Goal: Task Accomplishment & Management: Manage account settings

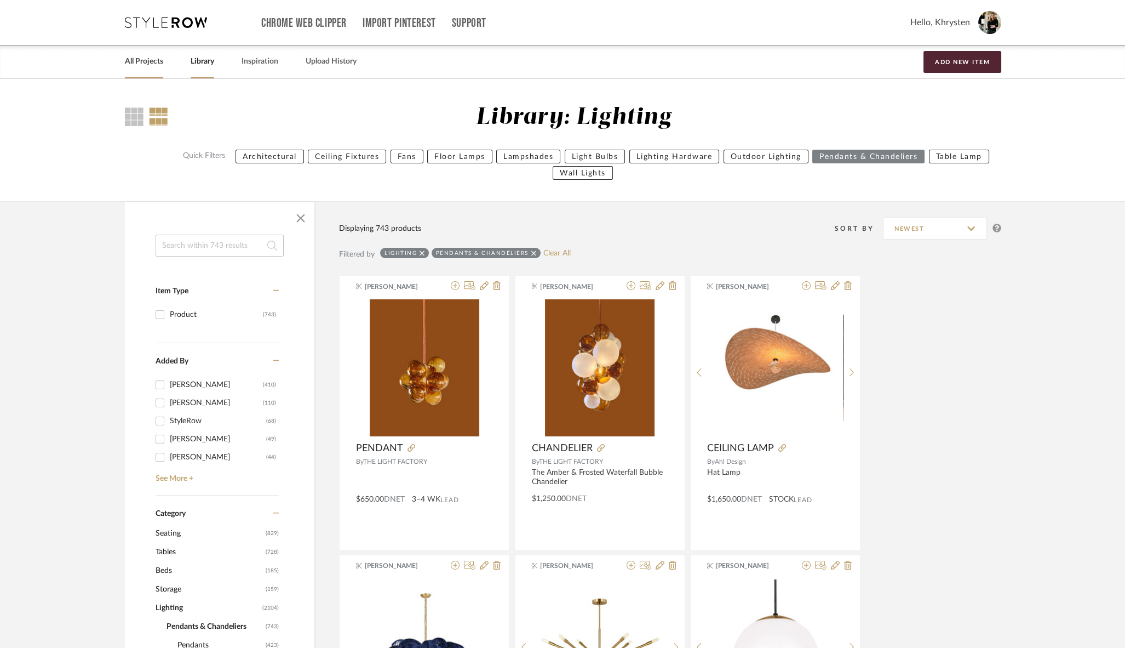
click at [136, 62] on link "All Projects" at bounding box center [144, 61] width 38 height 15
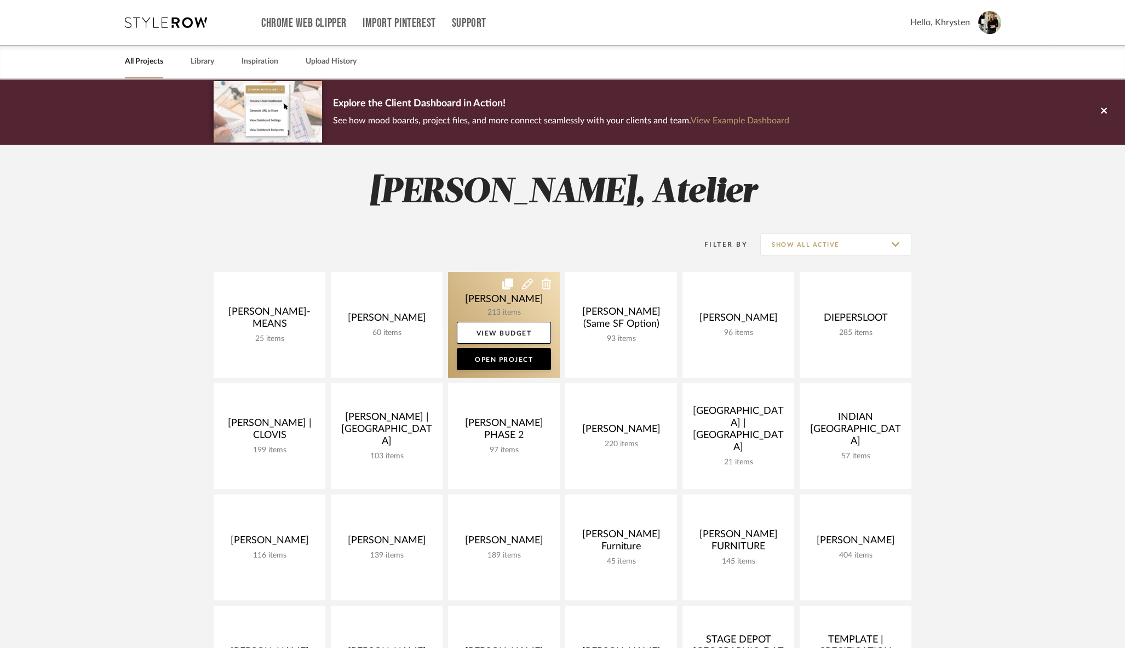
click at [501, 296] on link at bounding box center [504, 325] width 112 height 106
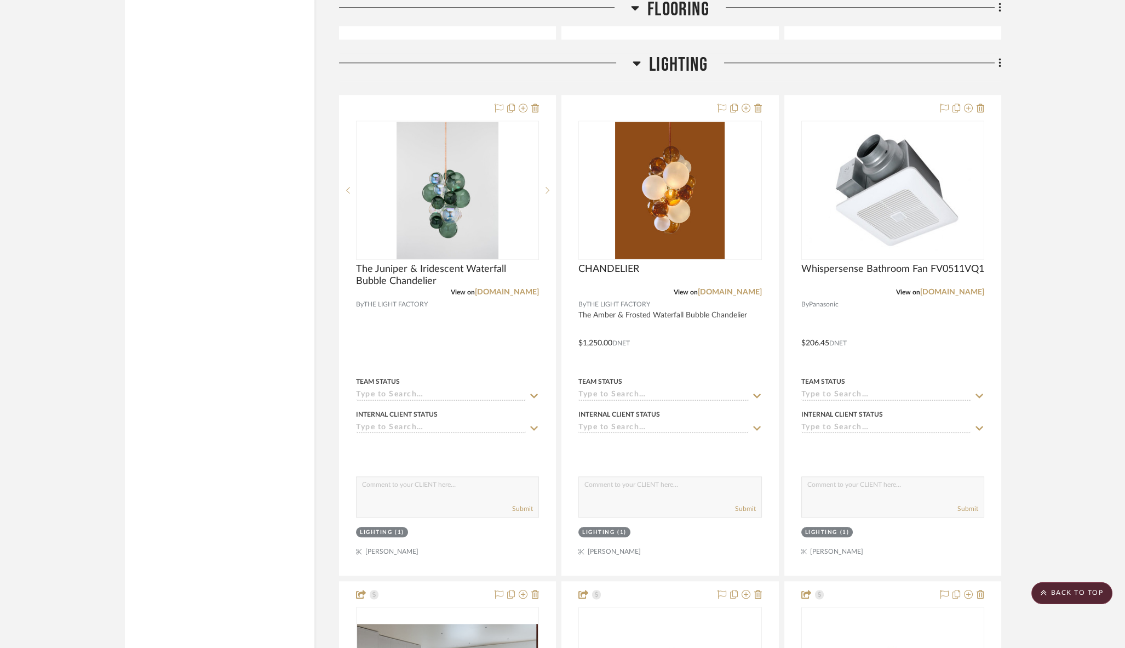
scroll to position [2847, 0]
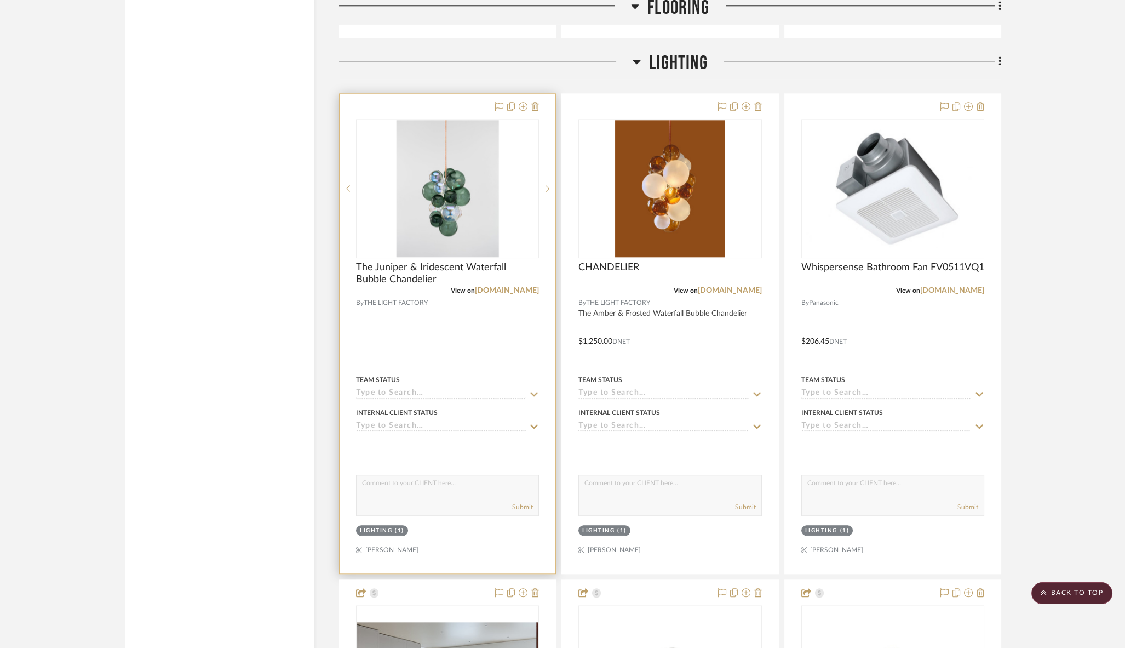
click at [443, 321] on div at bounding box center [448, 333] width 216 height 479
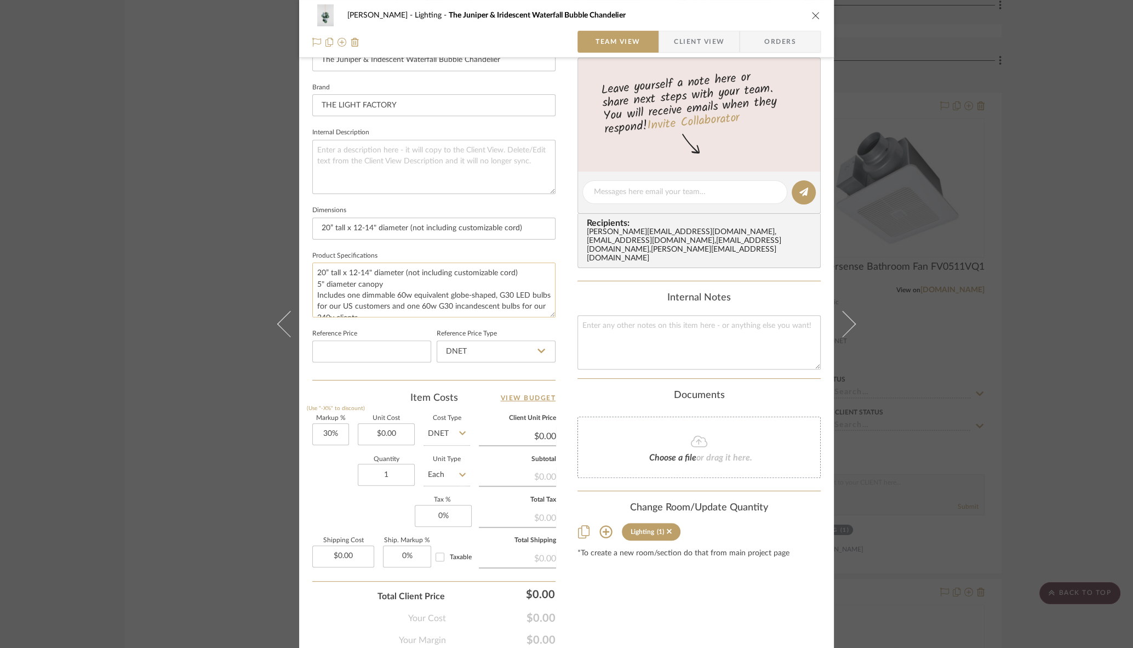
scroll to position [370, 0]
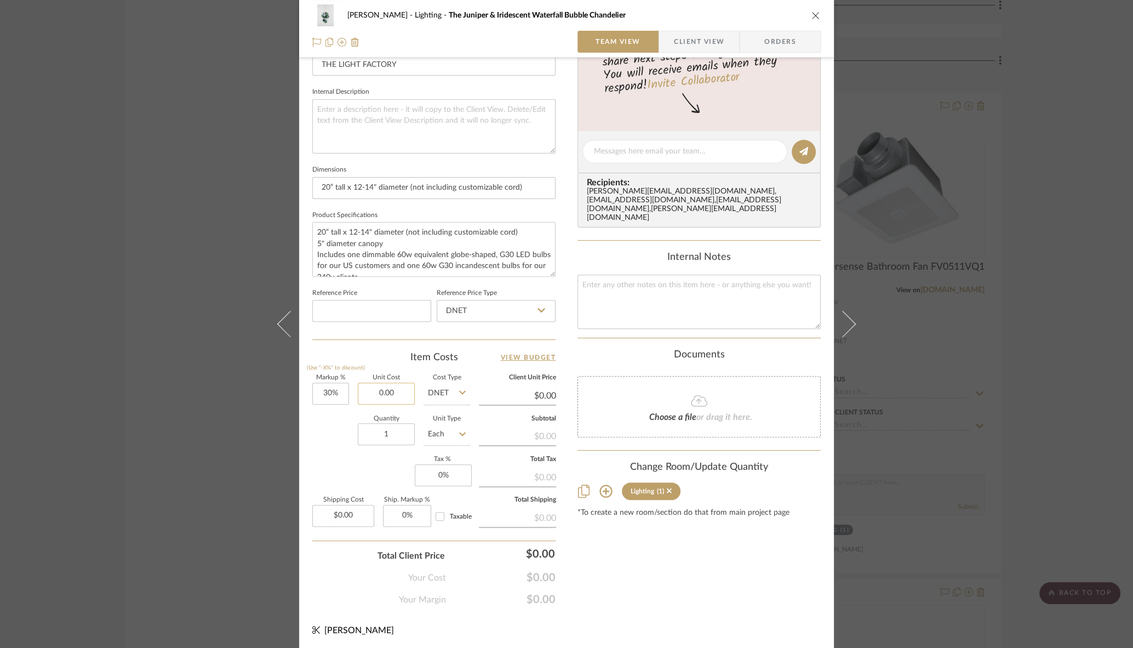
click at [376, 388] on input "0.00" at bounding box center [386, 393] width 57 height 22
type input "$1,250.00"
type input "$1,625.00"
click at [638, 565] on div "Content here copies to Client View - confirm visibility there. Show in Client D…" at bounding box center [698, 155] width 243 height 902
click at [814, 15] on icon "close" at bounding box center [815, 15] width 9 height 9
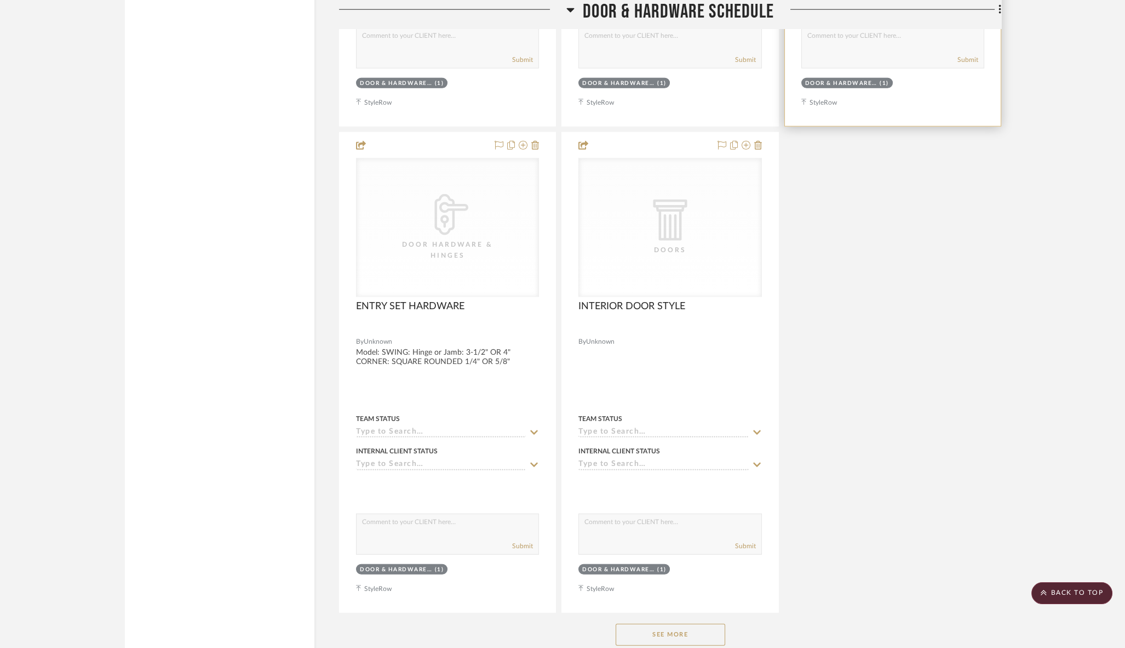
scroll to position [6906, 0]
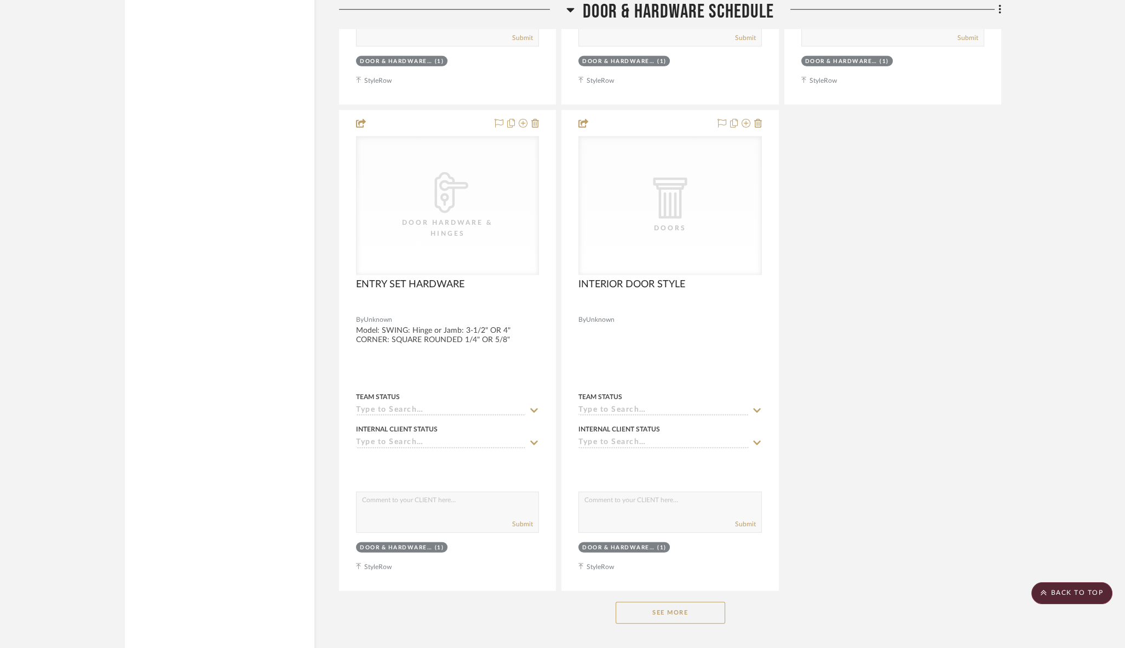
click at [662, 601] on button "See More" at bounding box center [671, 612] width 110 height 22
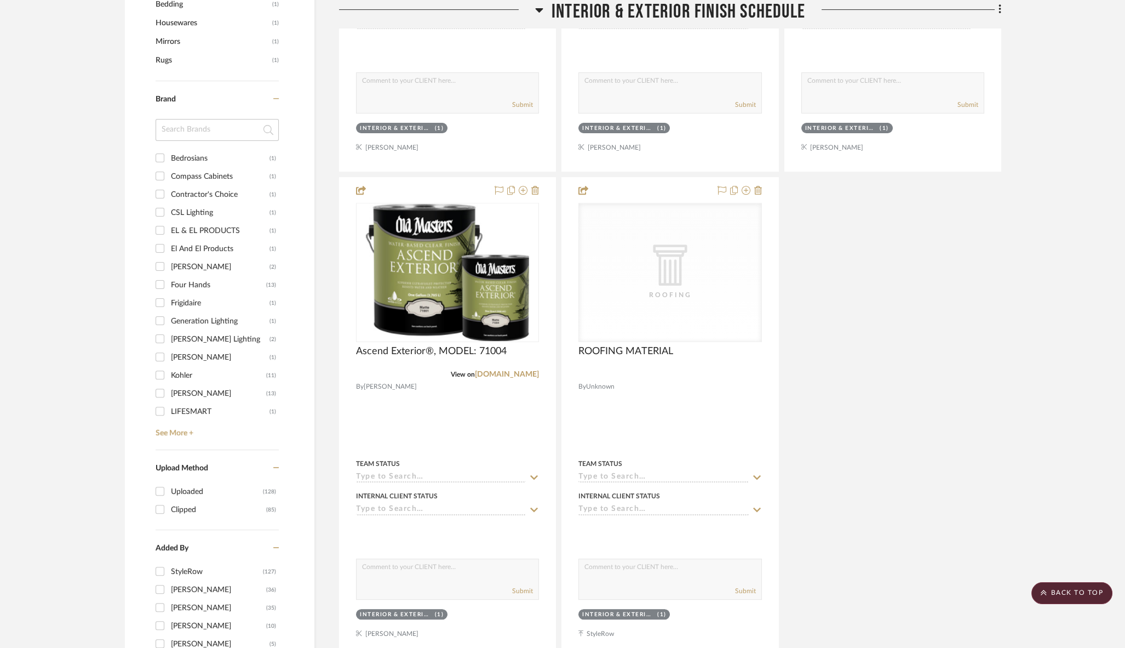
scroll to position [0, 0]
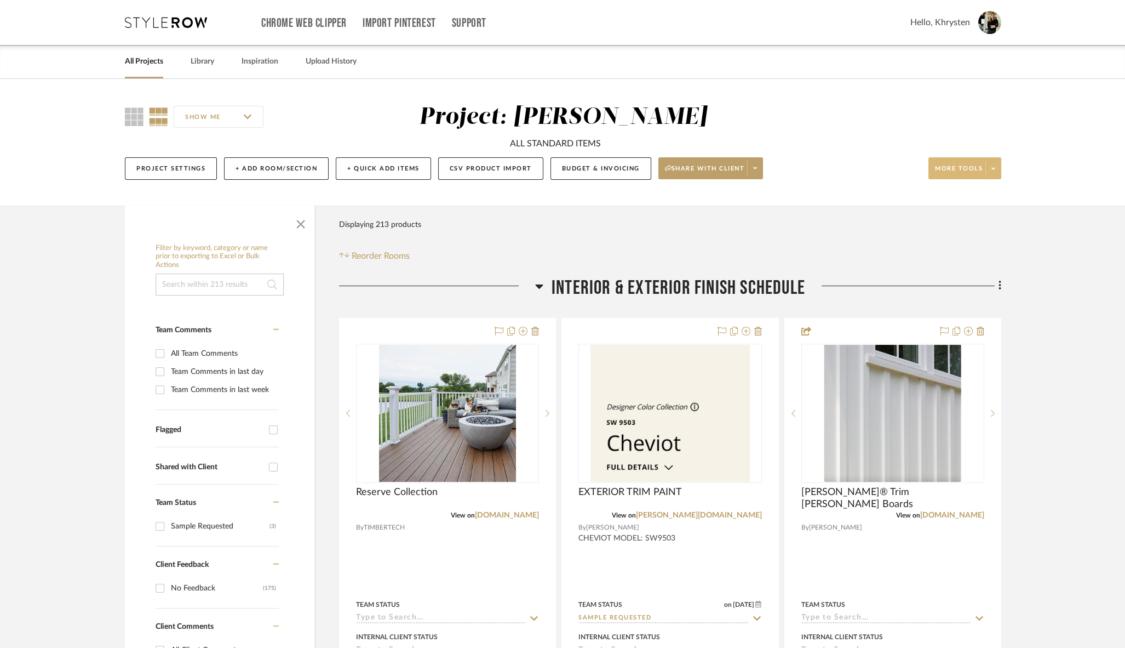
click at [950, 165] on span "More tools" at bounding box center [959, 172] width 48 height 16
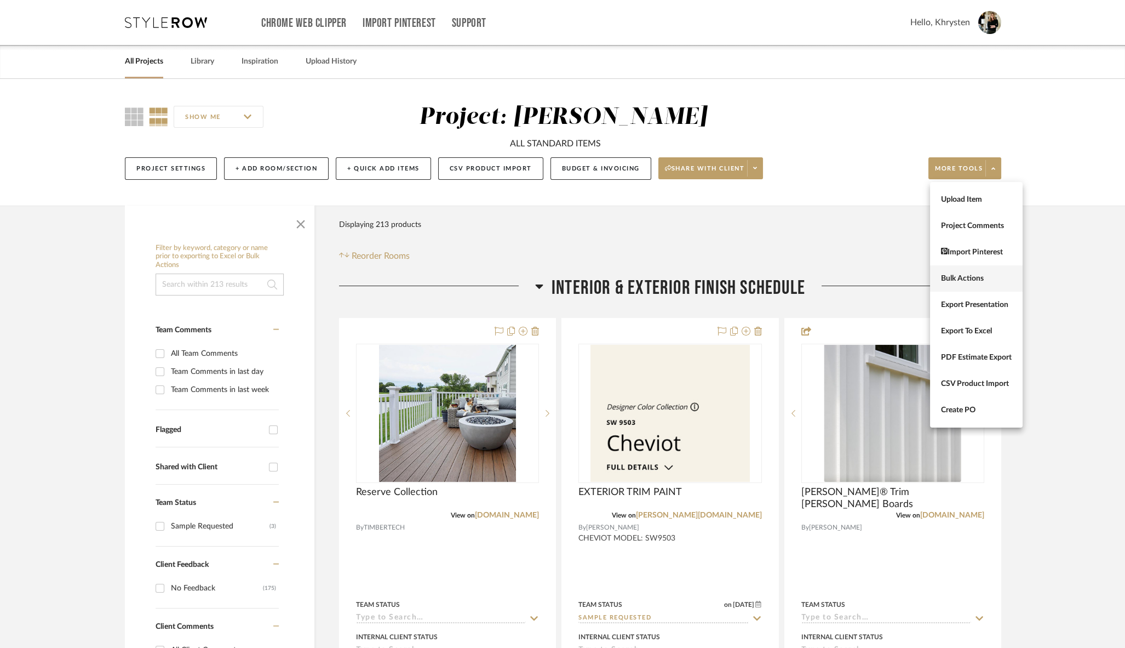
click at [950, 276] on span "Bulk Actions" at bounding box center [976, 278] width 71 height 9
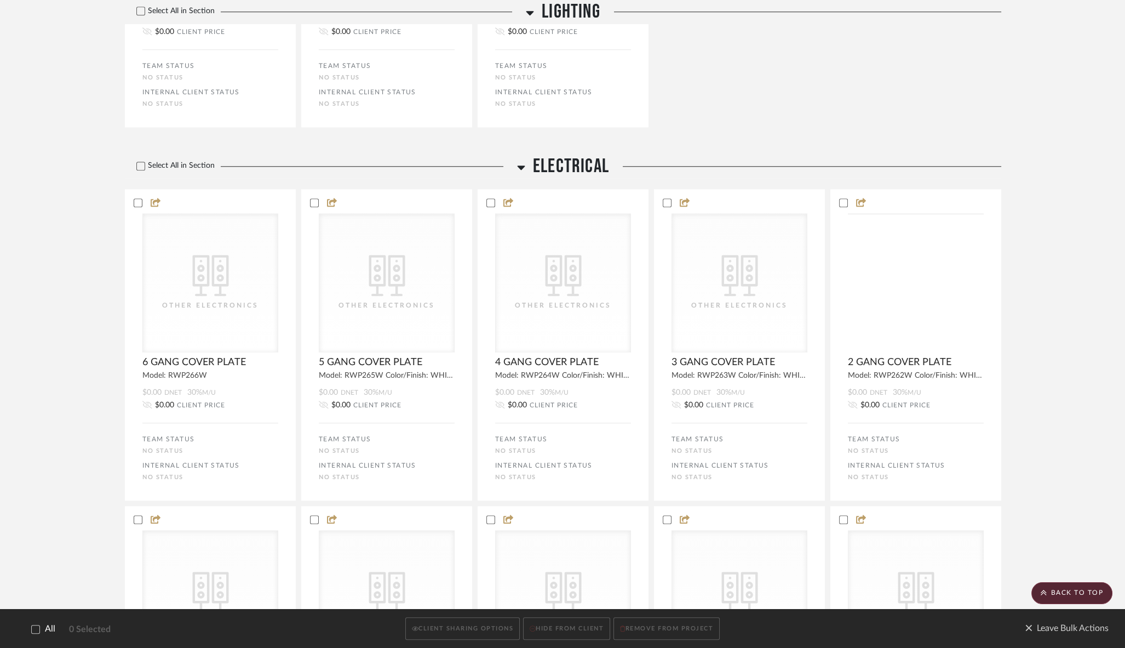
scroll to position [2638, 0]
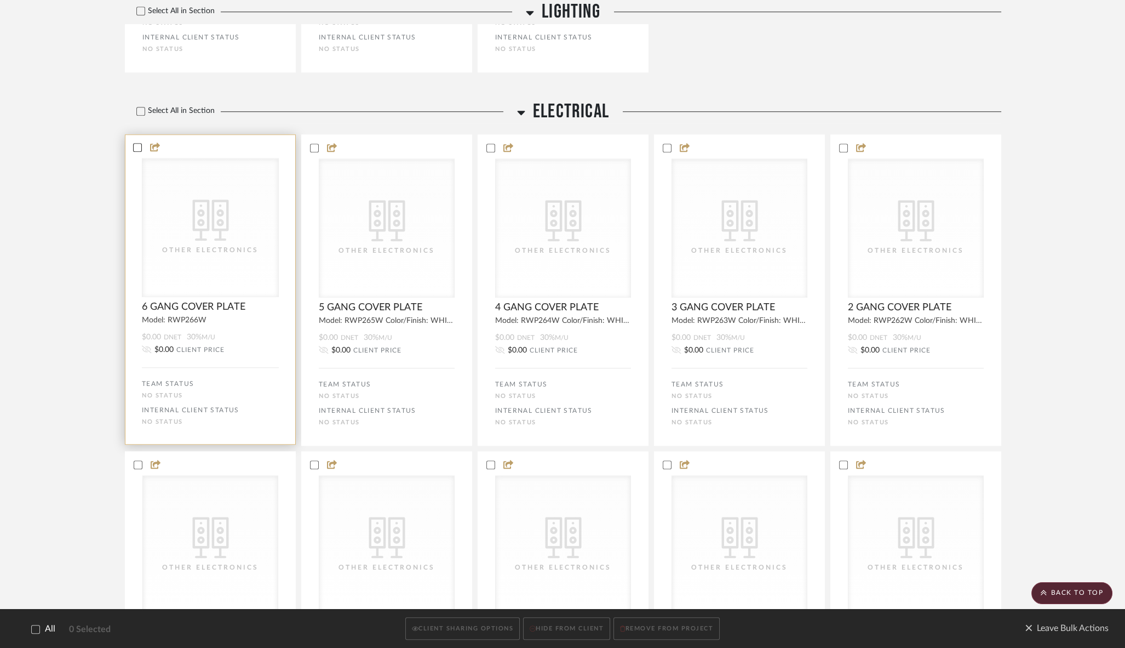
click at [137, 150] on icon at bounding box center [137, 147] width 7 height 5
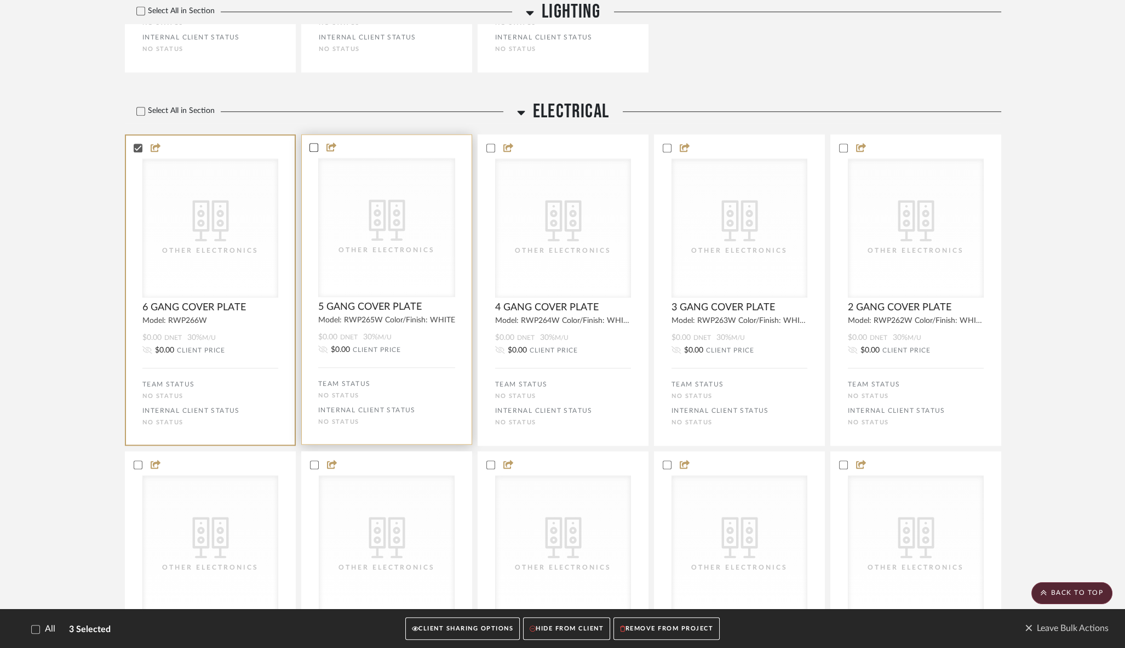
click at [314, 151] on icon at bounding box center [314, 148] width 8 height 8
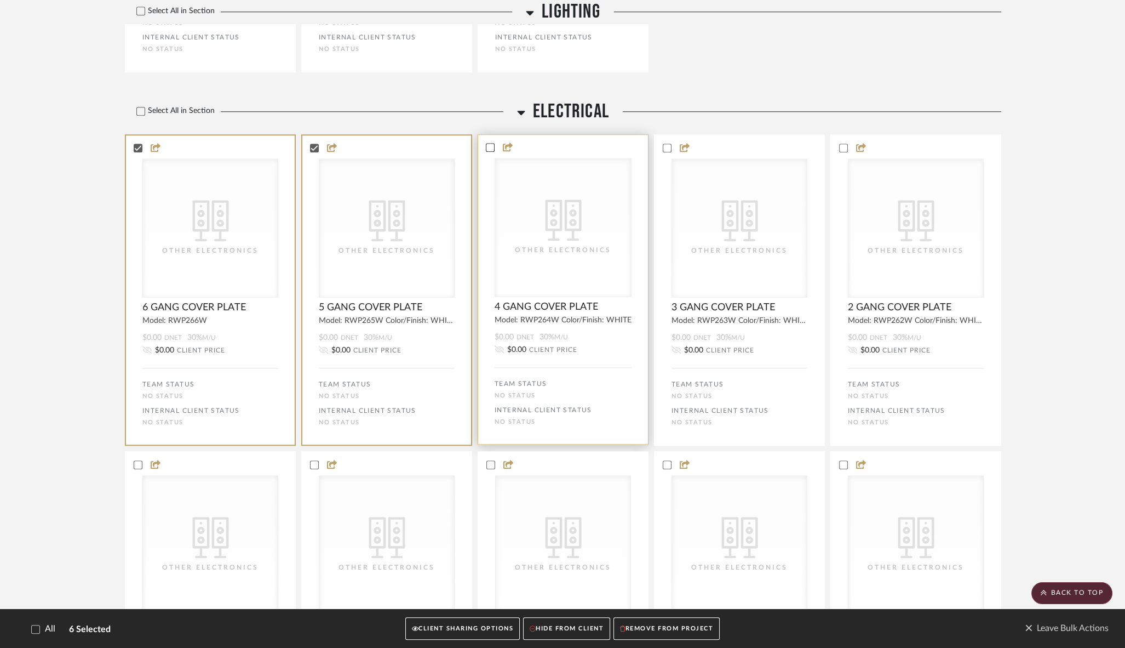
click at [490, 151] on icon at bounding box center [490, 148] width 8 height 8
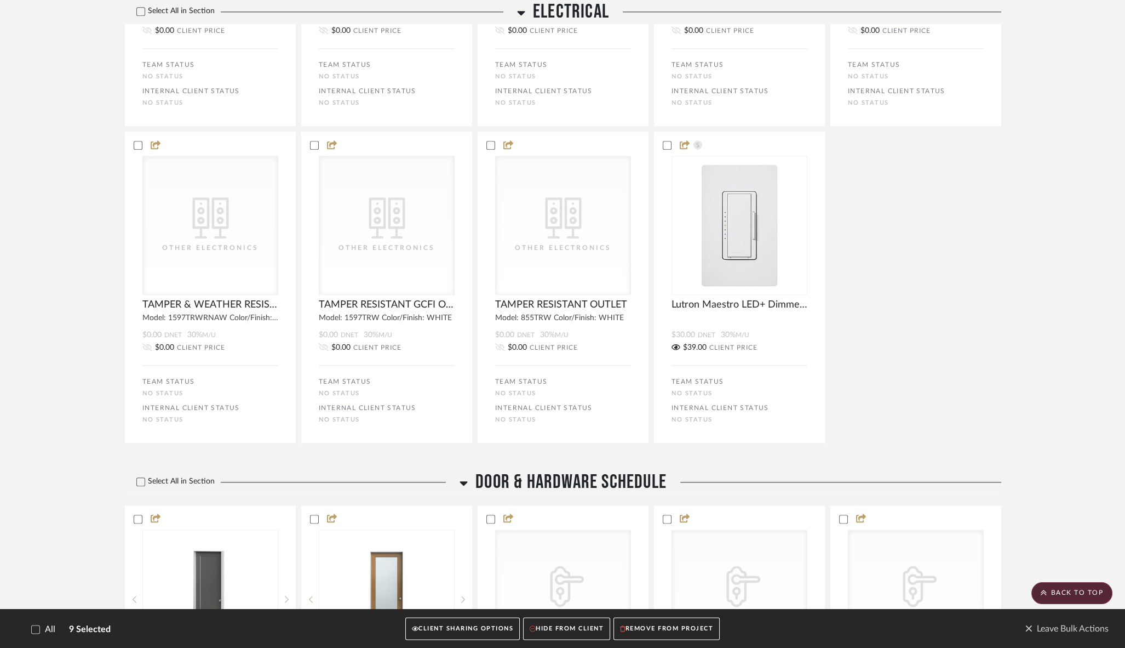
scroll to position [3273, 0]
click at [667, 629] on button "REMOVE FROM PROJECT" at bounding box center [667, 628] width 106 height 22
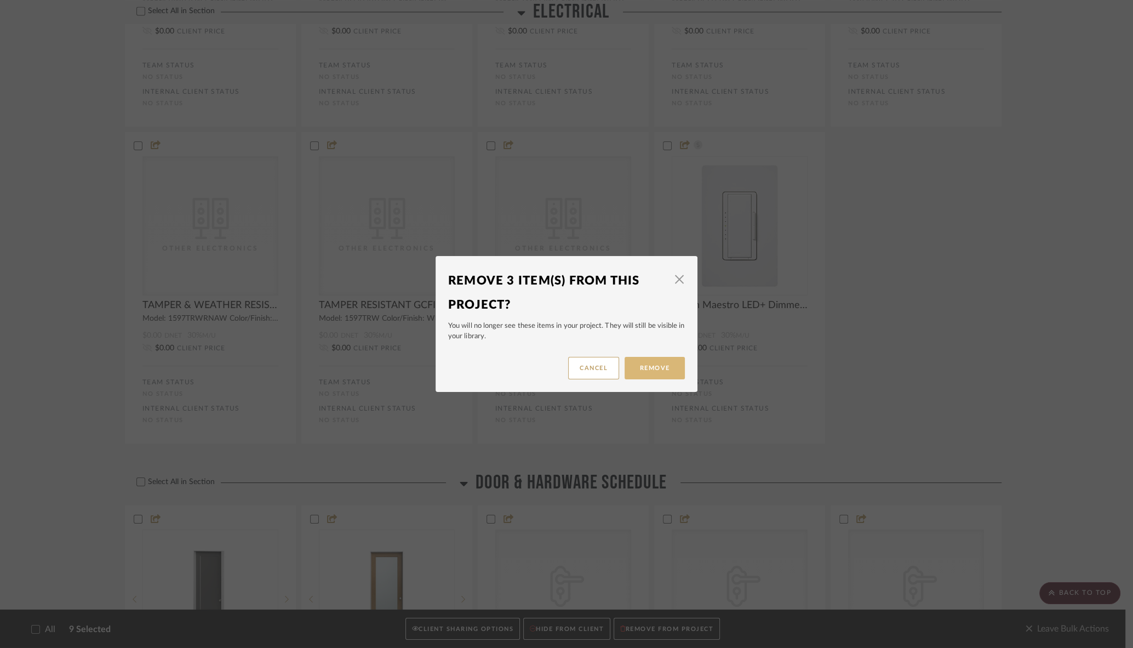
click at [666, 366] on button "Remove" at bounding box center [654, 368] width 60 height 22
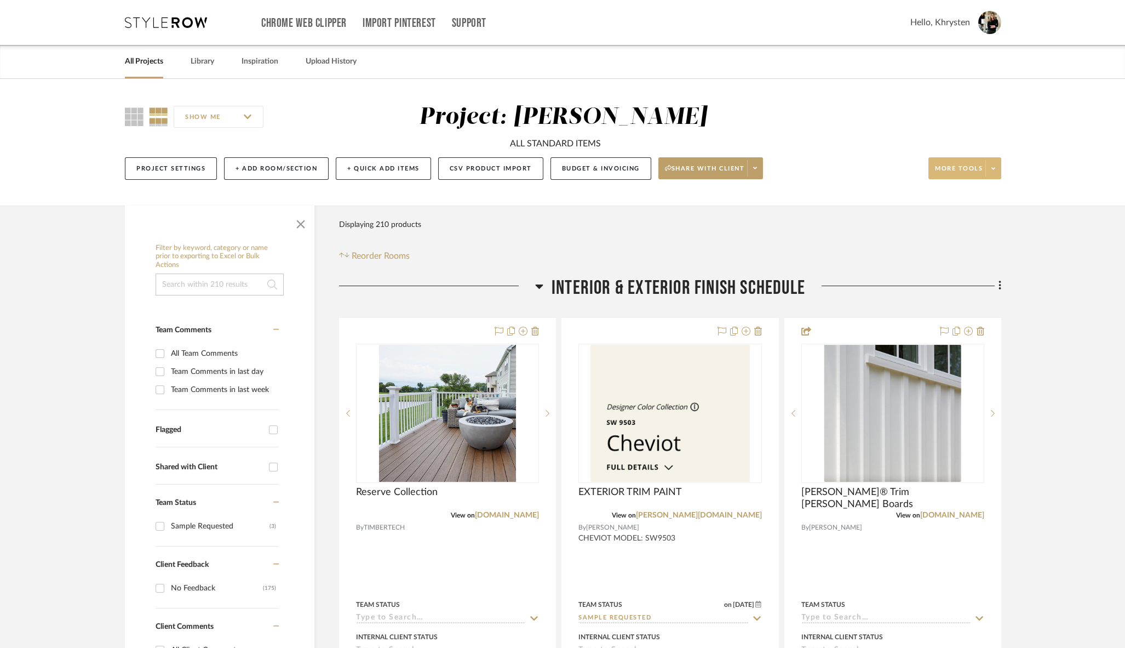
click at [959, 171] on span "More tools" at bounding box center [959, 172] width 48 height 16
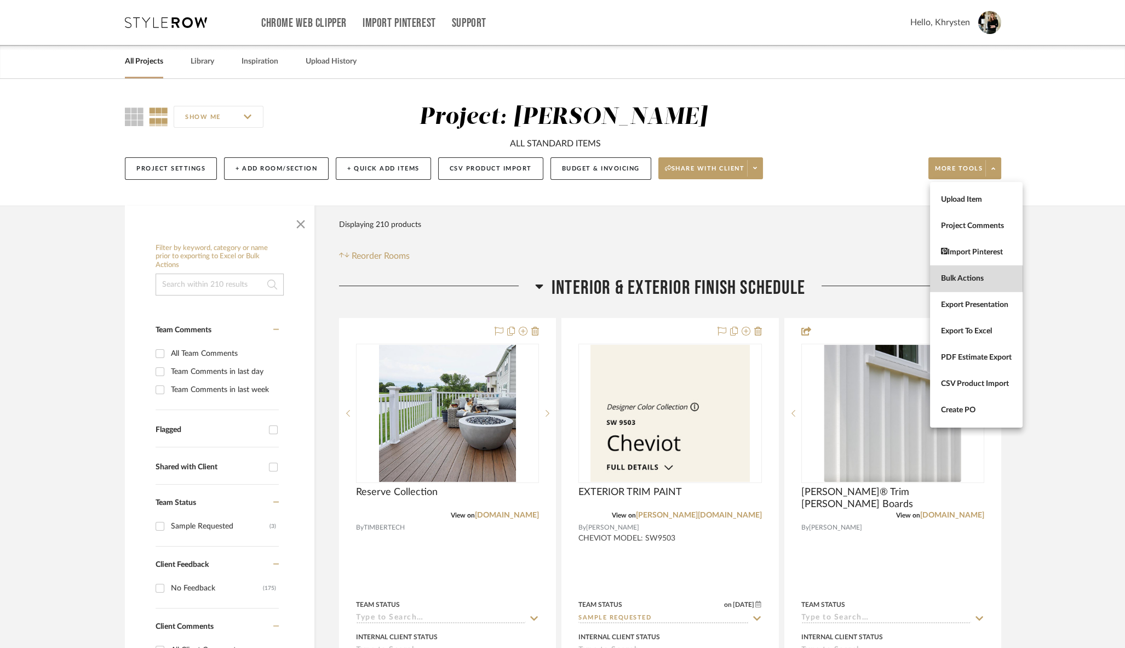
click at [950, 279] on span "Bulk Actions" at bounding box center [976, 278] width 71 height 9
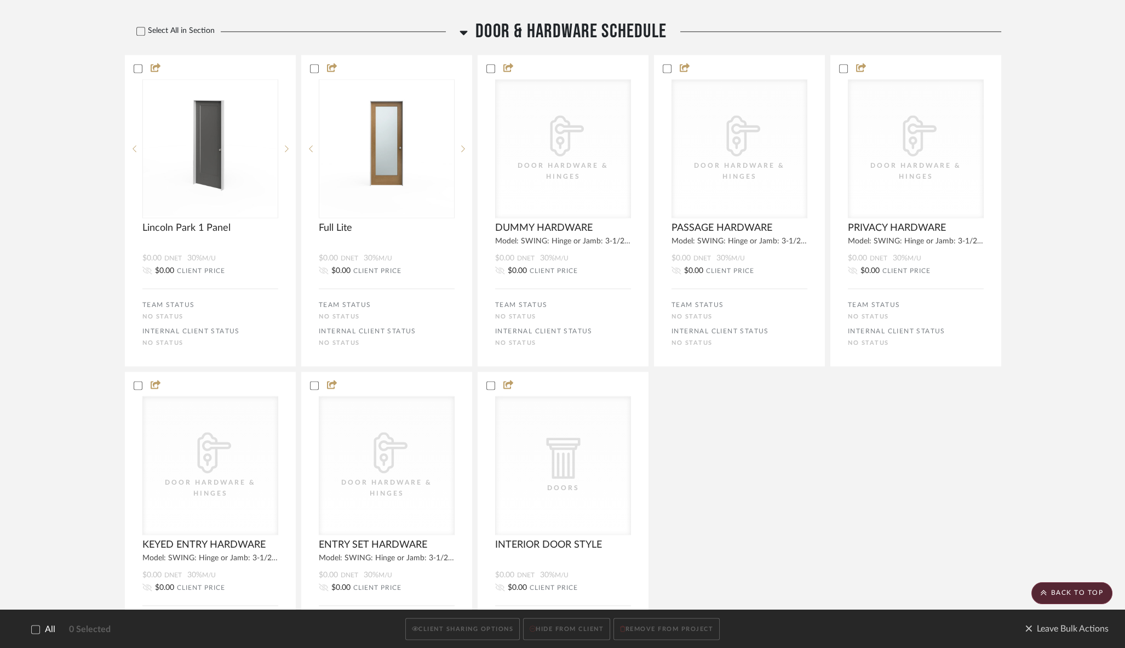
scroll to position [3722, 0]
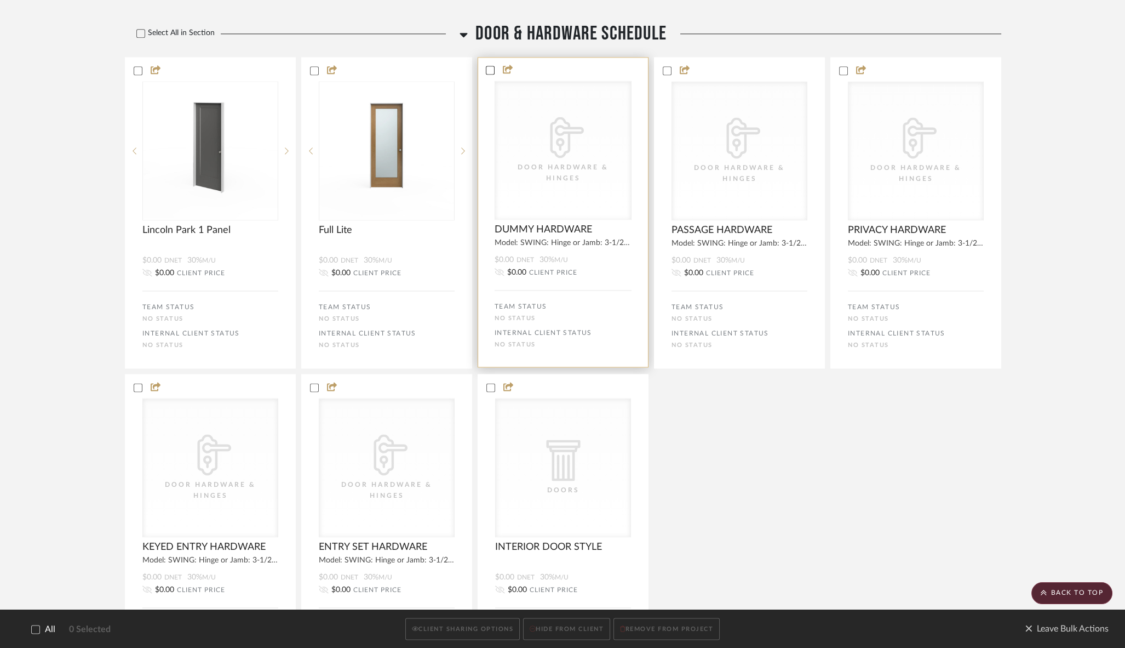
click at [490, 74] on icon at bounding box center [490, 70] width 8 height 8
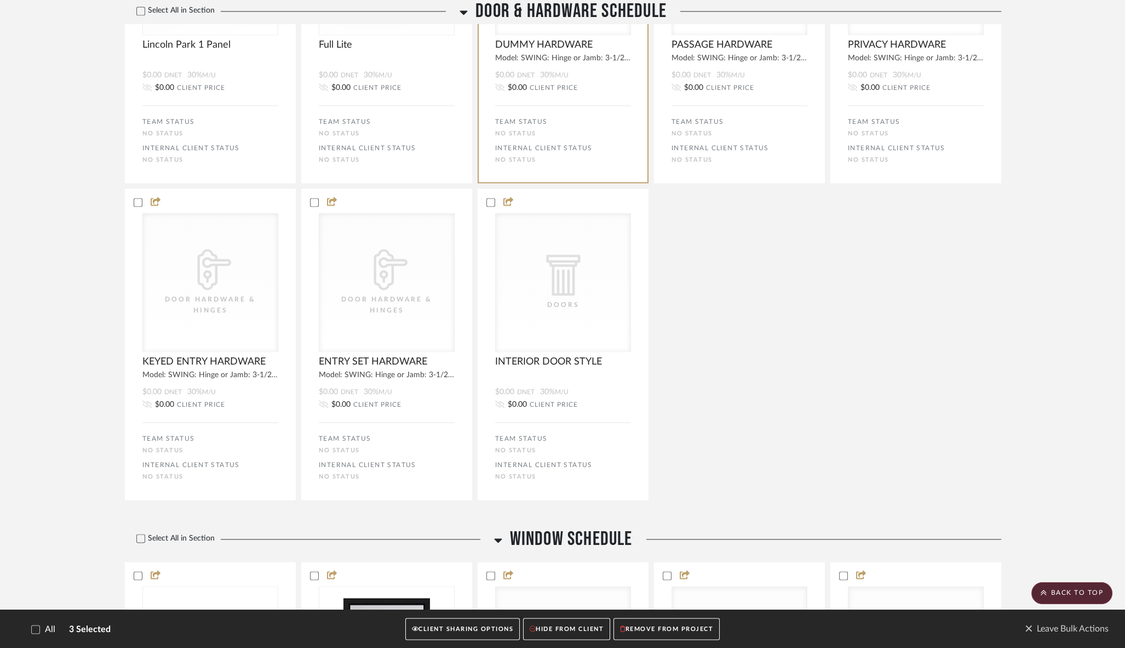
scroll to position [3913, 0]
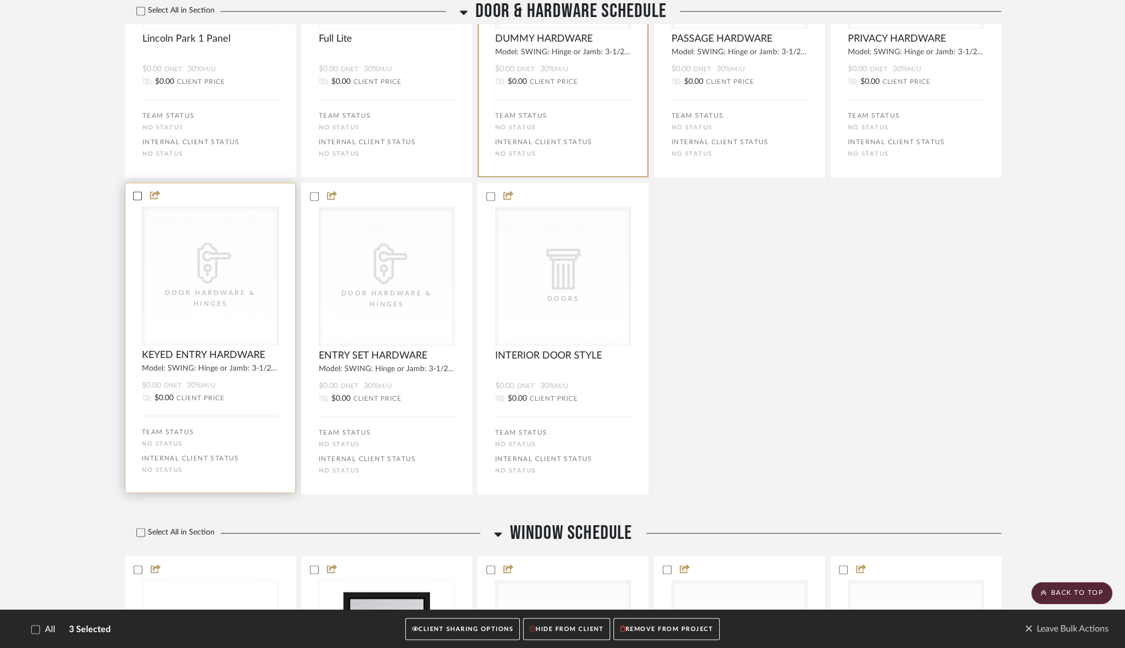
click at [135, 199] on icon at bounding box center [138, 196] width 8 height 8
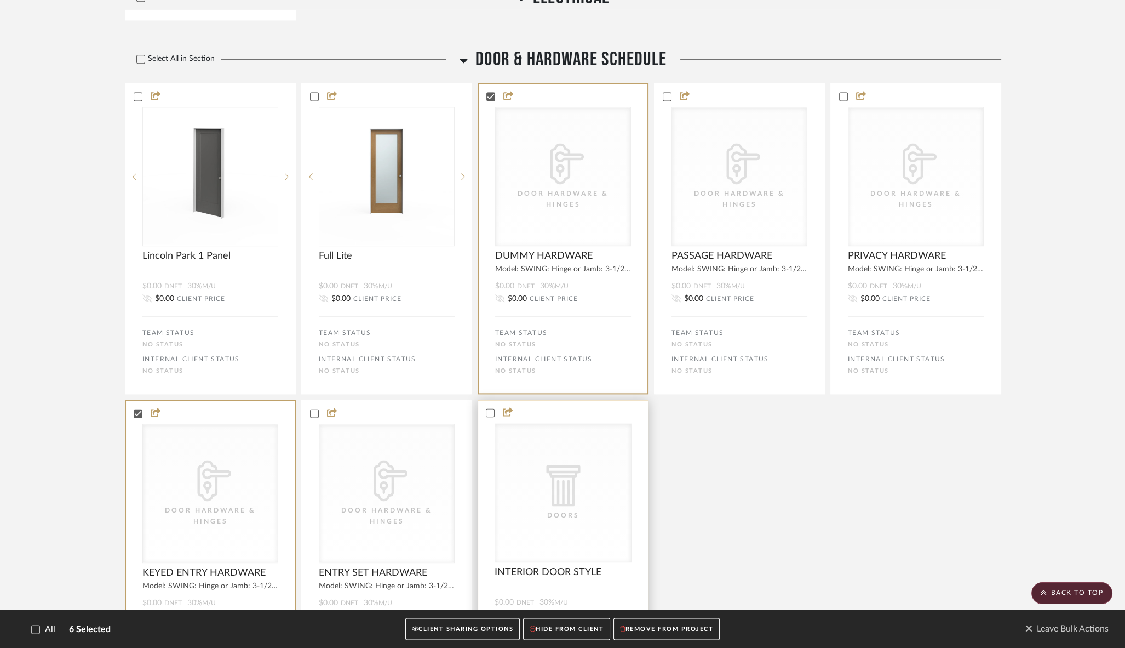
scroll to position [3697, 0]
click at [491, 416] on icon at bounding box center [490, 412] width 8 height 8
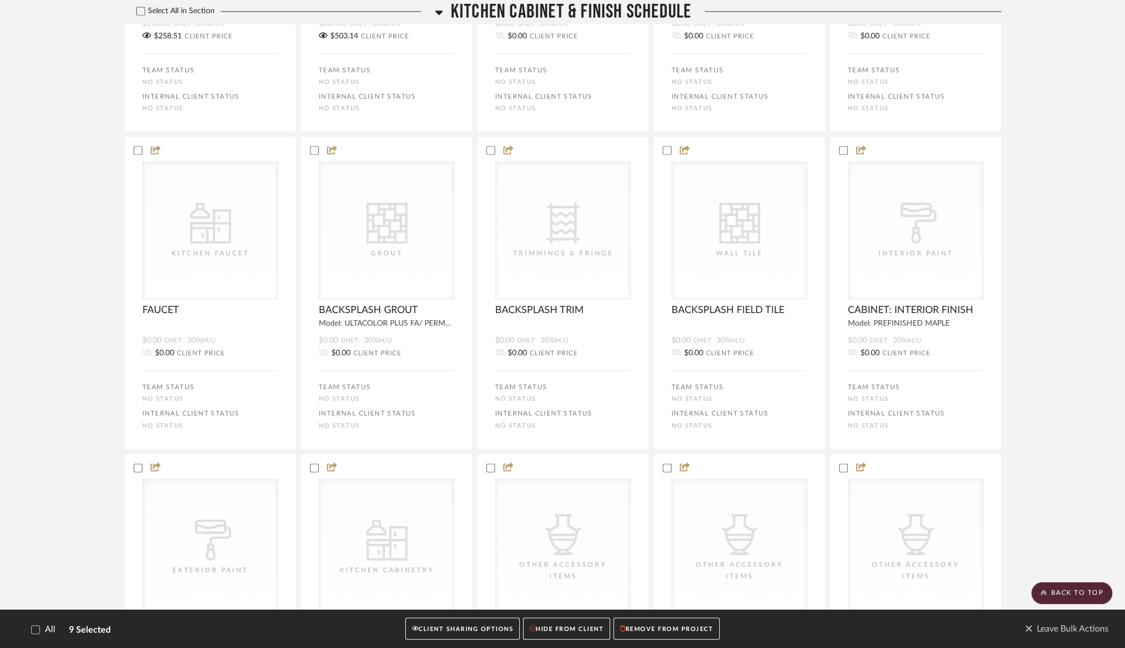
scroll to position [5973, 0]
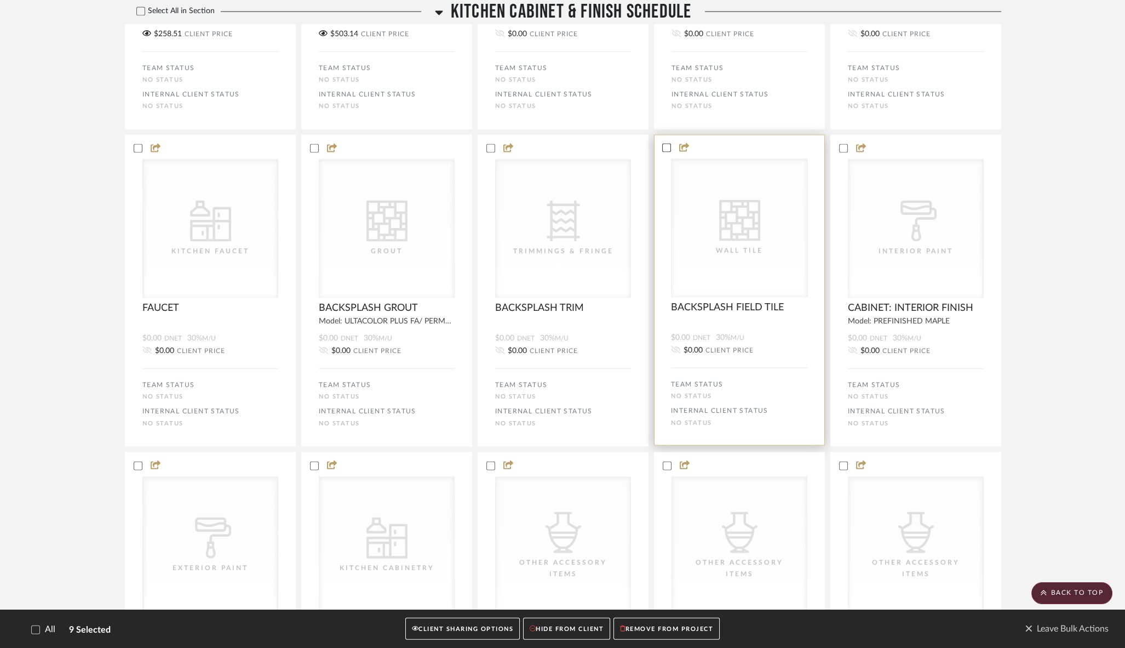
click at [667, 152] on icon at bounding box center [667, 148] width 8 height 8
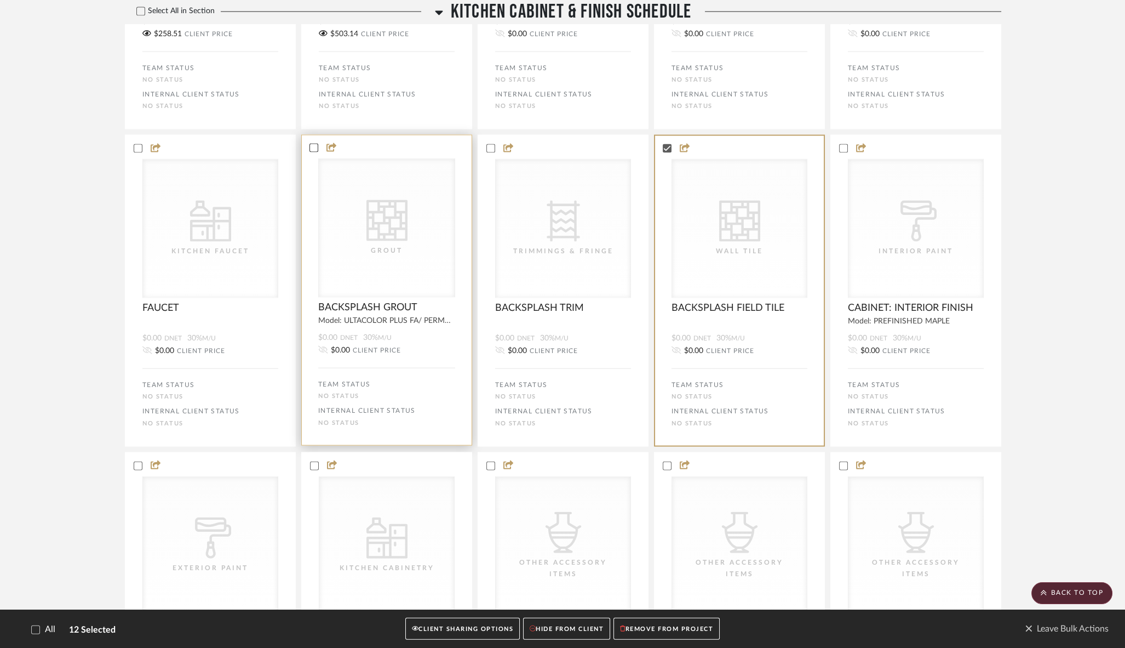
click at [310, 152] on icon at bounding box center [314, 148] width 8 height 8
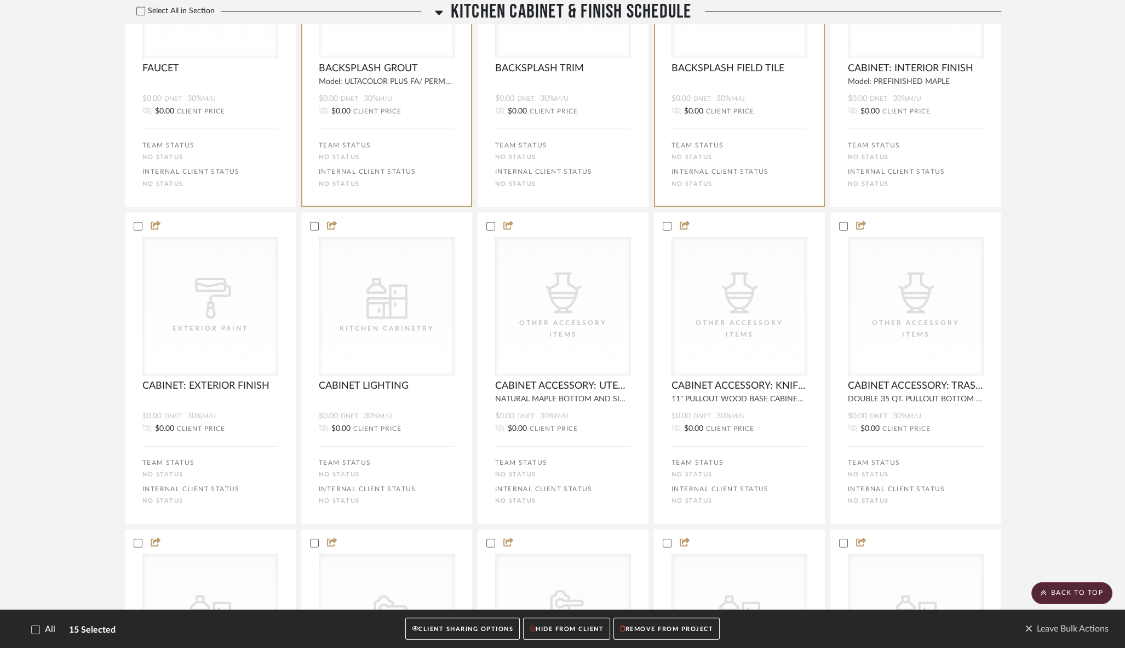
scroll to position [6214, 0]
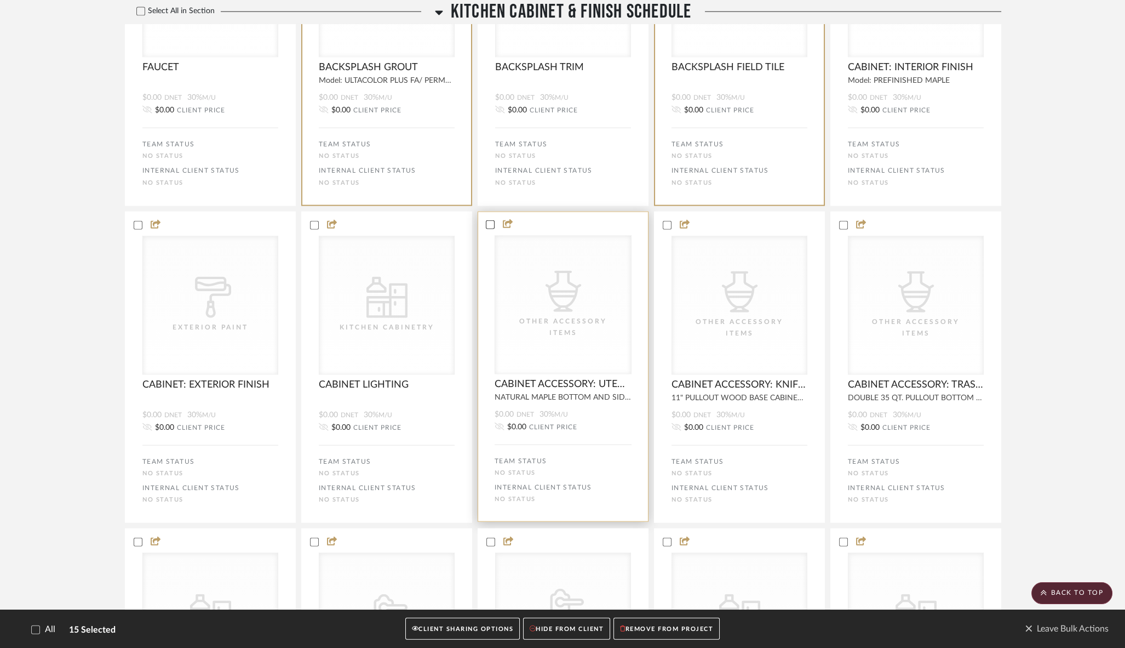
click at [490, 228] on icon at bounding box center [490, 225] width 8 height 8
click at [665, 228] on icon at bounding box center [667, 225] width 8 height 8
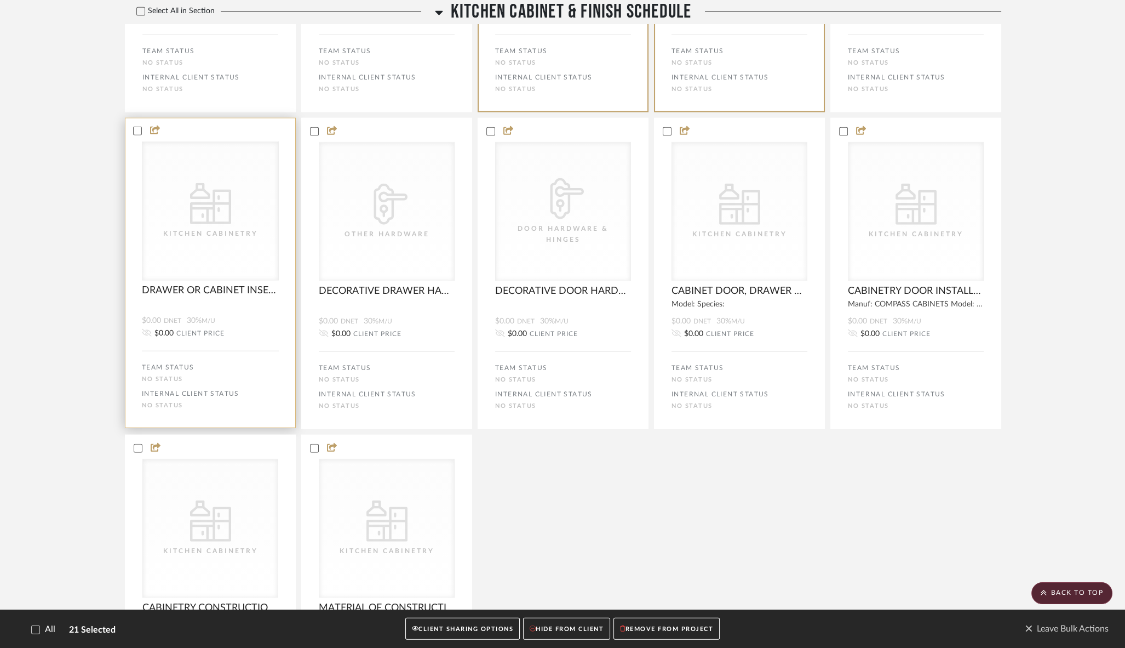
scroll to position [6625, 0]
click at [137, 134] on icon at bounding box center [138, 131] width 8 height 8
click at [312, 134] on icon at bounding box center [314, 131] width 8 height 8
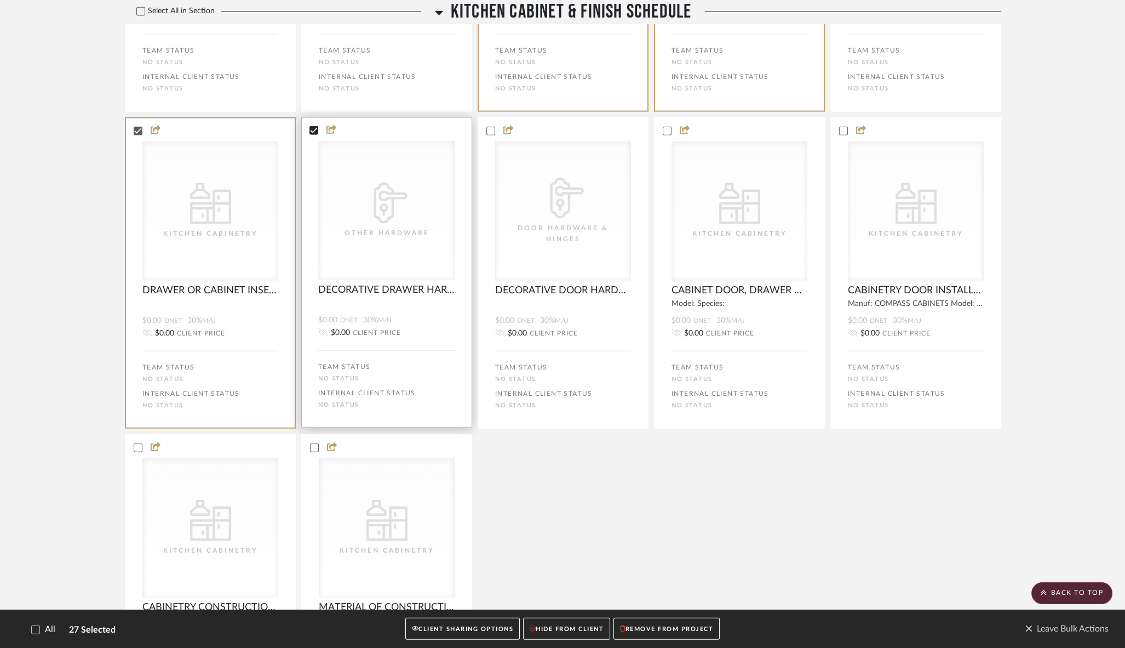
click at [313, 134] on icon at bounding box center [314, 131] width 8 height 8
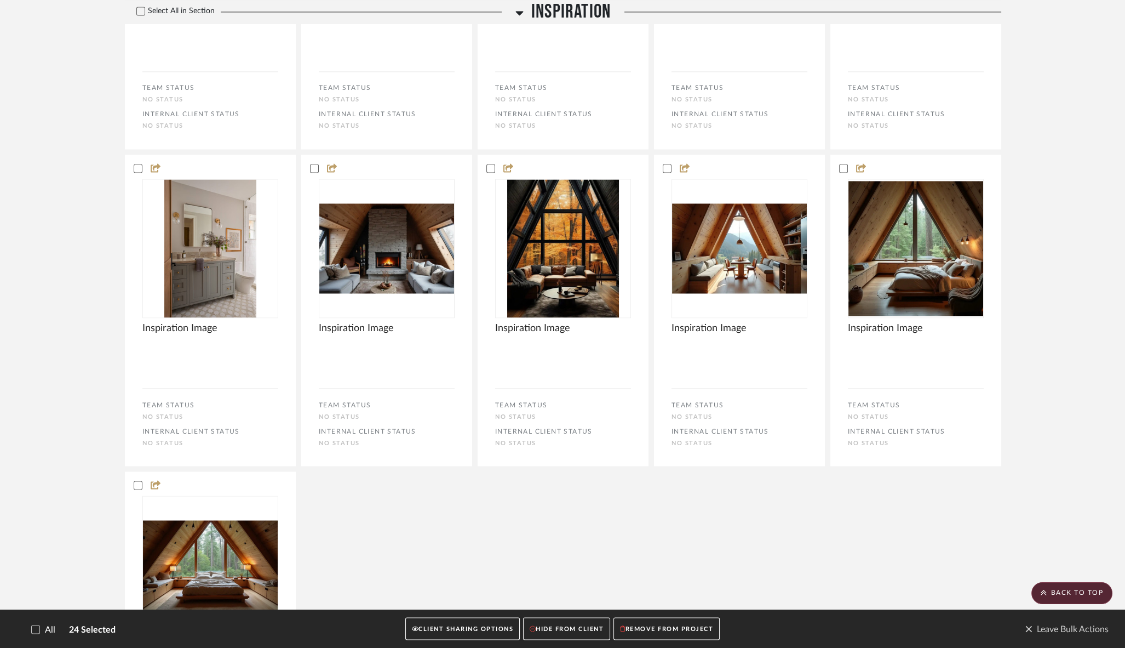
scroll to position [15095, 0]
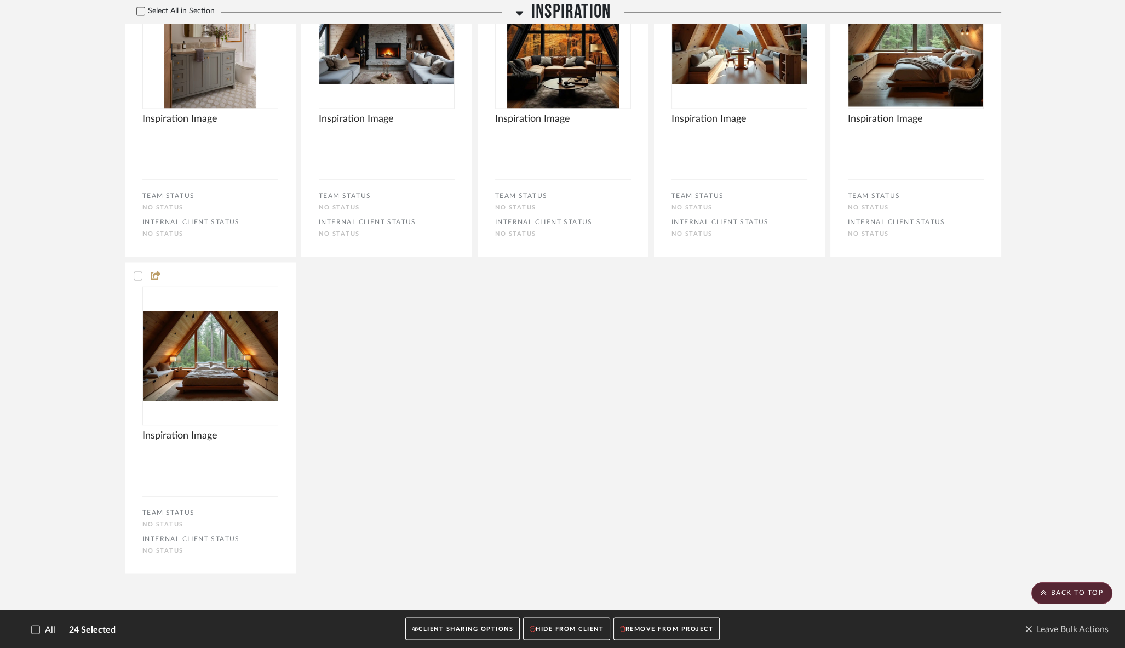
click at [677, 625] on button "REMOVE FROM PROJECT" at bounding box center [667, 628] width 106 height 22
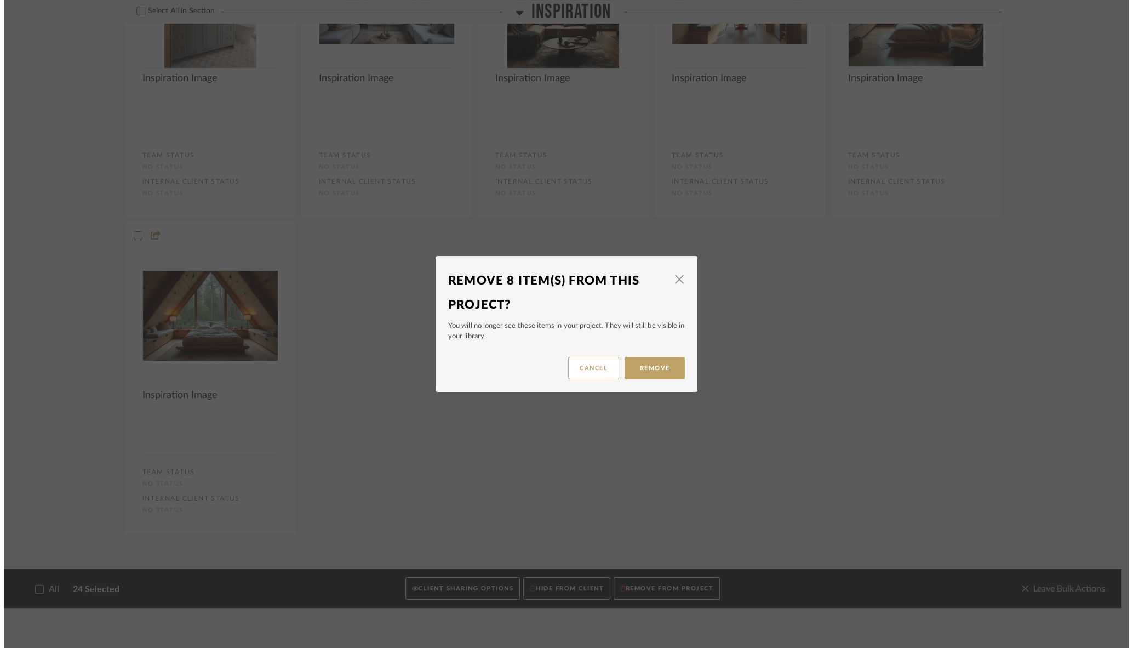
scroll to position [0, 0]
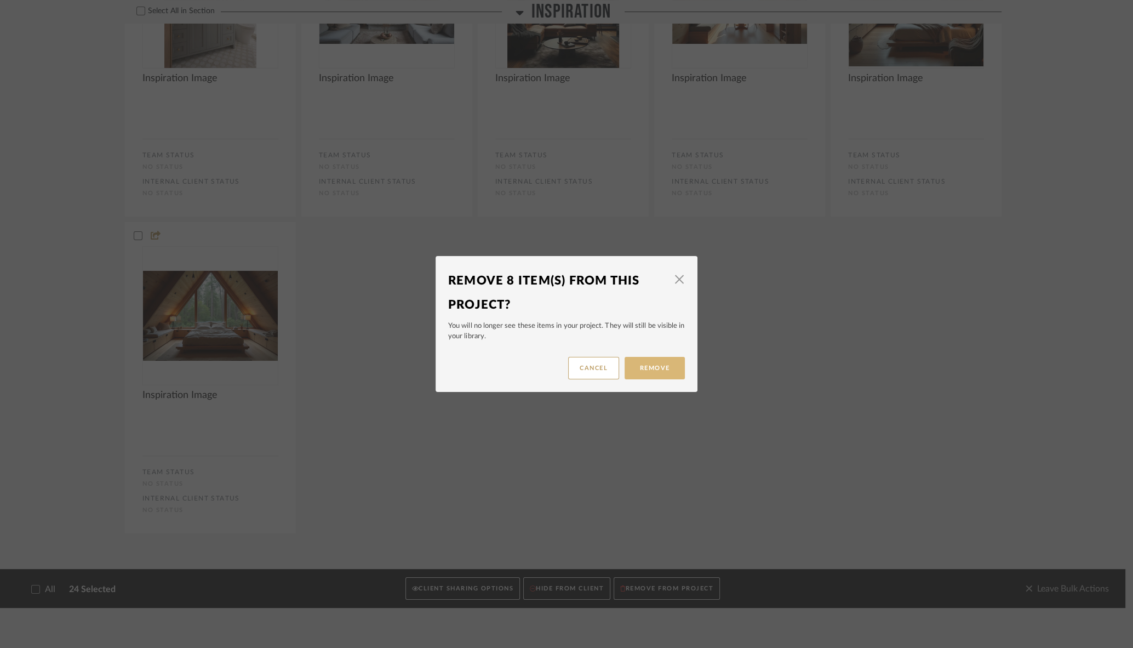
click at [648, 364] on button "Remove" at bounding box center [654, 368] width 60 height 22
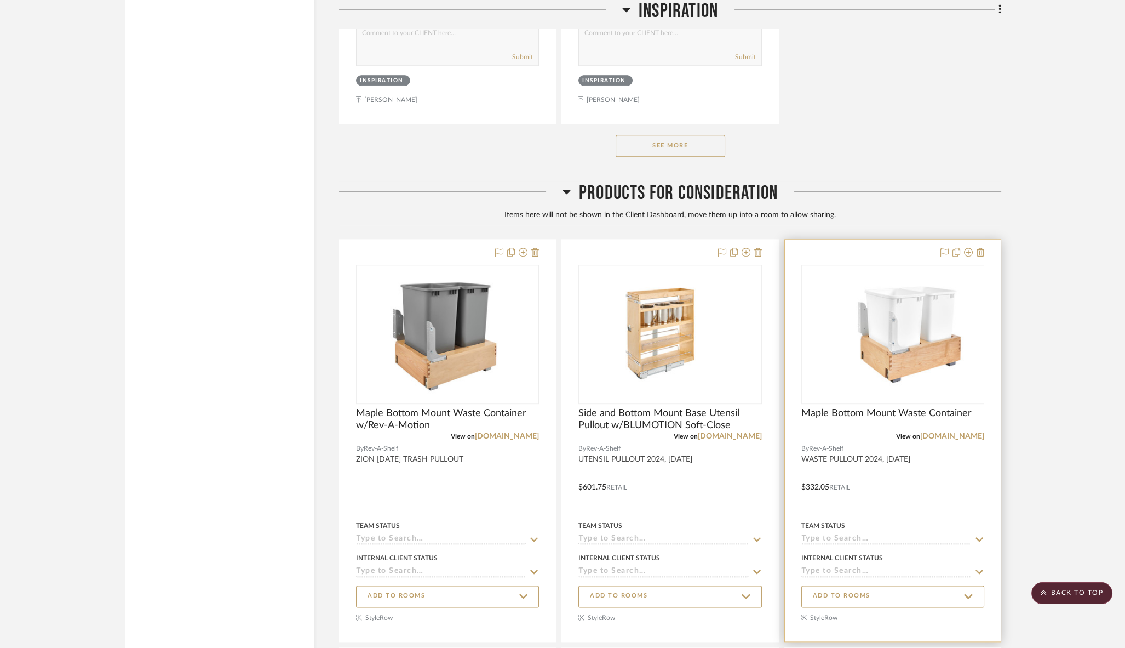
scroll to position [13596, 0]
click at [969, 246] on icon at bounding box center [968, 250] width 9 height 9
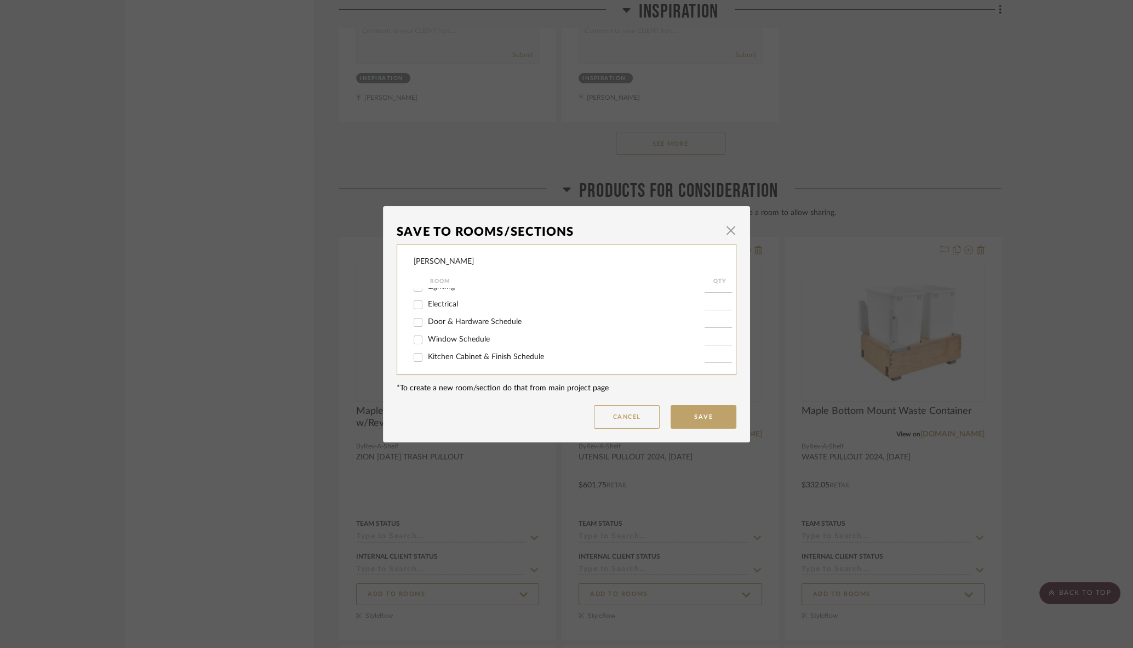
scroll to position [99, 0]
click at [412, 326] on input "Kitchen Cabinet & Finish Schedule" at bounding box center [418, 321] width 18 height 18
checkbox input "true"
type input "1"
click at [698, 414] on button "Save" at bounding box center [704, 417] width 66 height 24
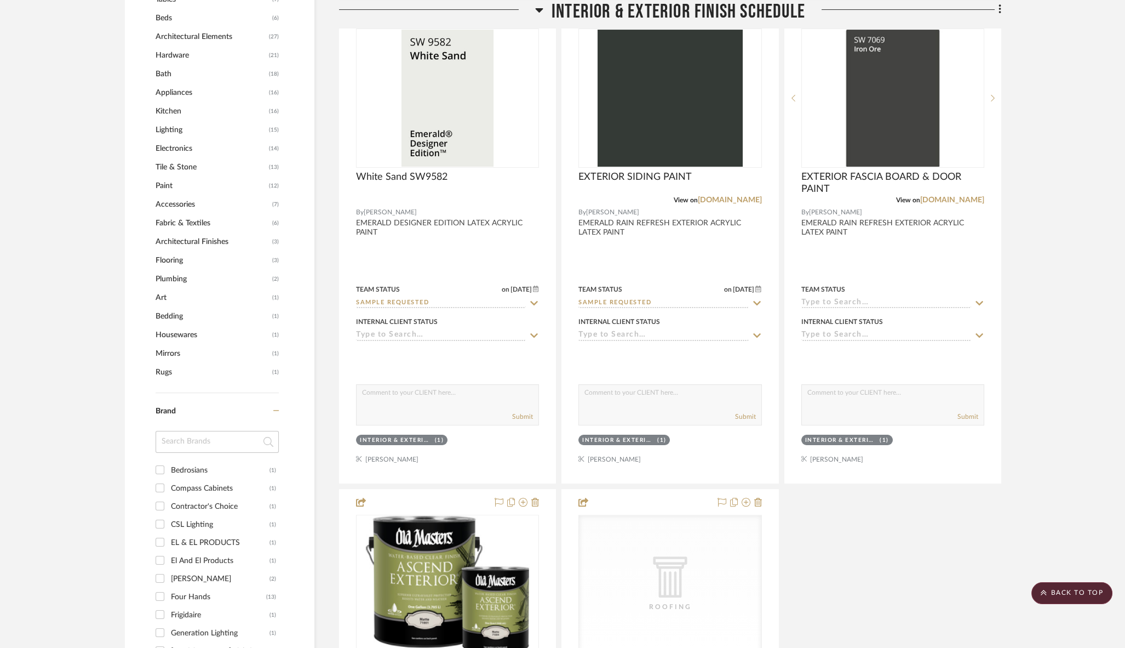
scroll to position [0, 0]
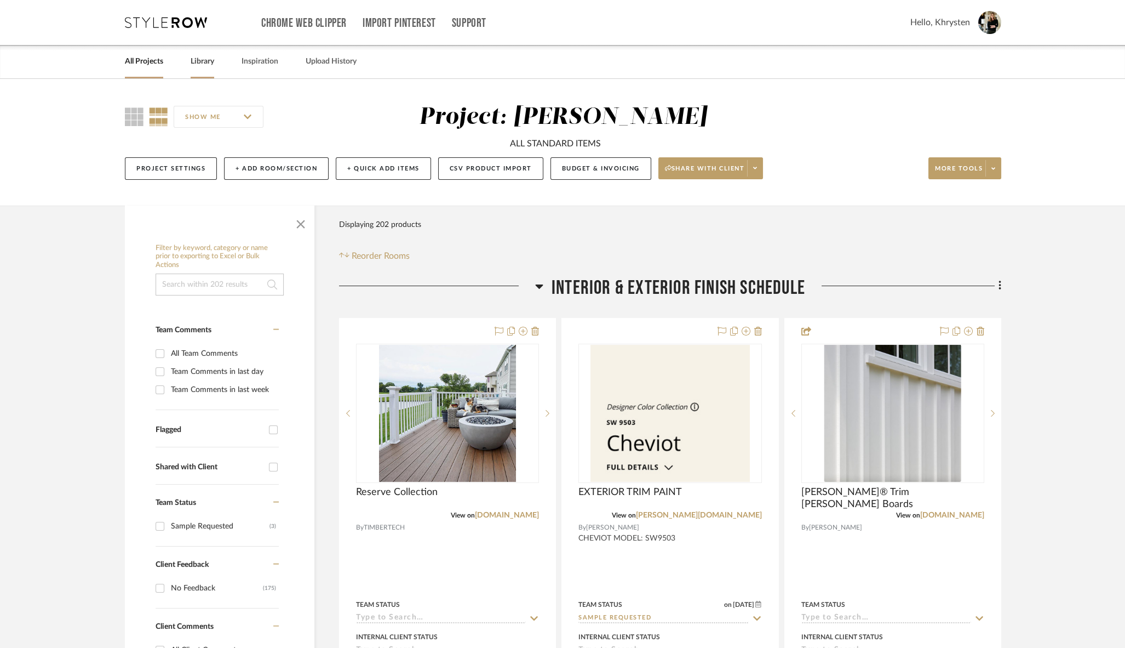
click at [200, 62] on link "Library" at bounding box center [203, 61] width 24 height 15
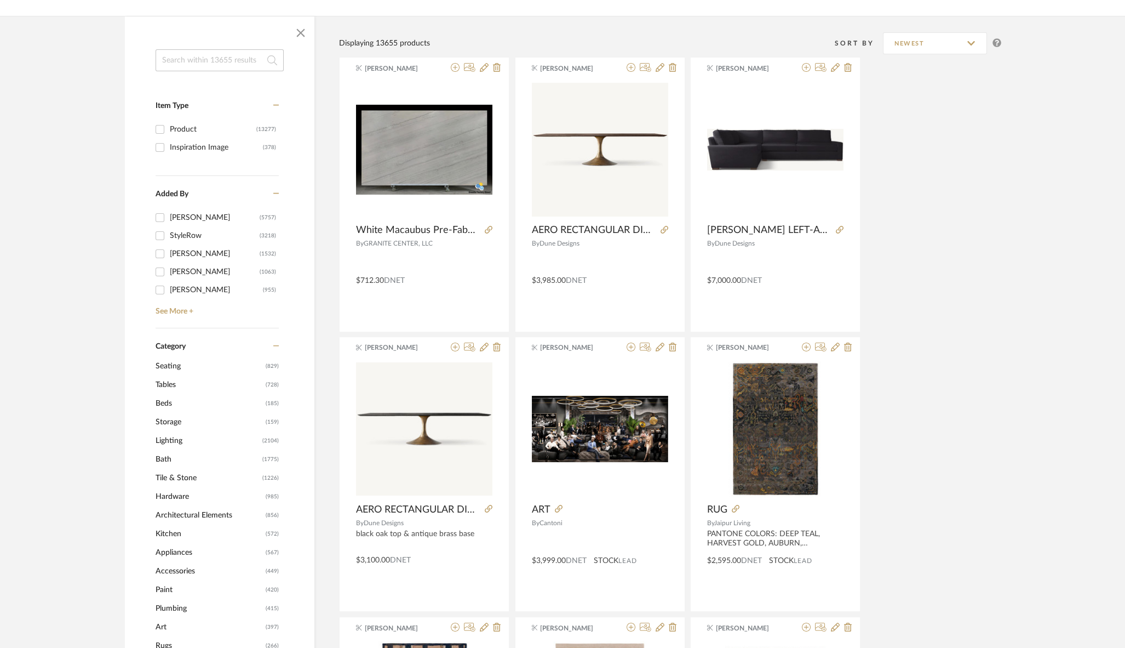
scroll to position [155, 0]
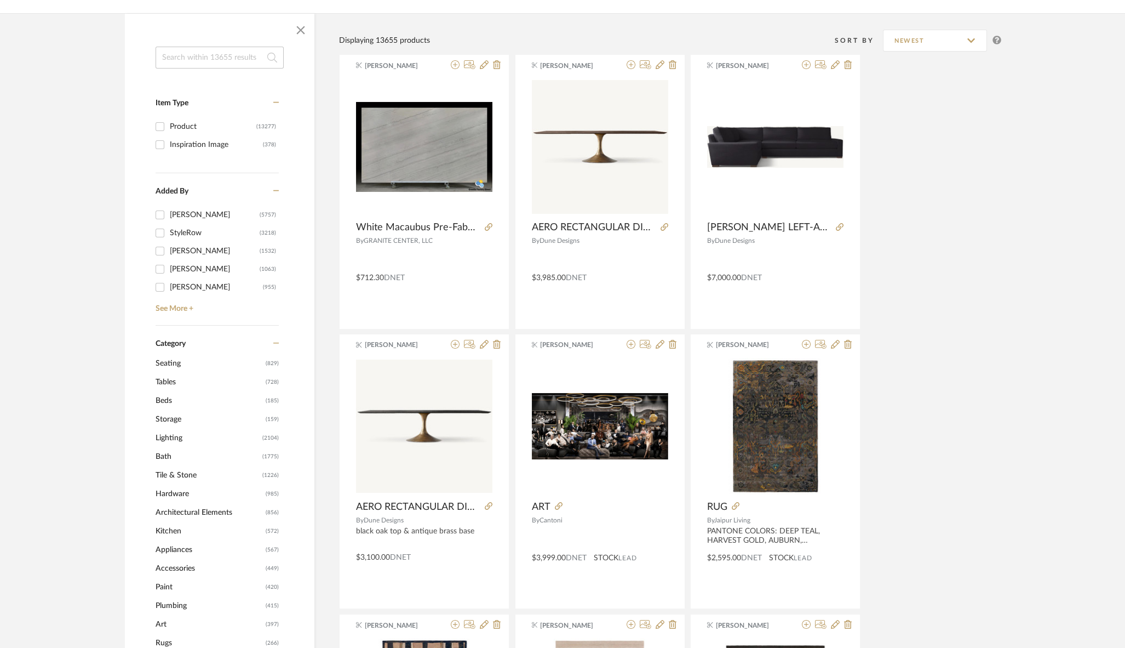
click at [202, 513] on span "Architectural Elements" at bounding box center [209, 512] width 107 height 19
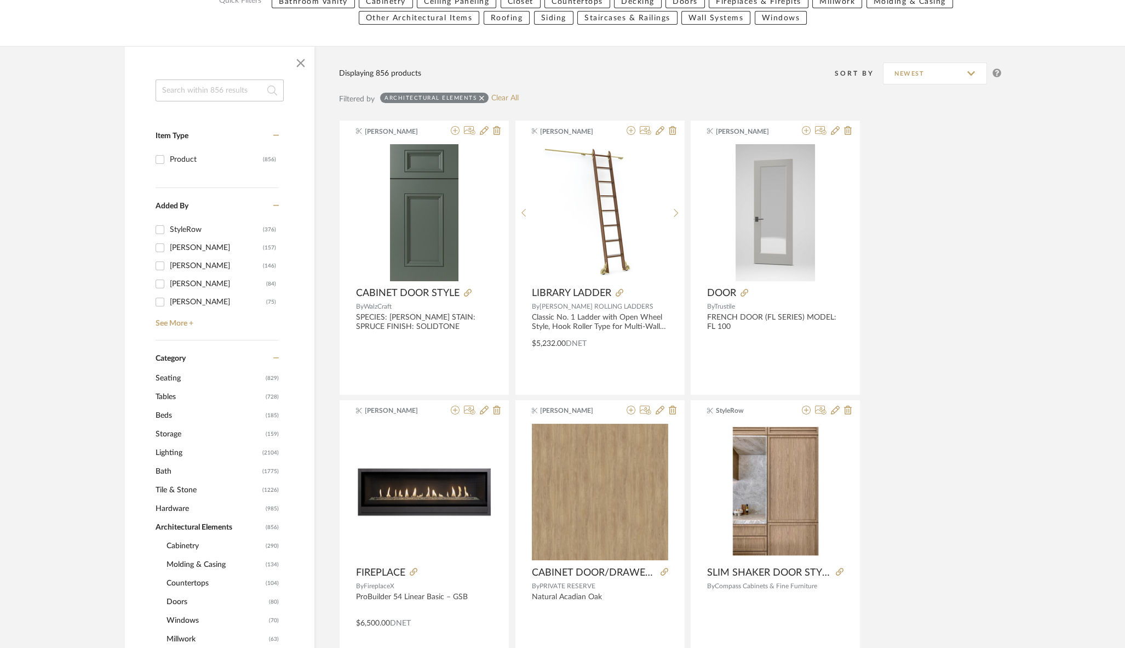
click at [179, 543] on span "Cabinetry" at bounding box center [215, 545] width 96 height 19
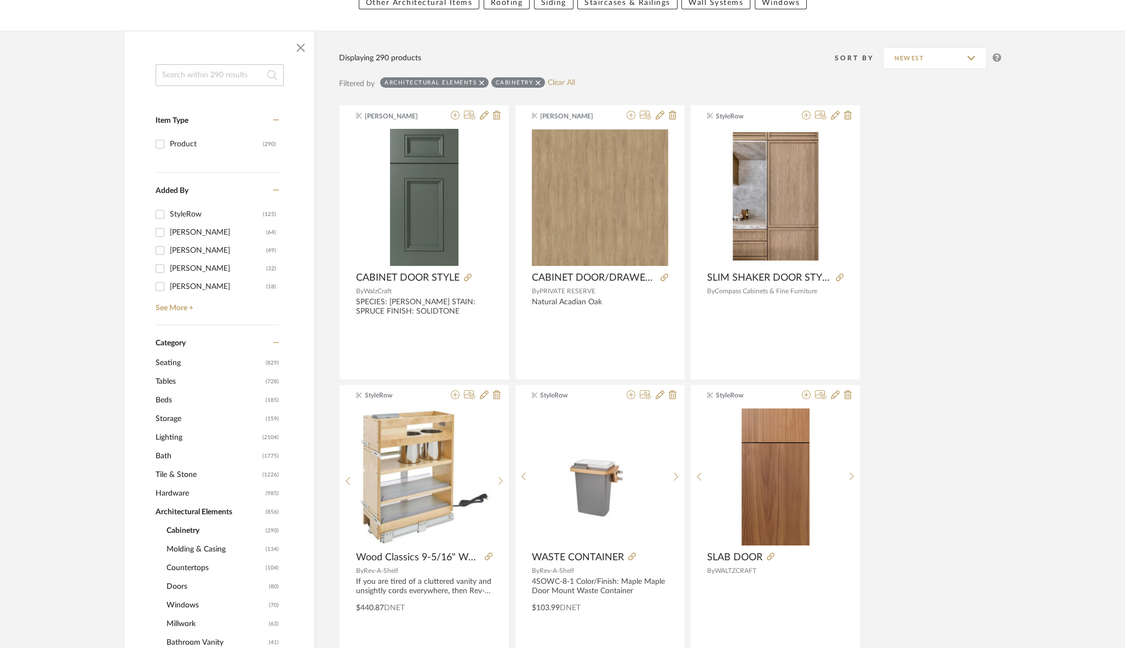
scroll to position [170, 0]
click at [806, 117] on icon at bounding box center [806, 115] width 9 height 9
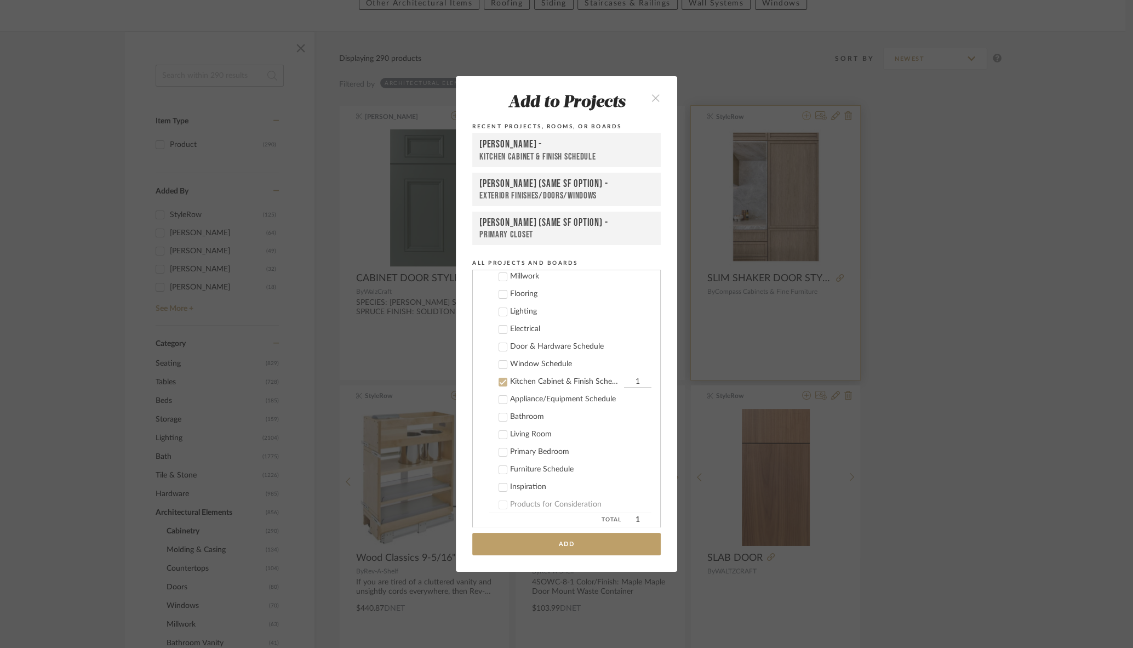
scroll to position [219, 0]
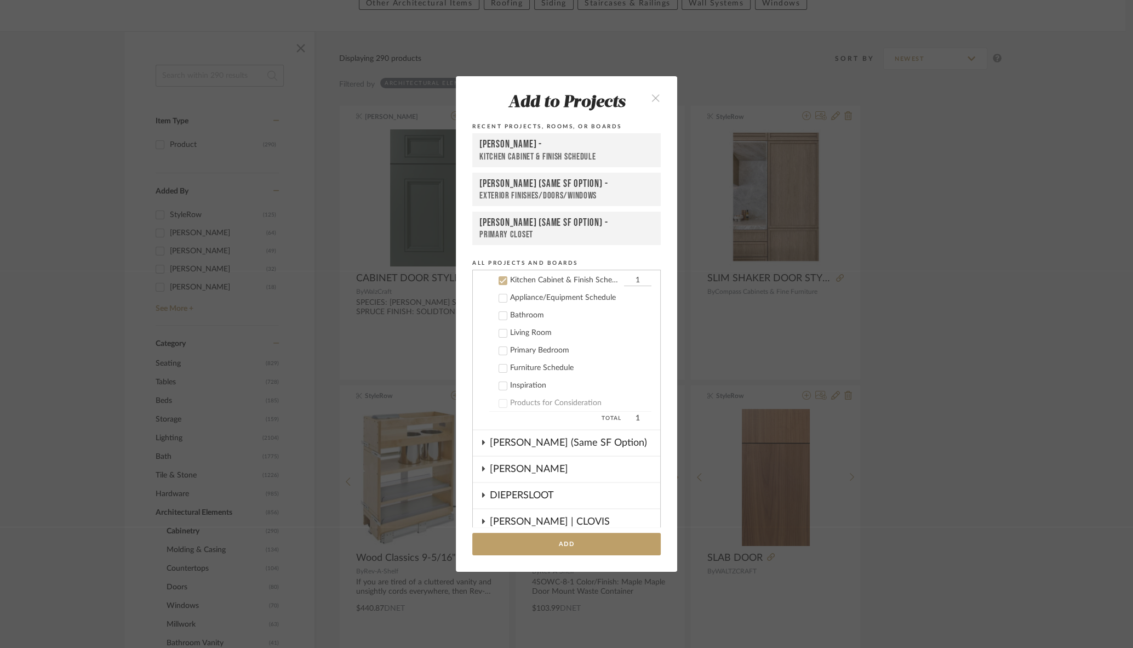
click at [503, 152] on div "Kitchen Cabinet & Finish Schedule" at bounding box center [566, 157] width 174 height 12
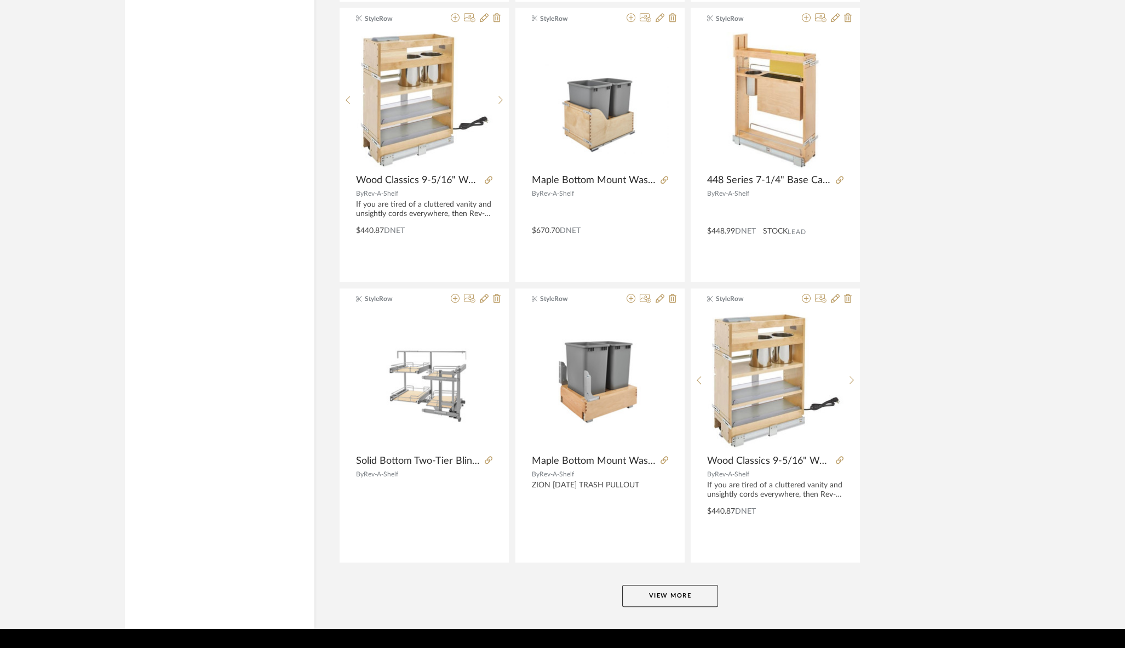
scroll to position [3094, 0]
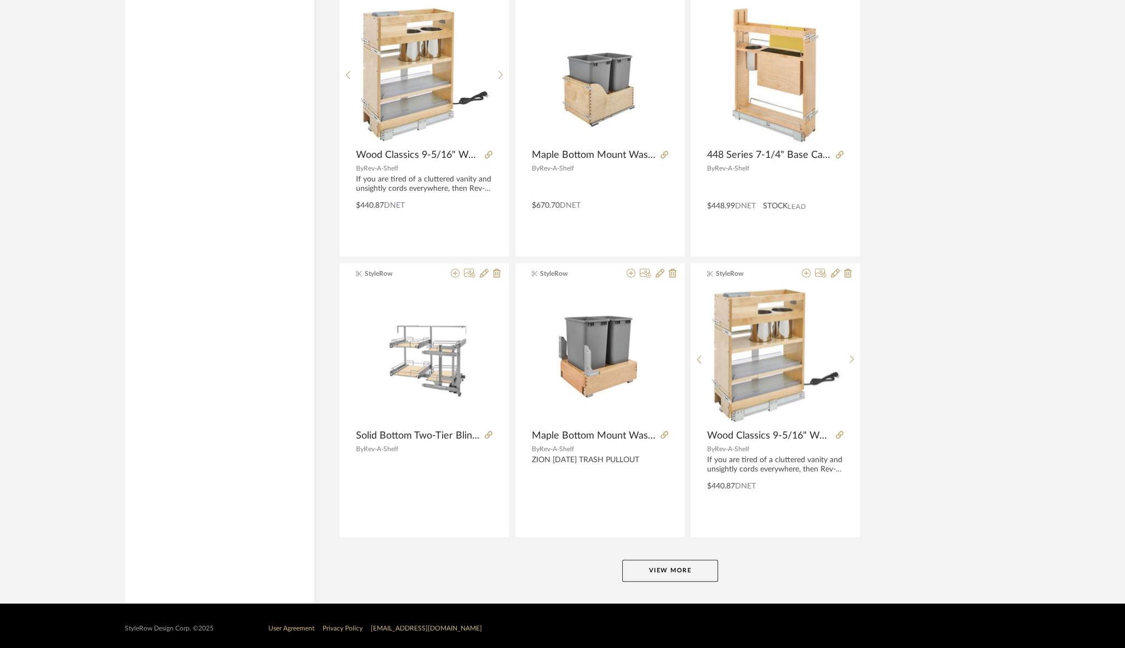
click at [652, 565] on button "View More" at bounding box center [670, 570] width 96 height 22
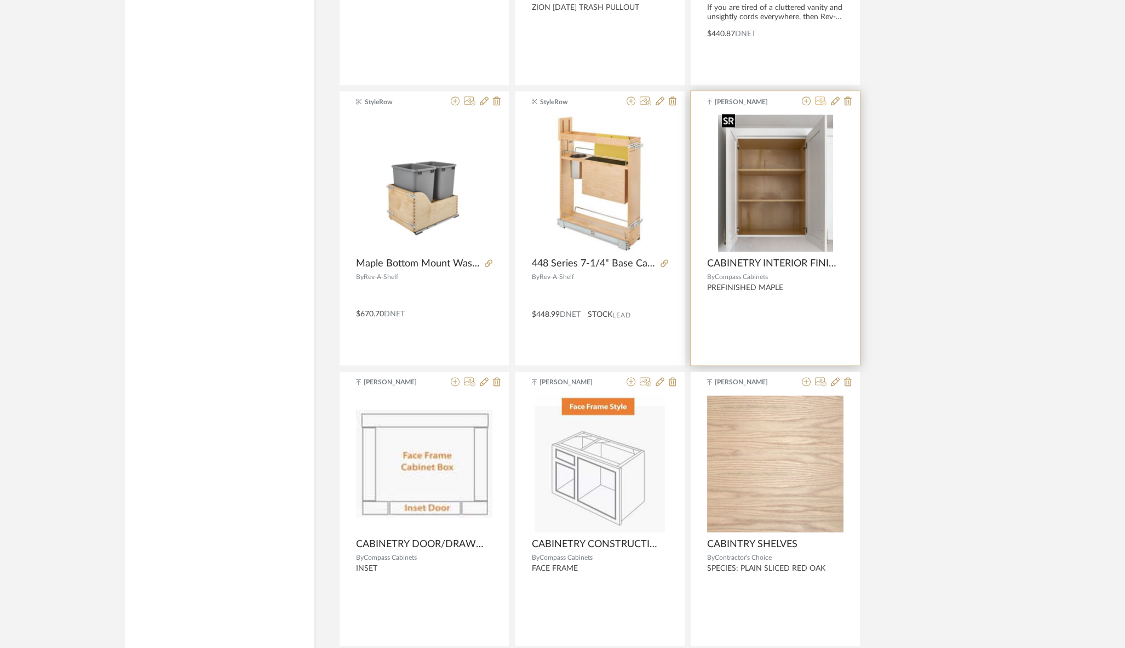
scroll to position [3549, 0]
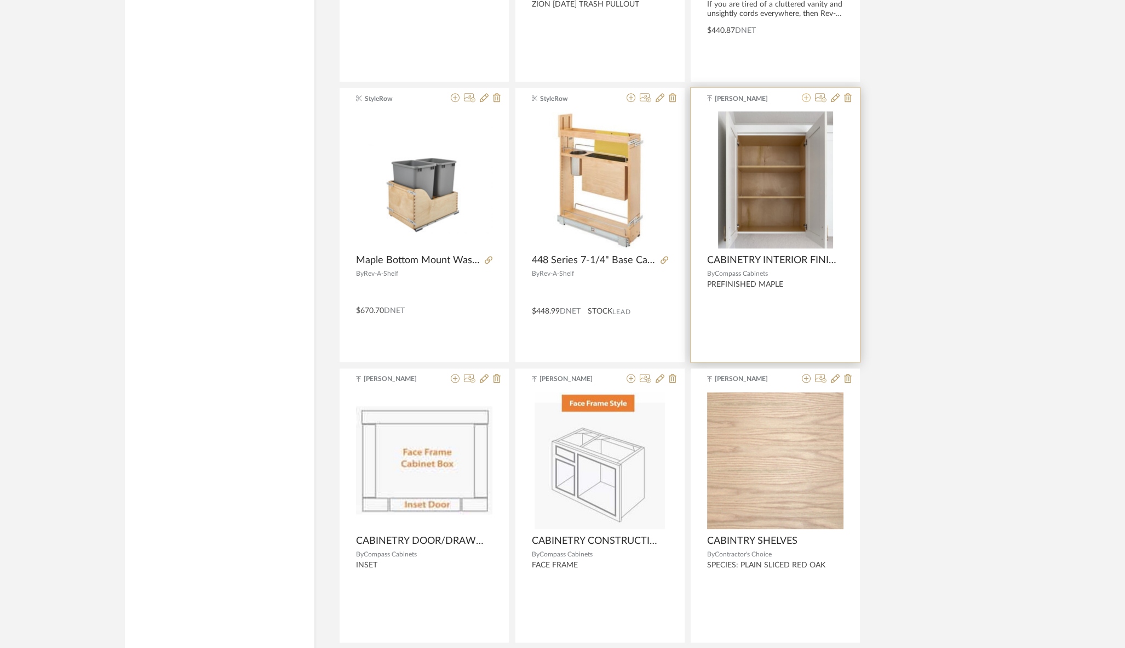
click at [806, 93] on icon at bounding box center [806, 97] width 9 height 9
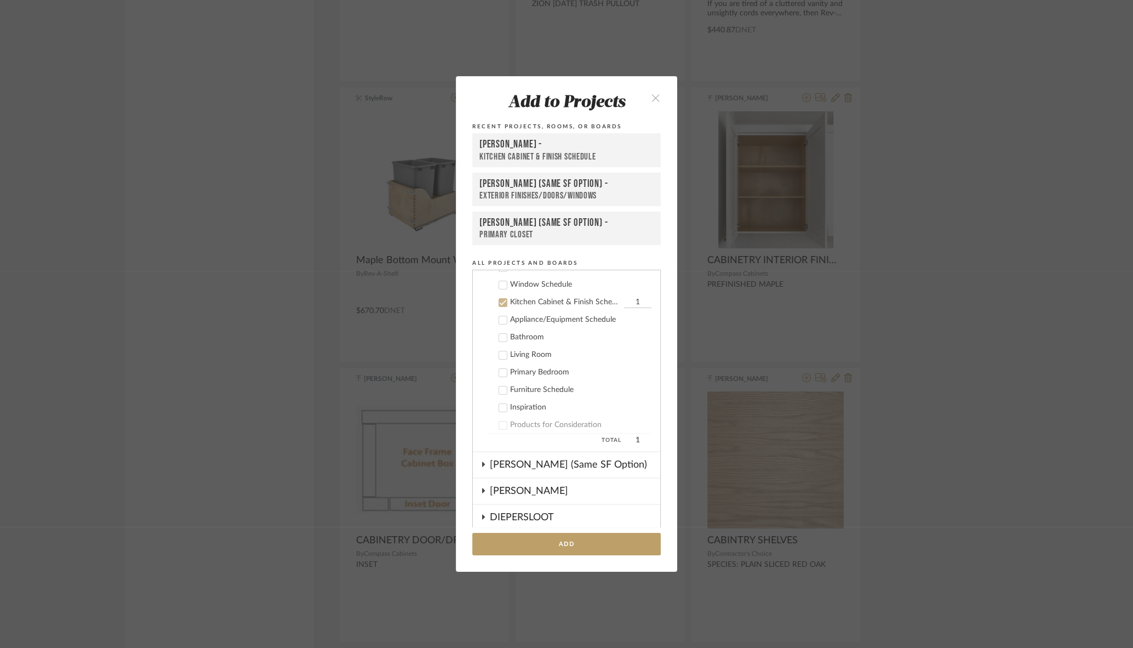
scroll to position [219, 0]
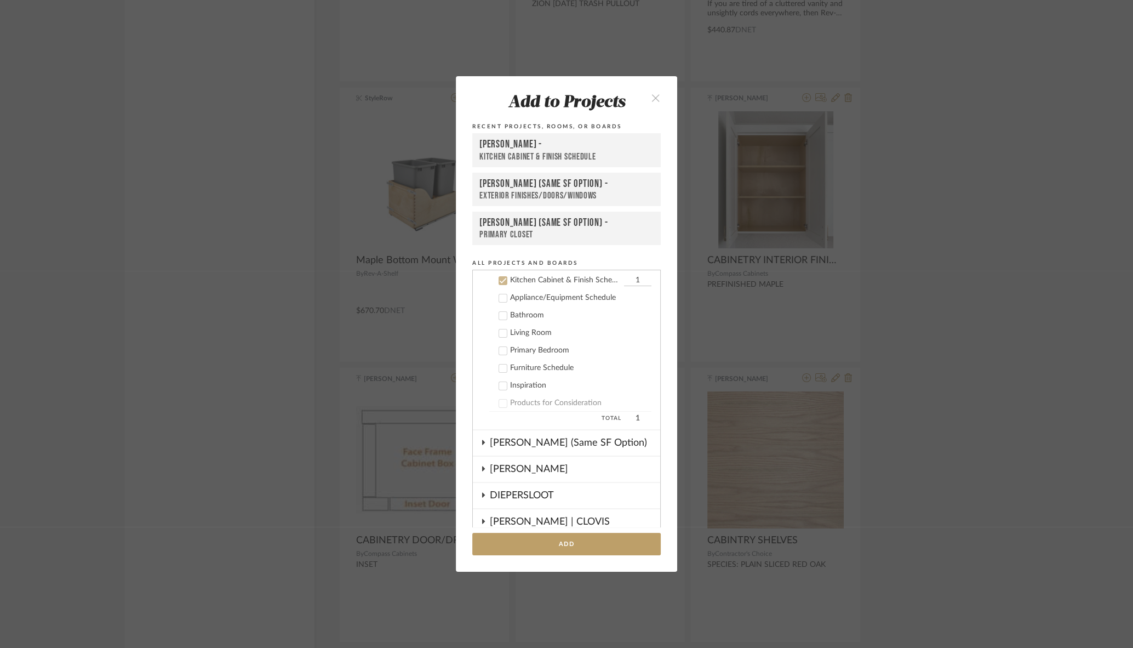
click at [554, 150] on div "[PERSON_NAME] -" at bounding box center [566, 144] width 174 height 13
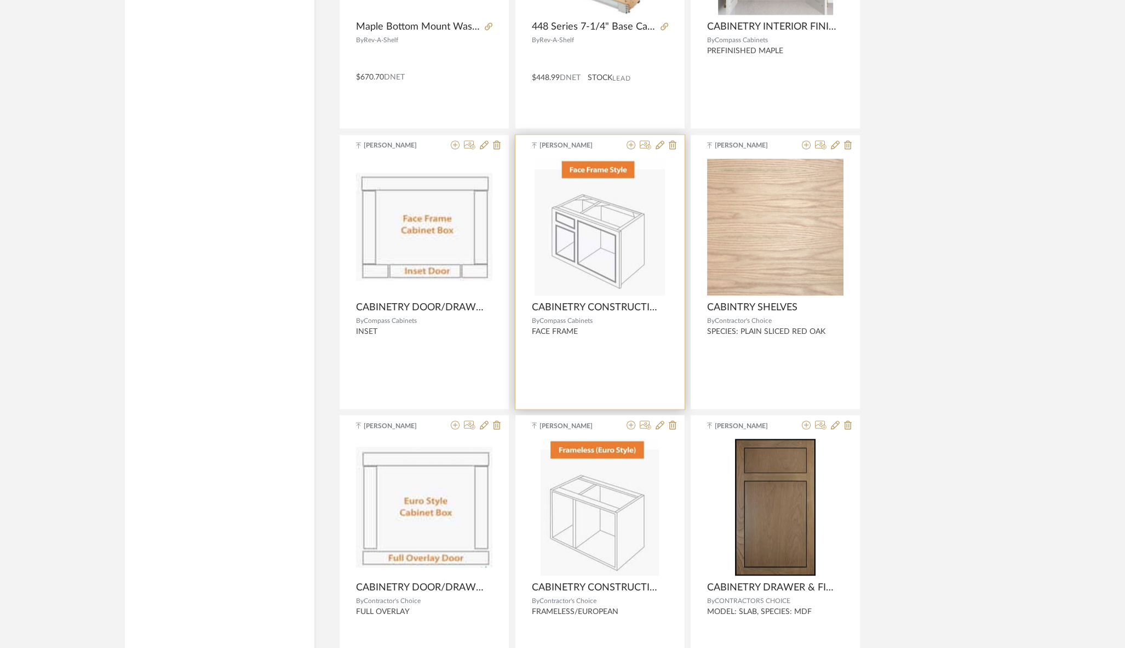
scroll to position [3784, 0]
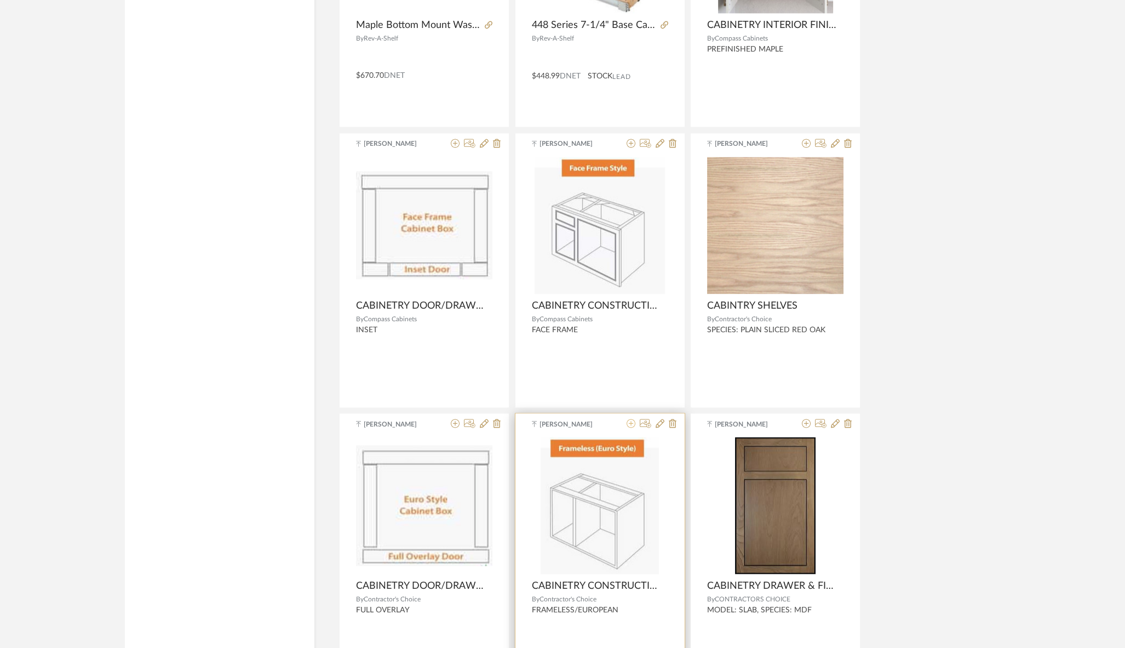
click at [632, 419] on icon at bounding box center [631, 423] width 9 height 9
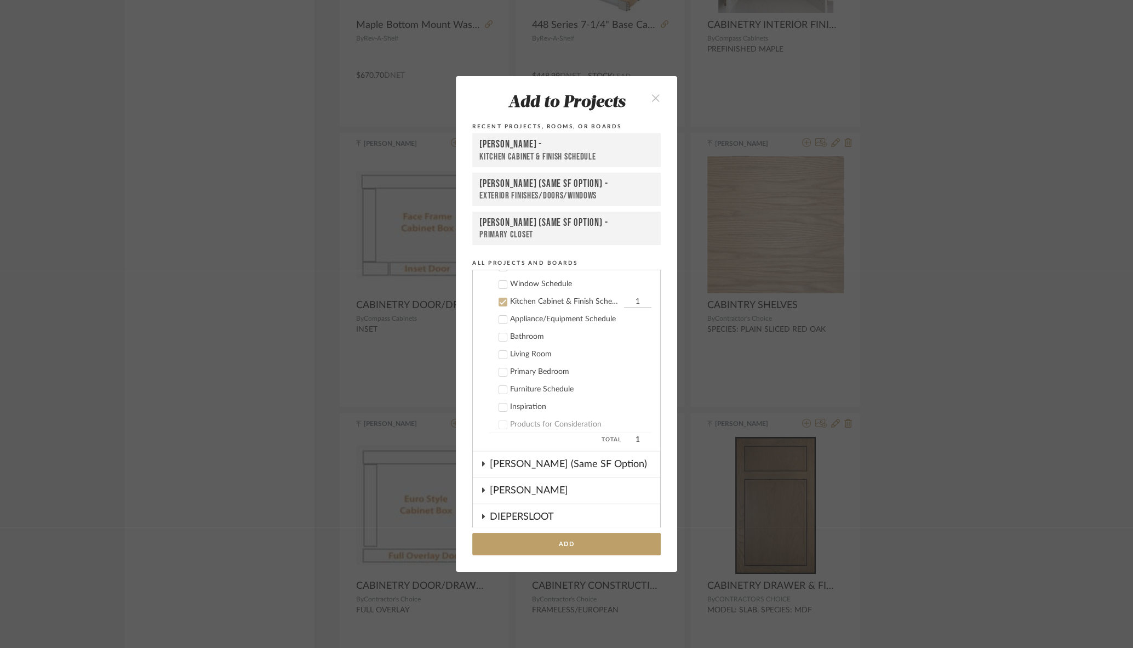
scroll to position [219, 0]
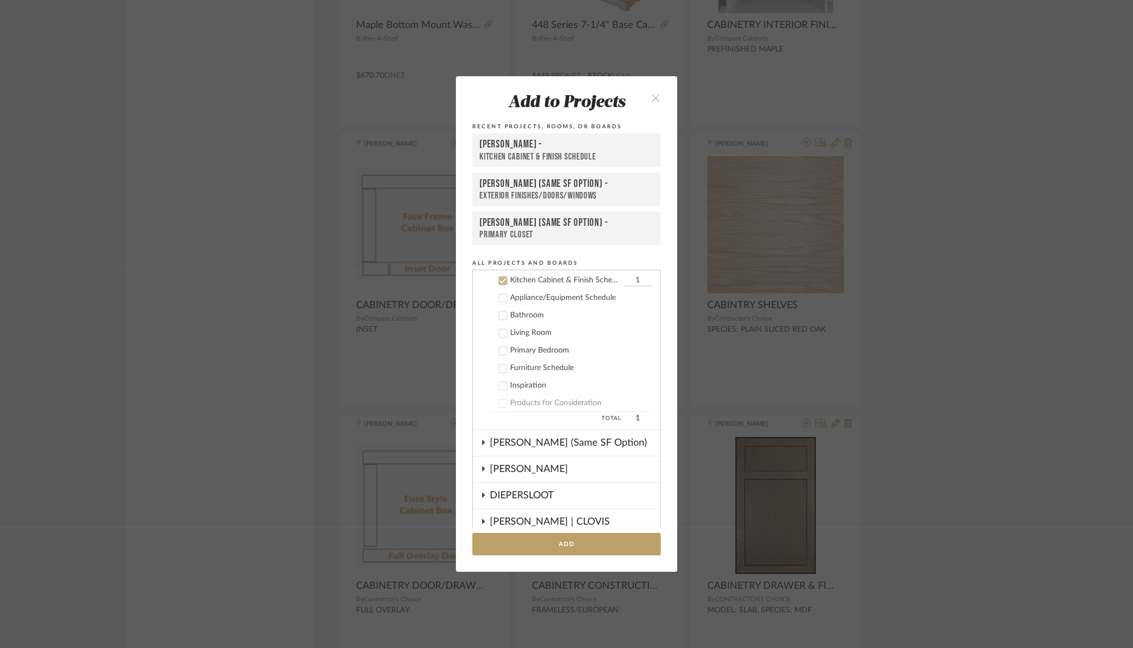
click at [516, 148] on div "[PERSON_NAME] -" at bounding box center [566, 144] width 174 height 13
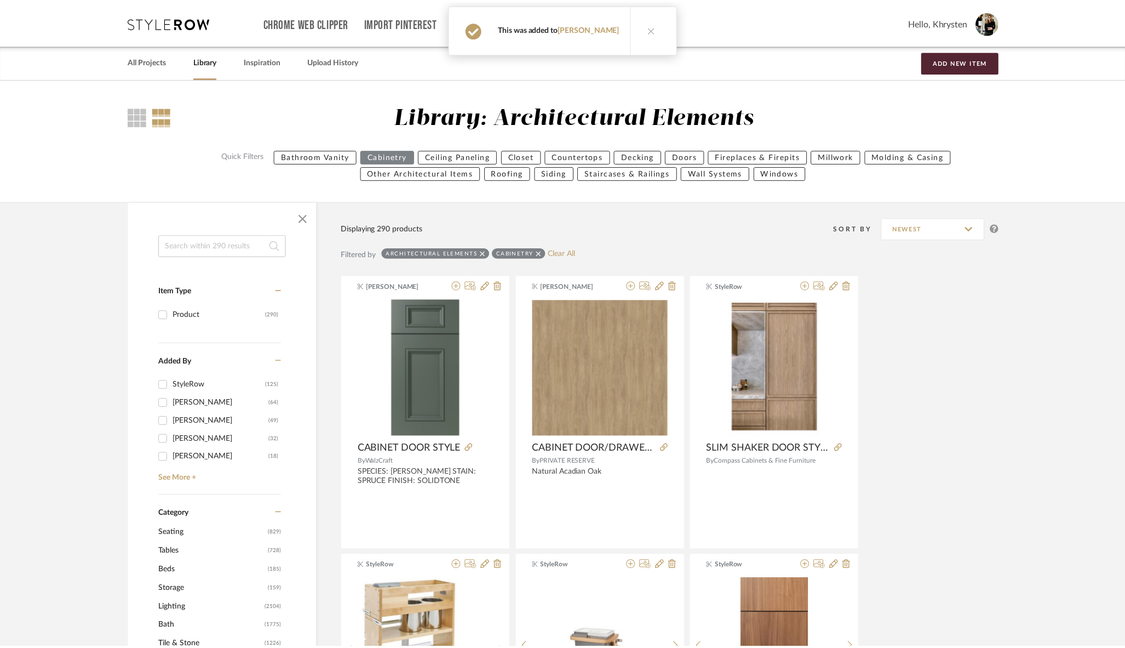
scroll to position [3784, 0]
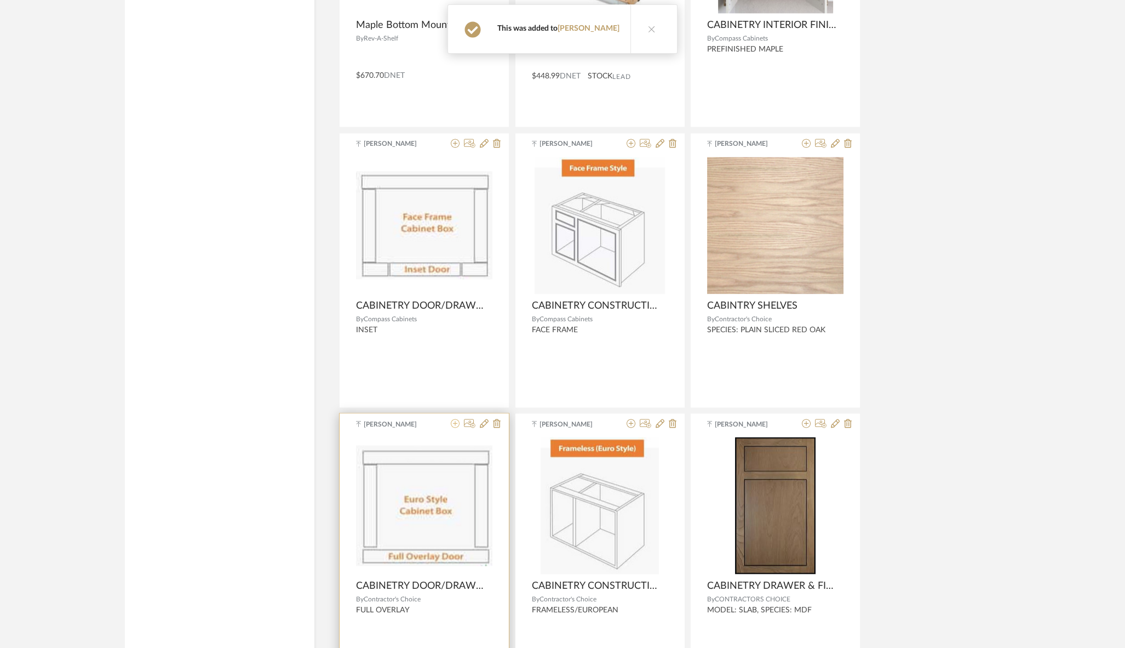
click at [457, 419] on icon at bounding box center [455, 423] width 9 height 9
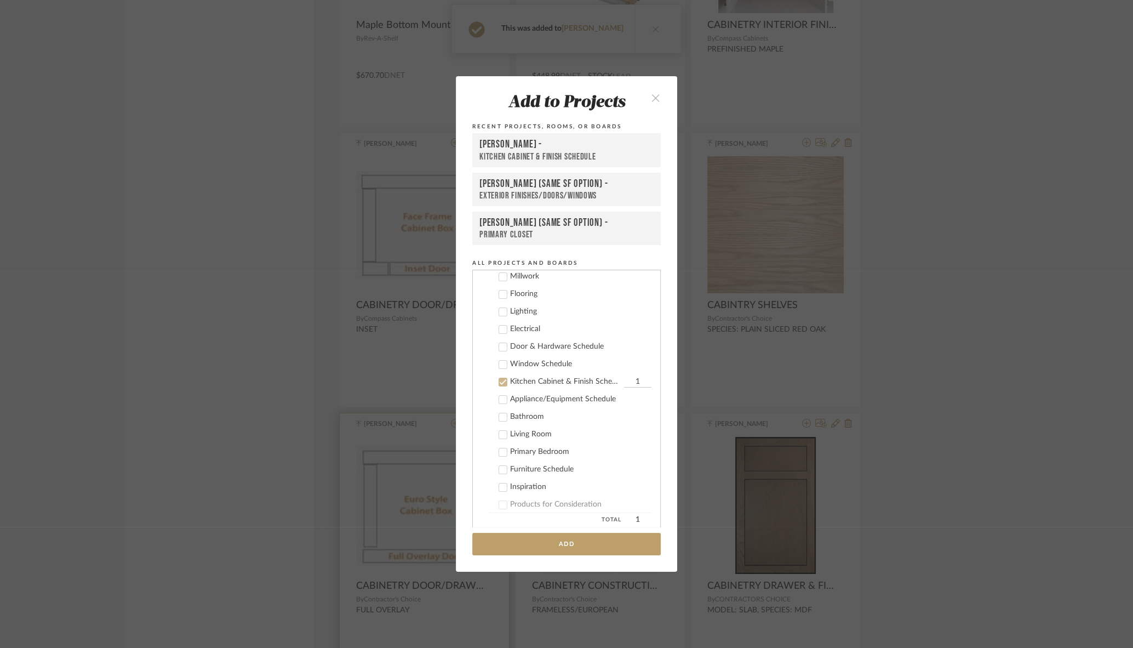
scroll to position [219, 0]
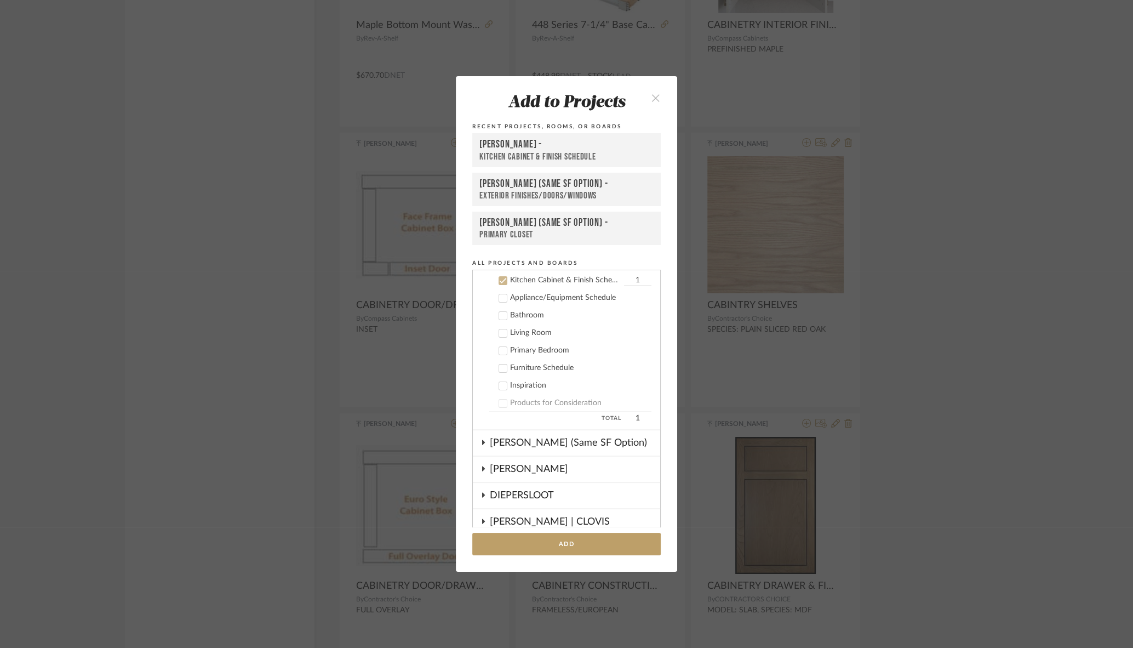
click at [543, 150] on div "[PERSON_NAME] -" at bounding box center [566, 144] width 174 height 13
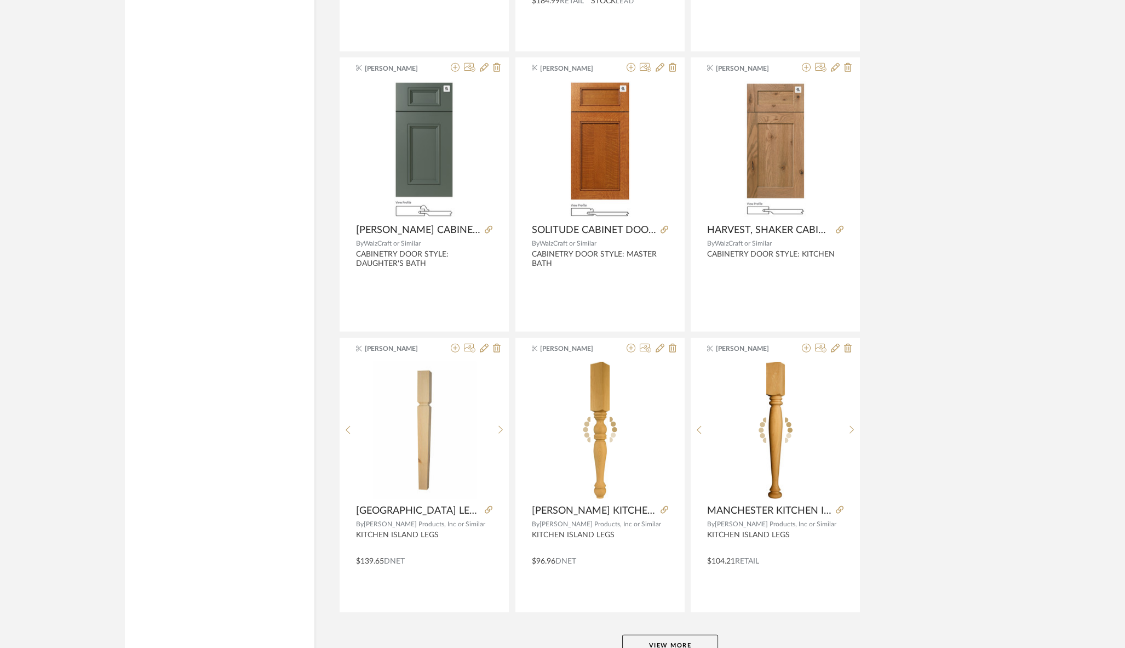
scroll to position [6451, 0]
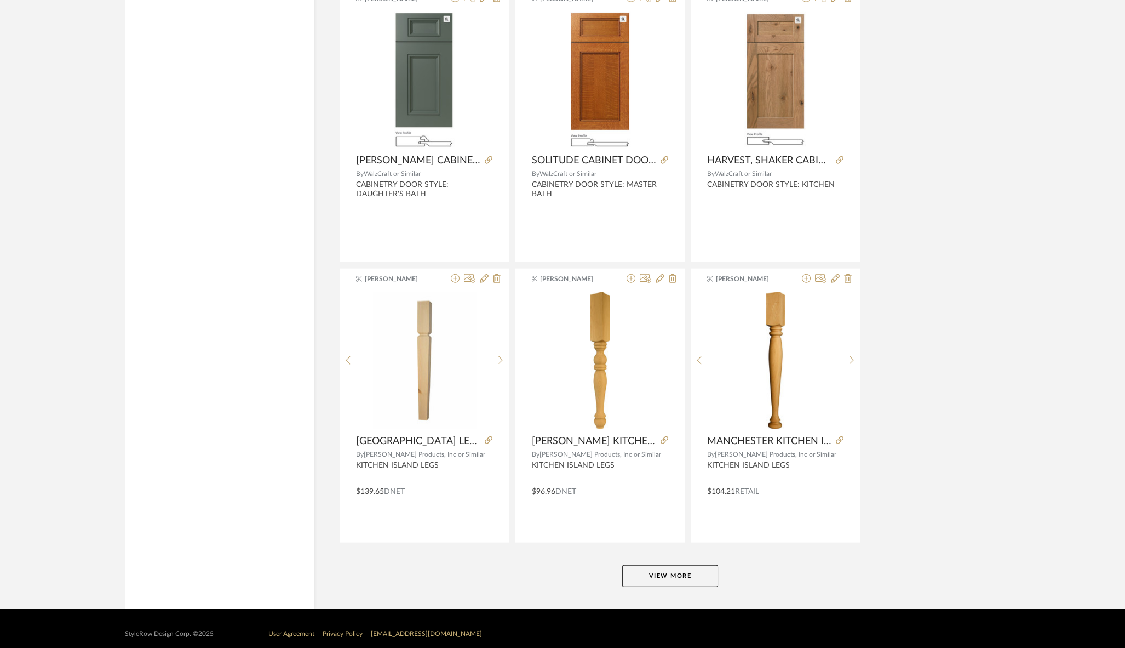
click at [662, 565] on button "View More" at bounding box center [670, 576] width 96 height 22
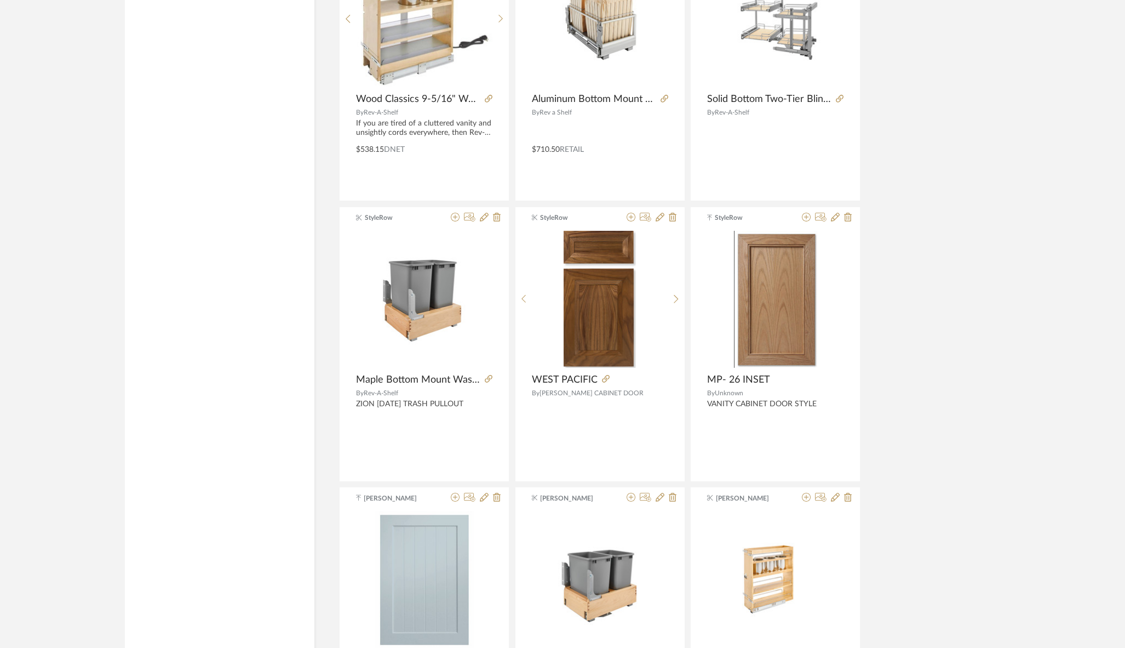
scroll to position [8782, 0]
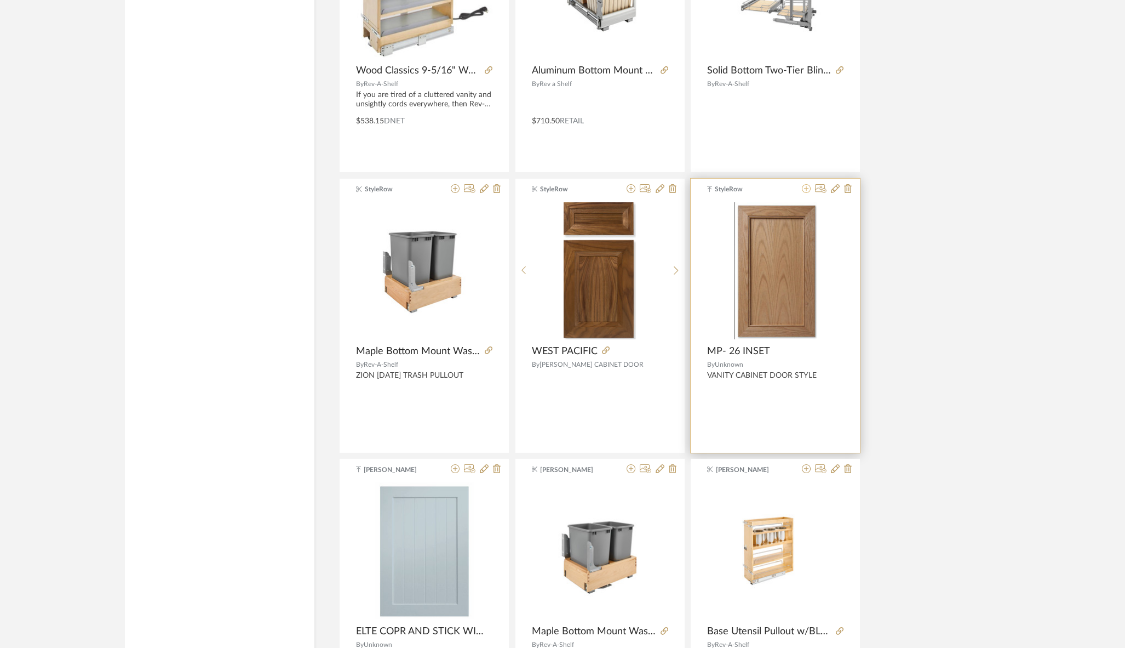
click at [808, 184] on icon at bounding box center [806, 188] width 9 height 9
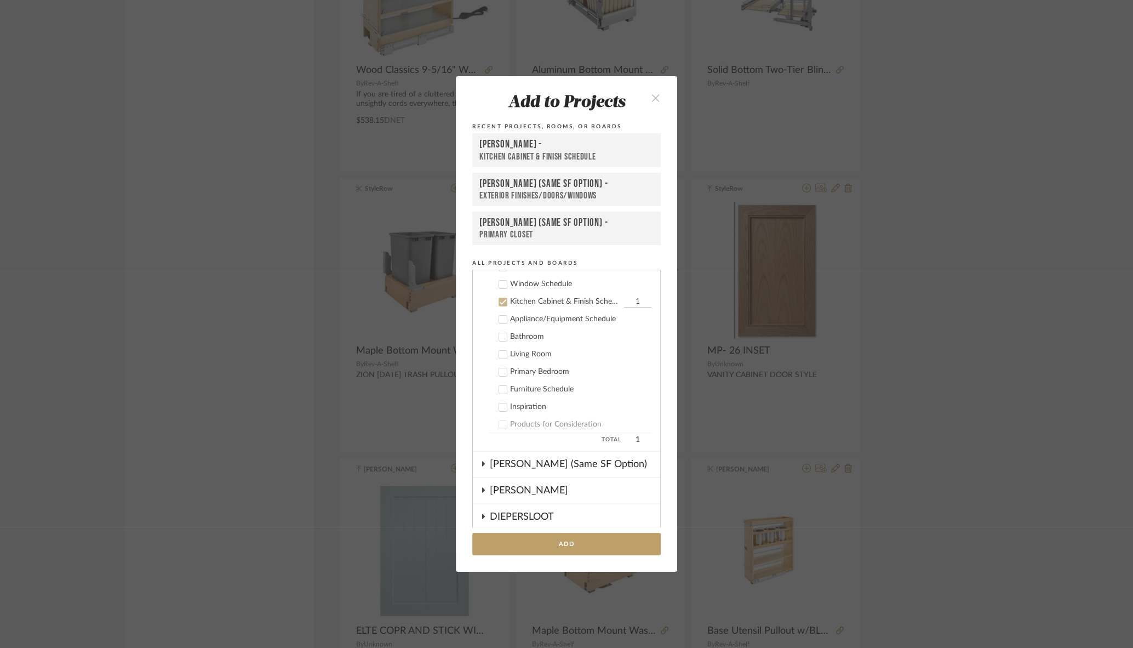
scroll to position [219, 0]
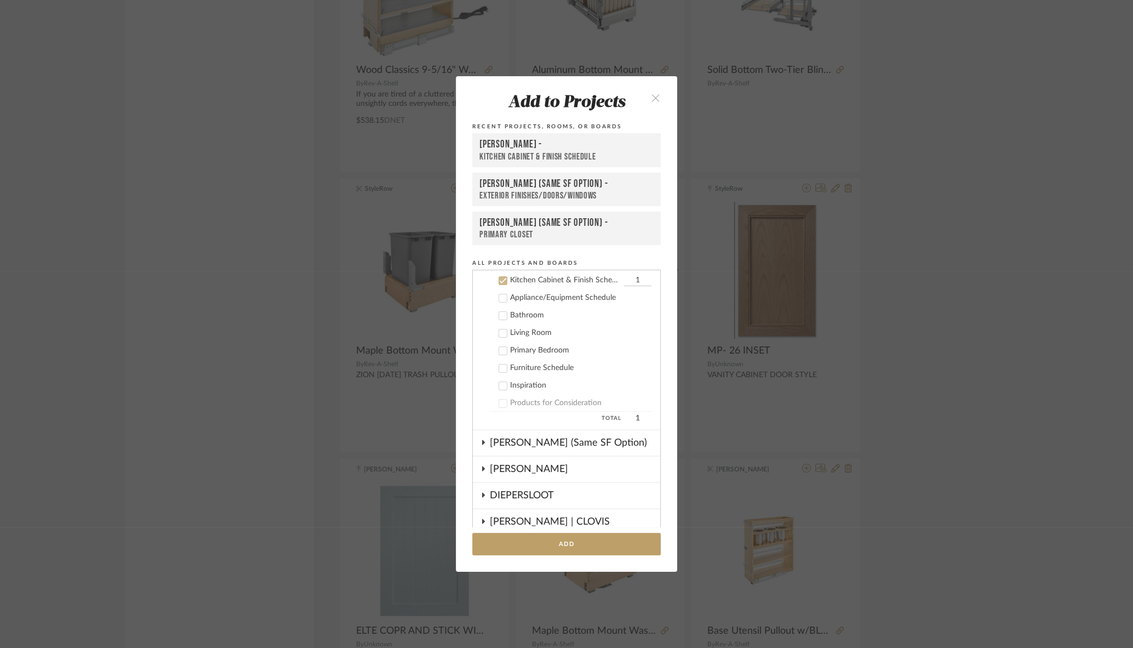
click at [519, 151] on div "Kitchen Cabinet & Finish Schedule" at bounding box center [566, 157] width 174 height 12
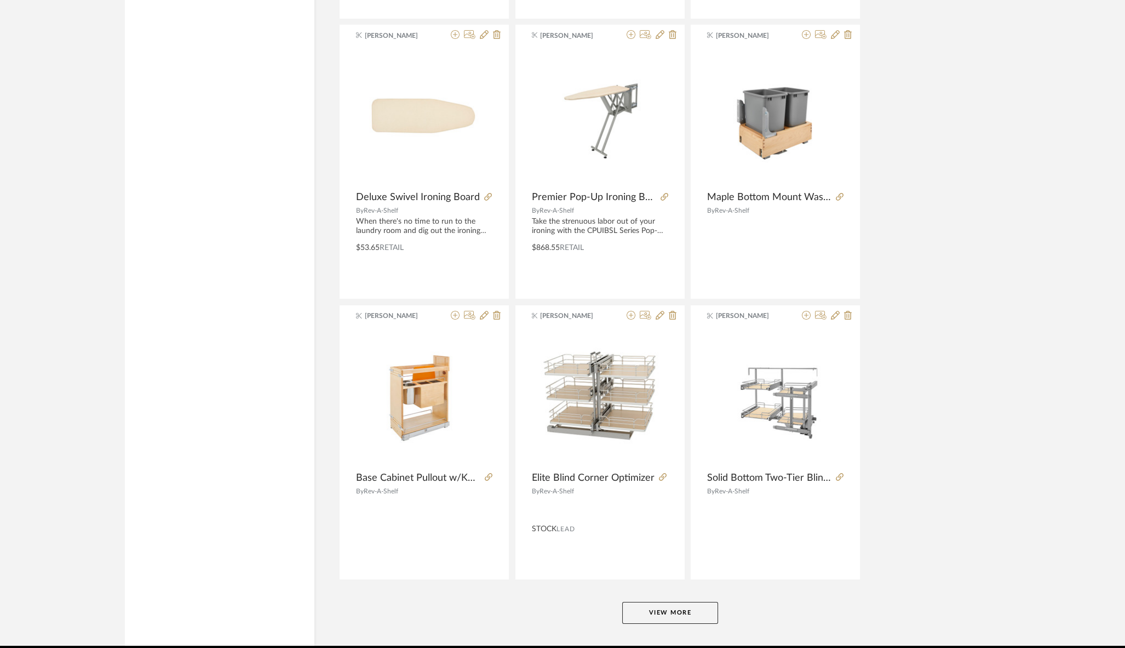
scroll to position [9807, 0]
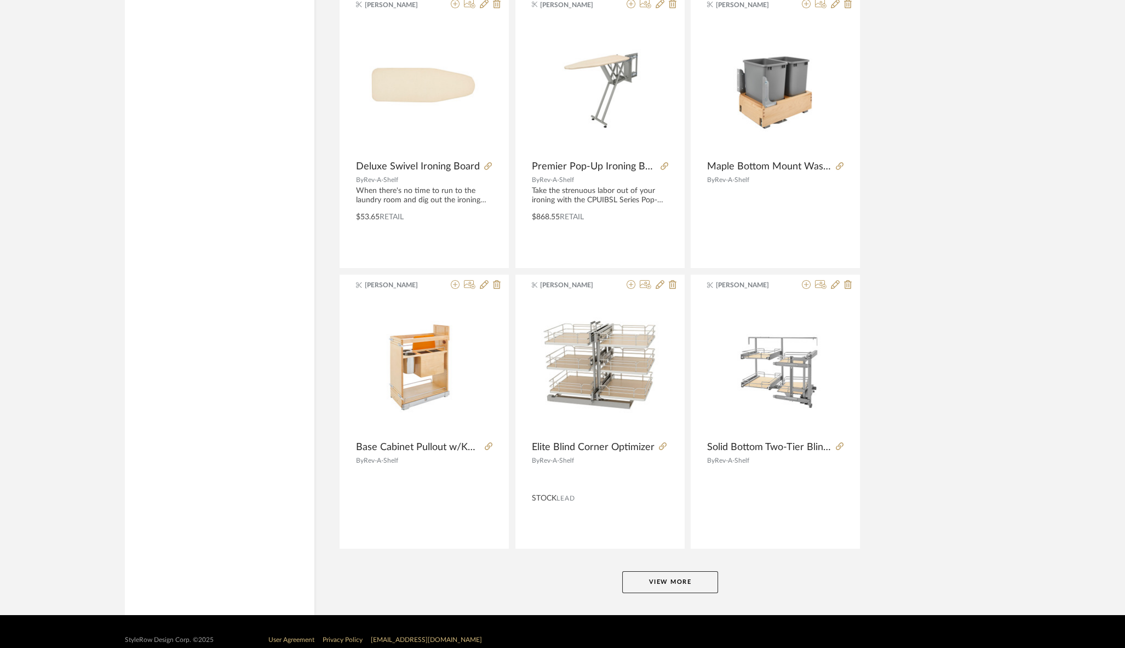
click at [641, 571] on button "View More" at bounding box center [670, 582] width 96 height 22
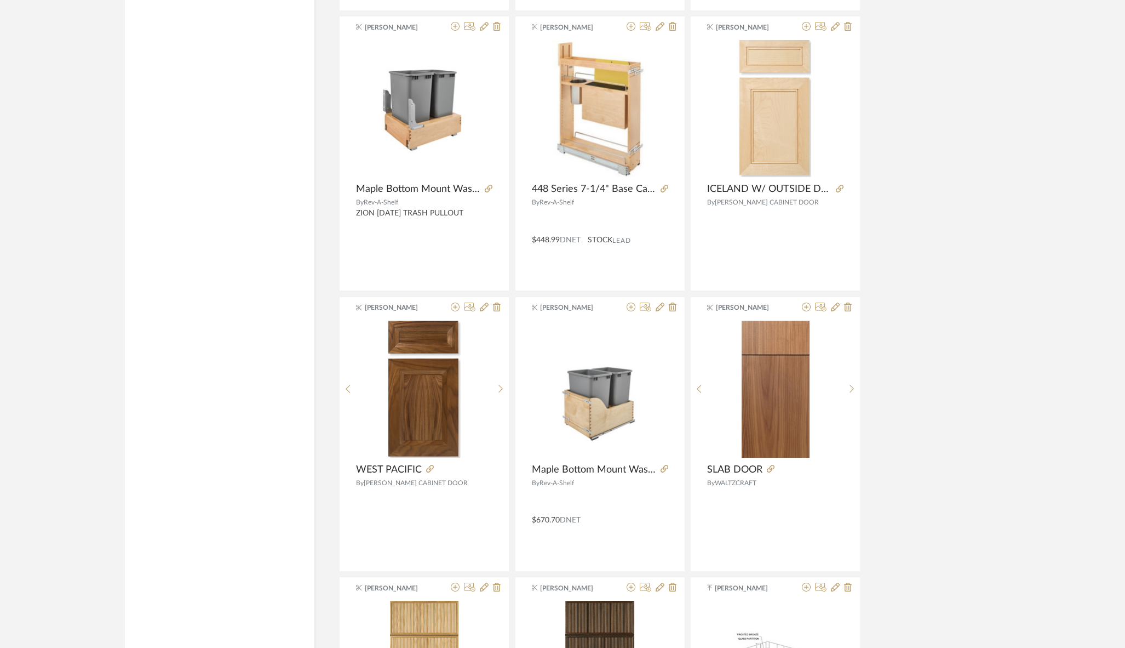
scroll to position [10341, 0]
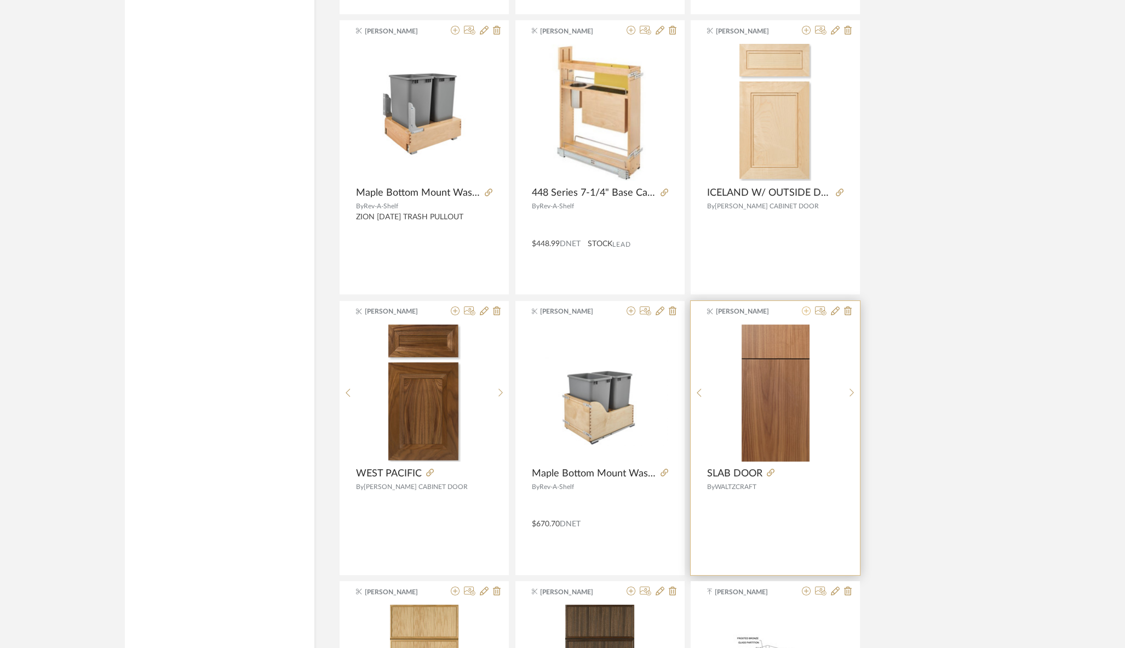
click at [806, 306] on icon at bounding box center [806, 310] width 9 height 9
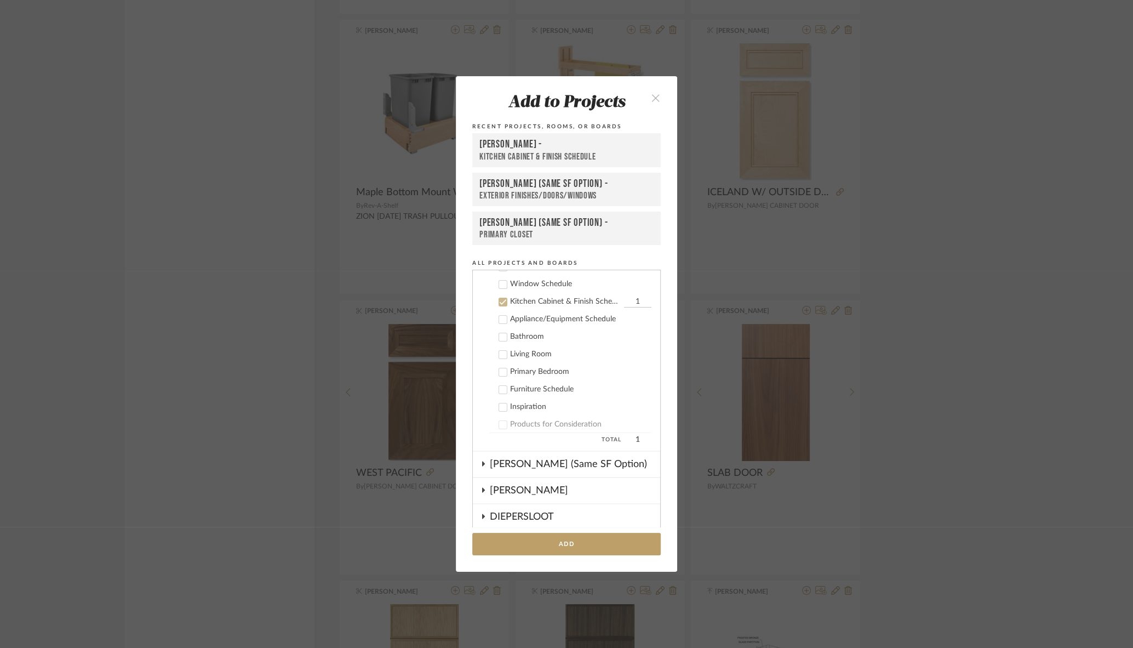
scroll to position [219, 0]
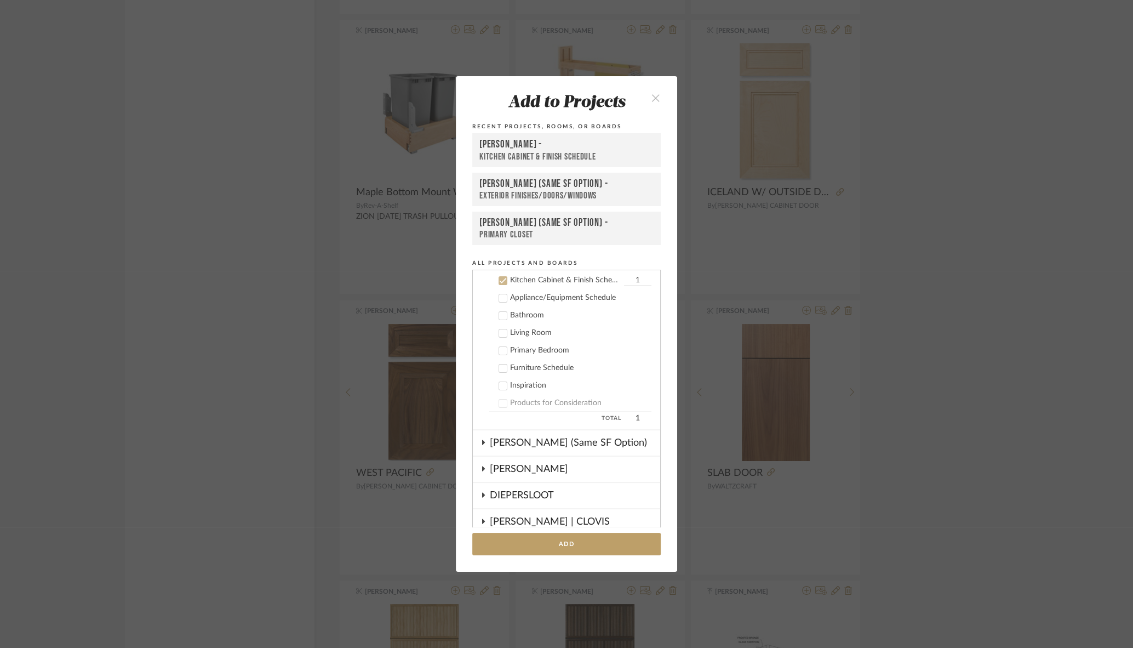
click at [570, 148] on div "[PERSON_NAME] -" at bounding box center [566, 144] width 174 height 13
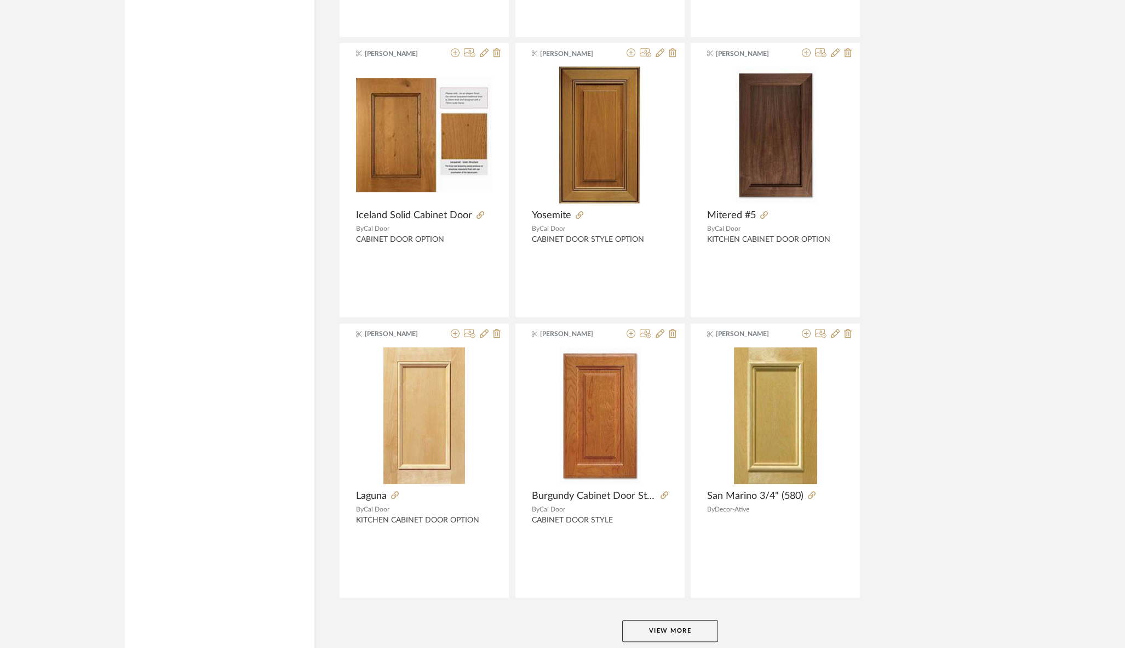
scroll to position [13164, 0]
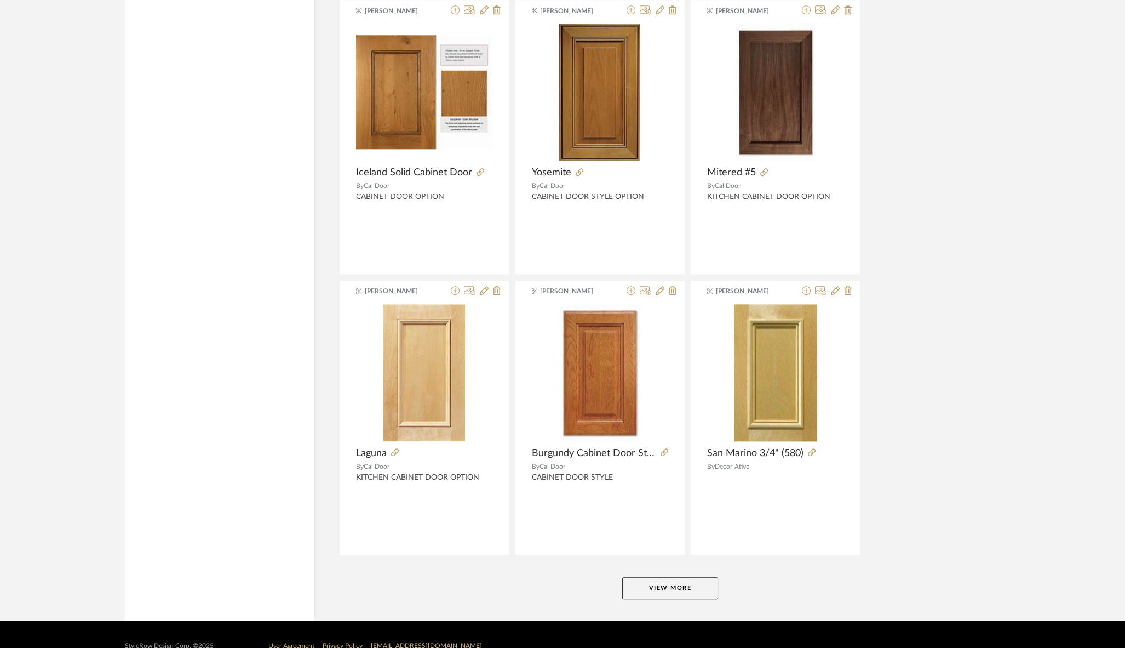
click at [665, 577] on button "View More" at bounding box center [670, 588] width 96 height 22
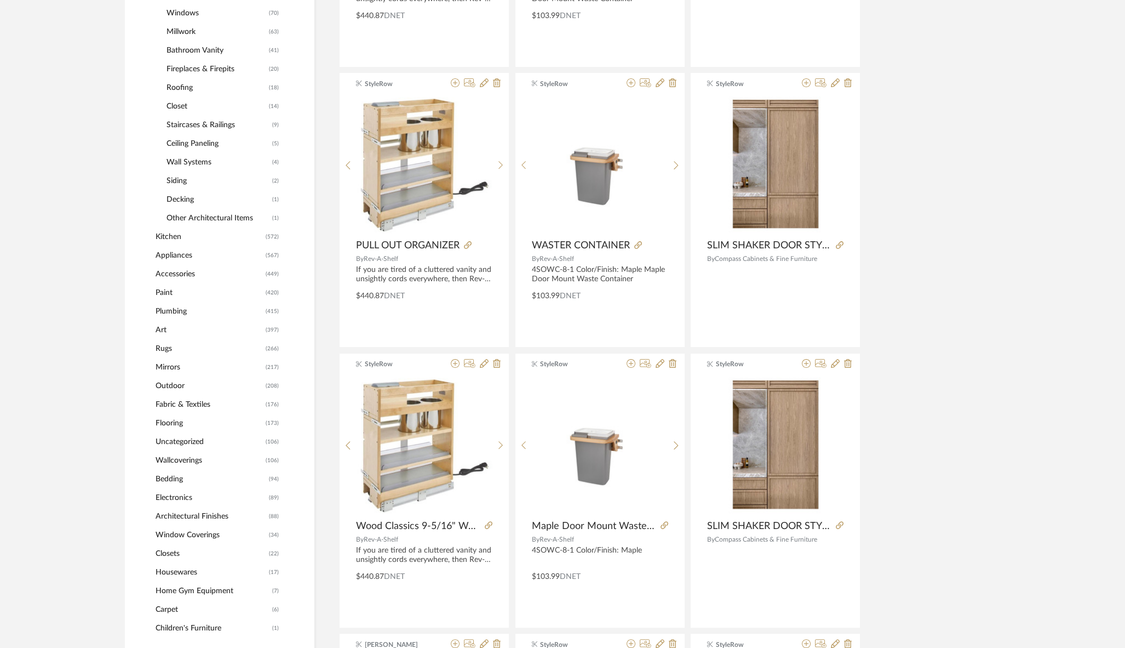
scroll to position [0, 0]
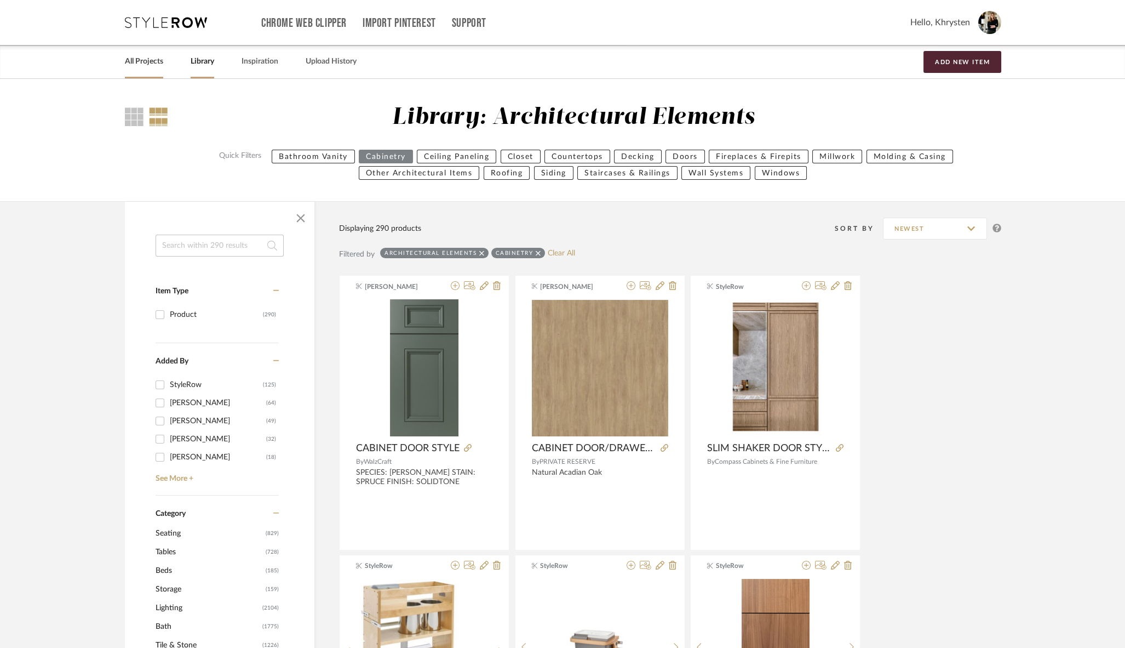
click at [147, 63] on link "All Projects" at bounding box center [144, 61] width 38 height 15
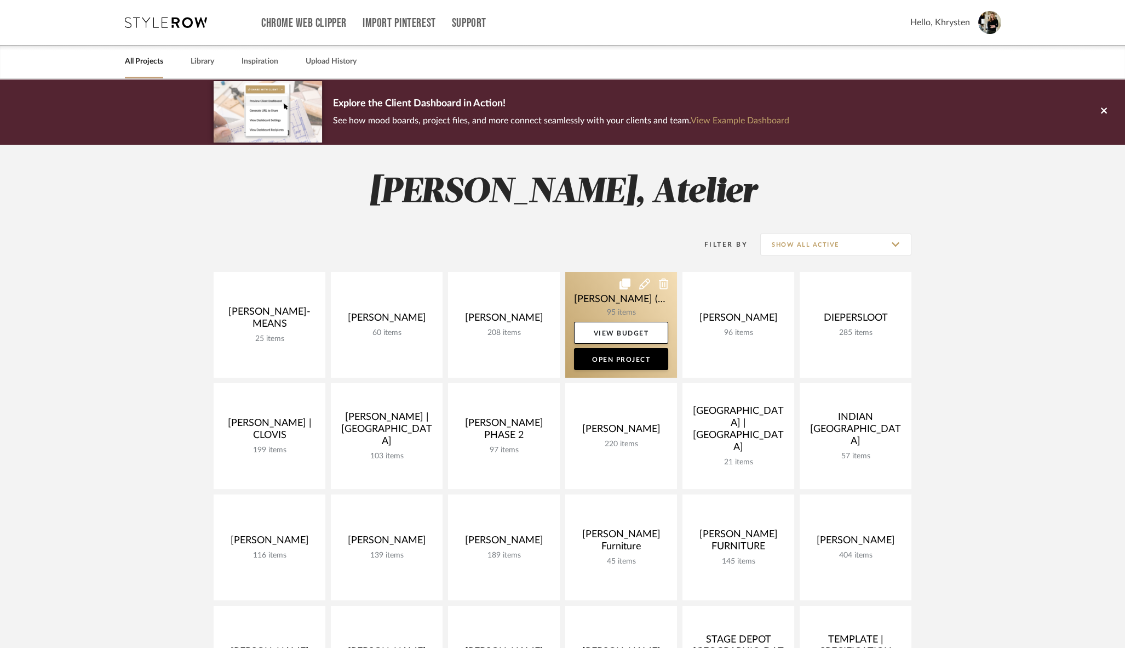
click at [603, 298] on link at bounding box center [621, 325] width 112 height 106
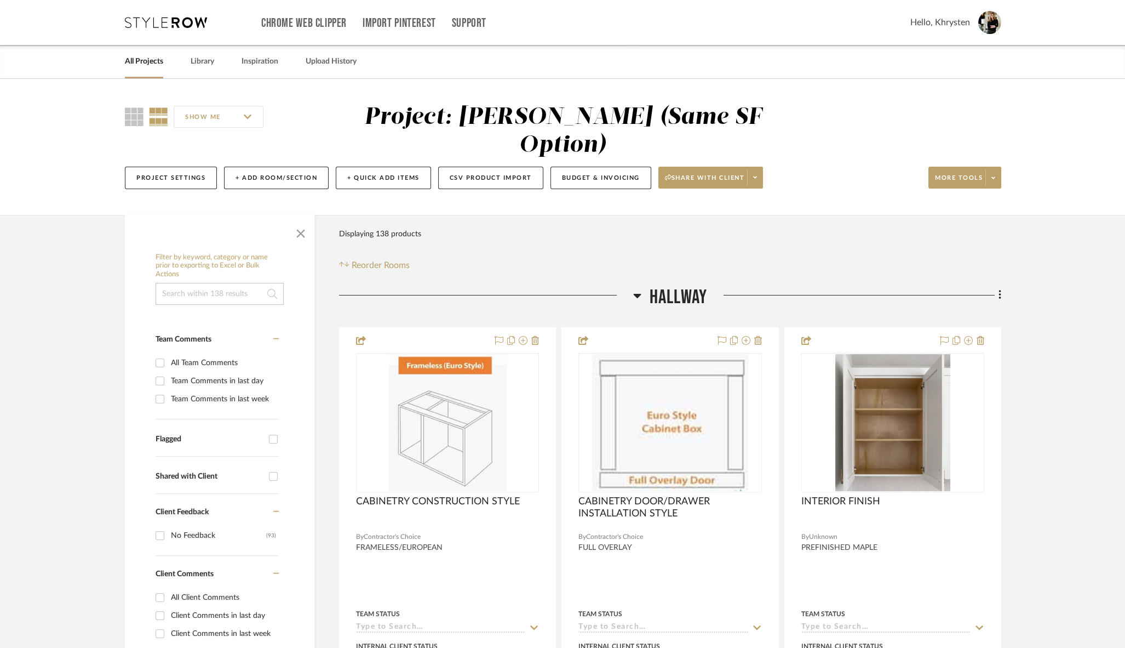
click at [149, 62] on link "All Projects" at bounding box center [144, 61] width 38 height 15
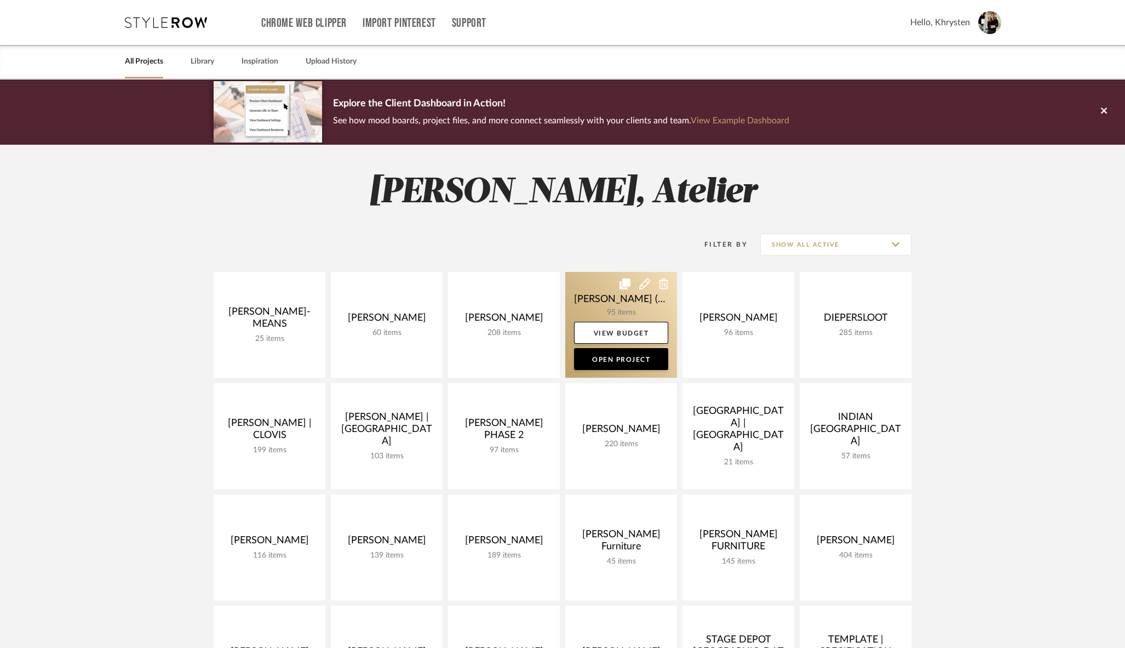
click at [609, 297] on link at bounding box center [621, 325] width 112 height 106
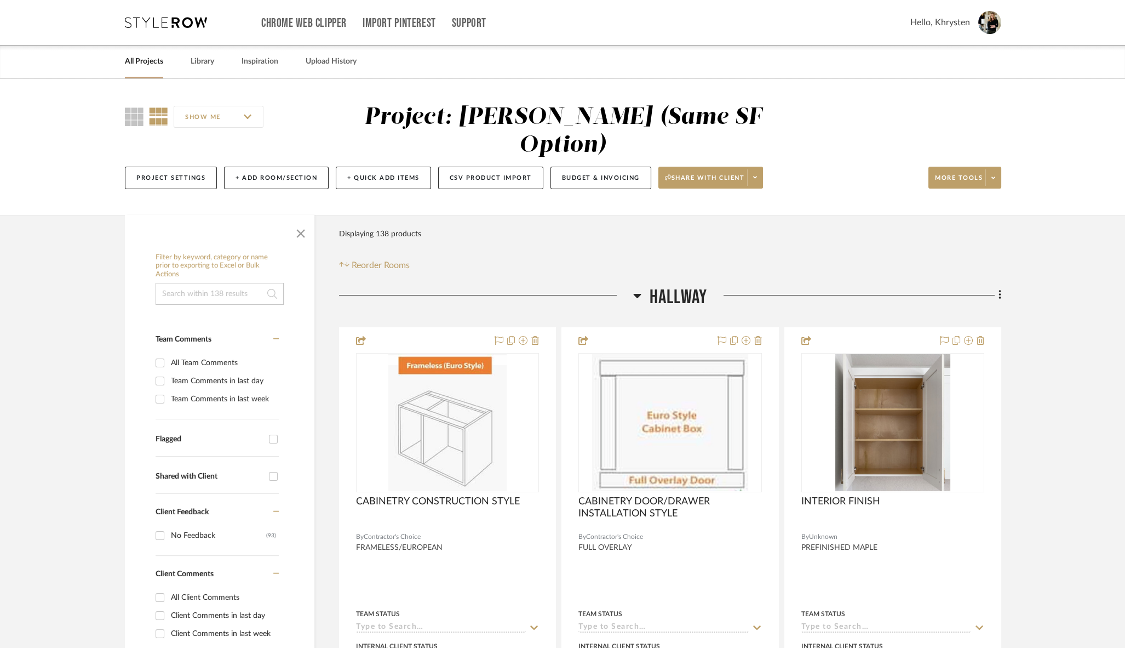
click at [139, 62] on link "All Projects" at bounding box center [144, 61] width 38 height 15
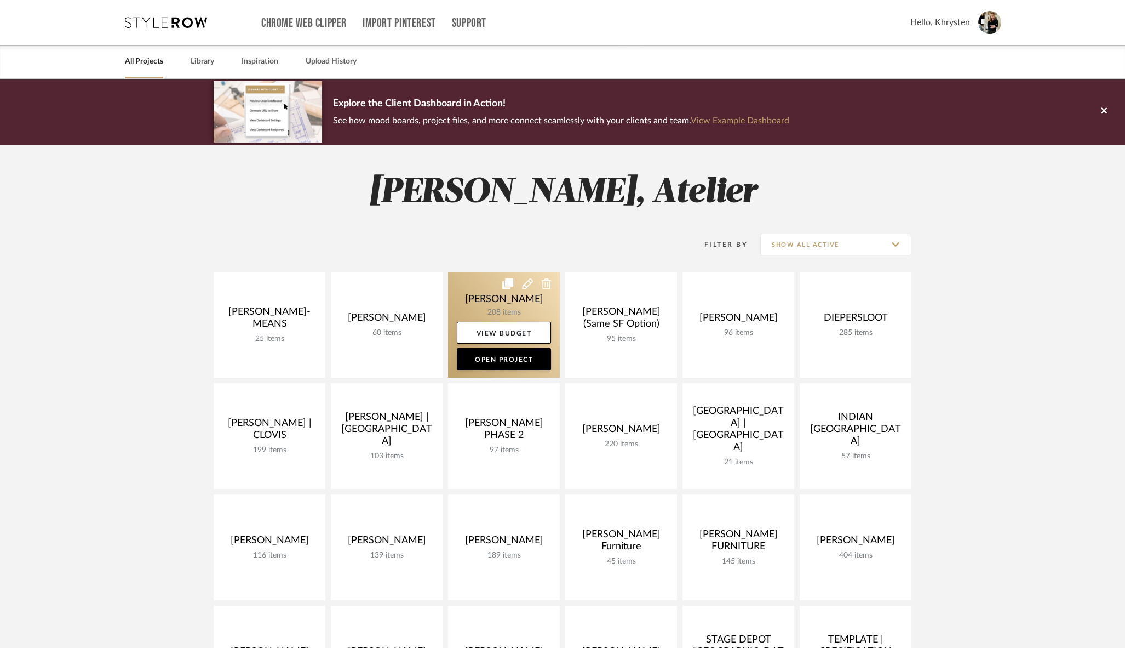
click at [489, 299] on link at bounding box center [504, 325] width 112 height 106
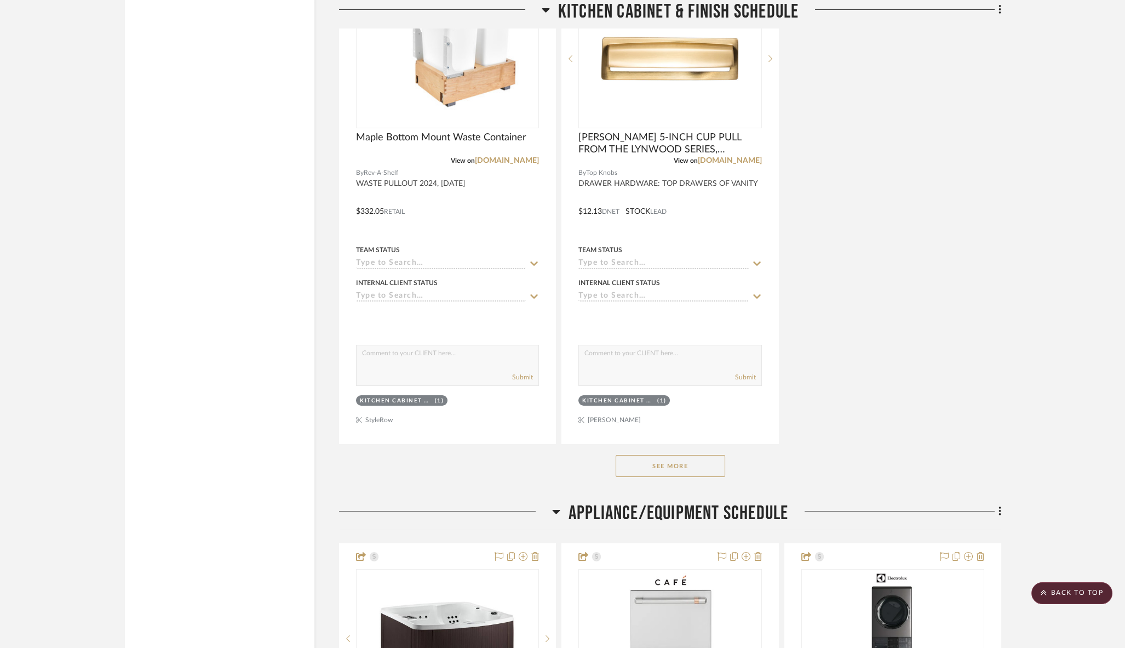
scroll to position [9096, 0]
click at [685, 454] on button "See More" at bounding box center [671, 465] width 110 height 22
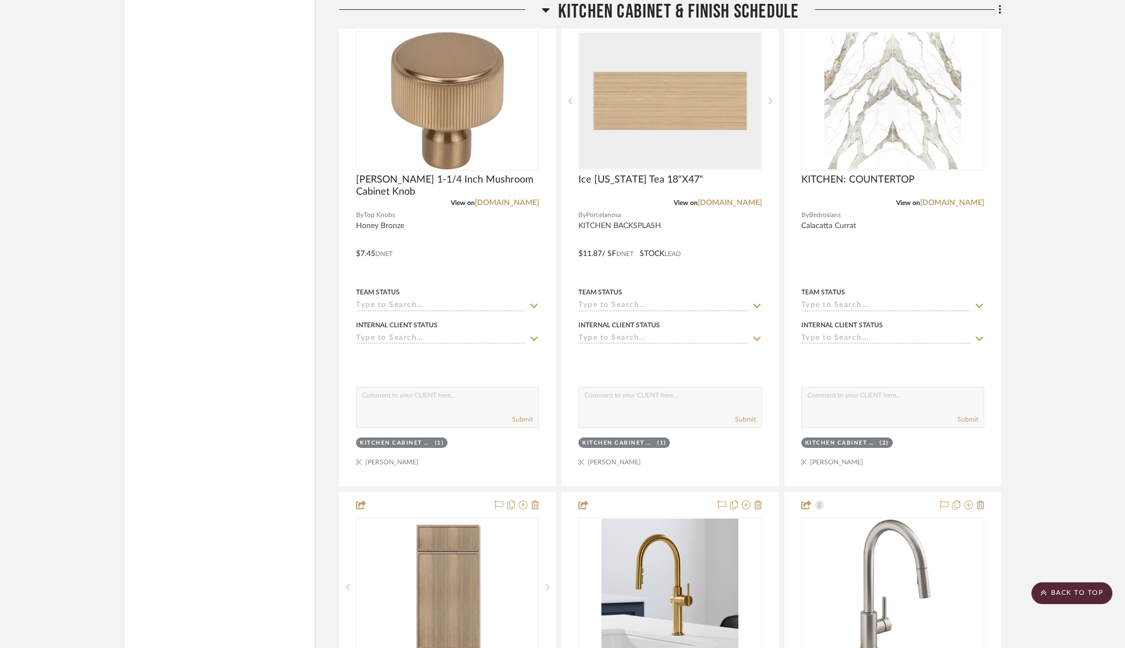
scroll to position [10027, 0]
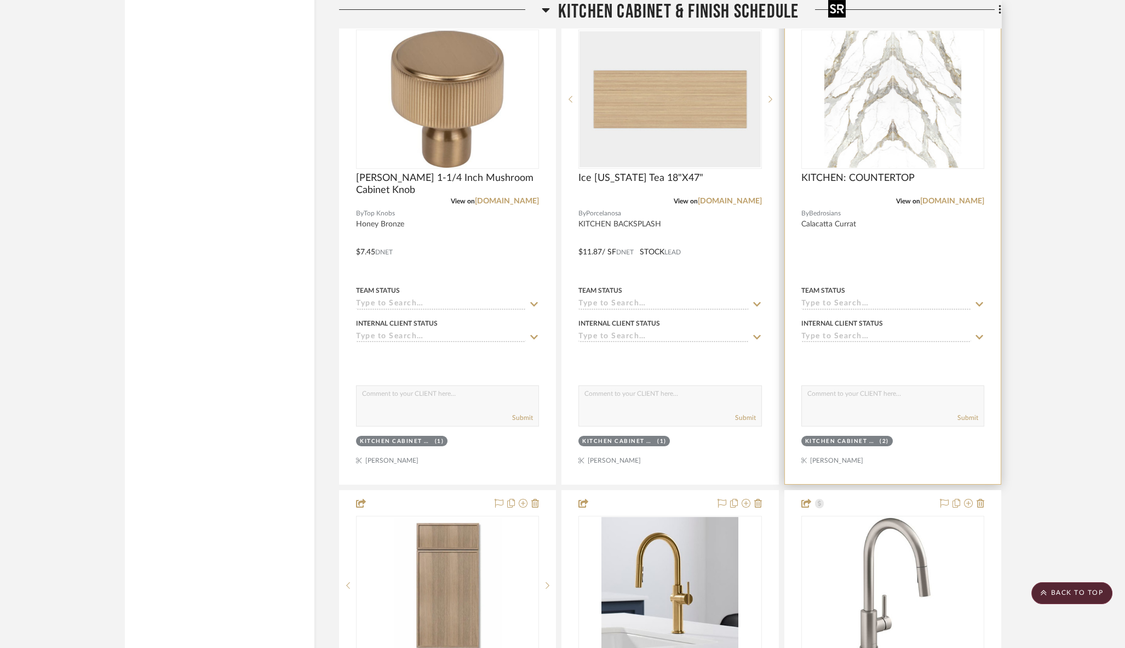
click at [897, 88] on img "0" at bounding box center [892, 99] width 137 height 137
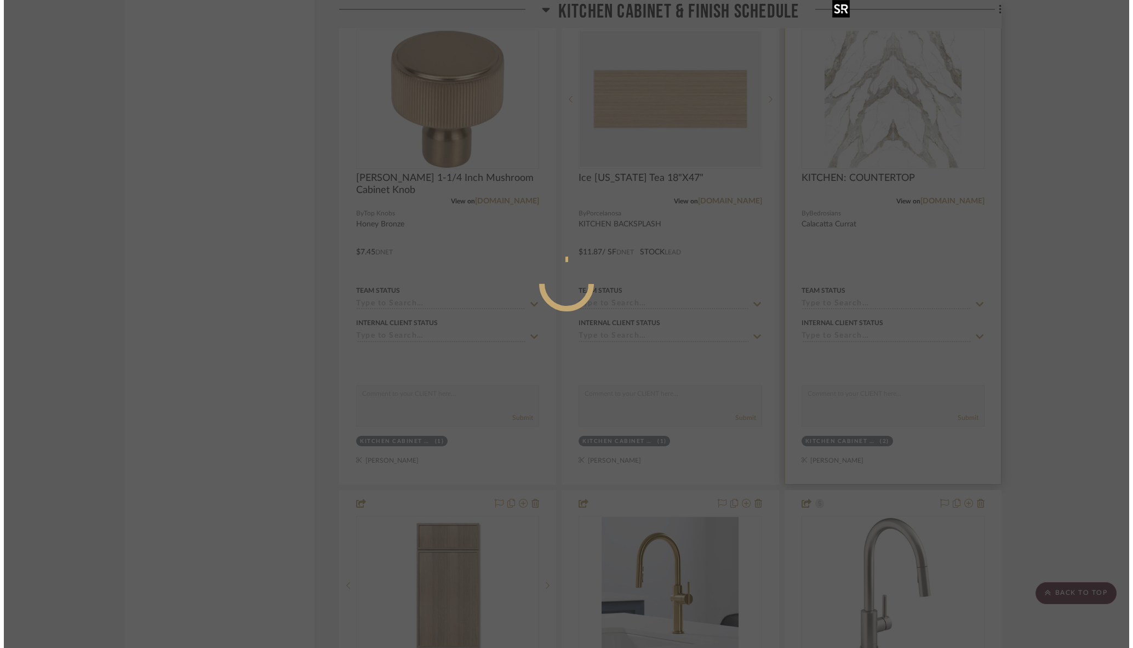
scroll to position [0, 0]
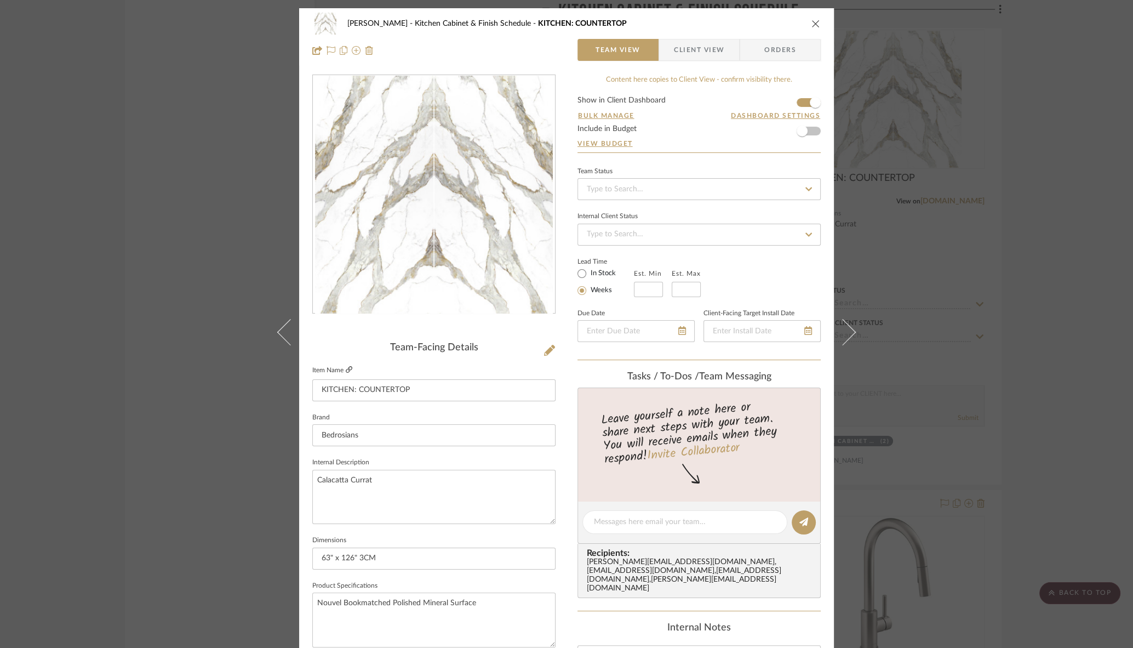
click at [346, 369] on icon at bounding box center [349, 369] width 7 height 7
click at [813, 24] on icon "close" at bounding box center [815, 23] width 9 height 9
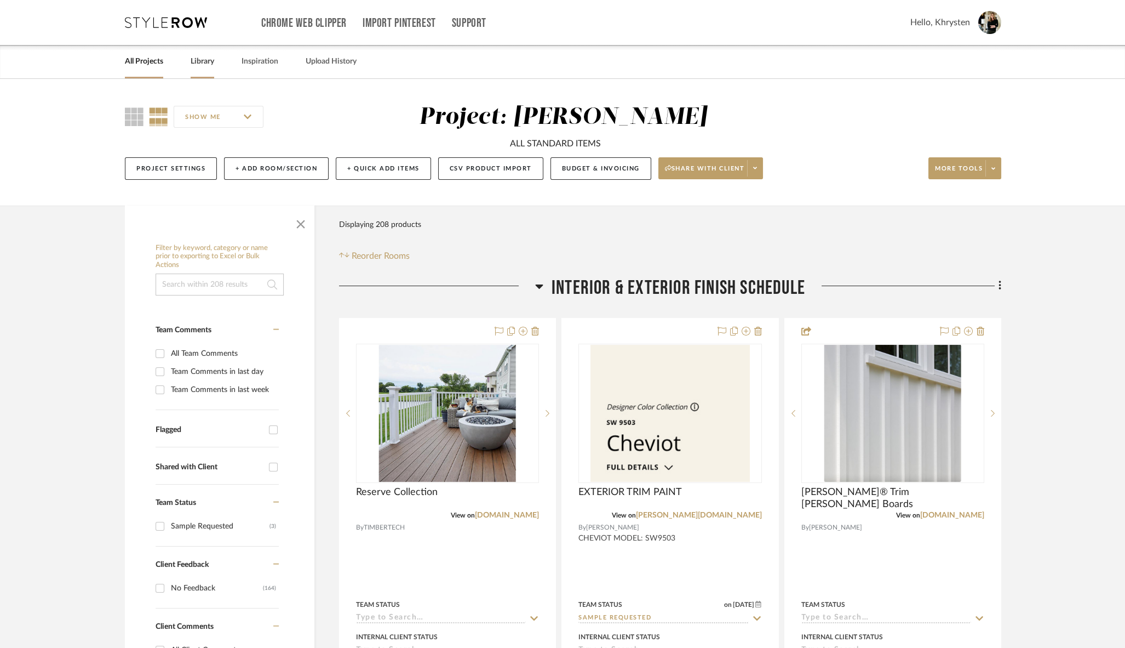
click at [209, 63] on link "Library" at bounding box center [203, 61] width 24 height 15
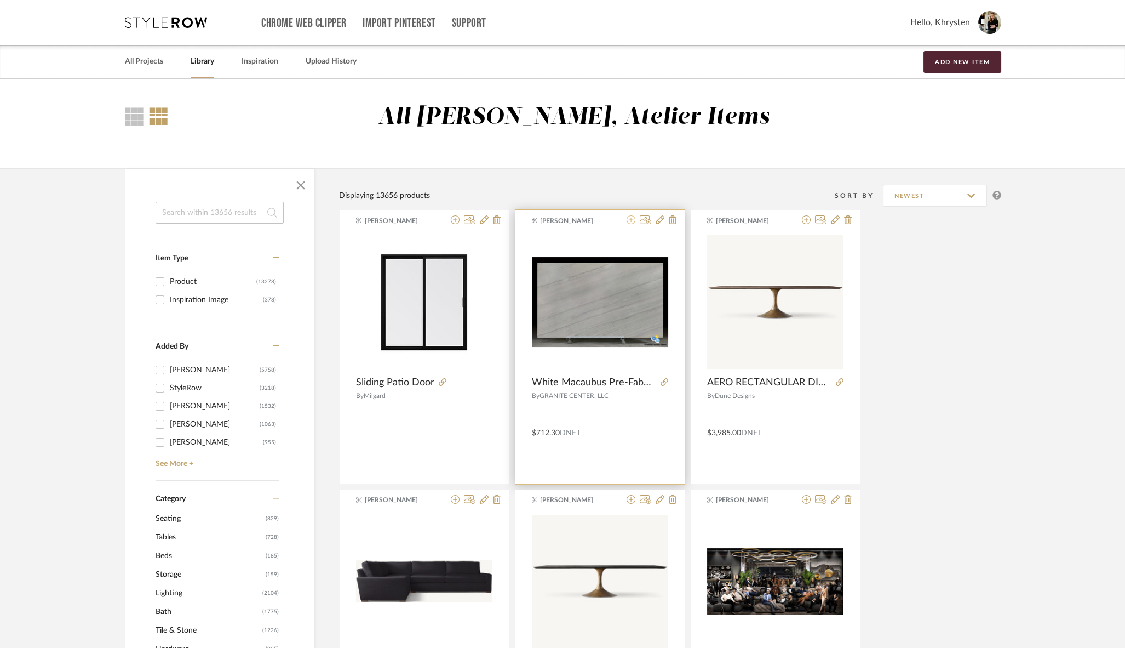
click at [631, 222] on icon at bounding box center [631, 219] width 9 height 9
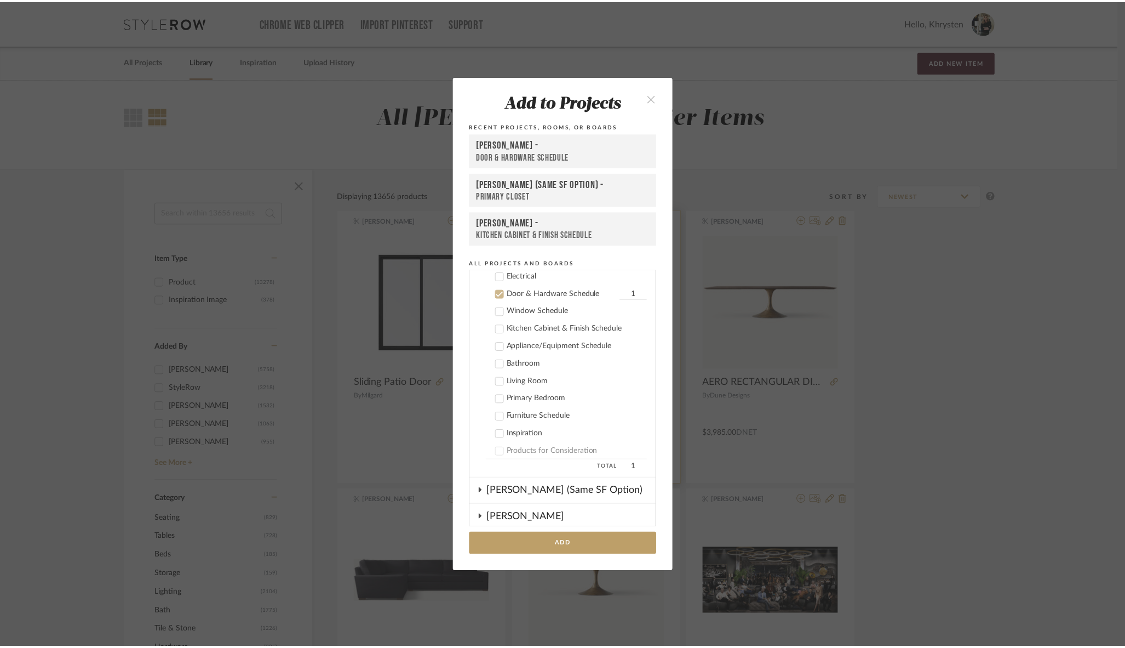
scroll to position [184, 0]
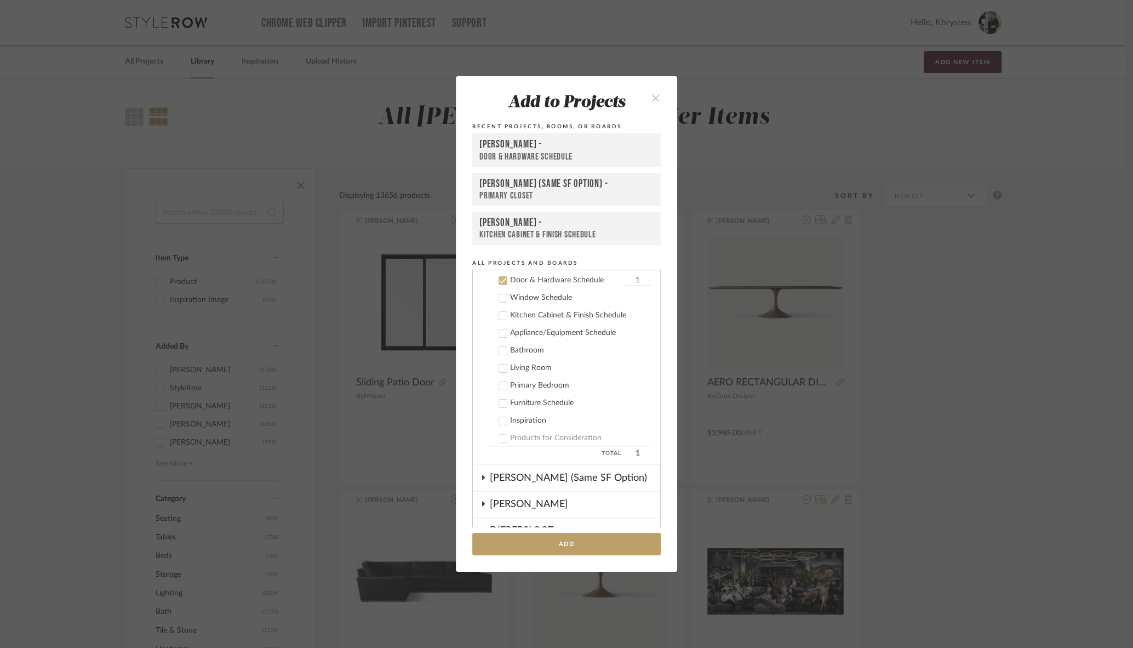
click at [499, 314] on icon at bounding box center [503, 316] width 8 height 8
click at [500, 280] on icon at bounding box center [503, 280] width 7 height 5
click at [573, 547] on button "Add" at bounding box center [566, 543] width 188 height 22
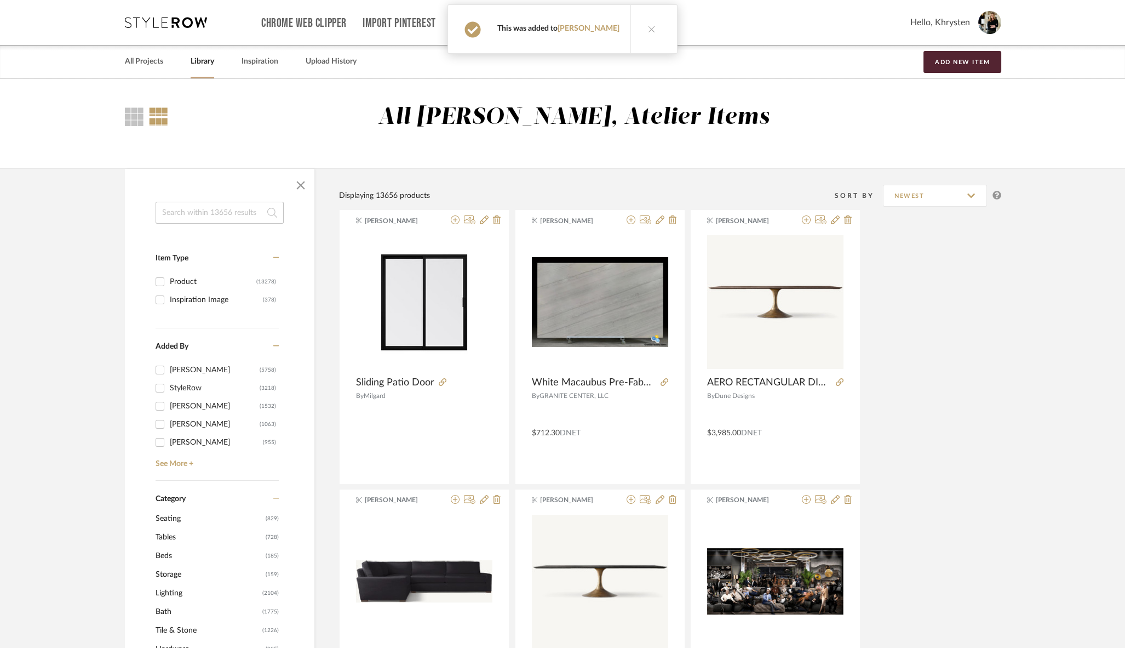
click at [322, 96] on div "All [PERSON_NAME], Atelier Items" at bounding box center [562, 123] width 1125 height 89
click at [209, 210] on input at bounding box center [220, 213] width 128 height 22
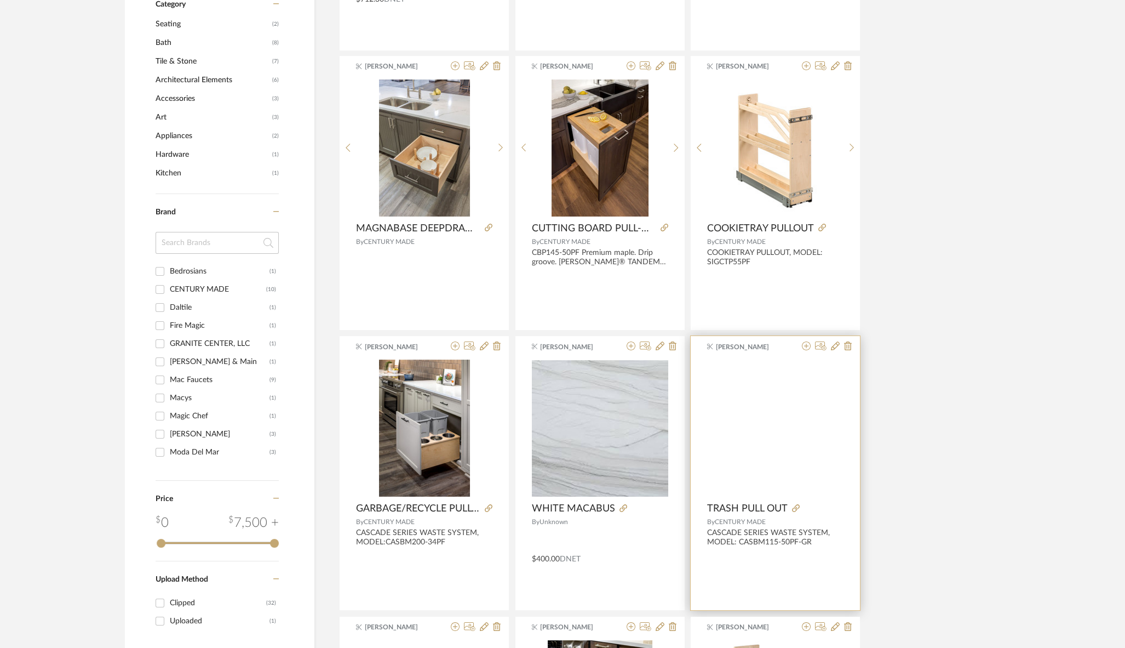
scroll to position [468, 0]
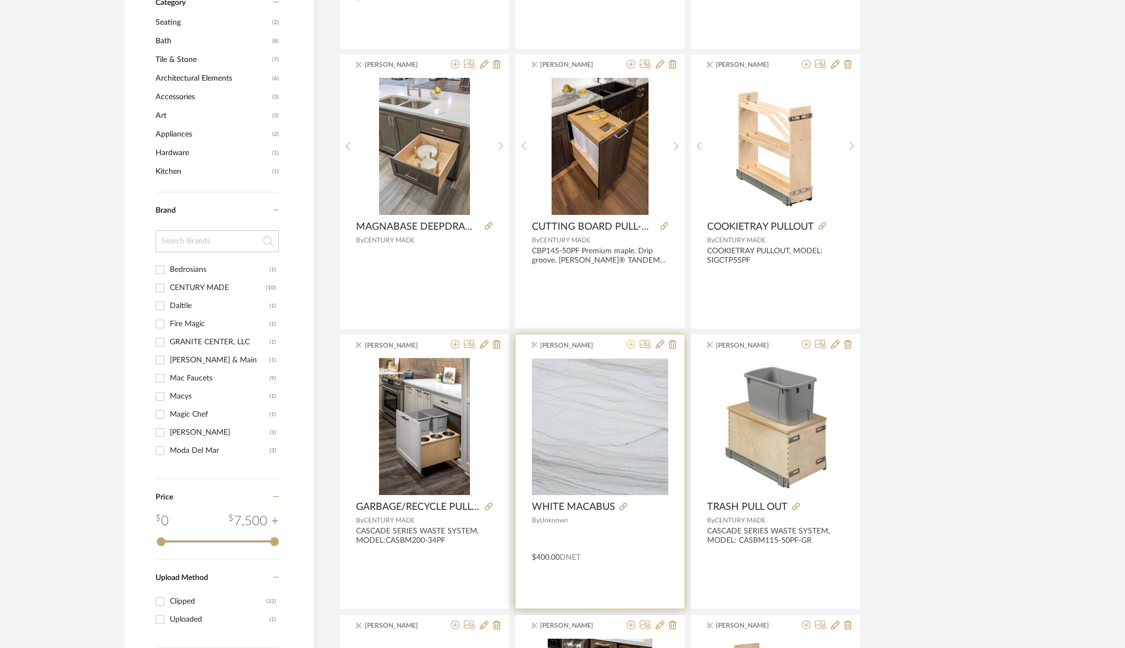
type input "WHITE MAC"
click at [633, 343] on icon at bounding box center [631, 344] width 9 height 9
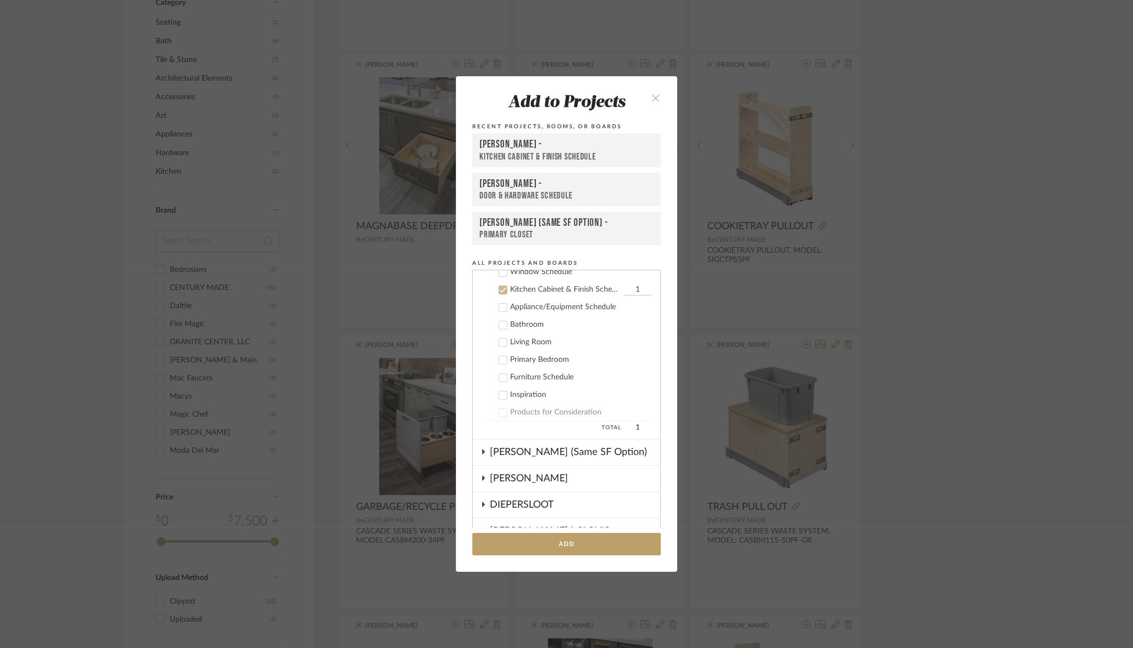
scroll to position [219, 0]
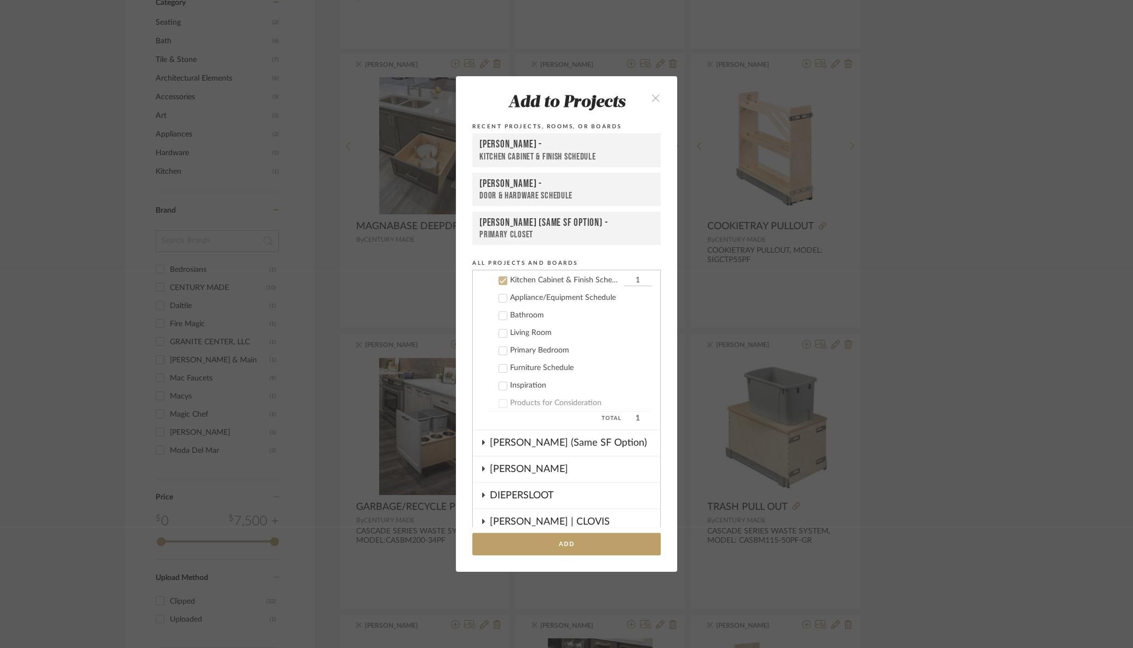
click at [523, 153] on div "Kitchen Cabinet & Finish Schedule" at bounding box center [566, 157] width 174 height 12
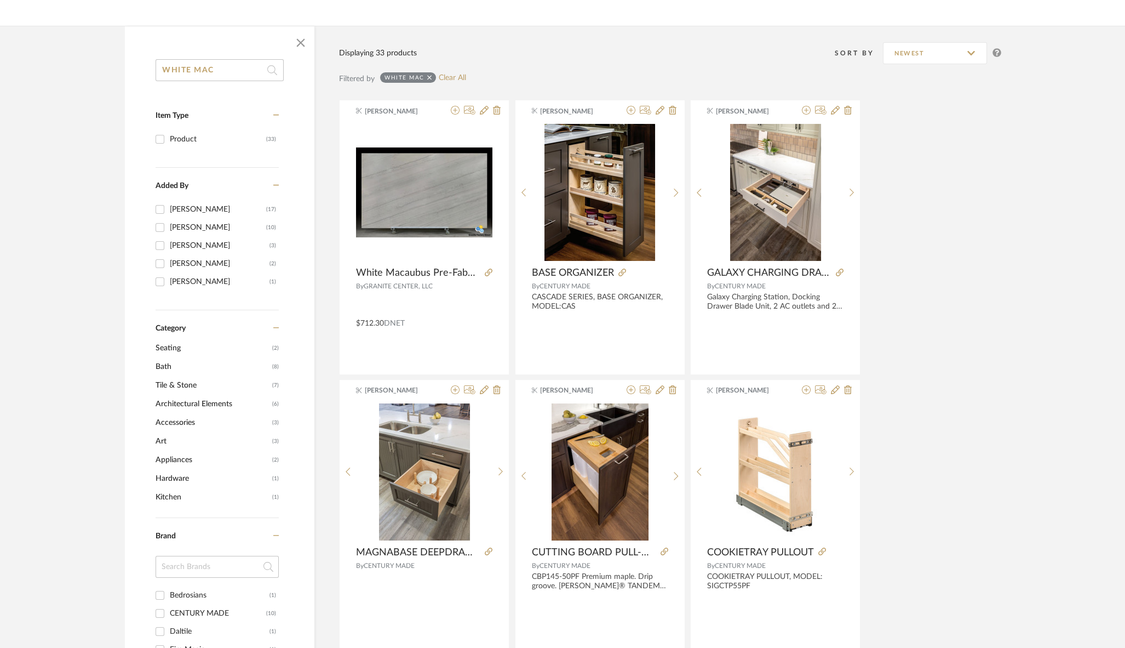
scroll to position [0, 0]
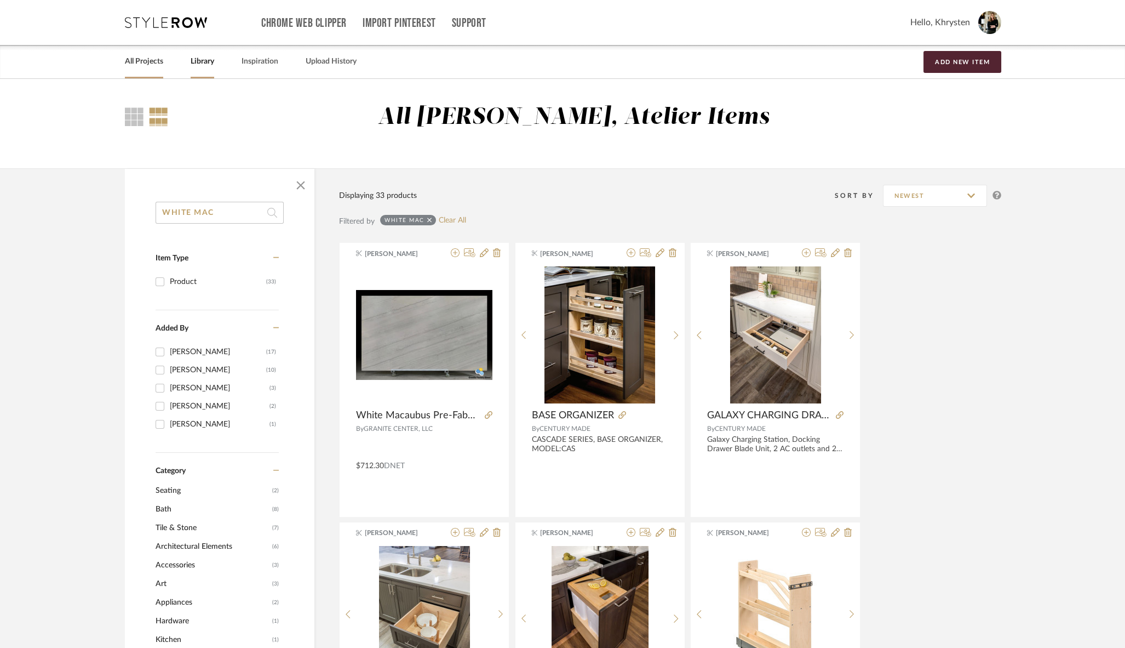
click at [145, 60] on link "All Projects" at bounding box center [144, 61] width 38 height 15
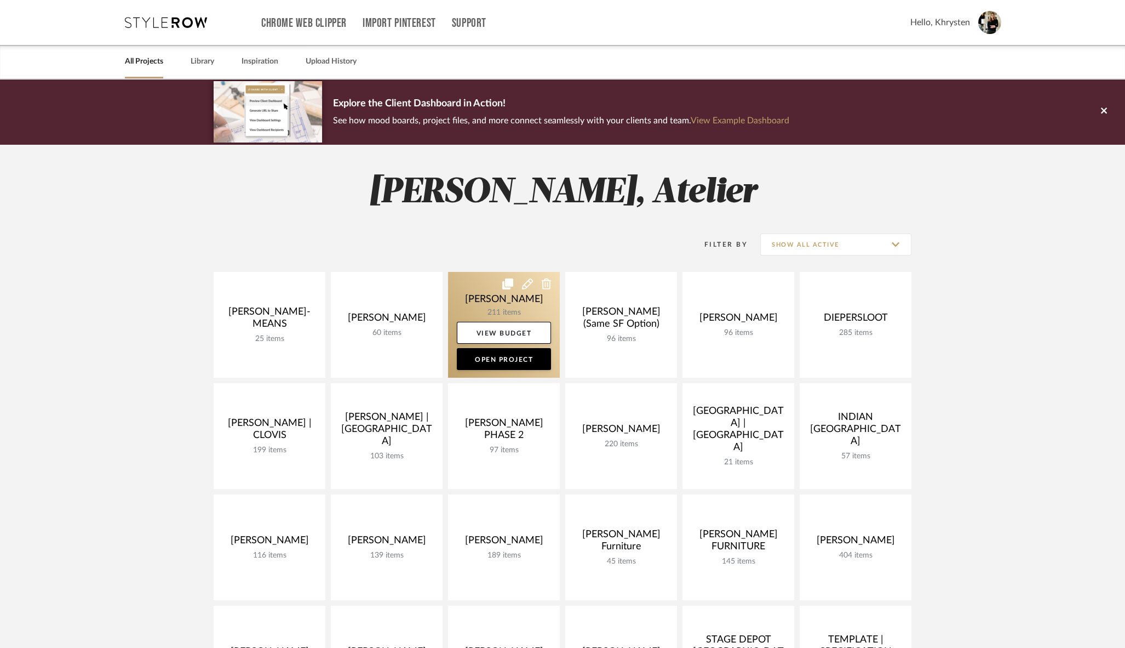
click at [508, 297] on link at bounding box center [504, 325] width 112 height 106
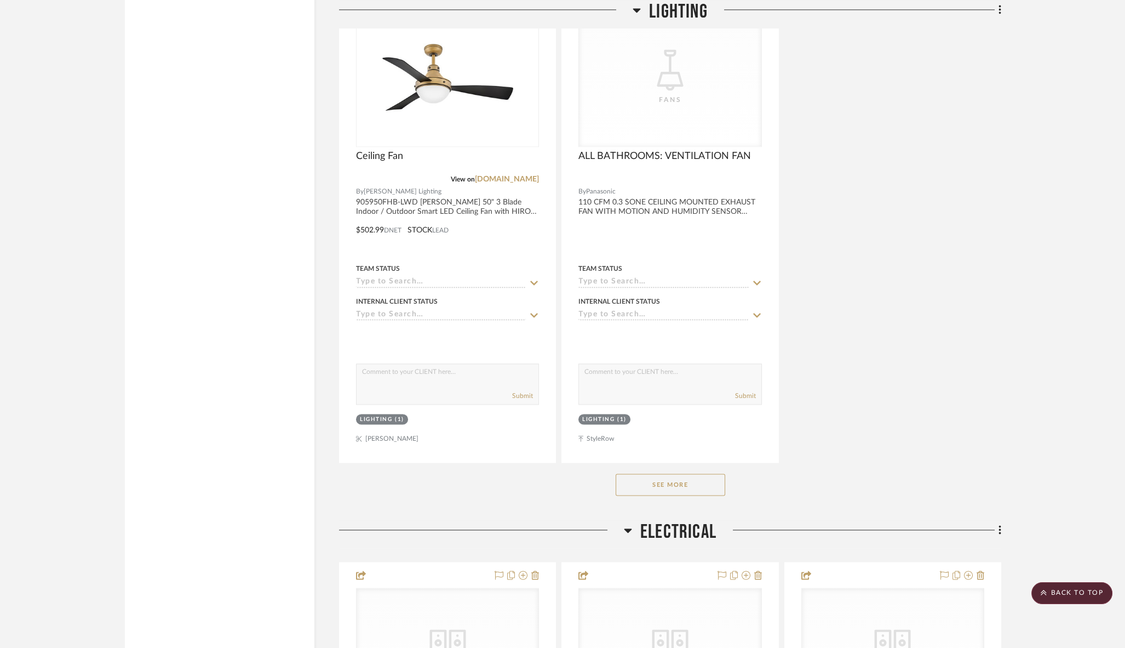
scroll to position [3936, 0]
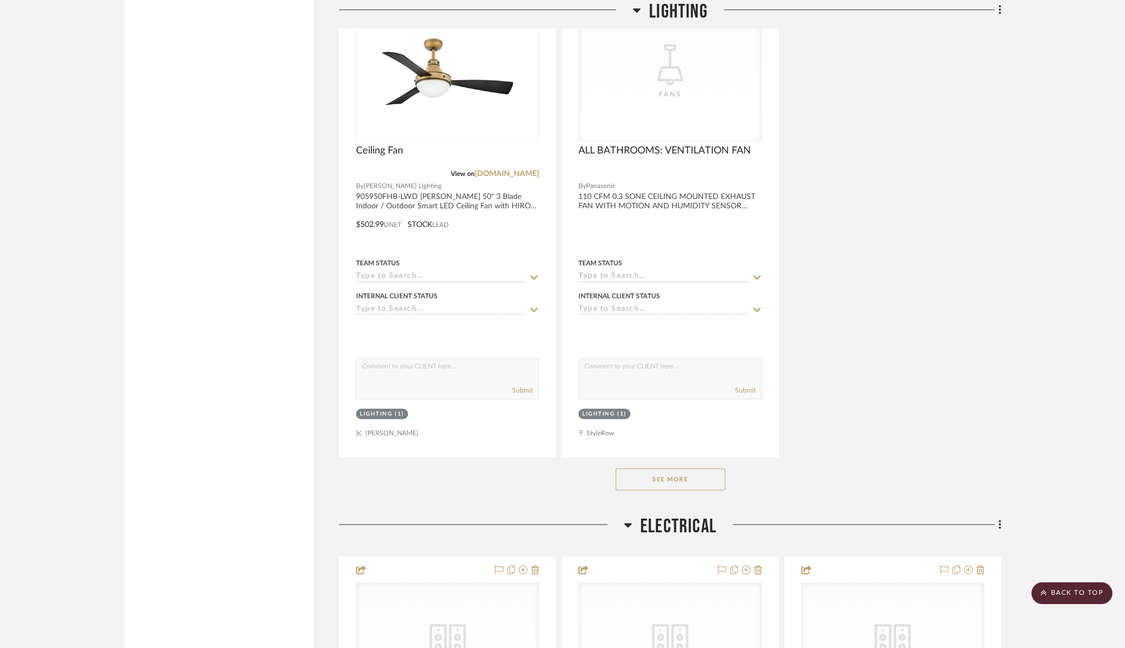
click at [661, 468] on button "See More" at bounding box center [671, 479] width 110 height 22
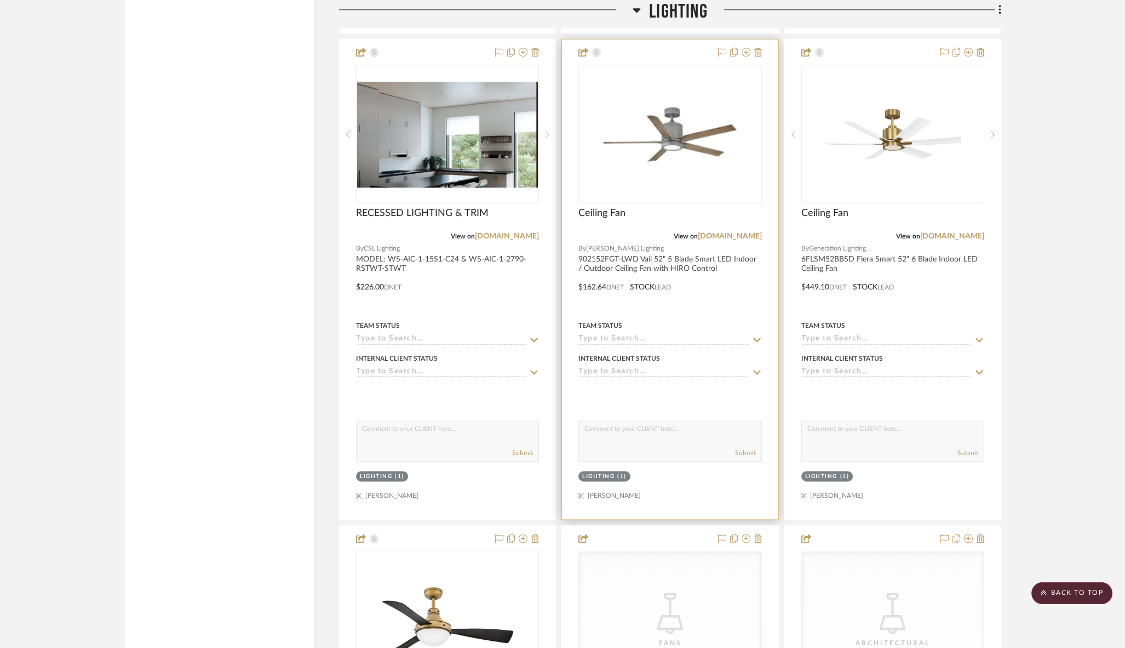
scroll to position [3452, 0]
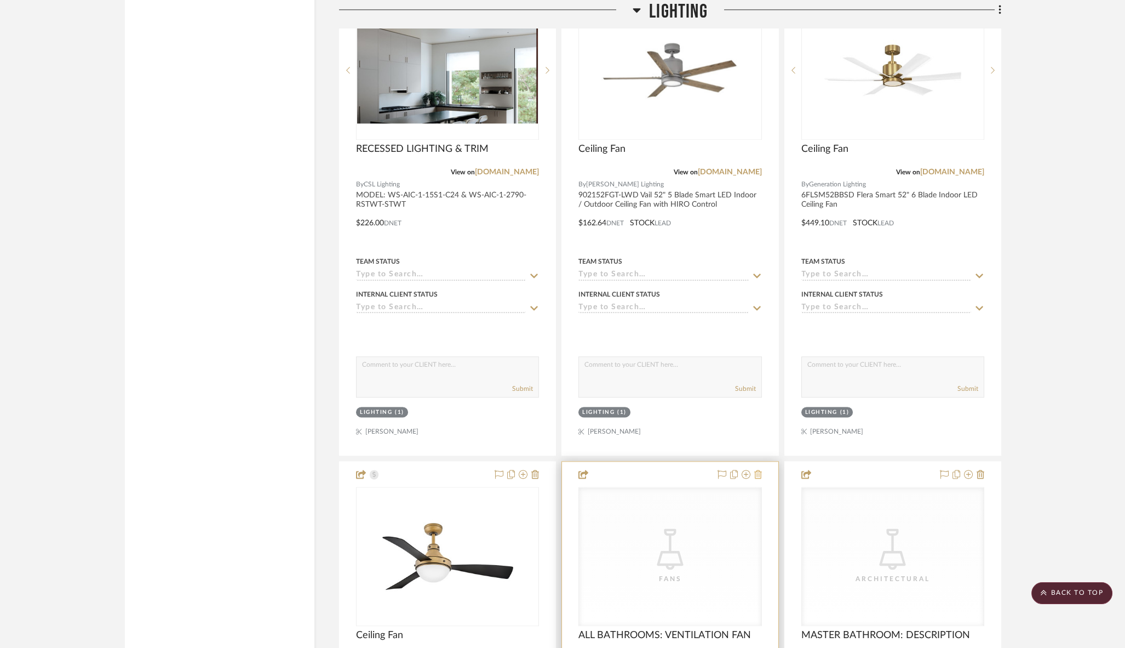
click at [758, 469] on icon at bounding box center [758, 473] width 8 height 9
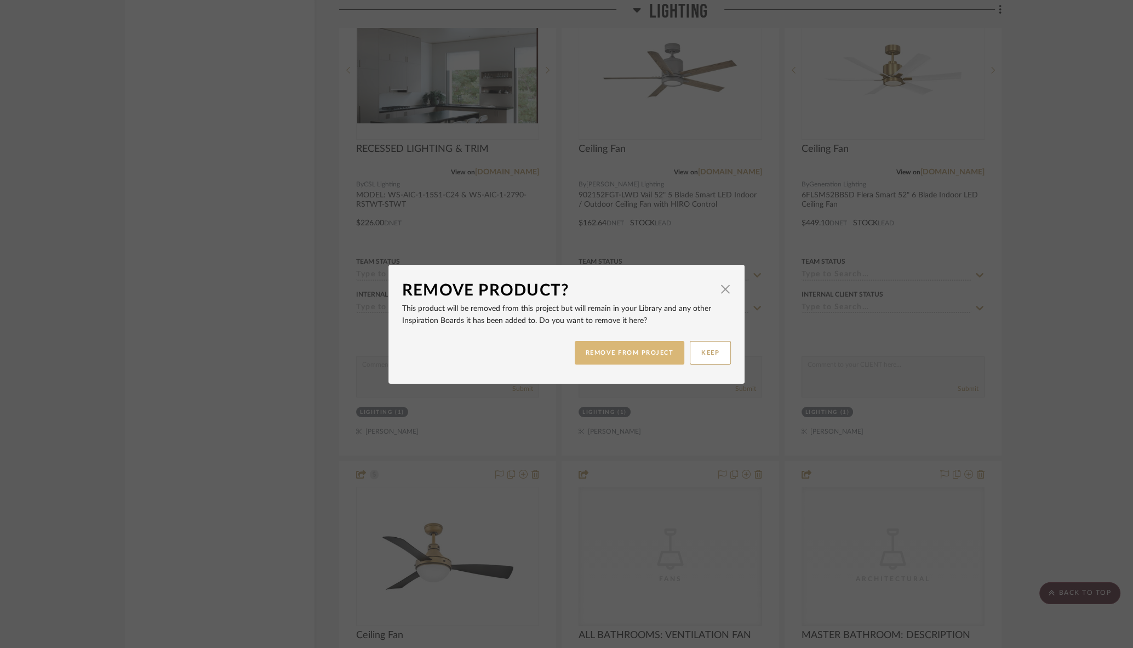
click at [647, 356] on button "REMOVE FROM PROJECT" at bounding box center [630, 353] width 110 height 24
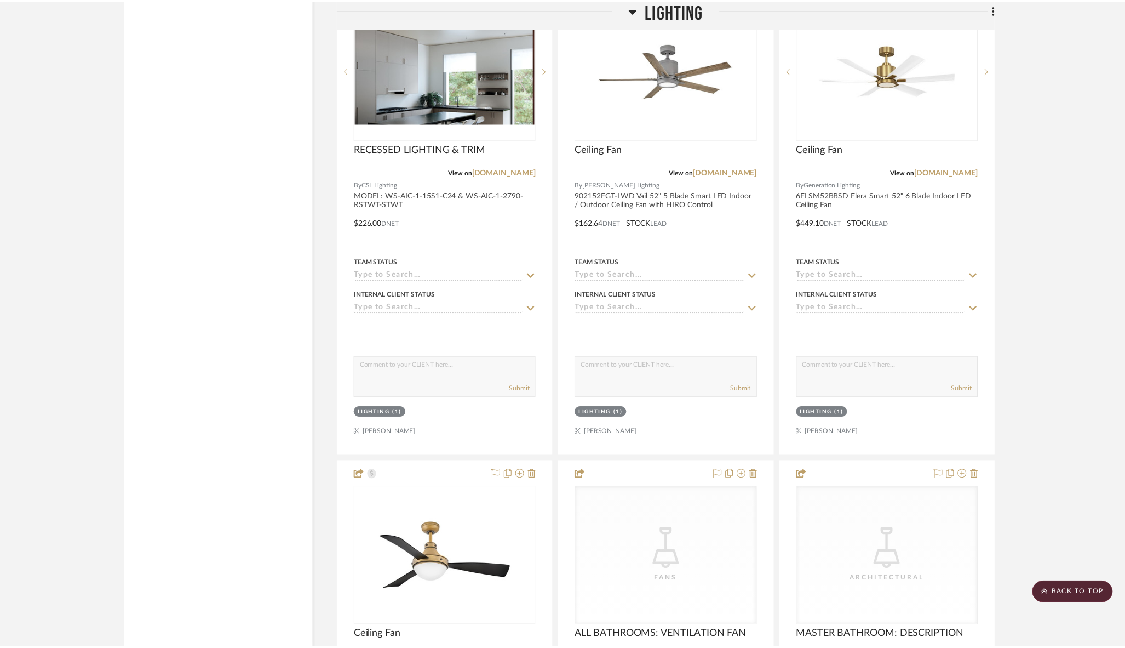
scroll to position [3452, 0]
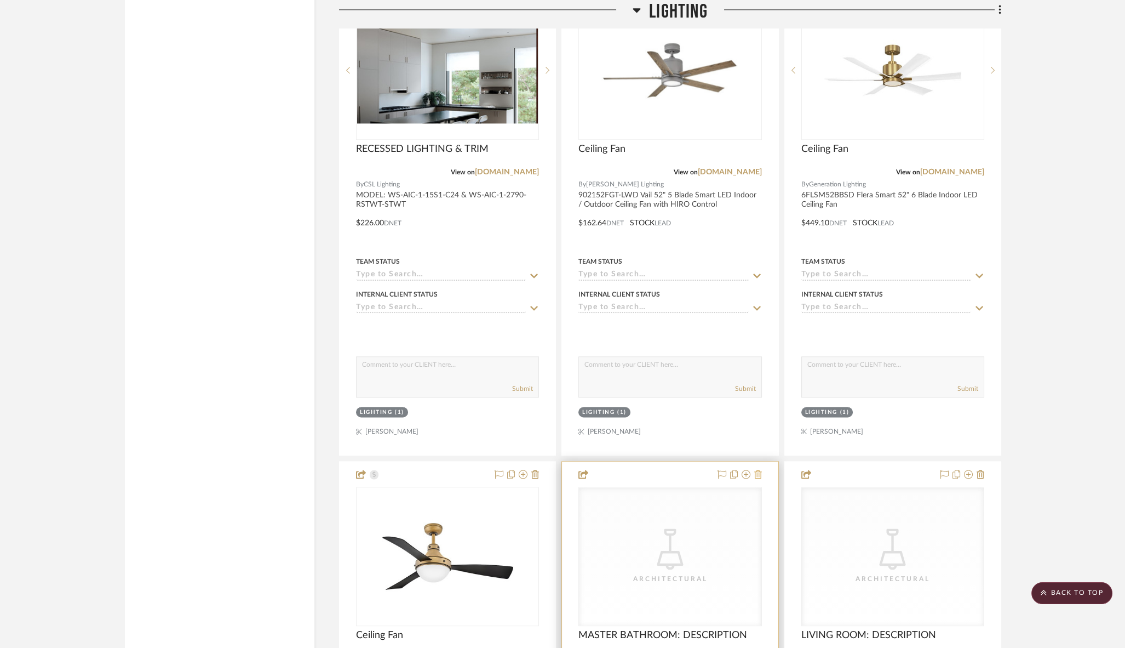
click at [761, 469] on icon at bounding box center [758, 473] width 8 height 9
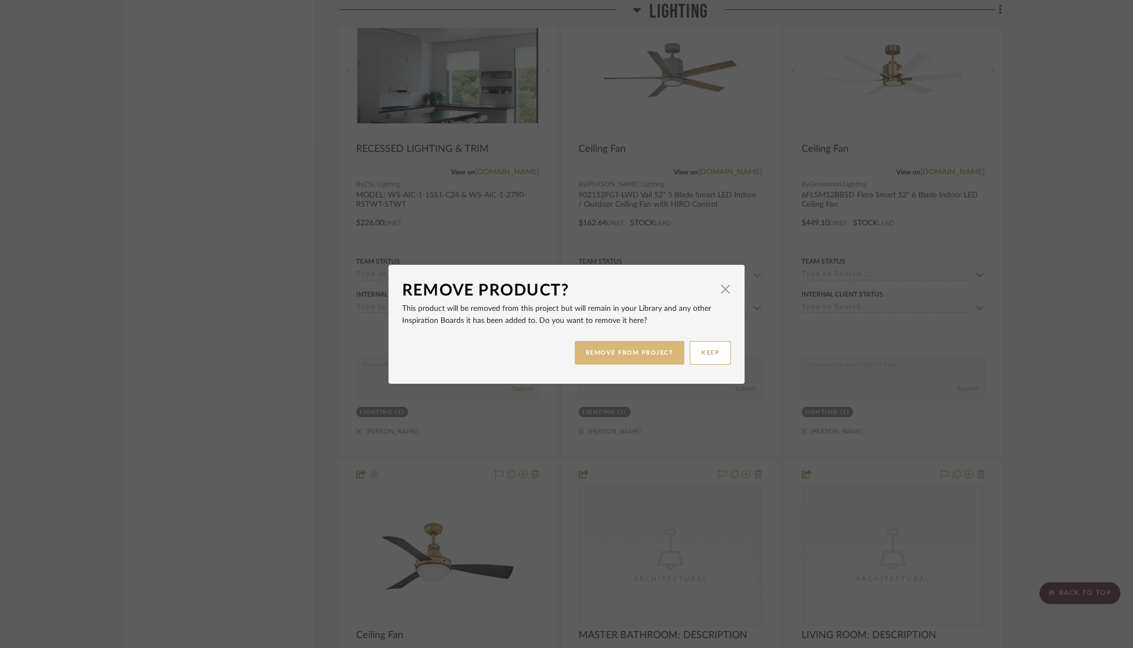
click at [621, 350] on button "REMOVE FROM PROJECT" at bounding box center [630, 353] width 110 height 24
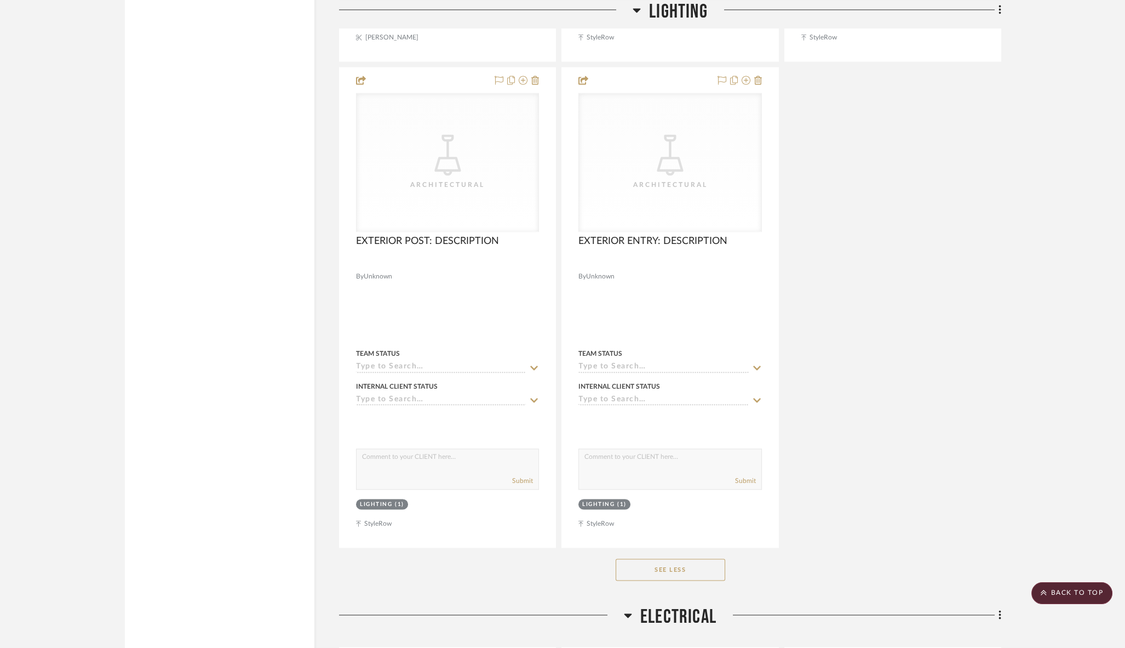
scroll to position [4345, 0]
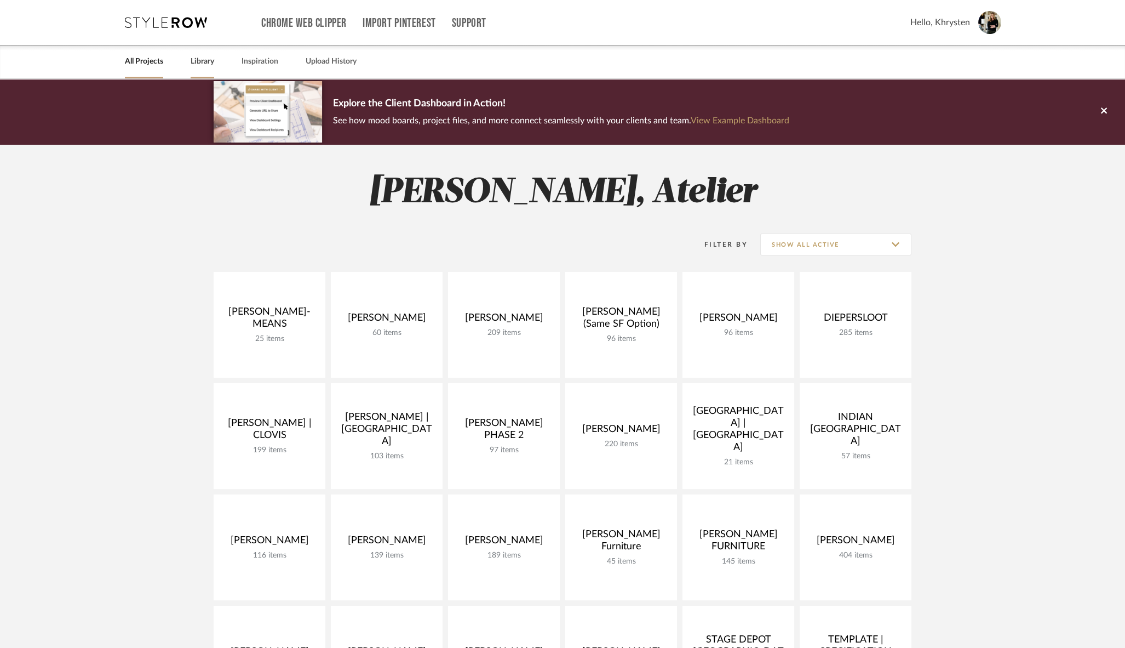
click at [197, 67] on link "Library" at bounding box center [203, 61] width 24 height 15
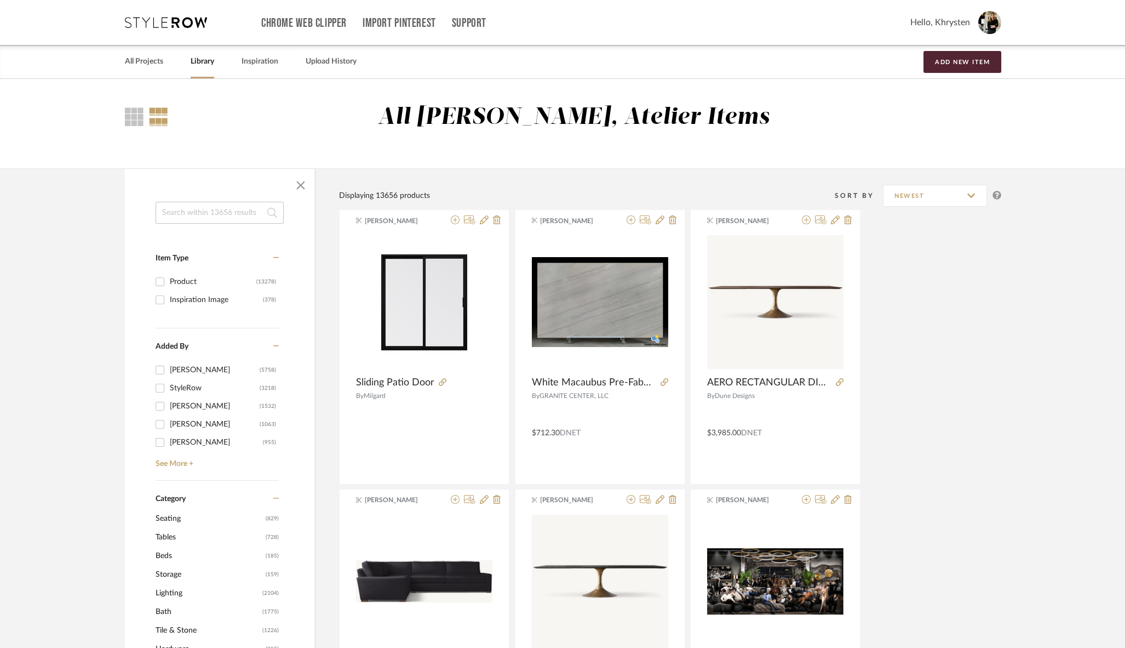
click at [192, 214] on input at bounding box center [220, 213] width 128 height 22
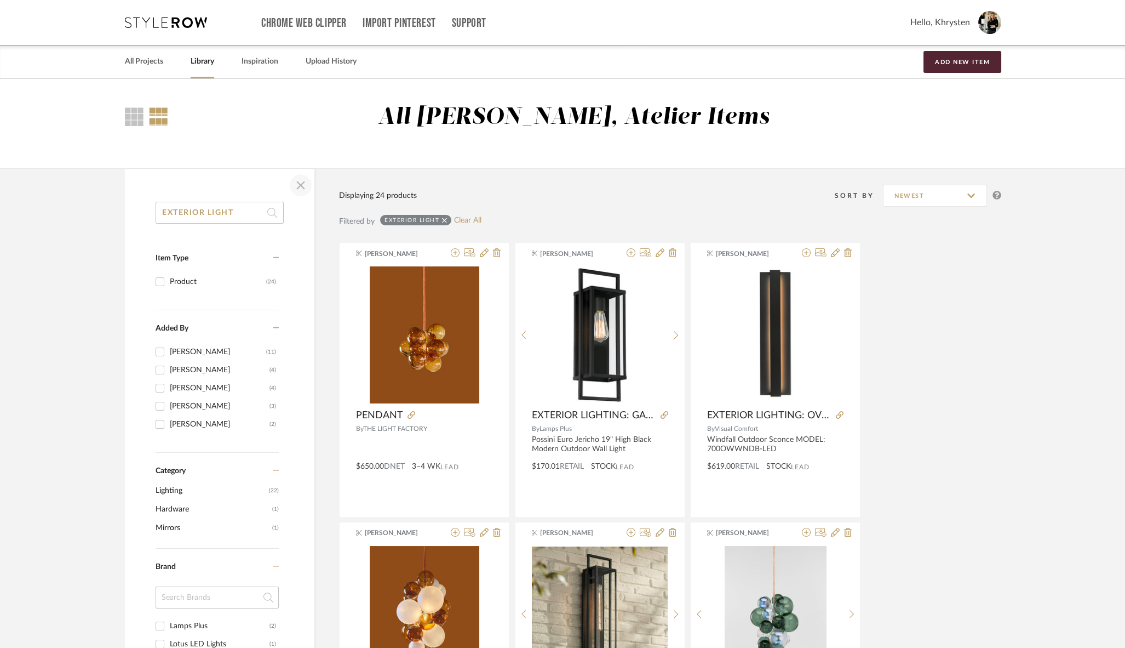
type input "EXTERIOR LIGHT"
click at [301, 182] on span "button" at bounding box center [301, 185] width 26 height 26
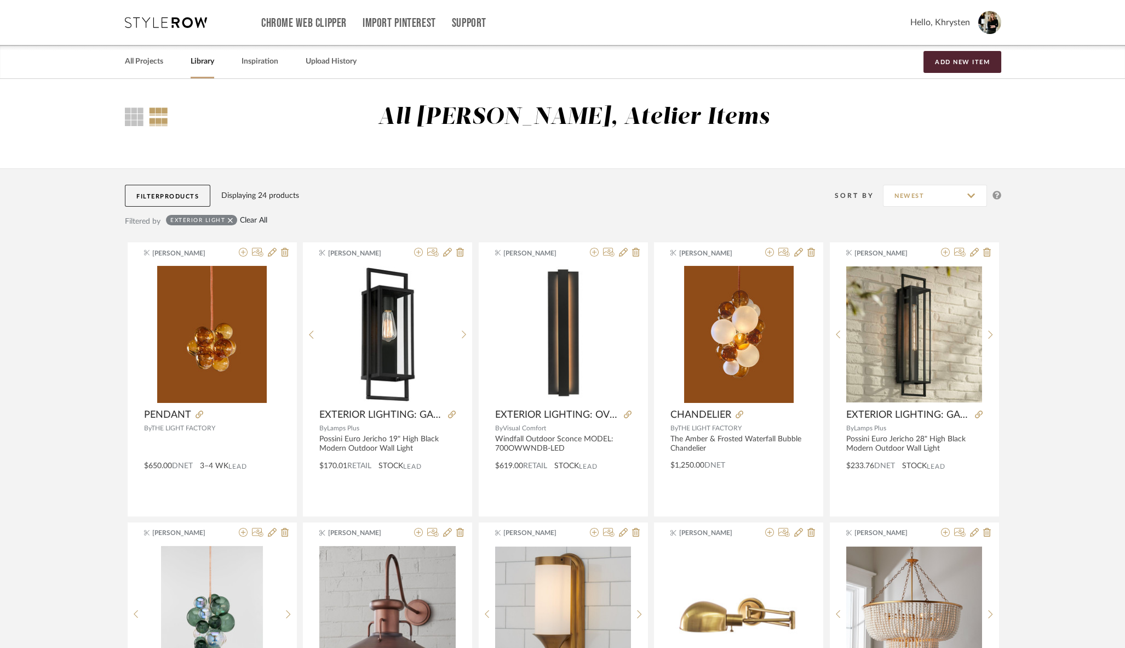
click at [254, 217] on link "Clear All" at bounding box center [253, 220] width 27 height 9
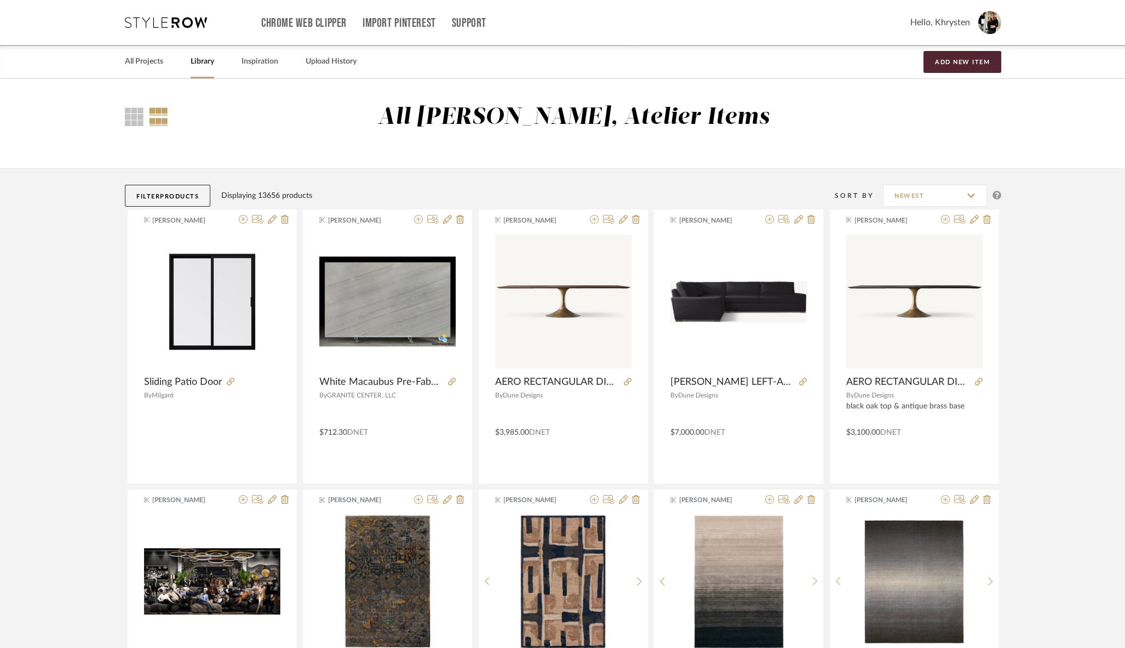
click at [203, 61] on link "Library" at bounding box center [203, 61] width 24 height 15
click at [129, 116] on div at bounding box center [134, 116] width 19 height 19
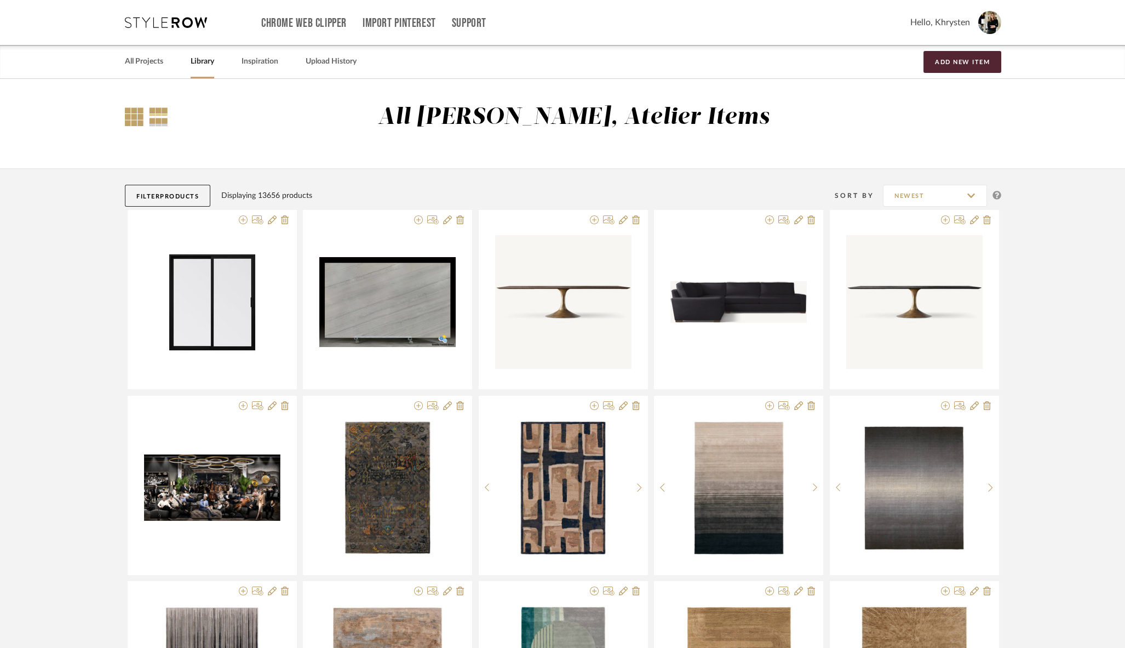
click at [156, 108] on div at bounding box center [158, 116] width 19 height 19
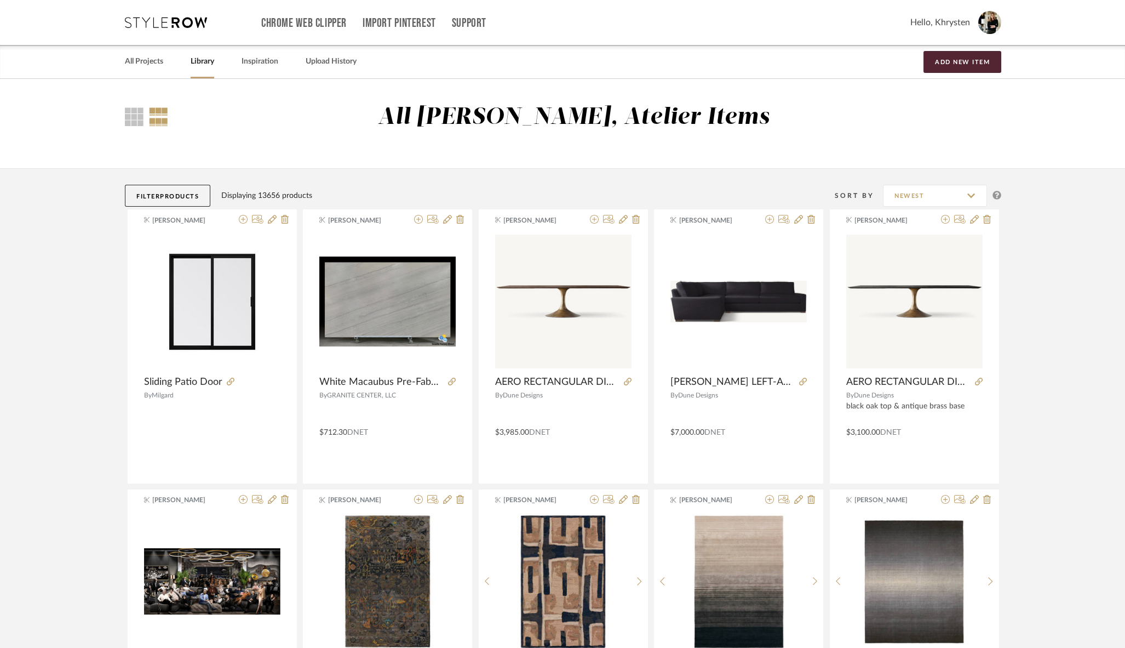
click at [149, 194] on button "Filter Products" at bounding box center [167, 196] width 85 height 22
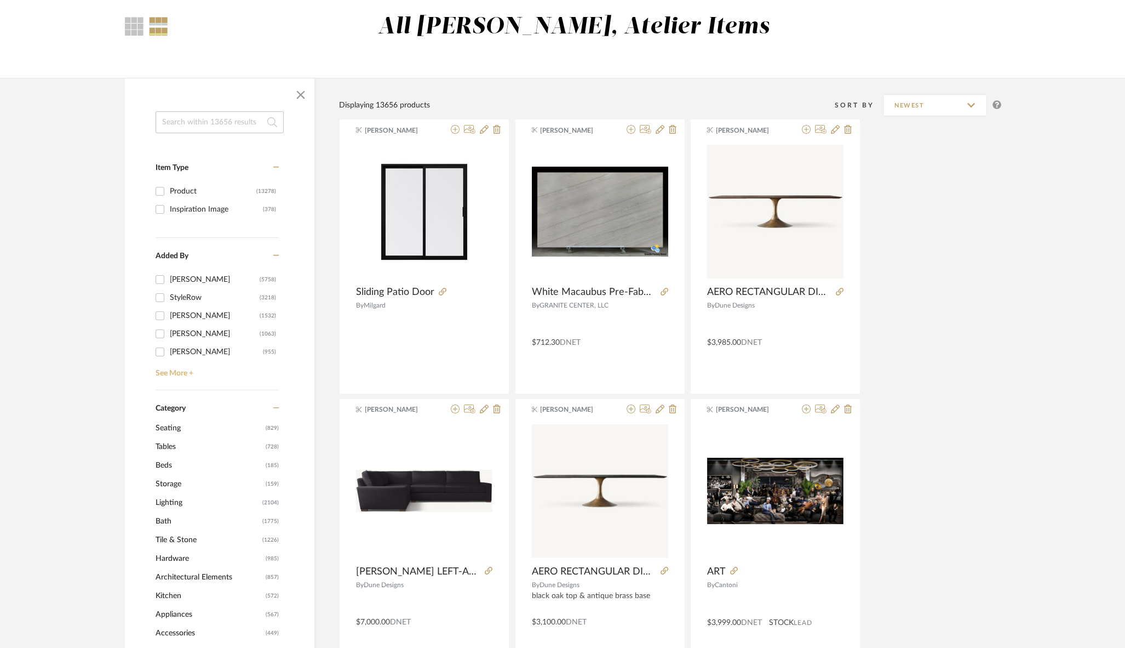
scroll to position [91, 0]
click at [172, 500] on span "Lighting" at bounding box center [208, 501] width 104 height 19
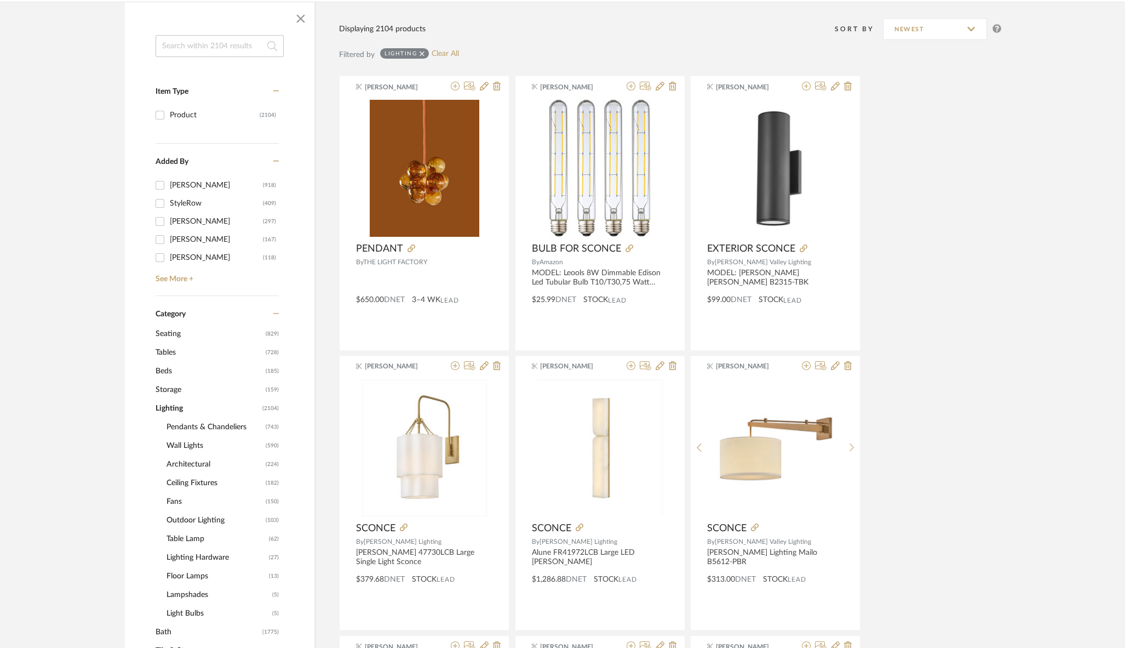
scroll to position [208, 0]
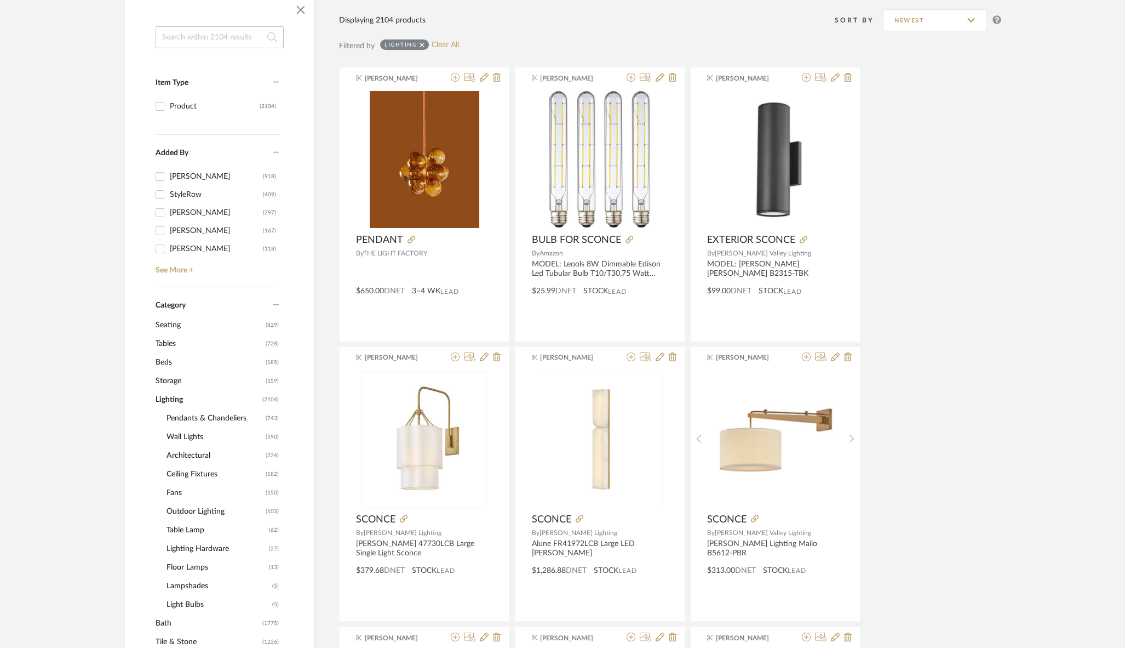
click at [186, 507] on span "Outdoor Lighting" at bounding box center [215, 511] width 96 height 19
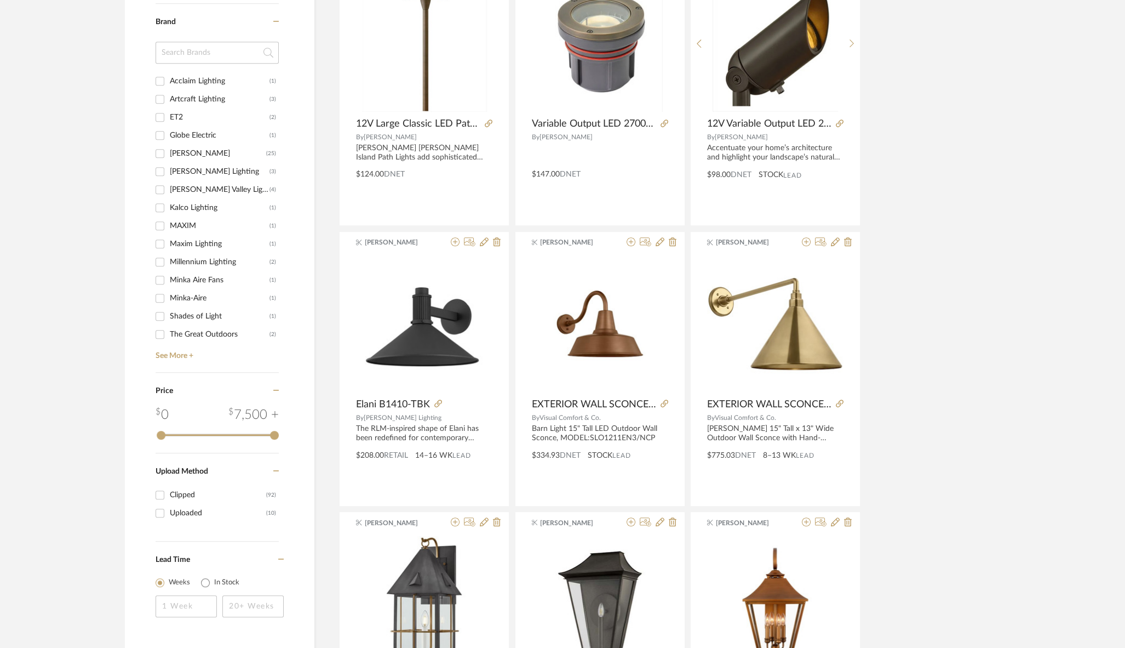
scroll to position [1407, 0]
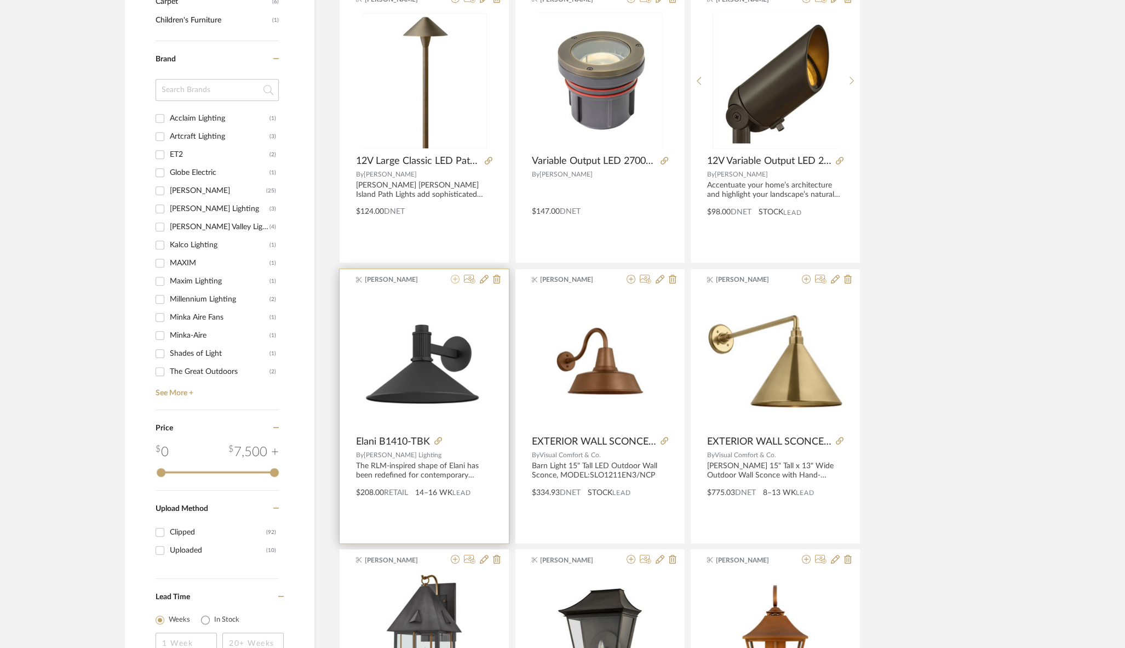
click at [455, 277] on icon at bounding box center [455, 278] width 9 height 9
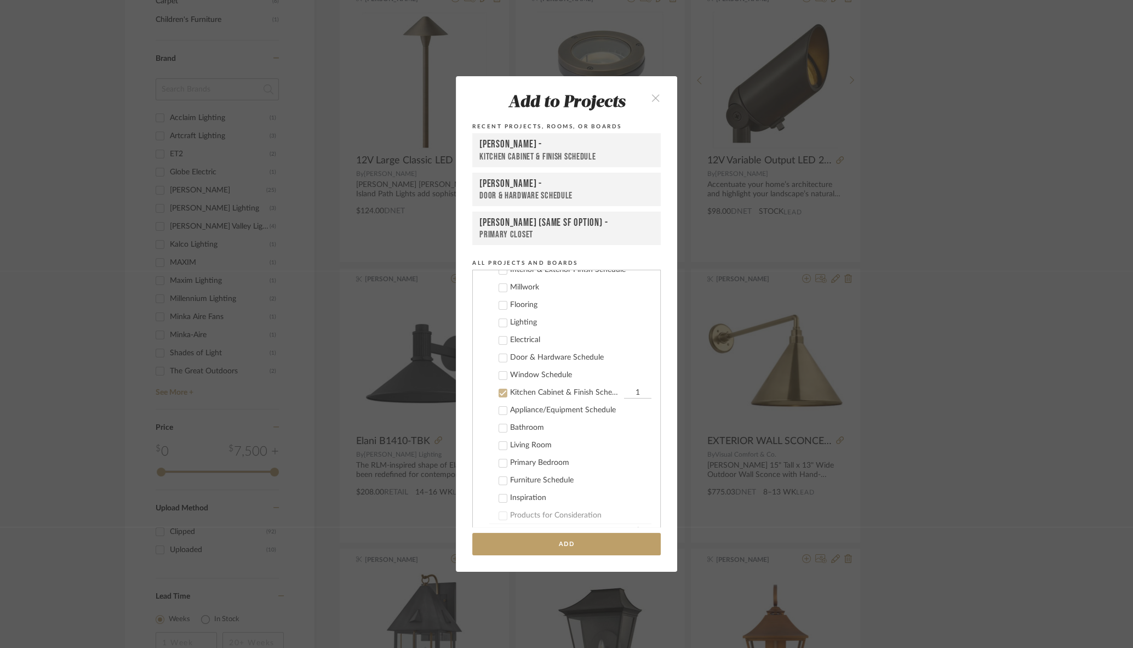
scroll to position [104, 0]
click at [500, 324] on icon at bounding box center [503, 325] width 7 height 5
click at [499, 394] on icon at bounding box center [503, 396] width 8 height 8
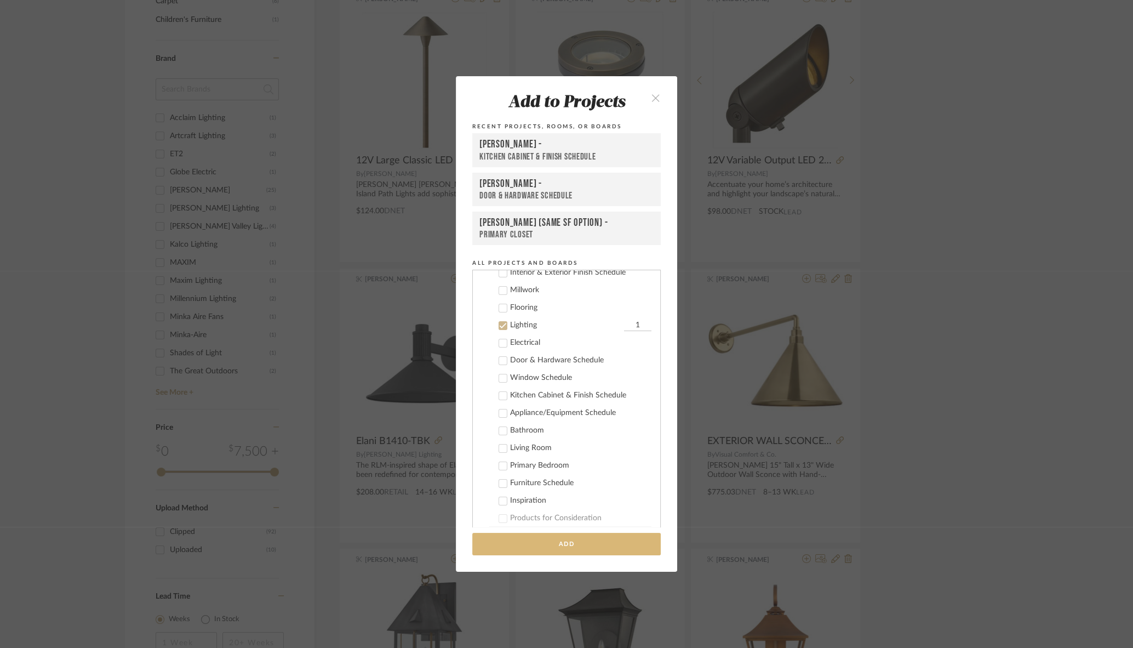
click at [541, 541] on button "Add" at bounding box center [566, 543] width 188 height 22
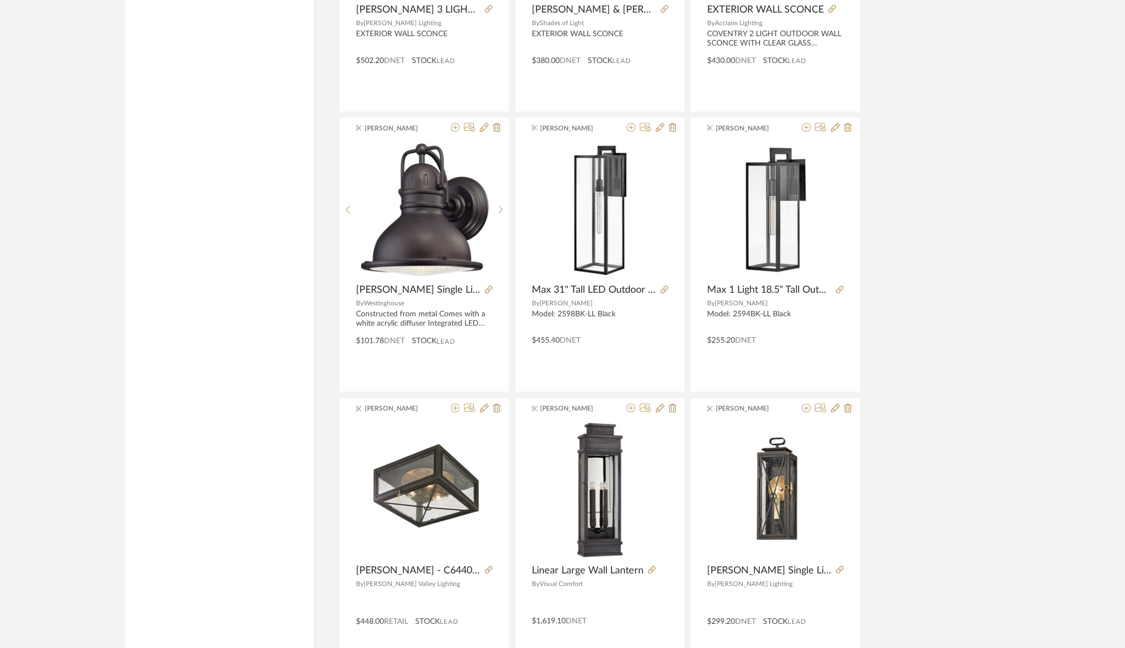
scroll to position [3094, 0]
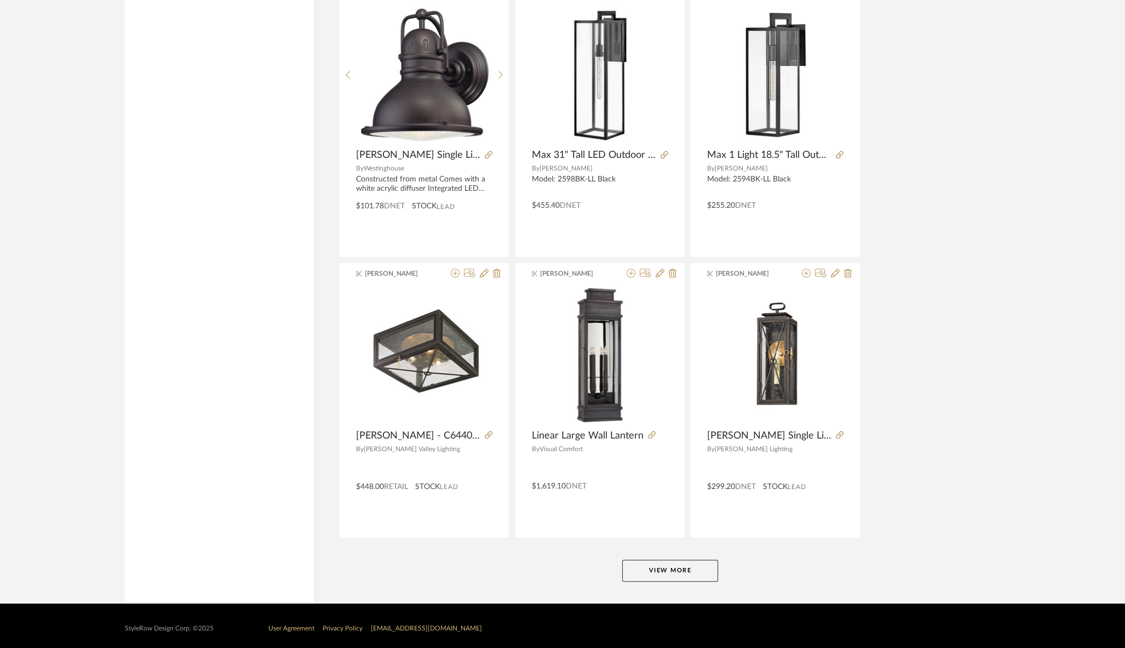
click at [645, 565] on button "View More" at bounding box center [670, 570] width 96 height 22
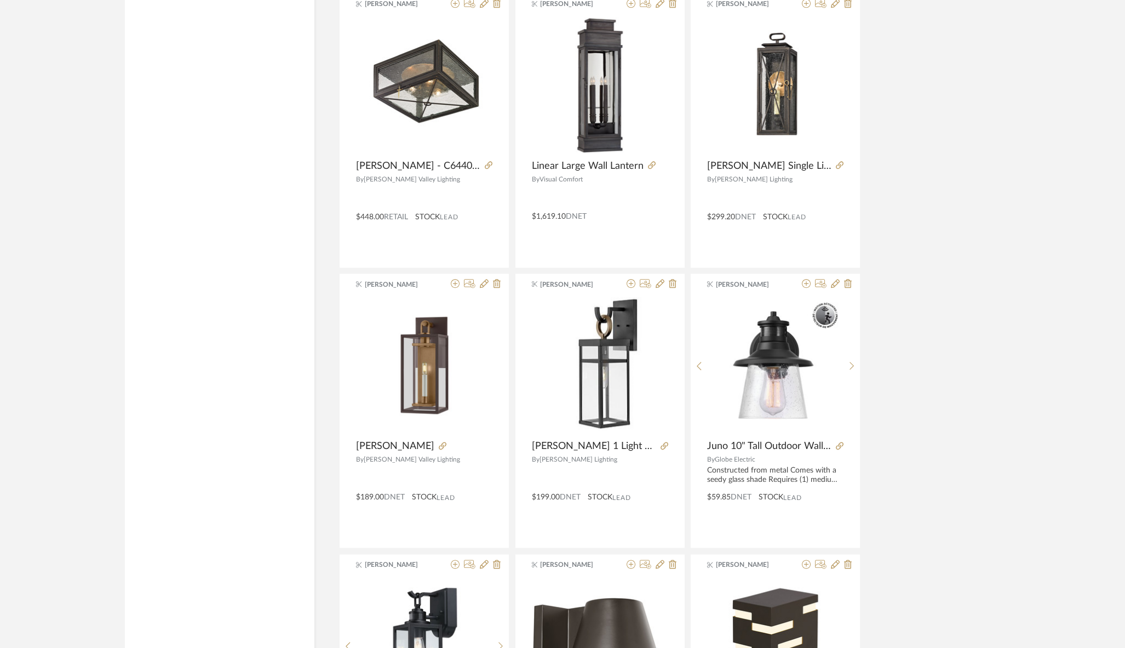
scroll to position [3366, 0]
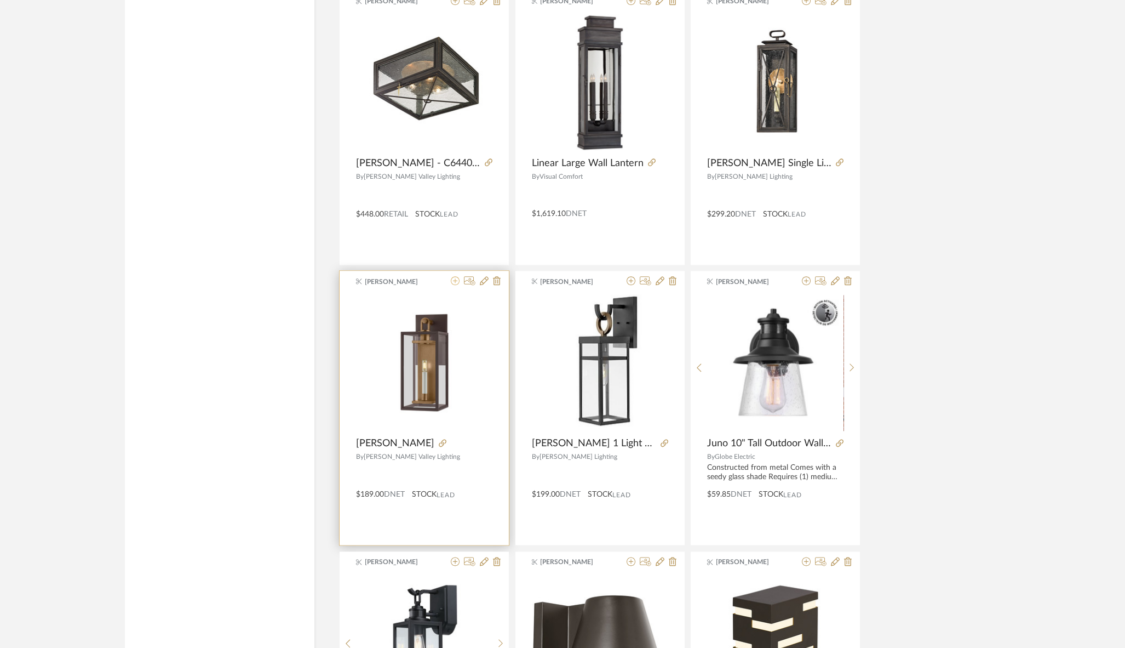
click at [456, 276] on icon at bounding box center [455, 280] width 9 height 9
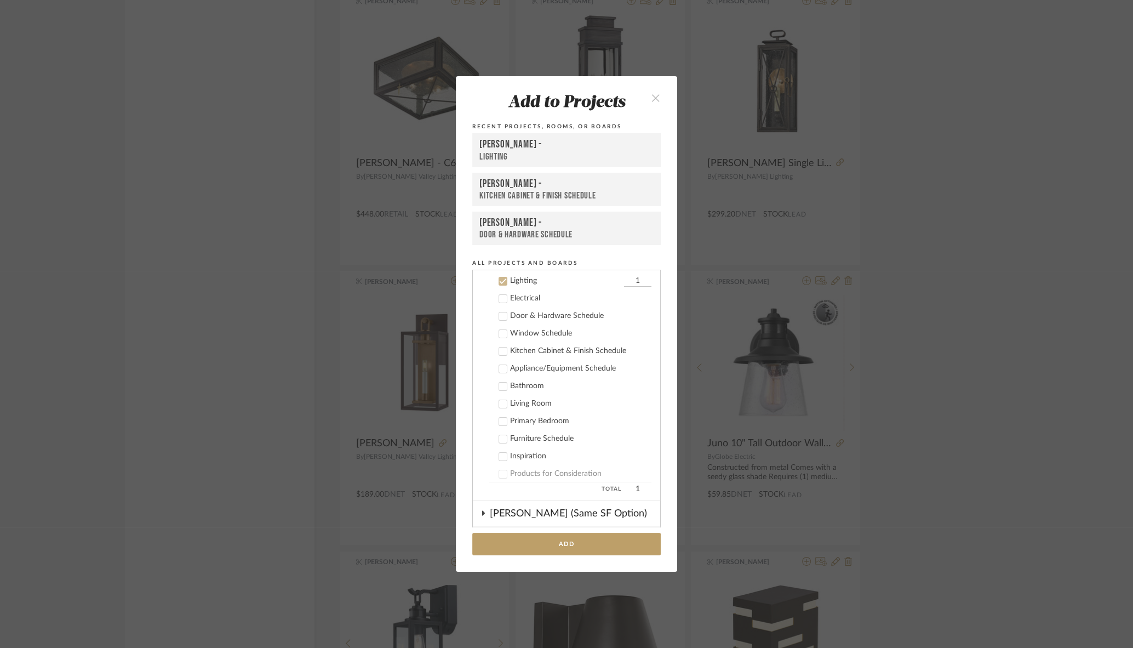
scroll to position [149, 0]
click at [489, 151] on div "Lighting" at bounding box center [566, 157] width 174 height 12
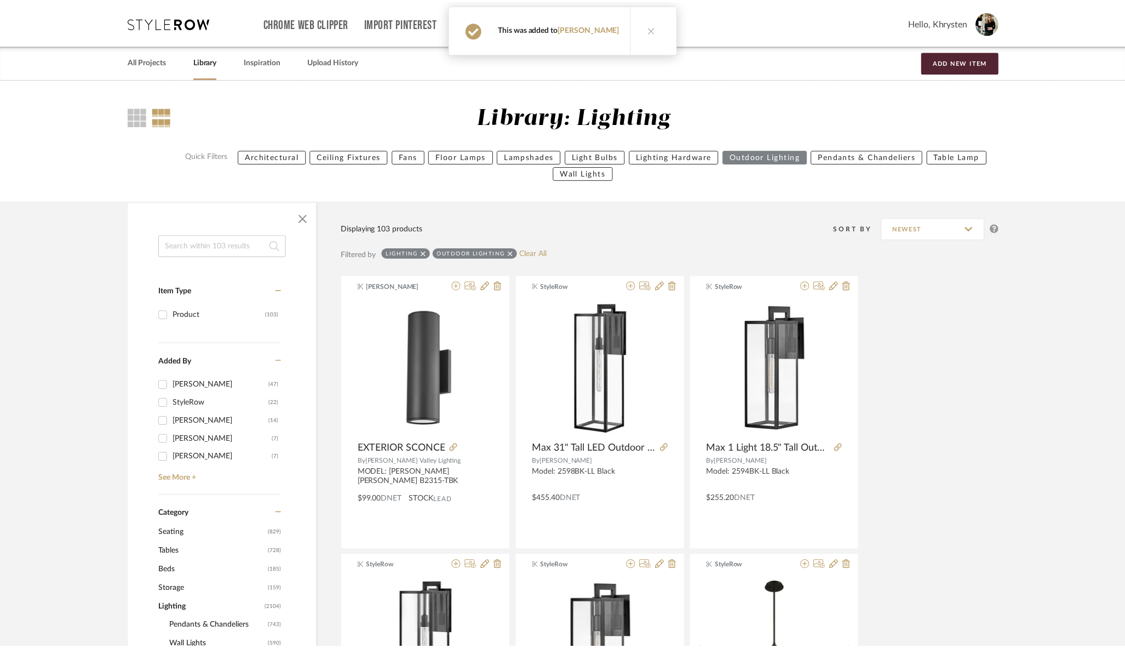
scroll to position [3366, 0]
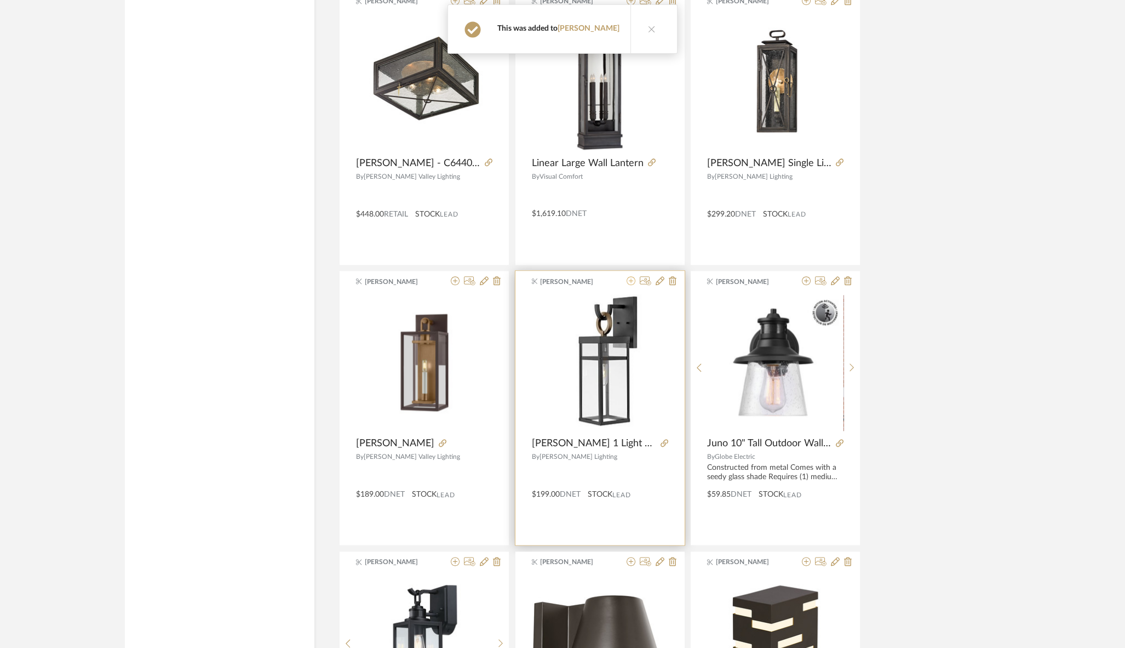
click at [632, 276] on icon at bounding box center [631, 280] width 9 height 9
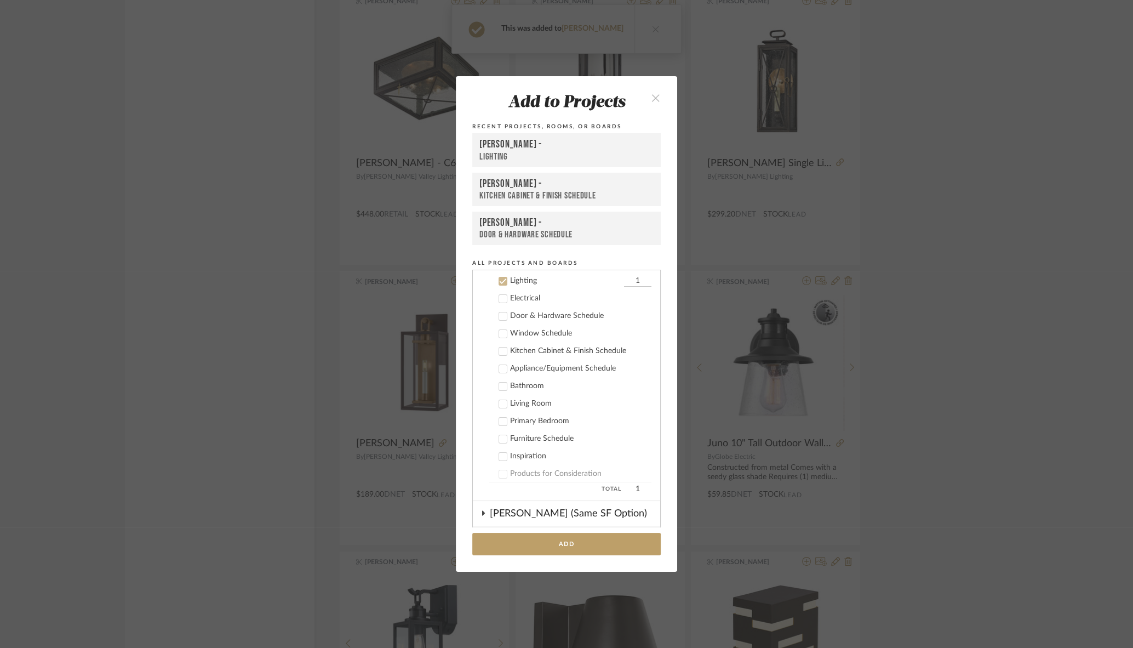
scroll to position [149, 0]
click at [497, 153] on div "Lighting" at bounding box center [566, 157] width 174 height 12
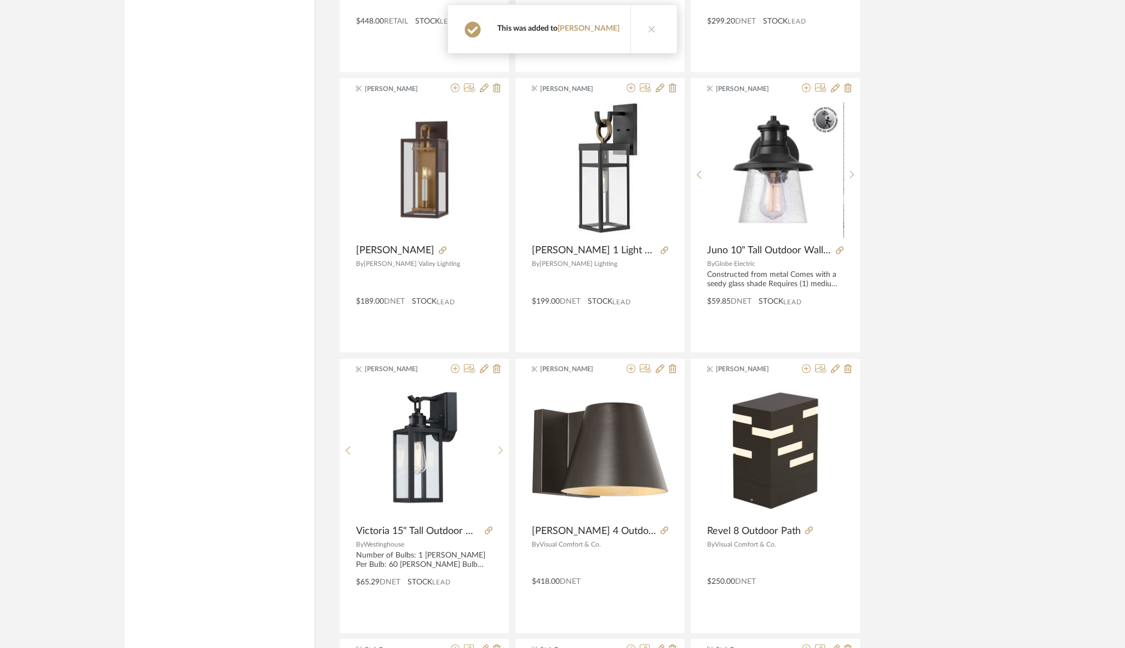
scroll to position [3622, 0]
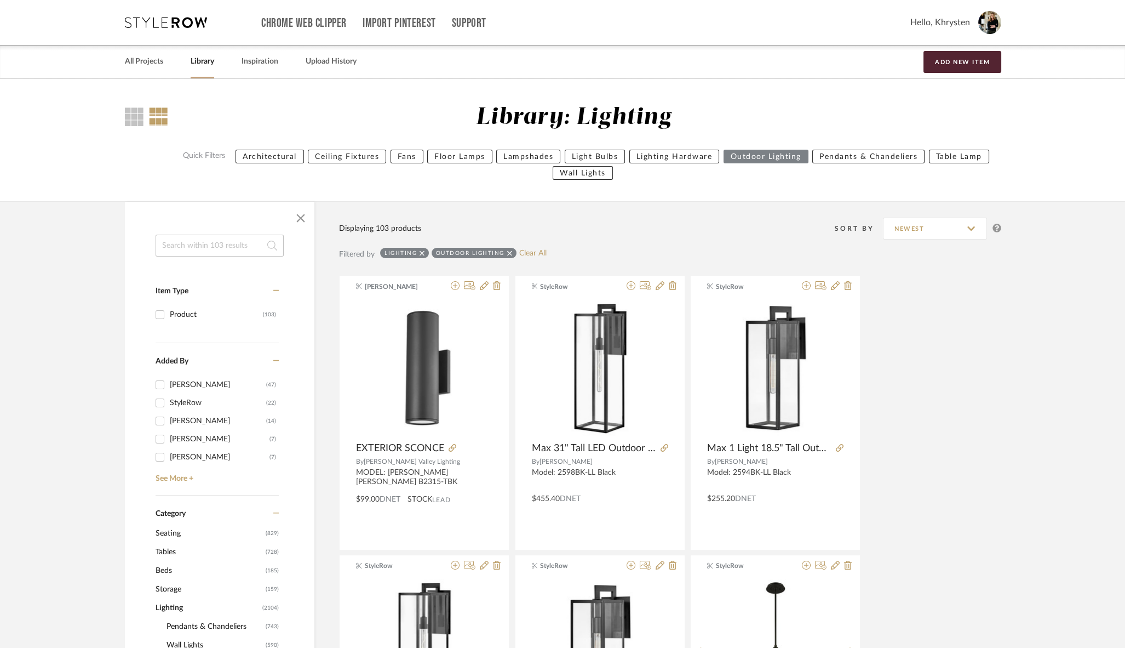
click at [221, 236] on input at bounding box center [220, 245] width 128 height 22
click at [216, 243] on input at bounding box center [220, 245] width 128 height 22
type input "GARETH"
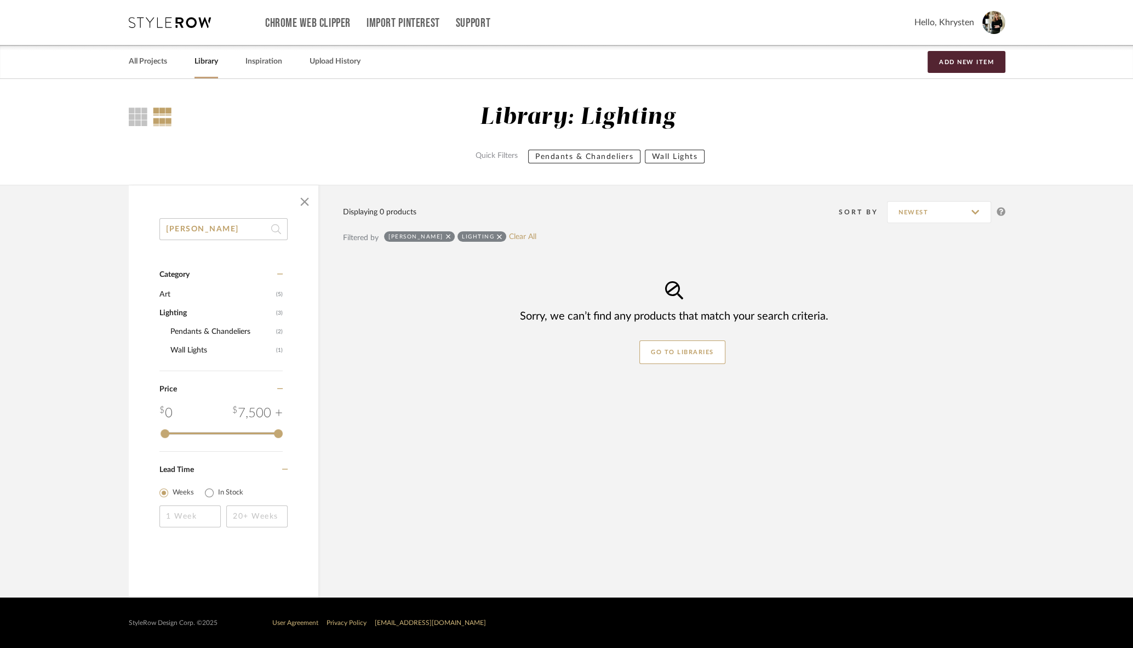
click at [497, 237] on icon at bounding box center [499, 236] width 5 height 5
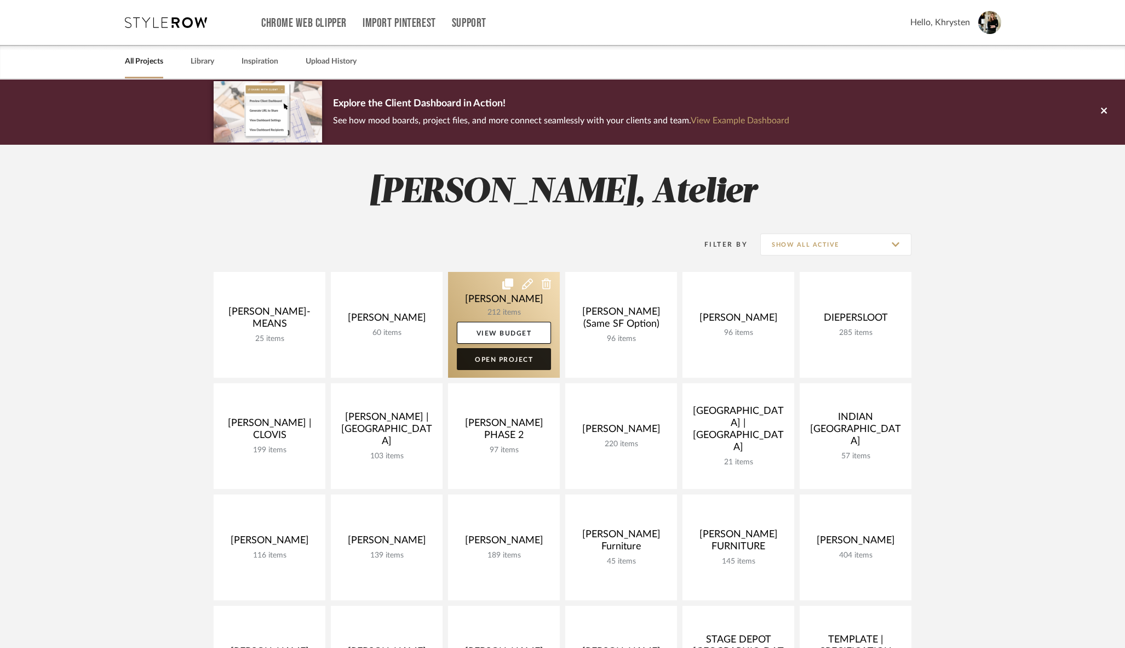
click at [497, 357] on link "Open Project" at bounding box center [504, 359] width 94 height 22
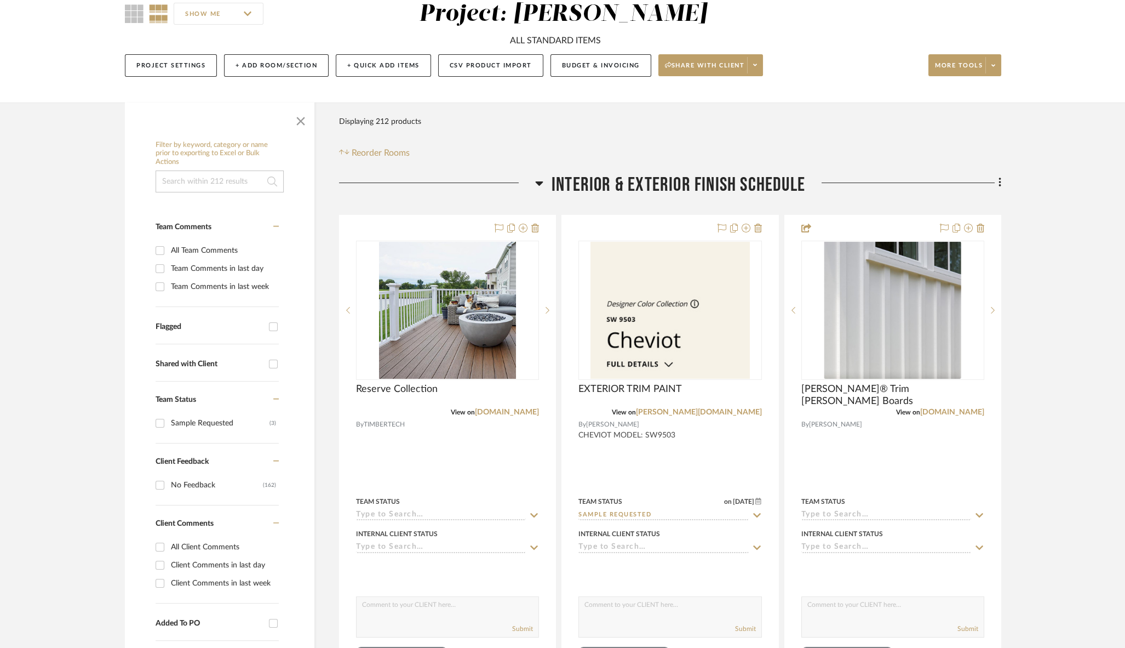
click at [539, 184] on icon at bounding box center [540, 183] width 8 height 4
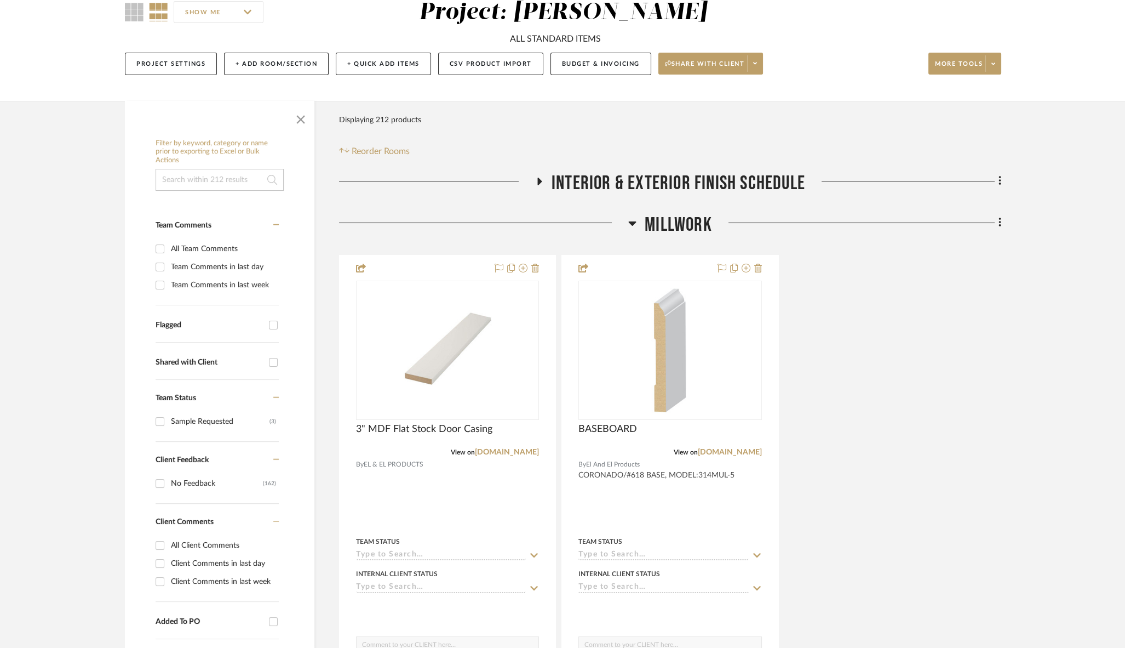
click at [632, 222] on icon at bounding box center [633, 223] width 8 height 4
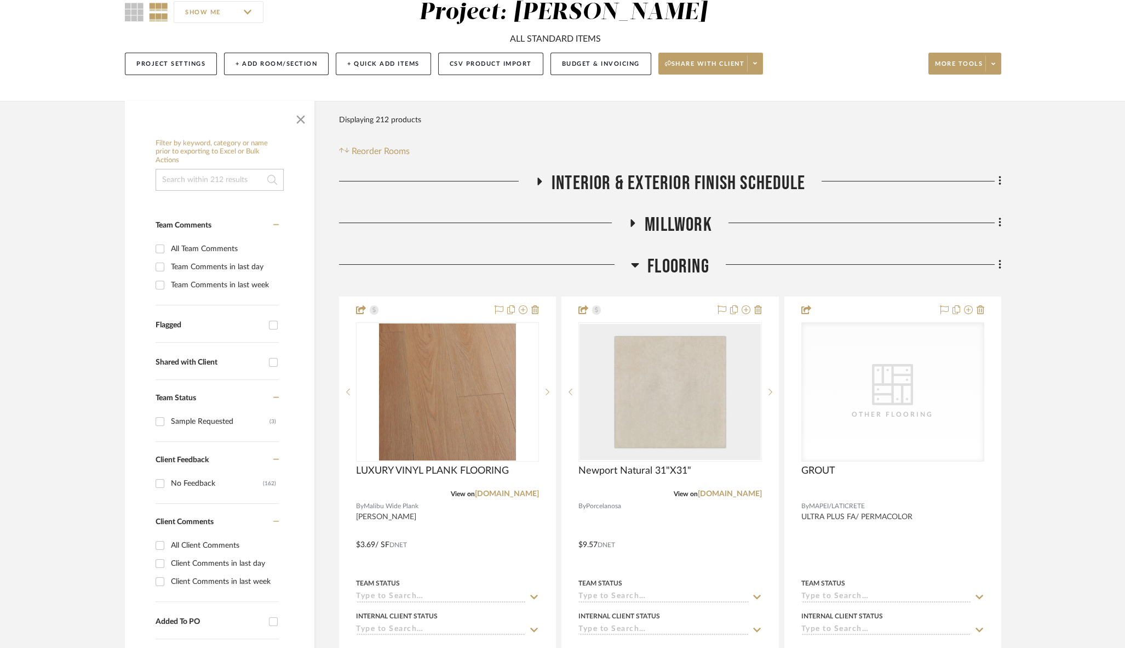
click at [634, 264] on icon at bounding box center [636, 265] width 8 height 4
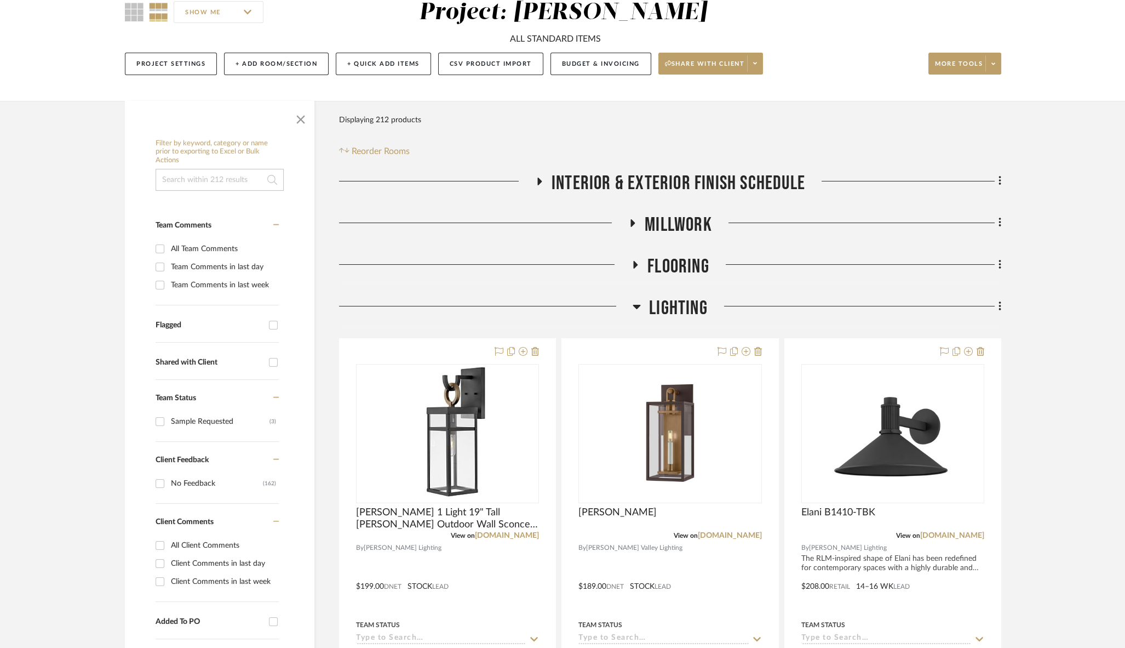
click at [635, 303] on icon at bounding box center [637, 306] width 8 height 13
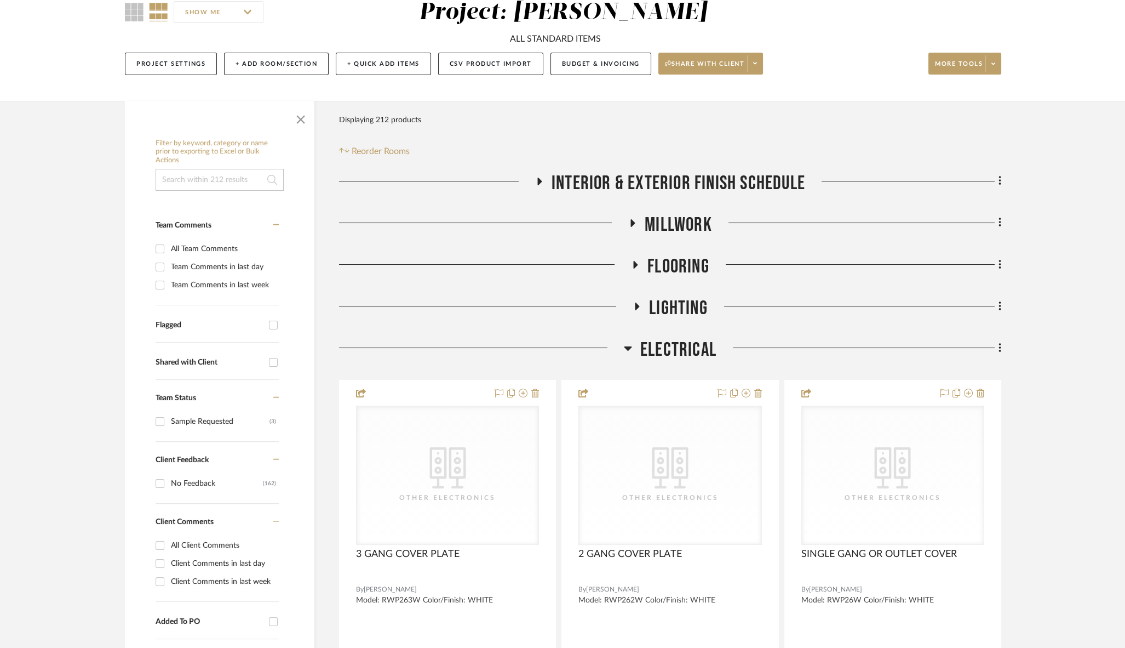
click at [627, 348] on icon at bounding box center [628, 348] width 8 height 4
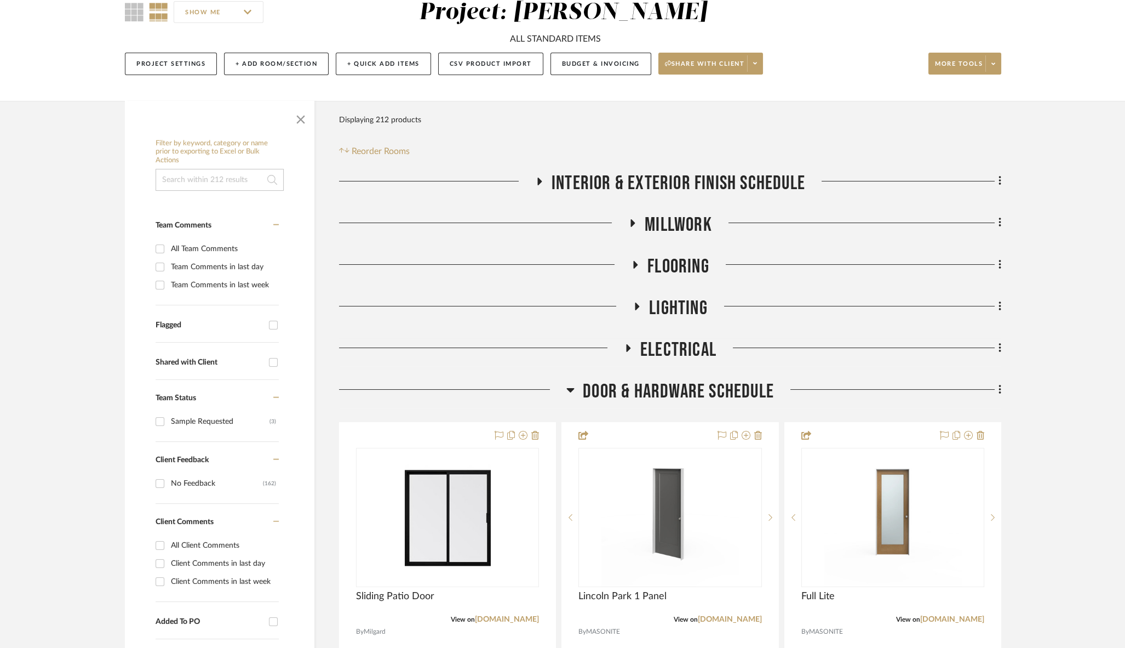
click at [569, 388] on icon at bounding box center [571, 390] width 8 height 4
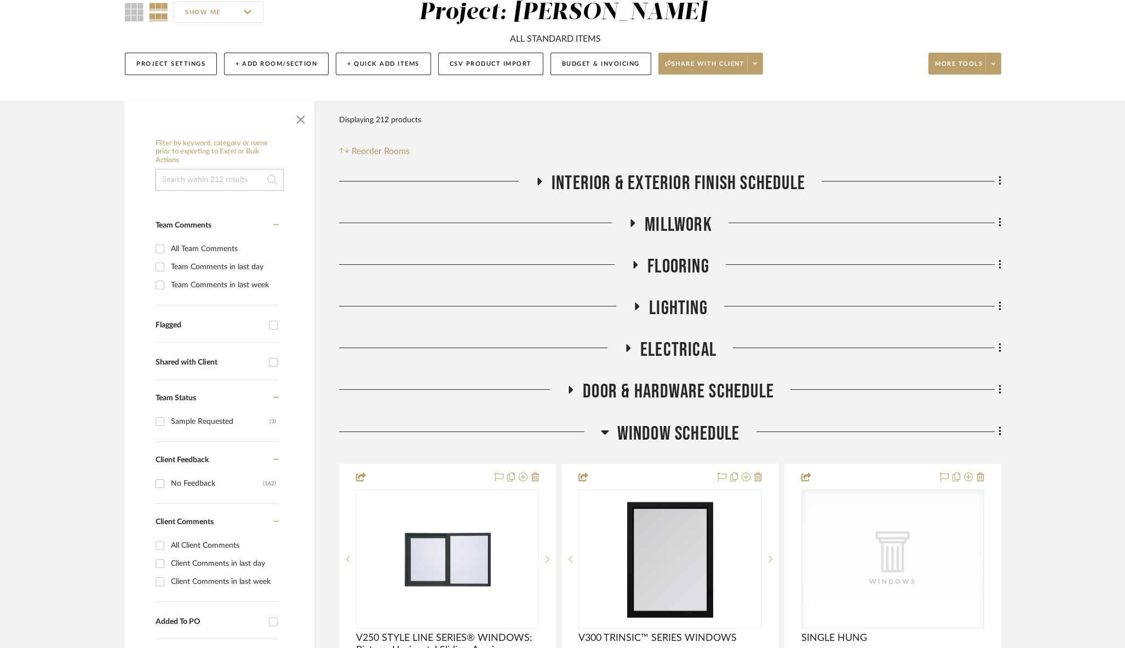
click at [602, 432] on icon at bounding box center [605, 432] width 8 height 4
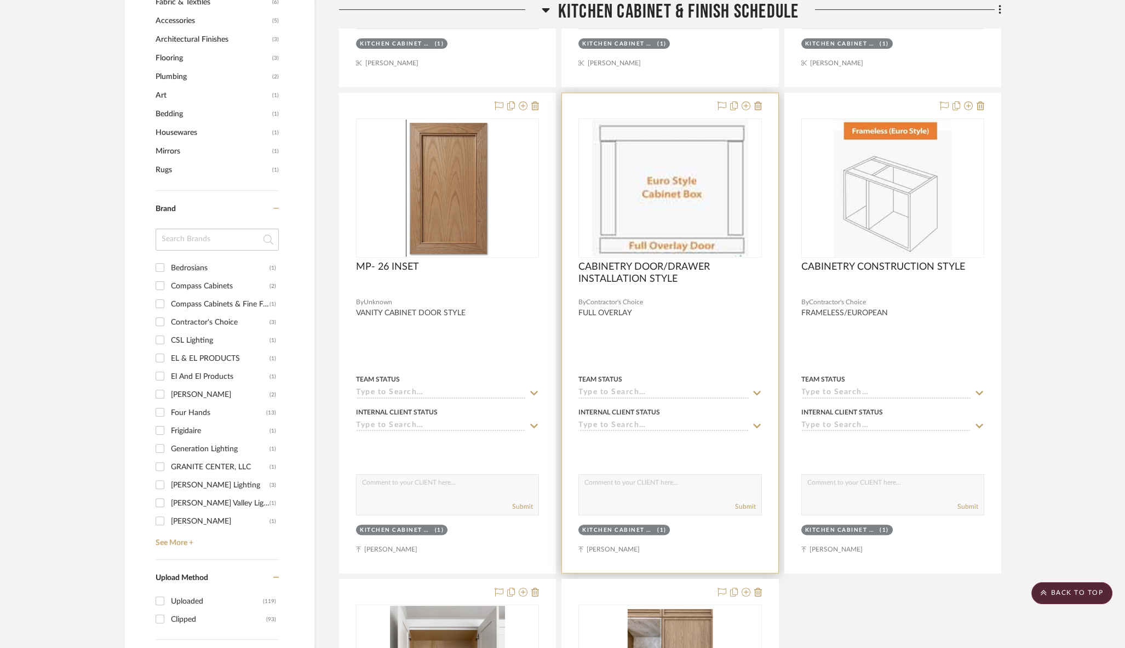
scroll to position [949, 0]
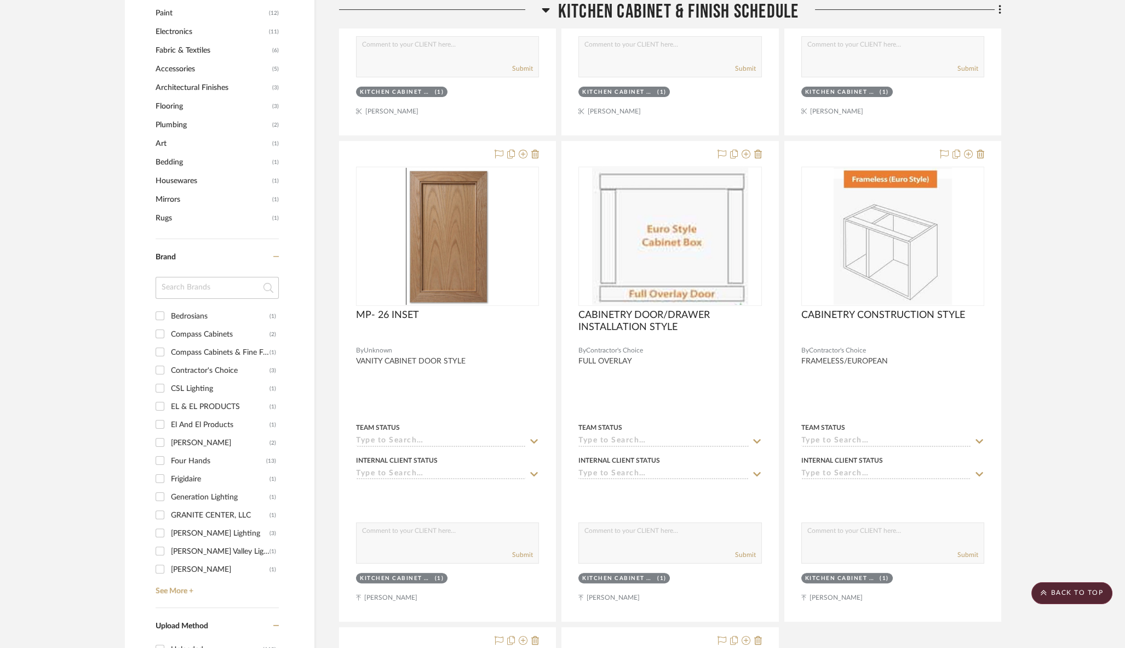
click at [546, 10] on icon at bounding box center [546, 10] width 8 height 4
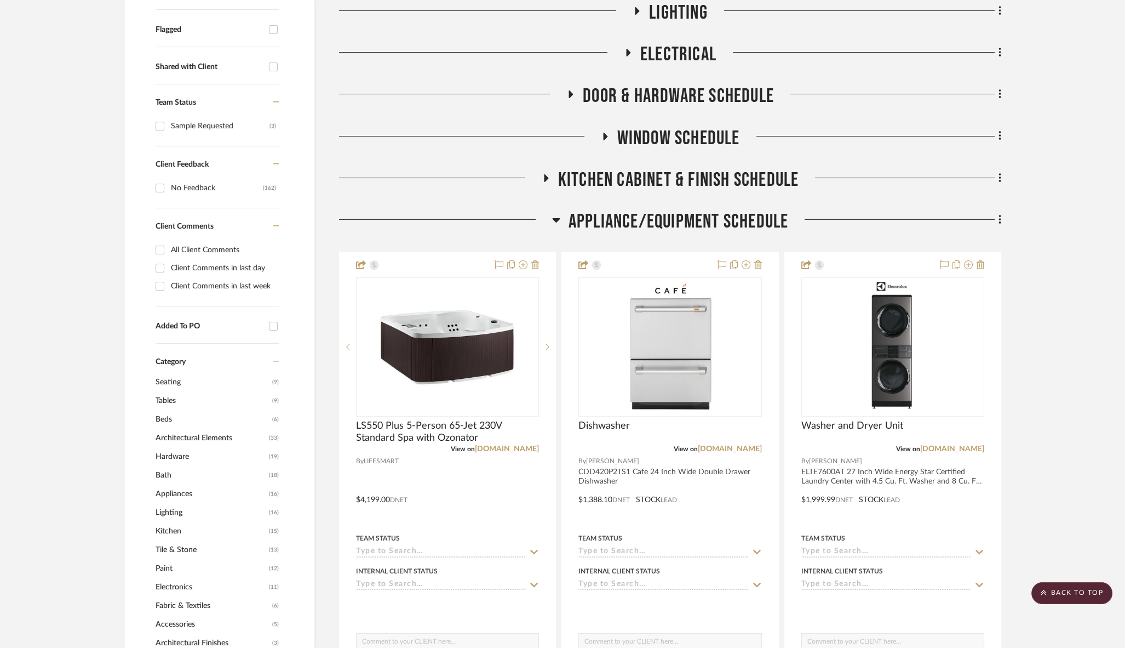
scroll to position [0, 0]
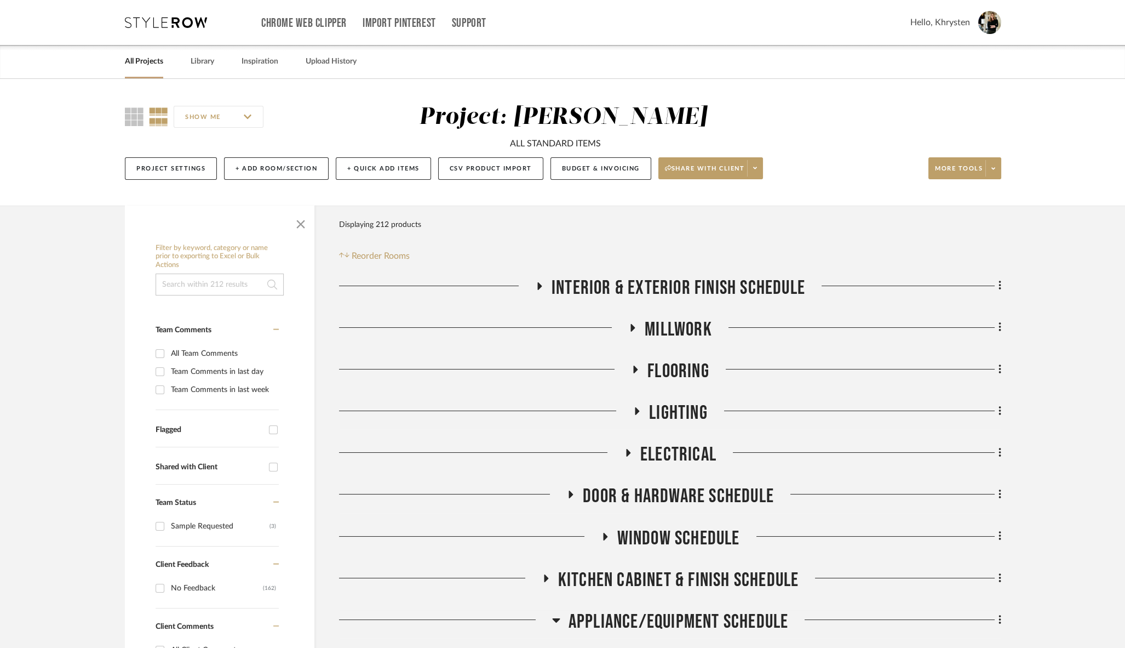
click at [140, 59] on link "All Projects" at bounding box center [144, 61] width 38 height 15
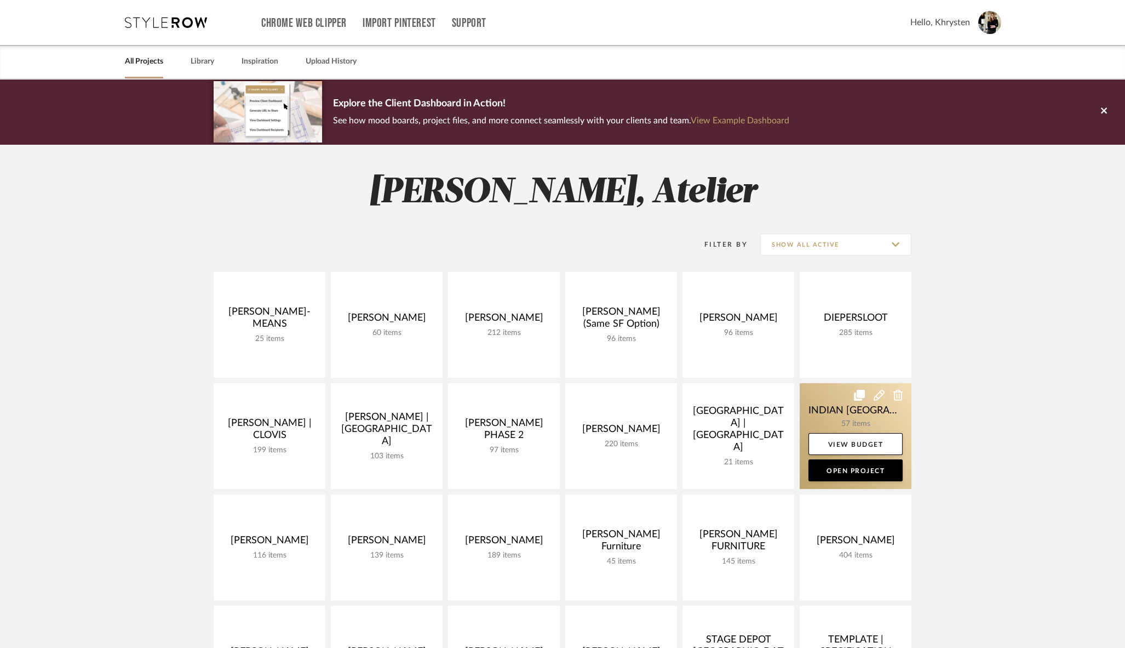
click at [845, 408] on link at bounding box center [856, 436] width 112 height 106
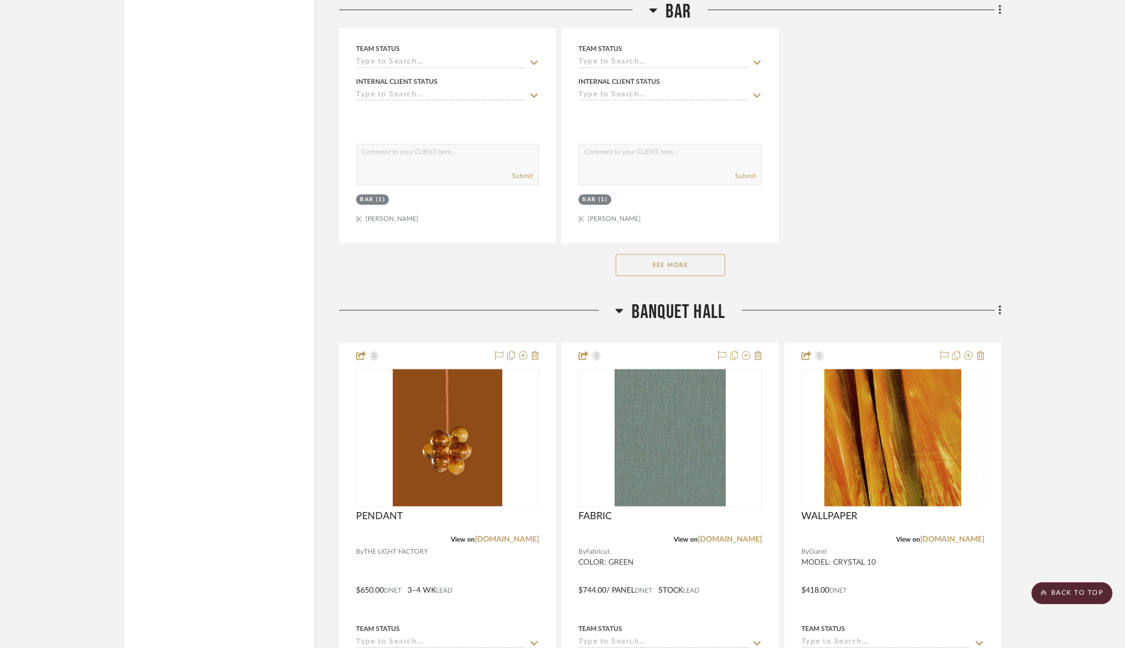
scroll to position [4144, 0]
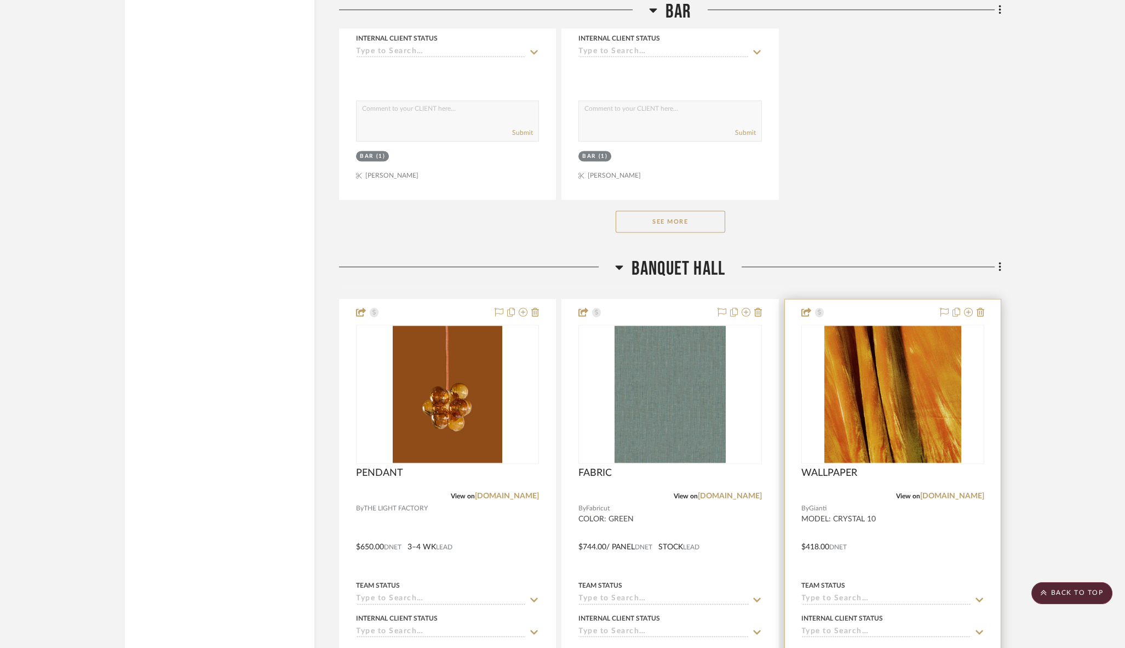
click at [870, 467] on div "WALLPAPER" at bounding box center [892, 479] width 183 height 24
click at [822, 467] on span "WALLPAPER" at bounding box center [829, 473] width 56 height 12
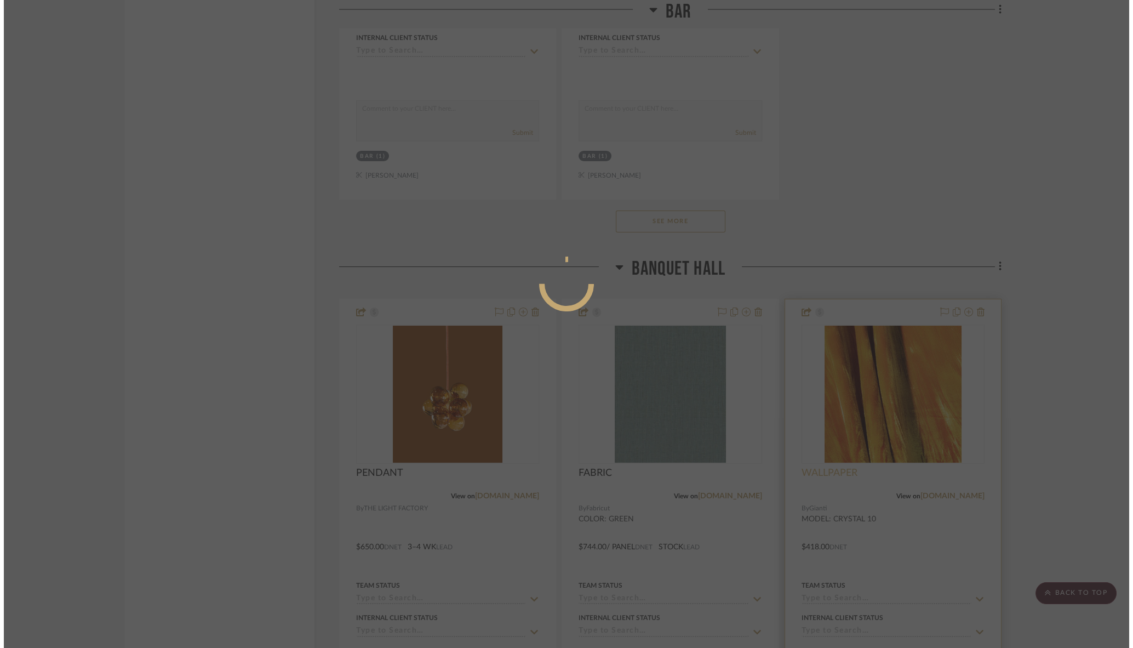
scroll to position [0, 0]
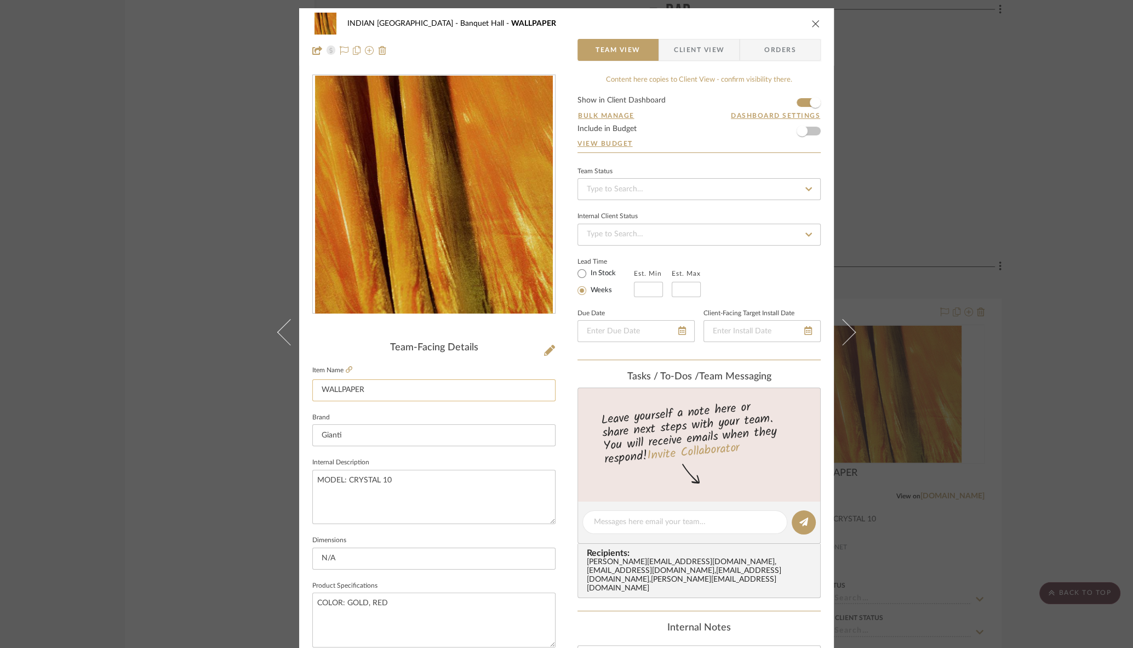
click at [365, 389] on input "WALLPAPER" at bounding box center [433, 390] width 243 height 22
type input "Drapery at entrance"
click at [723, 271] on div "Lead Time In Stock Weeks Est. Min Est. Max" at bounding box center [698, 275] width 243 height 43
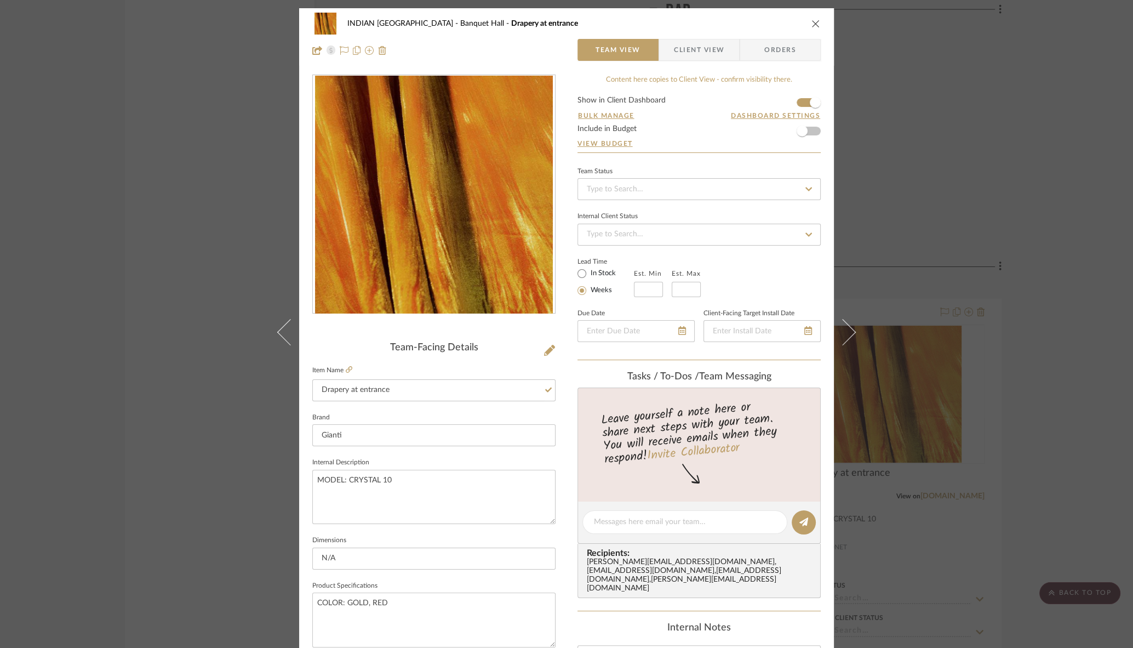
click at [811, 23] on icon "close" at bounding box center [815, 23] width 9 height 9
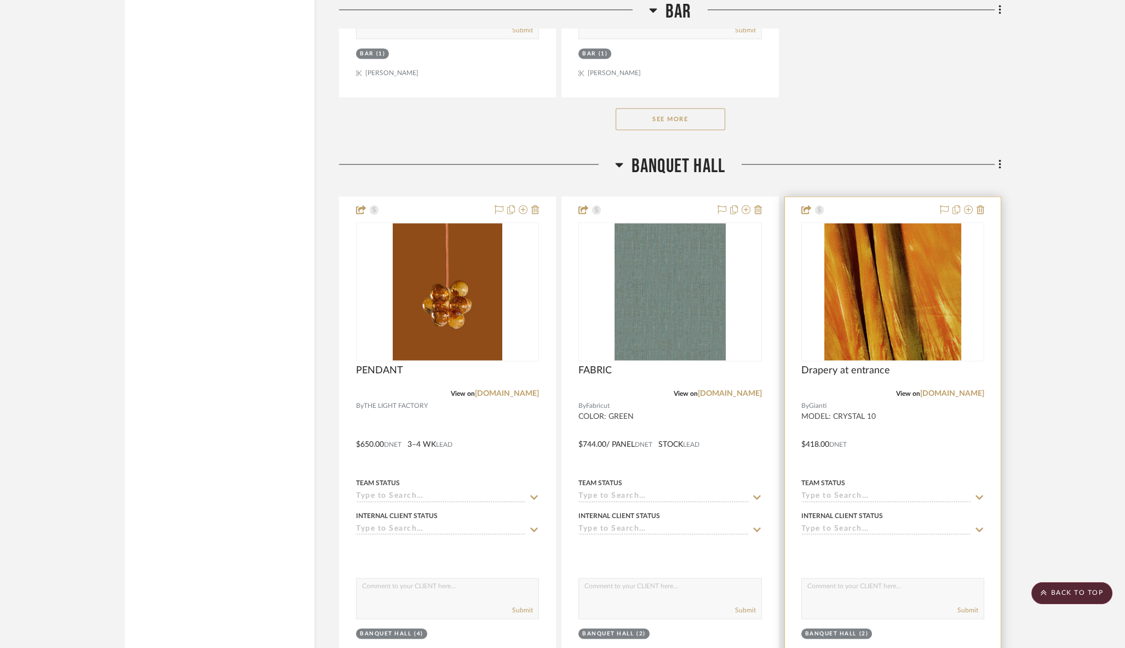
scroll to position [4337, 0]
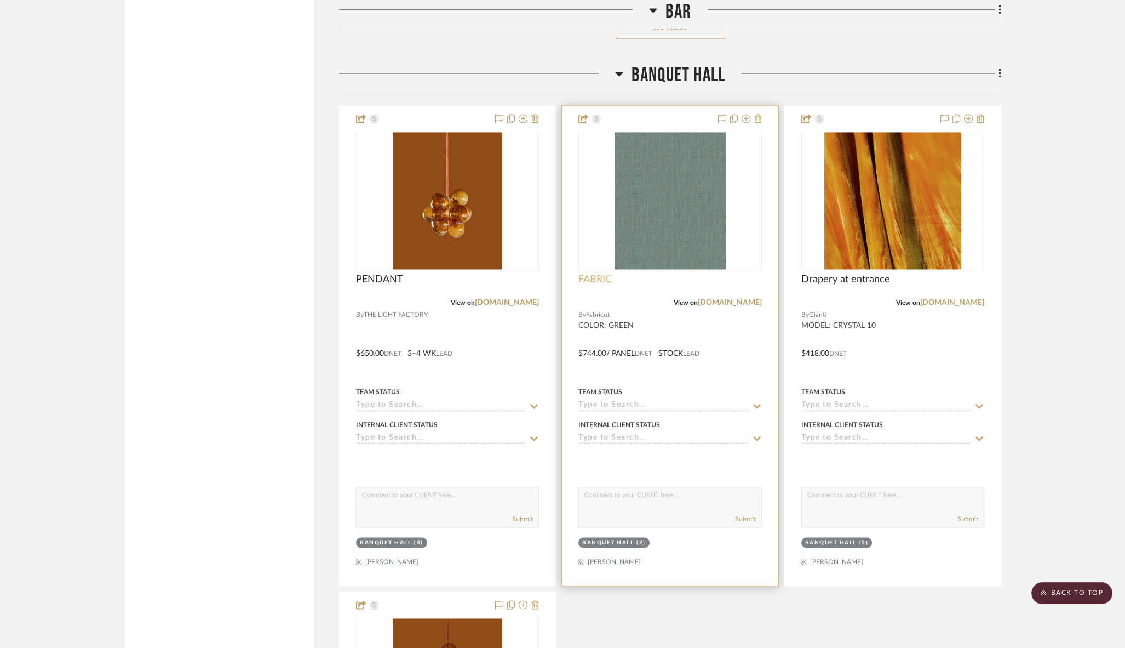
click at [583, 273] on span "FABRIC" at bounding box center [594, 279] width 33 height 12
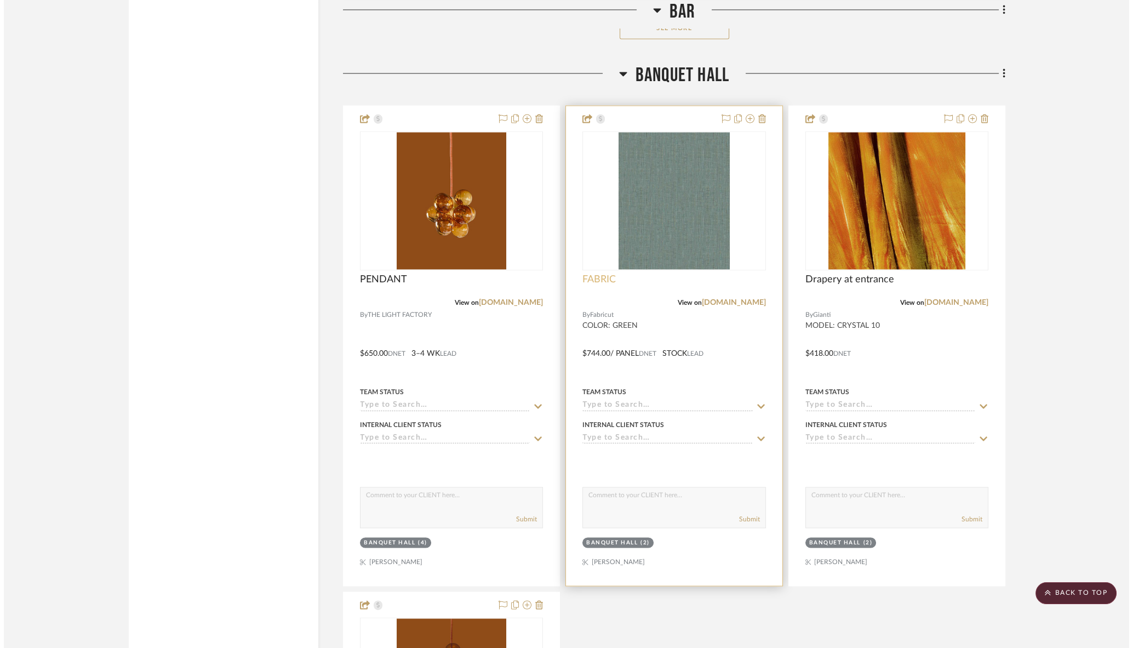
scroll to position [0, 0]
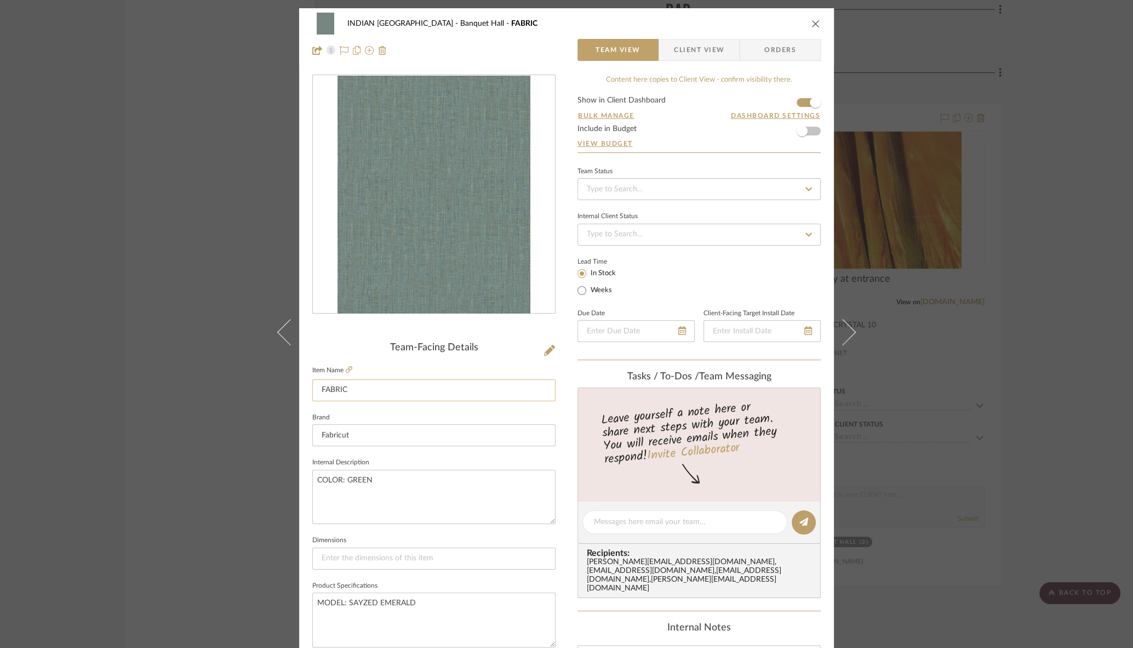
click at [372, 392] on input "FABRIC" at bounding box center [433, 390] width 243 height 22
type input "Drapery FOR BACKDROP"
click at [543, 411] on fieldset "Brand Fabricut" at bounding box center [433, 428] width 243 height 37
click at [813, 23] on icon "close" at bounding box center [815, 23] width 9 height 9
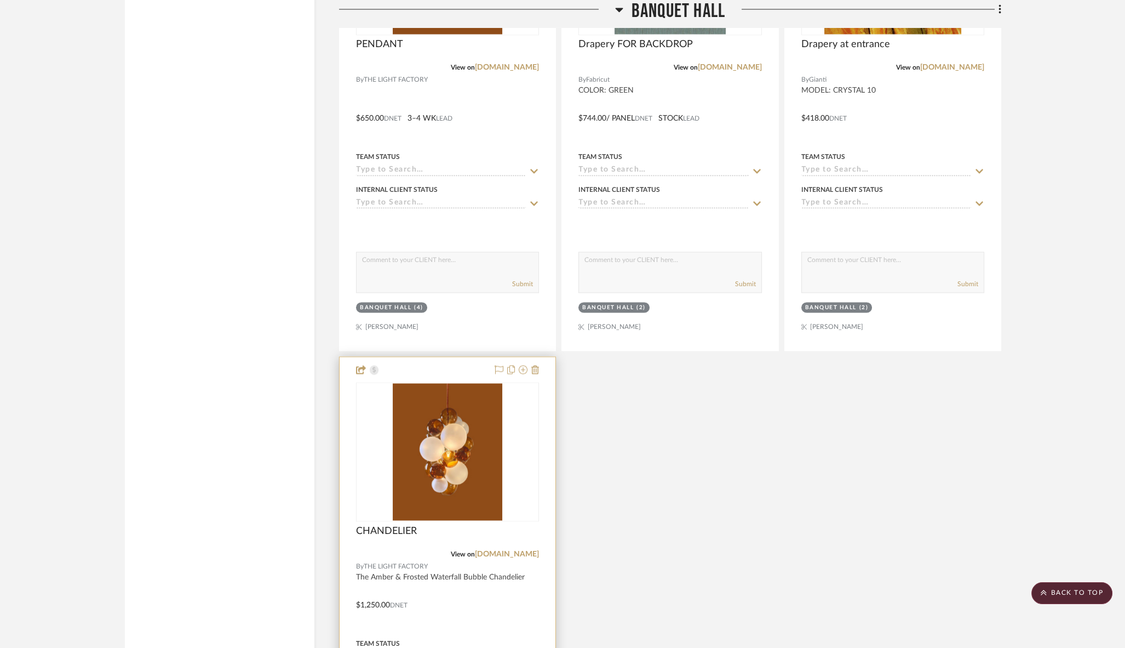
scroll to position [4554, 0]
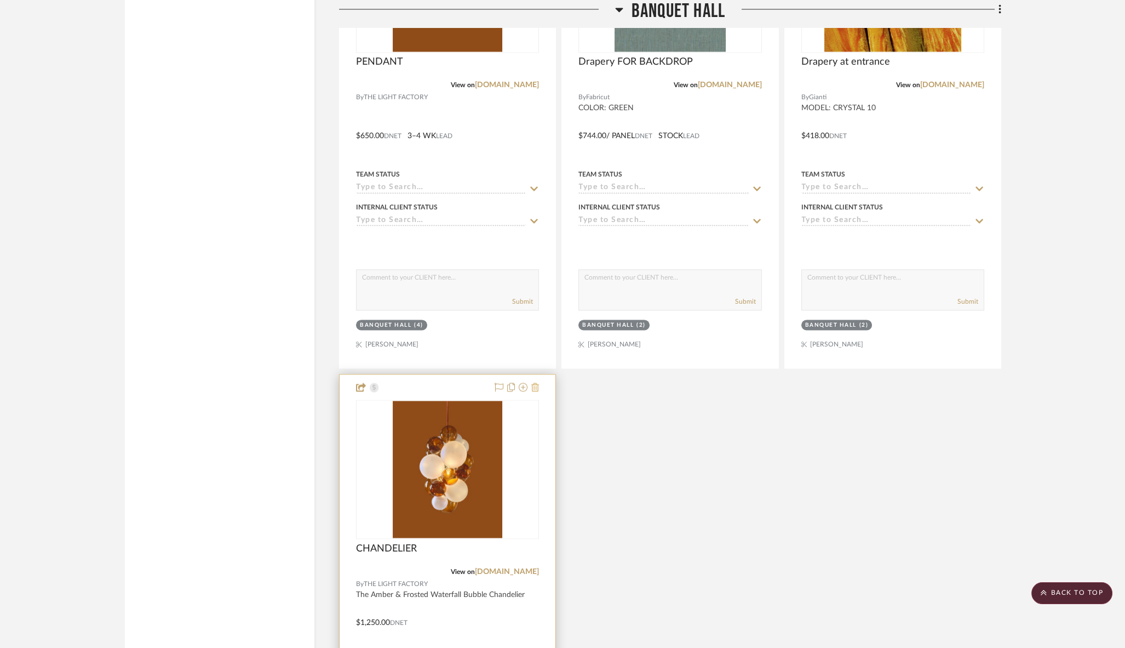
click at [537, 382] on icon at bounding box center [535, 386] width 8 height 9
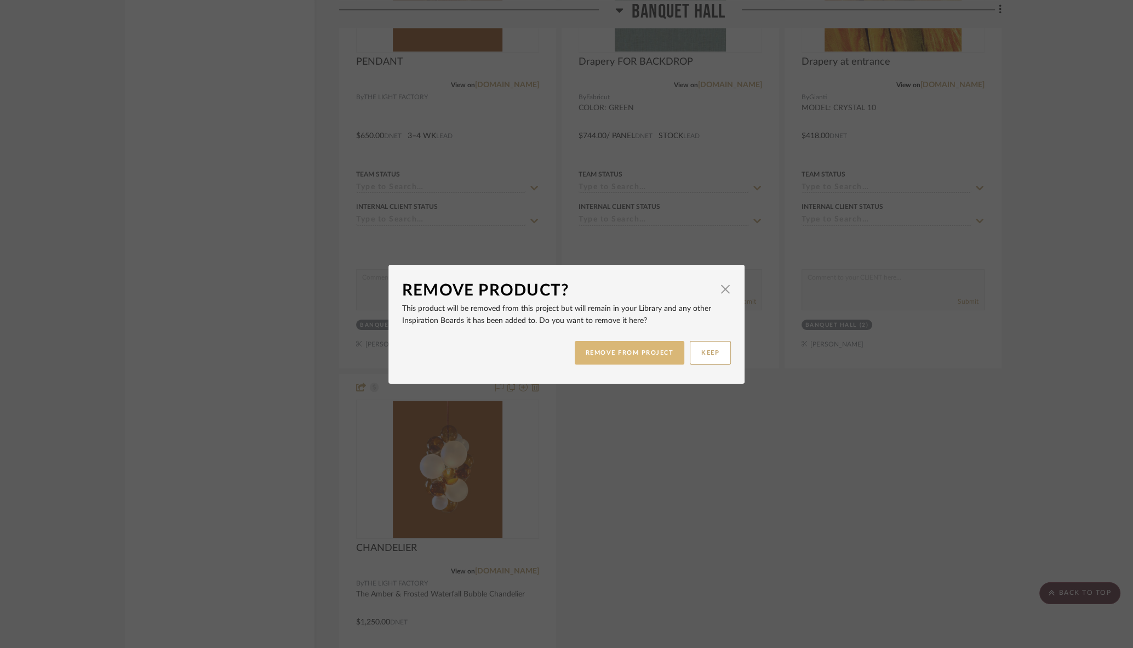
click at [601, 349] on button "REMOVE FROM PROJECT" at bounding box center [630, 353] width 110 height 24
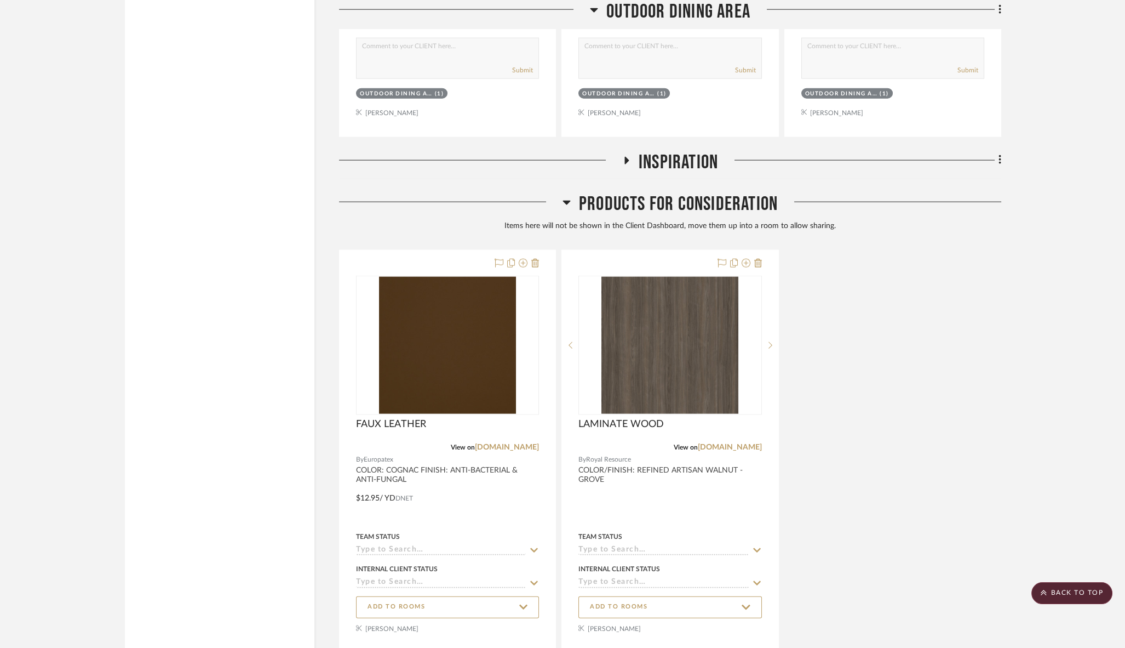
scroll to position [6345, 0]
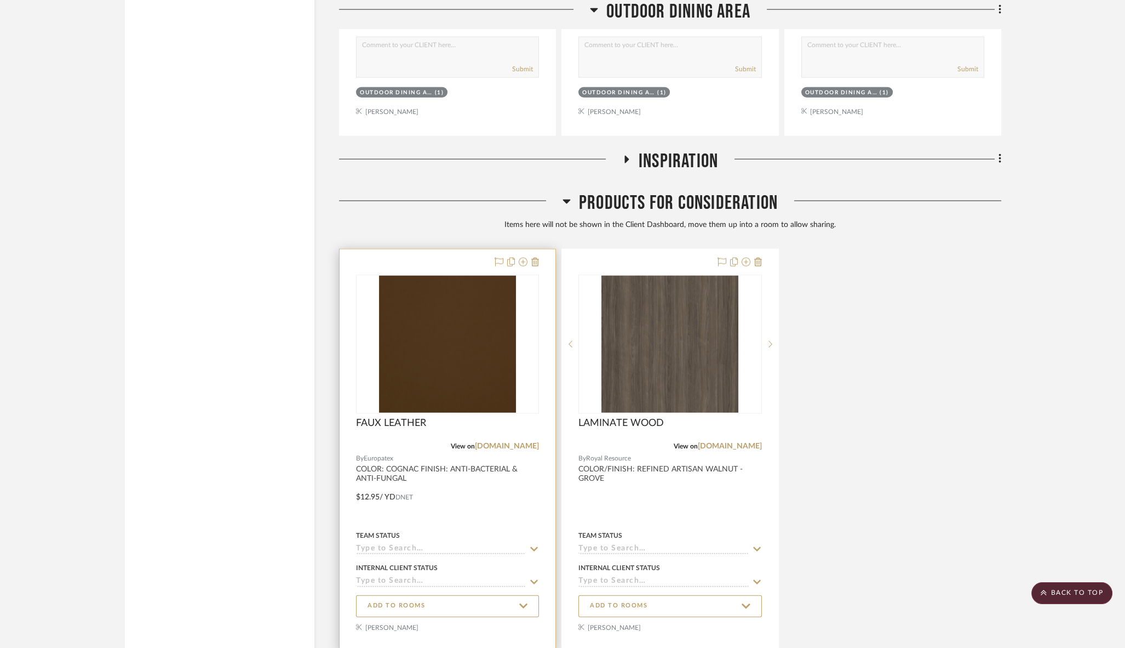
click at [444, 475] on div at bounding box center [448, 450] width 216 height 402
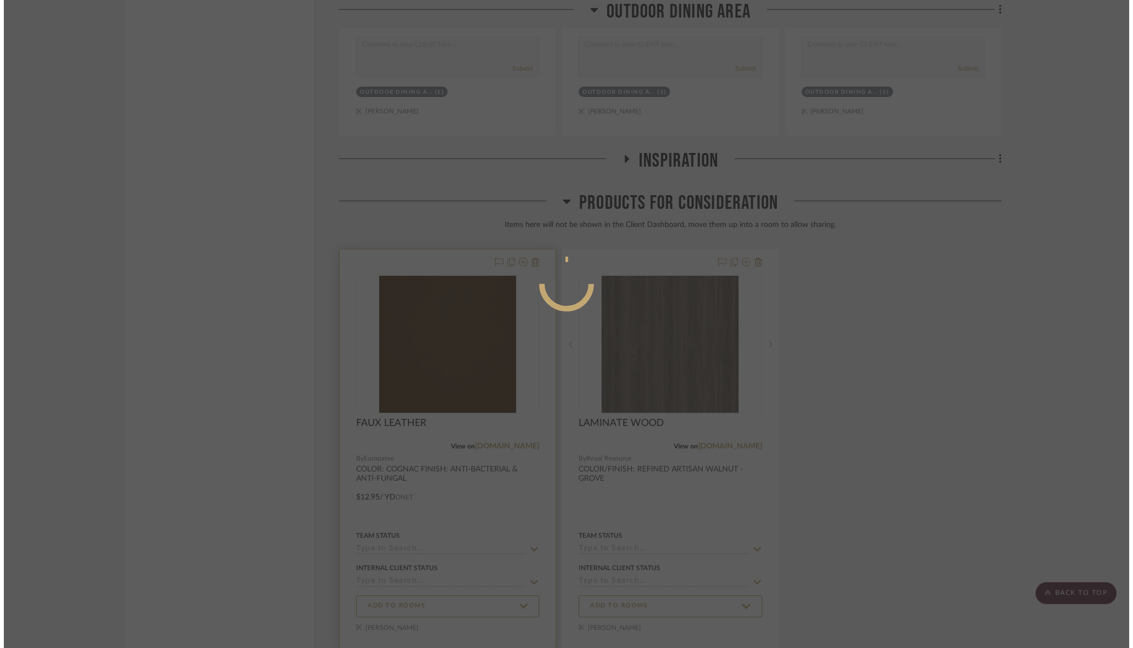
scroll to position [0, 0]
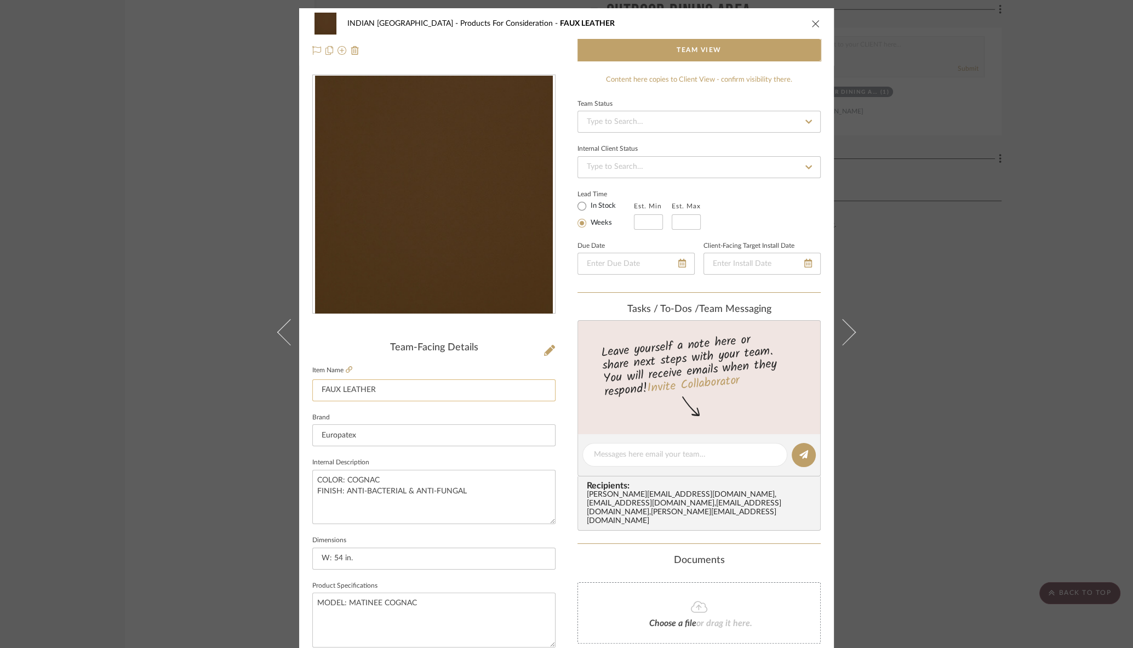
click at [387, 391] on input "FAUX LEATHER" at bounding box center [433, 390] width 243 height 22
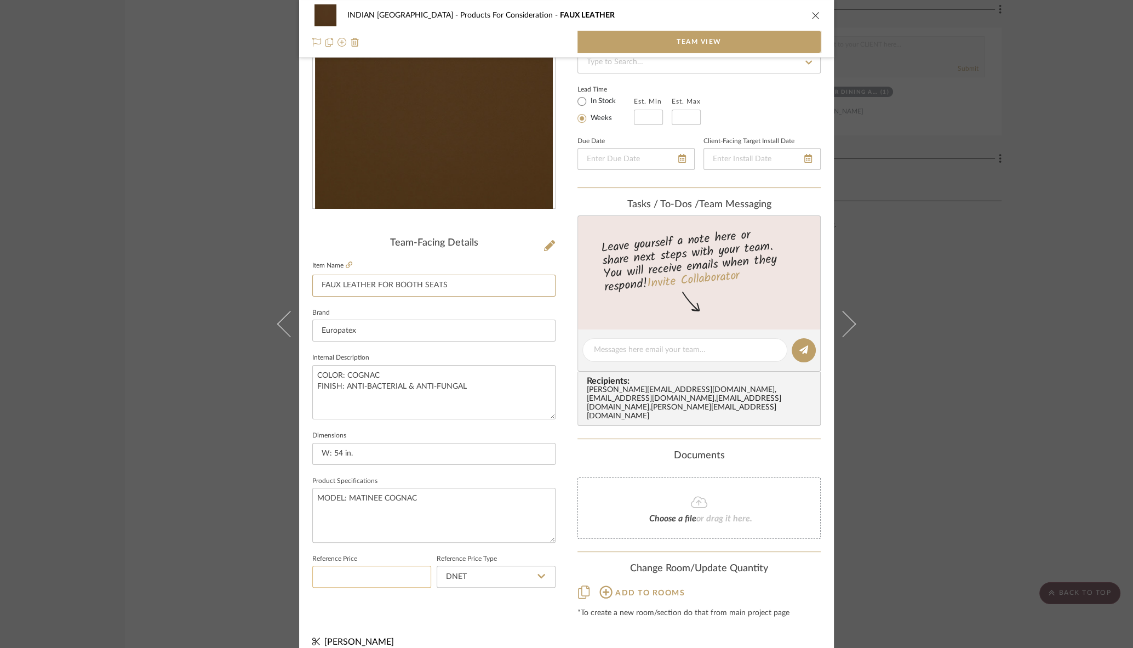
type input "FAUX LEATHER FOR BOOTH SEATS"
click at [383, 578] on input at bounding box center [371, 576] width 119 height 22
click at [483, 598] on div "Team-Facing Details Item Name FAUX LEATHER FOR BOOTH SEATS Brand Europatex Inte…" at bounding box center [433, 421] width 243 height 368
type input "$12.95"
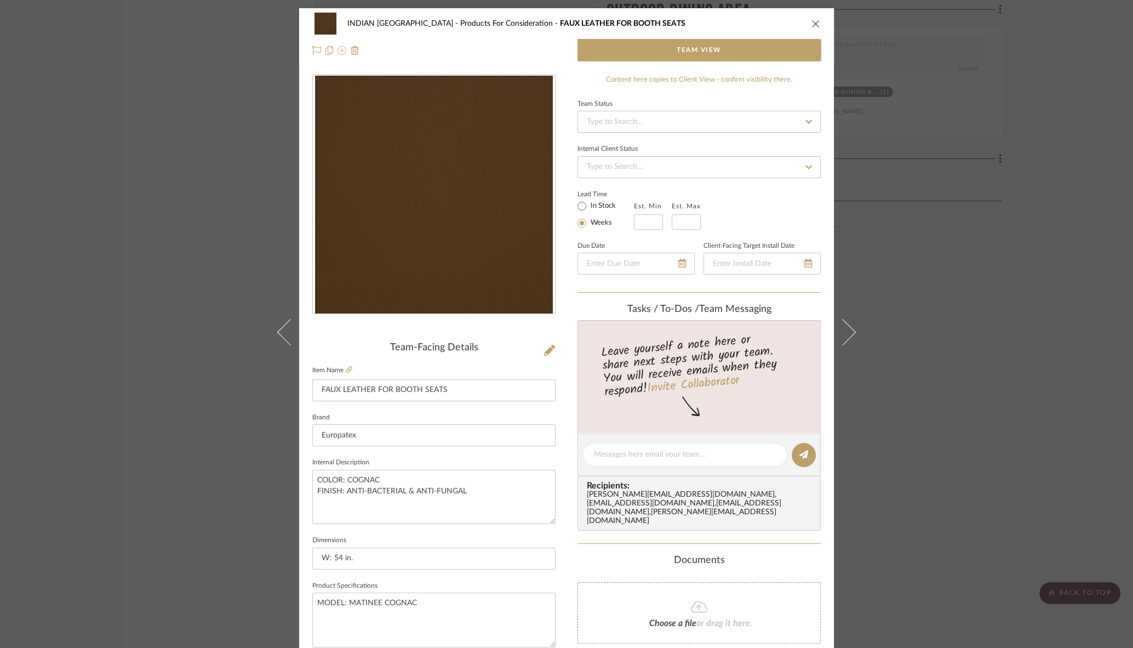
click at [337, 50] on icon at bounding box center [341, 50] width 9 height 9
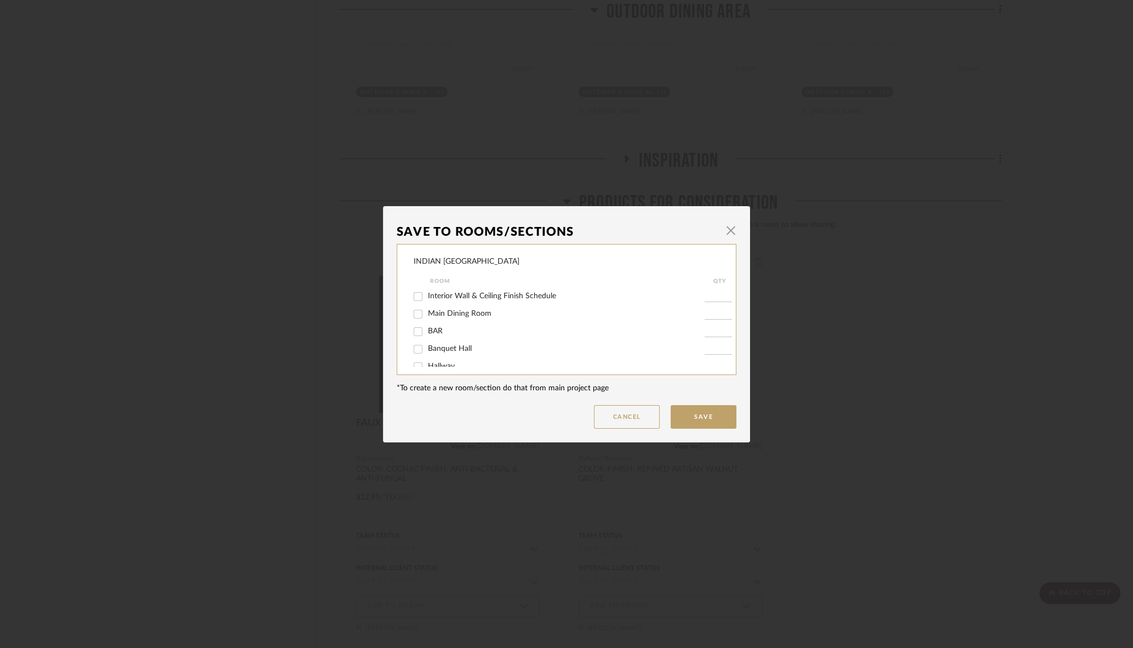
click at [412, 316] on input "Main Dining Room" at bounding box center [418, 314] width 18 height 18
checkbox input "true"
drag, startPoint x: 708, startPoint y: 315, endPoint x: 731, endPoint y: 316, distance: 23.0
click at [731, 316] on div "INDIAN KEBAB PALACE Room QTY Interior Wall & Ceiling Finish Schedule Main Dinin…" at bounding box center [567, 309] width 340 height 131
type input "52"
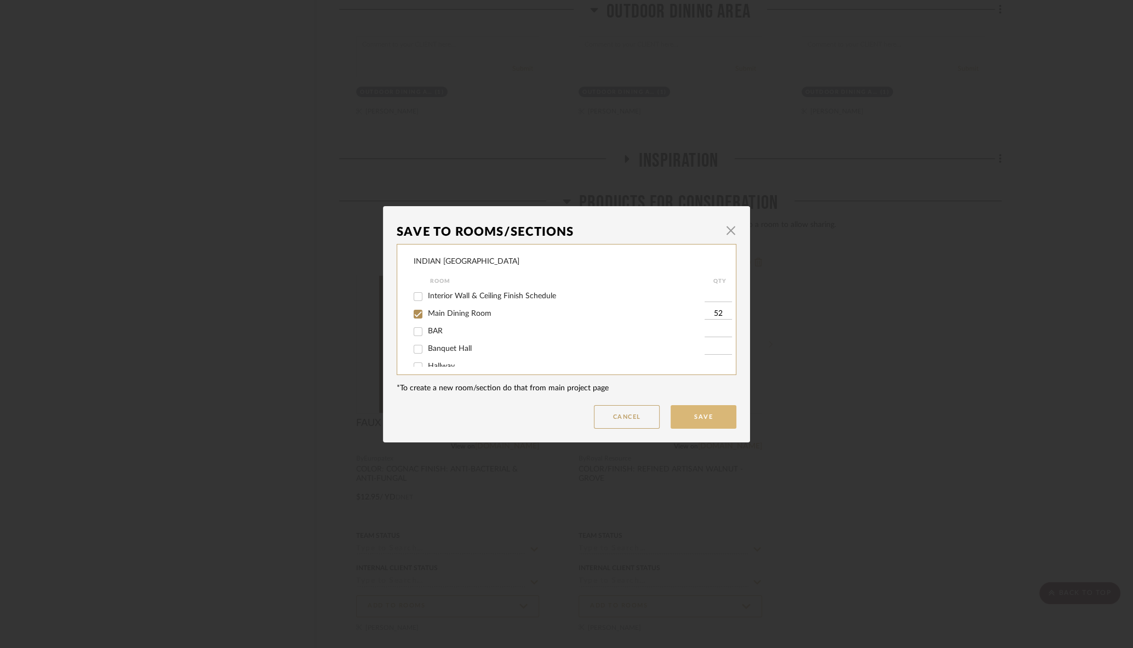
click at [691, 418] on button "Save" at bounding box center [704, 417] width 66 height 24
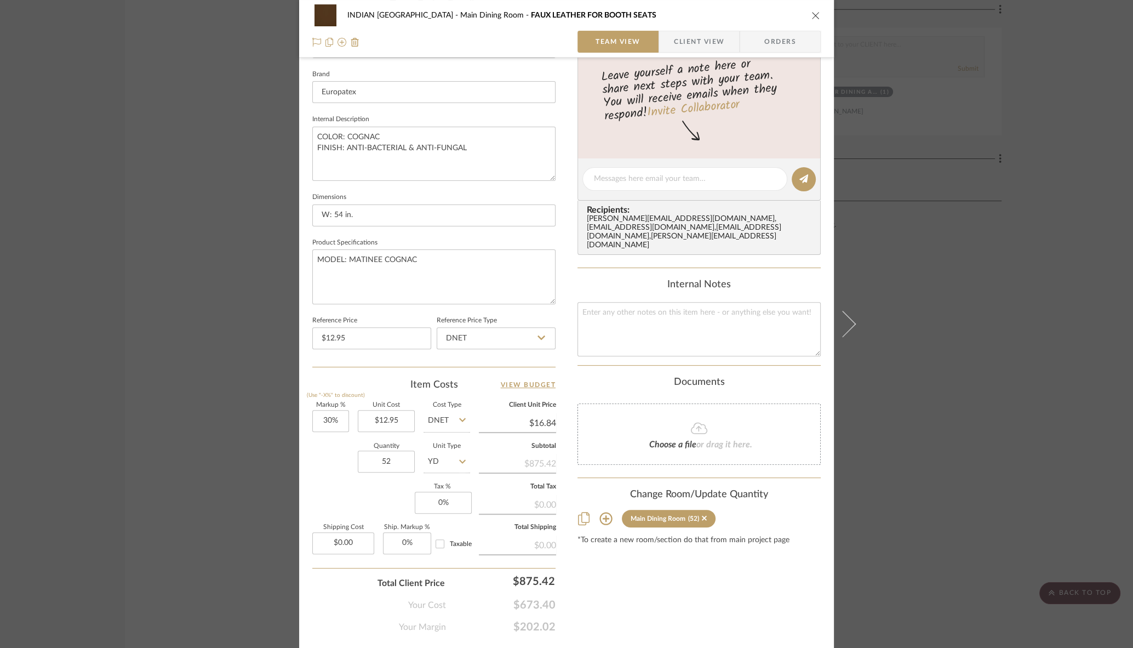
scroll to position [370, 0]
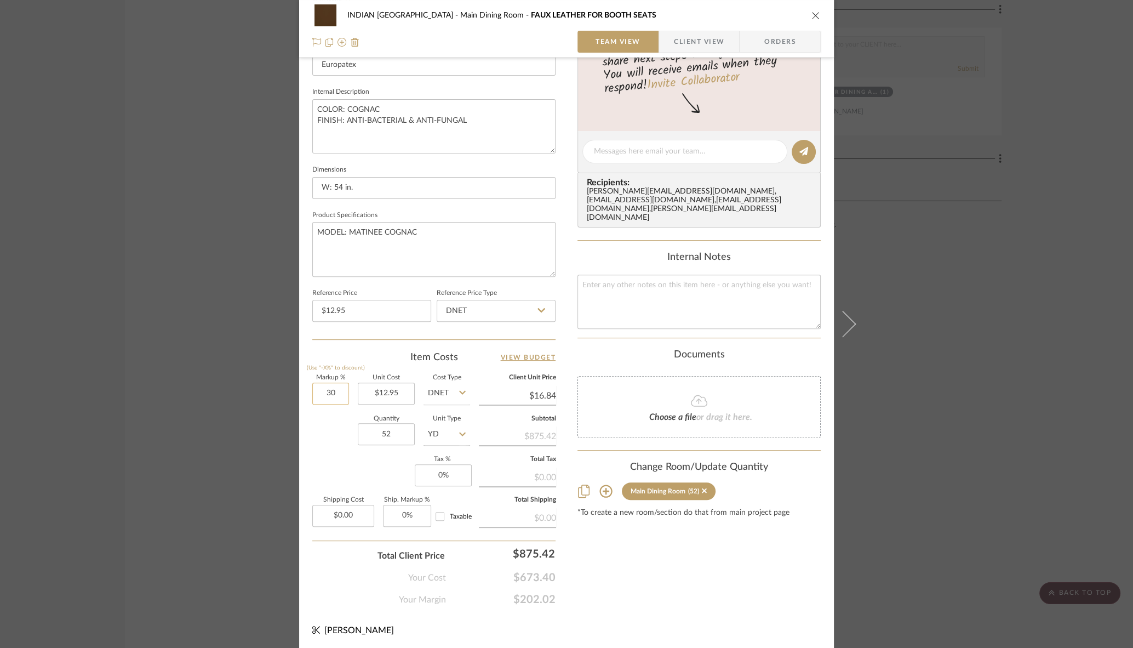
click at [317, 393] on input "30" at bounding box center [330, 393] width 37 height 22
type input "60"
type input "12.95"
type input "60%"
type input "$20.72"
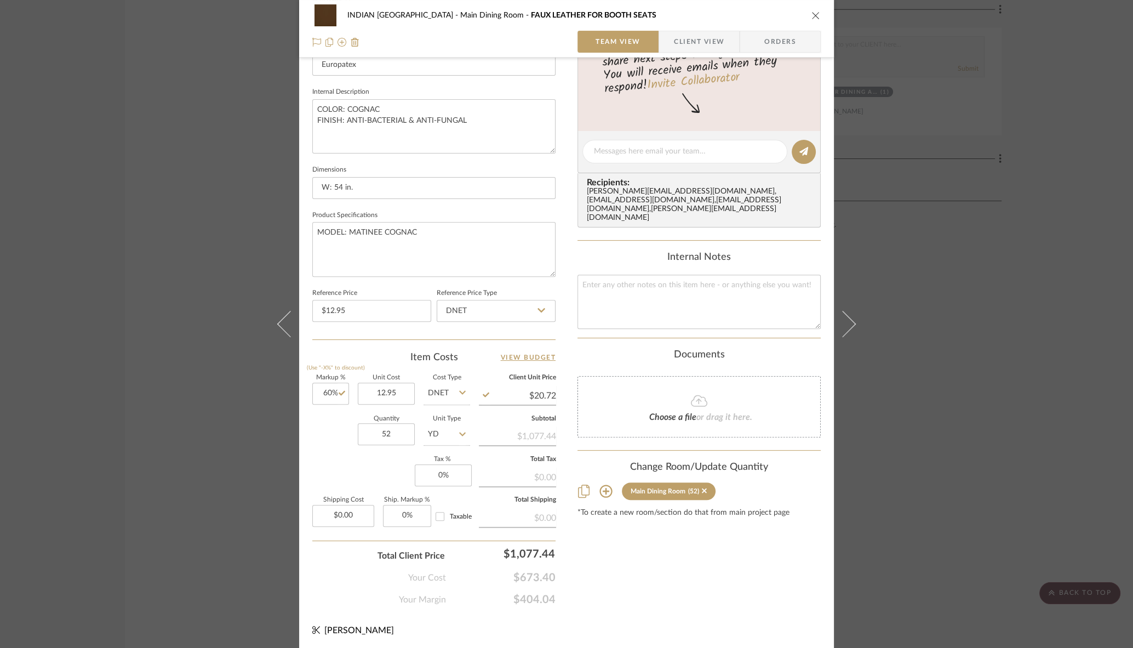
type input "$12.95"
click at [630, 521] on div "Content here copies to Client View - confirm visibility there. Show in Client D…" at bounding box center [698, 155] width 243 height 902
click at [812, 16] on icon "close" at bounding box center [815, 15] width 9 height 9
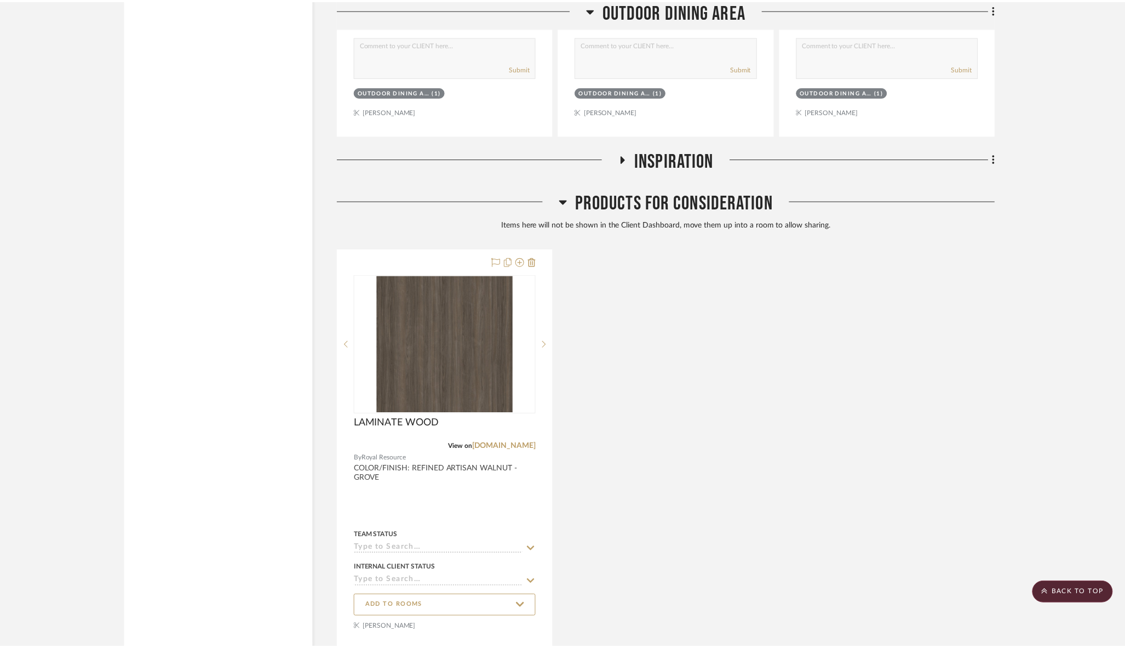
scroll to position [6345, 0]
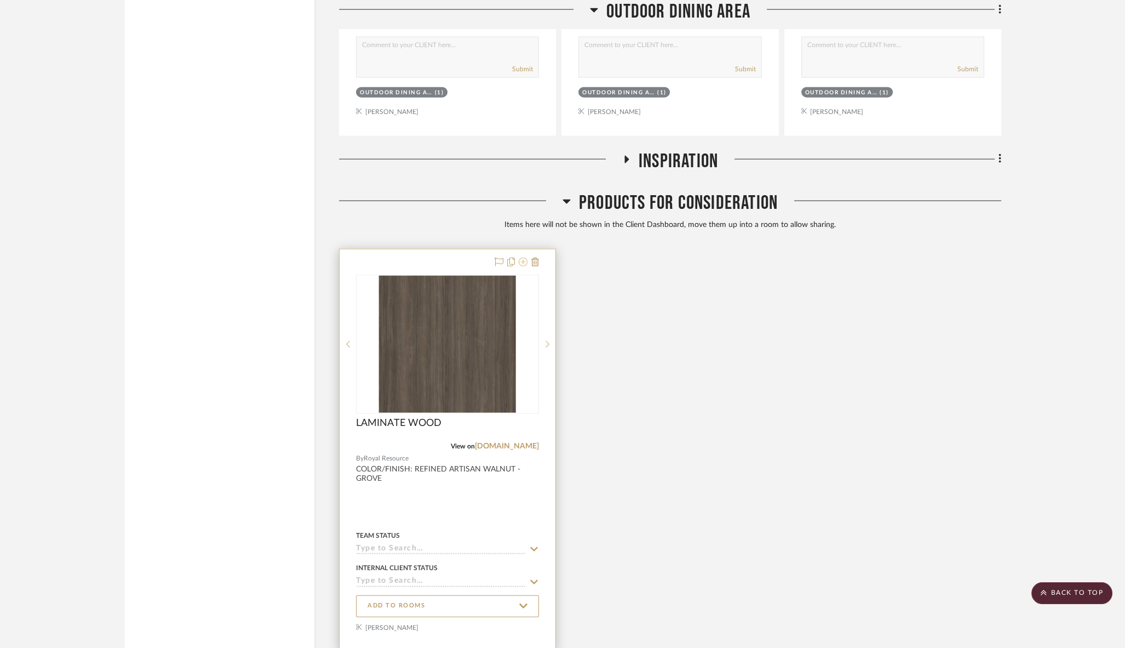
click at [523, 257] on icon at bounding box center [523, 261] width 9 height 9
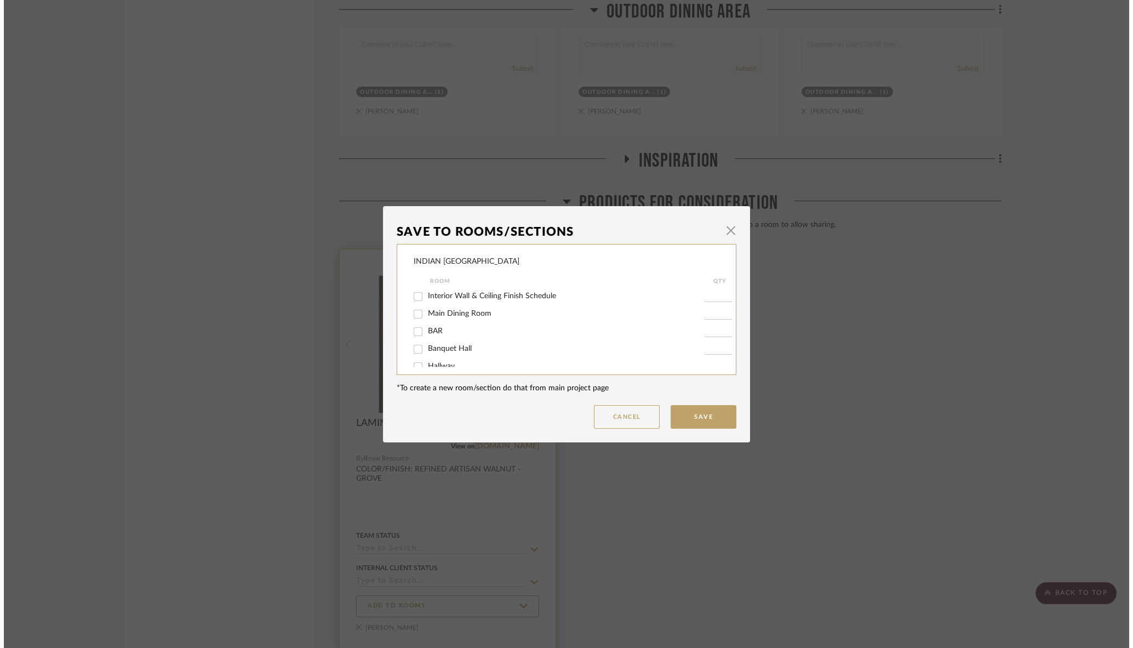
scroll to position [0, 0]
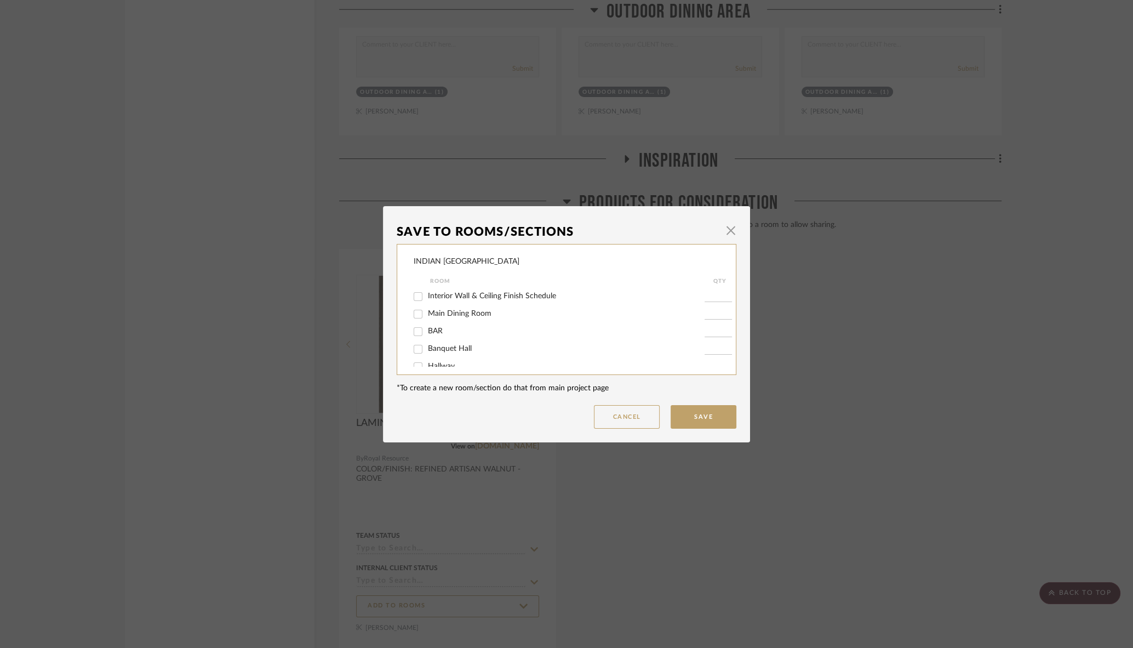
click at [414, 311] on input "Main Dining Room" at bounding box center [418, 314] width 18 height 18
checkbox input "true"
type input "1"
click at [718, 415] on button "Save" at bounding box center [704, 417] width 66 height 24
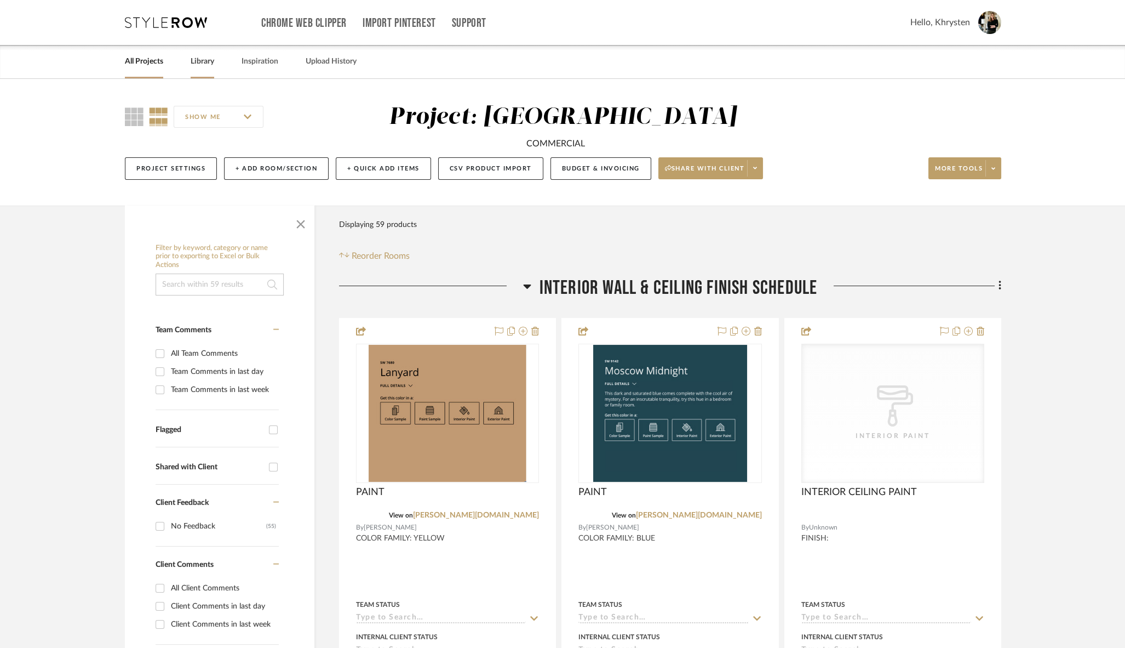
click at [205, 63] on link "Library" at bounding box center [203, 61] width 24 height 15
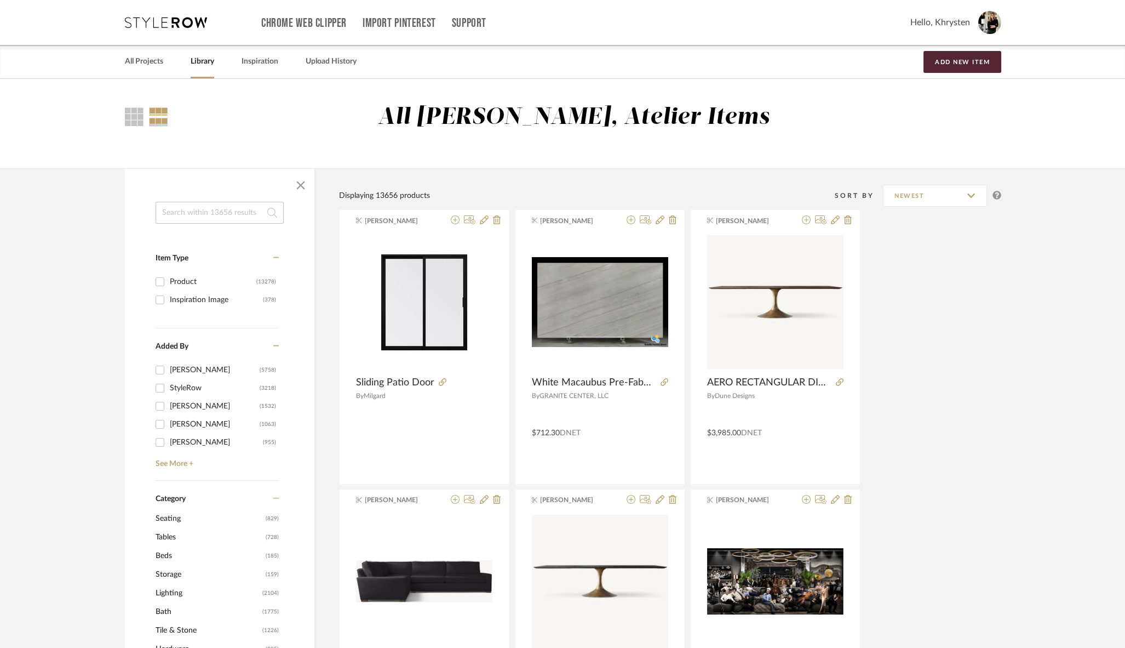
click at [205, 208] on input at bounding box center [220, 213] width 128 height 22
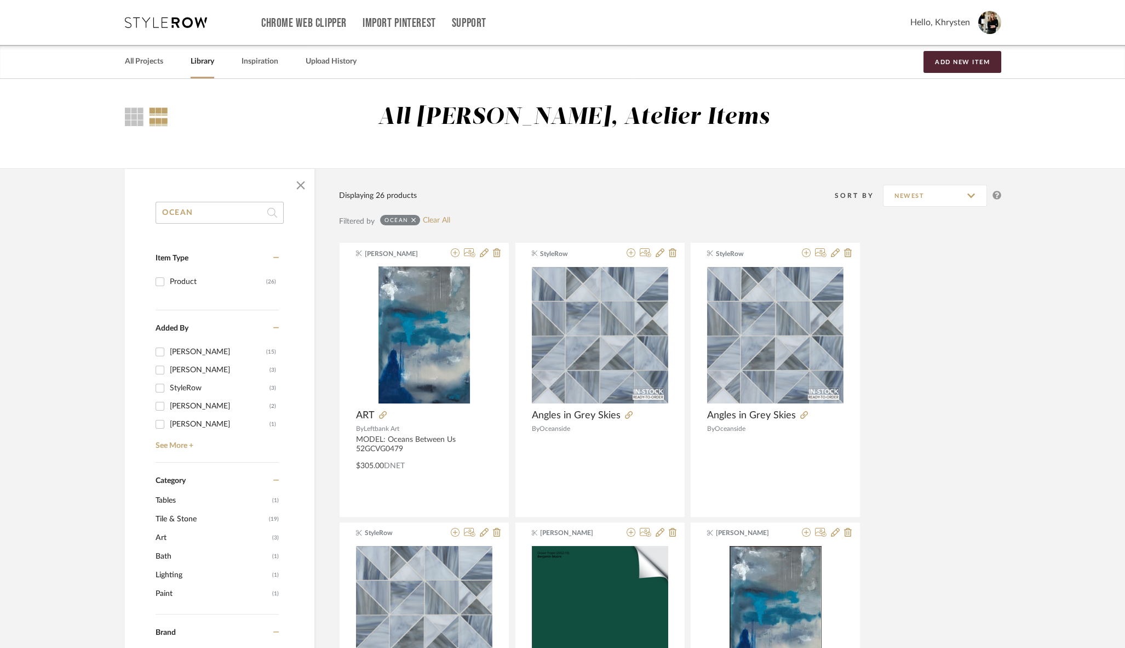
type input "OCEAN"
click at [142, 60] on link "All Projects" at bounding box center [144, 61] width 38 height 15
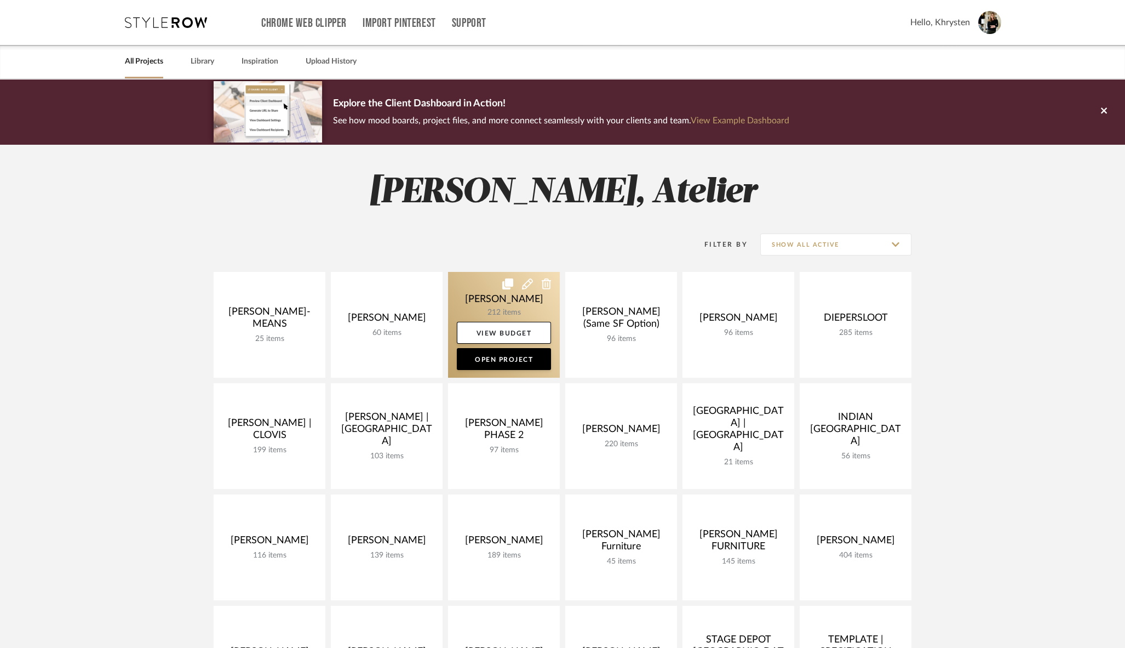
click at [489, 301] on link at bounding box center [504, 325] width 112 height 106
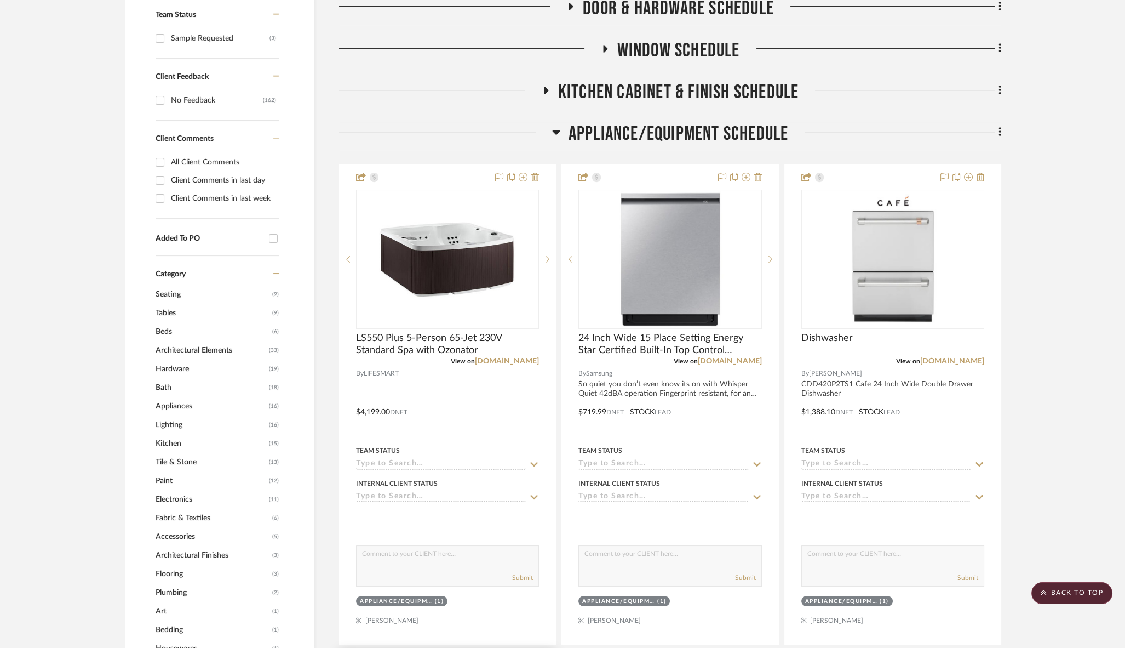
scroll to position [486, 0]
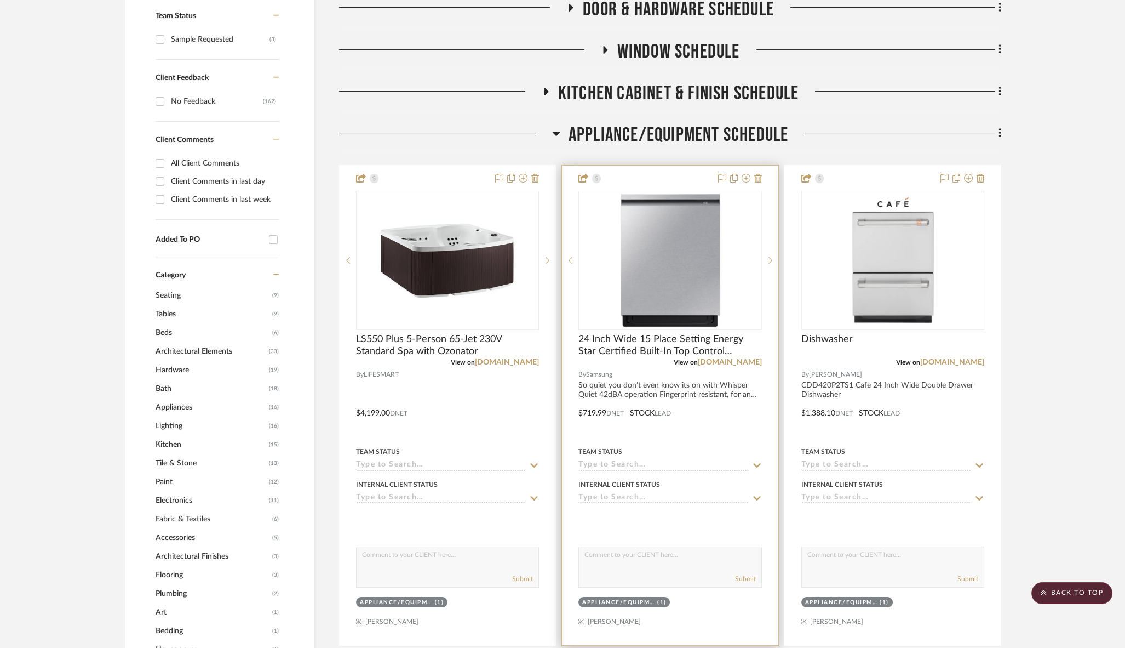
click at [674, 428] on div at bounding box center [670, 404] width 216 height 479
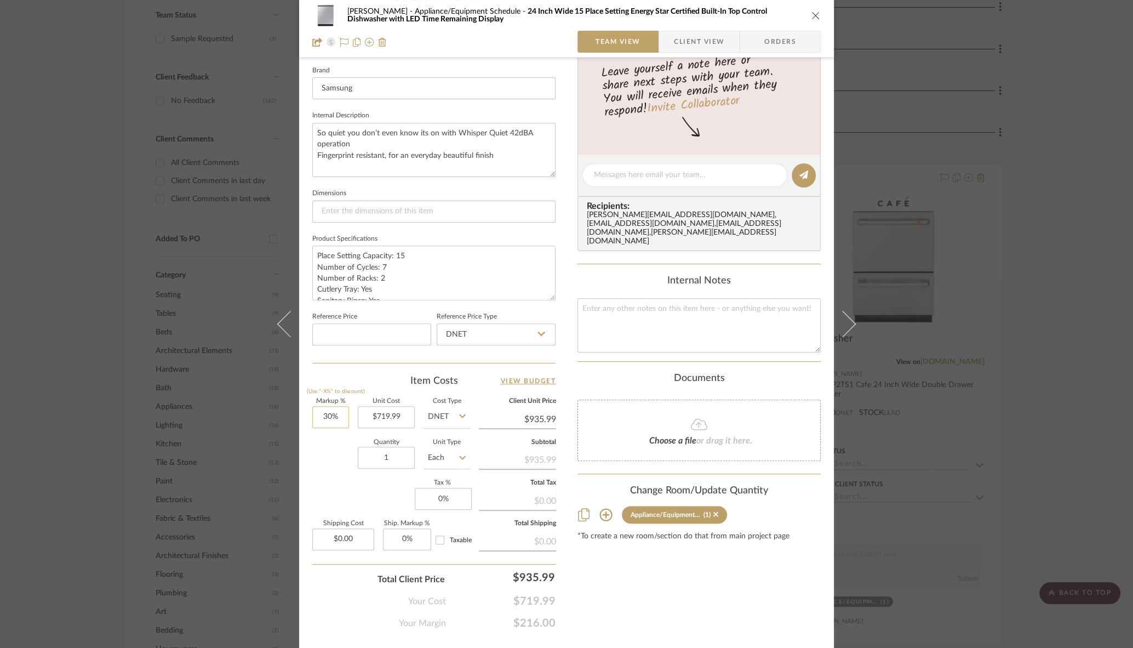
scroll to position [347, 0]
click at [316, 417] on input "30" at bounding box center [330, 416] width 37 height 22
click at [688, 584] on div "Content here copies to Client View - confirm visibility there. Show in Client D…" at bounding box center [698, 178] width 243 height 902
type input "0%"
type input "$719.99"
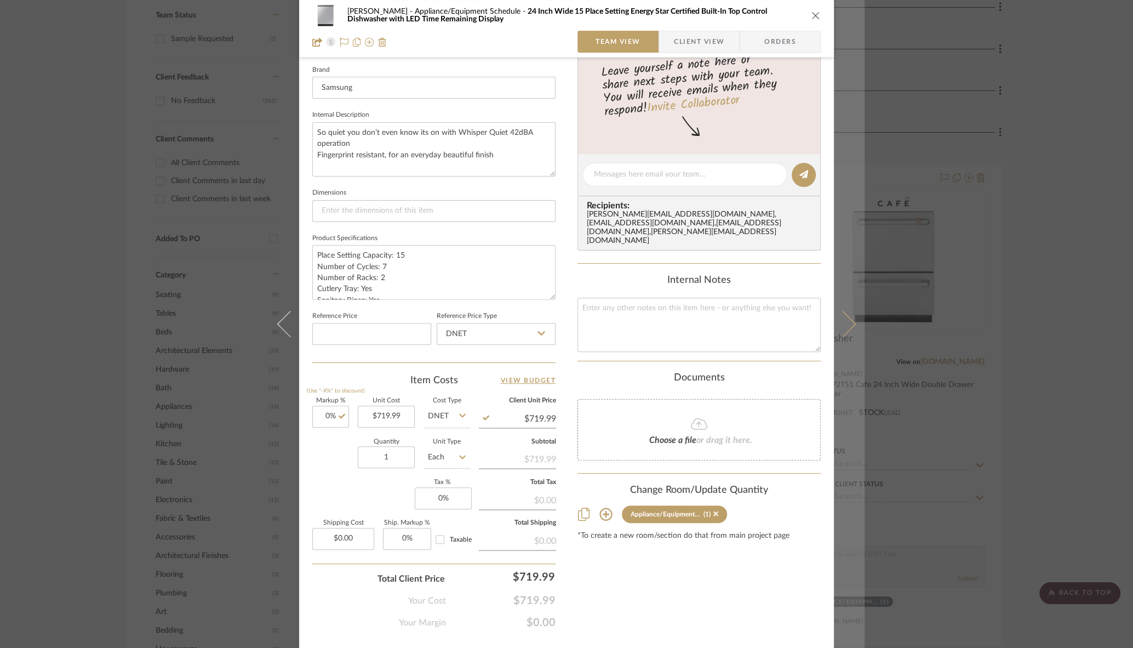
click at [843, 325] on icon at bounding box center [842, 324] width 26 height 26
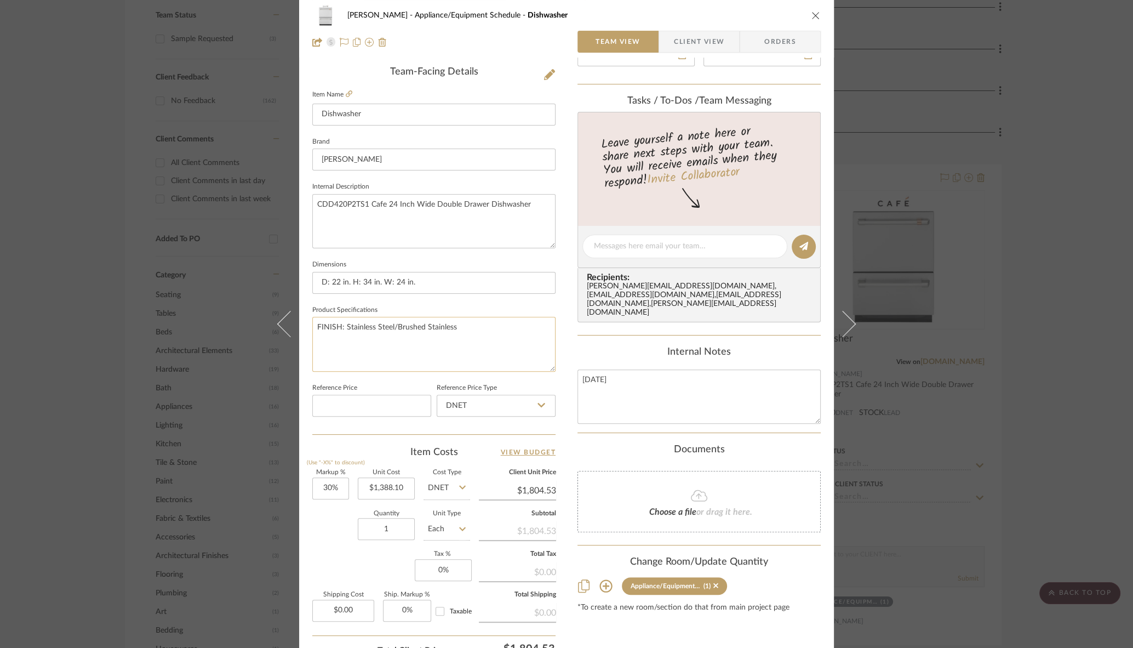
scroll to position [370, 0]
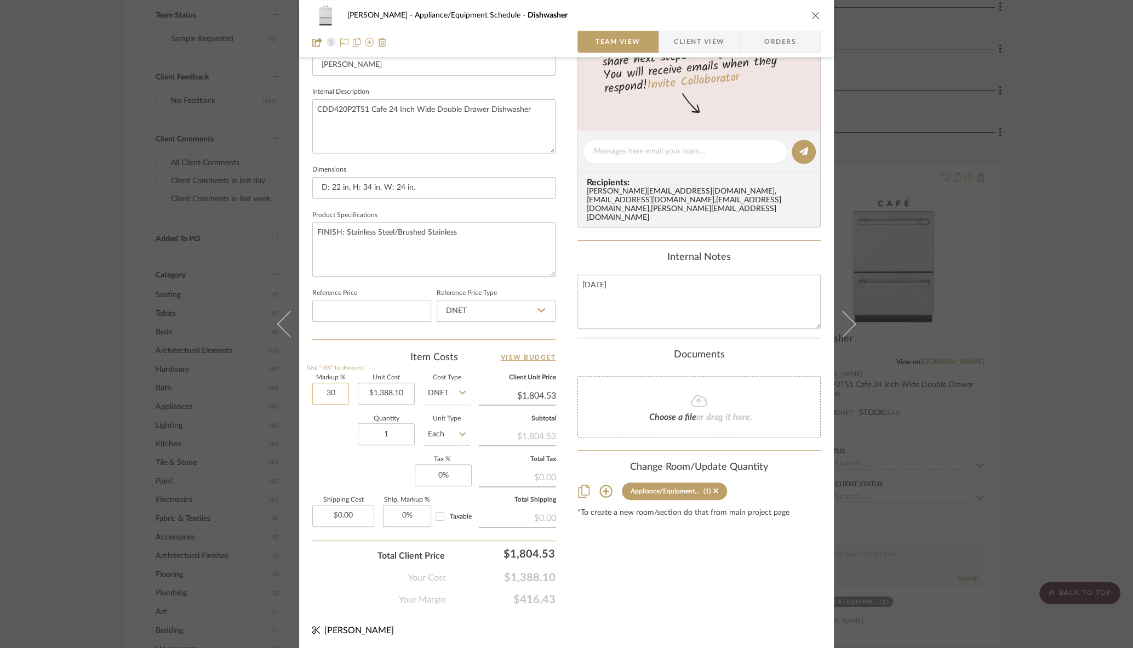
click at [320, 386] on input "30" at bounding box center [330, 393] width 37 height 22
type input "0%"
click at [619, 566] on div "Content here copies to Client View - confirm visibility there. Show in Client D…" at bounding box center [698, 155] width 243 height 902
type input "$1,388.10"
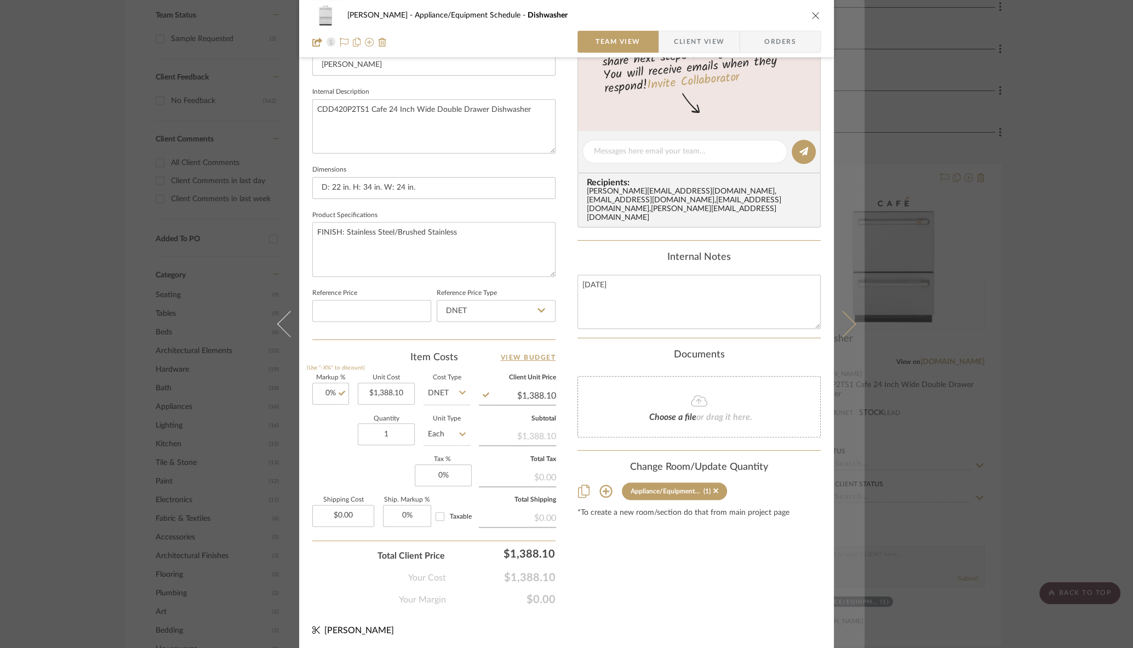
click at [843, 331] on icon at bounding box center [842, 324] width 26 height 26
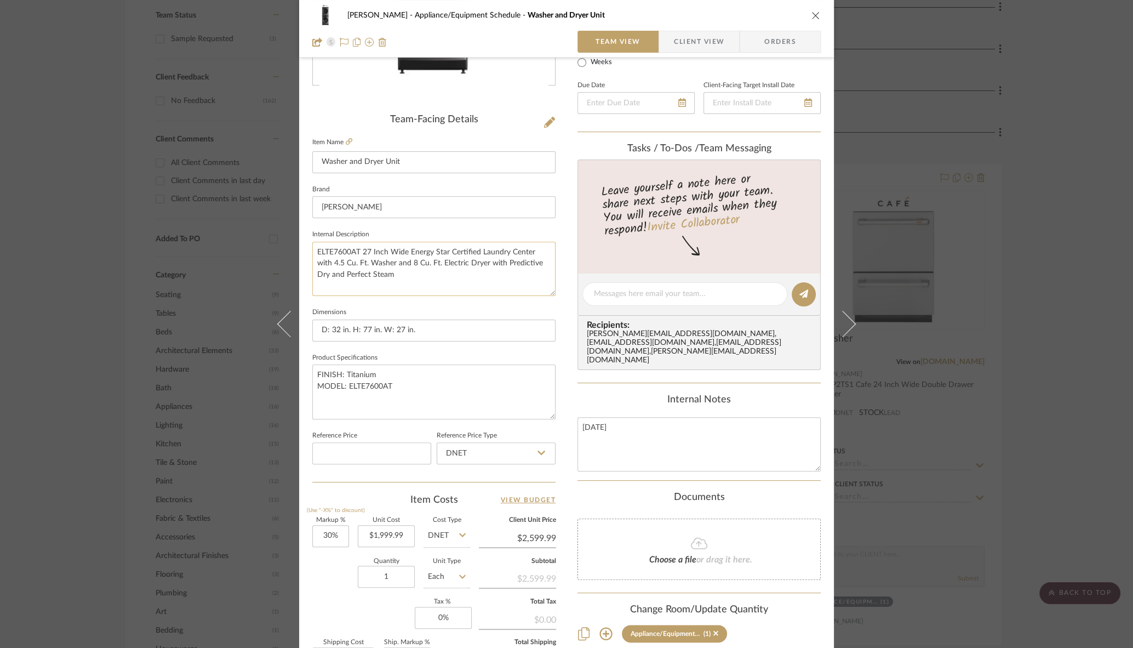
scroll to position [237, 0]
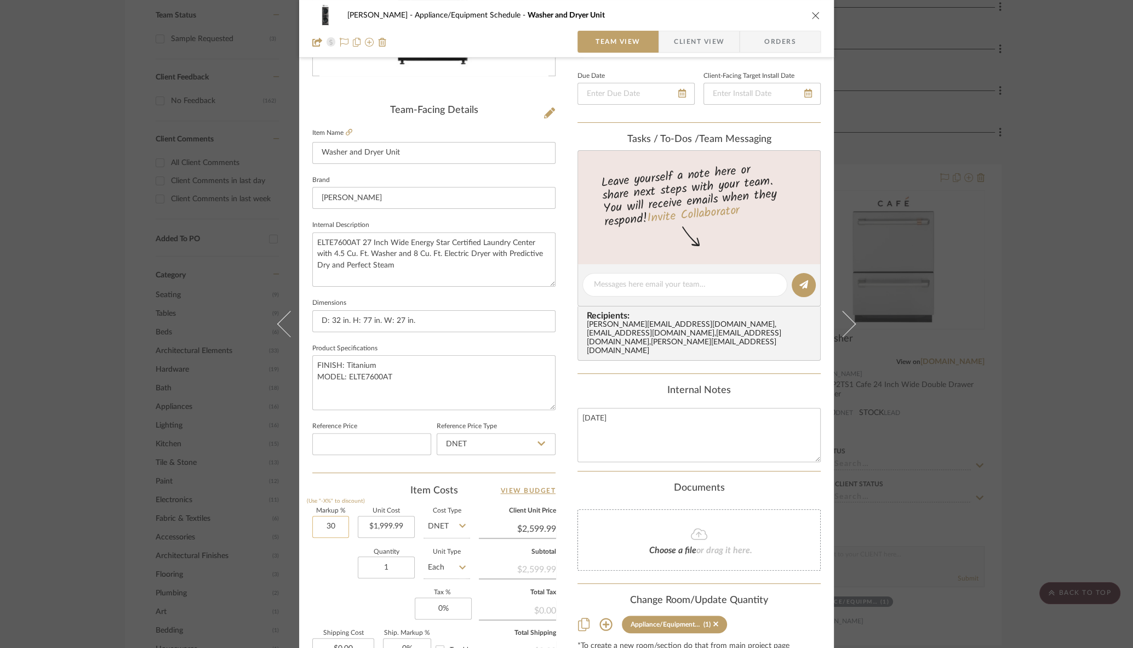
click at [326, 523] on input "30" at bounding box center [330, 526] width 37 height 22
click at [359, 598] on div "Markup % (Use "-X%" to discount) 0 Unit Cost $1,999.99 Cost Type DNET Client Un…" at bounding box center [433, 588] width 243 height 160
type input "0%"
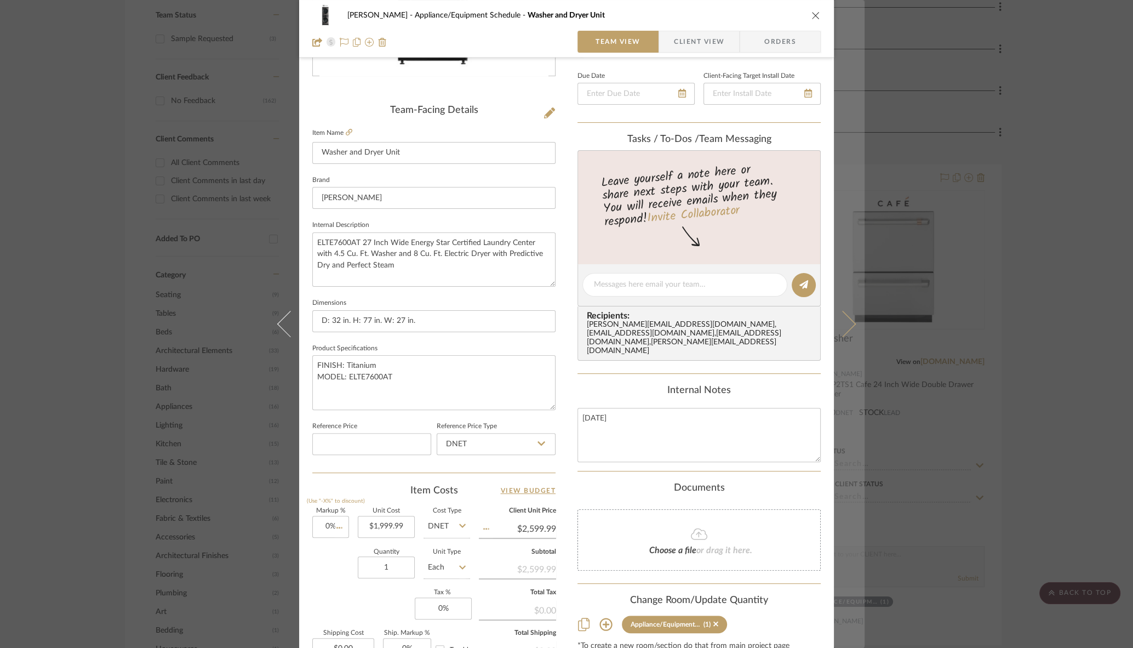
type input "$1,999.99"
click at [837, 322] on icon at bounding box center [842, 324] width 26 height 26
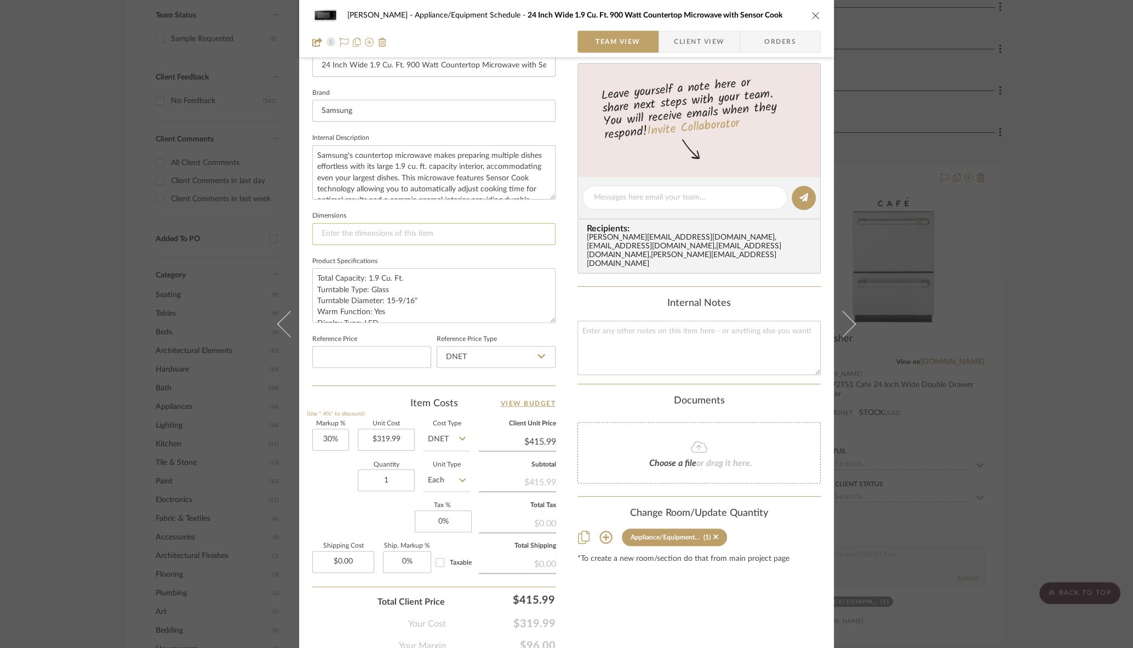
scroll to position [325, 0]
click at [322, 441] on input "30" at bounding box center [330, 438] width 37 height 22
type input "0"
type input "319.99"
type input "0%"
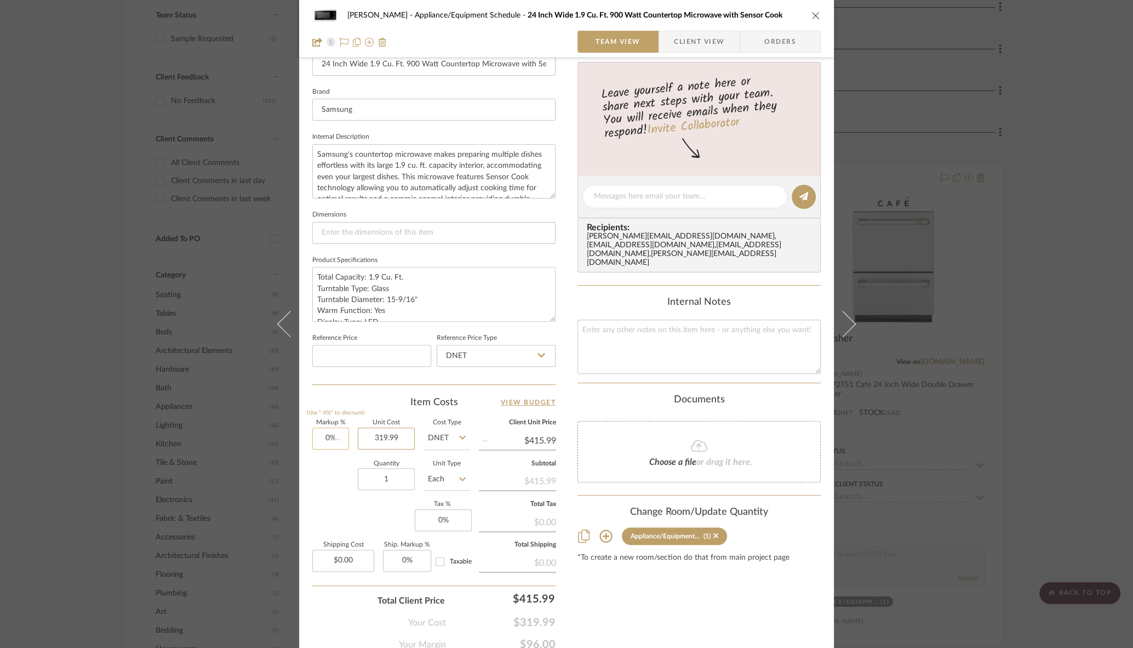
type input "$319.99"
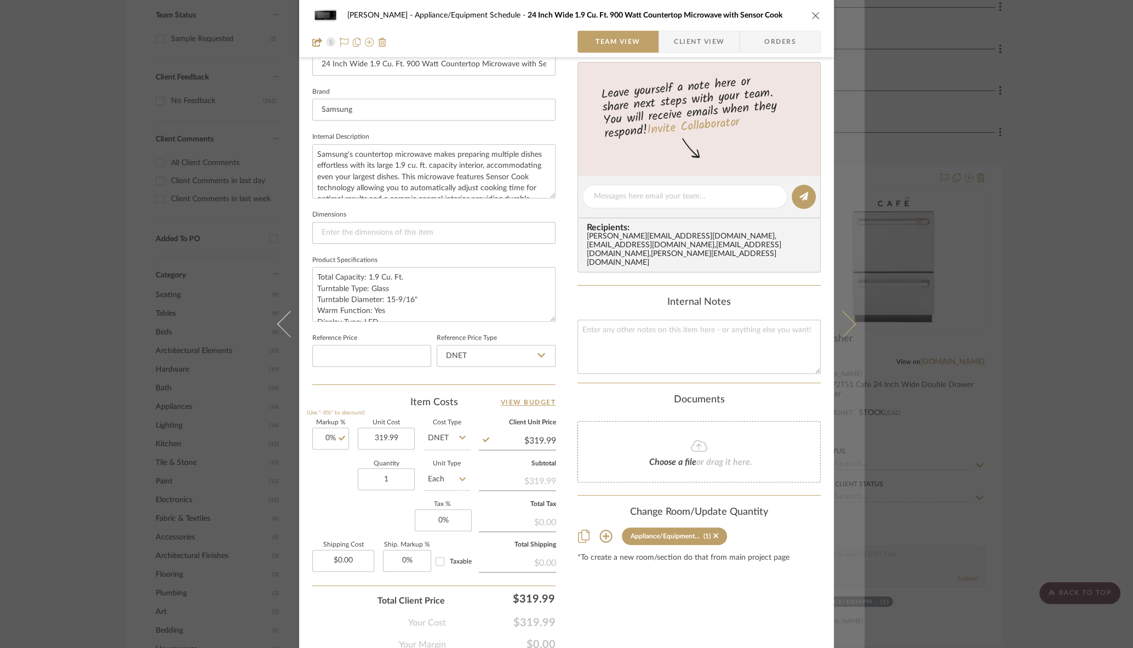
type input "$319.99"
click at [845, 314] on button at bounding box center [849, 324] width 31 height 648
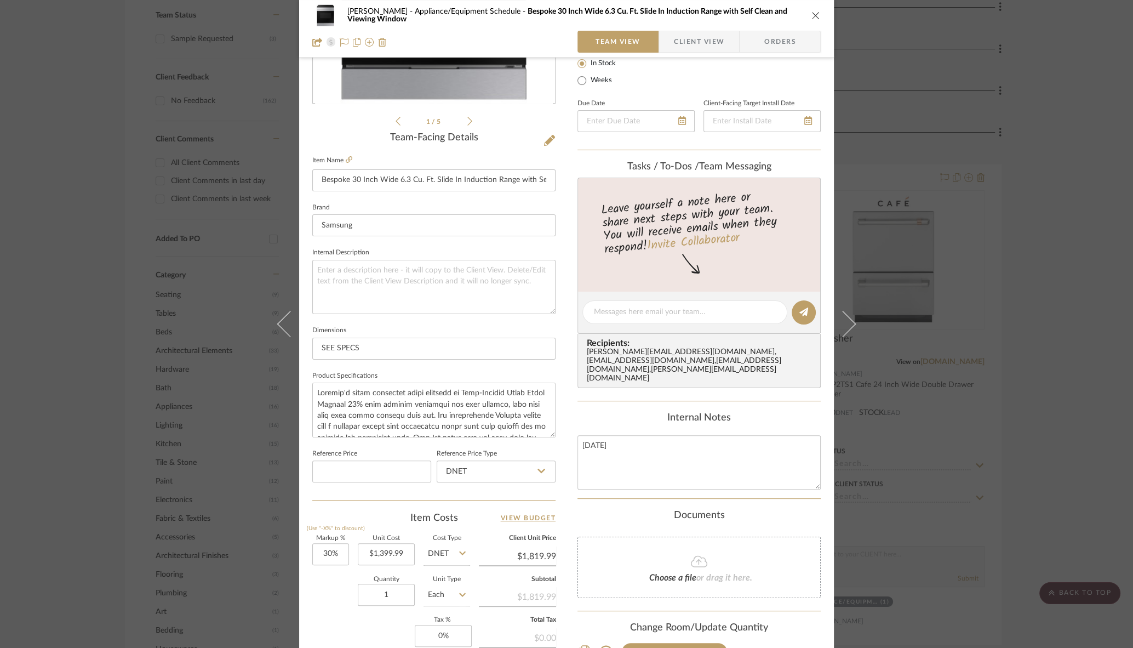
scroll to position [220, 0]
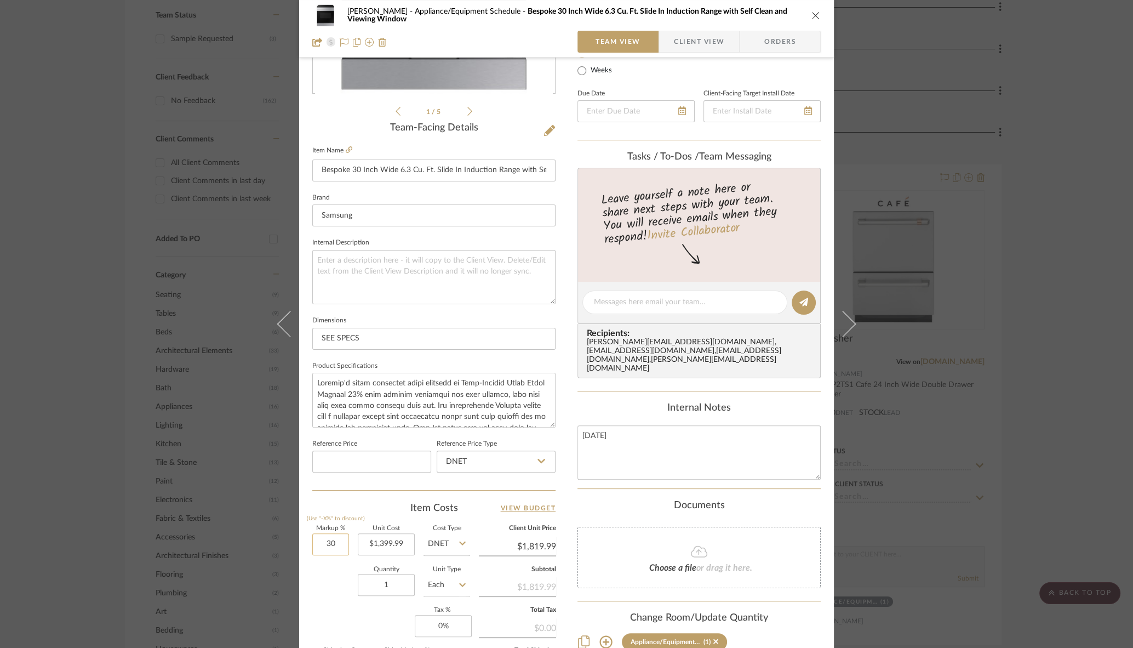
click at [312, 542] on input "30" at bounding box center [330, 544] width 37 height 22
type input "0%"
type input "1399.99"
type input "$1,399.99"
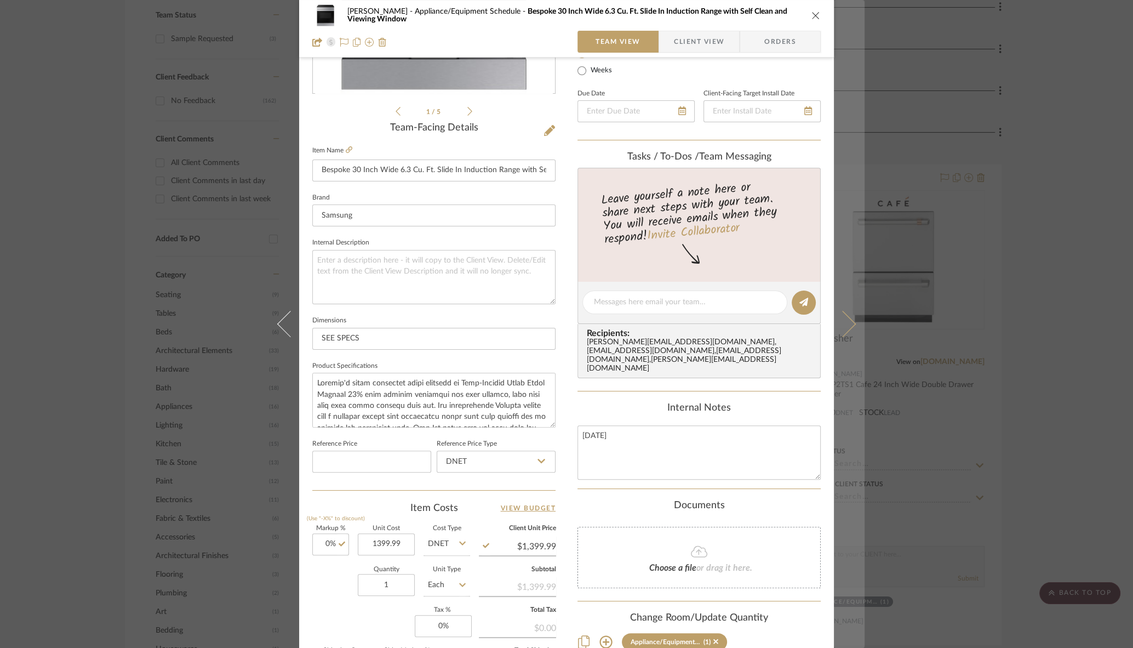
type input "$1,399.99"
click at [839, 320] on icon at bounding box center [842, 324] width 26 height 26
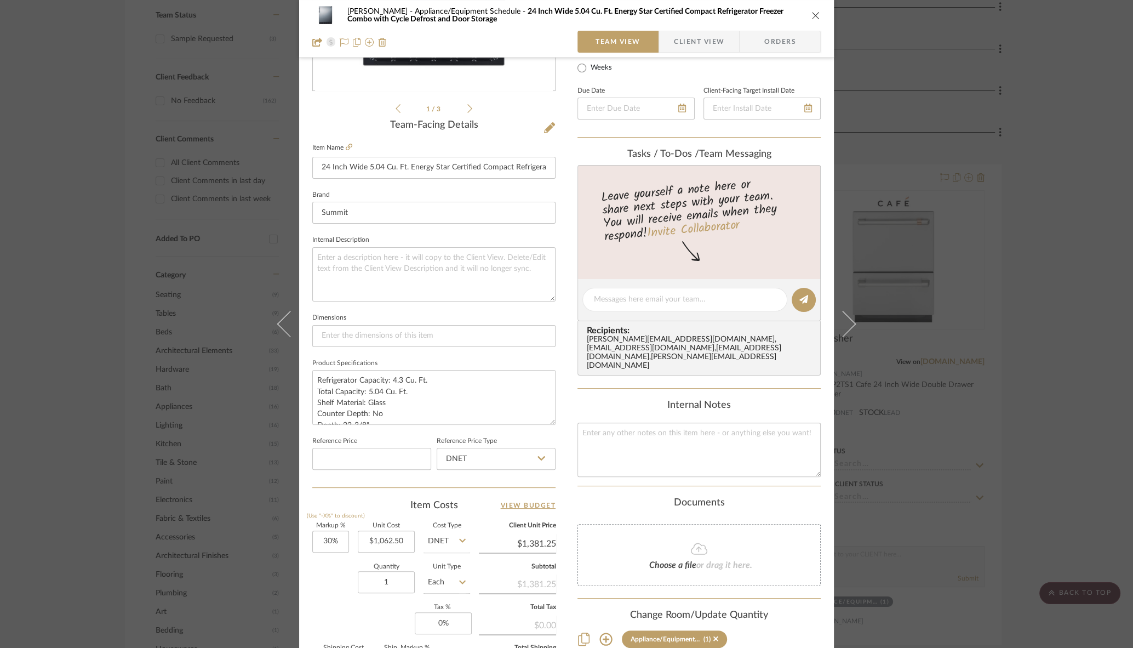
scroll to position [226, 0]
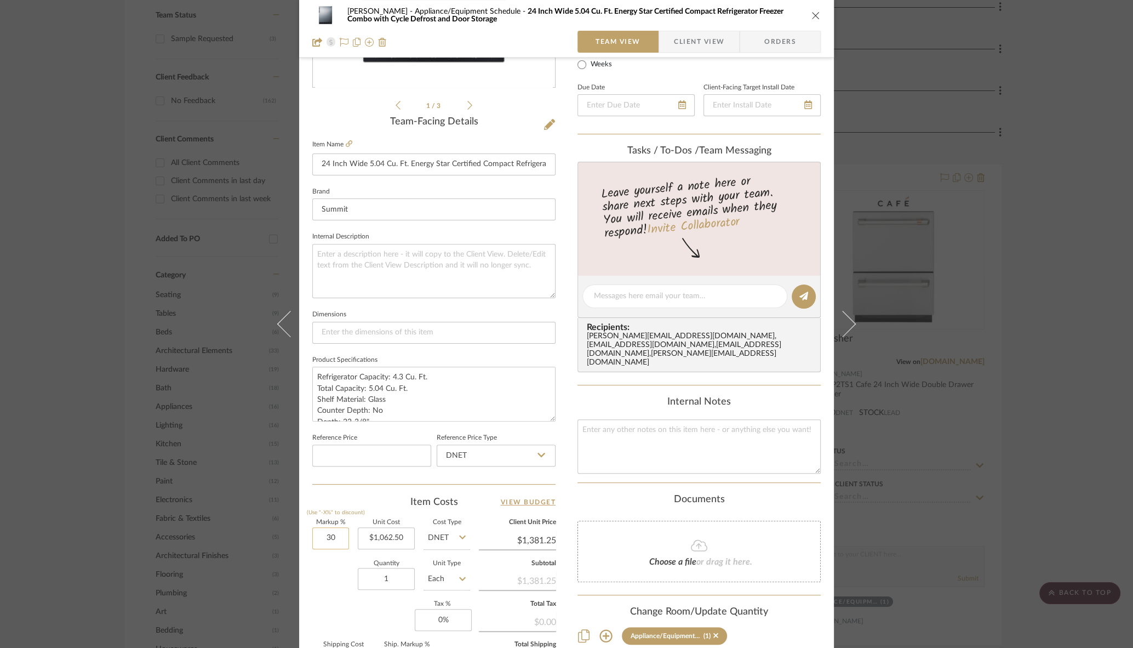
click at [318, 536] on input "30" at bounding box center [330, 538] width 37 height 22
type input "030%"
type input "1062.50"
type input "30%"
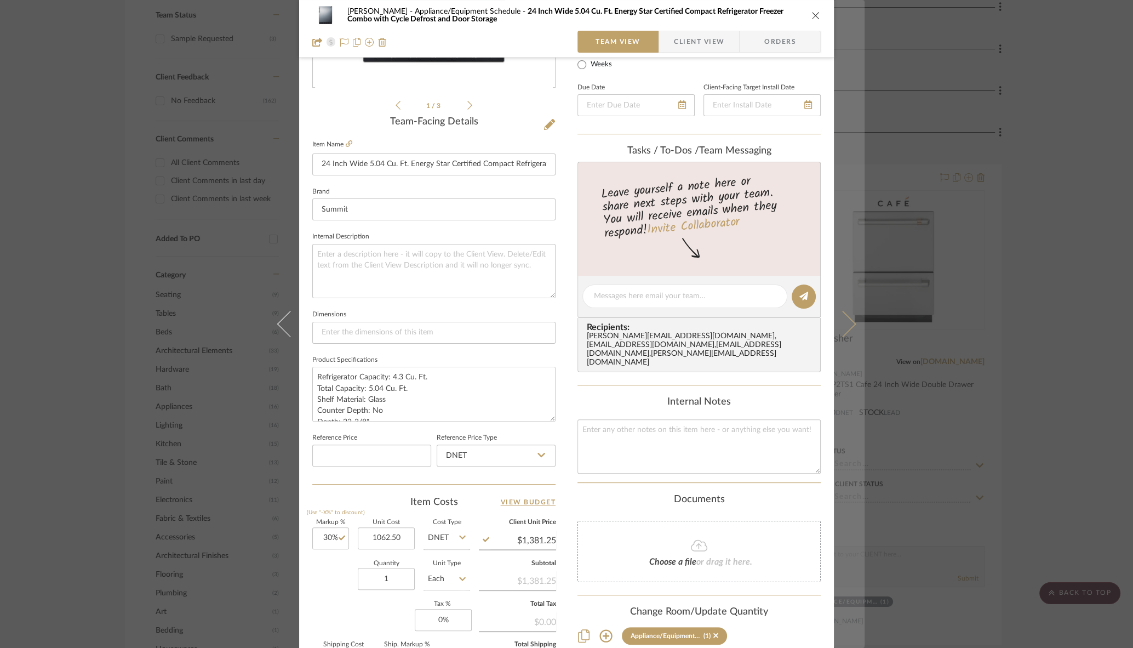
type input "$1,062.50"
click at [848, 331] on button at bounding box center [849, 324] width 31 height 648
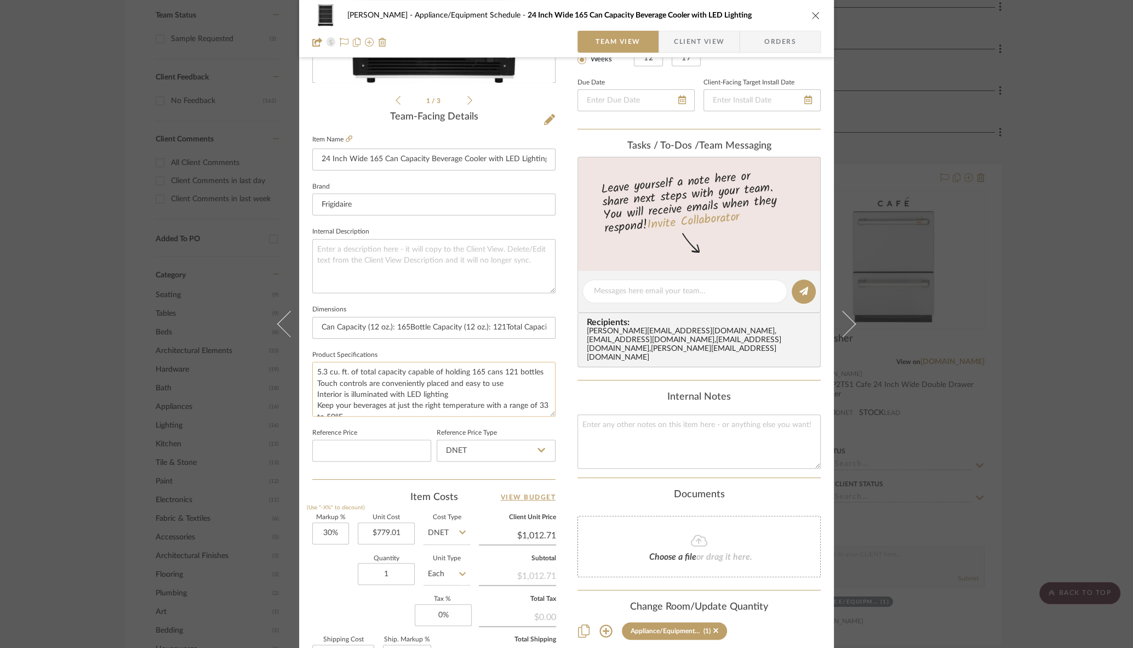
scroll to position [239, 0]
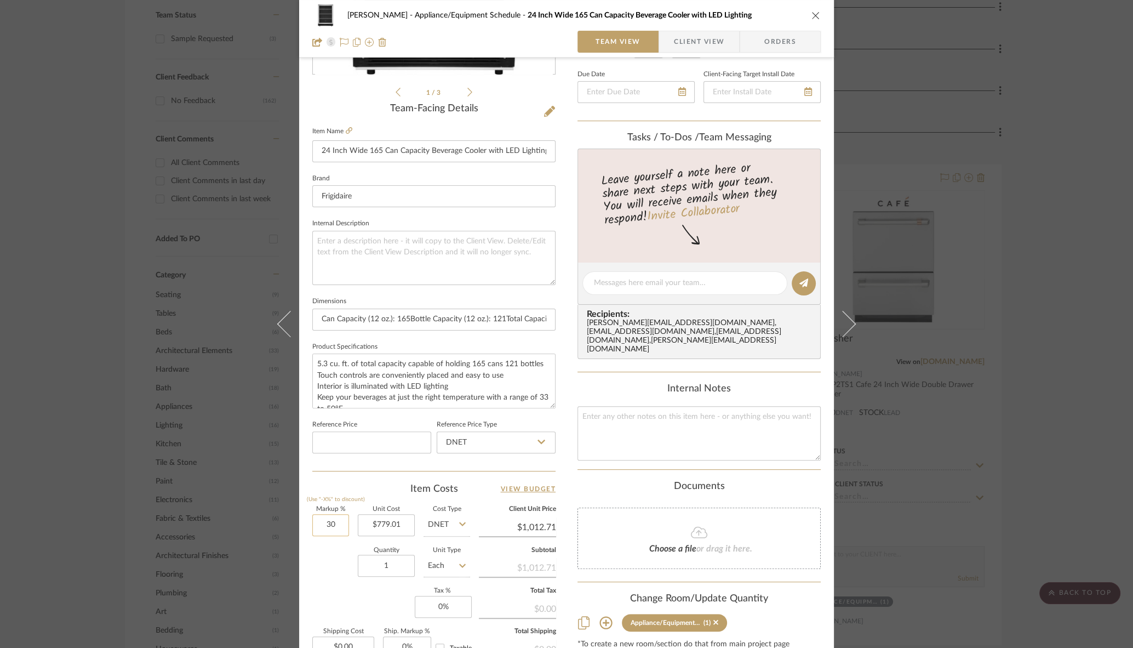
click at [334, 524] on input "30" at bounding box center [330, 525] width 37 height 22
type input "0%"
type input "779.01"
type input "$779.01"
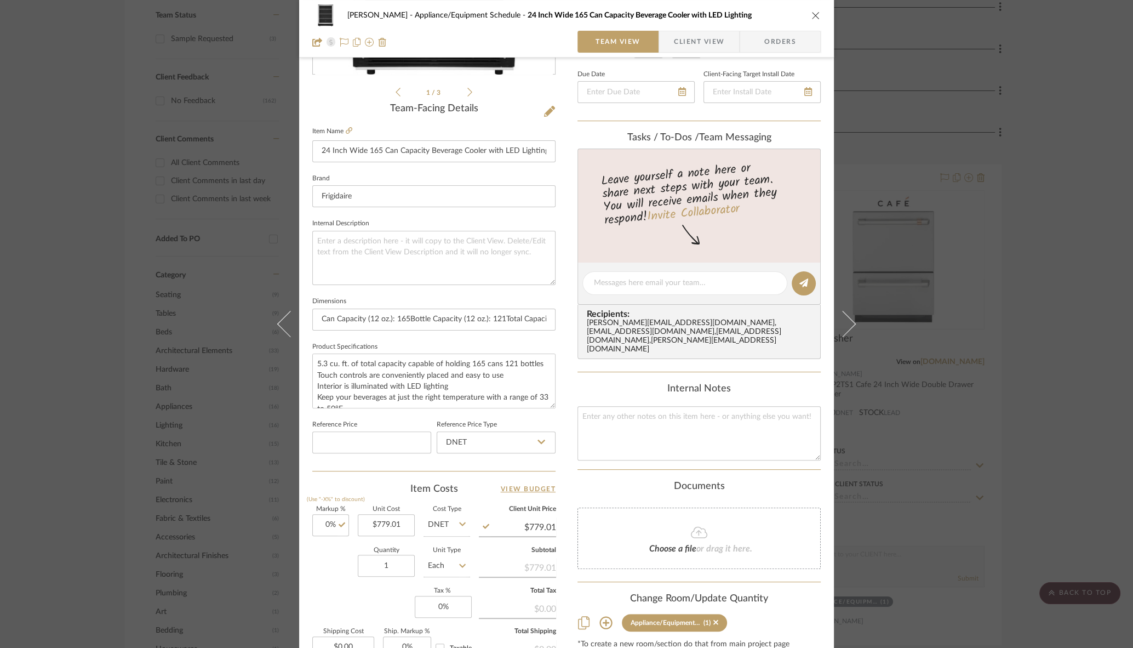
click at [786, 480] on div "Documents Choose a file or drag it here." at bounding box center [698, 524] width 243 height 89
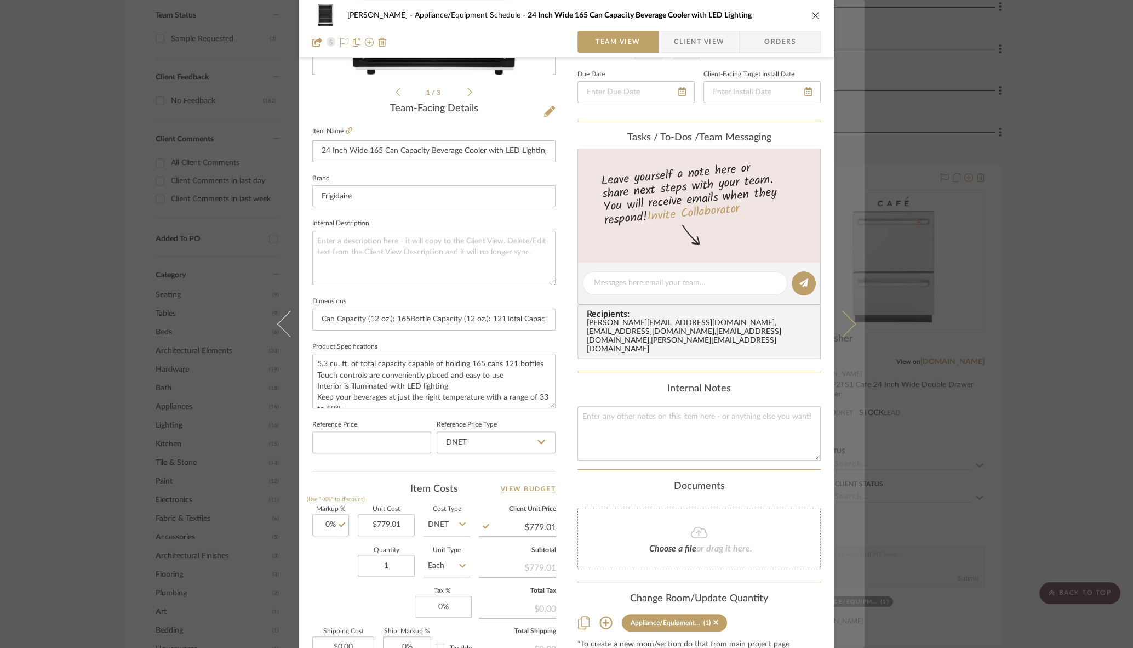
click at [841, 323] on icon at bounding box center [842, 324] width 26 height 26
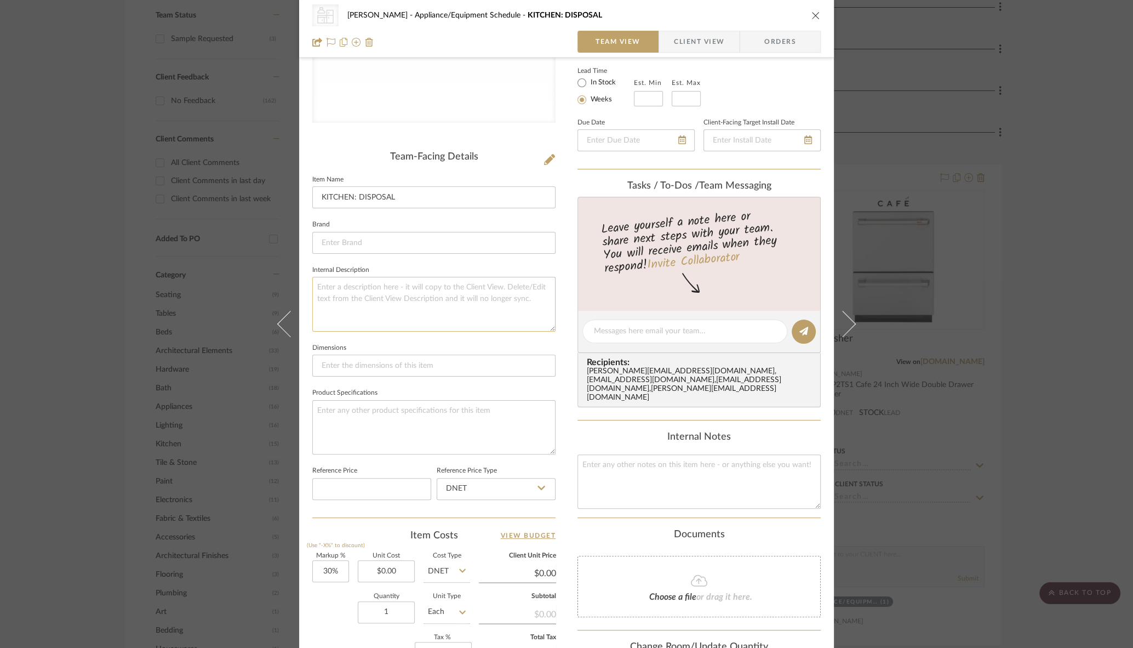
scroll to position [192, 0]
click at [811, 13] on icon "close" at bounding box center [815, 15] width 9 height 9
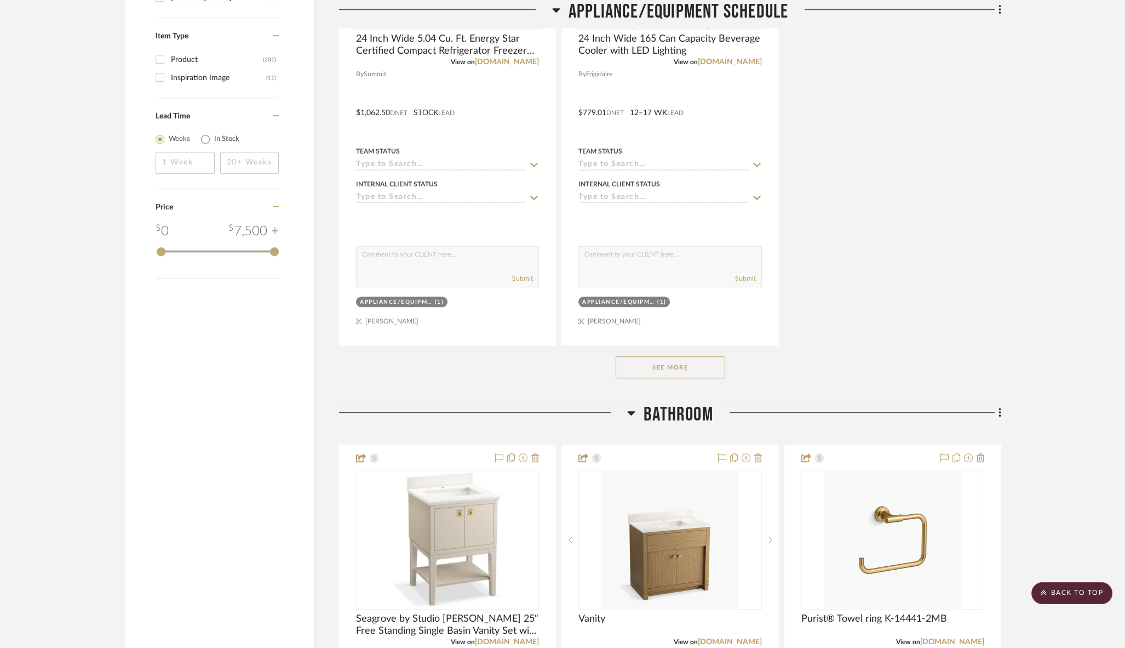
scroll to position [1768, 0]
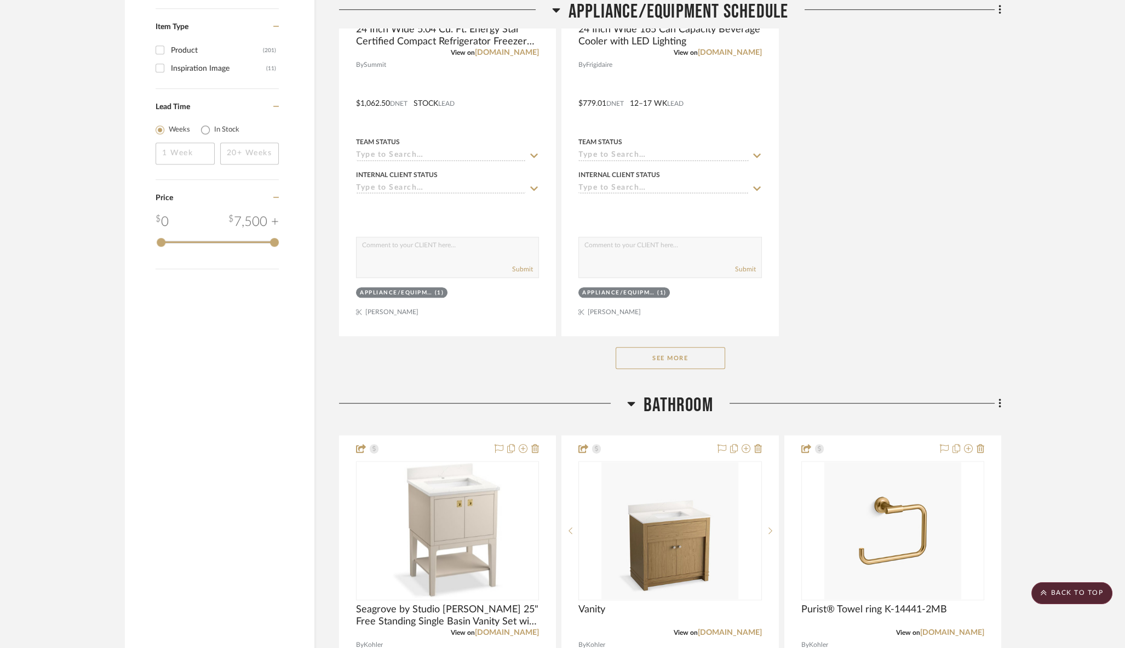
click at [666, 351] on button "See More" at bounding box center [671, 358] width 110 height 22
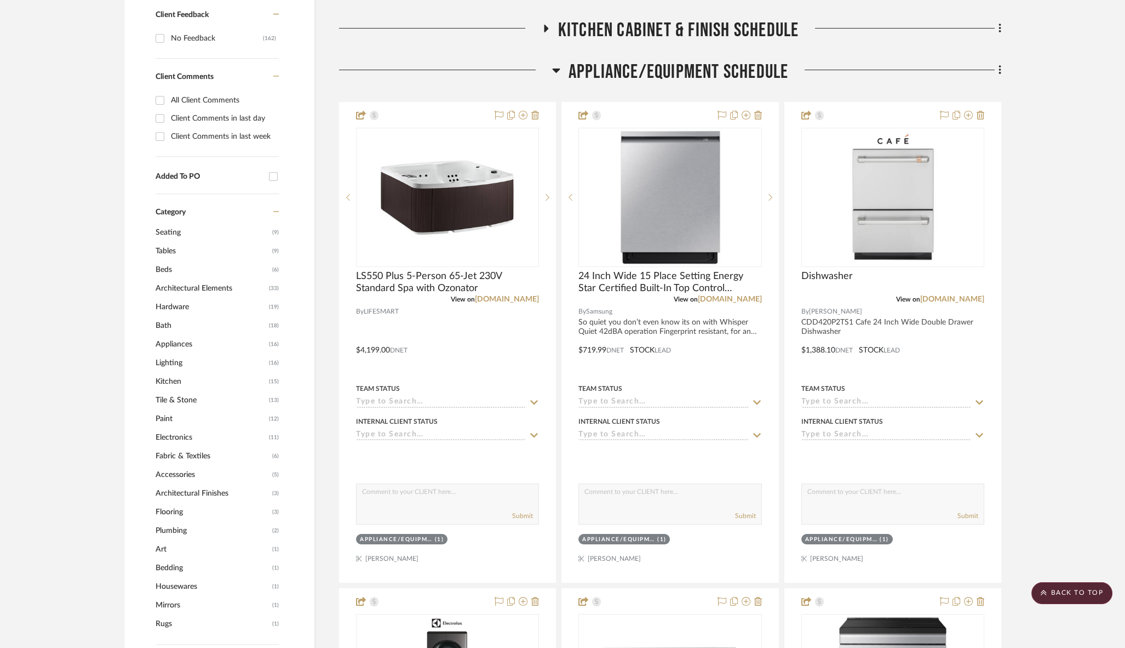
scroll to position [551, 0]
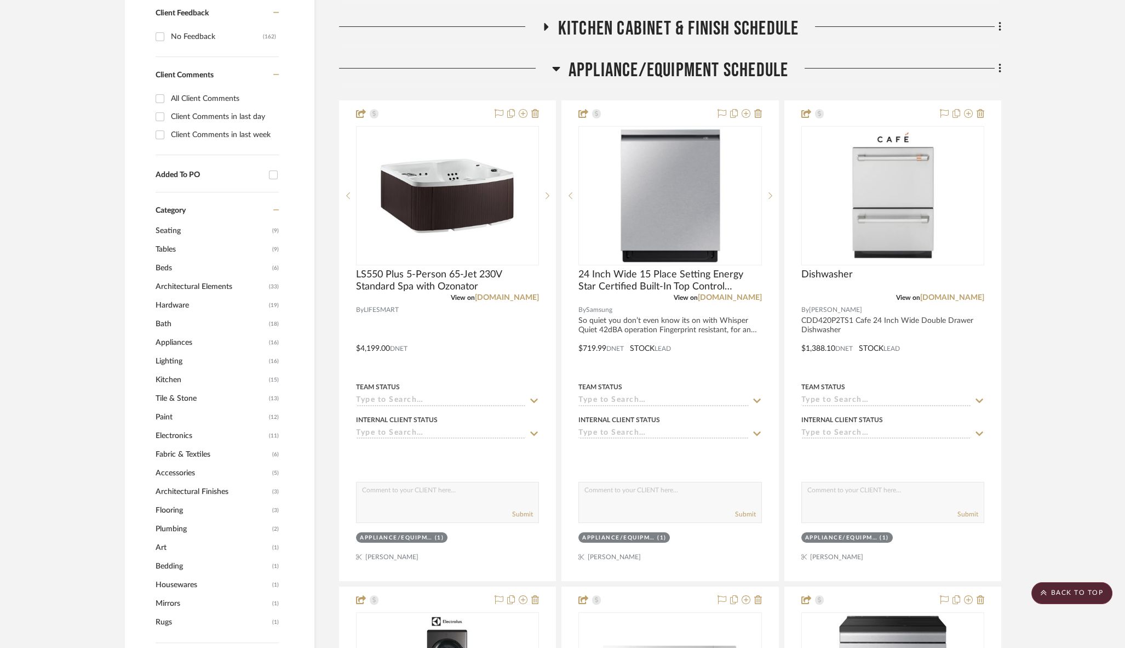
click at [544, 26] on icon at bounding box center [546, 27] width 4 height 8
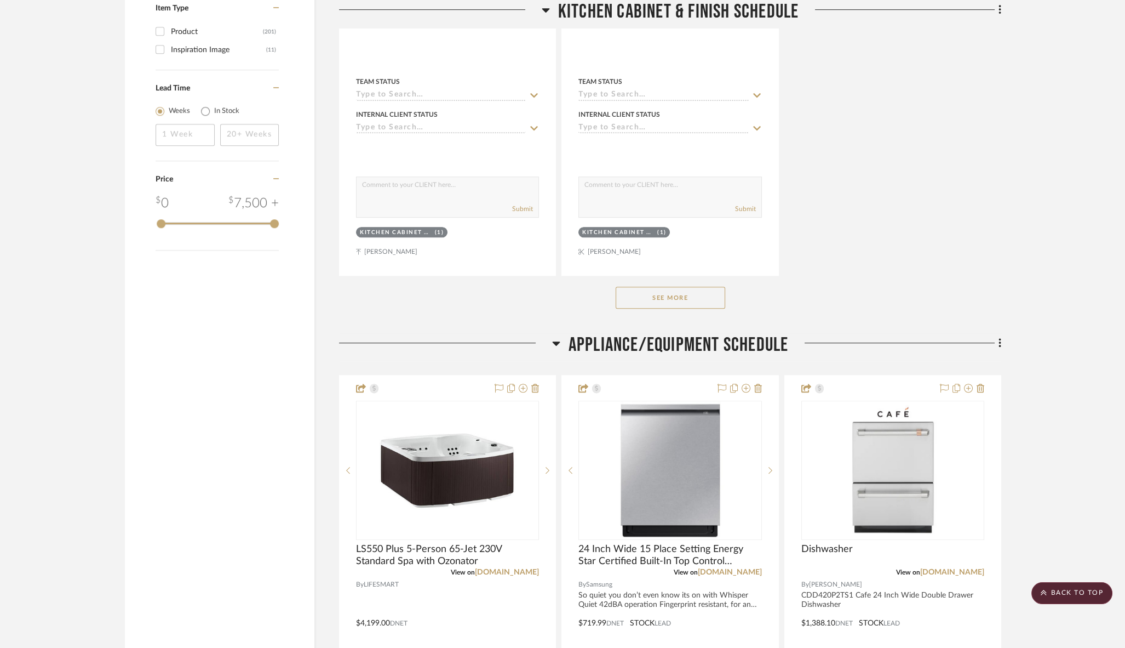
scroll to position [1789, 0]
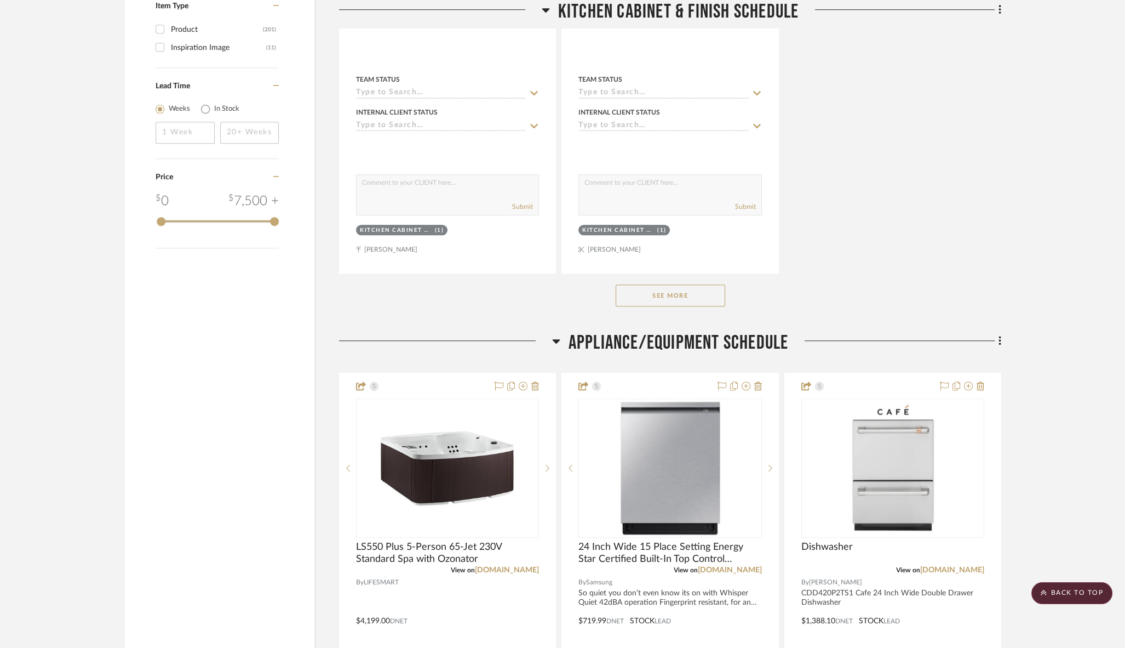
click at [634, 293] on button "See More" at bounding box center [671, 295] width 110 height 22
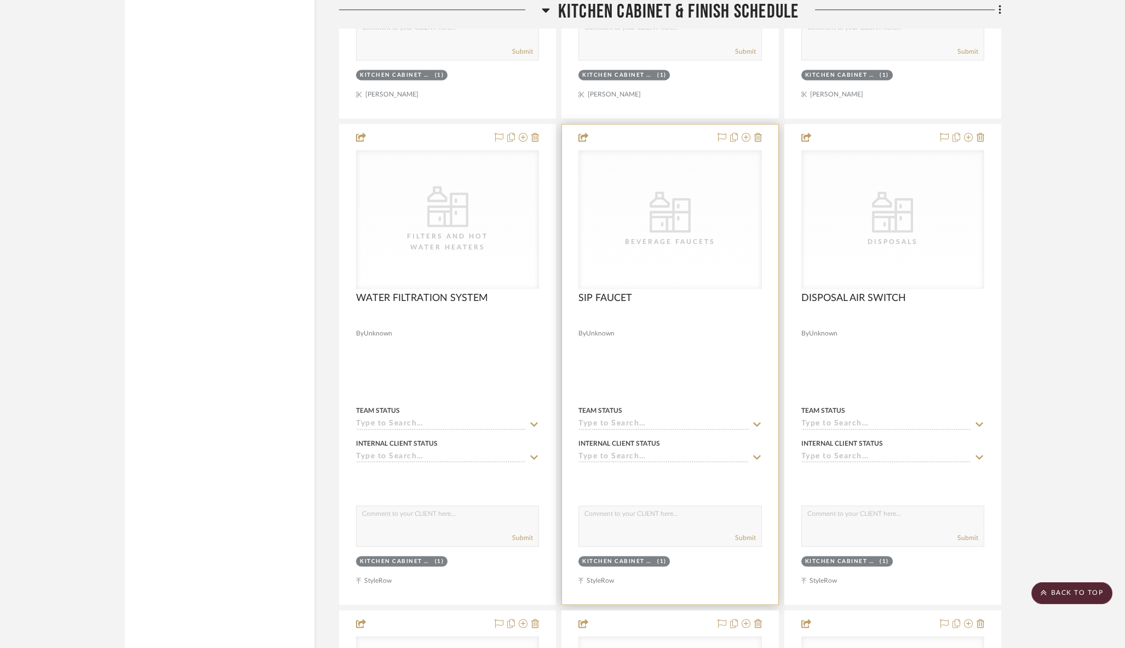
scroll to position [3893, 0]
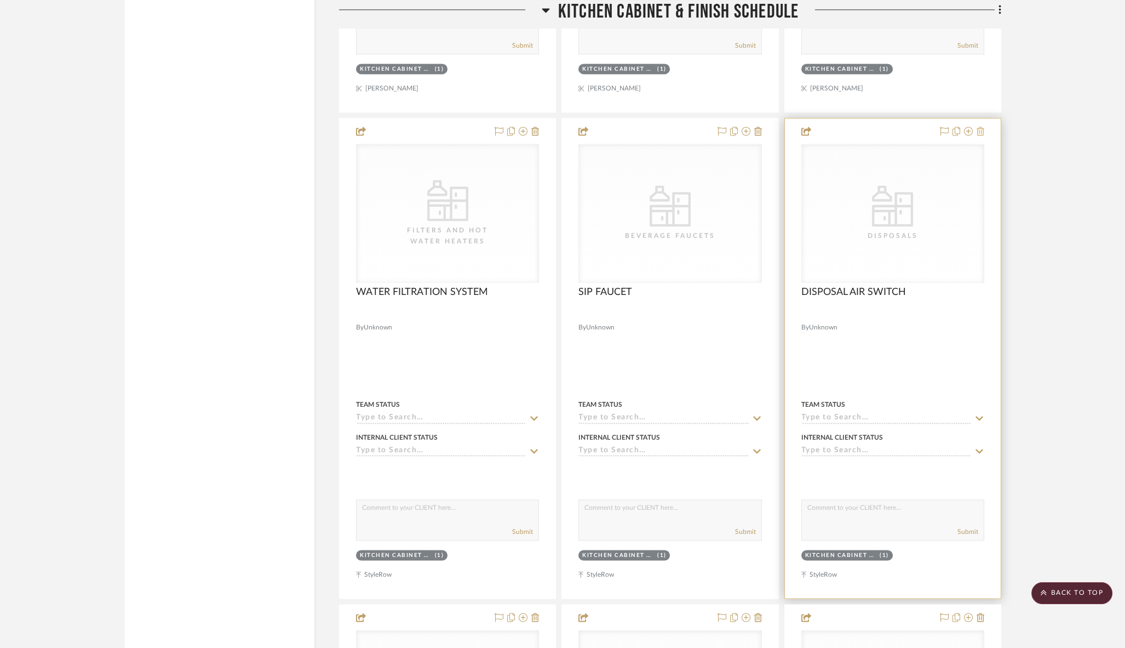
click at [981, 127] on icon at bounding box center [981, 131] width 8 height 9
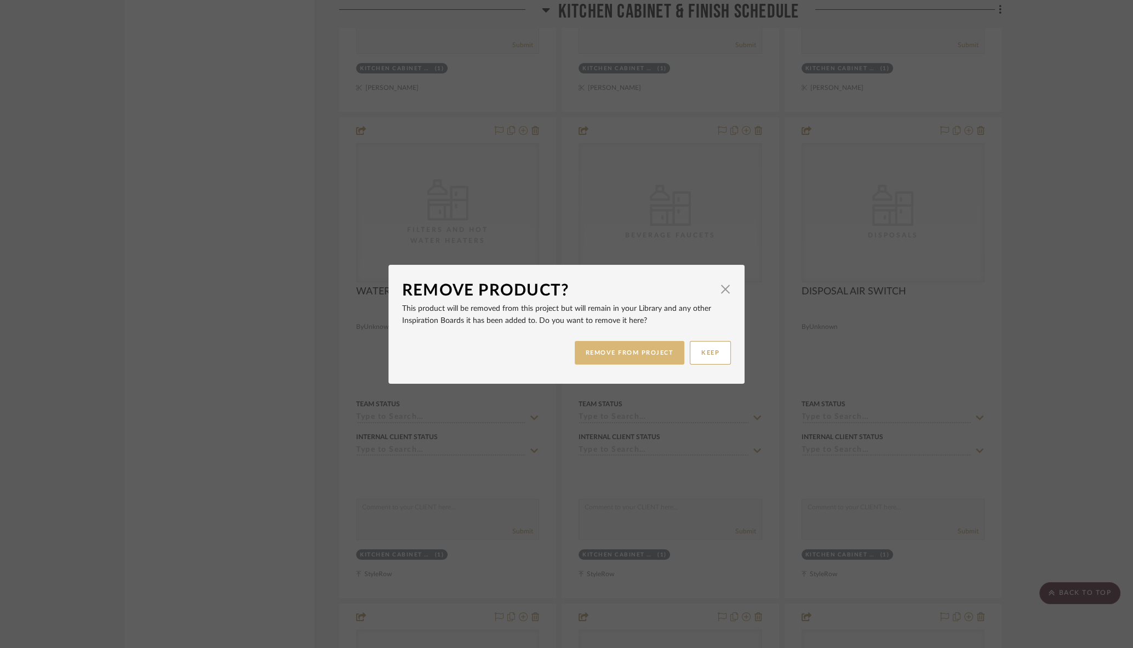
click at [637, 347] on button "REMOVE FROM PROJECT" at bounding box center [630, 353] width 110 height 24
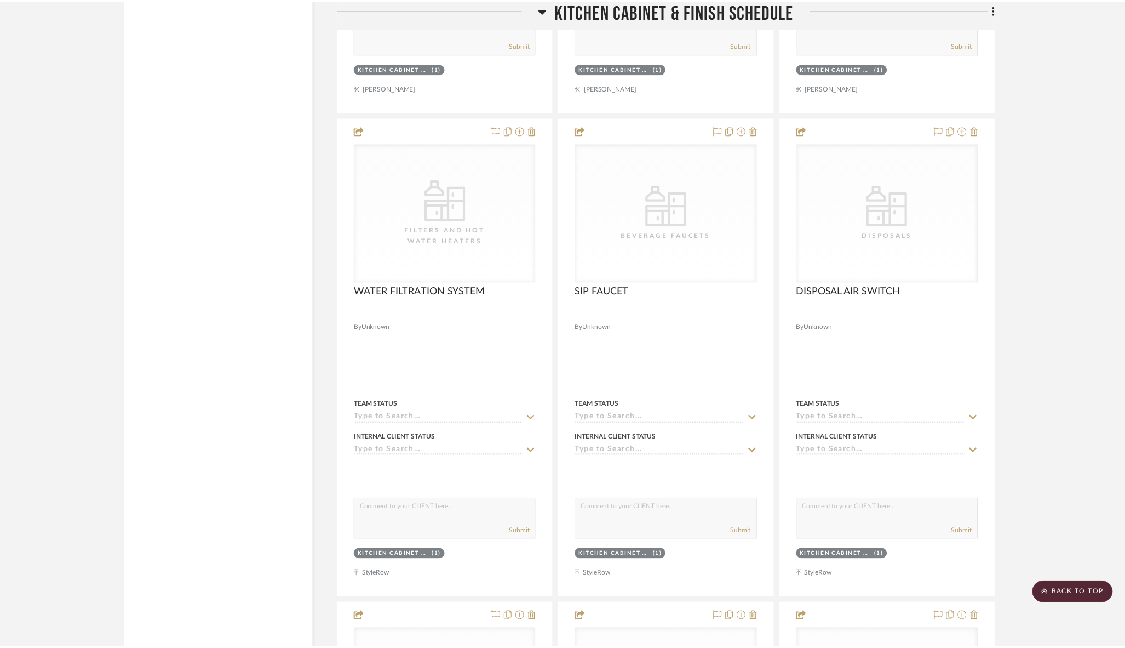
scroll to position [3893, 0]
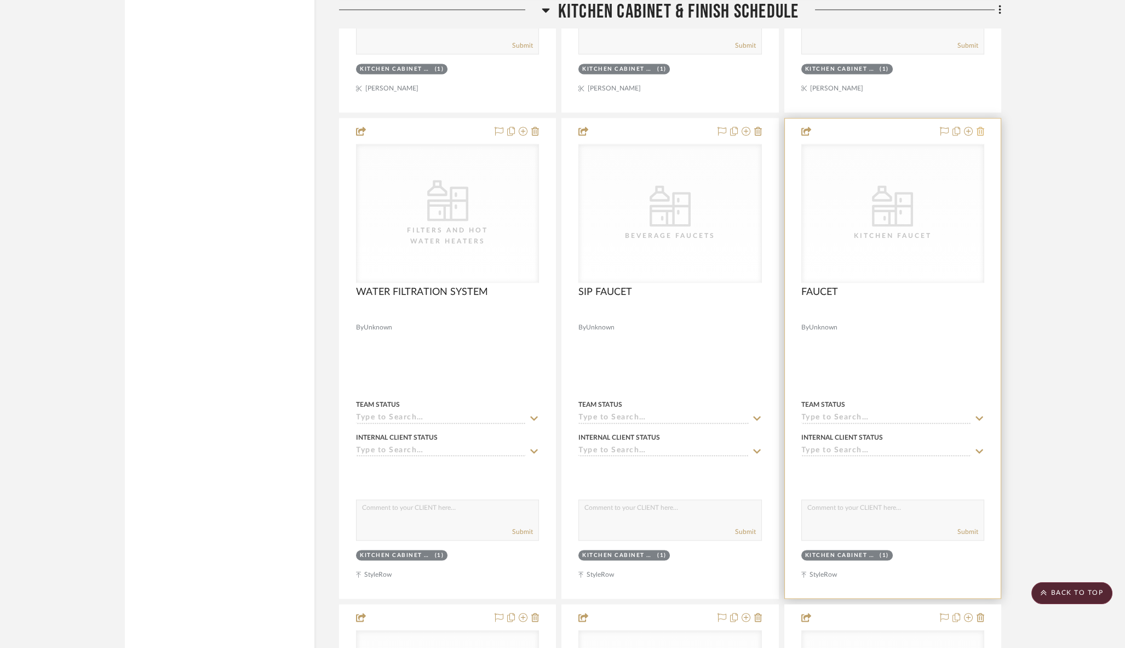
click at [981, 127] on icon at bounding box center [981, 131] width 8 height 9
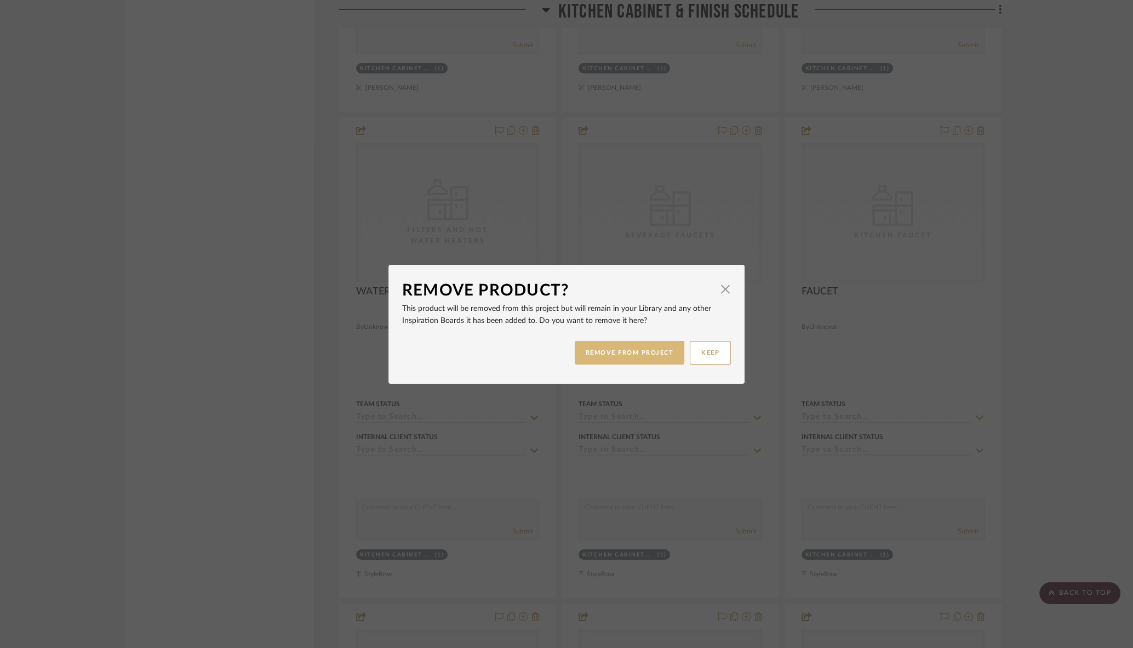
click at [603, 350] on button "REMOVE FROM PROJECT" at bounding box center [630, 353] width 110 height 24
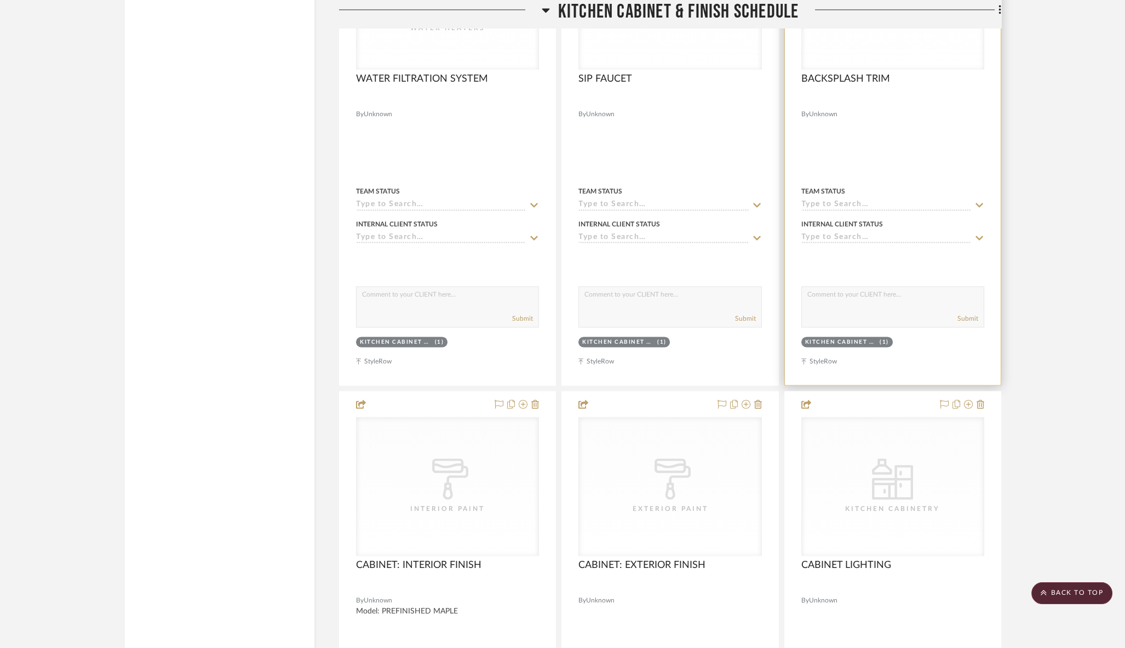
scroll to position [4109, 0]
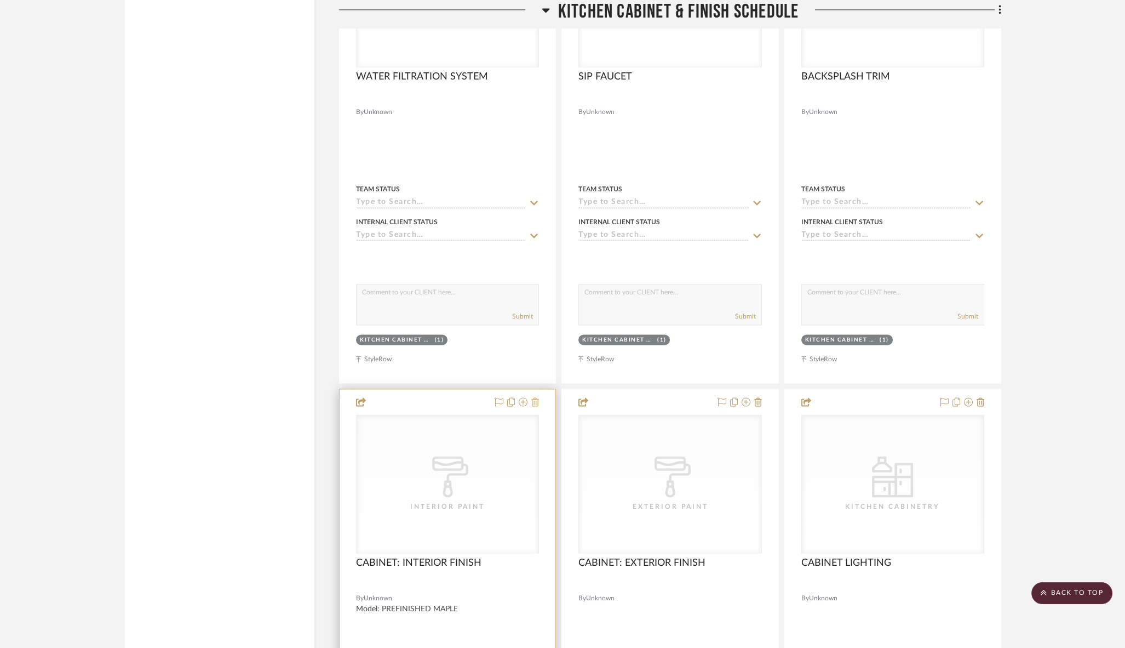
click at [536, 397] on icon at bounding box center [535, 401] width 8 height 9
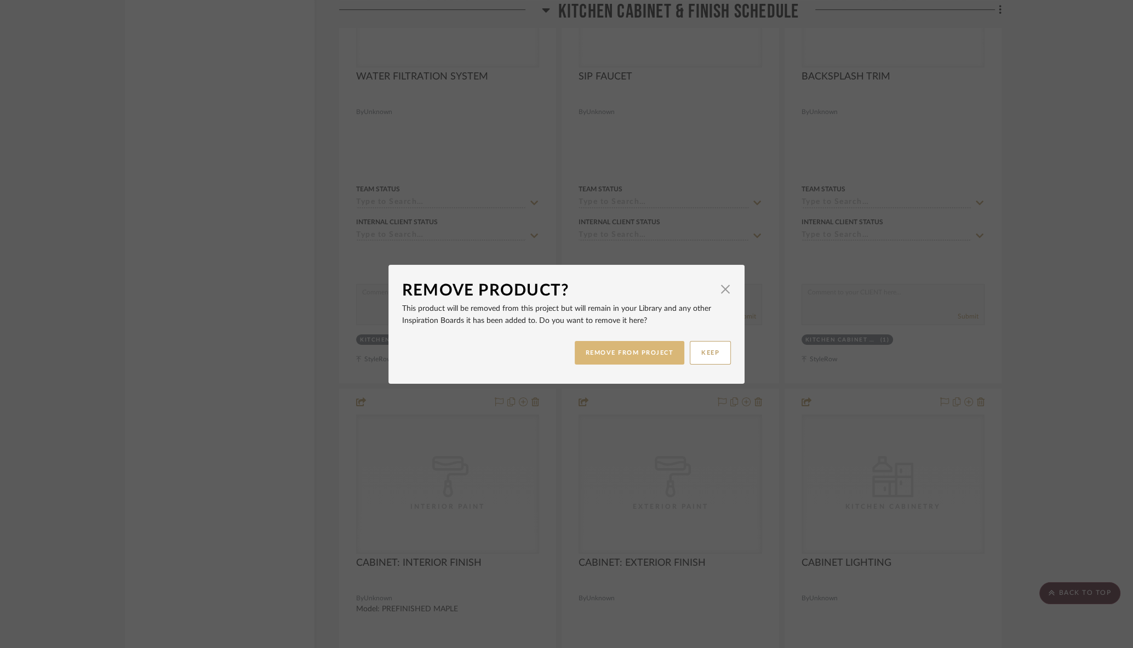
click at [619, 357] on button "REMOVE FROM PROJECT" at bounding box center [630, 353] width 110 height 24
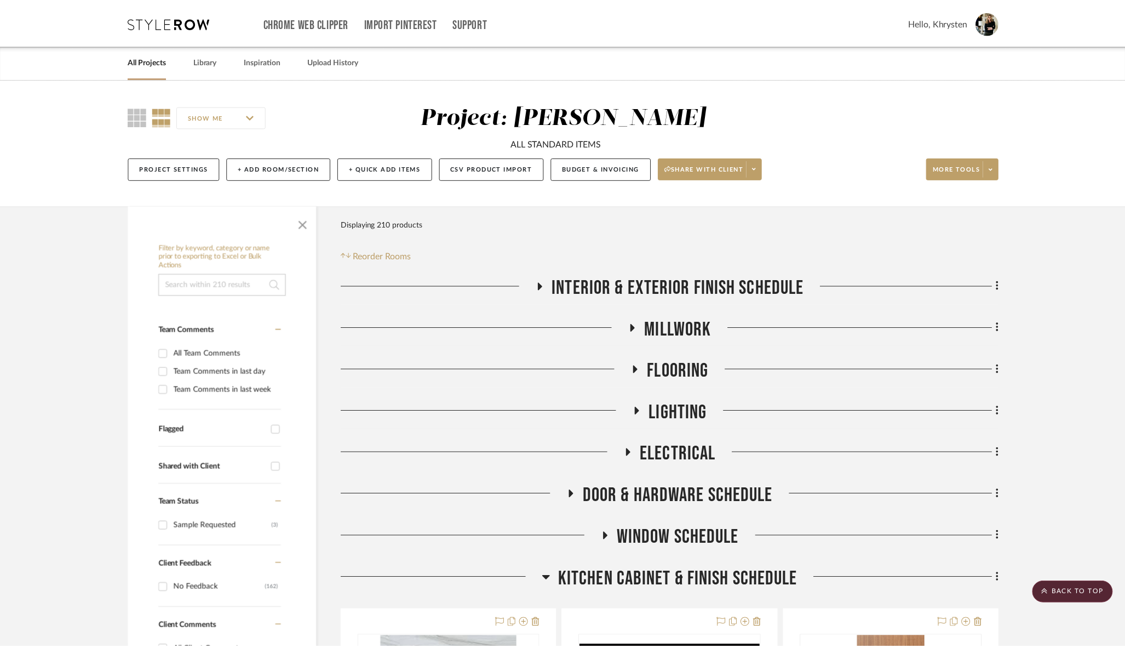
scroll to position [4109, 0]
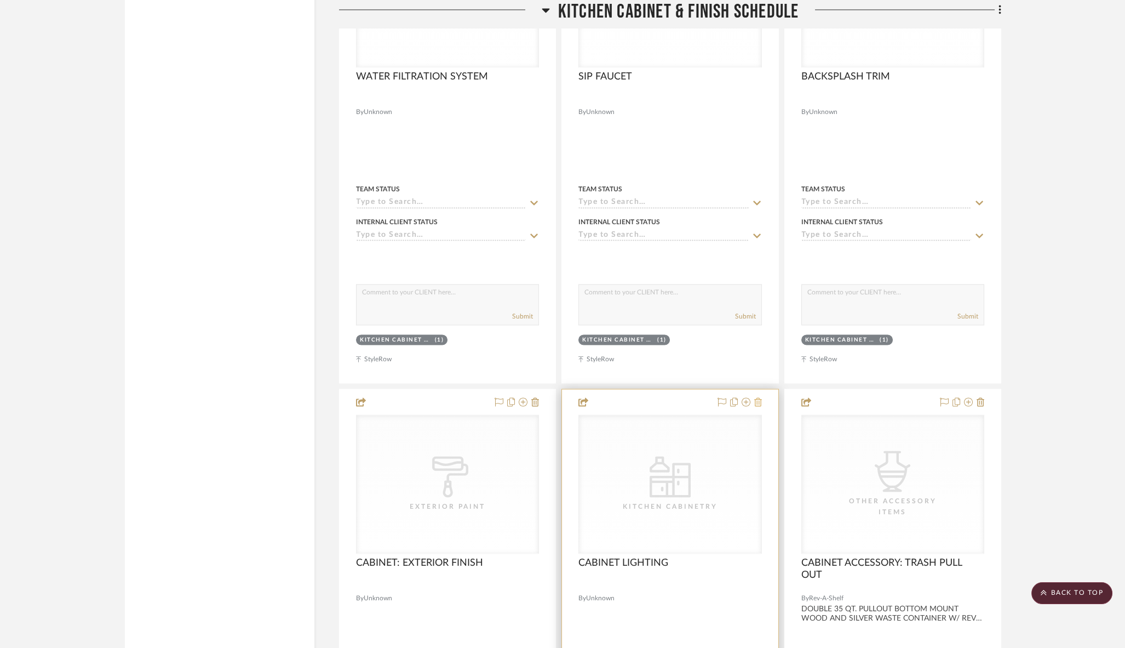
click at [758, 397] on icon at bounding box center [758, 401] width 8 height 9
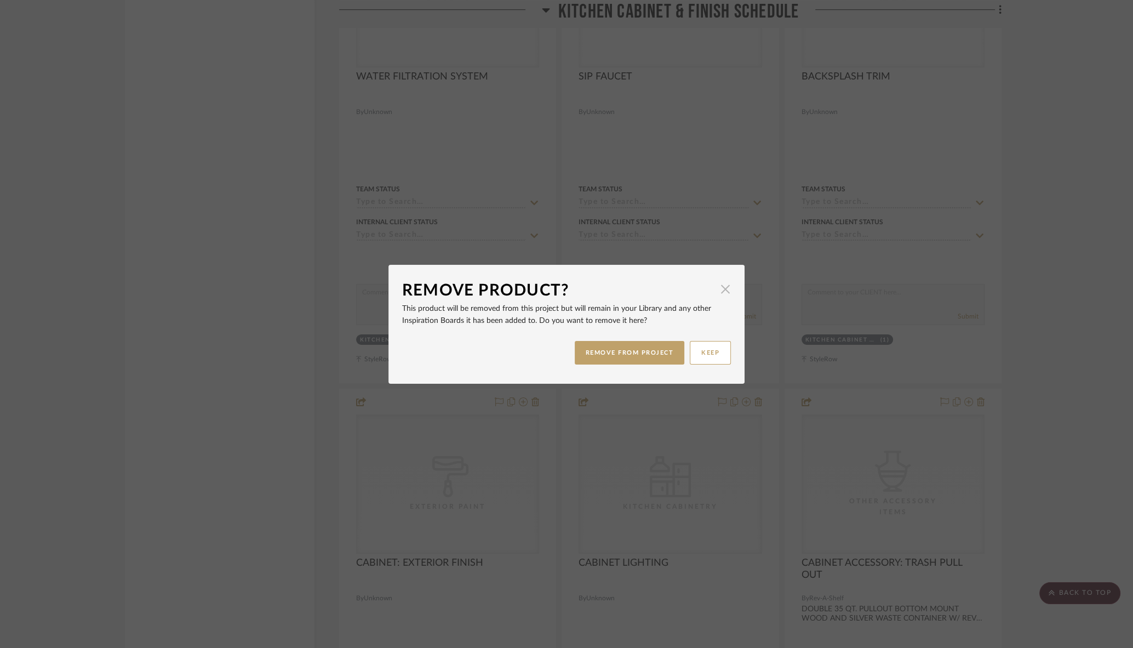
click at [721, 291] on span "button" at bounding box center [725, 289] width 22 height 22
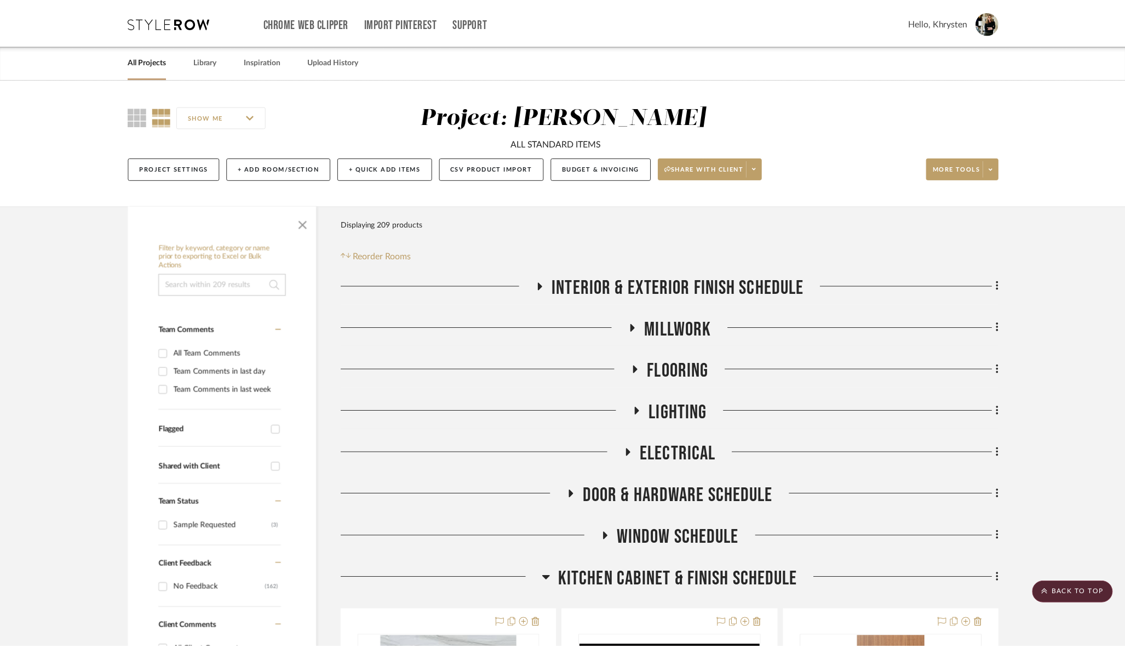
scroll to position [4109, 0]
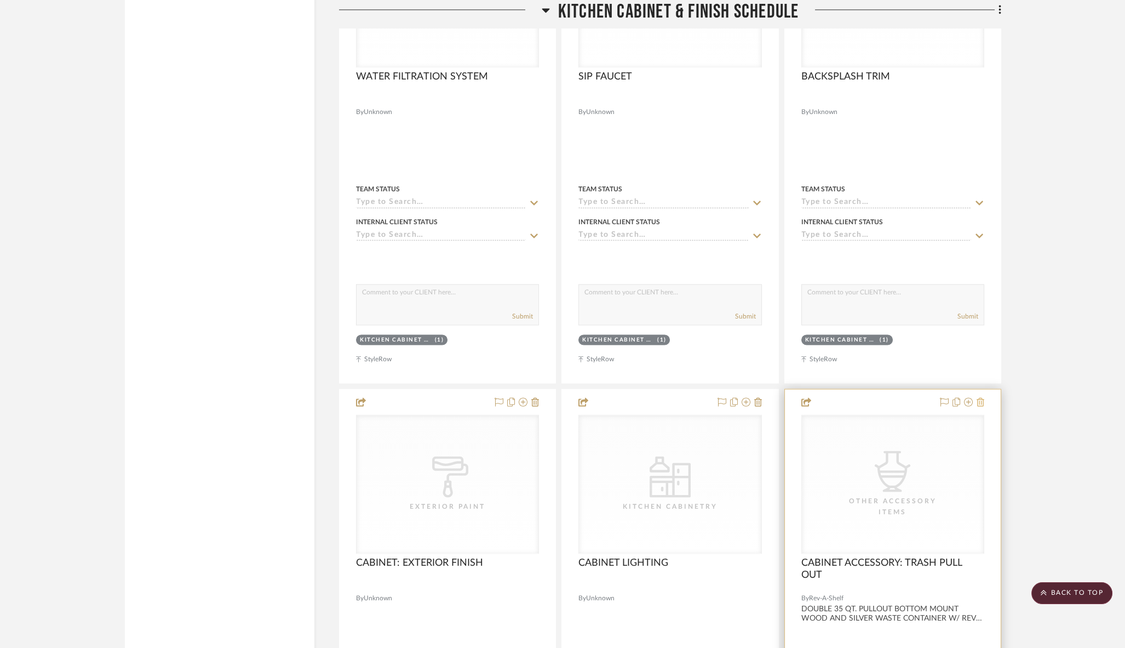
click at [981, 397] on icon at bounding box center [981, 401] width 8 height 9
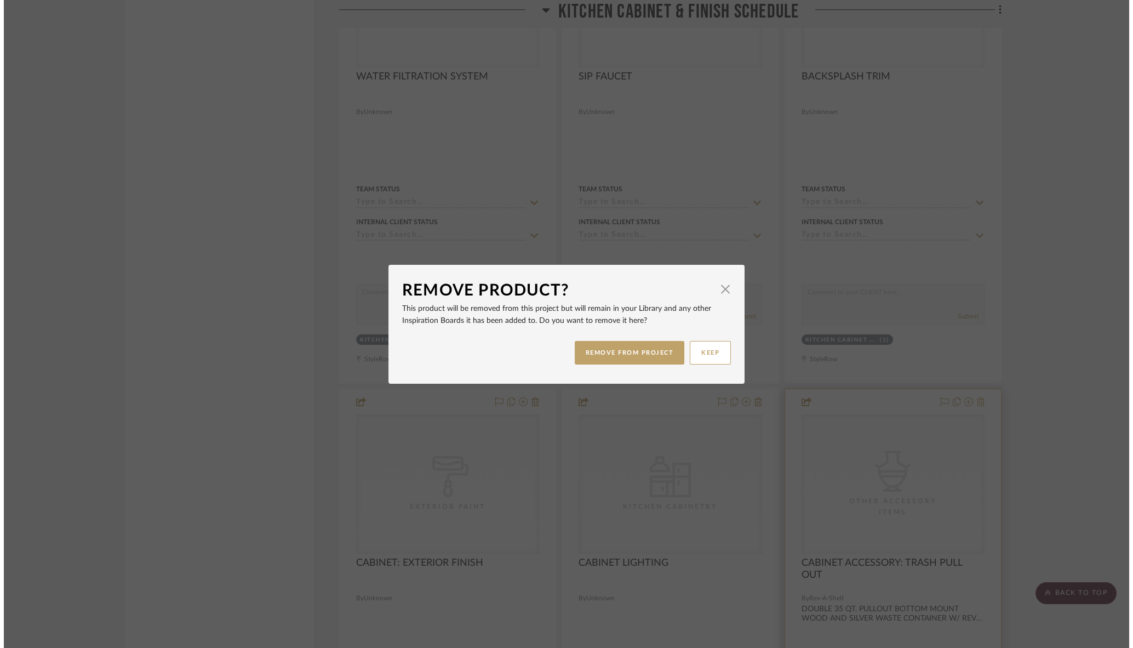
scroll to position [0, 0]
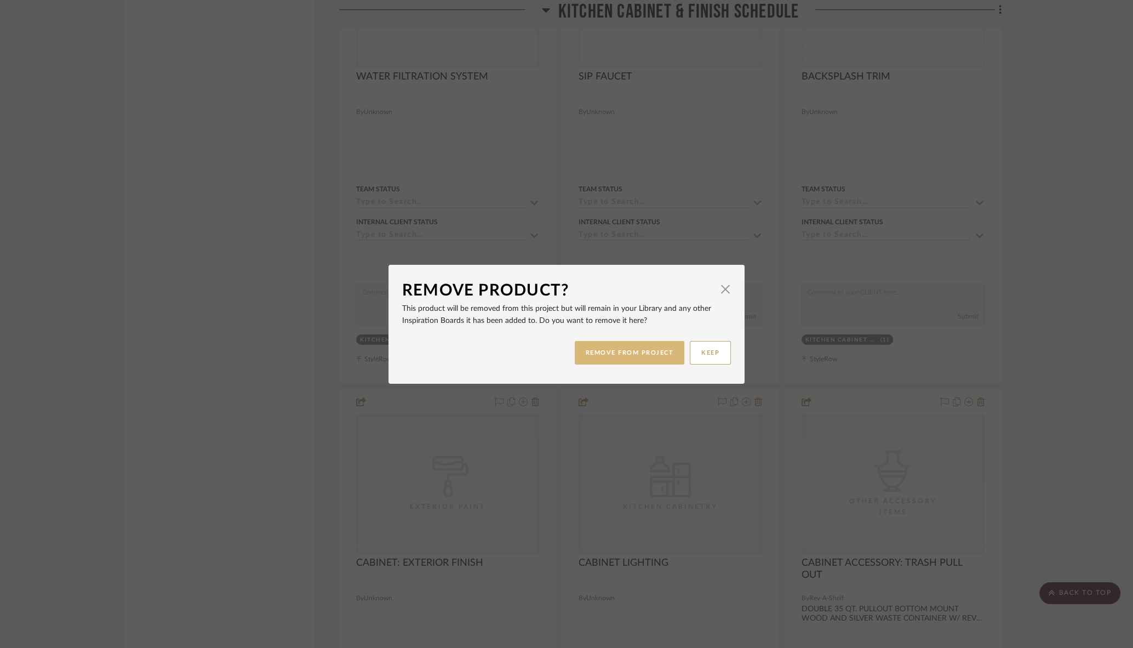
click at [633, 355] on button "REMOVE FROM PROJECT" at bounding box center [630, 353] width 110 height 24
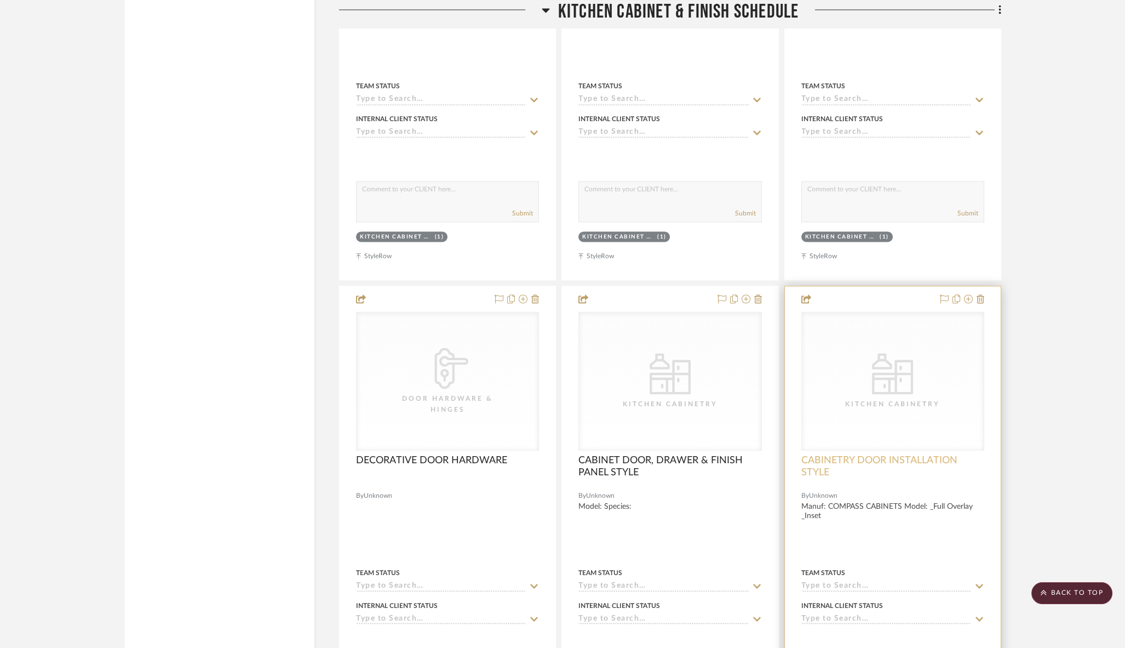
scroll to position [4708, 0]
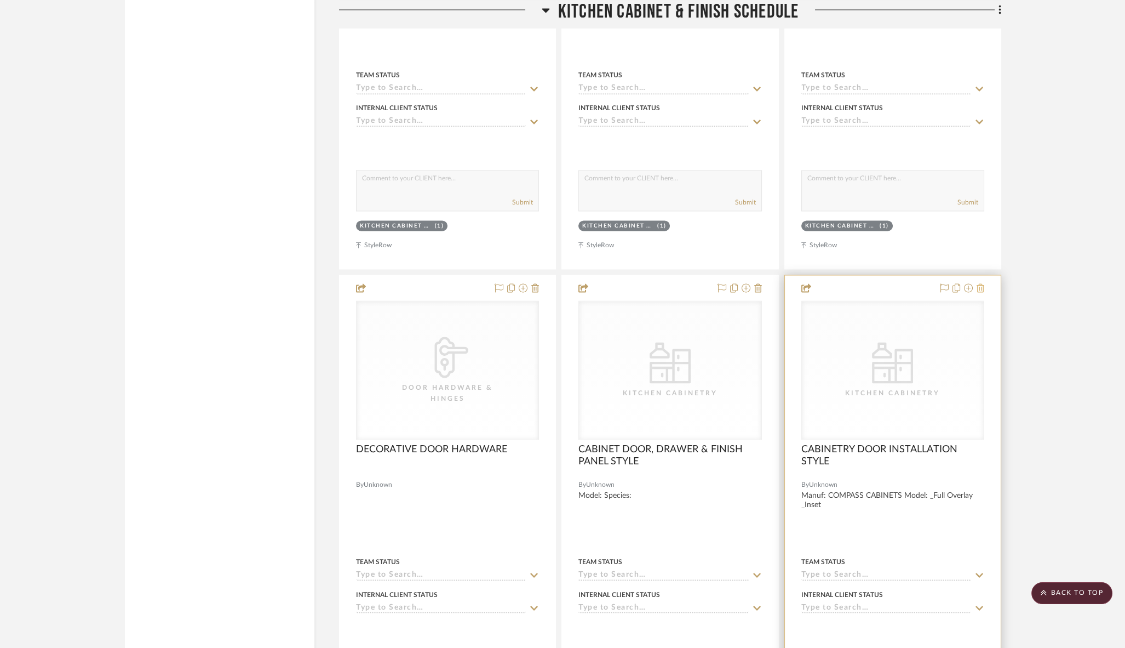
click at [982, 283] on icon at bounding box center [981, 287] width 8 height 9
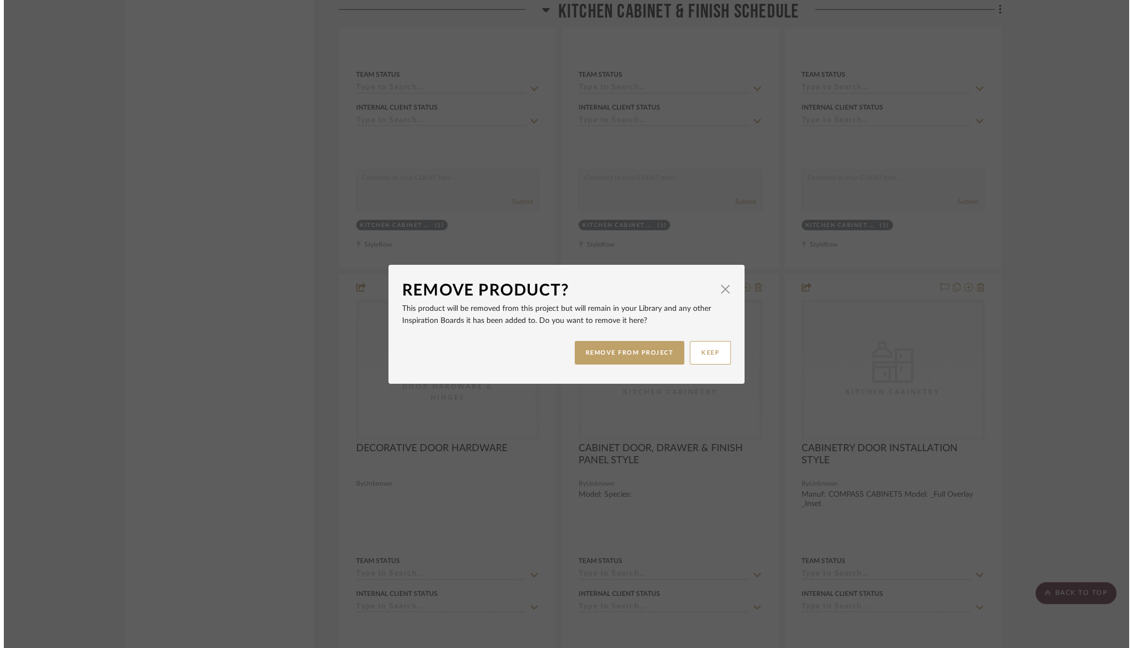
scroll to position [0, 0]
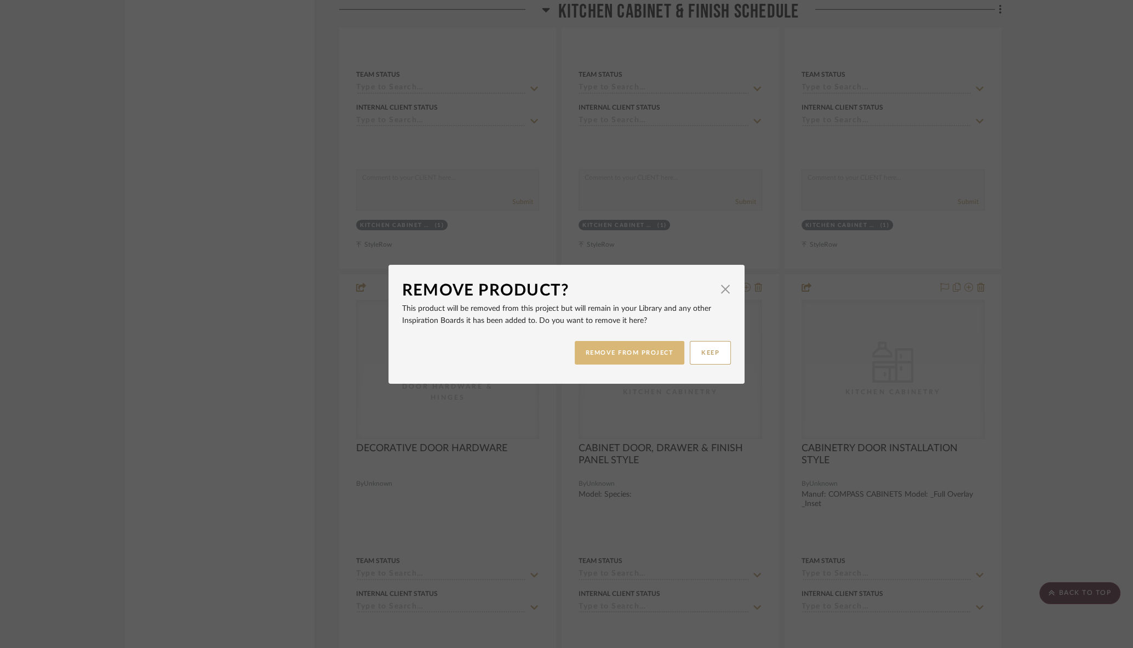
click at [627, 354] on button "REMOVE FROM PROJECT" at bounding box center [630, 353] width 110 height 24
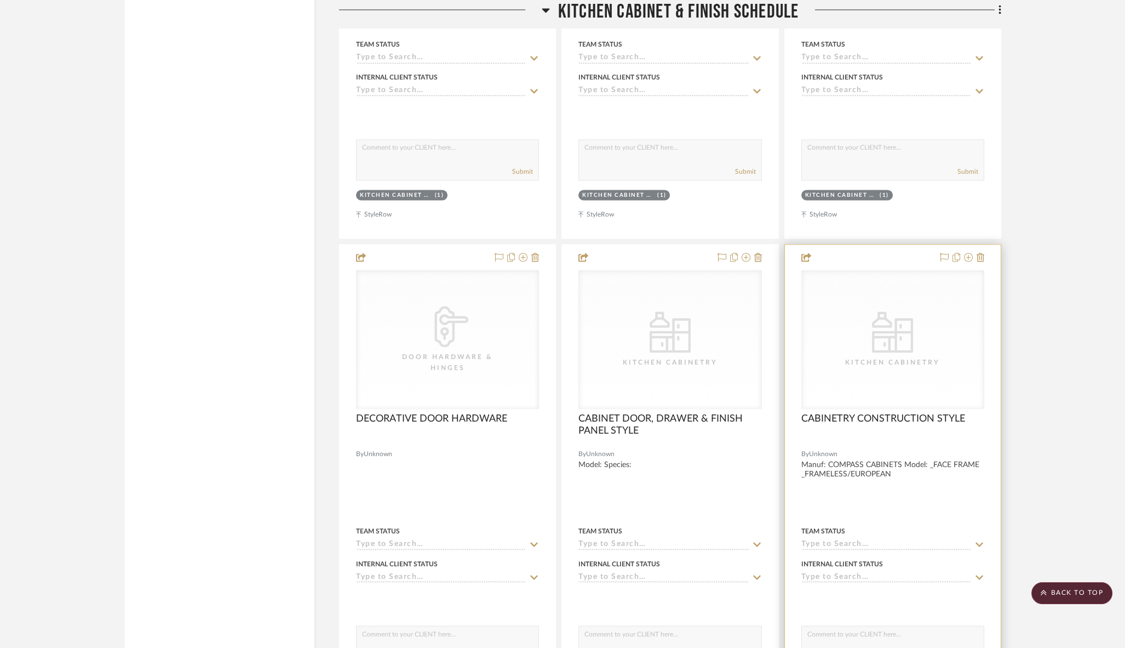
scroll to position [4740, 0]
click at [982, 251] on icon at bounding box center [981, 255] width 8 height 9
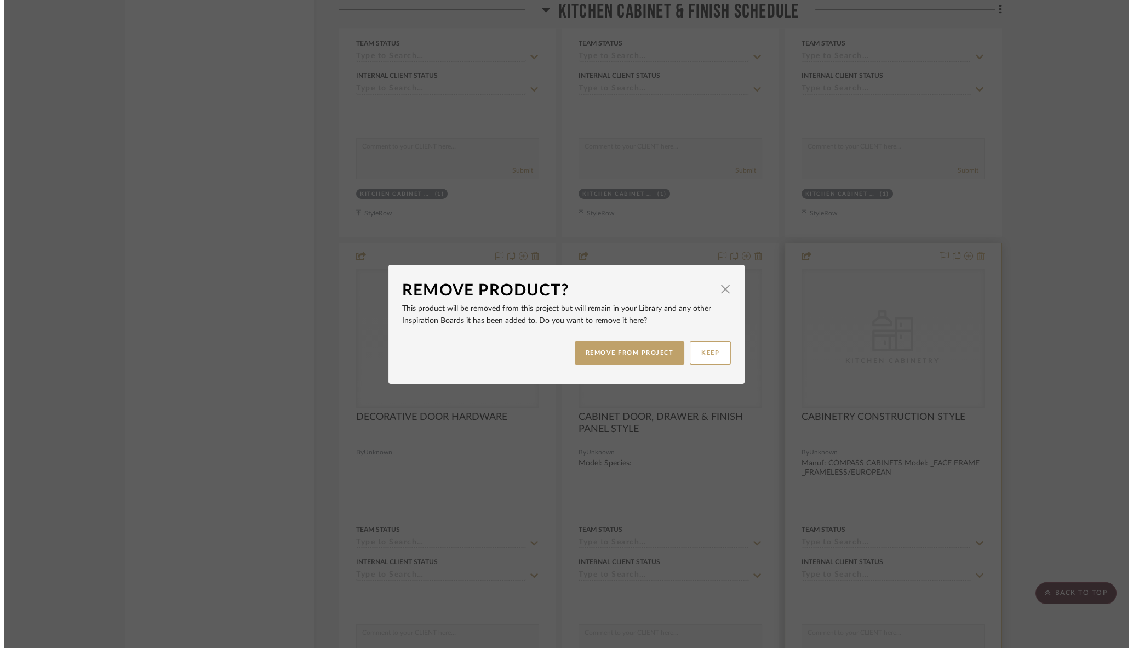
scroll to position [0, 0]
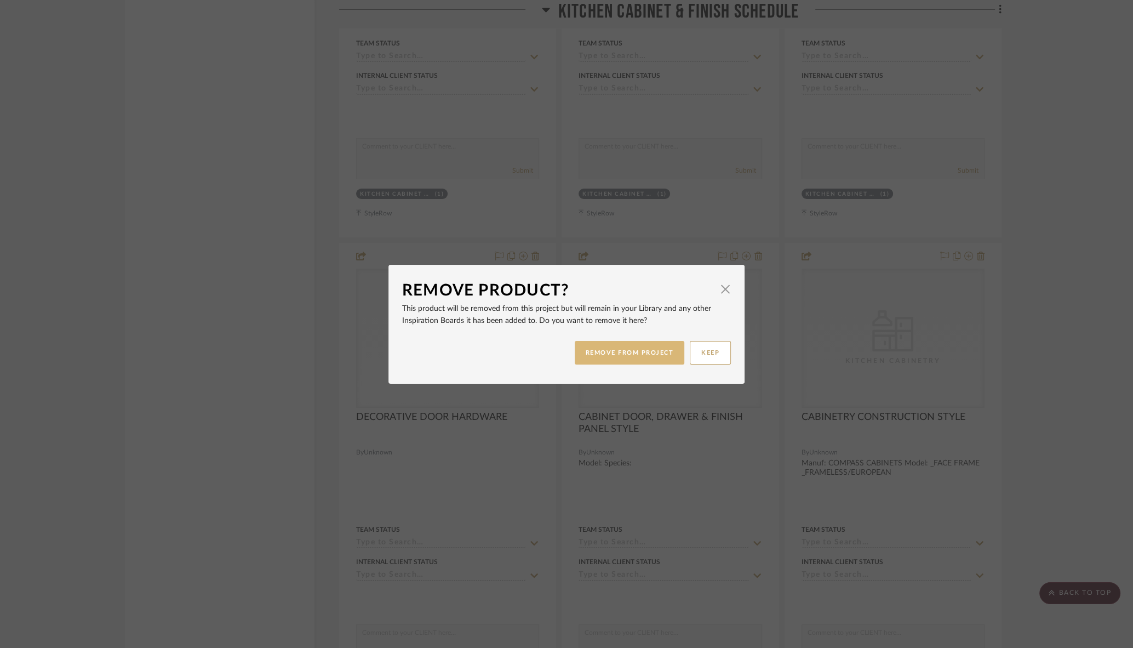
click at [654, 349] on button "REMOVE FROM PROJECT" at bounding box center [630, 353] width 110 height 24
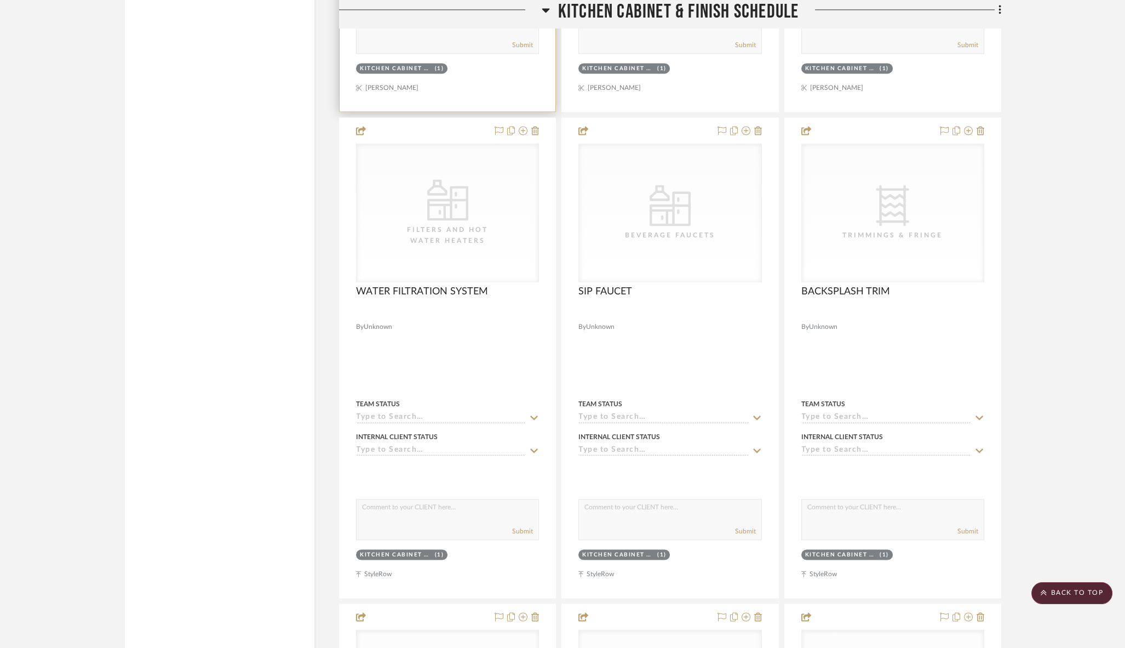
scroll to position [3889, 0]
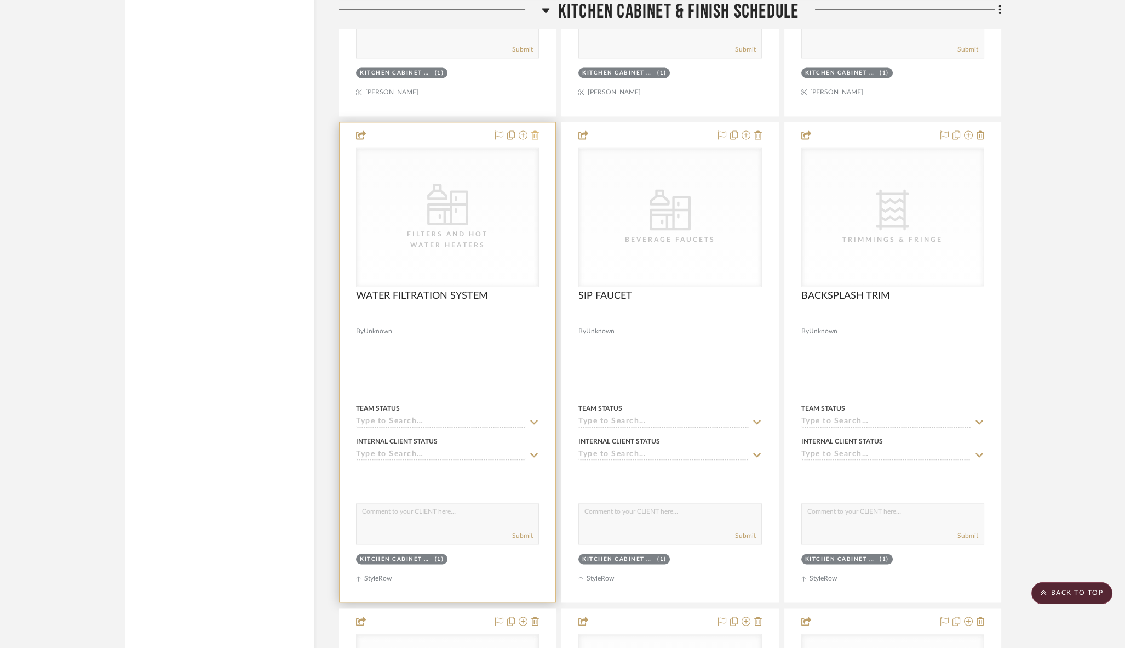
click at [537, 130] on icon at bounding box center [535, 134] width 8 height 9
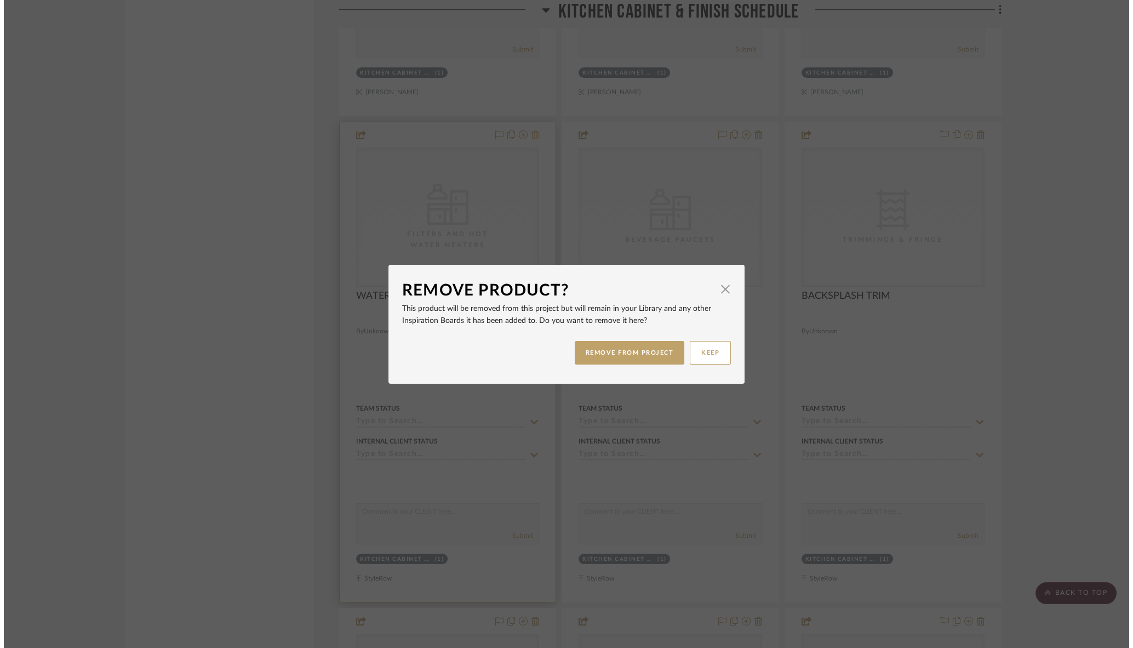
scroll to position [0, 0]
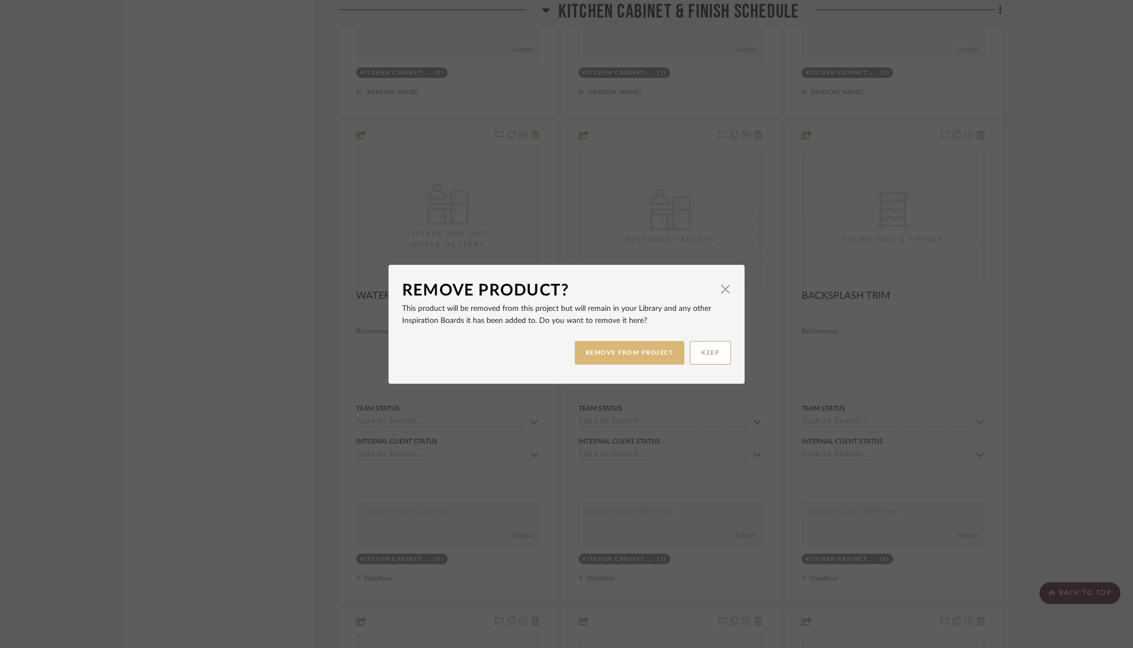
click at [606, 361] on button "REMOVE FROM PROJECT" at bounding box center [630, 353] width 110 height 24
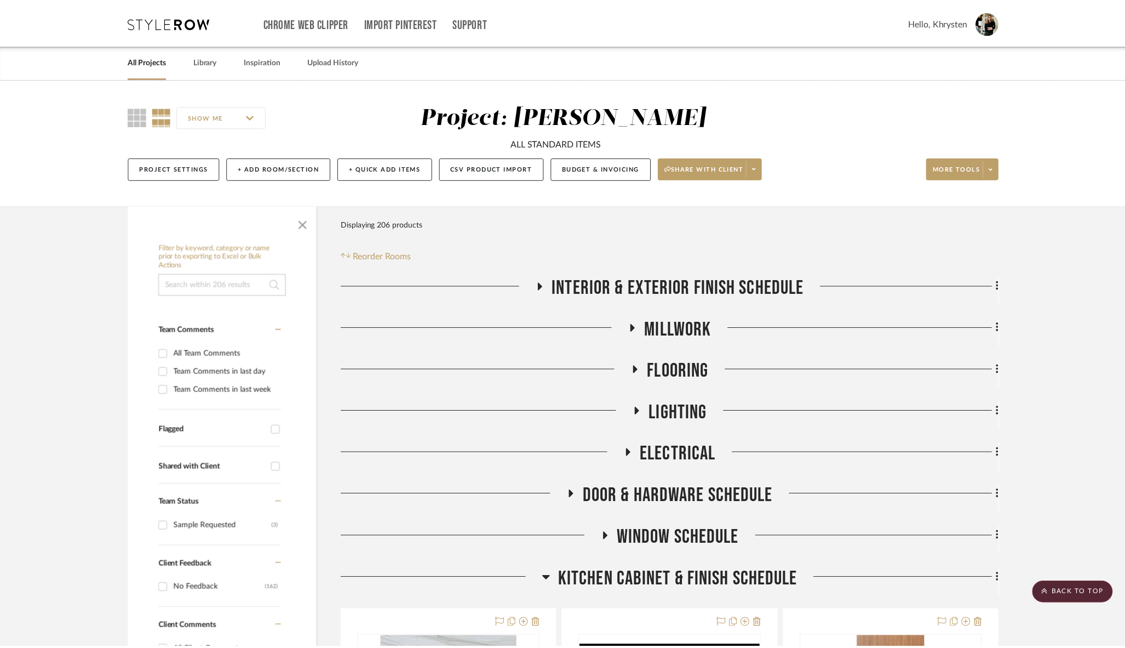
scroll to position [3889, 0]
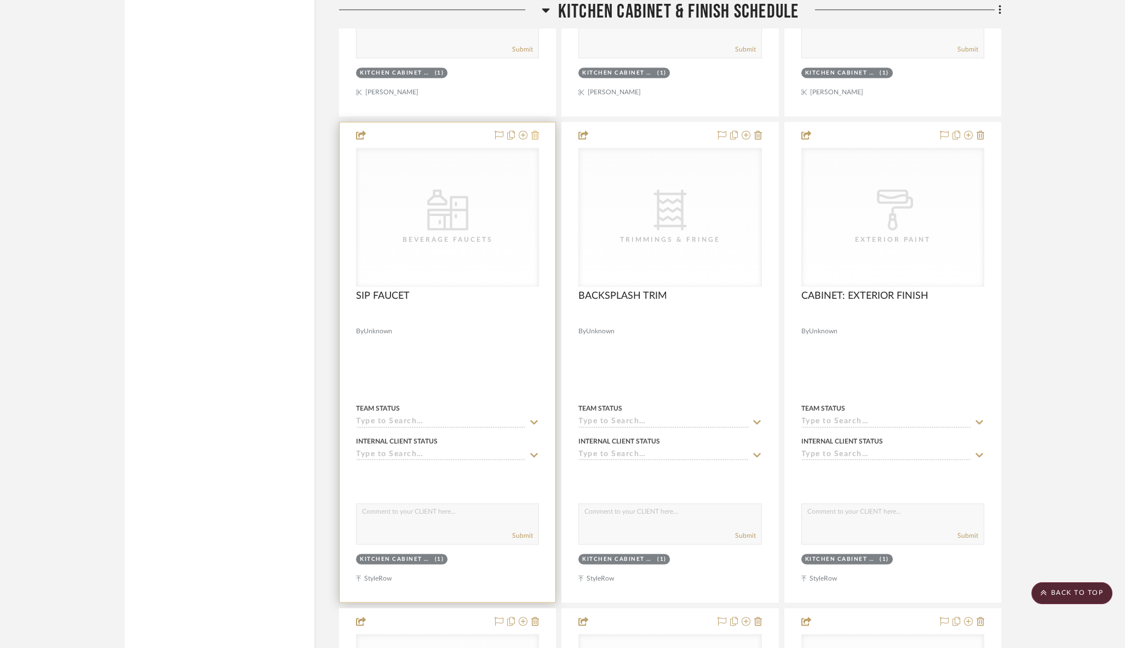
click at [536, 130] on icon at bounding box center [535, 134] width 8 height 9
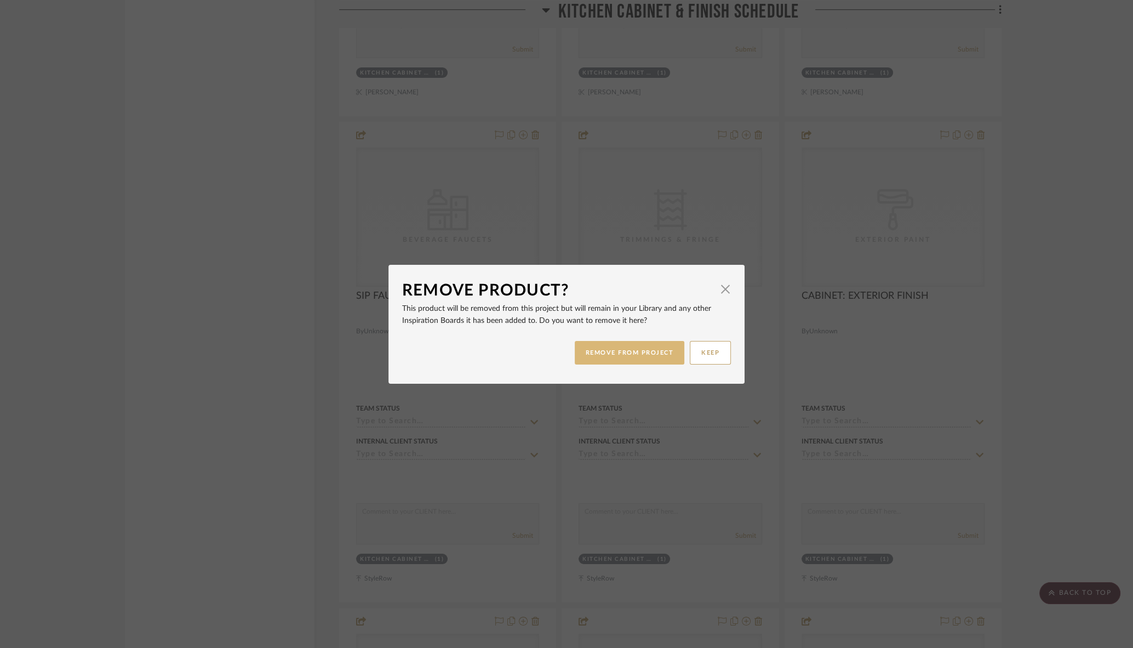
click at [601, 347] on button "REMOVE FROM PROJECT" at bounding box center [630, 353] width 110 height 24
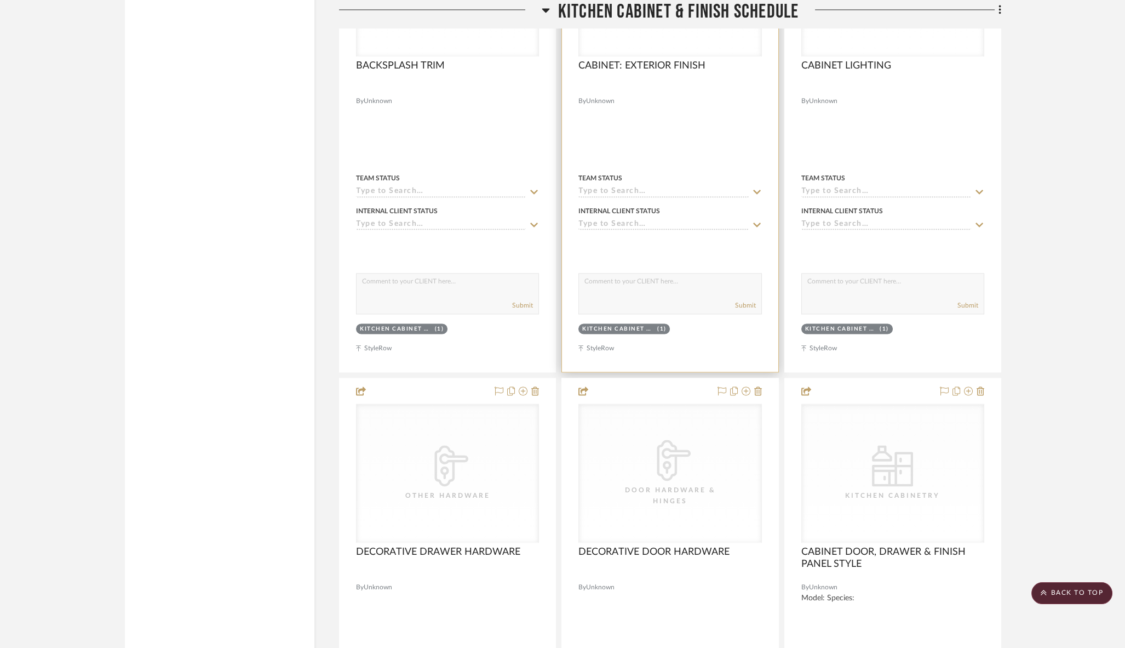
scroll to position [4162, 0]
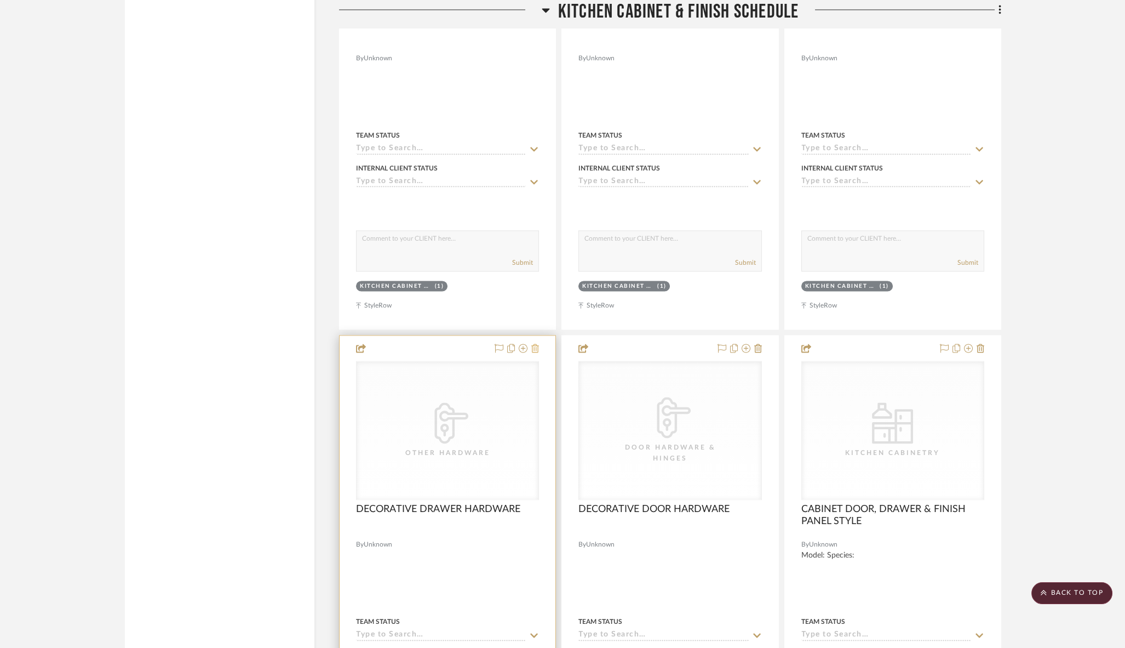
click at [536, 343] on icon at bounding box center [535, 347] width 8 height 9
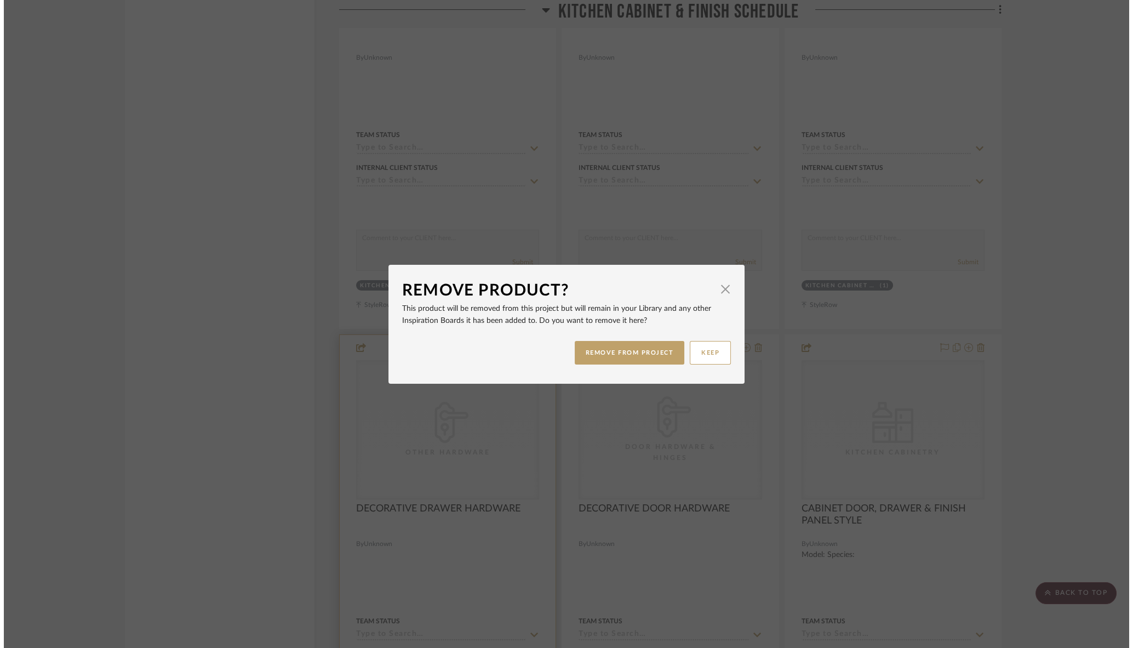
scroll to position [0, 0]
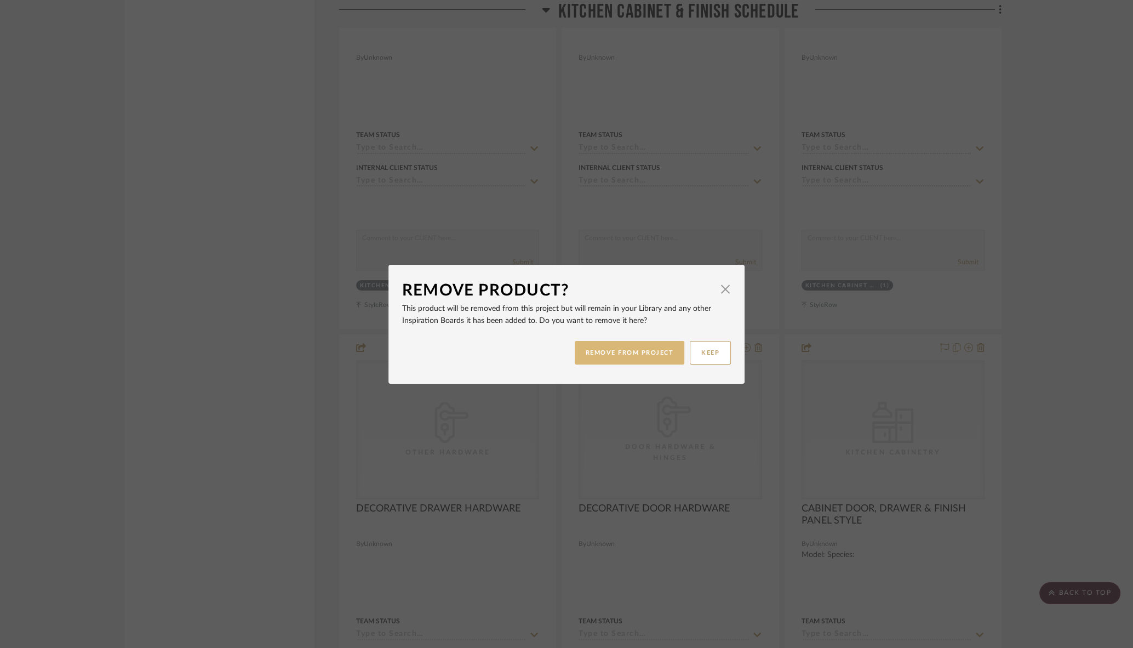
click at [645, 347] on button "REMOVE FROM PROJECT" at bounding box center [630, 353] width 110 height 24
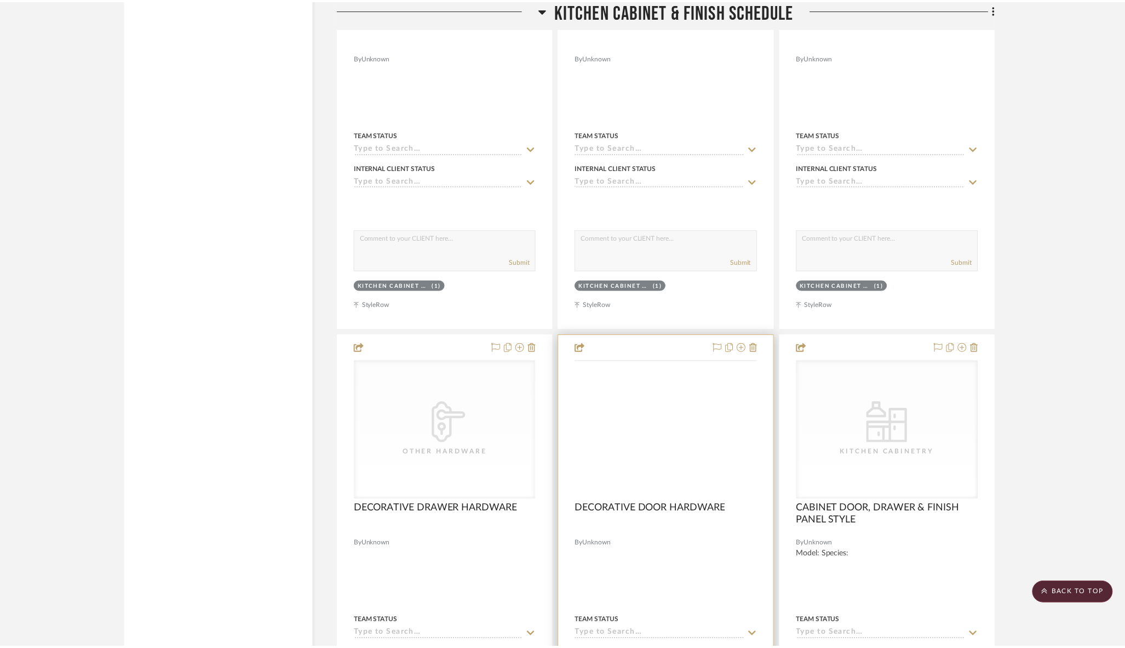
scroll to position [4162, 0]
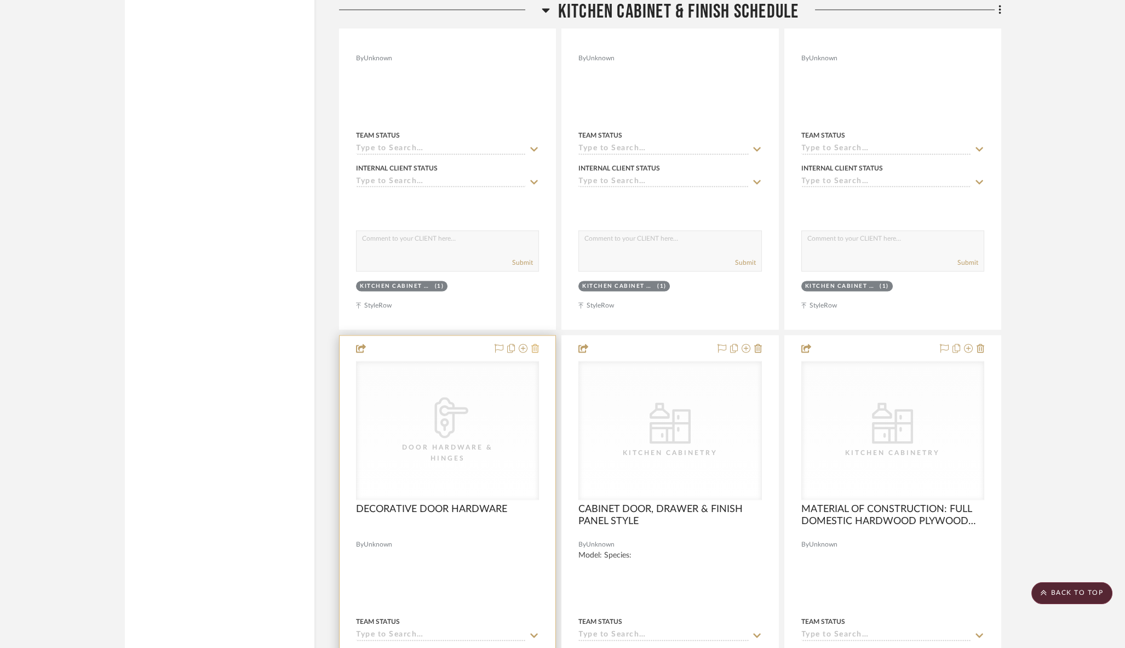
click at [535, 343] on icon at bounding box center [535, 347] width 8 height 9
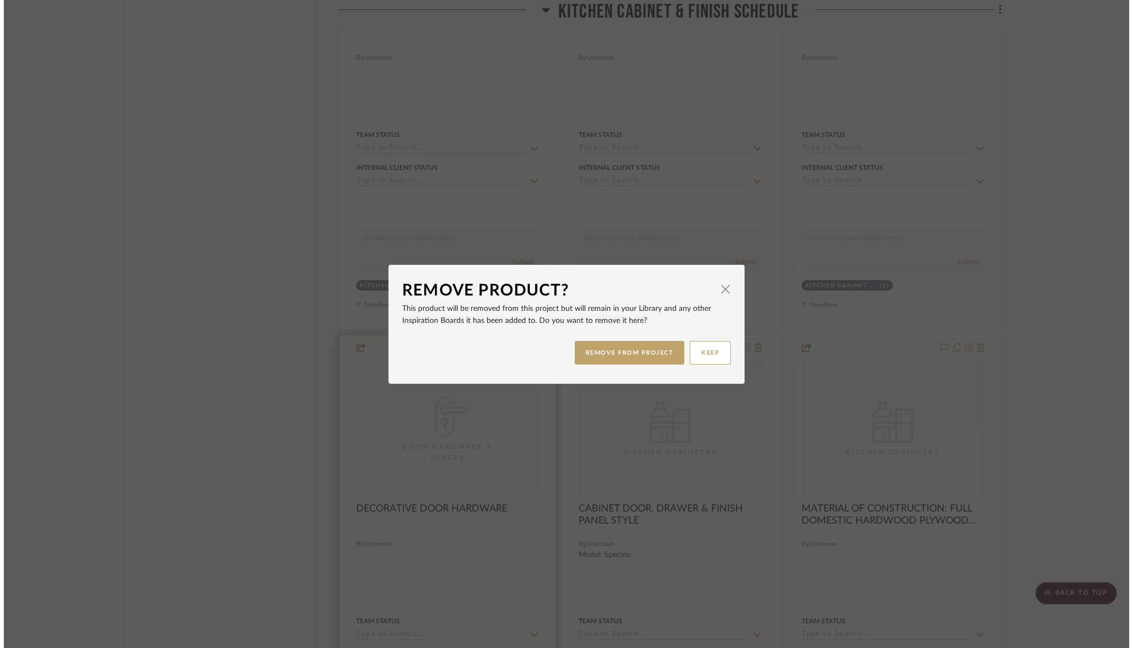
scroll to position [0, 0]
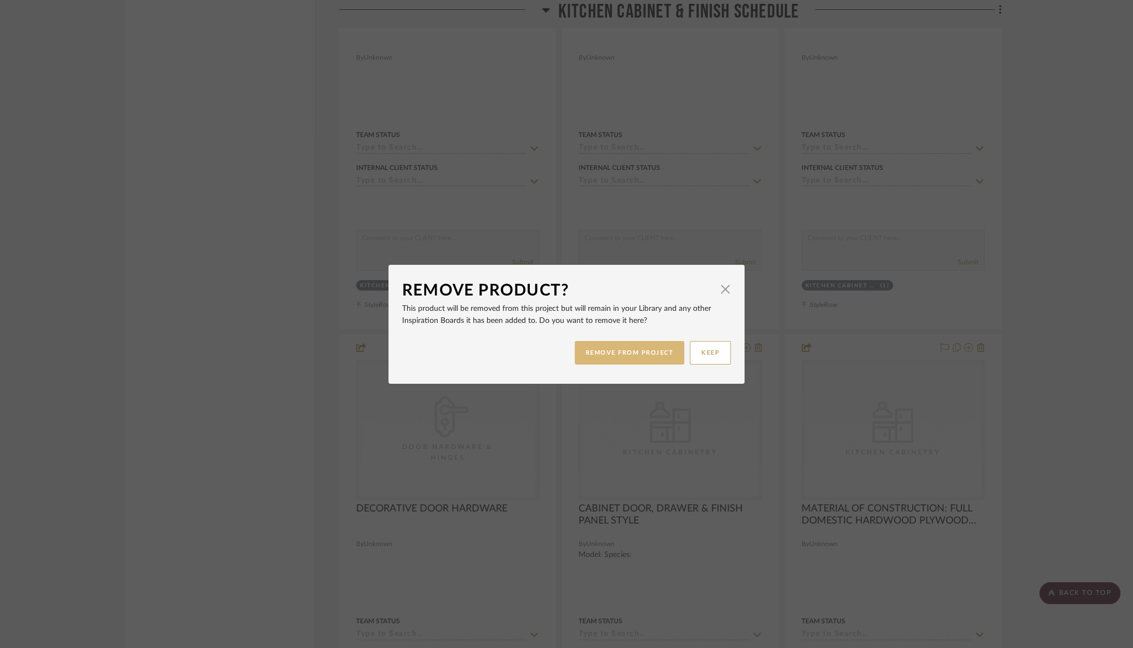
click at [602, 358] on button "REMOVE FROM PROJECT" at bounding box center [630, 353] width 110 height 24
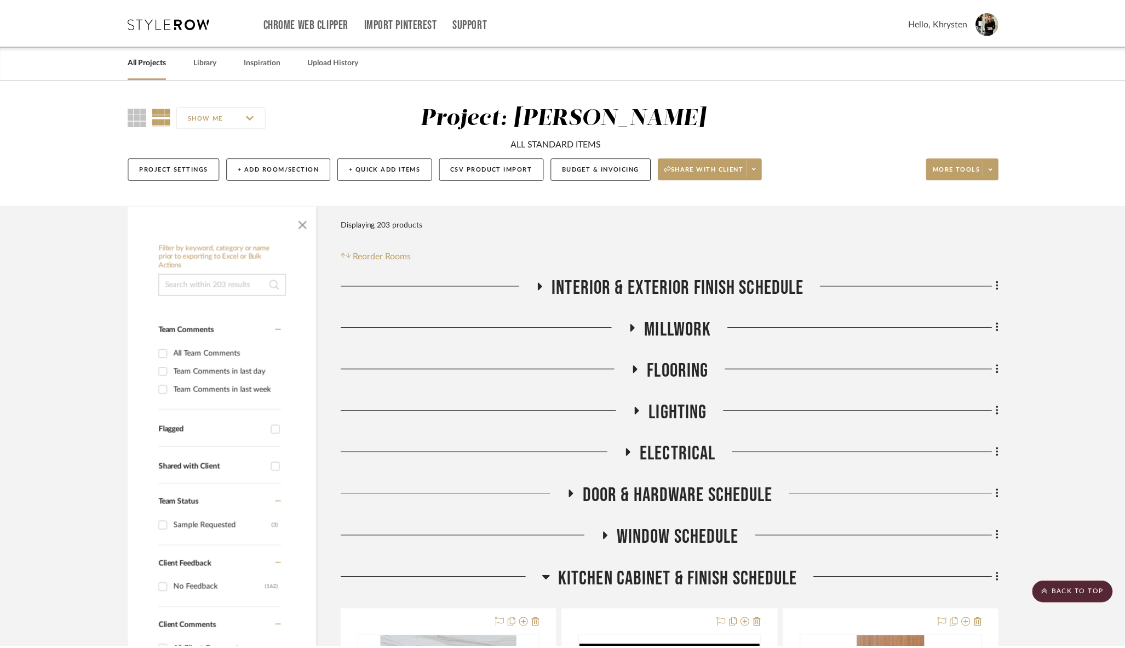
scroll to position [4162, 0]
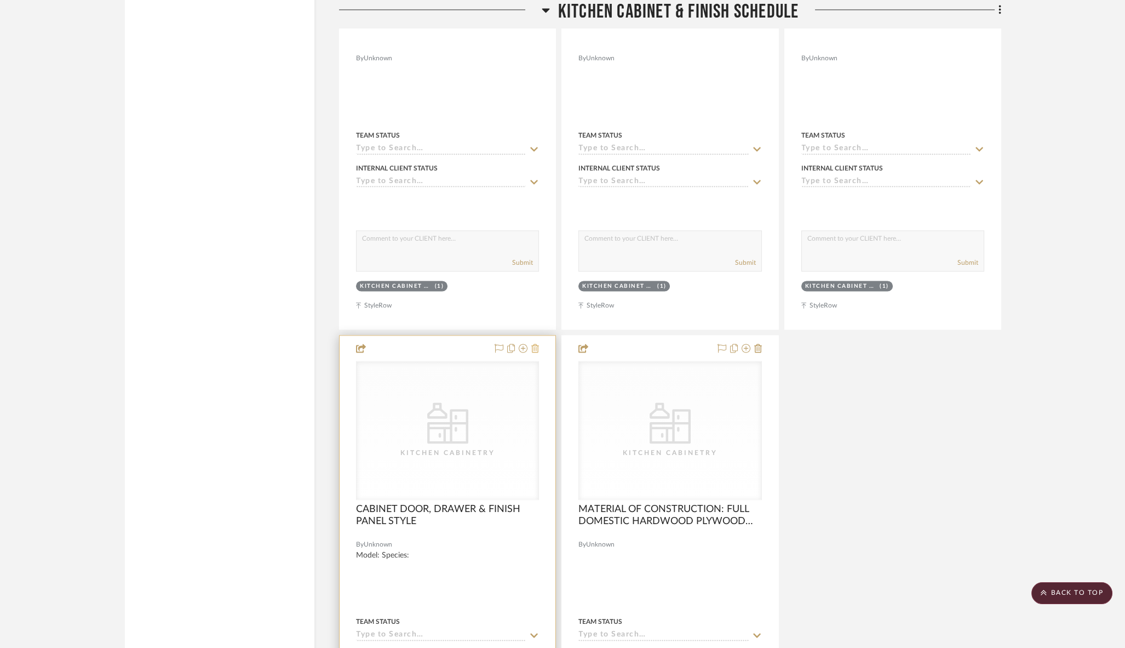
click at [536, 343] on icon at bounding box center [535, 347] width 8 height 9
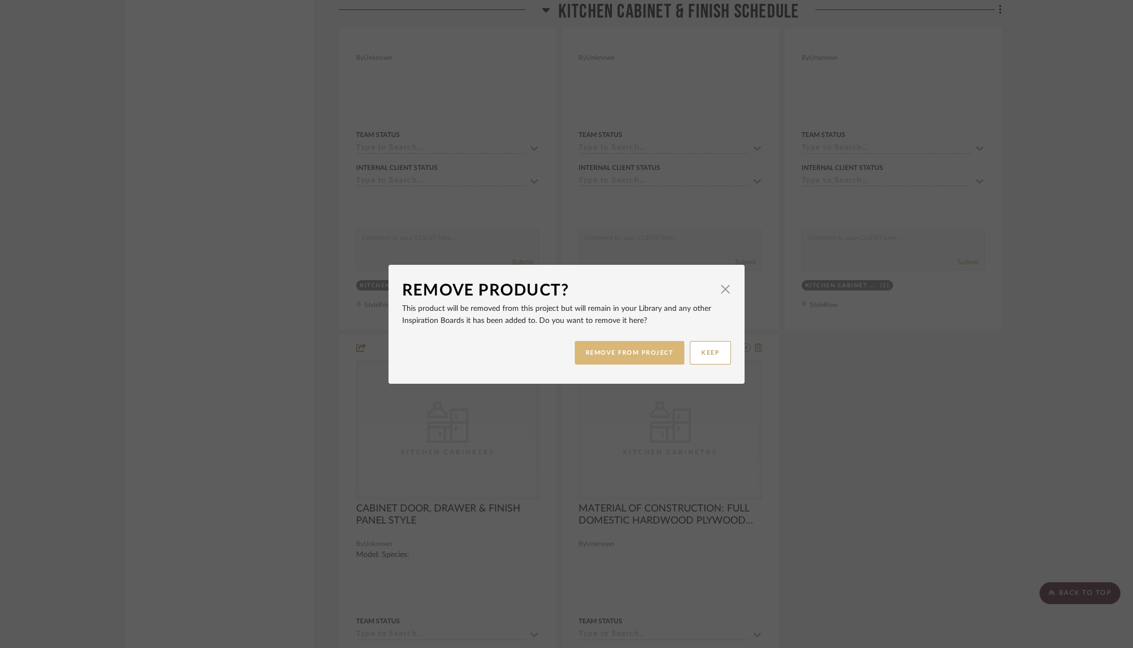
click at [605, 352] on button "REMOVE FROM PROJECT" at bounding box center [630, 353] width 110 height 24
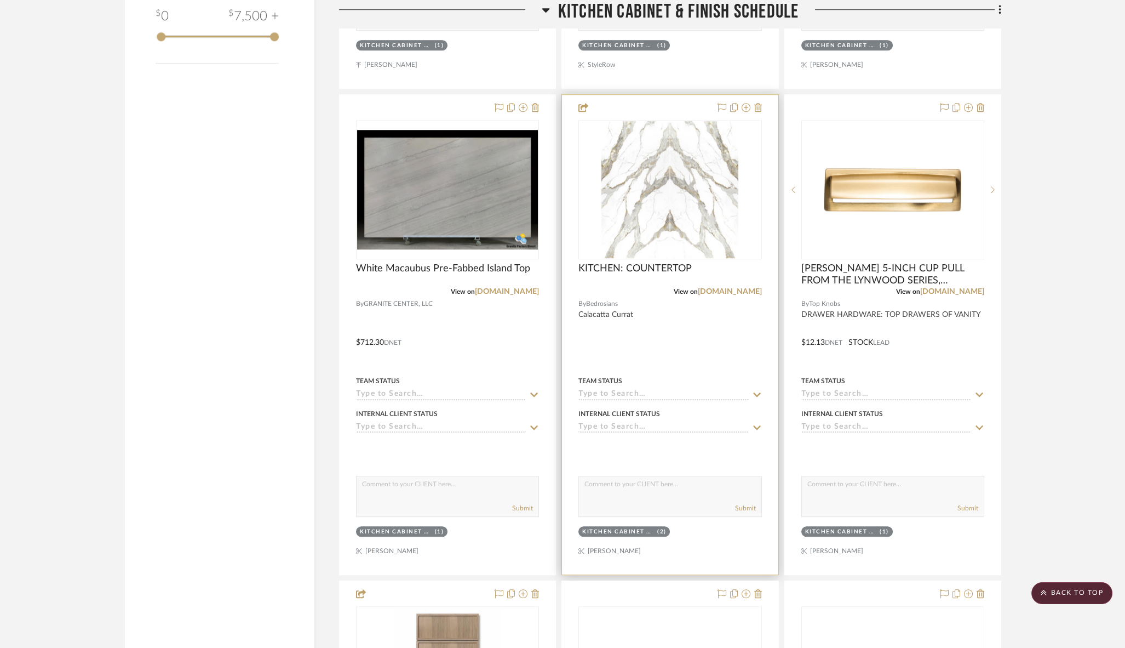
scroll to position [1976, 0]
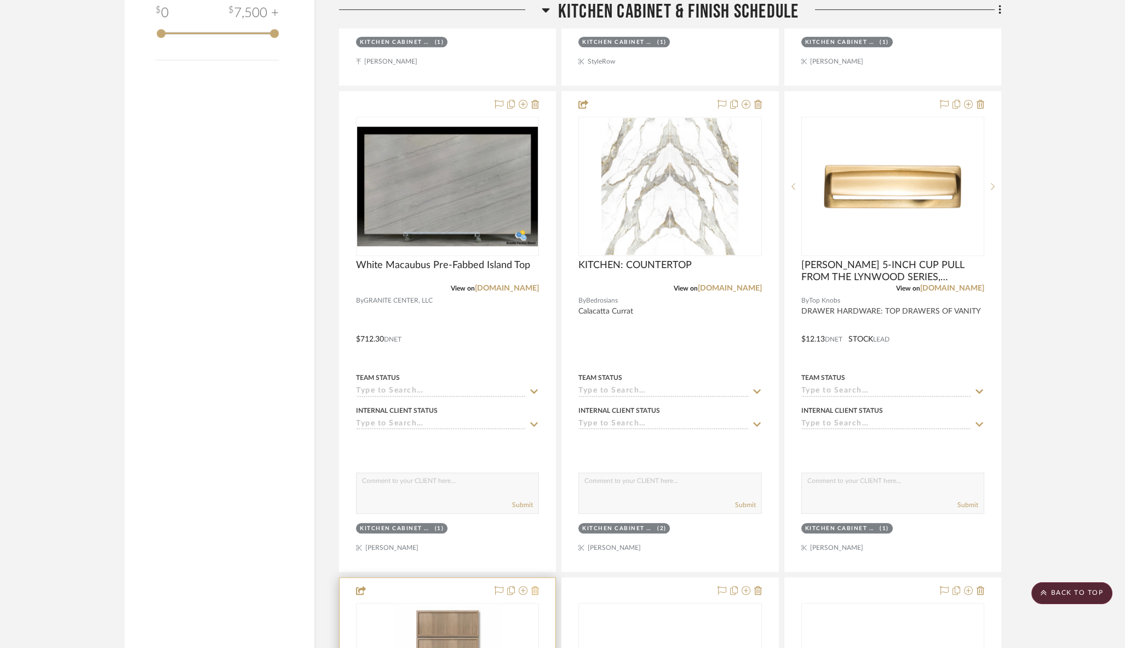
click at [537, 586] on icon at bounding box center [535, 590] width 8 height 9
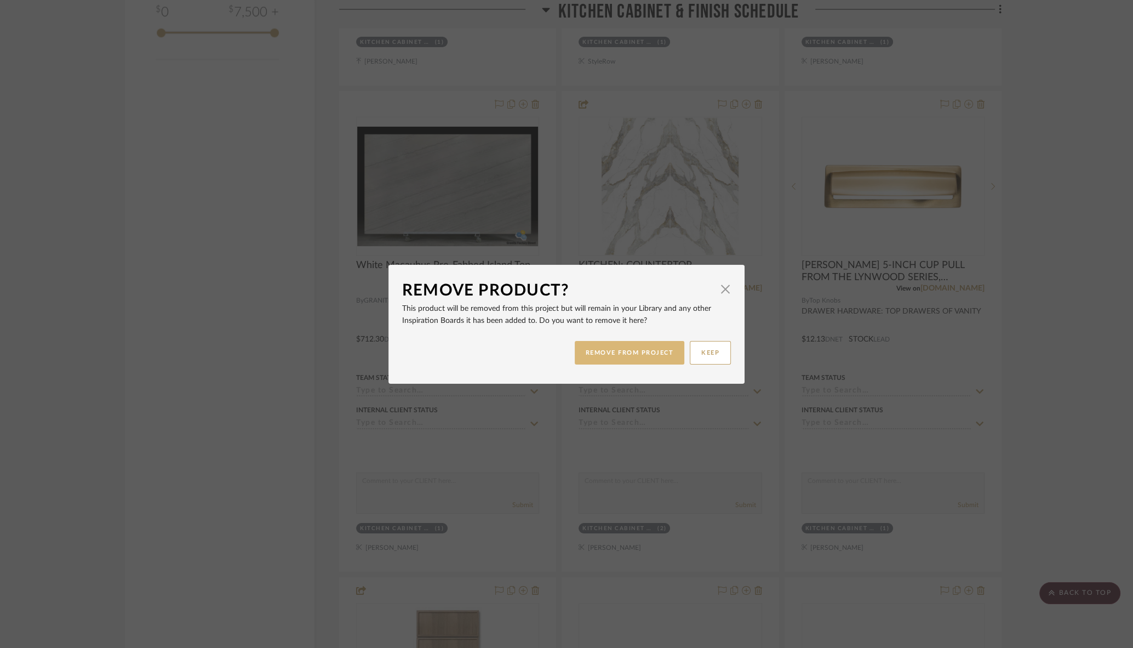
click at [644, 348] on button "REMOVE FROM PROJECT" at bounding box center [630, 353] width 110 height 24
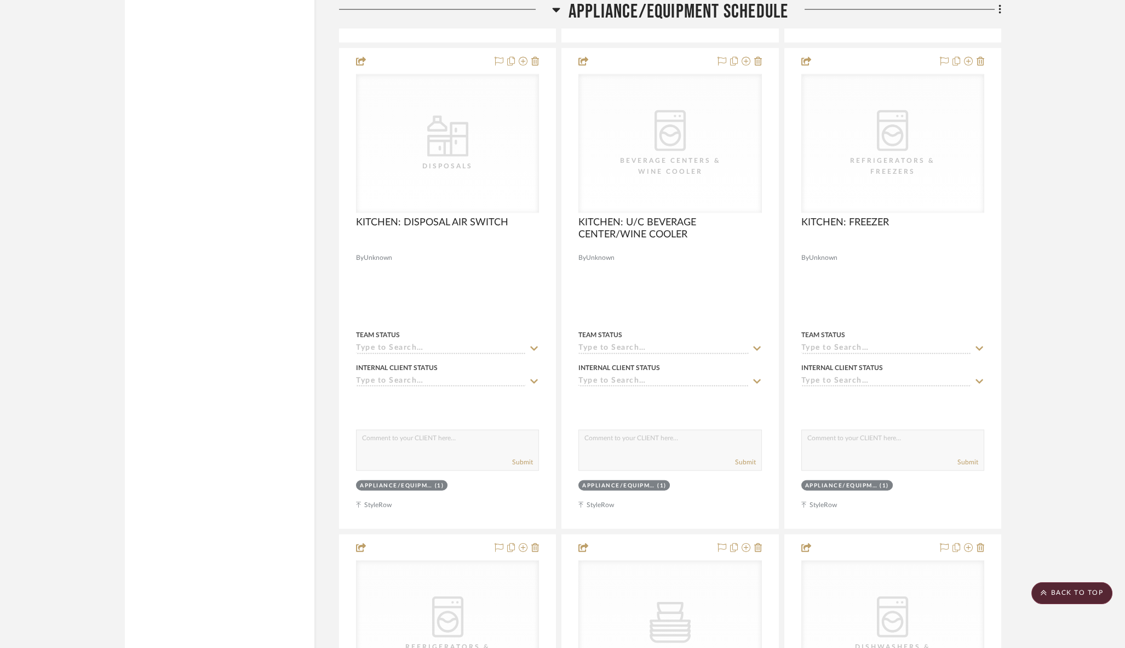
scroll to position [6006, 0]
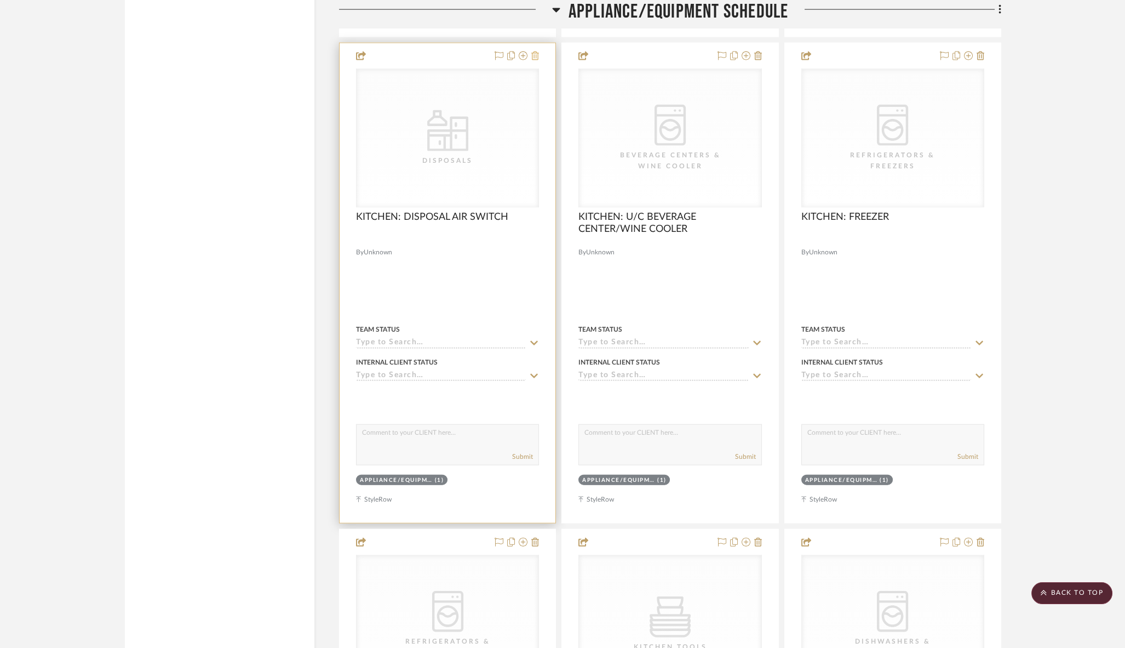
click at [536, 51] on icon at bounding box center [535, 55] width 8 height 9
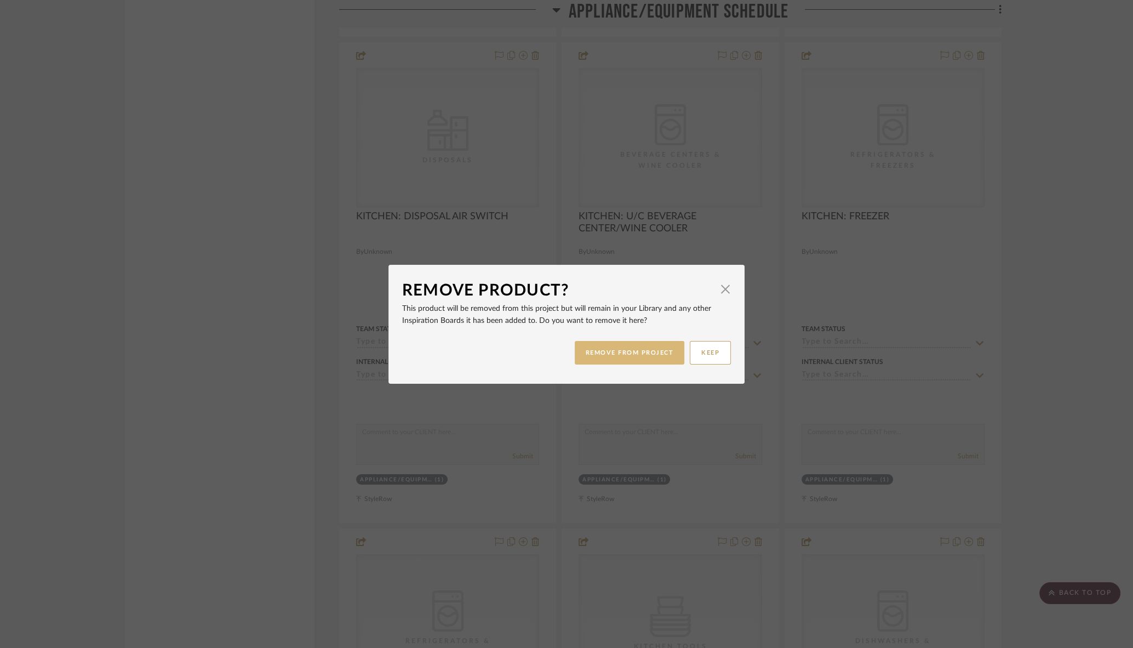
click at [626, 351] on button "REMOVE FROM PROJECT" at bounding box center [630, 353] width 110 height 24
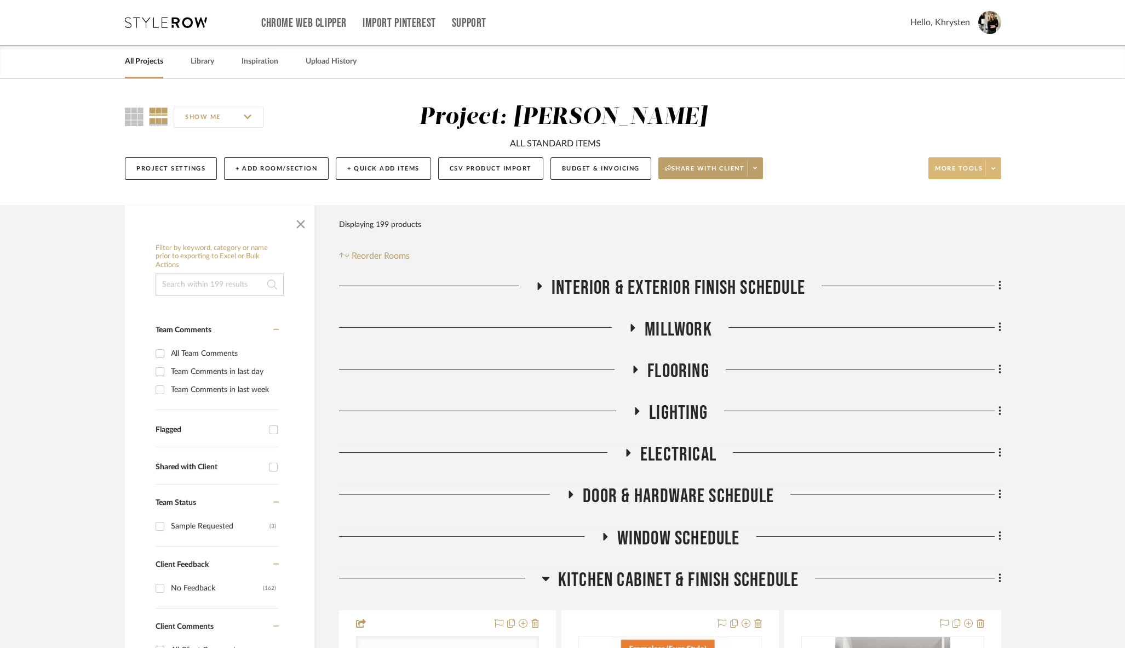
click at [965, 166] on span "More tools" at bounding box center [959, 172] width 48 height 16
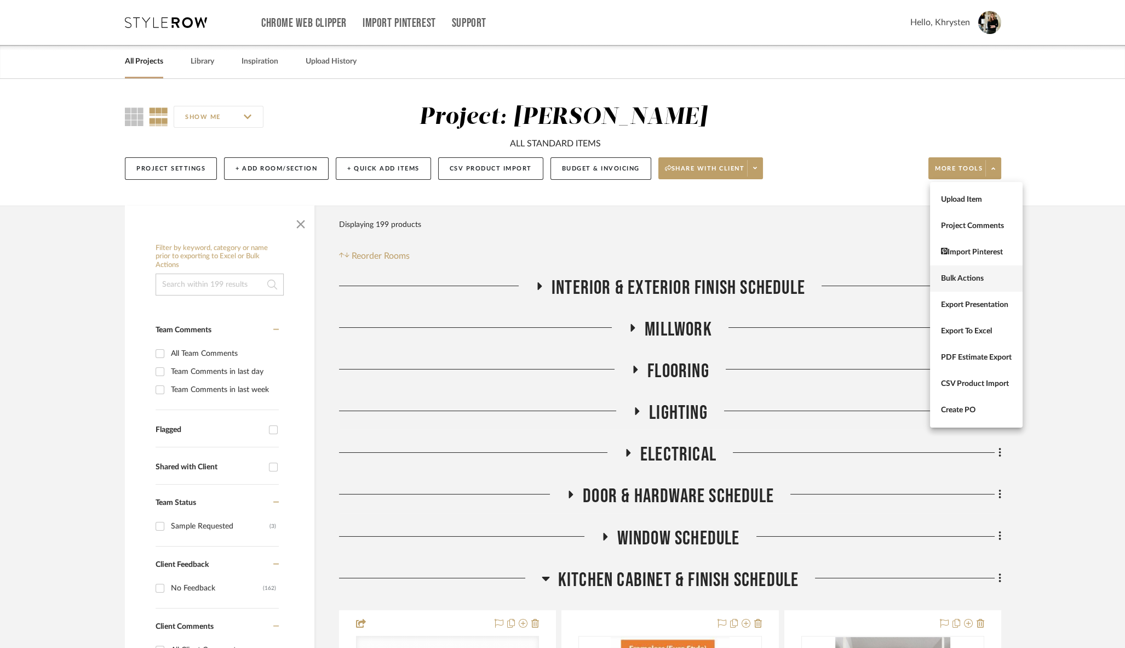
click at [954, 277] on span "Bulk Actions" at bounding box center [976, 278] width 71 height 9
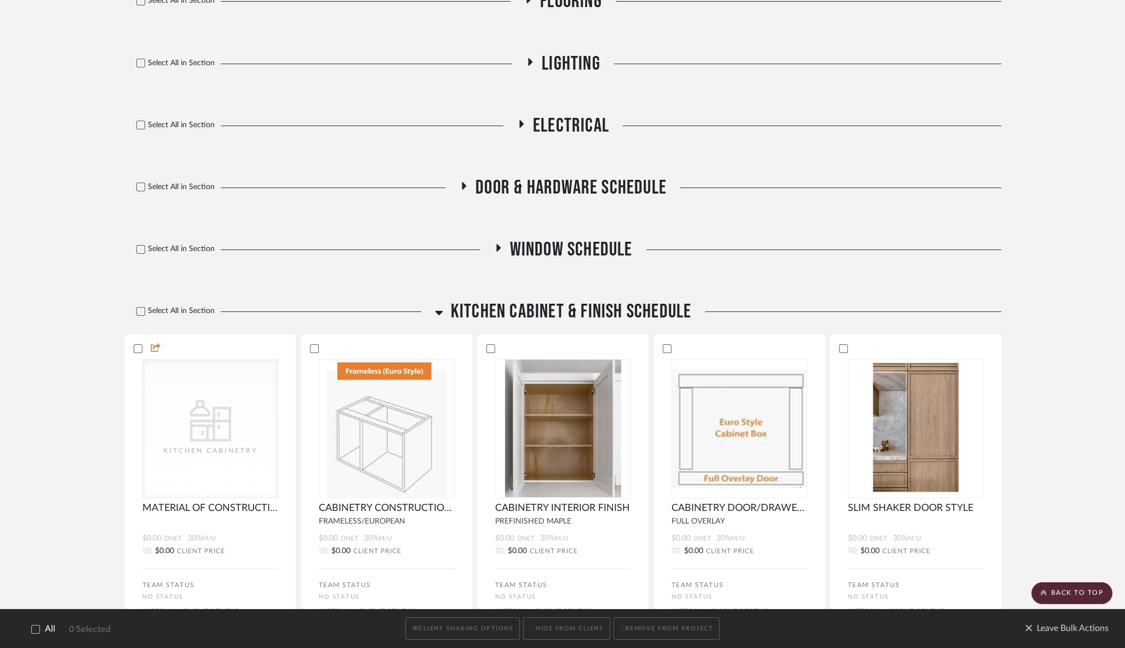
scroll to position [420, 0]
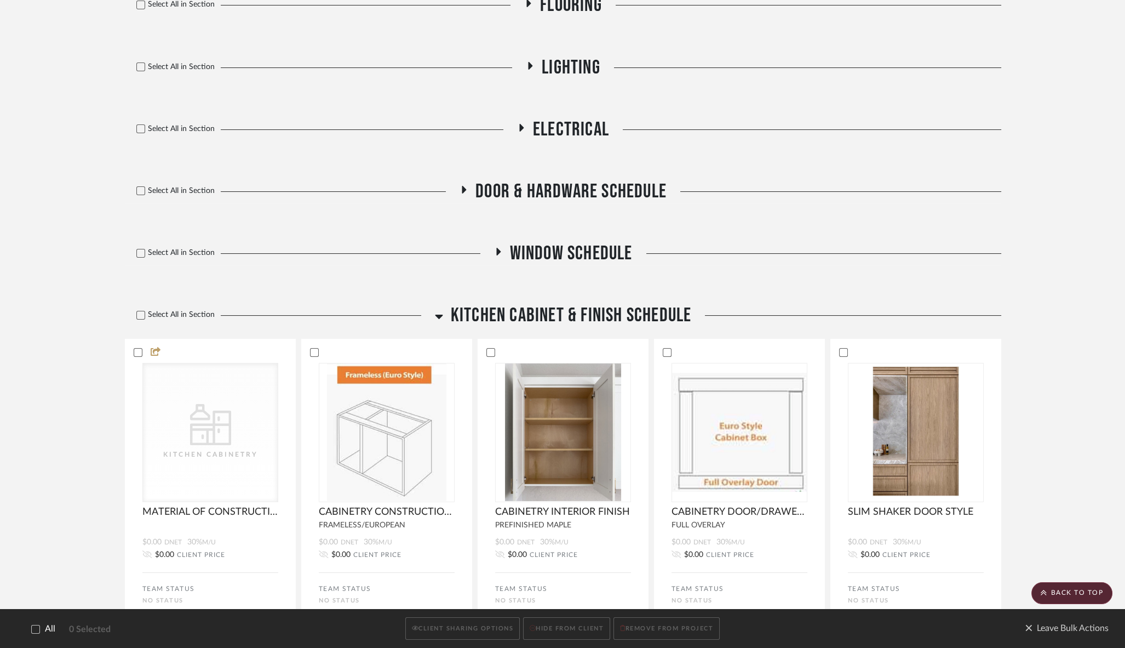
click at [438, 314] on icon at bounding box center [439, 316] width 8 height 13
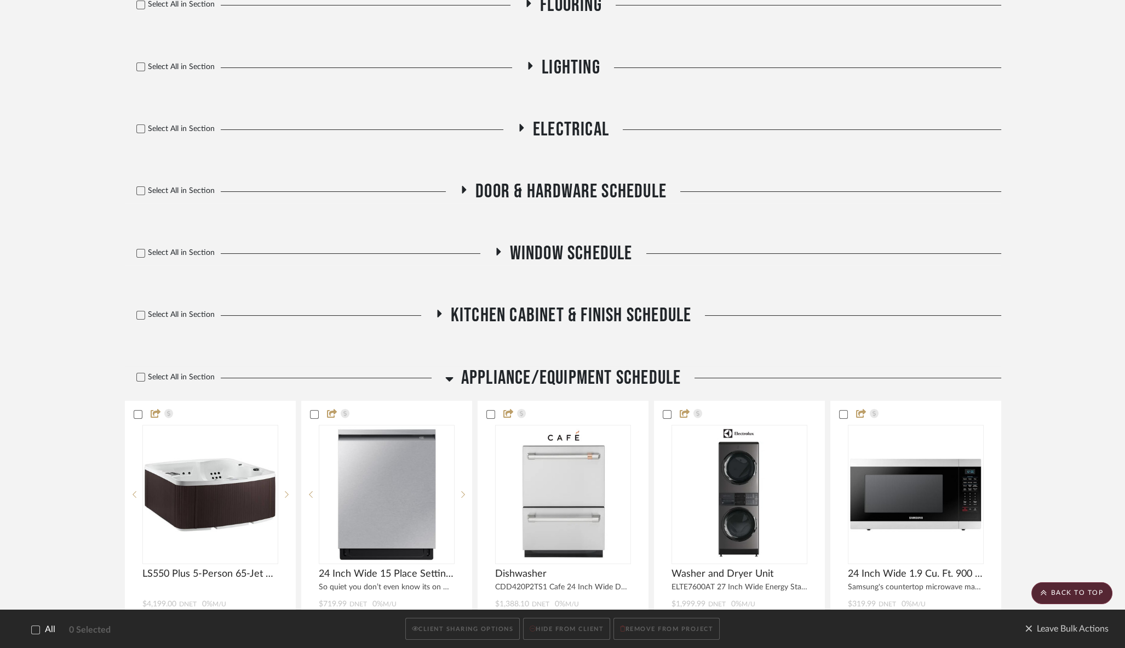
click at [445, 377] on icon at bounding box center [449, 378] width 8 height 13
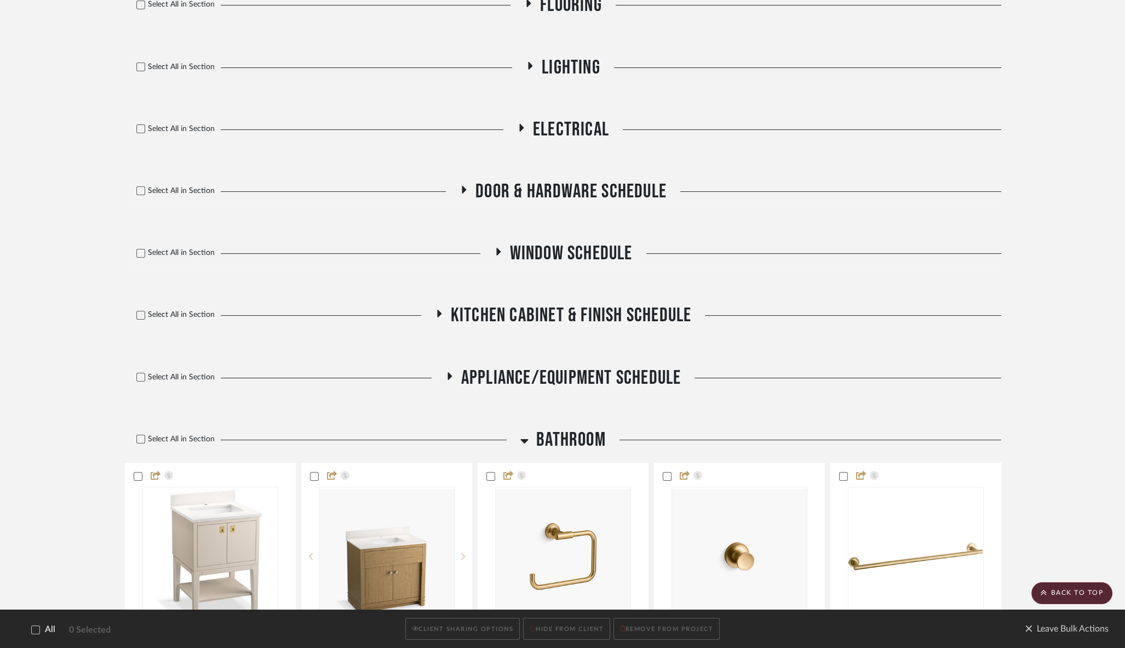
click at [452, 377] on icon at bounding box center [449, 375] width 13 height 8
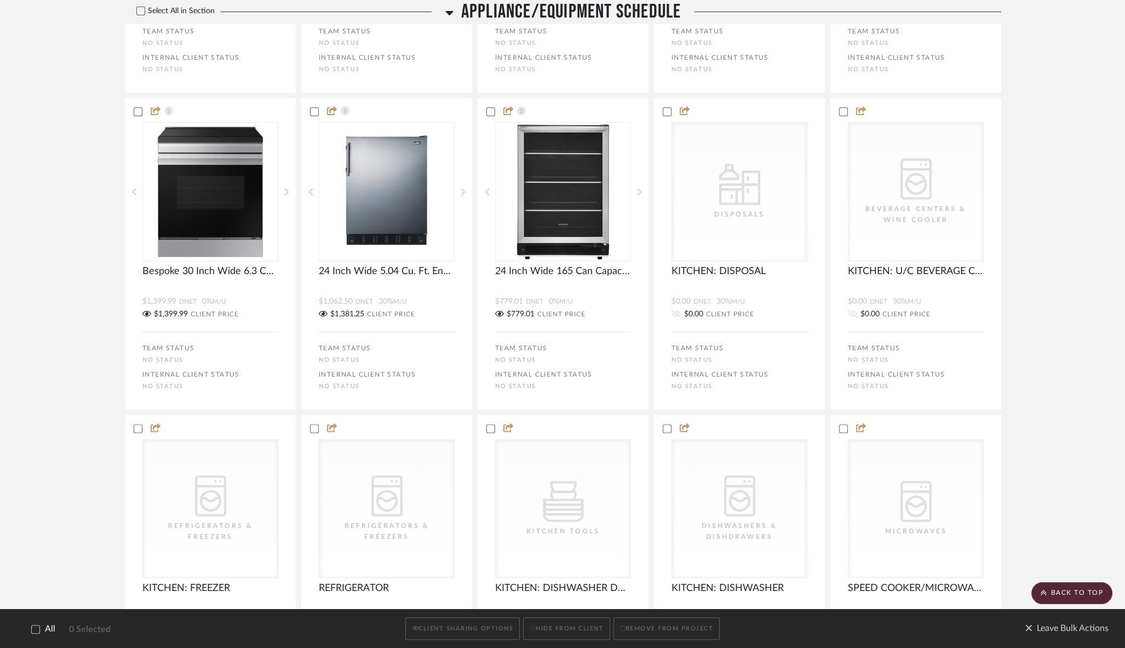
scroll to position [1039, 0]
click at [667, 110] on icon at bounding box center [667, 111] width 8 height 8
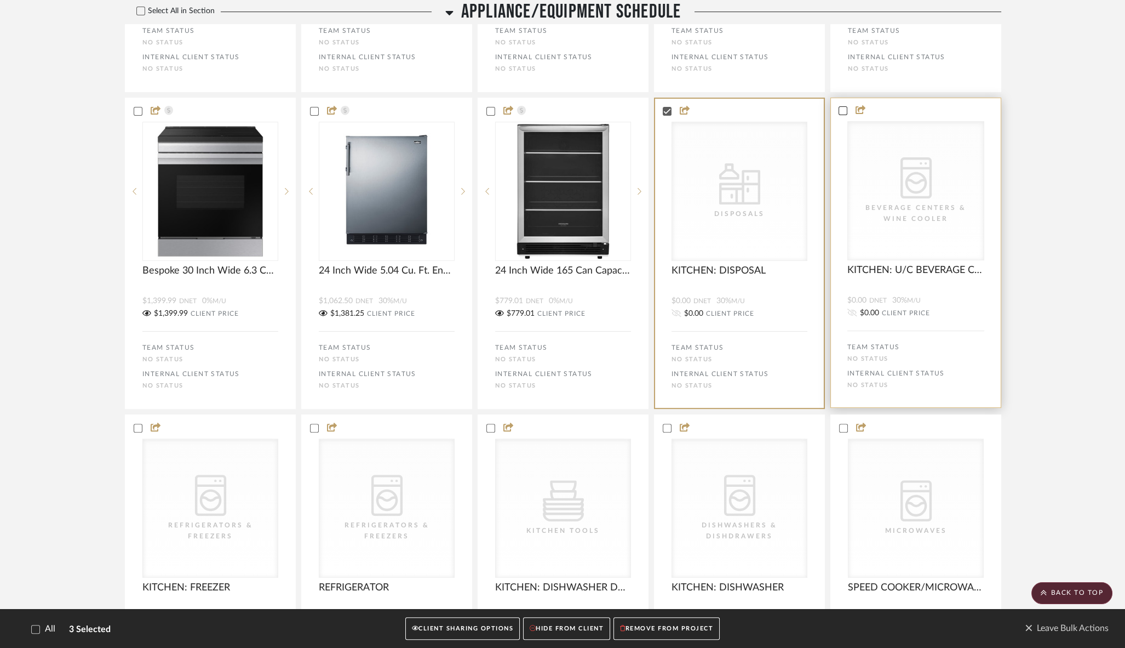
click at [845, 110] on icon at bounding box center [843, 111] width 8 height 8
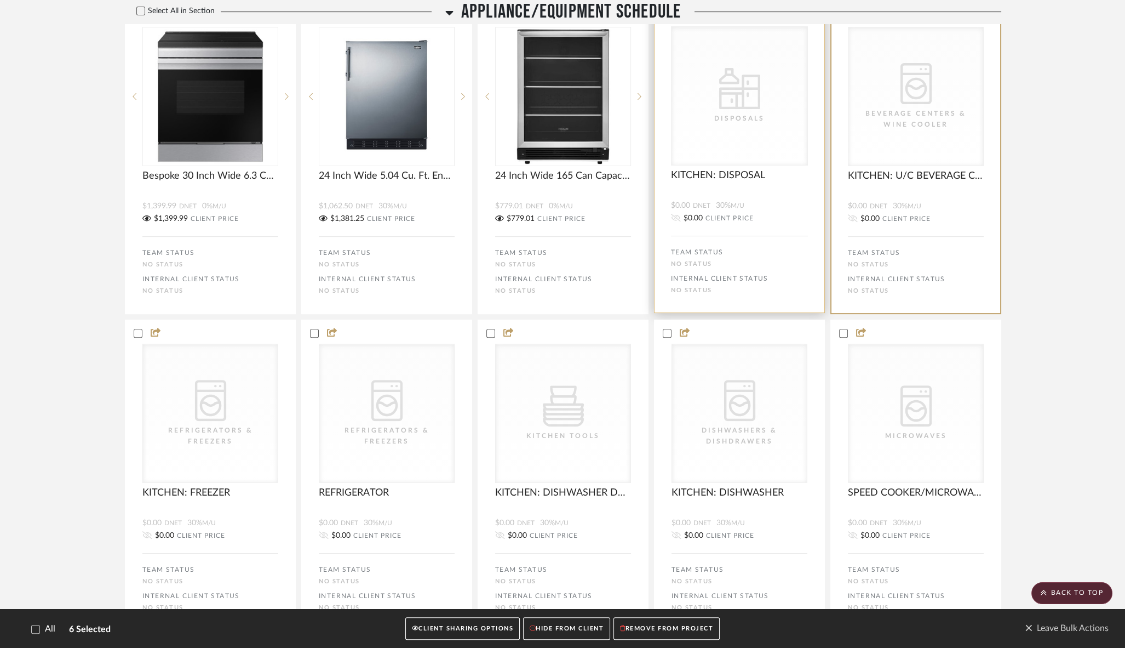
scroll to position [1201, 0]
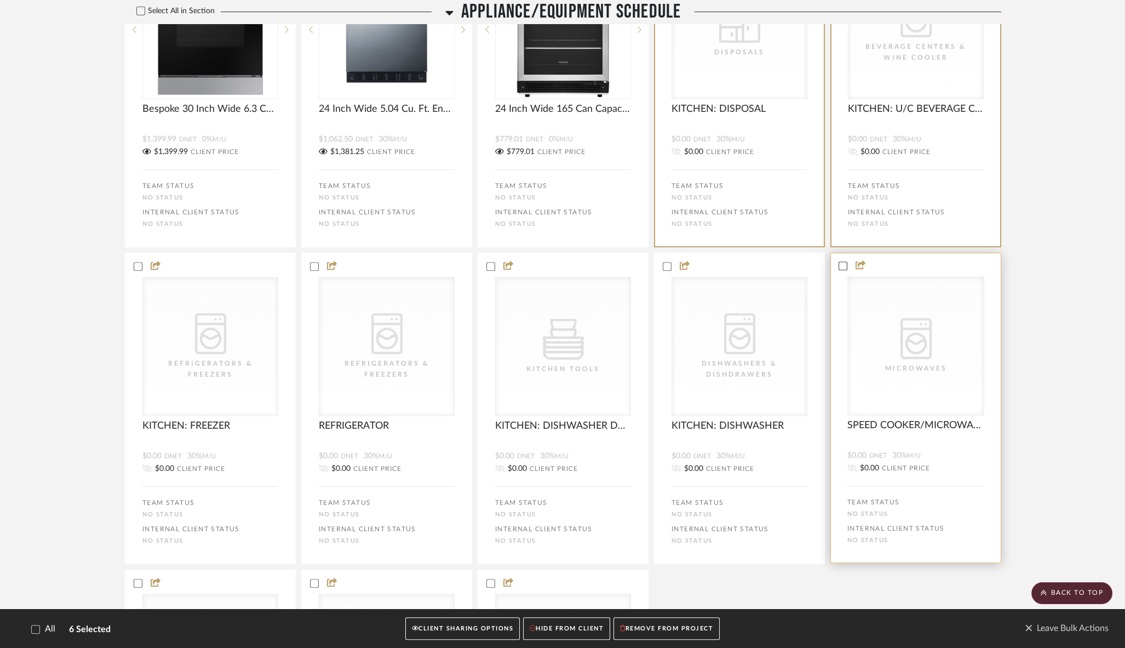
click at [846, 266] on icon at bounding box center [843, 266] width 8 height 8
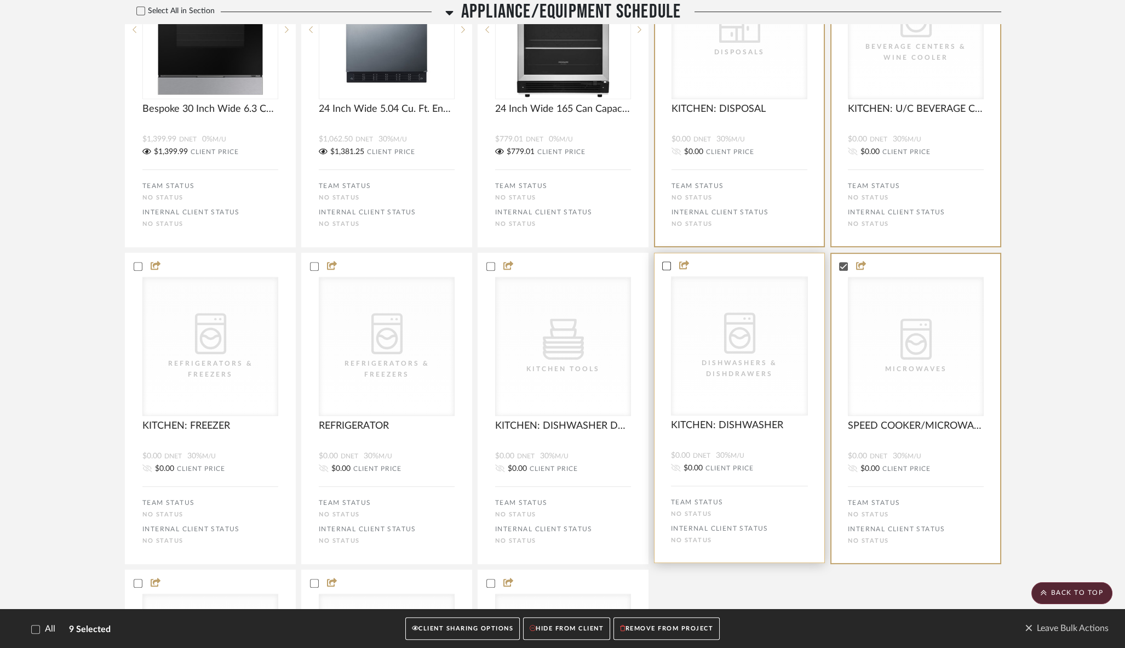
click at [668, 265] on icon at bounding box center [666, 265] width 7 height 5
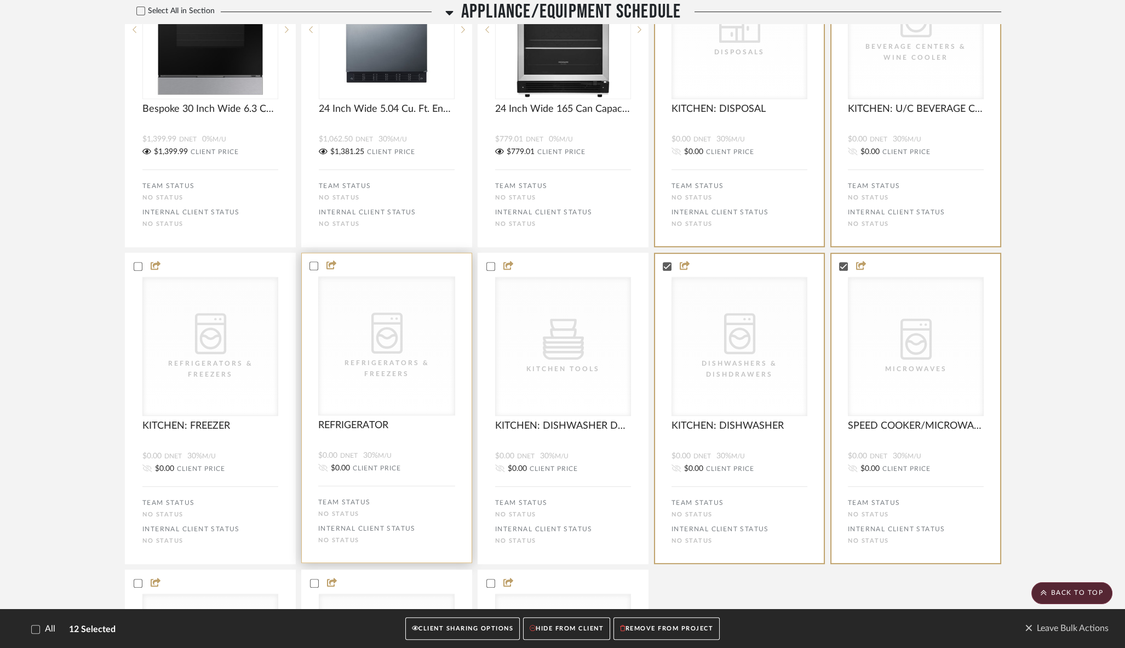
click at [489, 263] on icon at bounding box center [491, 266] width 8 height 8
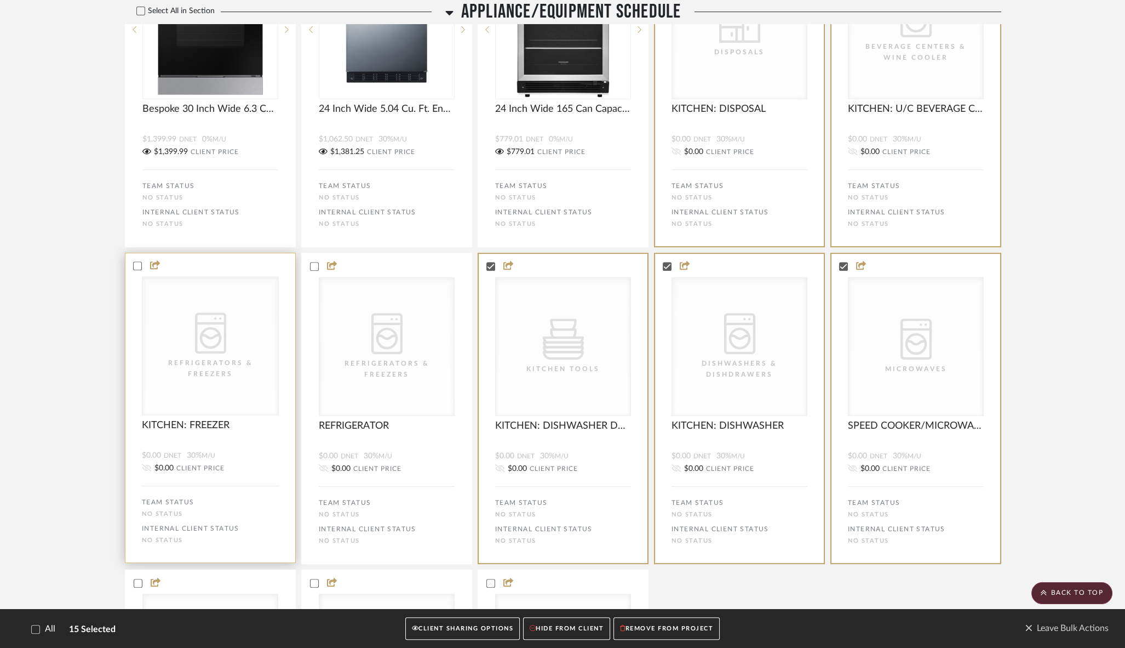
drag, startPoint x: 314, startPoint y: 268, endPoint x: 171, endPoint y: 265, distance: 143.0
click at [311, 268] on icon at bounding box center [315, 266] width 8 height 8
click at [138, 268] on icon at bounding box center [138, 266] width 8 height 8
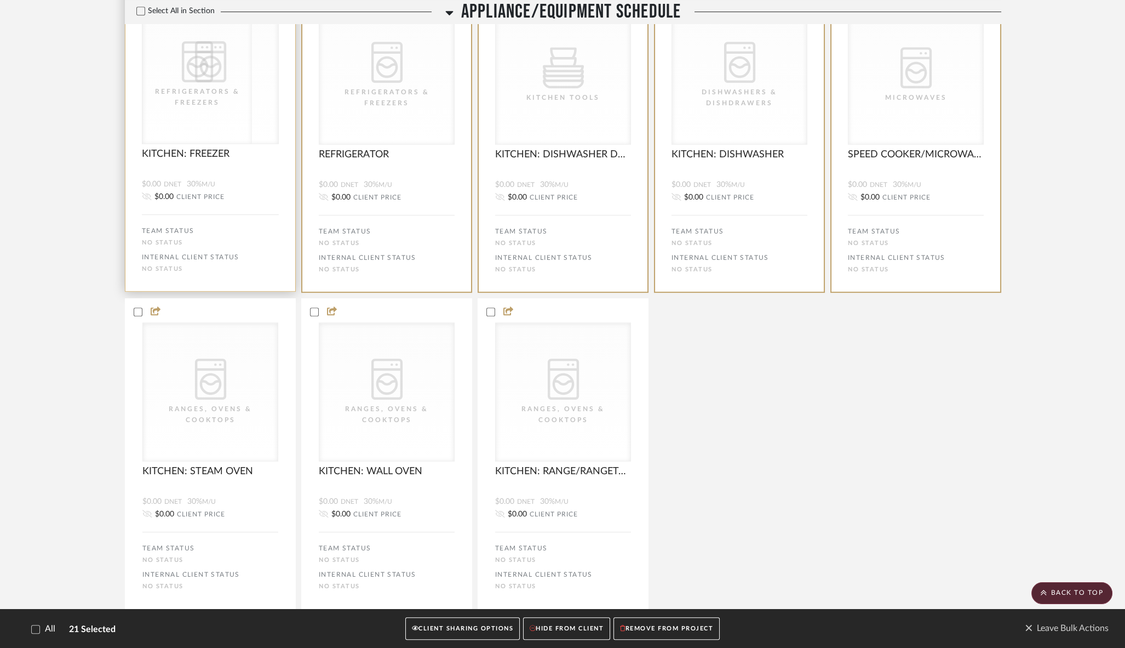
scroll to position [1478, 0]
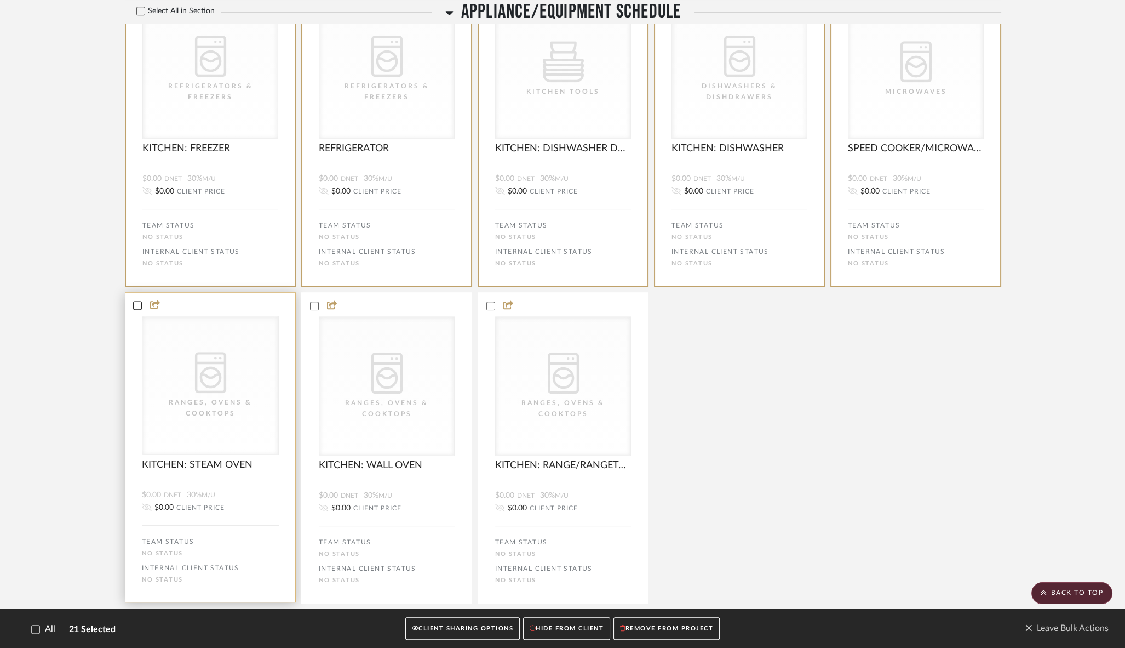
click at [137, 305] on icon at bounding box center [138, 305] width 8 height 8
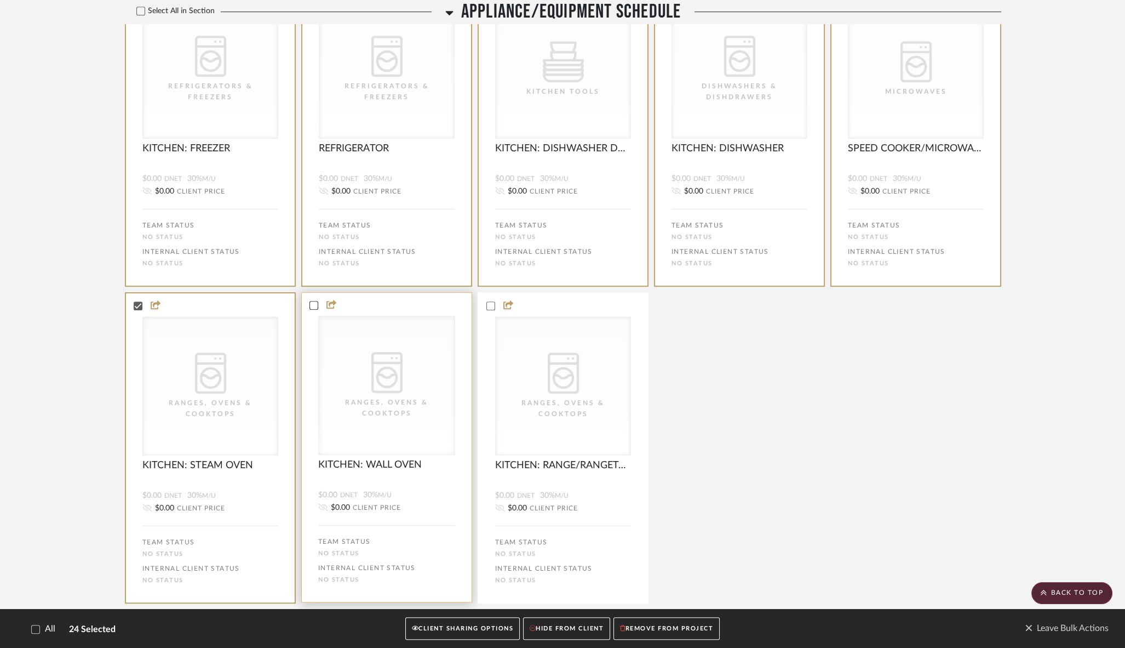
click at [314, 306] on icon at bounding box center [314, 305] width 8 height 8
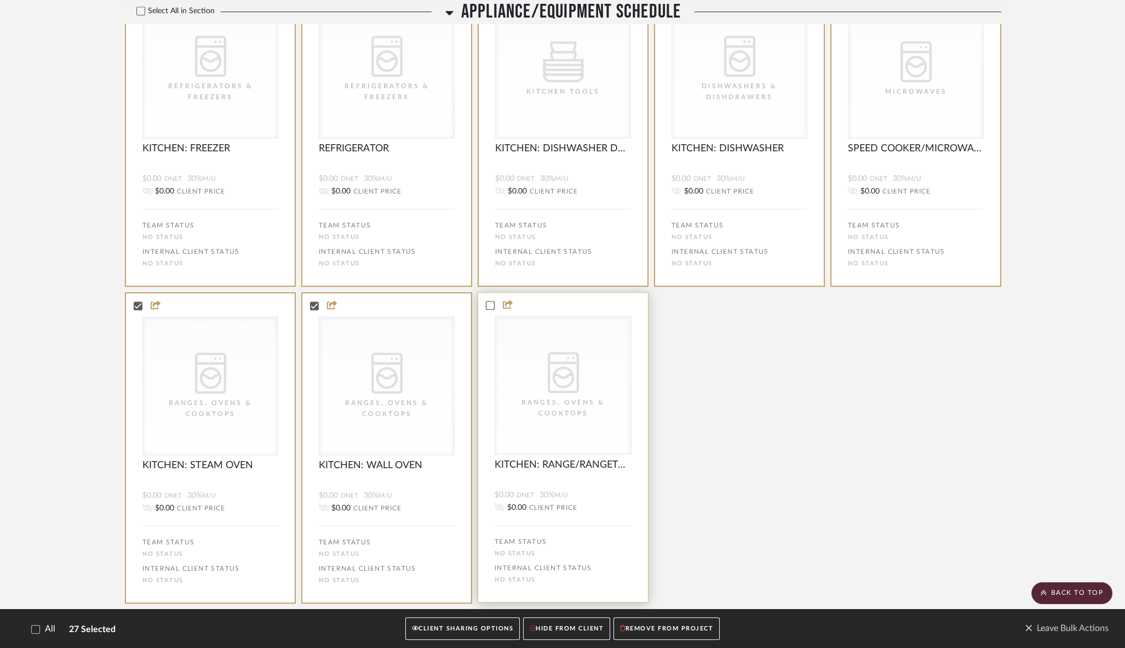
click at [487, 308] on icon at bounding box center [490, 304] width 7 height 5
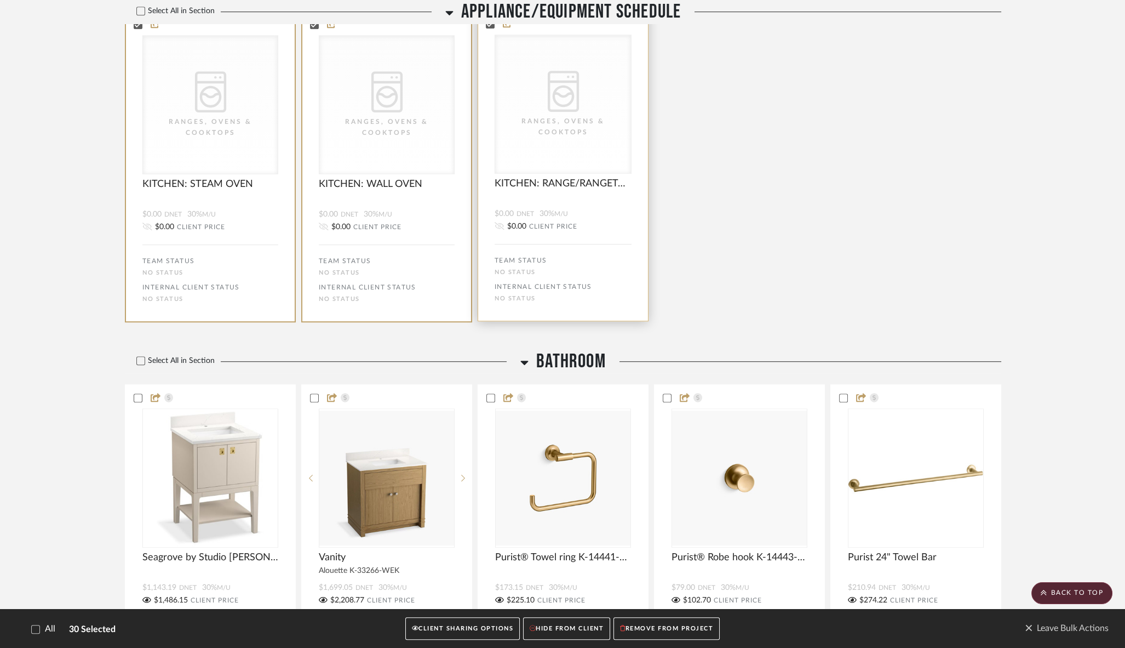
scroll to position [1761, 0]
click at [649, 630] on button "REMOVE FROM PROJECT" at bounding box center [667, 628] width 106 height 22
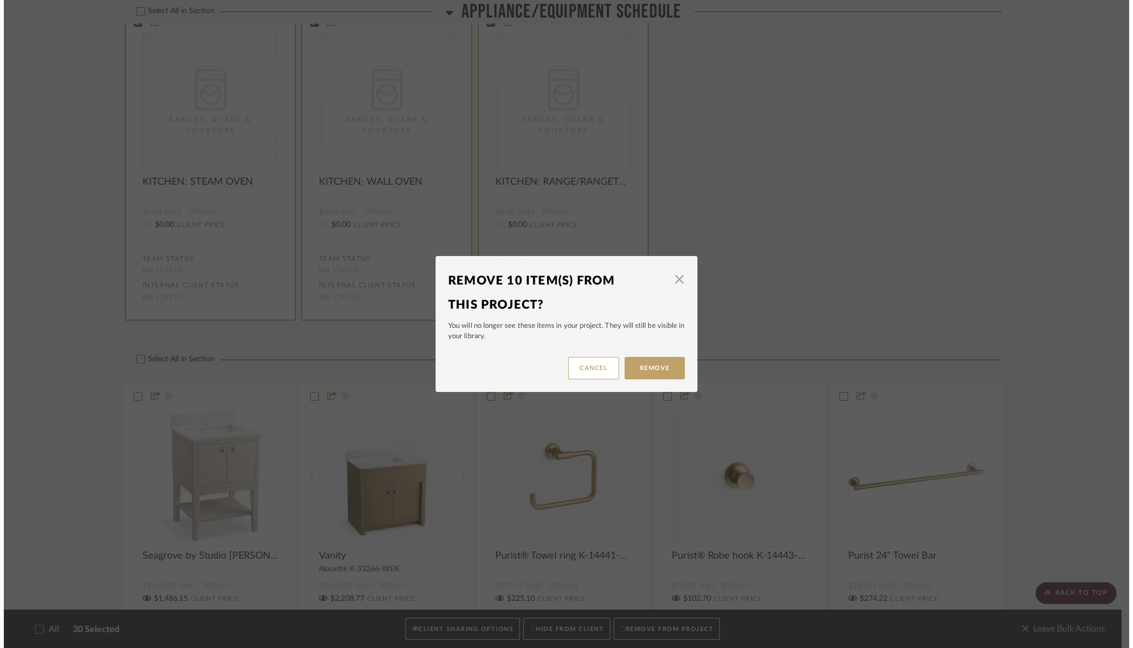
scroll to position [0, 0]
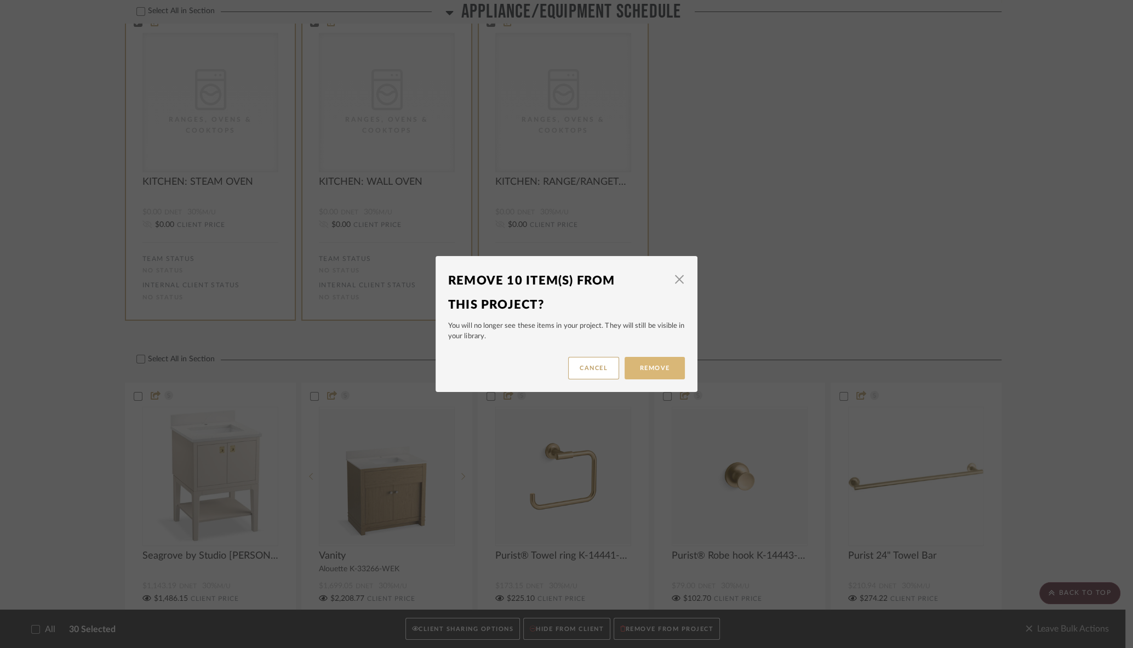
click at [640, 363] on button "Remove" at bounding box center [654, 368] width 60 height 22
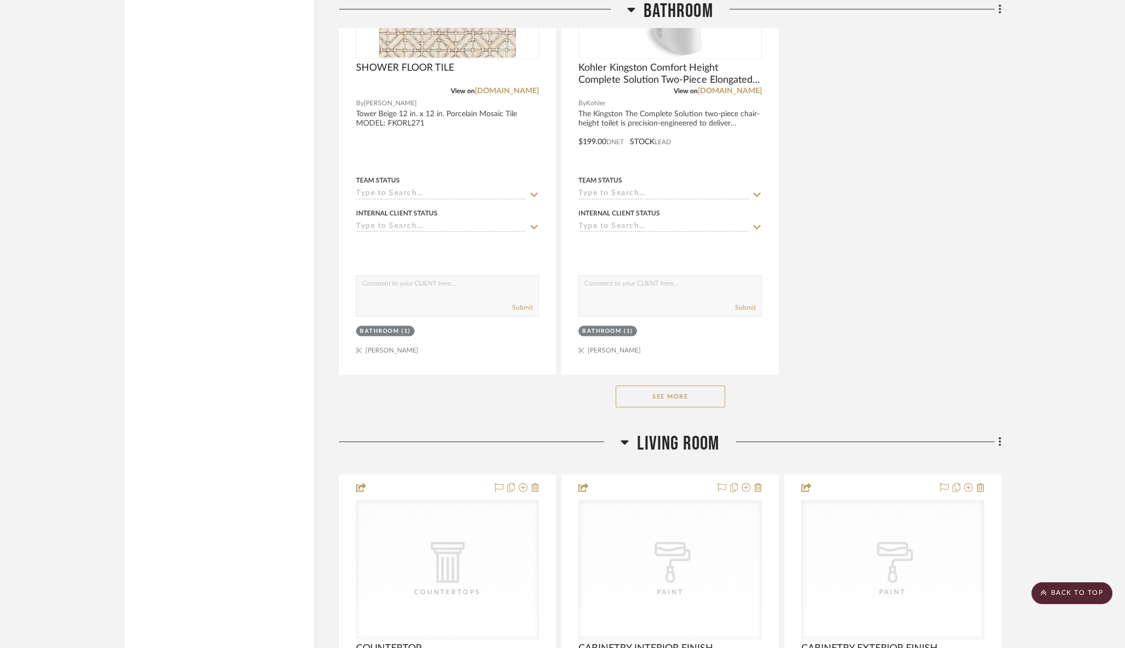
scroll to position [3279, 0]
click at [649, 385] on button "See More" at bounding box center [671, 396] width 110 height 22
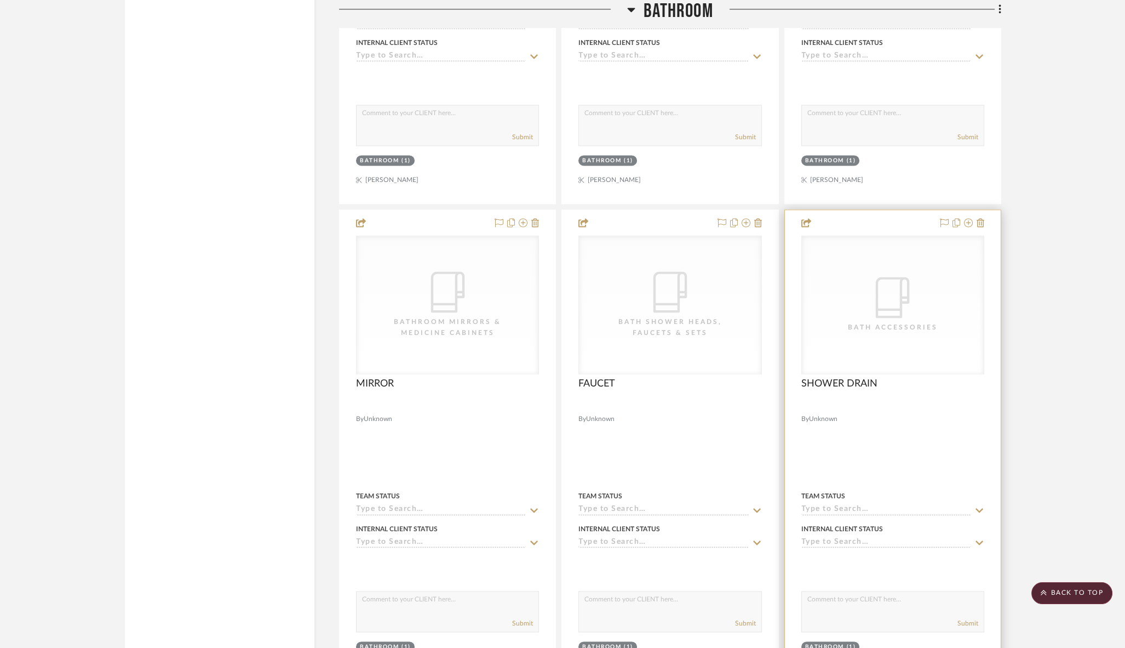
scroll to position [3930, 0]
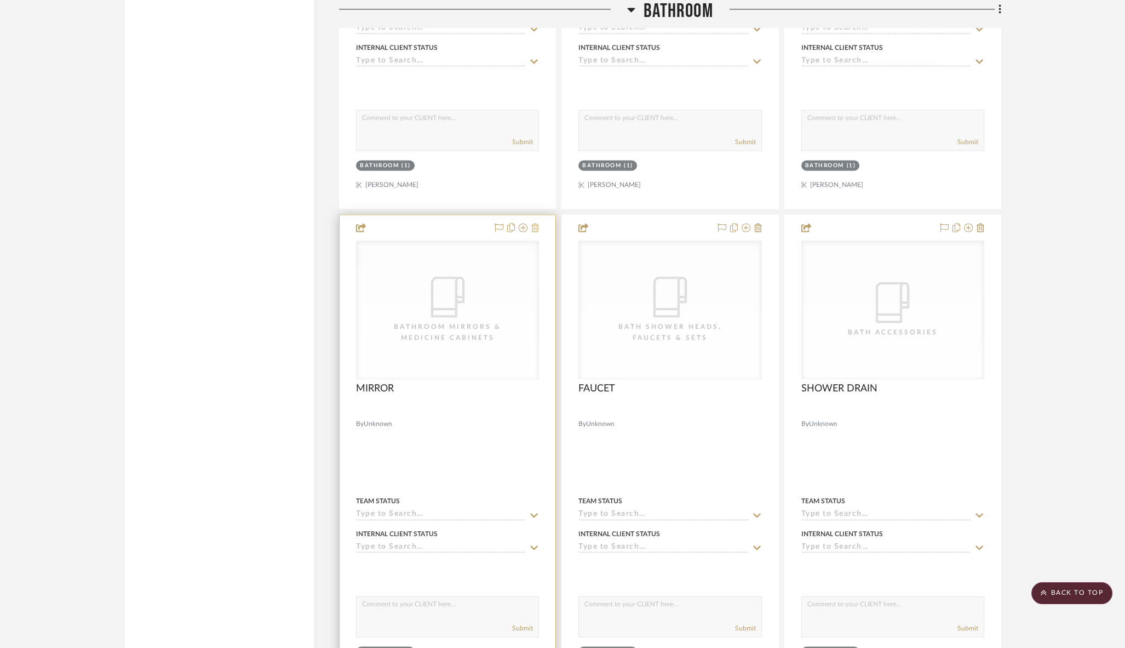
click at [536, 223] on icon at bounding box center [535, 227] width 8 height 9
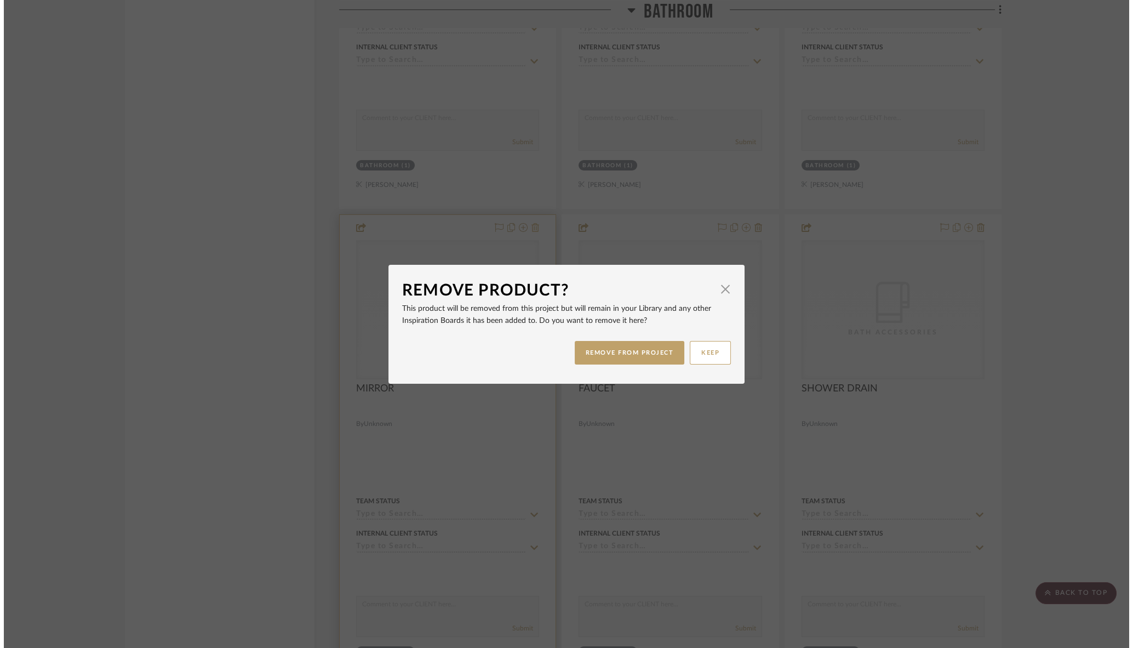
scroll to position [0, 0]
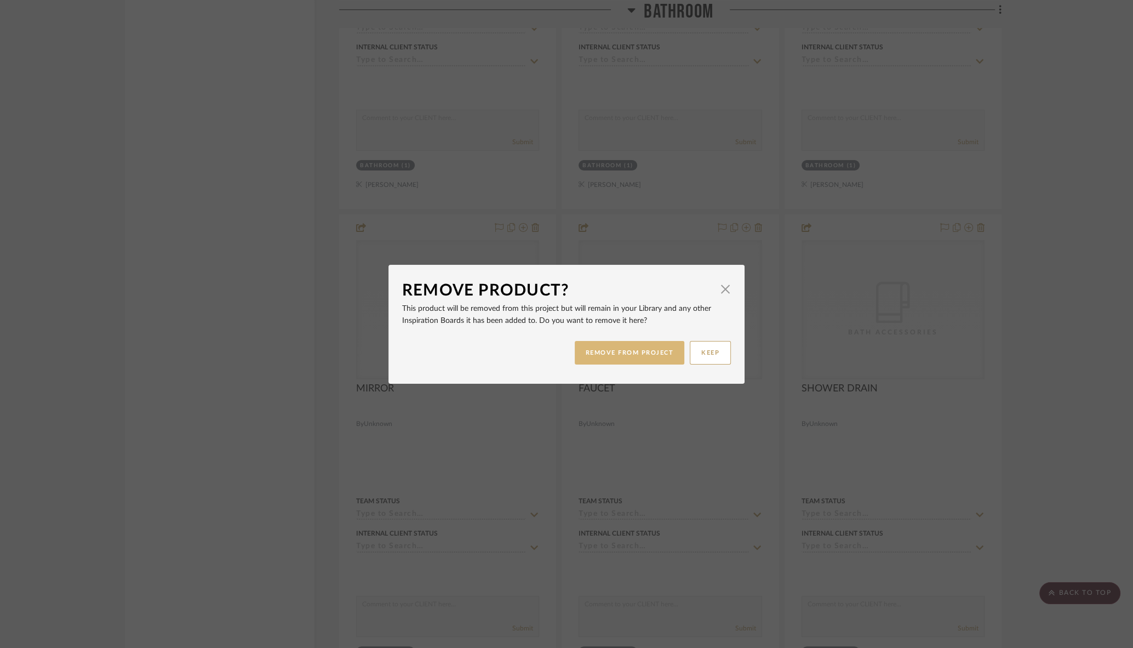
click at [636, 352] on button "REMOVE FROM PROJECT" at bounding box center [630, 353] width 110 height 24
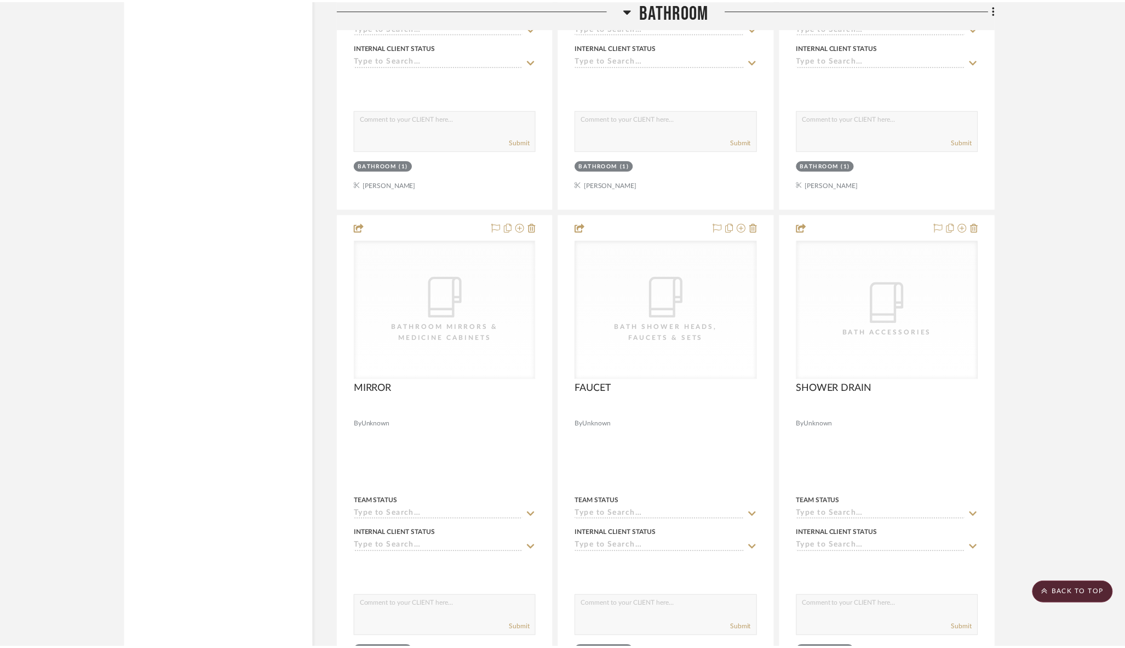
scroll to position [3930, 0]
click at [1081, 595] on scroll-to-top-button "BACK TO TOP" at bounding box center [1072, 593] width 81 height 22
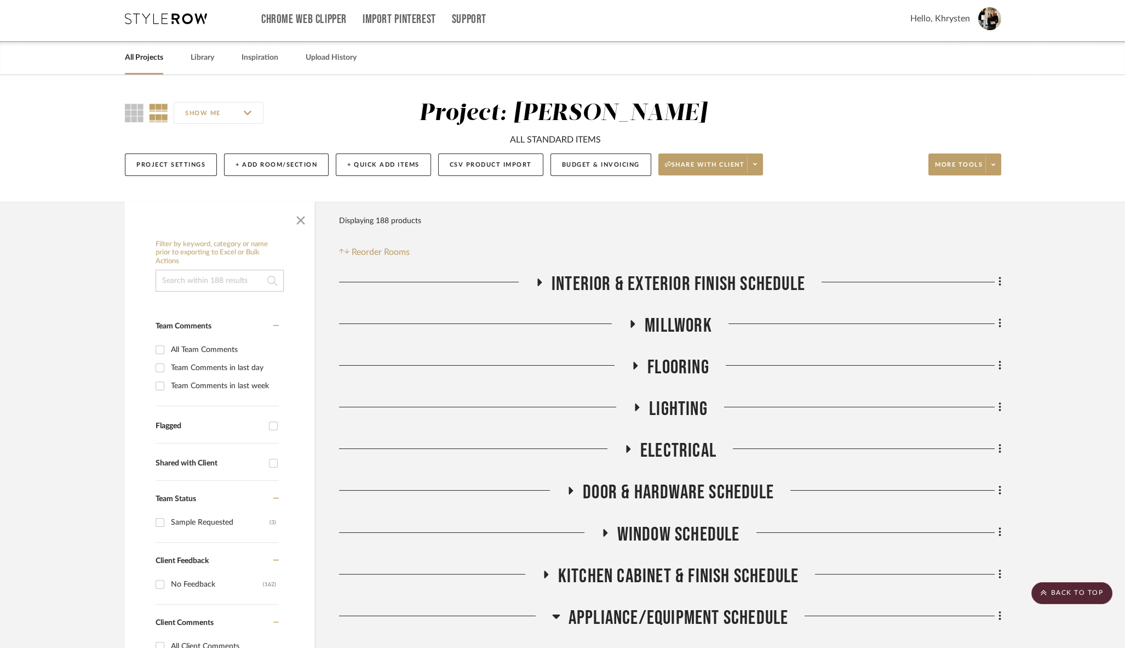
scroll to position [0, 0]
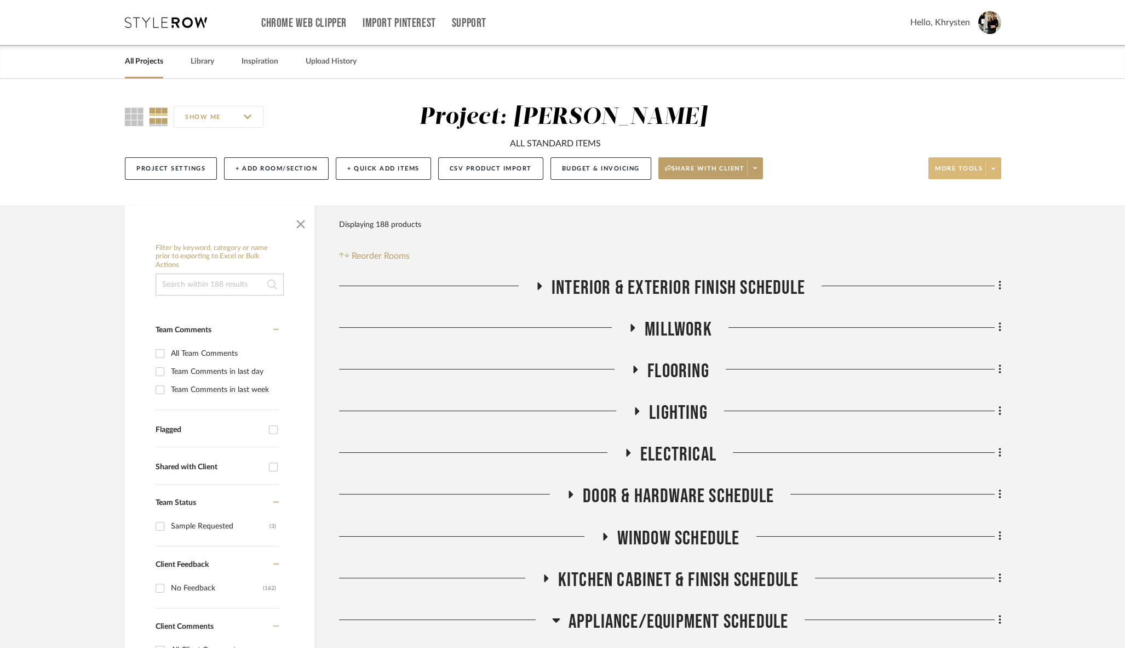
click at [960, 174] on span "More tools" at bounding box center [959, 172] width 48 height 16
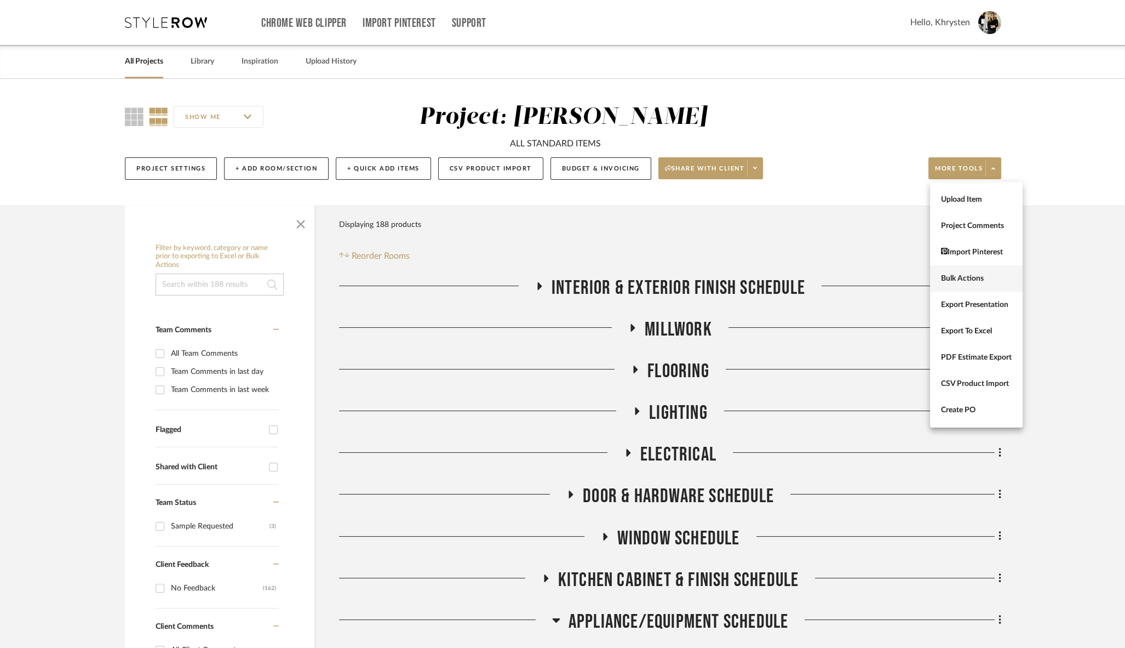
click at [964, 278] on span "Bulk Actions" at bounding box center [976, 278] width 71 height 9
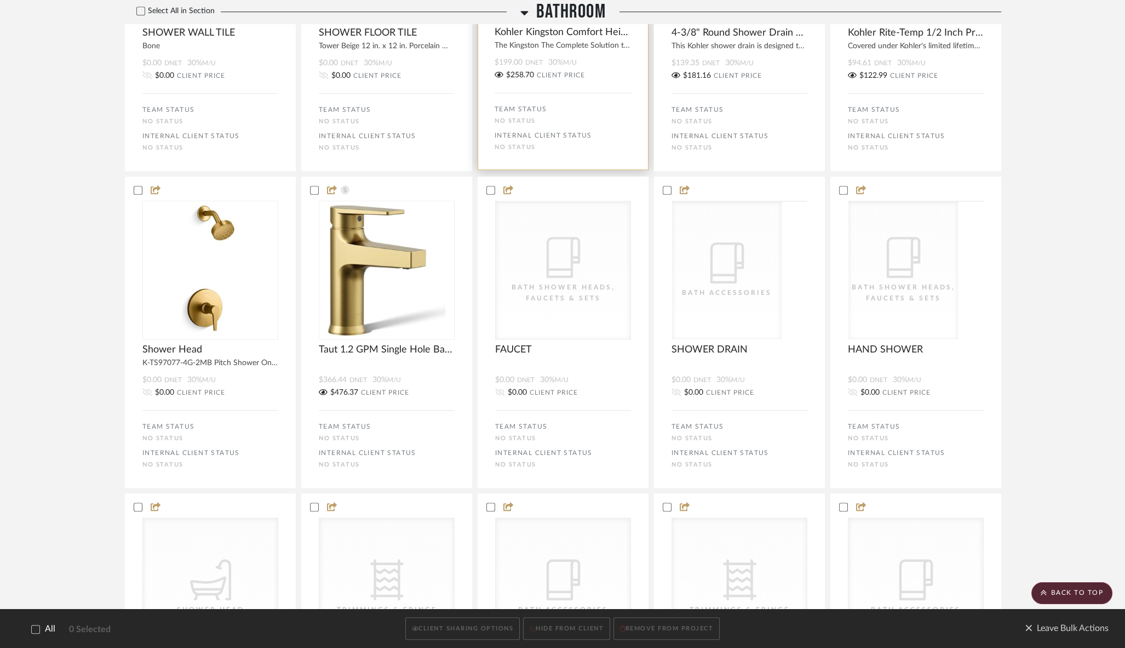
scroll to position [1964, 0]
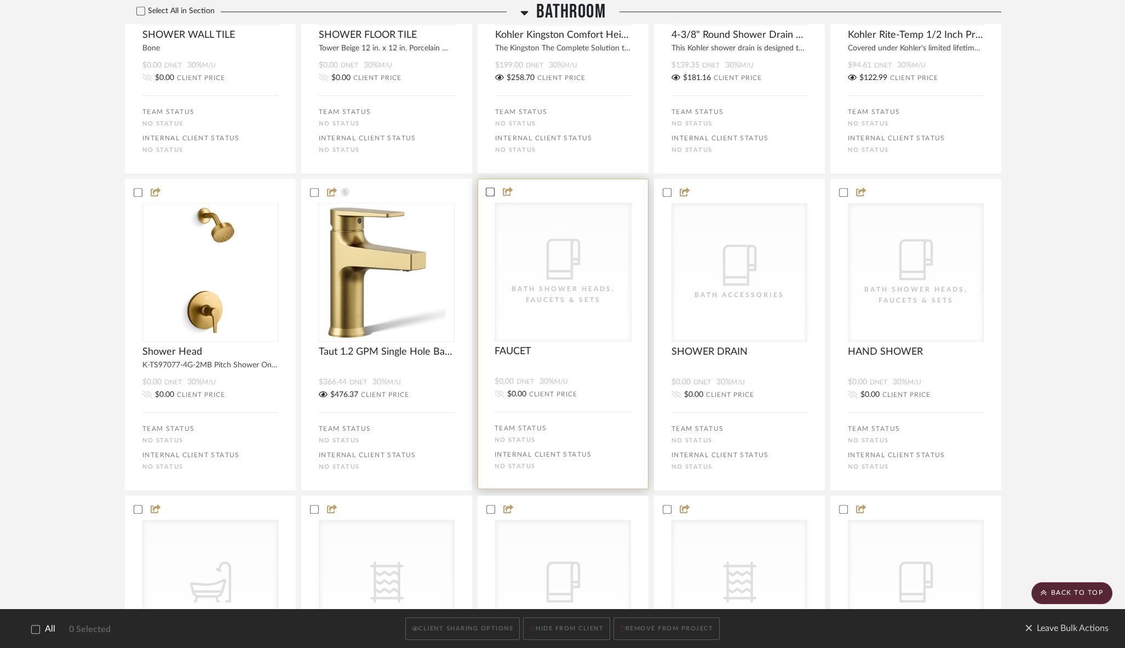
click at [487, 194] on icon at bounding box center [490, 192] width 8 height 8
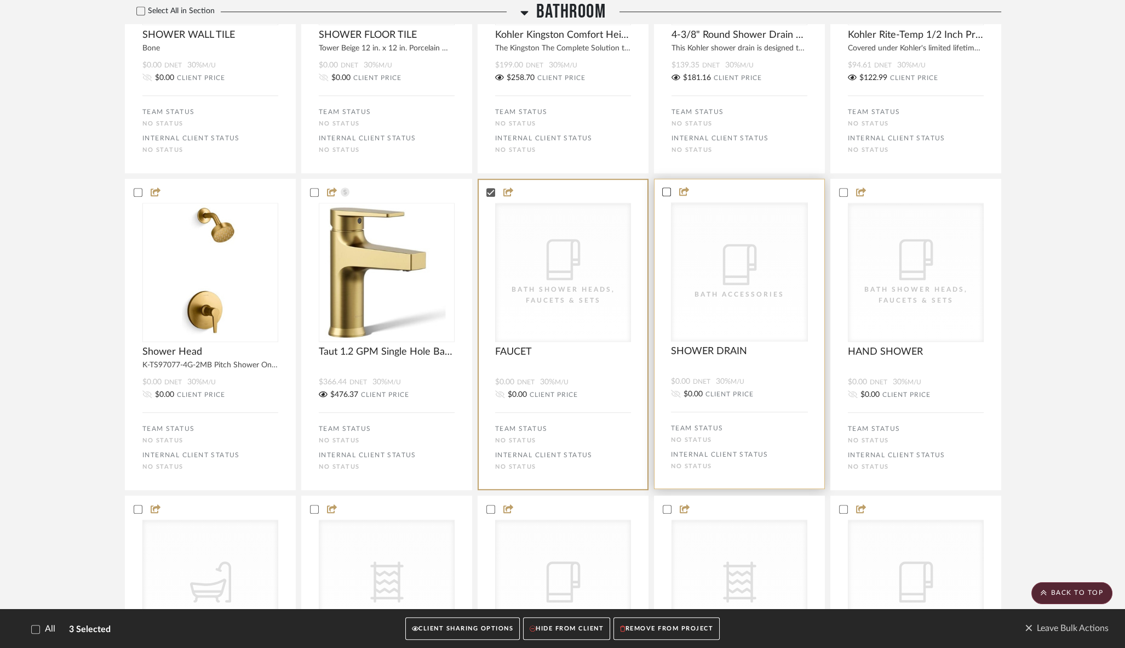
click at [664, 194] on icon at bounding box center [666, 191] width 7 height 5
click at [843, 194] on icon at bounding box center [843, 191] width 7 height 5
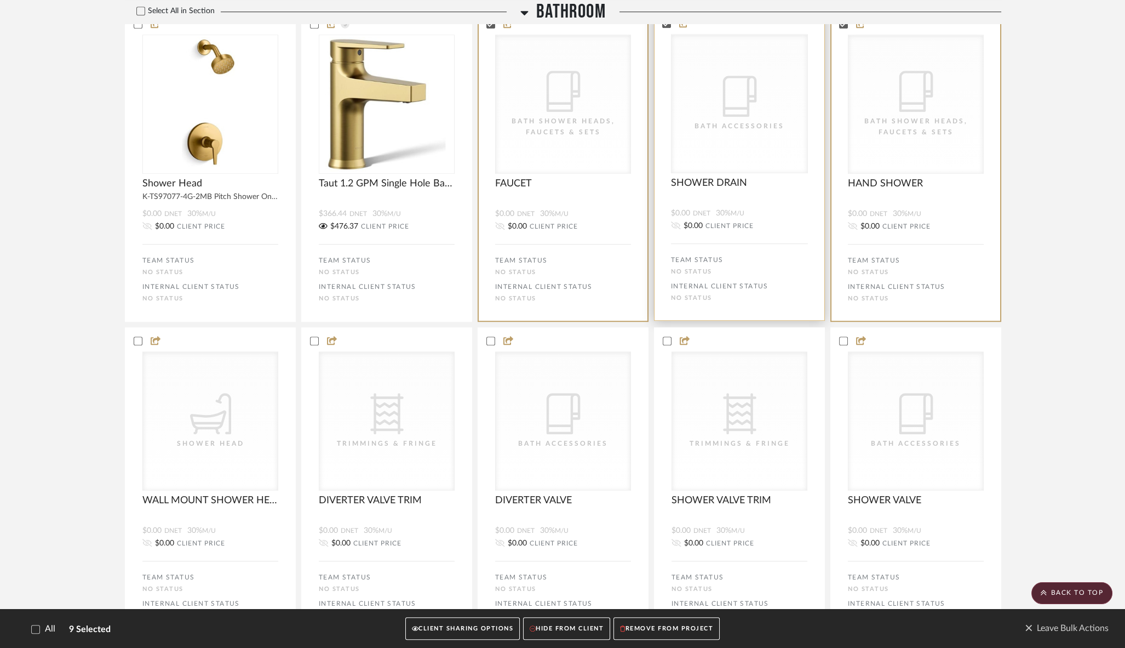
scroll to position [2134, 0]
click at [136, 342] on icon at bounding box center [138, 339] width 8 height 8
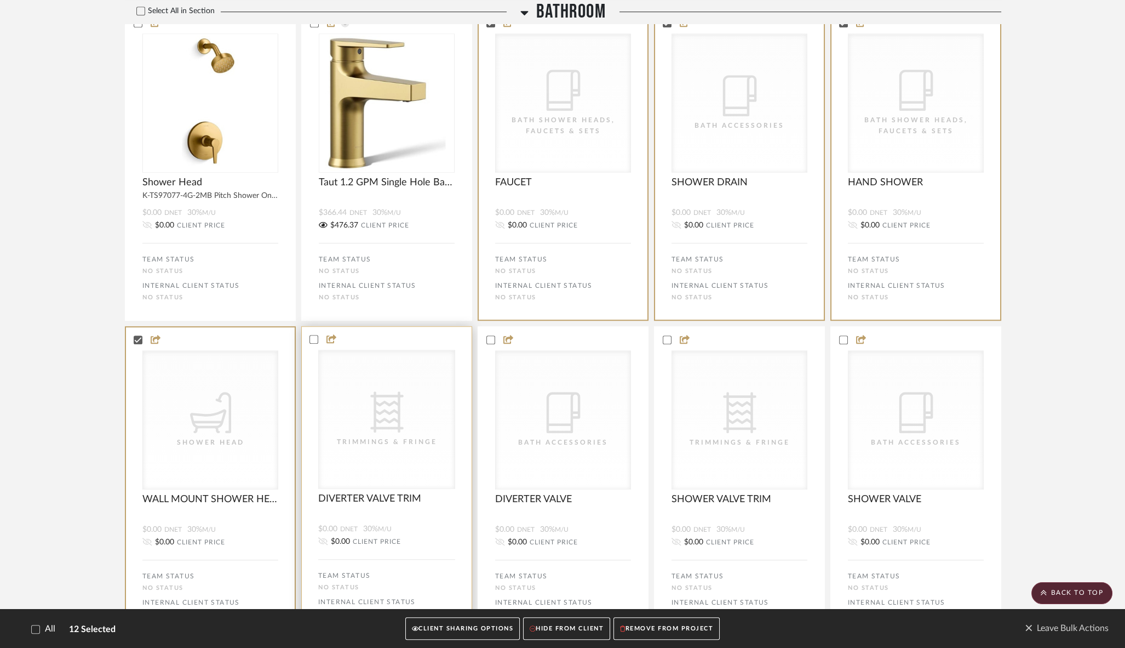
drag, startPoint x: 312, startPoint y: 344, endPoint x: 363, endPoint y: 344, distance: 50.9
click at [314, 343] on icon at bounding box center [314, 339] width 8 height 8
drag, startPoint x: 487, startPoint y: 343, endPoint x: 496, endPoint y: 344, distance: 8.8
click at [487, 342] on icon at bounding box center [490, 338] width 7 height 5
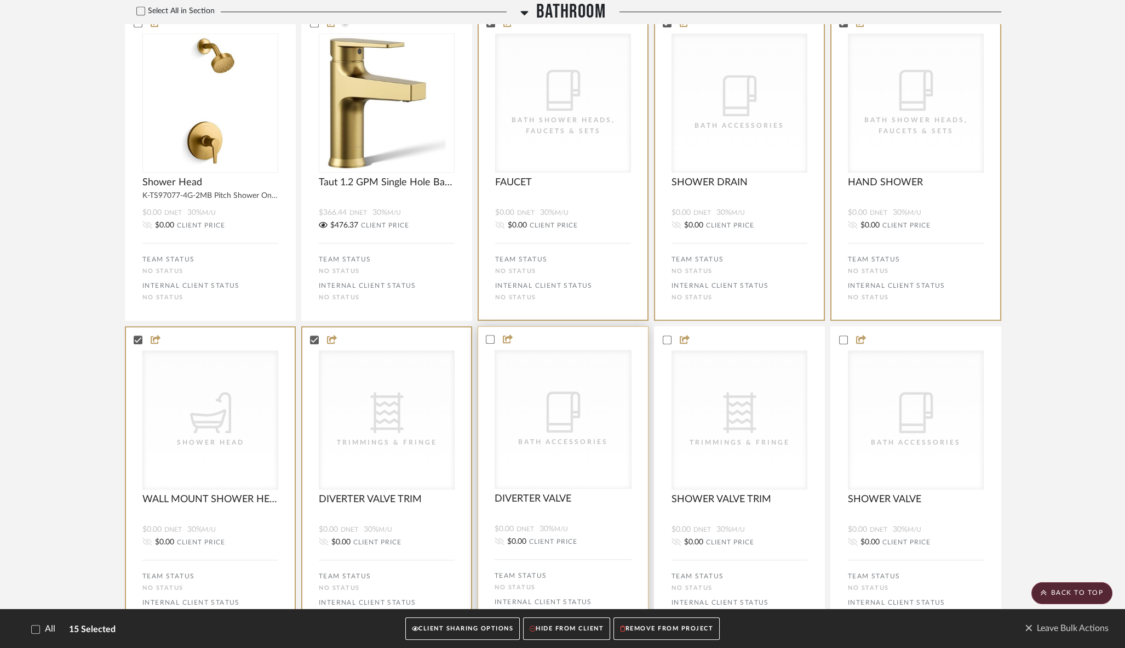
drag, startPoint x: 667, startPoint y: 343, endPoint x: 775, endPoint y: 337, distance: 108.1
click at [669, 343] on icon at bounding box center [667, 339] width 8 height 8
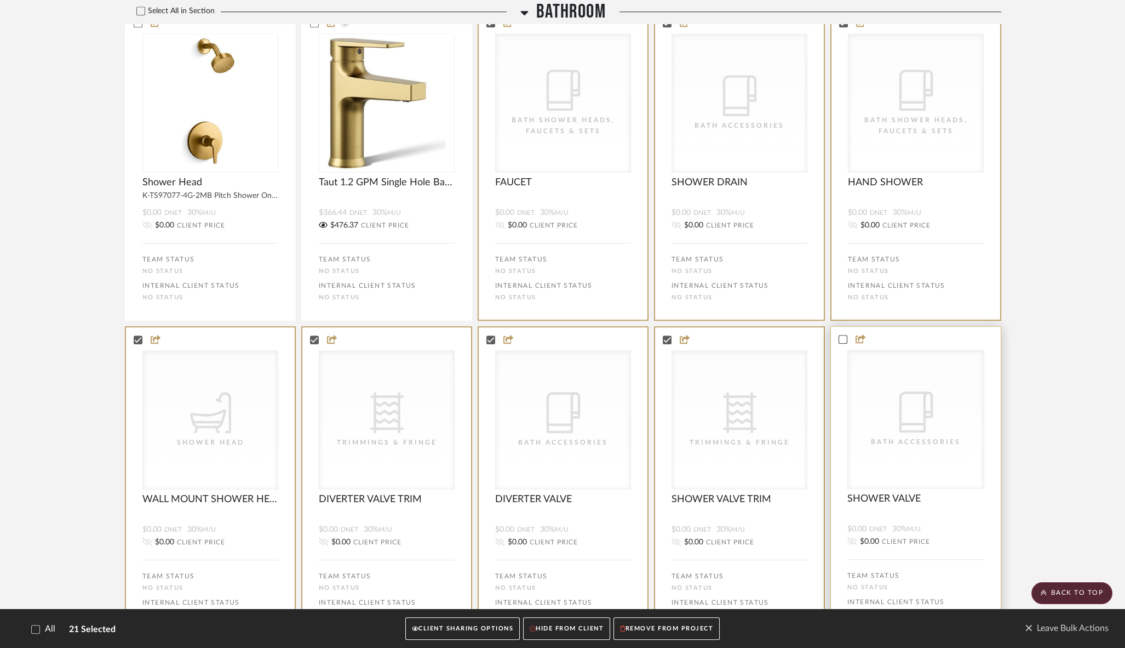
click at [845, 343] on icon at bounding box center [843, 339] width 8 height 8
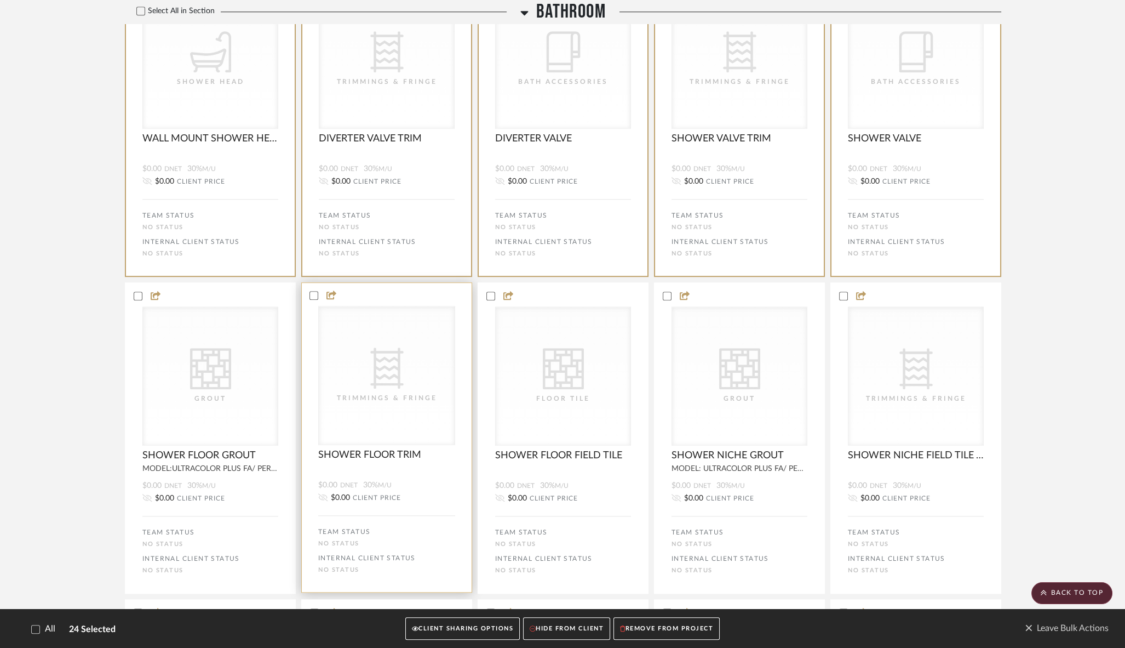
scroll to position [2495, 0]
click at [312, 299] on icon at bounding box center [314, 295] width 8 height 8
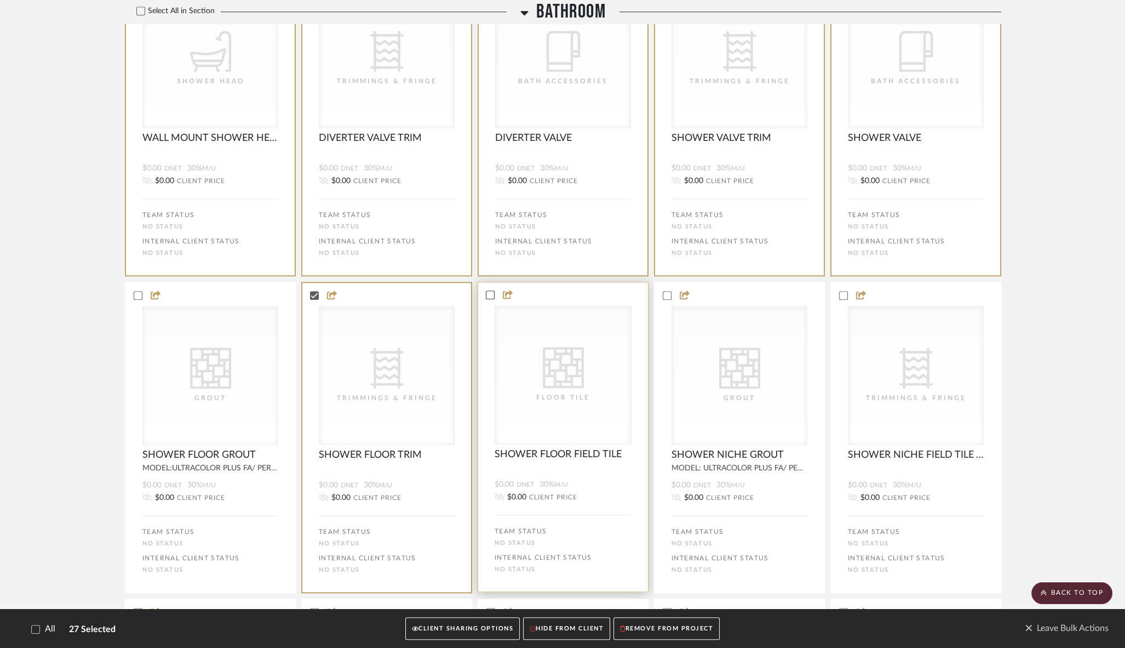
click at [488, 299] on icon at bounding box center [490, 295] width 8 height 8
click at [667, 299] on icon at bounding box center [667, 295] width 8 height 8
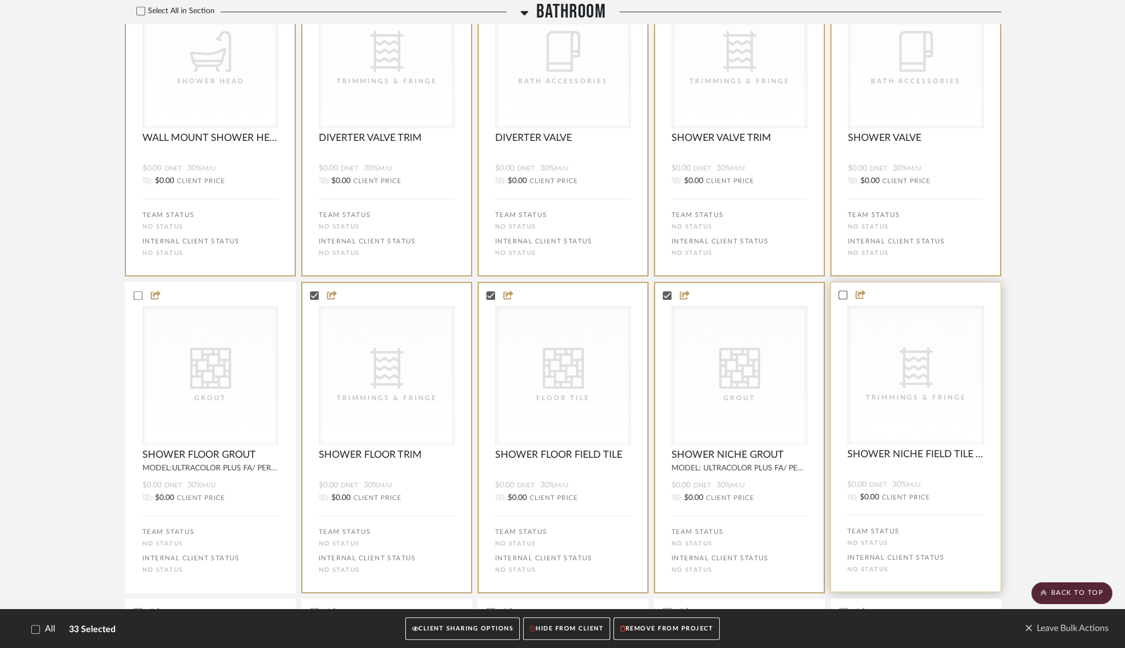
click at [843, 297] on icon at bounding box center [843, 294] width 7 height 5
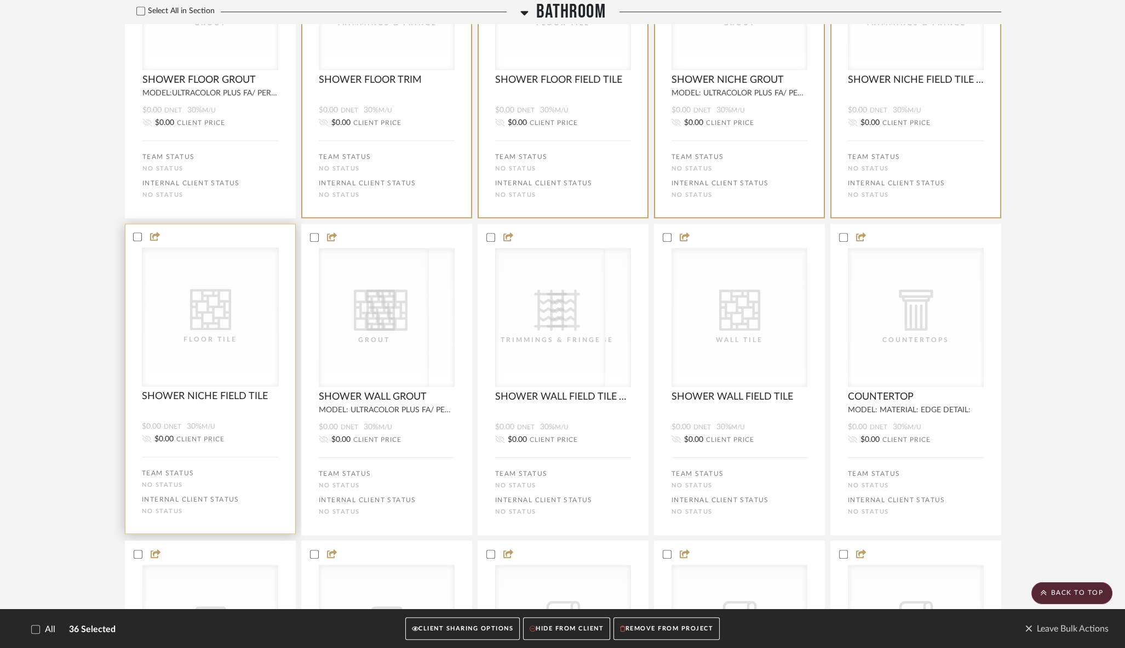
scroll to position [2871, 0]
click at [137, 239] on icon at bounding box center [138, 236] width 8 height 8
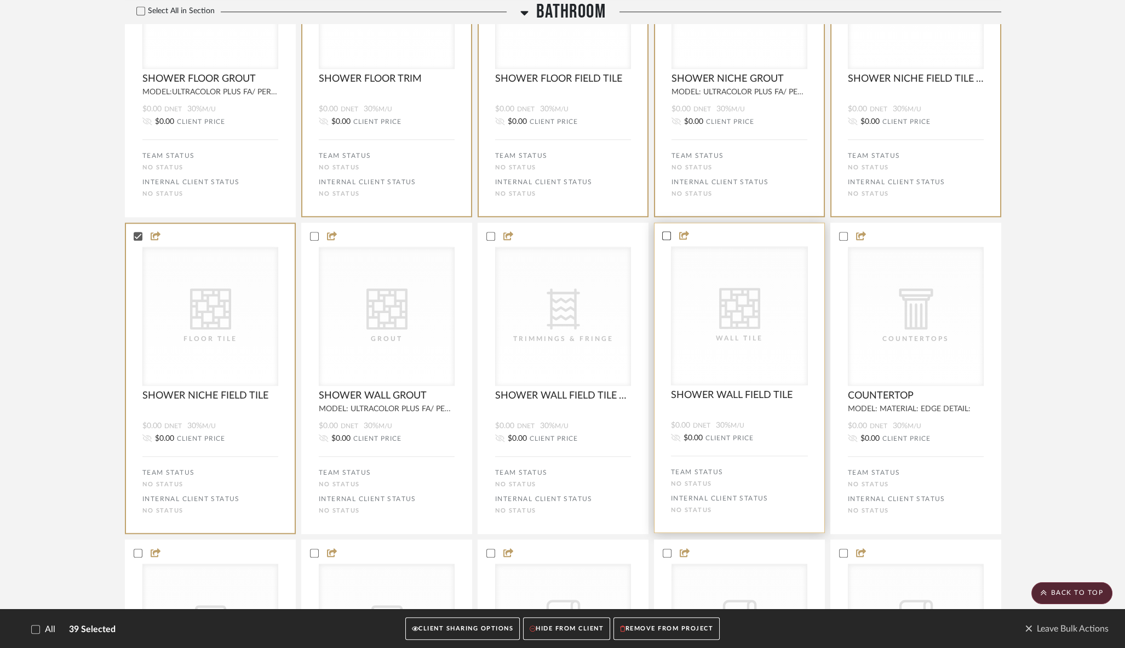
click at [663, 238] on icon at bounding box center [666, 235] width 7 height 5
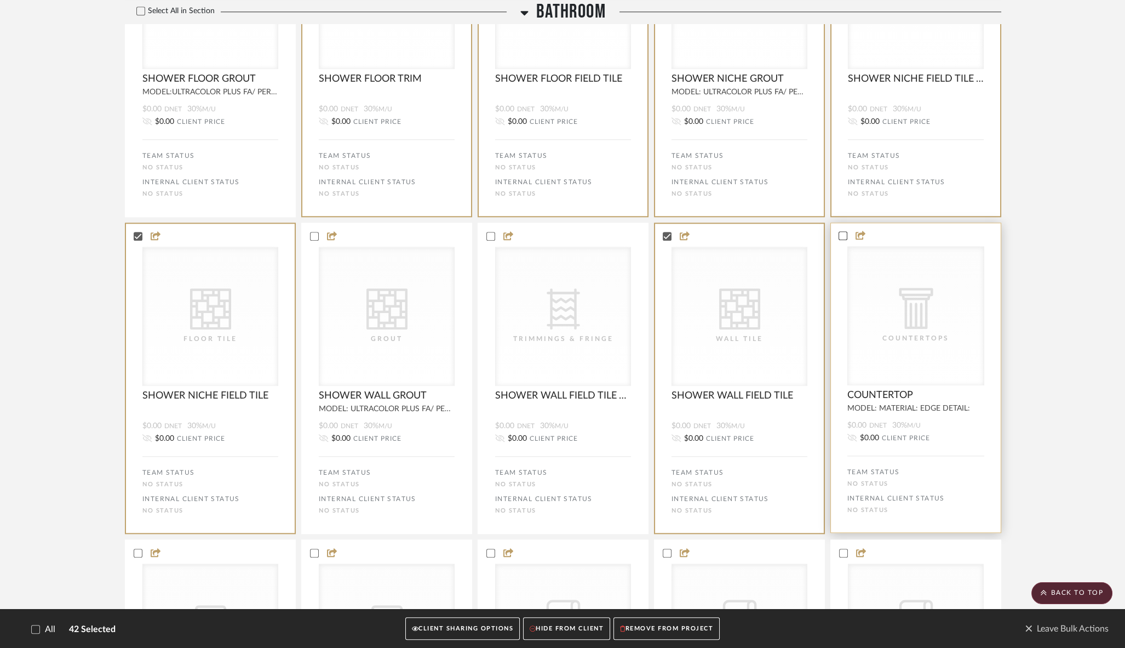
click at [840, 239] on icon at bounding box center [843, 236] width 8 height 8
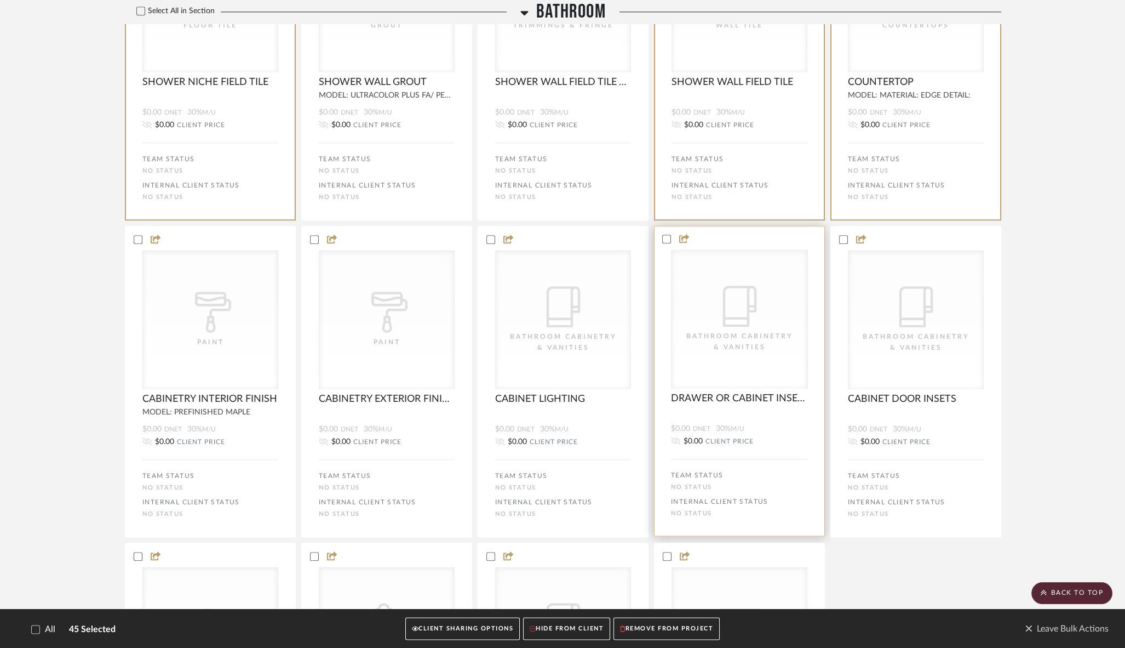
scroll to position [3189, 0]
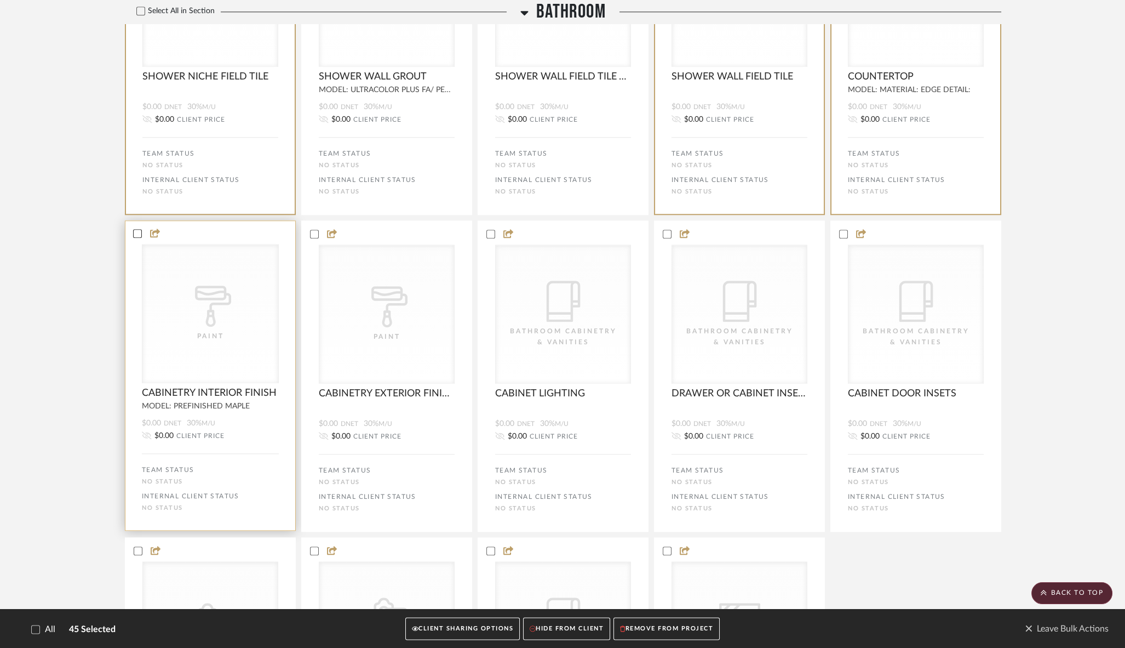
click at [139, 237] on icon at bounding box center [138, 234] width 8 height 8
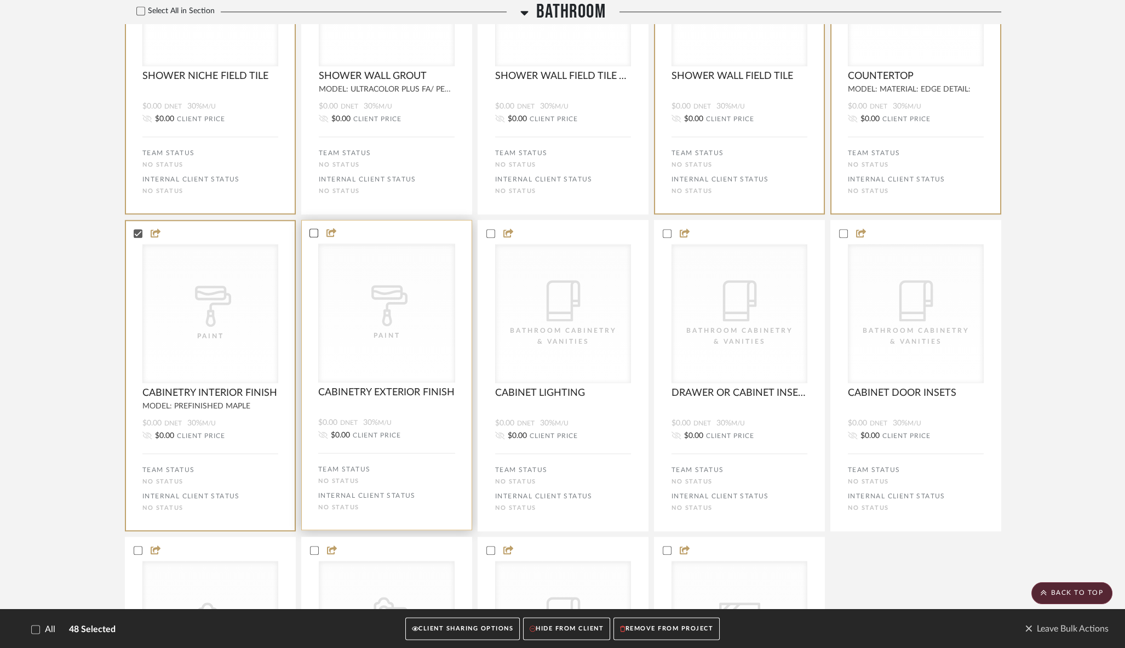
click at [312, 237] on icon at bounding box center [314, 233] width 8 height 8
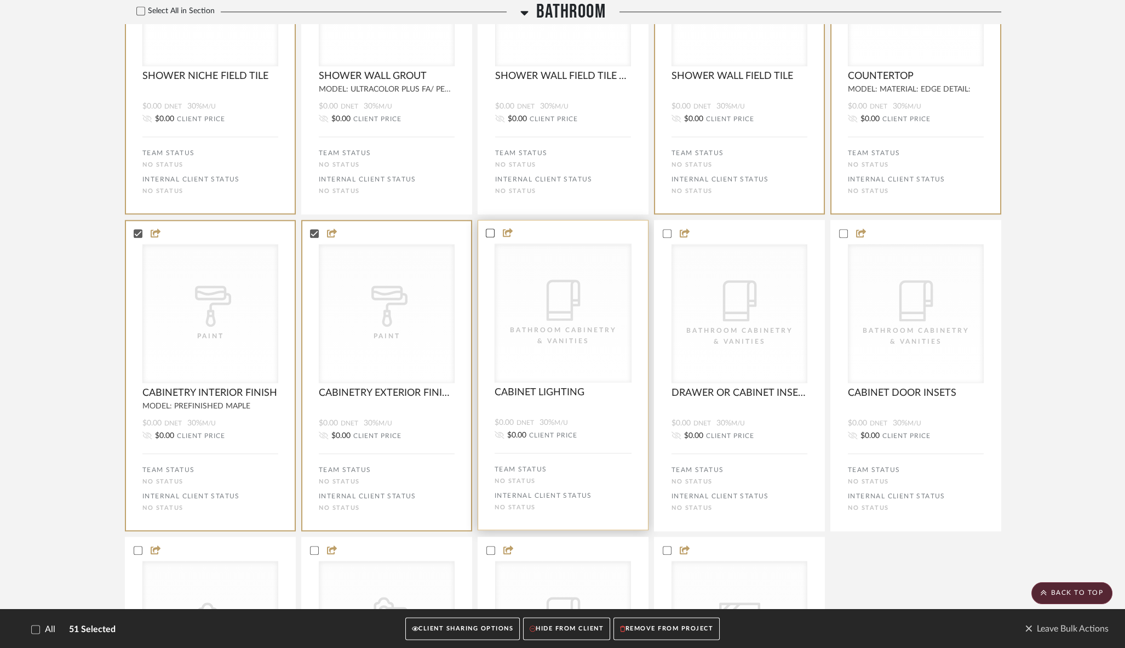
click at [490, 236] on icon at bounding box center [490, 233] width 7 height 5
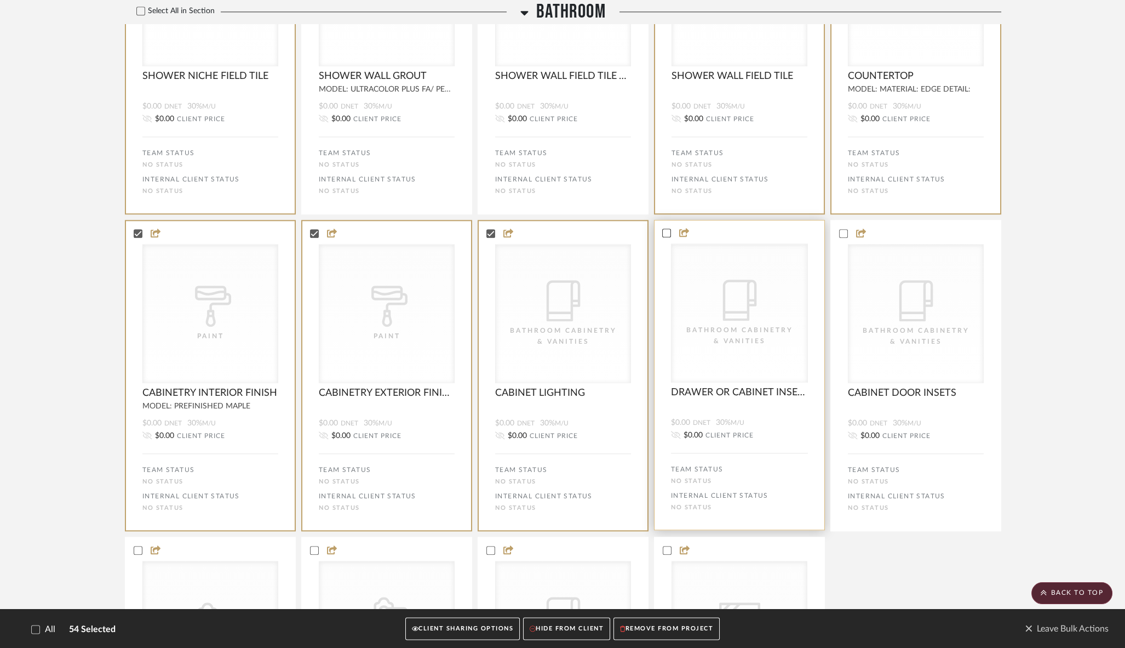
click at [668, 236] on icon at bounding box center [666, 233] width 7 height 5
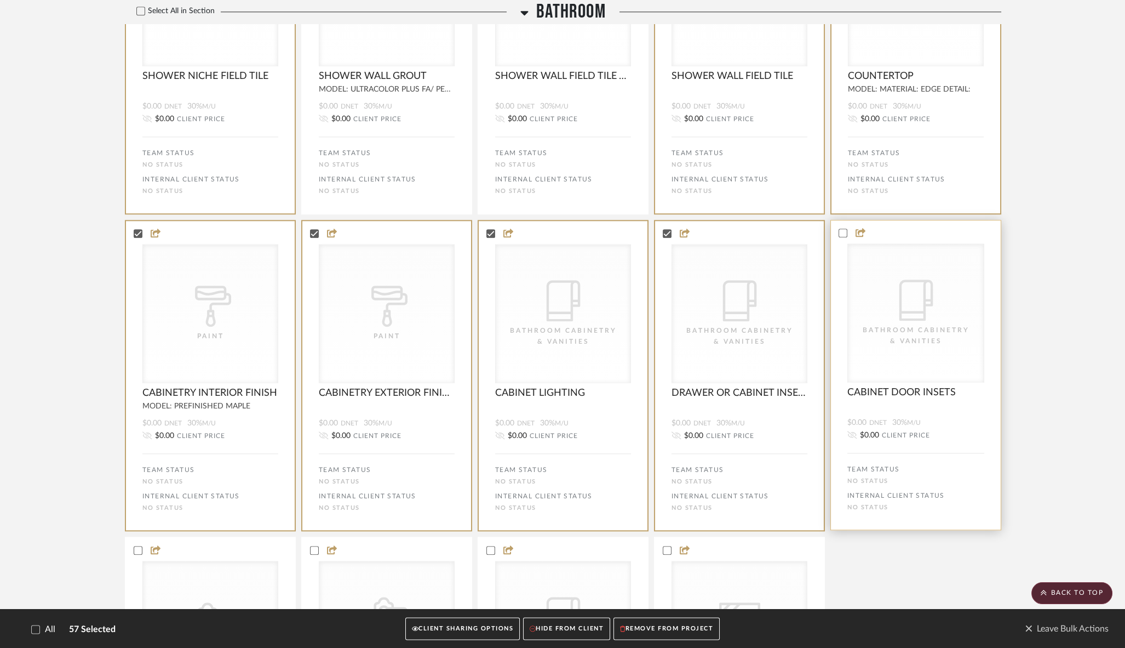
drag, startPoint x: 840, startPoint y: 240, endPoint x: 834, endPoint y: 256, distance: 16.8
click at [840, 237] on icon at bounding box center [843, 233] width 8 height 8
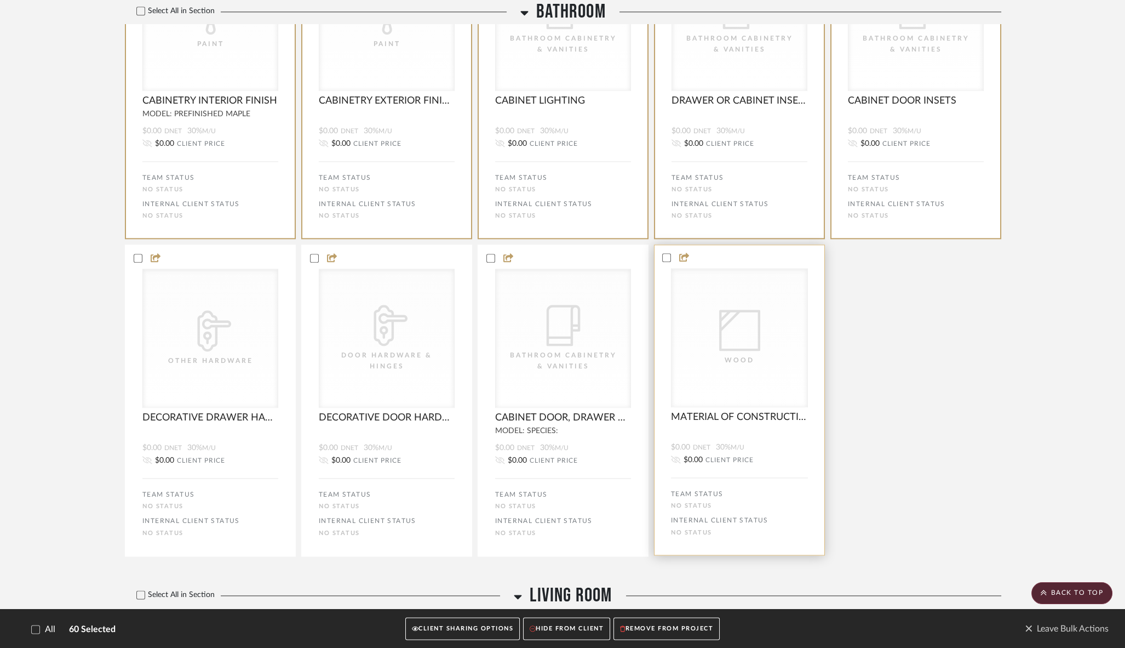
scroll to position [3482, 0]
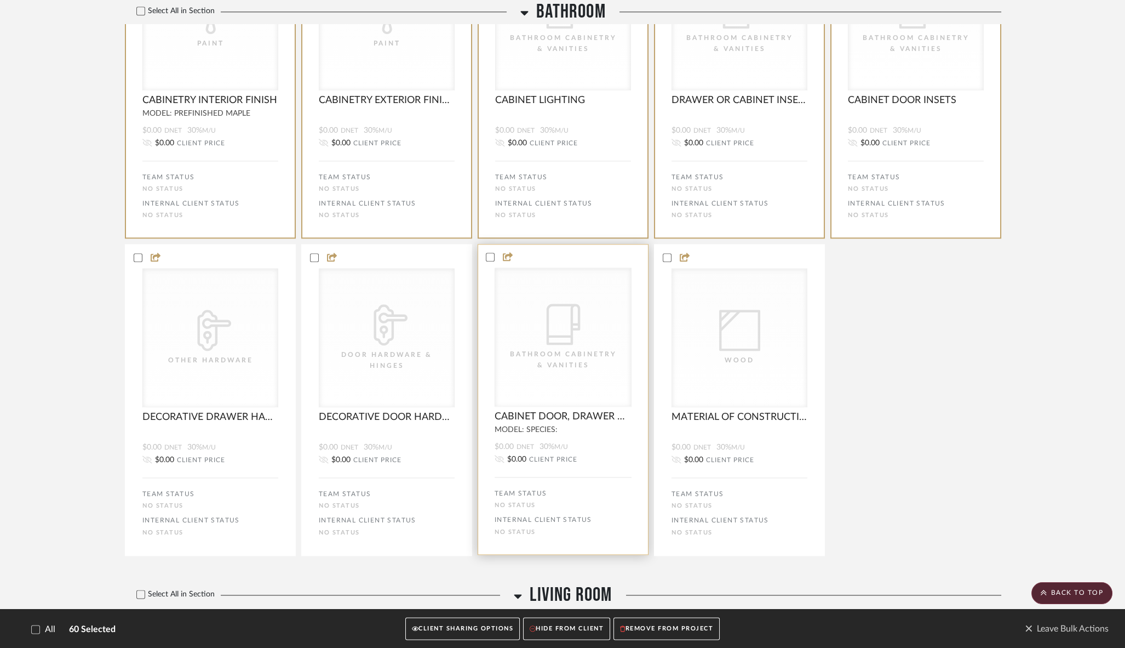
drag, startPoint x: 665, startPoint y: 265, endPoint x: 621, endPoint y: 266, distance: 44.4
click at [663, 261] on icon at bounding box center [667, 258] width 8 height 8
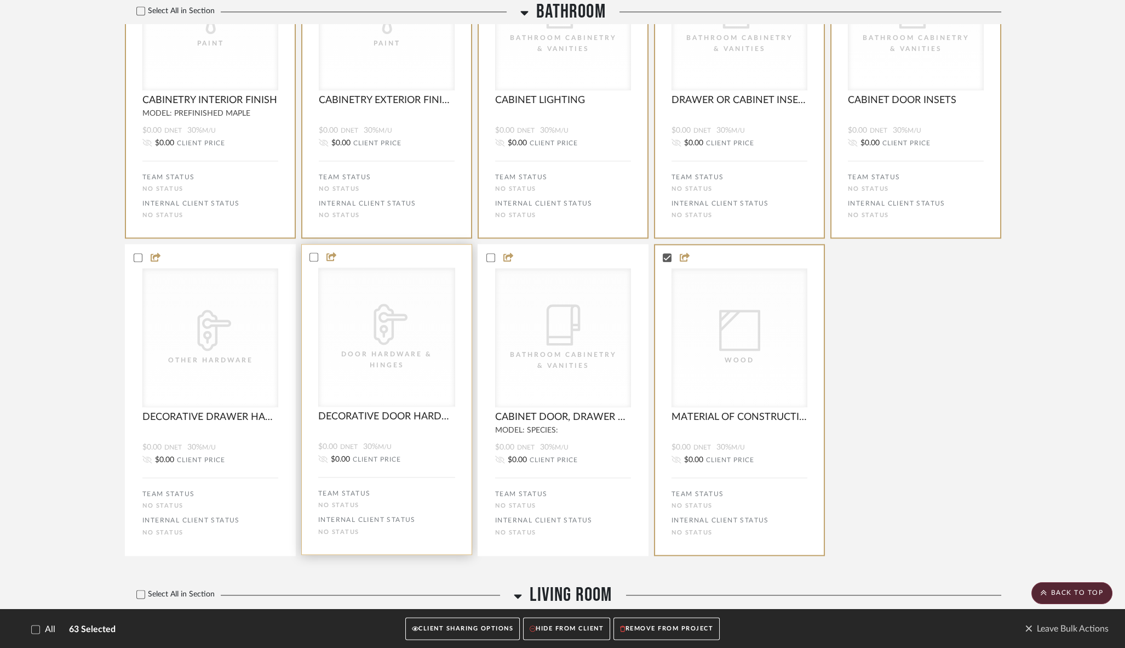
drag, startPoint x: 489, startPoint y: 265, endPoint x: 462, endPoint y: 265, distance: 26.8
click at [489, 261] on icon at bounding box center [491, 258] width 8 height 8
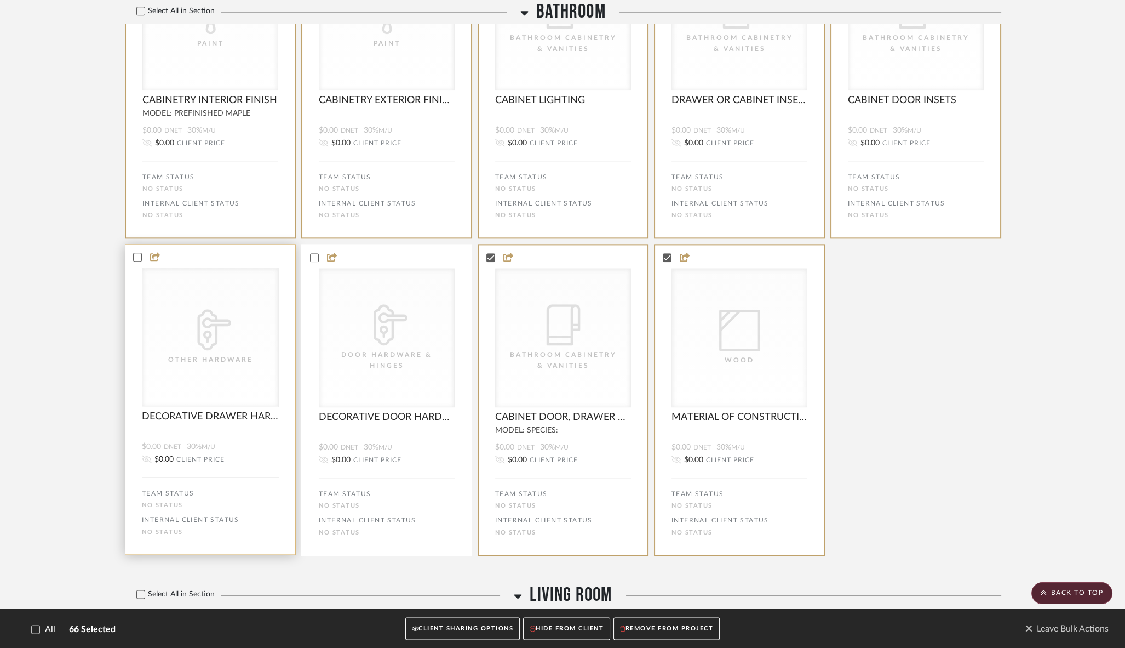
drag, startPoint x: 312, startPoint y: 265, endPoint x: 170, endPoint y: 274, distance: 141.6
click at [311, 261] on icon at bounding box center [315, 258] width 8 height 8
click at [135, 261] on icon at bounding box center [138, 257] width 8 height 8
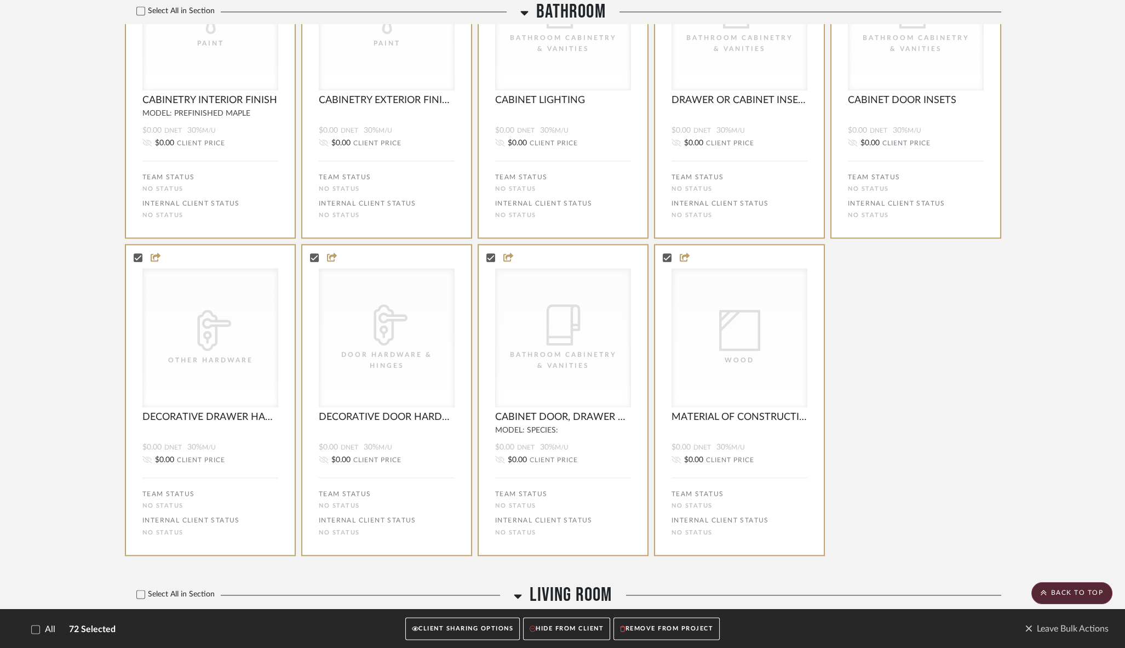
click at [642, 628] on button "REMOVE FROM PROJECT" at bounding box center [667, 628] width 106 height 22
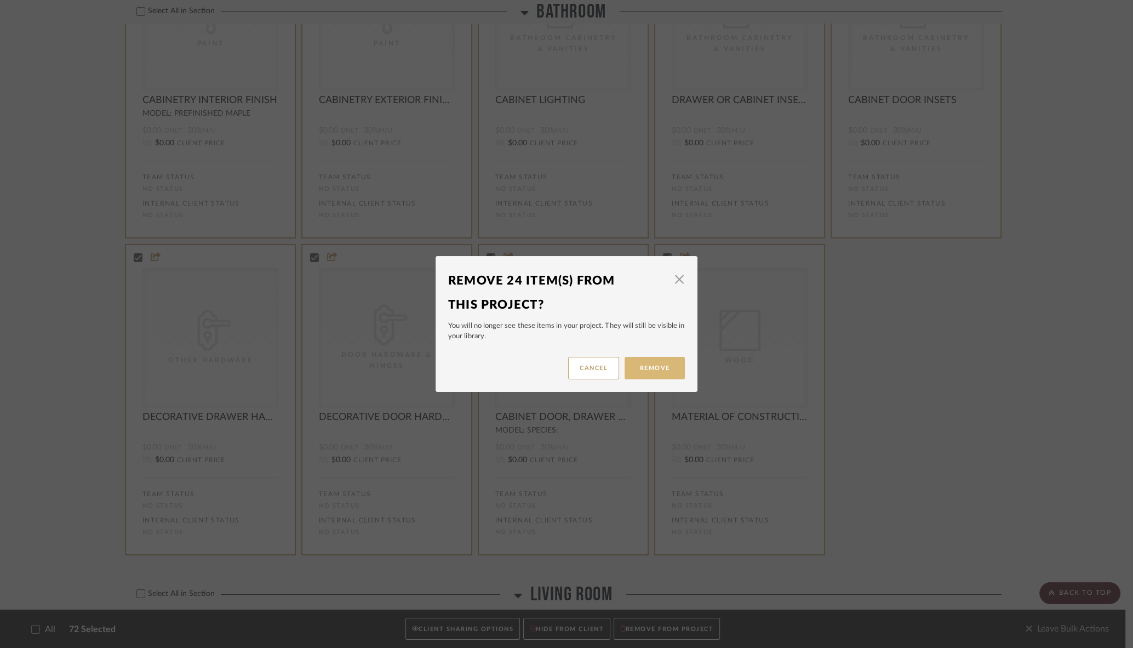
click at [654, 369] on button "Remove" at bounding box center [654, 368] width 60 height 22
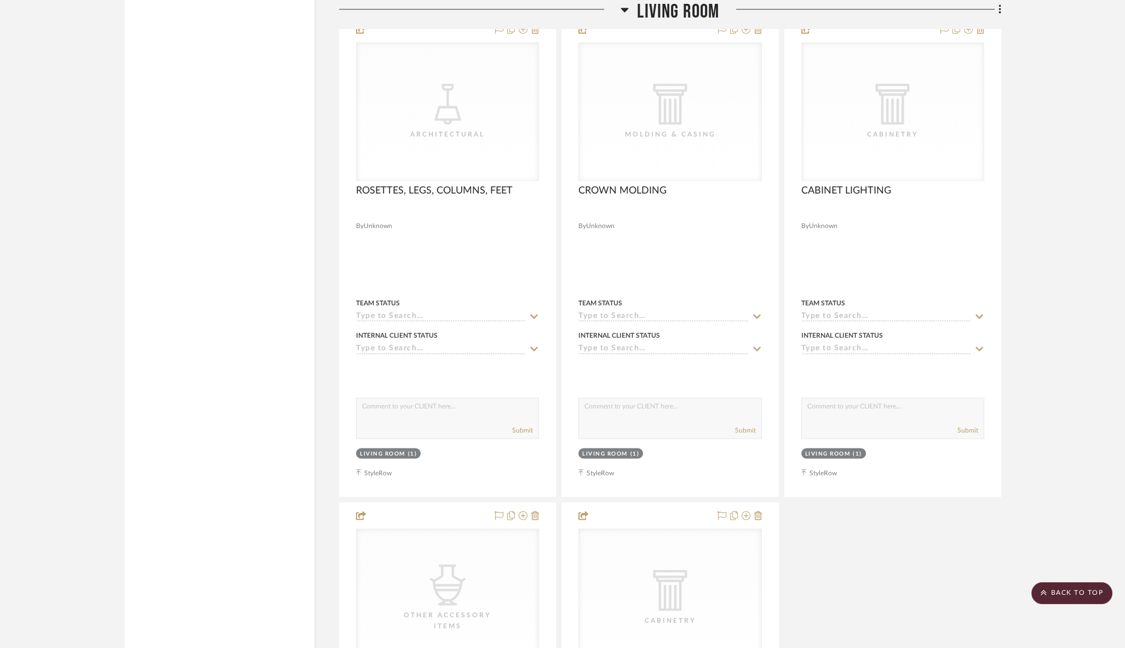
scroll to position [5198, 0]
click at [1076, 594] on scroll-to-top-button "BACK TO TOP" at bounding box center [1072, 593] width 81 height 22
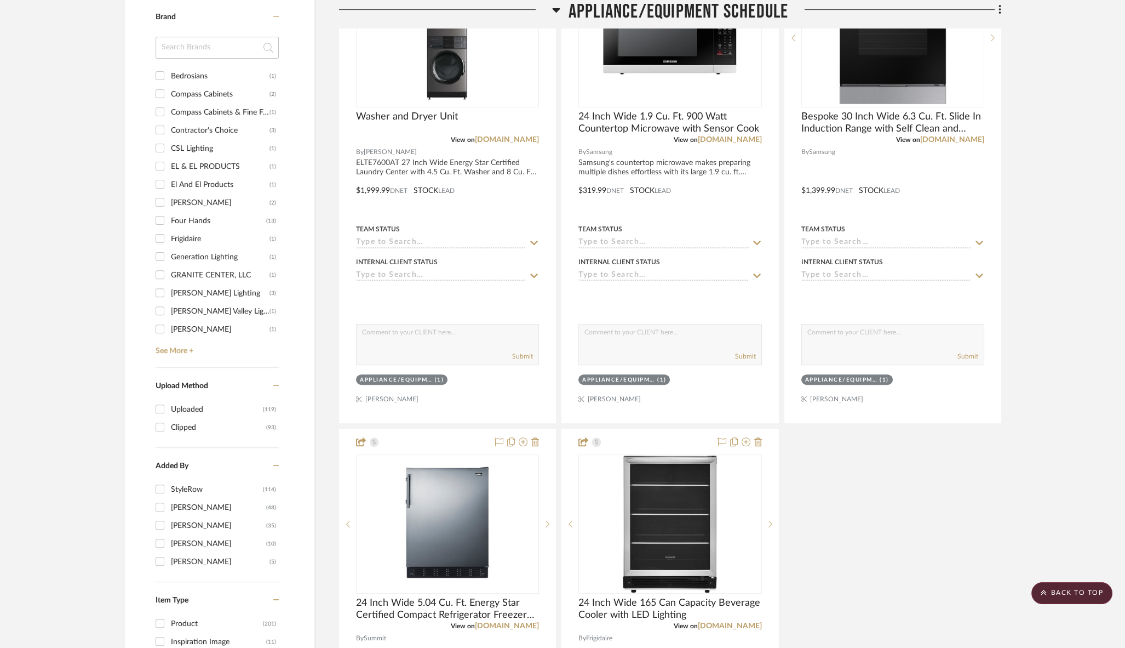
scroll to position [0, 0]
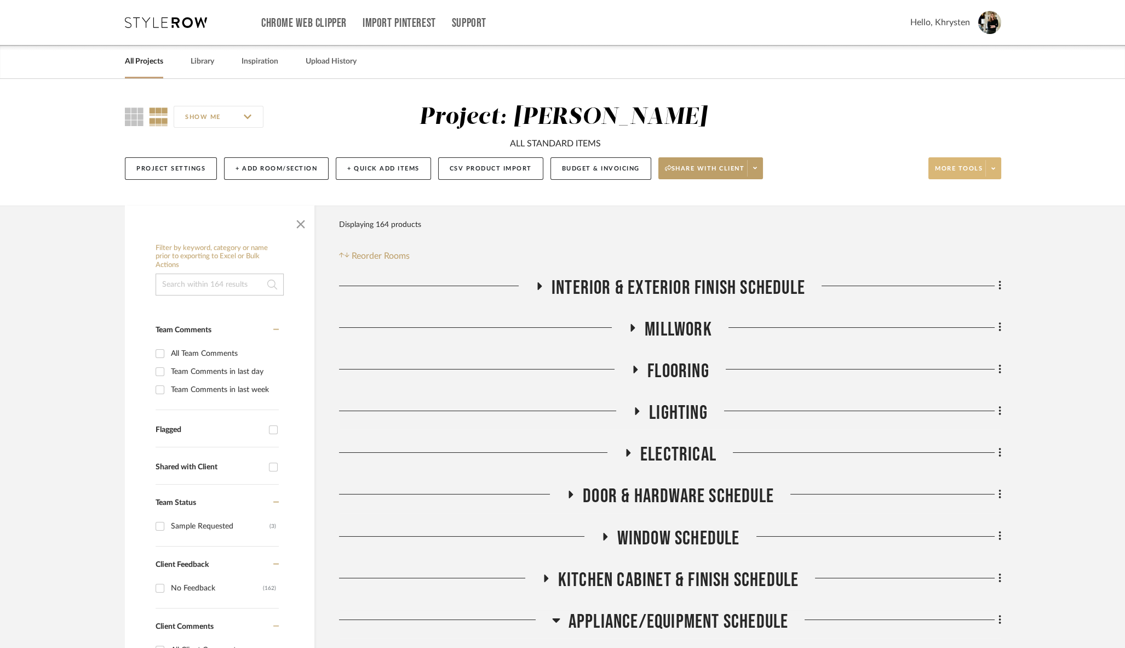
click at [958, 172] on span "More tools" at bounding box center [959, 172] width 48 height 16
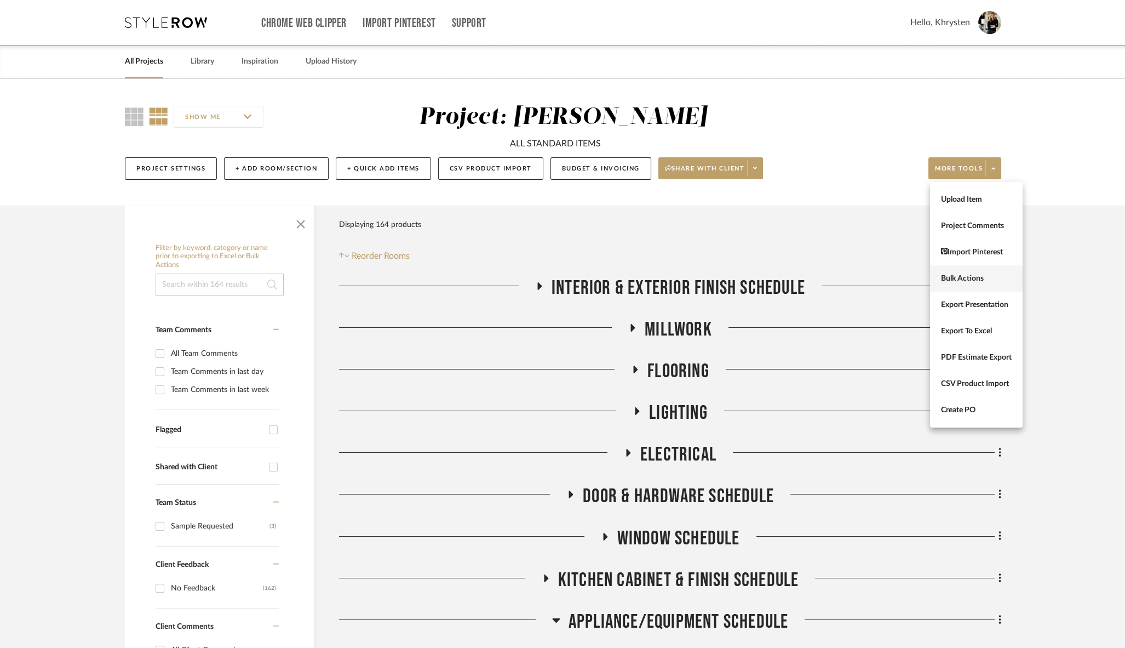
click at [951, 274] on span "Bulk Actions" at bounding box center [976, 278] width 71 height 9
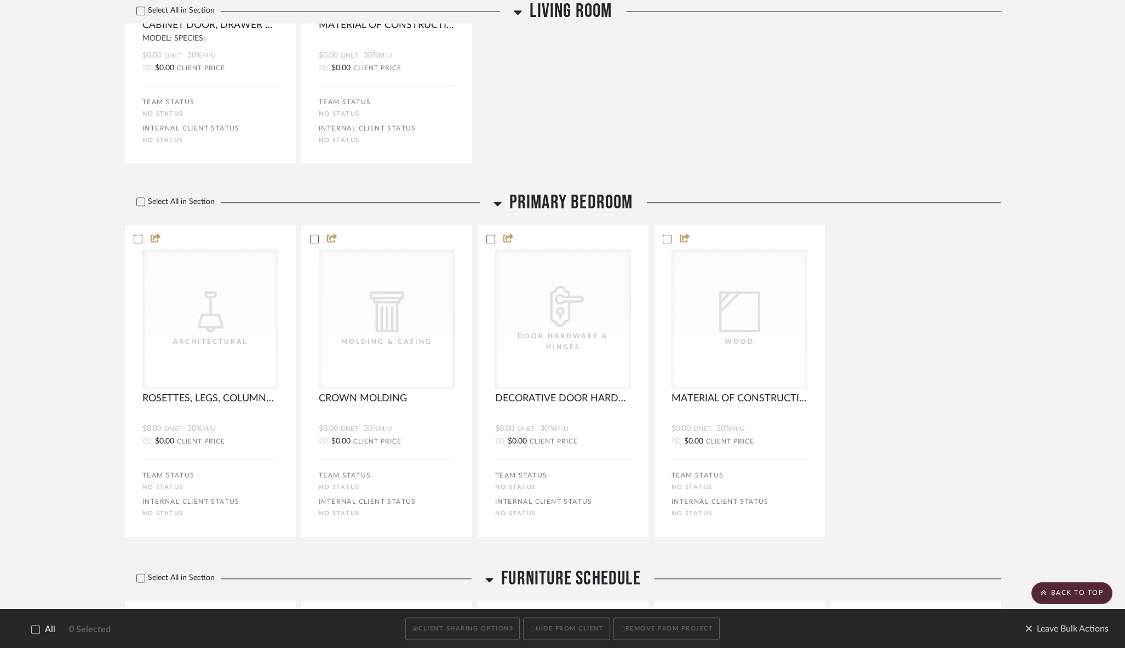
scroll to position [3152, 0]
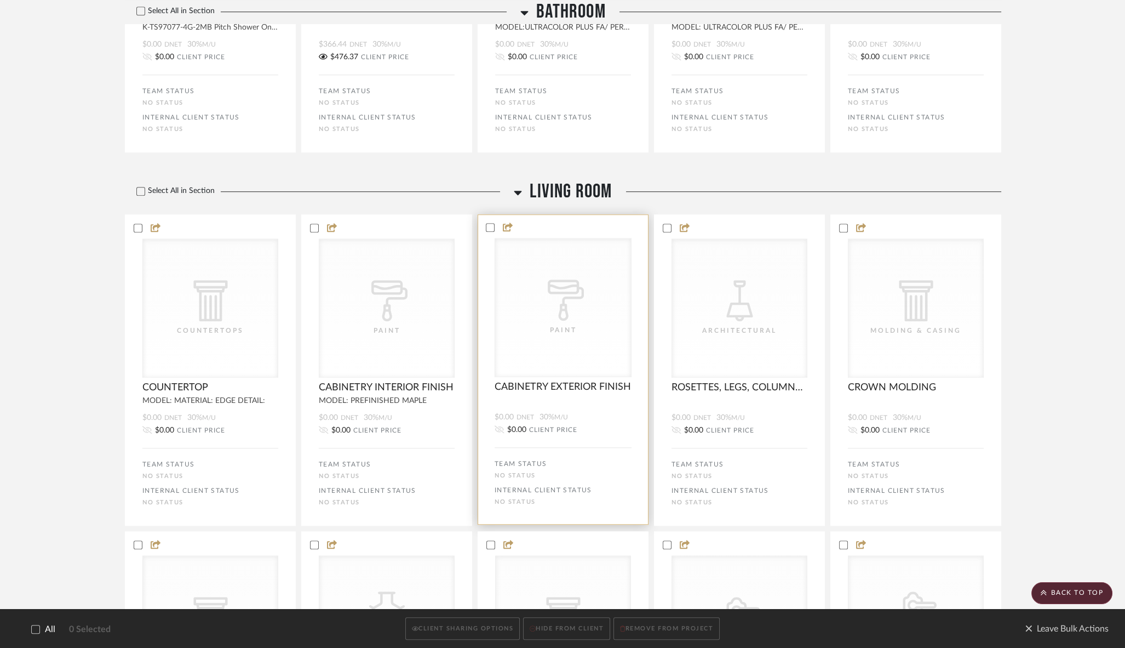
scroll to position [2302, 0]
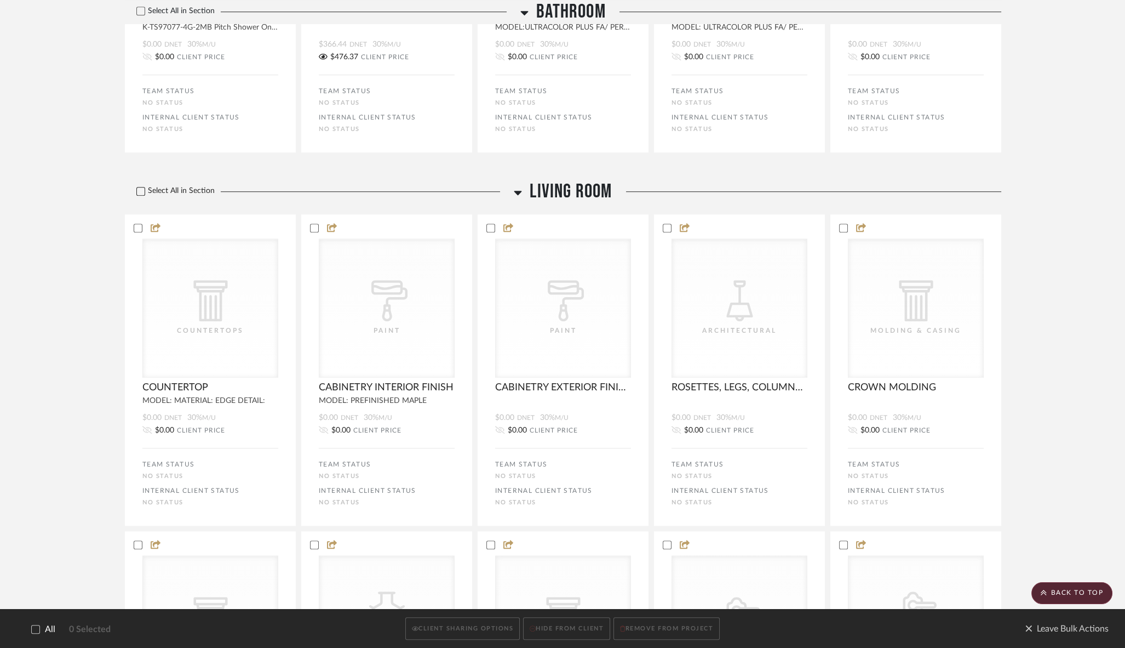
click at [142, 194] on icon at bounding box center [140, 190] width 7 height 5
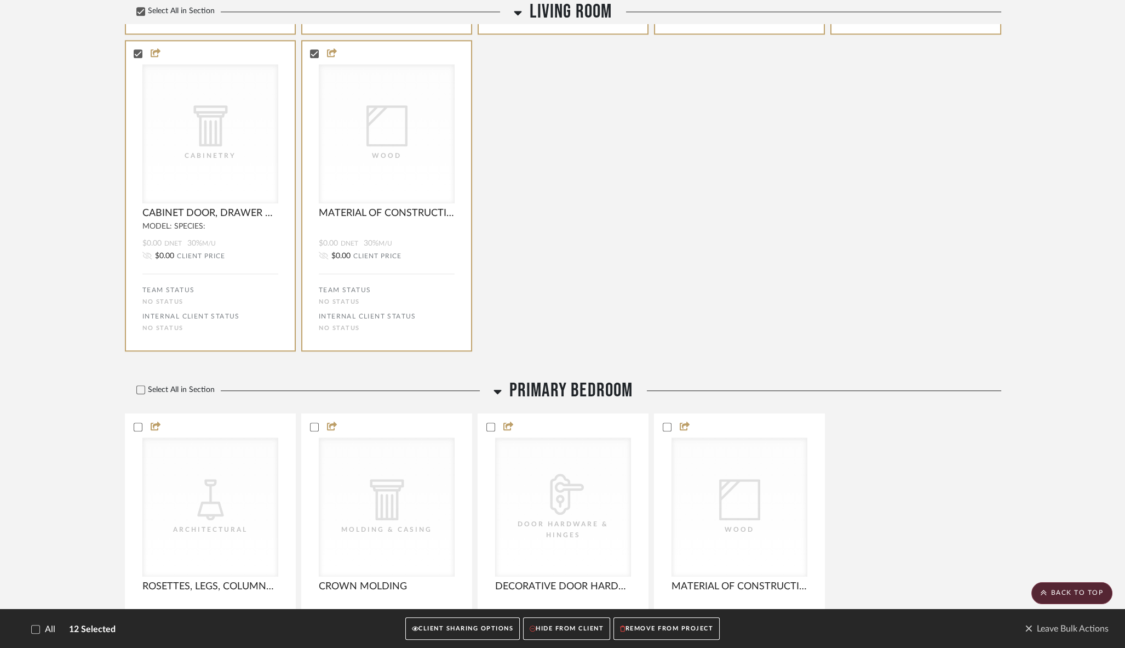
scroll to position [3112, 0]
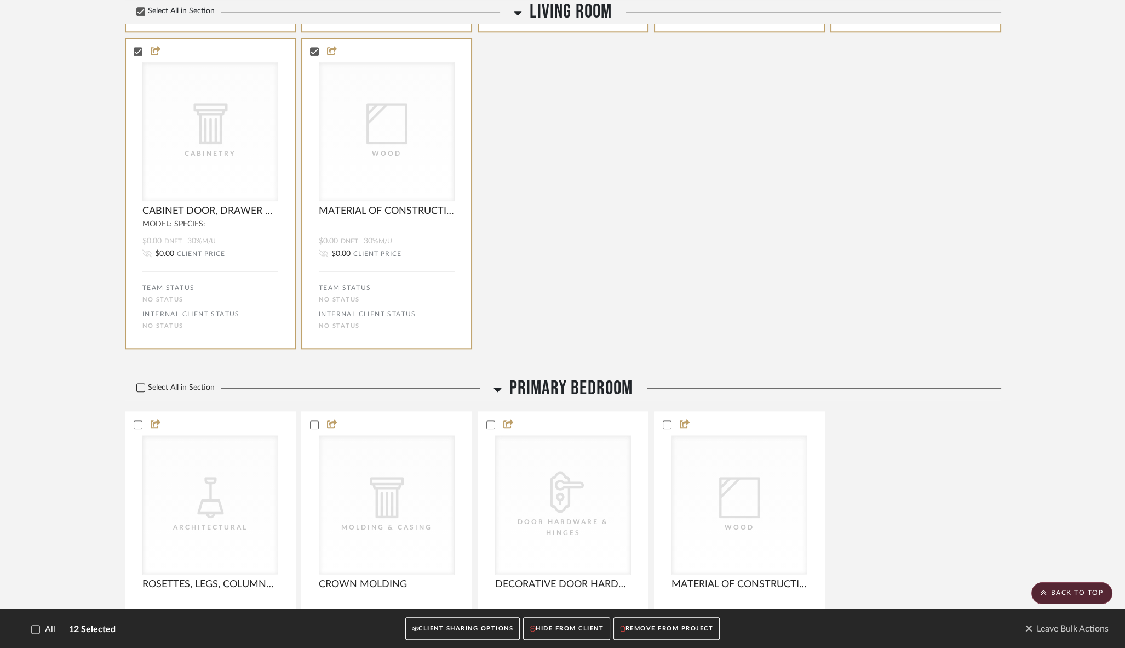
click at [141, 390] on icon at bounding box center [140, 387] width 7 height 5
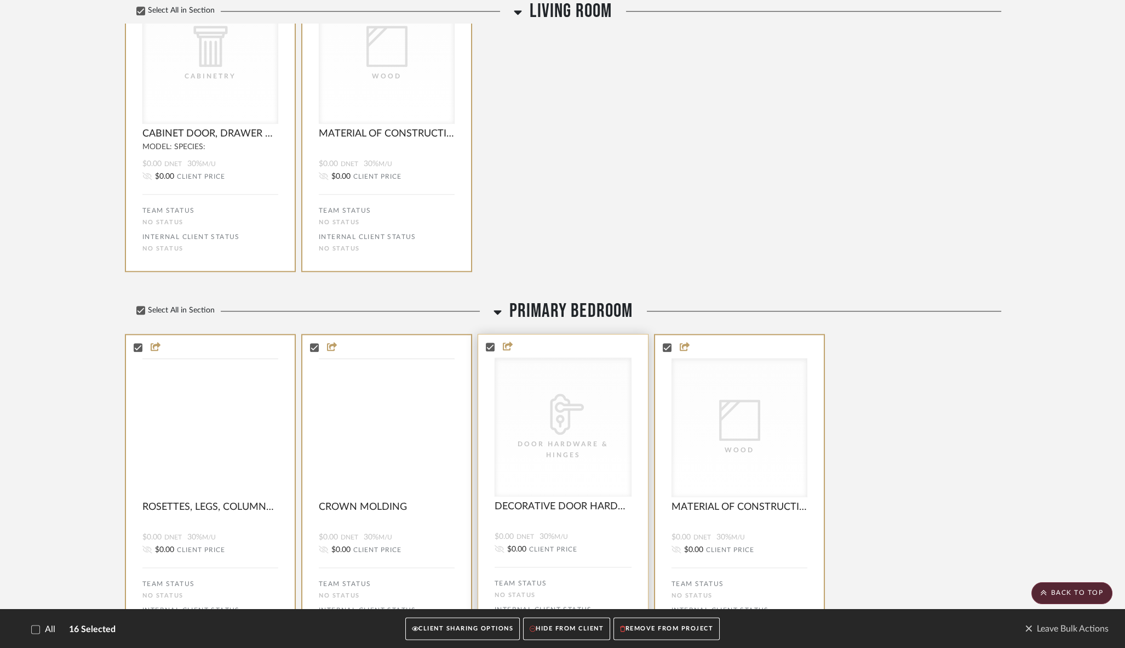
scroll to position [3185, 0]
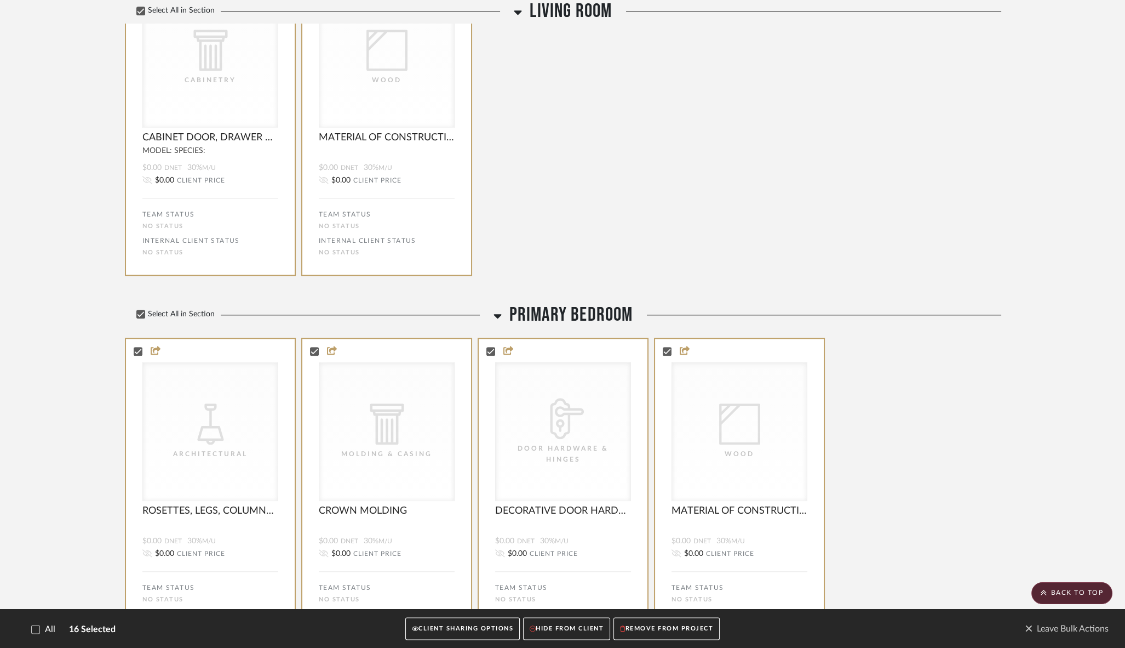
click at [658, 627] on button "REMOVE FROM PROJECT" at bounding box center [667, 628] width 106 height 22
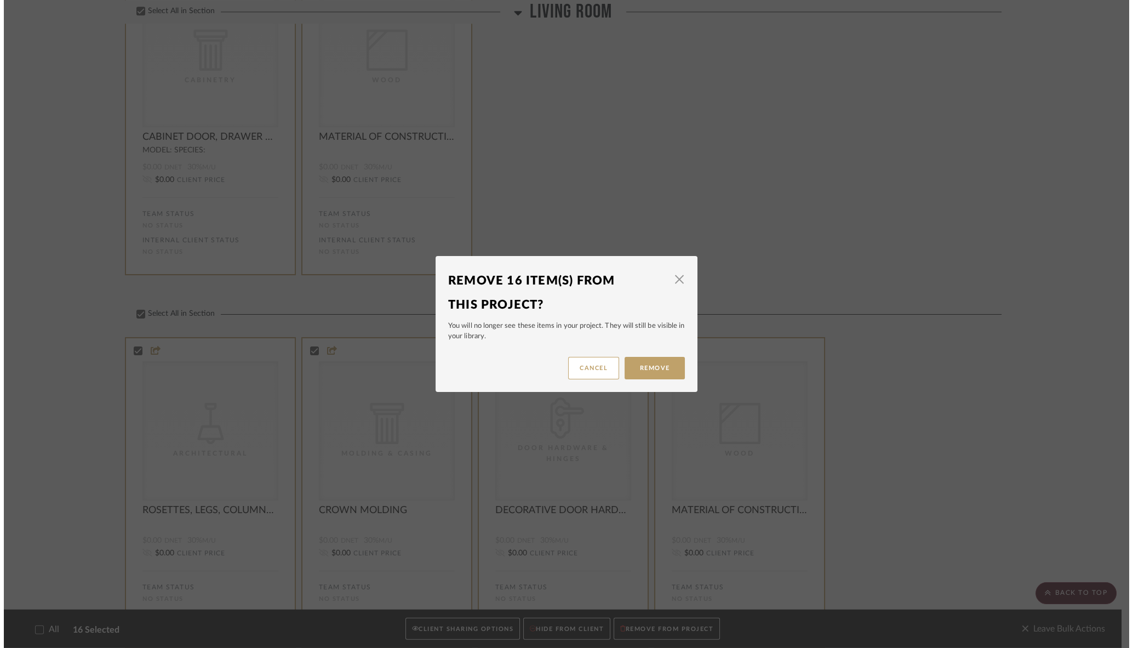
scroll to position [0, 0]
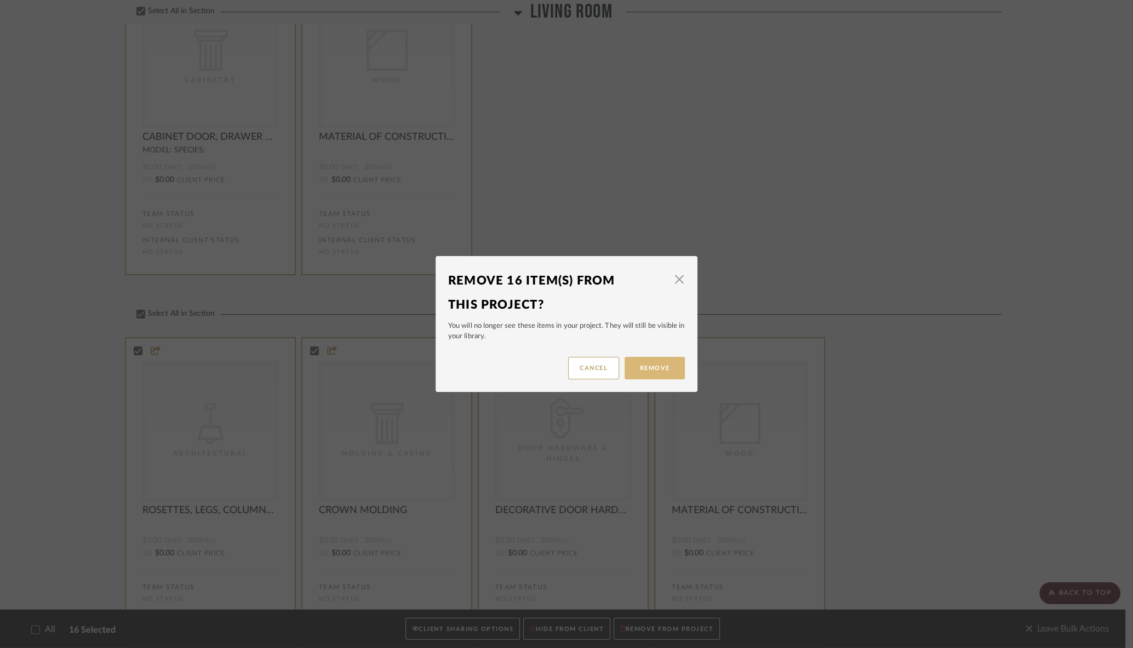
click at [644, 364] on button "Remove" at bounding box center [654, 368] width 60 height 22
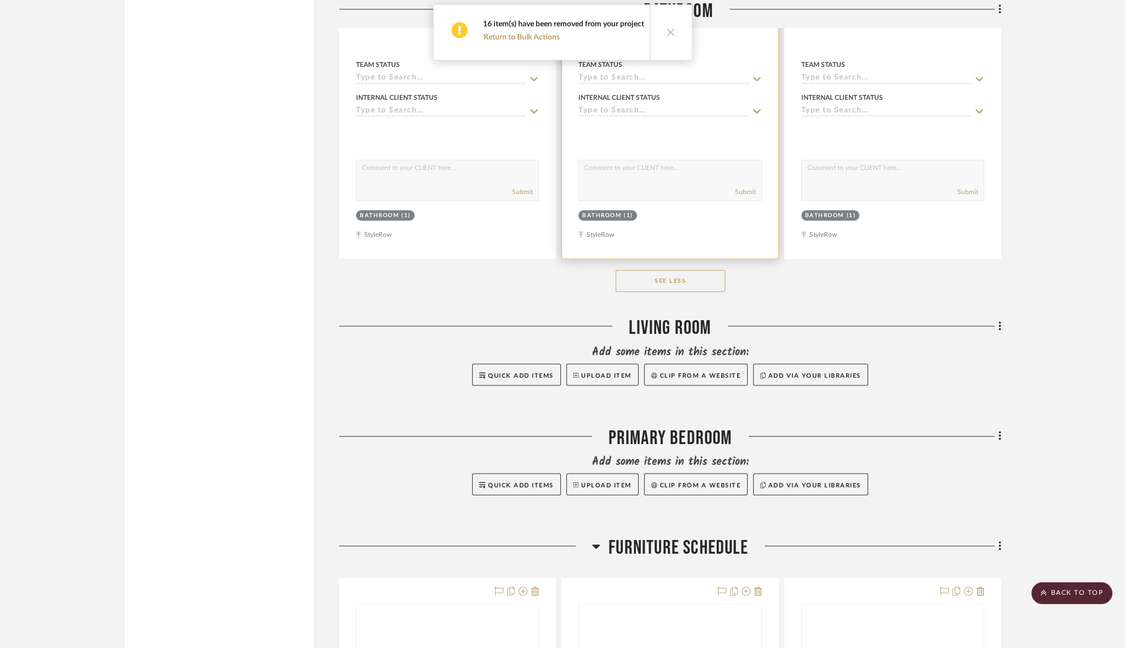
scroll to position [4384, 0]
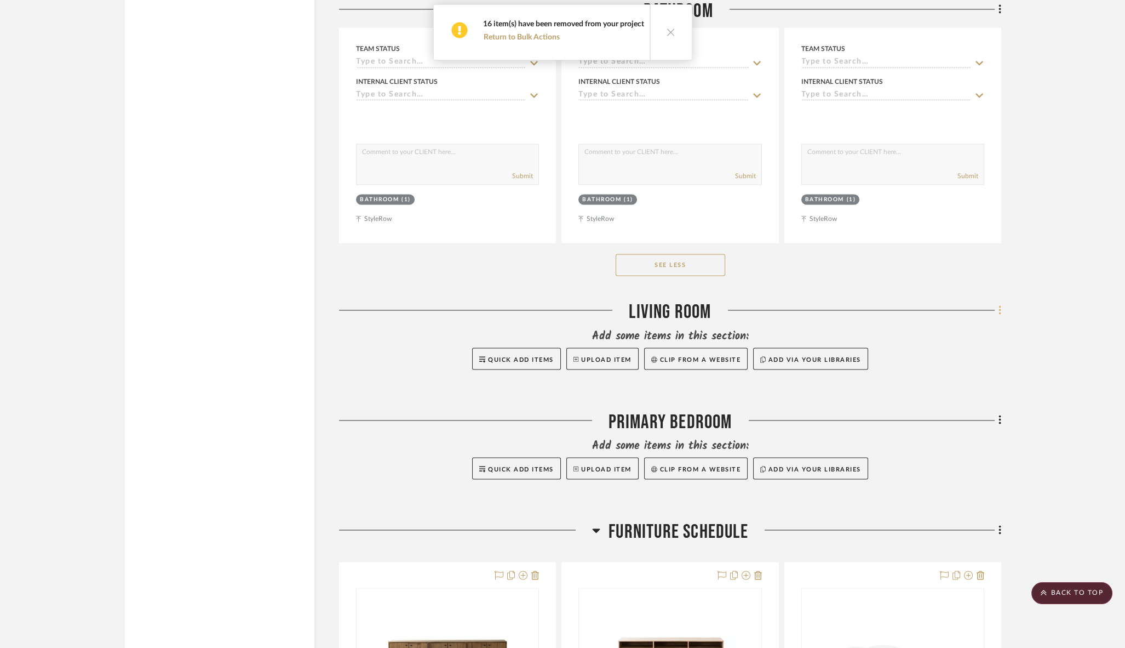
click at [1000, 306] on icon at bounding box center [1000, 310] width 2 height 9
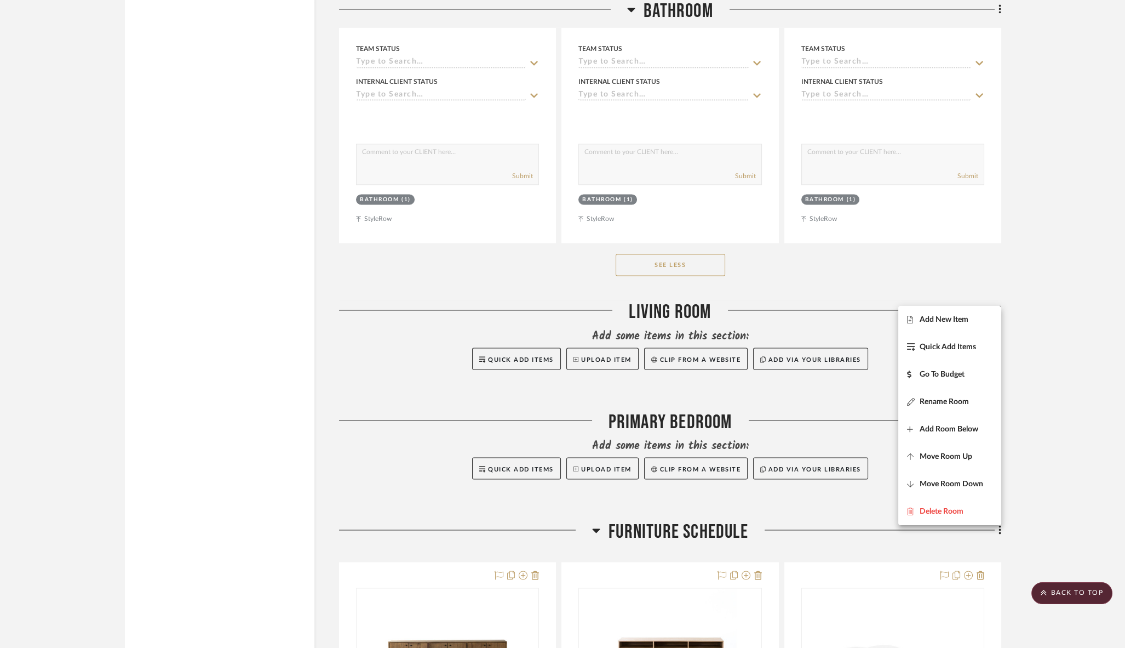
click at [931, 400] on span "Rename Room" at bounding box center [944, 401] width 49 height 9
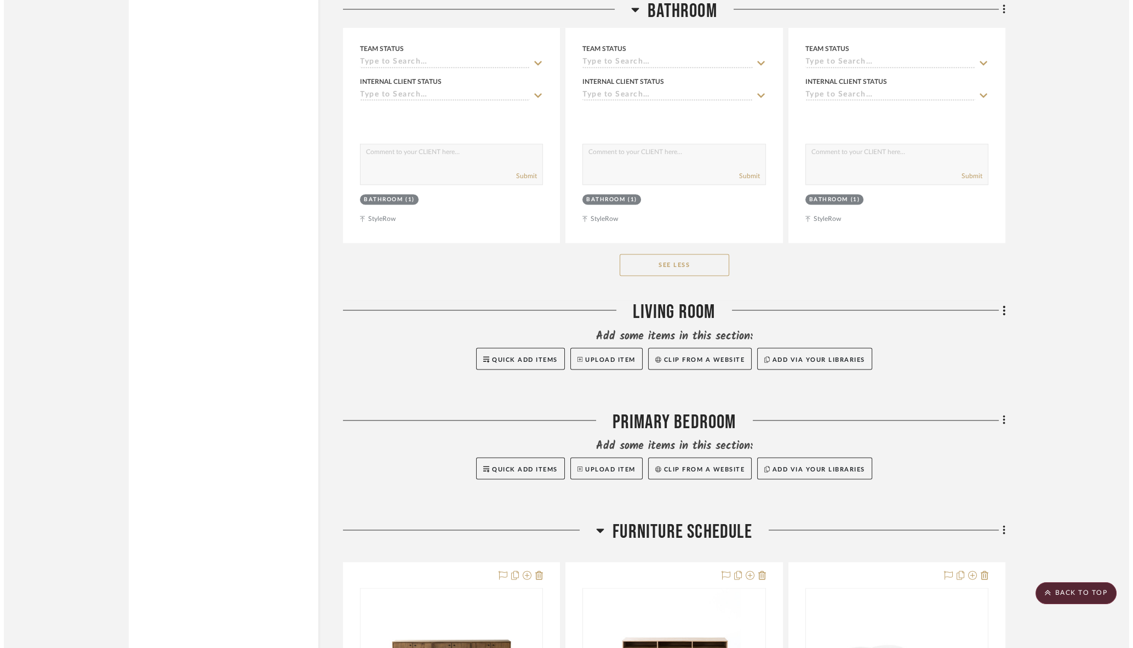
scroll to position [0, 0]
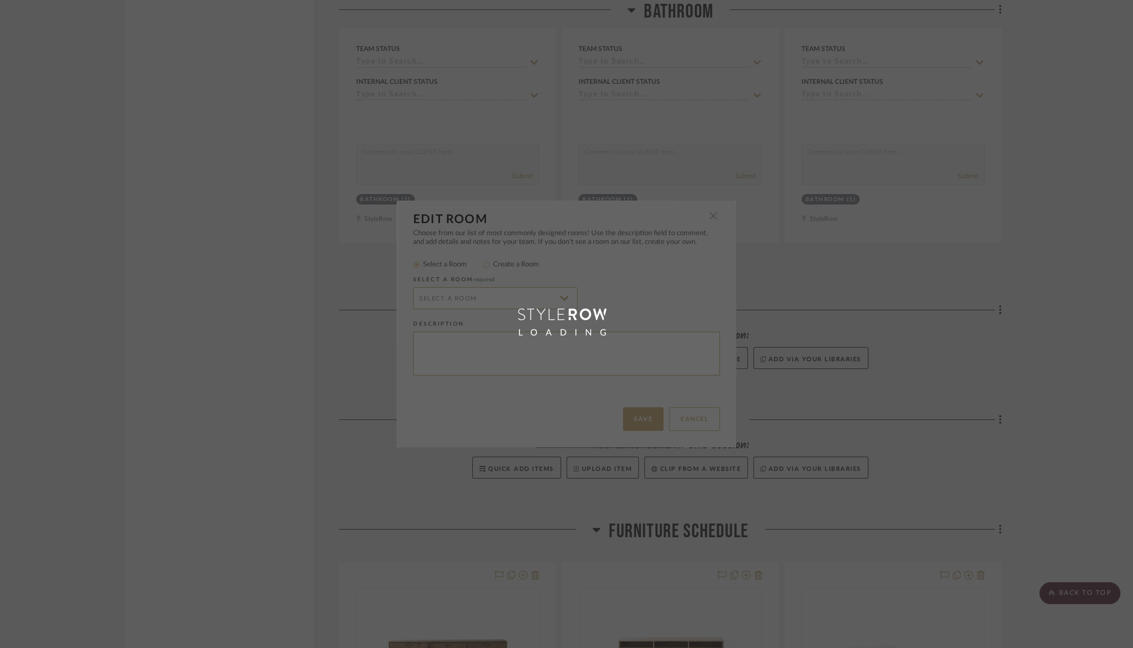
radio input "false"
radio input "true"
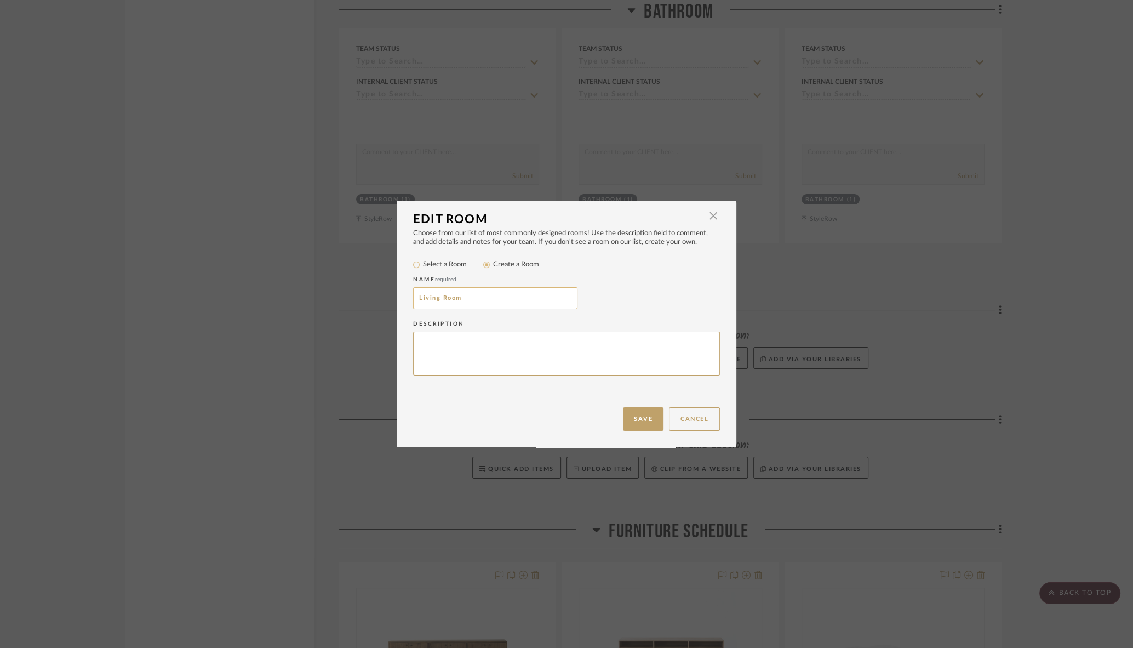
click at [501, 294] on input "Living Room" at bounding box center [495, 298] width 164 height 22
click at [500, 301] on input "Living Room" at bounding box center [495, 298] width 164 height 22
drag, startPoint x: 456, startPoint y: 298, endPoint x: 545, endPoint y: 301, distance: 88.8
click at [545, 301] on input "Living Room Furniture" at bounding box center [495, 298] width 164 height 22
type input "Living Room Furniture"
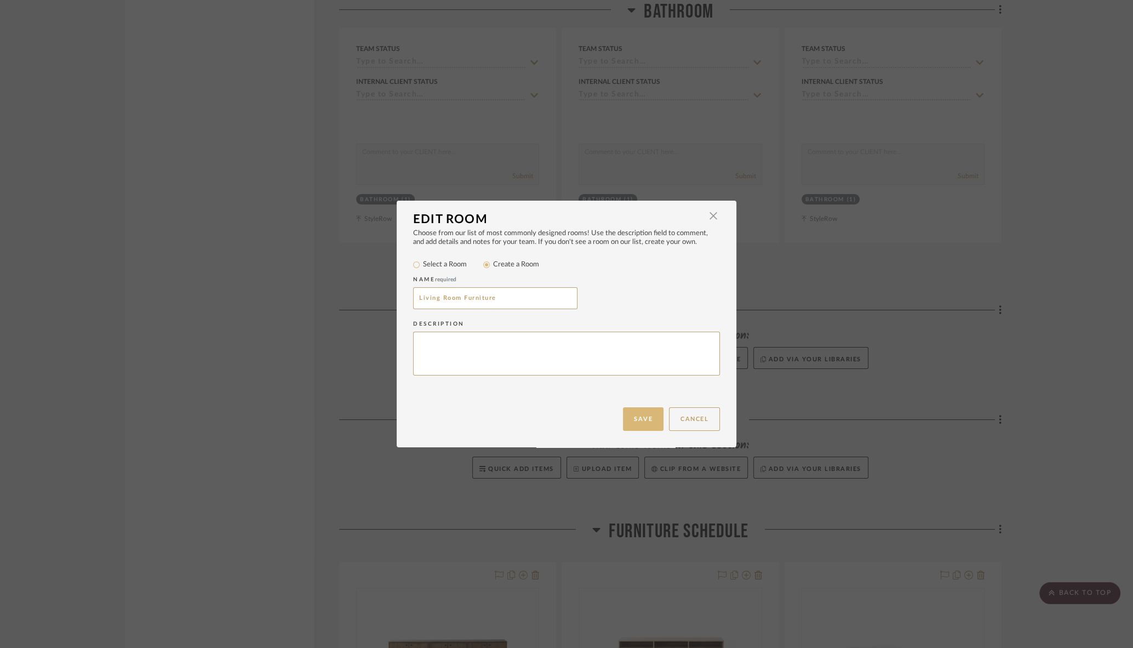
click at [631, 412] on button "Save" at bounding box center [643, 419] width 41 height 24
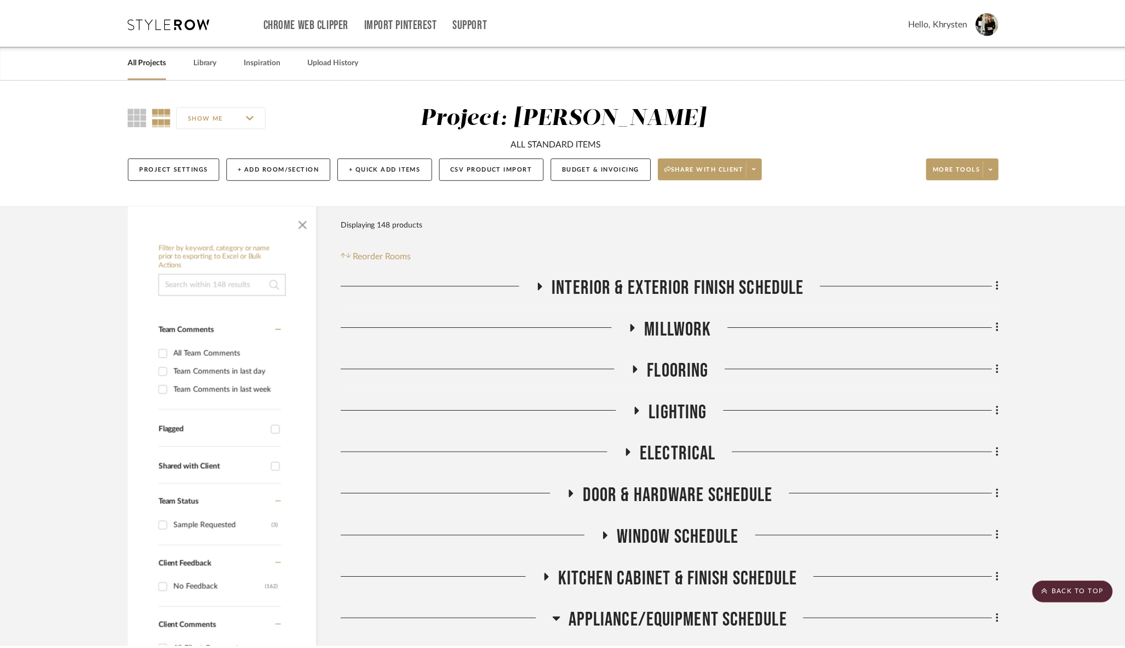
scroll to position [4384, 0]
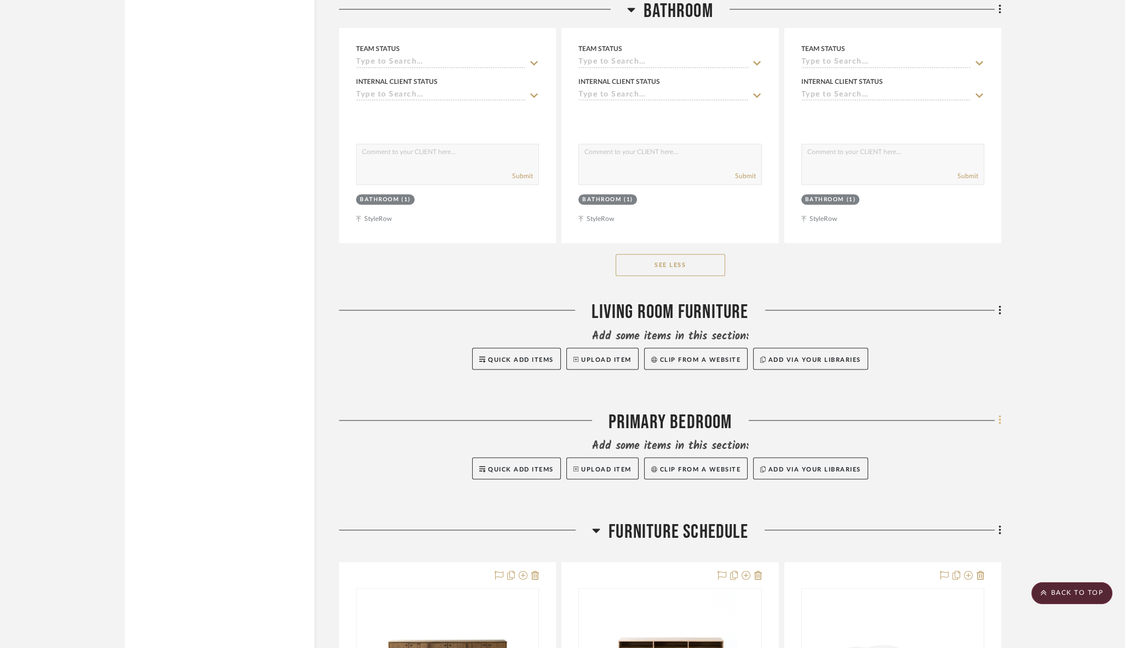
click at [1000, 414] on icon at bounding box center [1000, 420] width 3 height 12
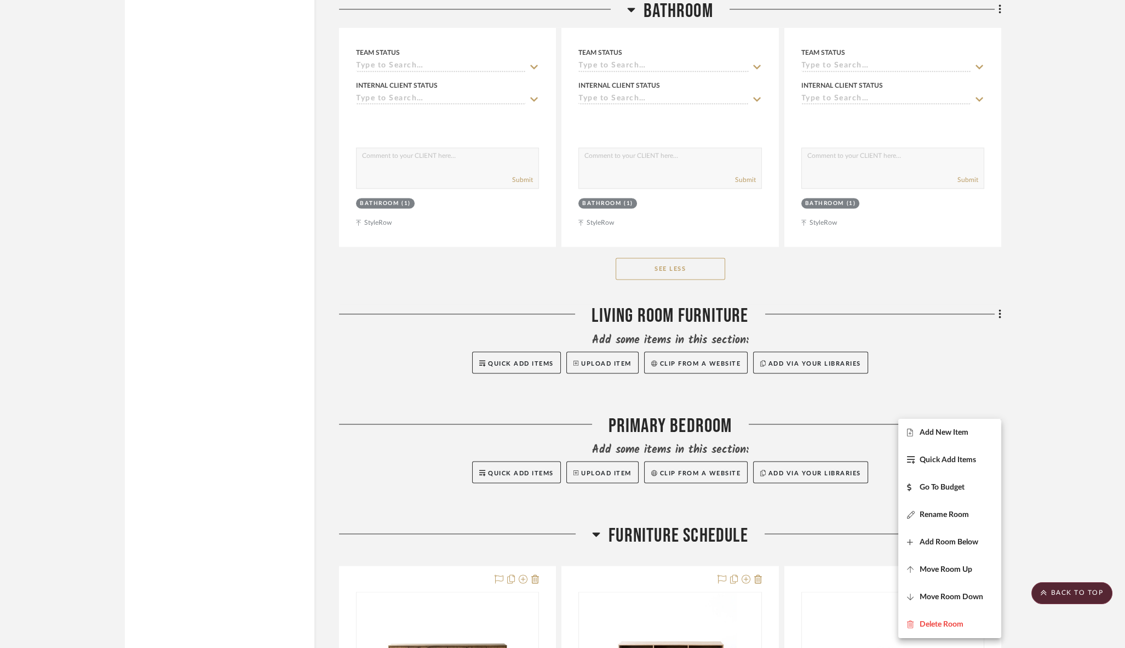
click at [1000, 299] on div at bounding box center [562, 324] width 1125 height 648
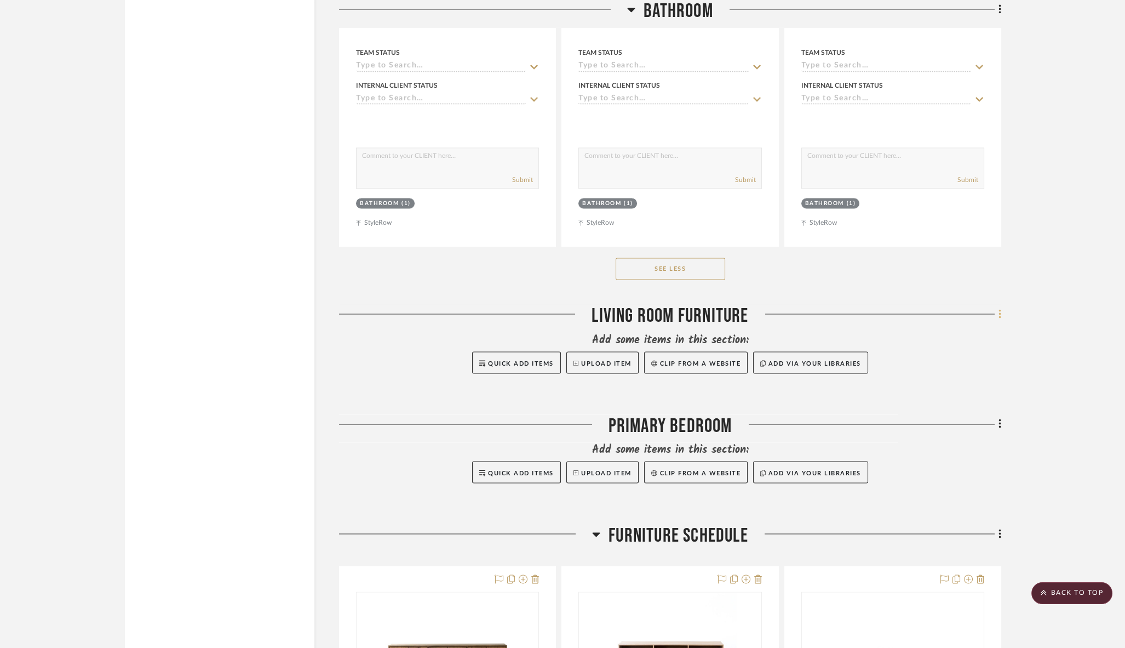
click at [1000, 310] on icon at bounding box center [1000, 314] width 2 height 9
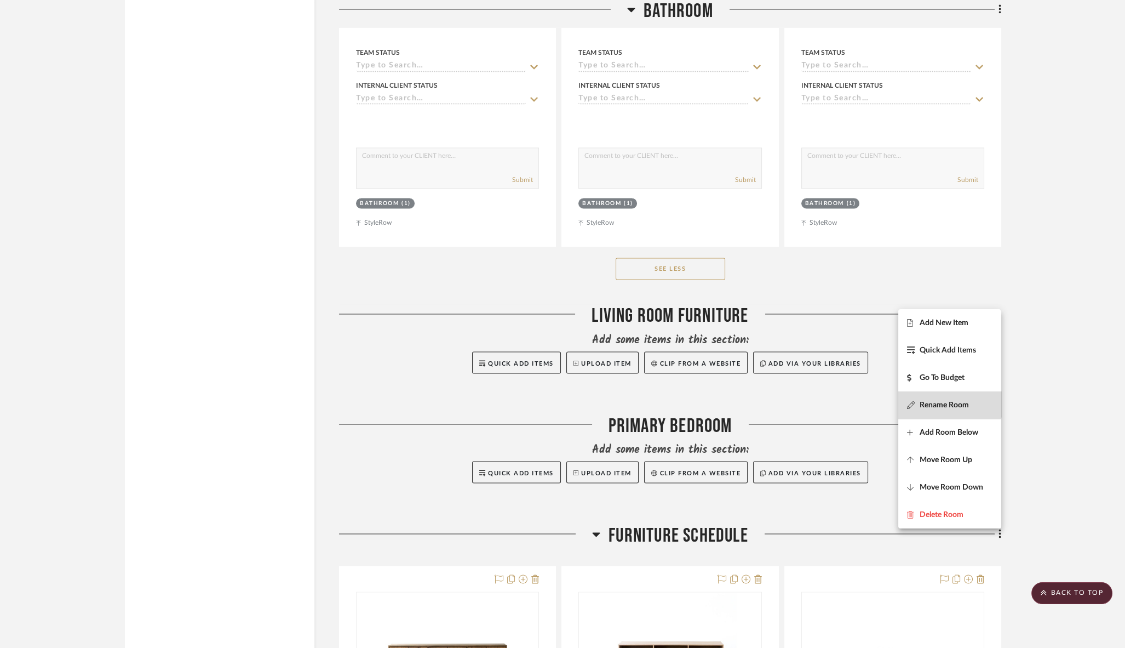
click at [948, 401] on span "Rename Room" at bounding box center [944, 404] width 49 height 9
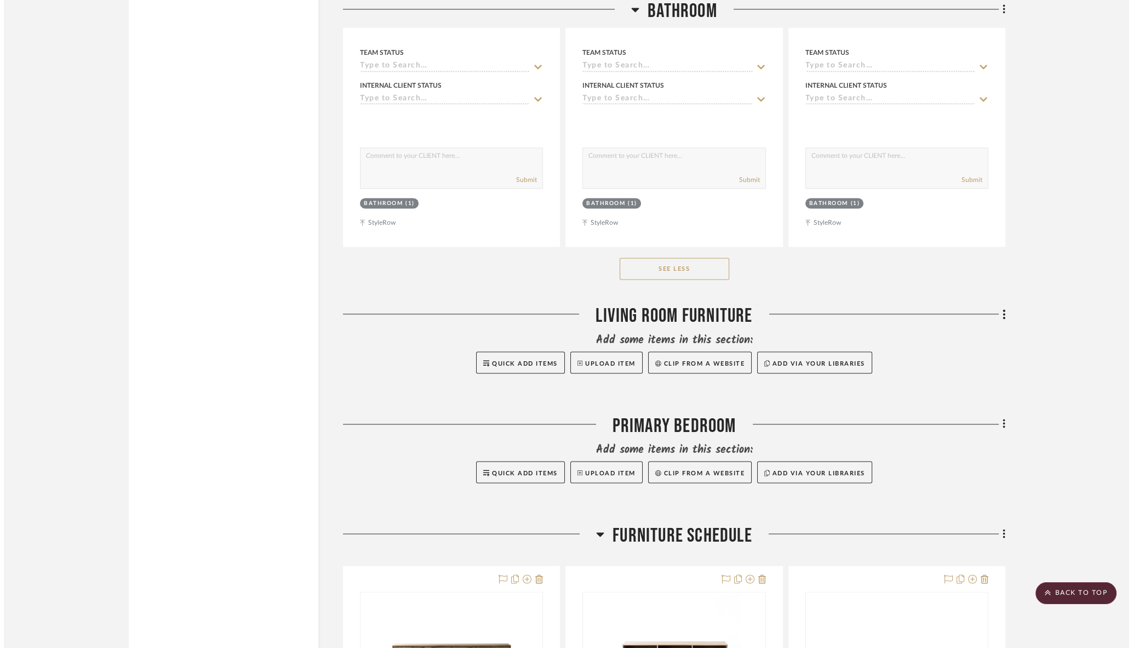
scroll to position [0, 0]
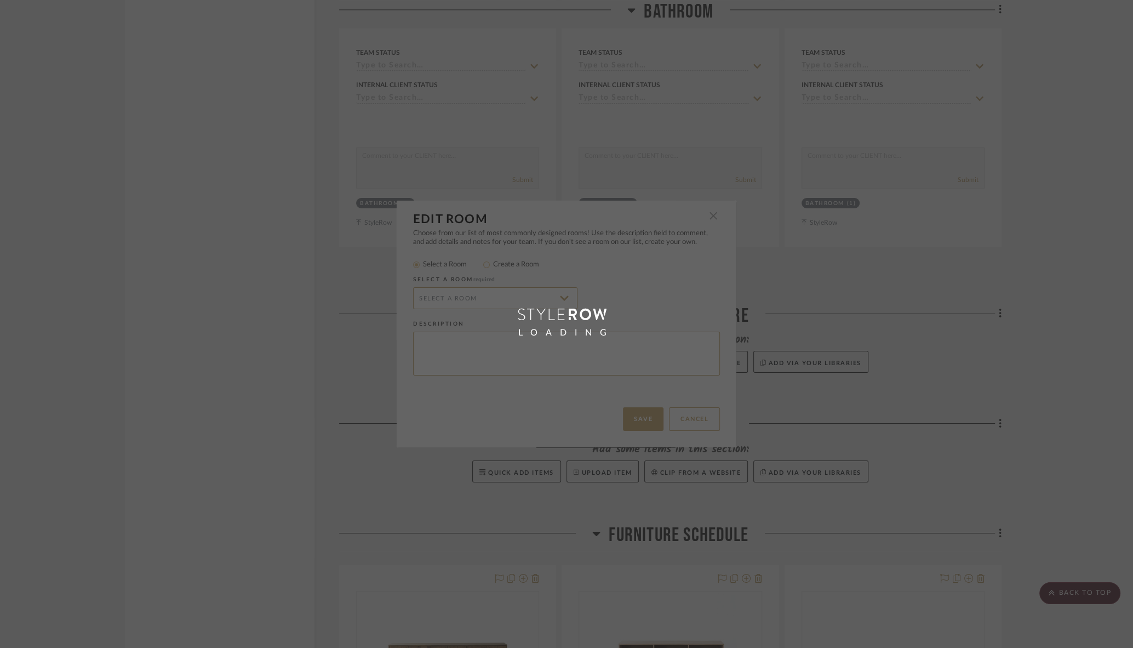
radio input "false"
radio input "true"
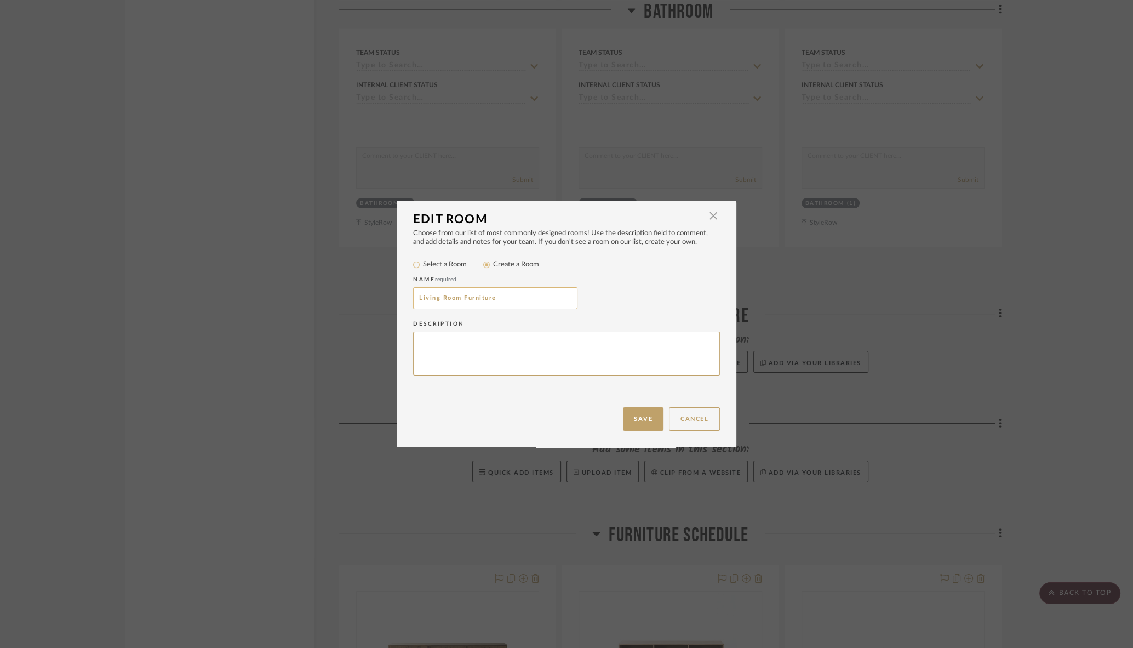
click at [504, 300] on input "Living Room Furniture" at bounding box center [495, 298] width 164 height 22
click at [486, 301] on input "Living Room Furniture, Art & Accessories" at bounding box center [495, 298] width 164 height 22
type input "Living Room Furniture, Art & Accessories"
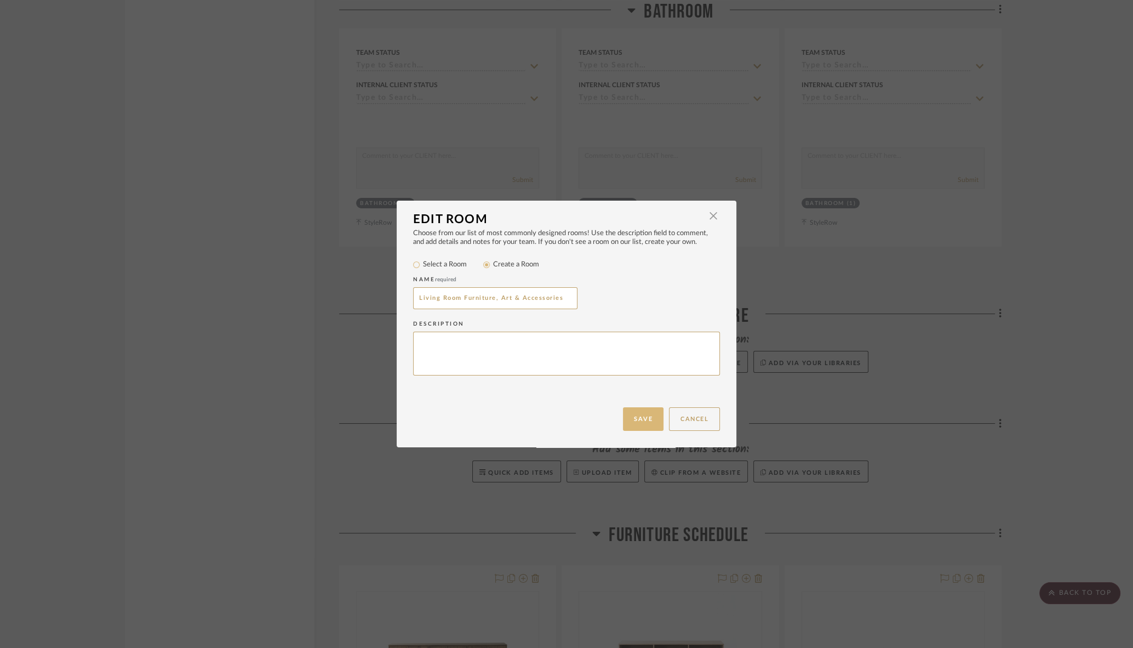
click at [624, 416] on button "Save" at bounding box center [643, 419] width 41 height 24
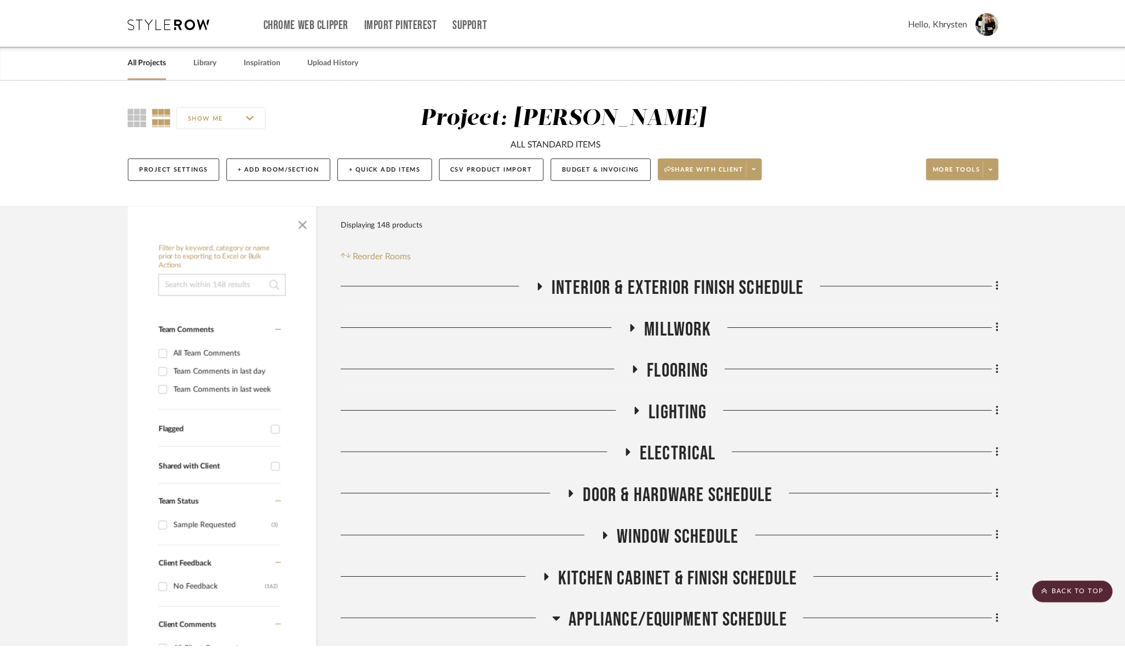
scroll to position [4380, 0]
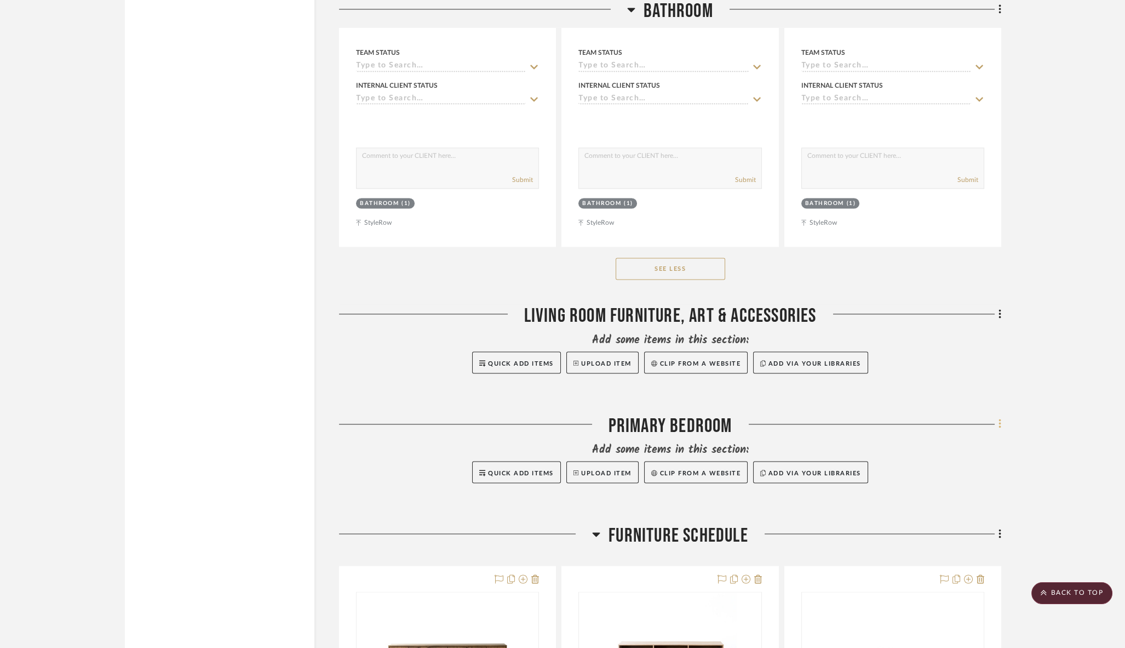
click at [1000, 417] on icon at bounding box center [1000, 423] width 3 height 12
click at [948, 511] on span "Rename Room" at bounding box center [944, 514] width 49 height 9
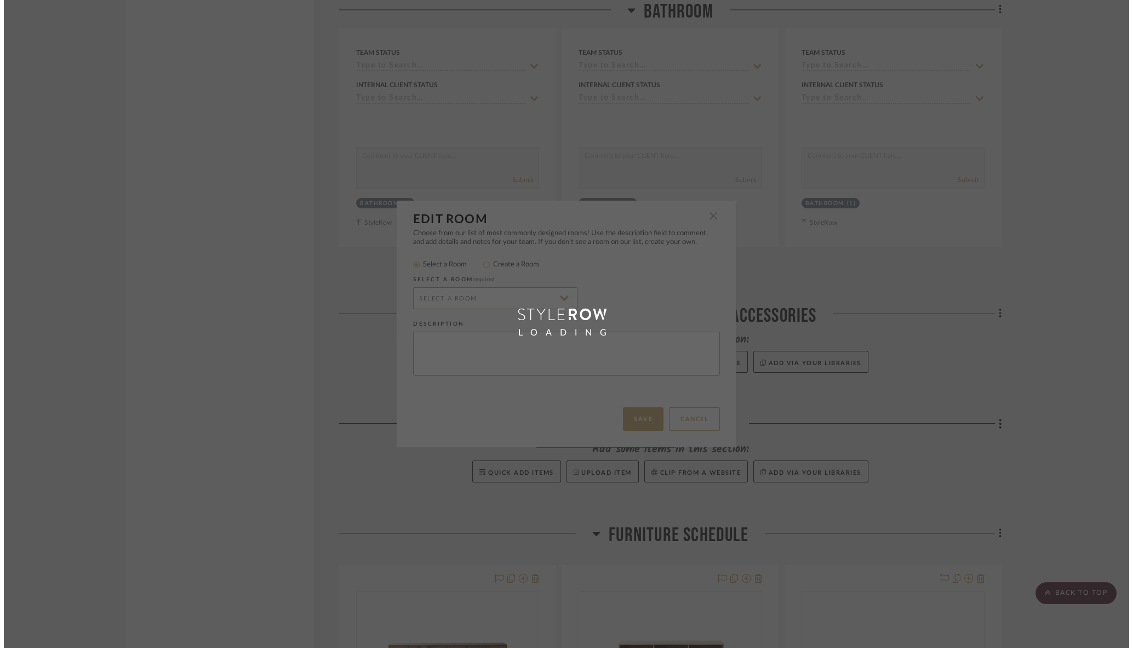
scroll to position [0, 0]
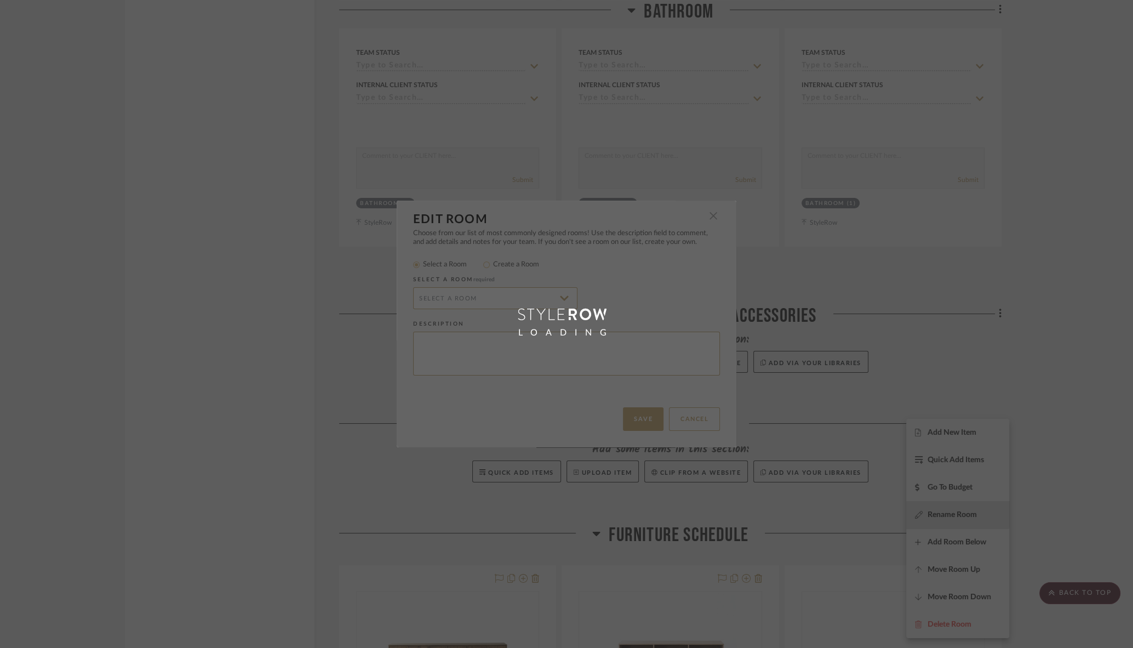
type input "Primary Bedroom"
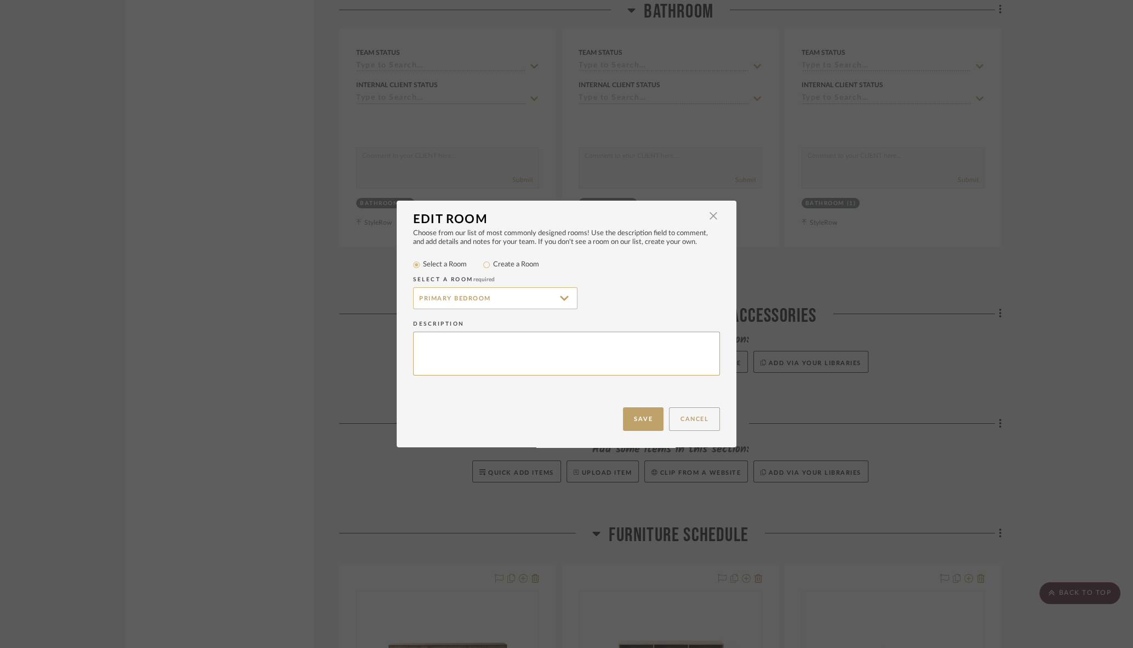
click at [497, 299] on input "Primary Bedroom" at bounding box center [495, 298] width 164 height 22
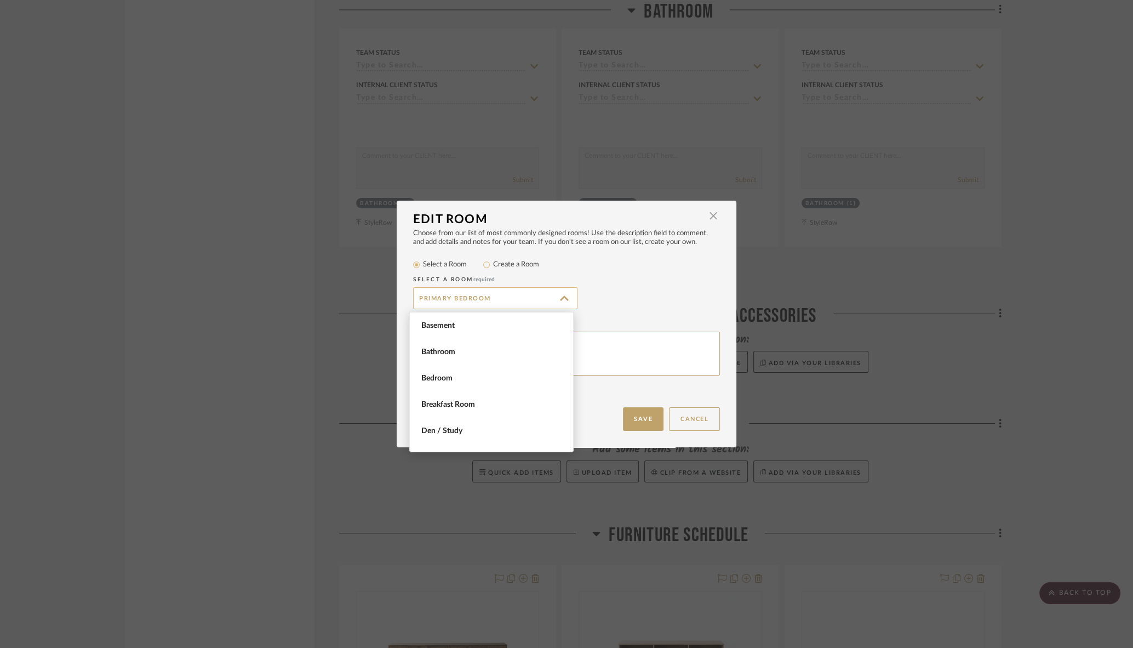
scroll to position [727, 0]
click at [509, 299] on input "Primary Bedroom" at bounding box center [495, 298] width 164 height 22
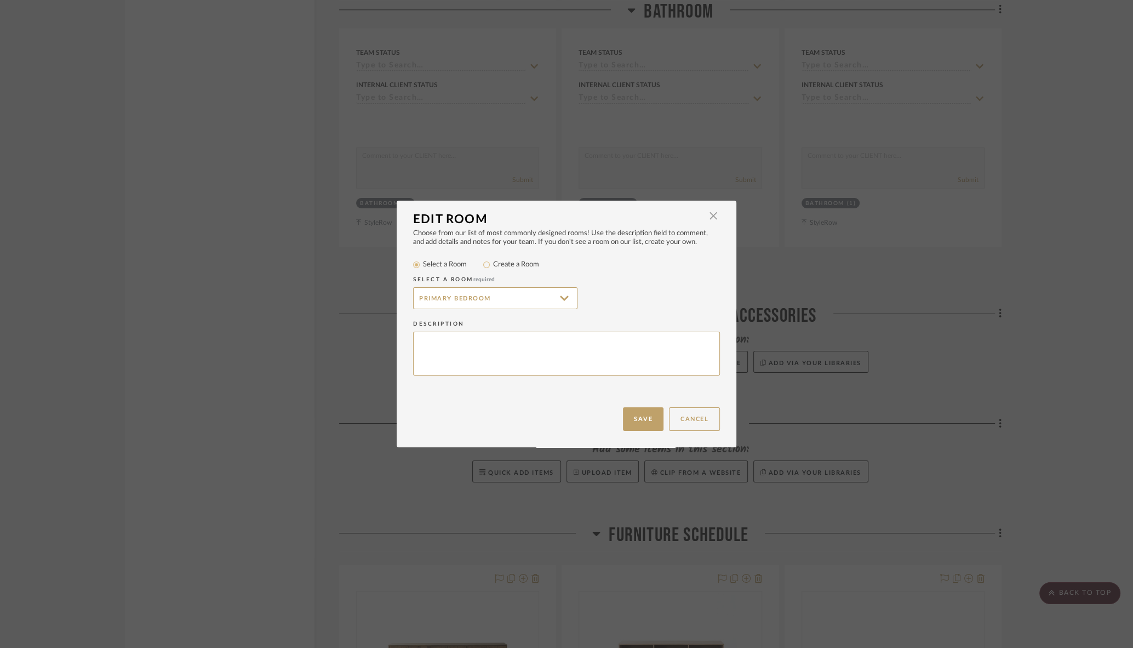
click at [499, 262] on label "Create a Room" at bounding box center [516, 264] width 46 height 11
click at [493, 262] on input "Create a Room" at bounding box center [486, 264] width 13 height 13
radio input "true"
click at [486, 296] on input "Primary Bedroom" at bounding box center [495, 298] width 164 height 22
paste input "Living Room Furniture, Art & Accessories"
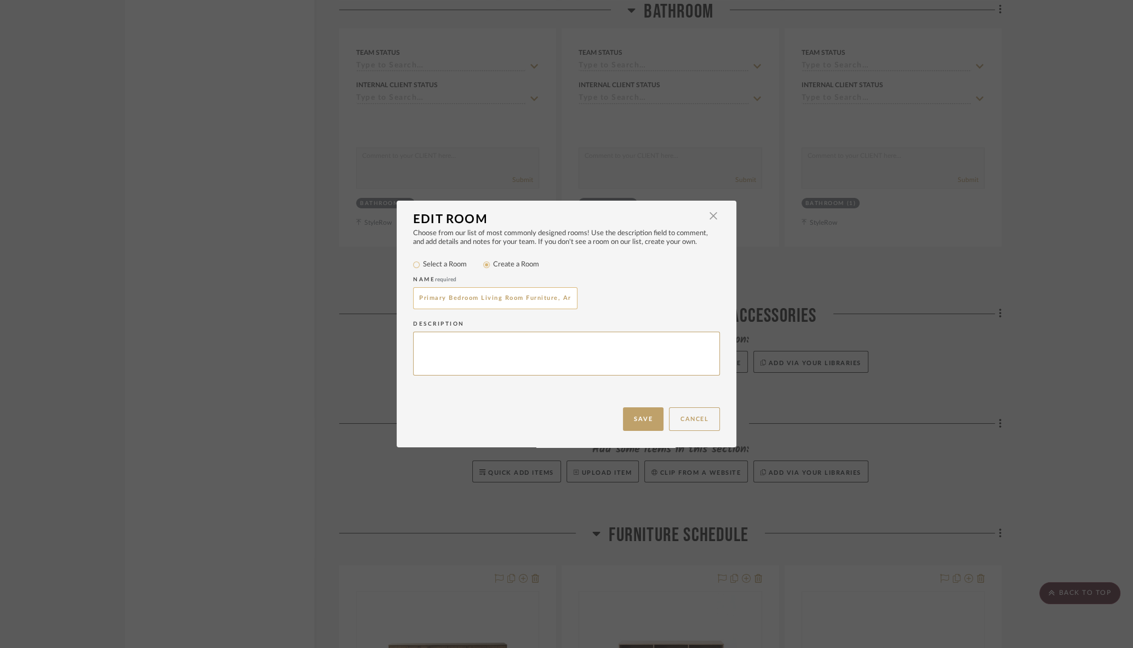
scroll to position [0, 50]
drag, startPoint x: 471, startPoint y: 297, endPoint x: 424, endPoint y: 297, distance: 46.6
click at [424, 297] on input "Primary Bedroom Living Room Furniture, Art & Accessories" at bounding box center [495, 298] width 164 height 22
click at [571, 298] on input "Primary Bedroom Furniture, Art & Accessories" at bounding box center [495, 298] width 164 height 22
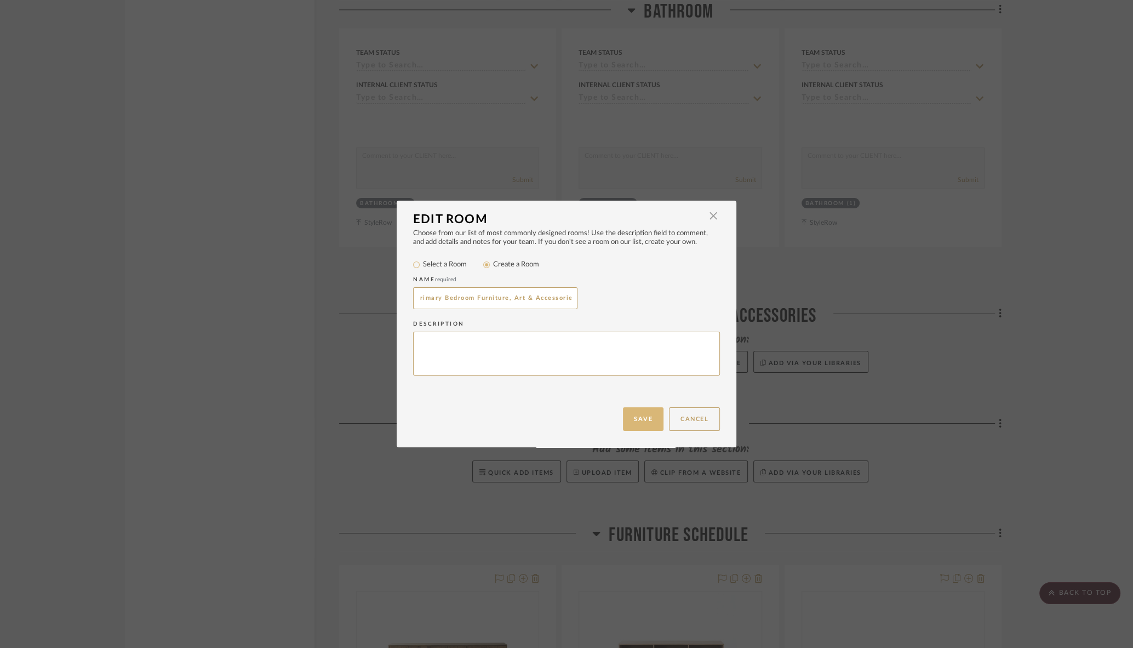
type input "Primary Bedroom Furniture, Art & Accessories"
click at [638, 419] on button "Save" at bounding box center [643, 419] width 41 height 24
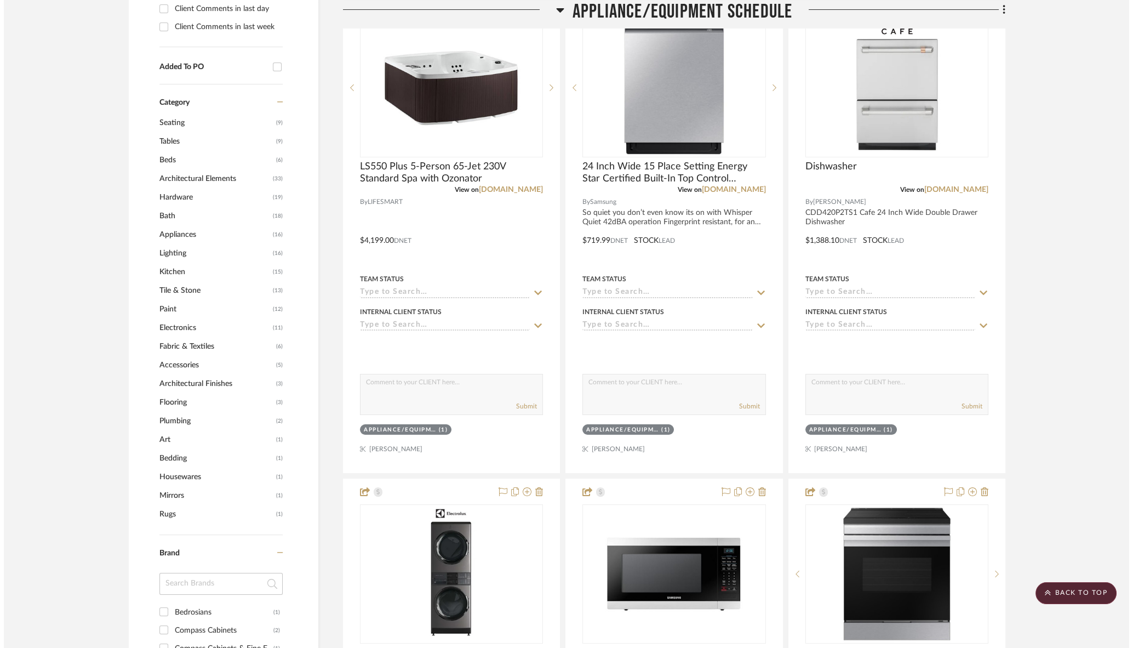
scroll to position [0, 0]
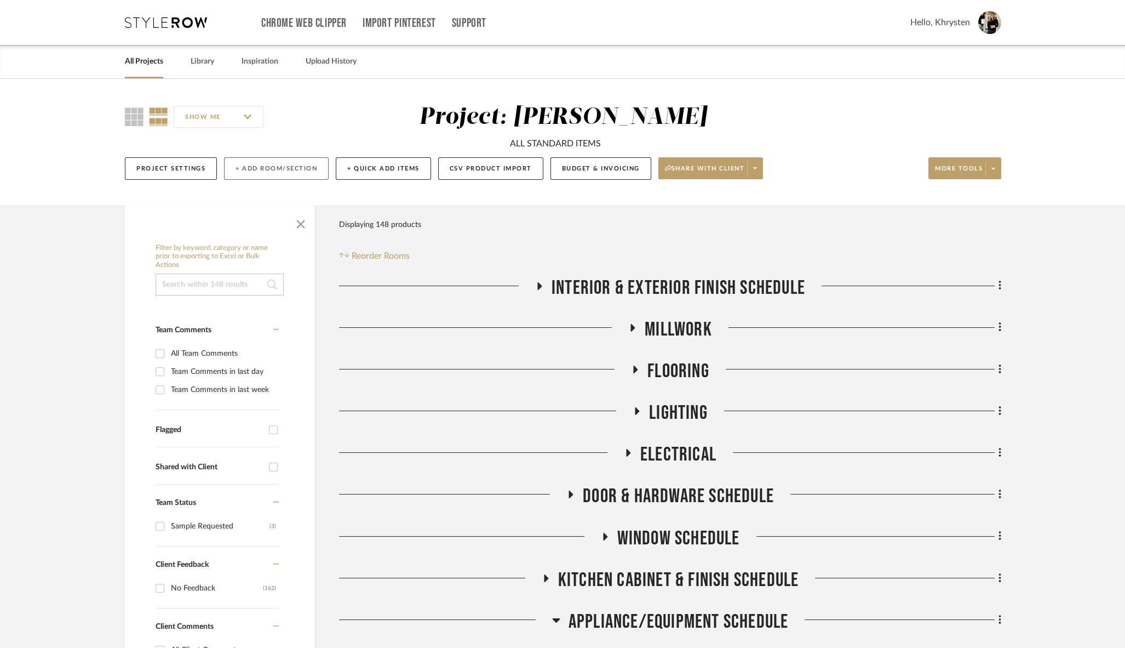
click at [278, 168] on button "+ Add Room/Section" at bounding box center [276, 168] width 105 height 22
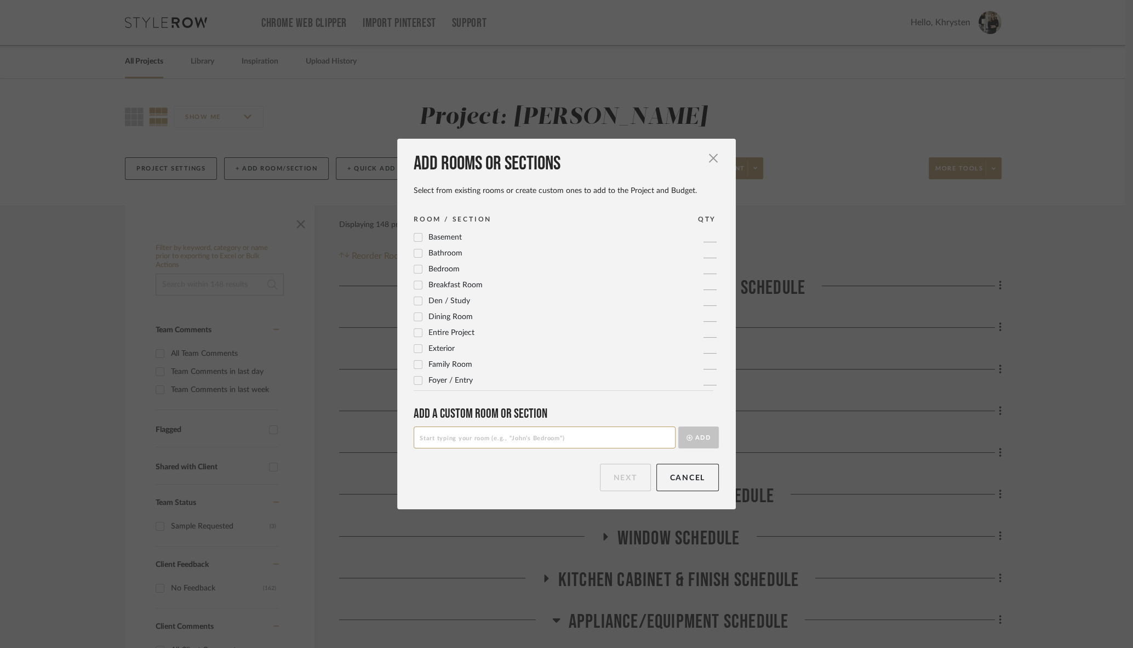
click at [478, 439] on input at bounding box center [545, 437] width 262 height 22
paste input "Furniture, Art & Accessories"
type input "Kitchen Furniture, Art & Accessories"
click at [696, 435] on button "Add" at bounding box center [698, 437] width 41 height 22
click at [455, 440] on input at bounding box center [545, 437] width 262 height 22
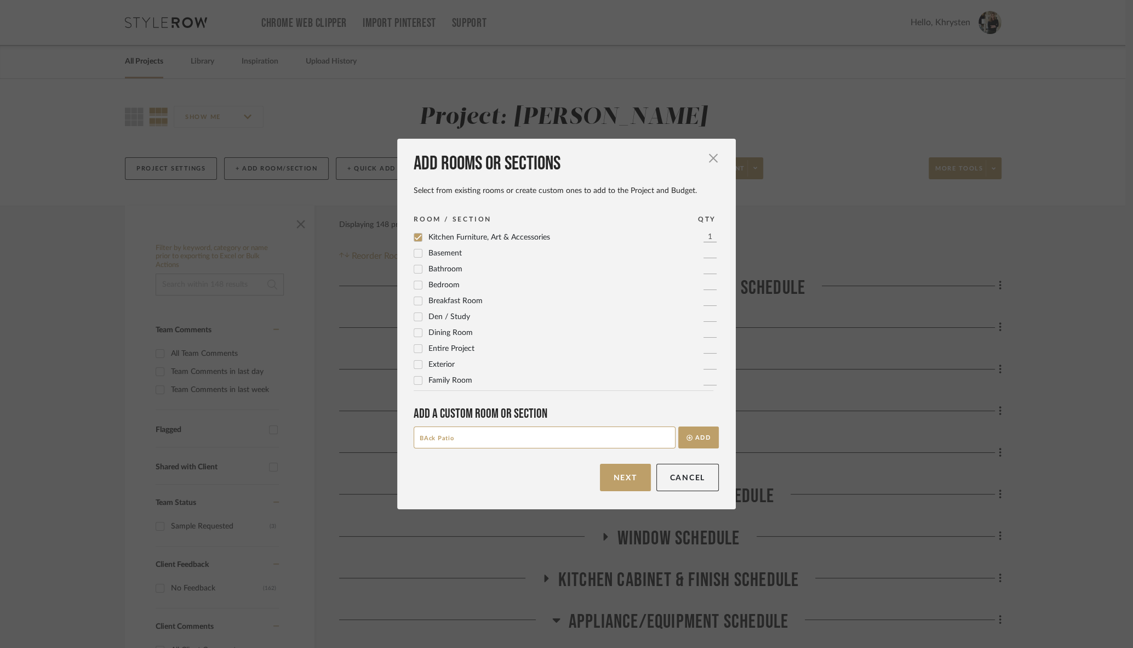
paste input "Furniture, Art & Accessories"
click at [423, 437] on input "BAck Patio Furniture, Art & Accessories" at bounding box center [545, 437] width 262 height 22
type input "Back Patio Furniture, Art & Accessories"
click at [695, 436] on button "Add" at bounding box center [698, 437] width 41 height 22
click at [618, 478] on button "Next" at bounding box center [625, 476] width 51 height 27
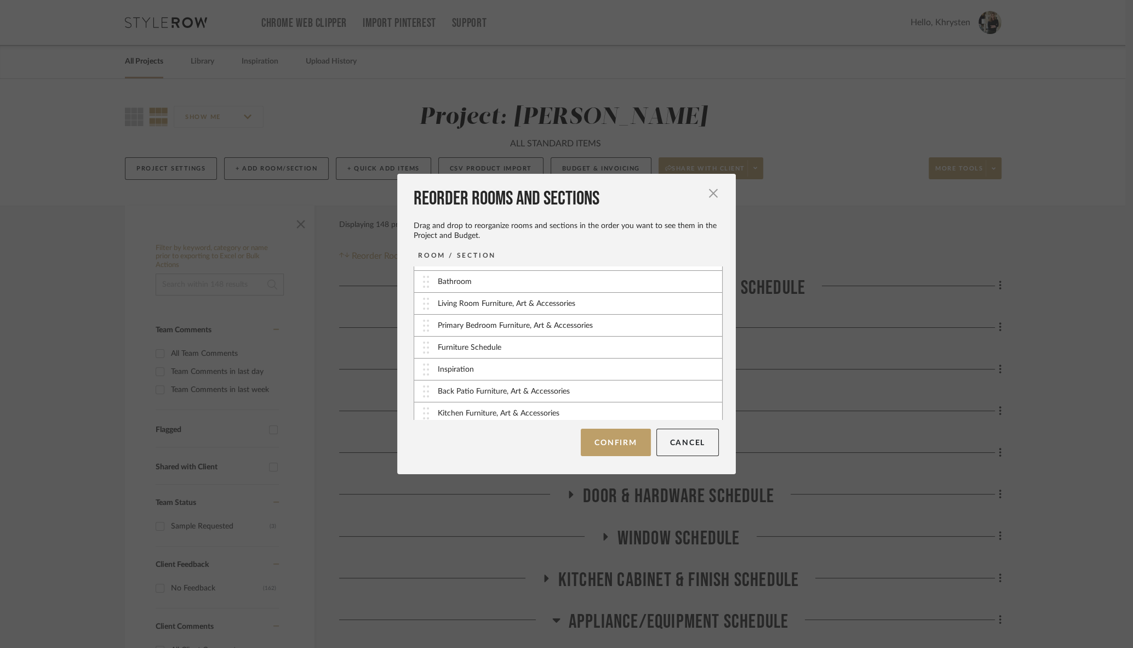
scroll to position [193, 0]
drag, startPoint x: 420, startPoint y: 411, endPoint x: 414, endPoint y: 304, distance: 107.5
drag, startPoint x: 421, startPoint y: 410, endPoint x: 422, endPoint y: 365, distance: 44.9
click at [617, 441] on button "Confirm" at bounding box center [616, 441] width 70 height 27
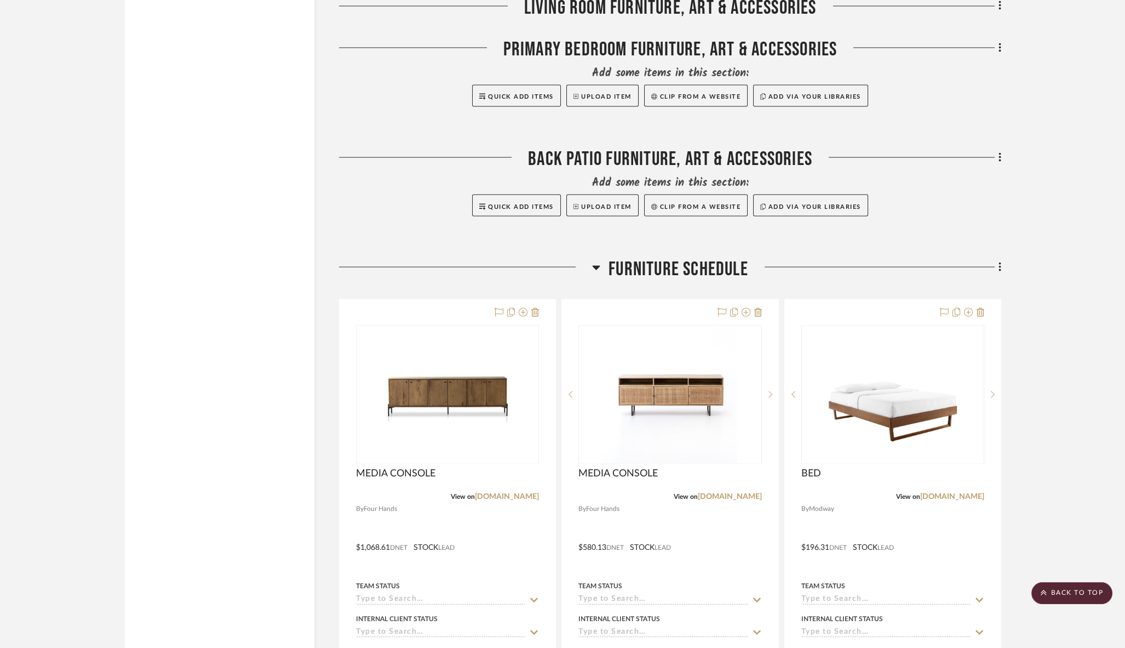
scroll to position [4815, 0]
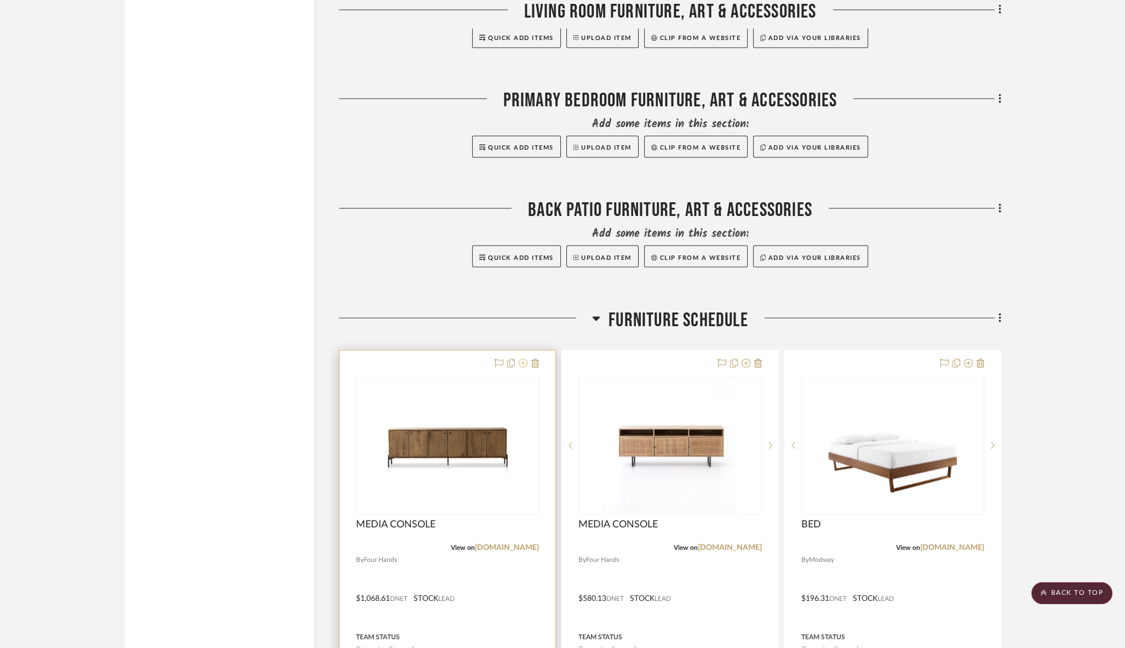
click at [524, 358] on icon at bounding box center [523, 362] width 9 height 9
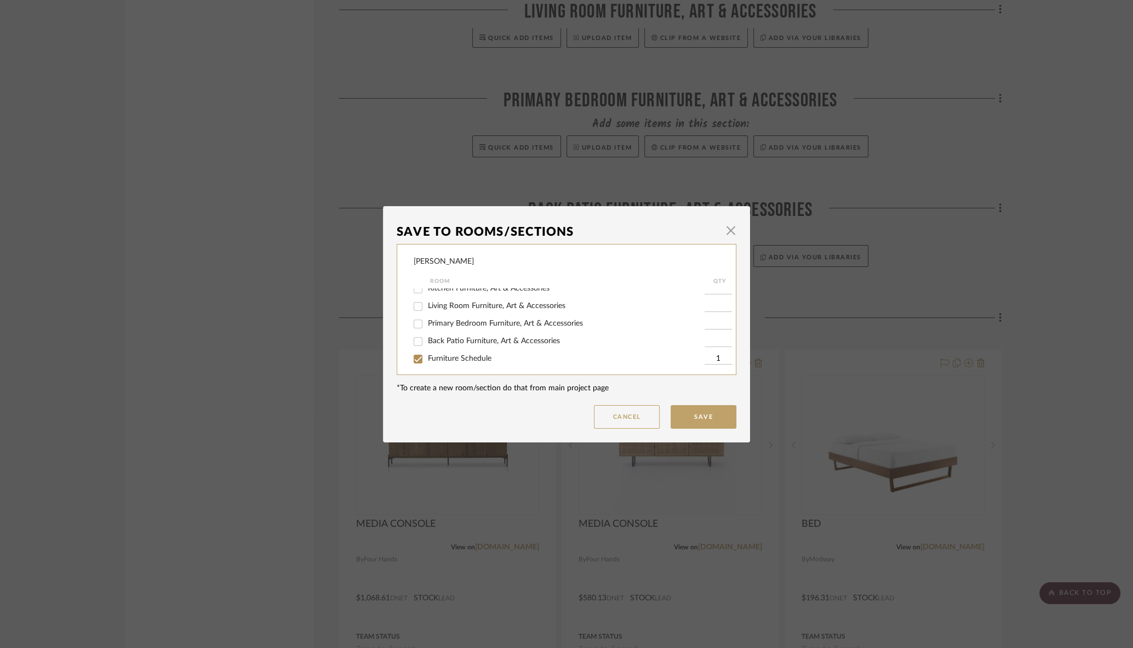
scroll to position [181, 0]
click at [416, 315] on input "Living Room Furniture, Art & Accessories" at bounding box center [418, 308] width 18 height 18
checkbox input "true"
type input "1"
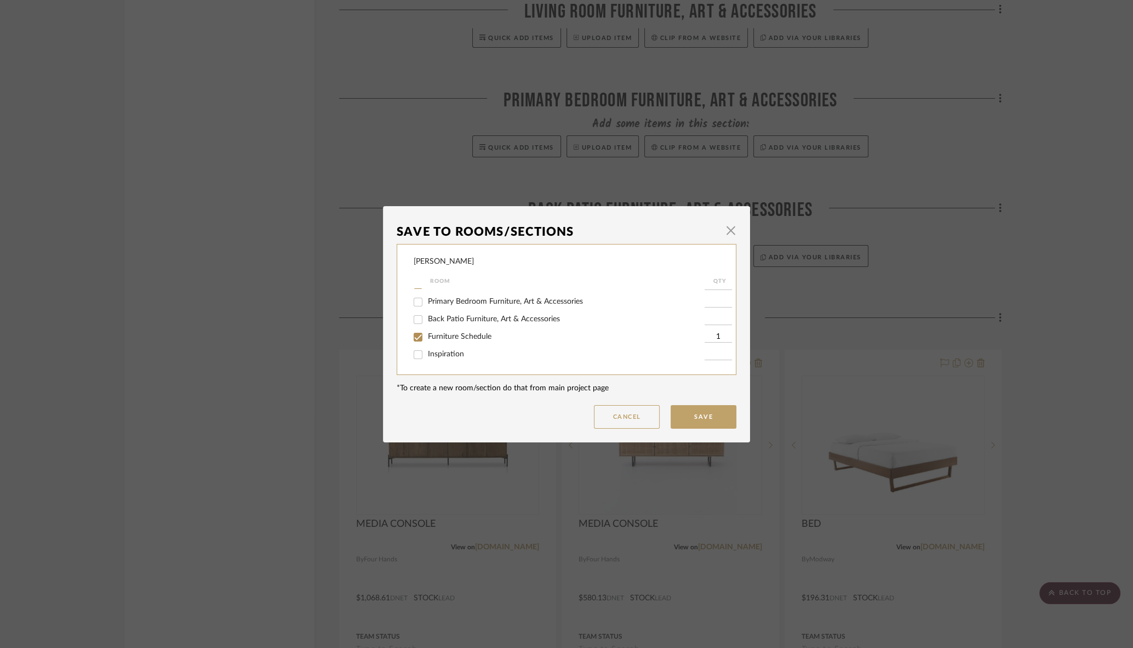
drag, startPoint x: 412, startPoint y: 336, endPoint x: 419, endPoint y: 337, distance: 6.1
click at [412, 336] on input "Furniture Schedule" at bounding box center [418, 337] width 18 height 18
checkbox input "false"
click at [693, 419] on button "Save" at bounding box center [704, 417] width 66 height 24
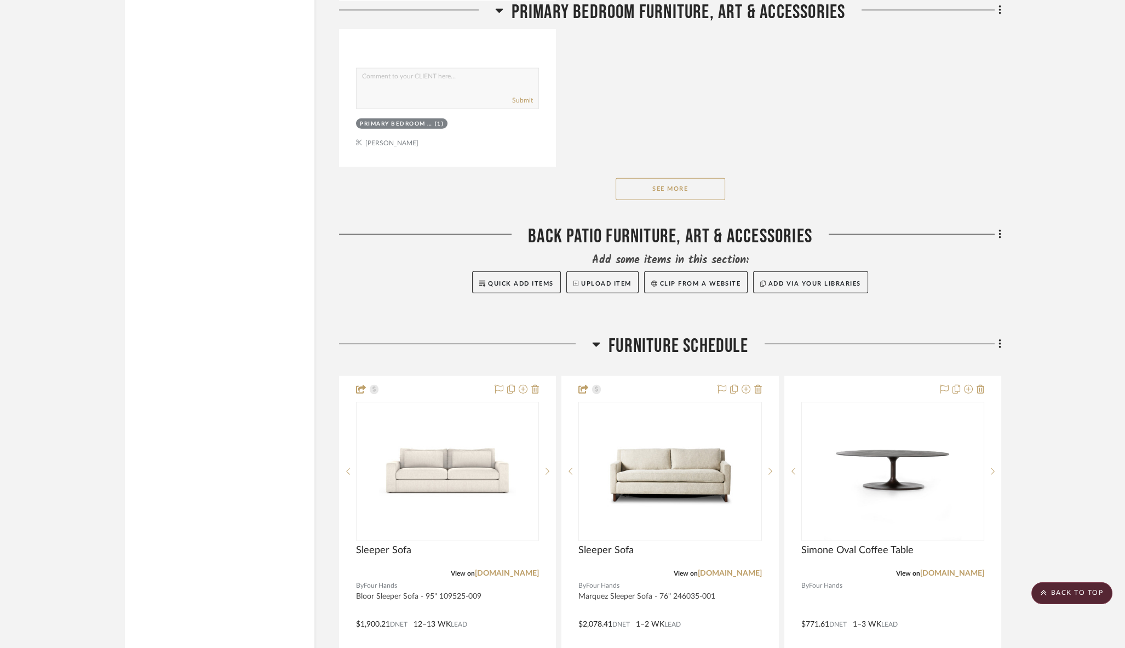
scroll to position [6713, 0]
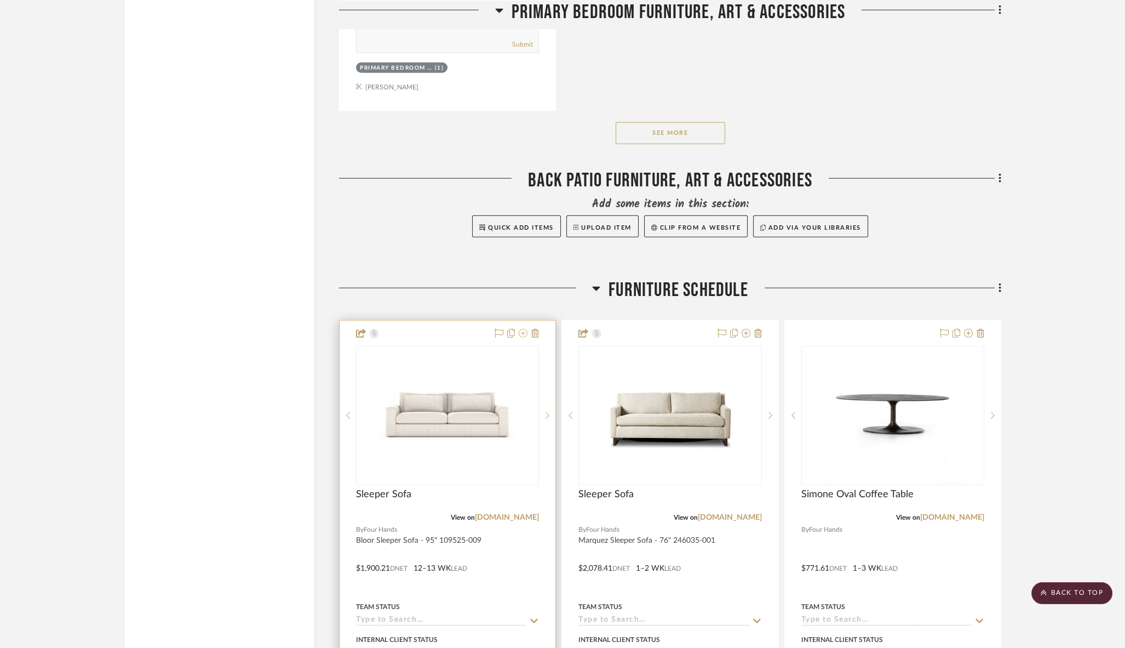
click at [523, 329] on icon at bounding box center [523, 333] width 9 height 9
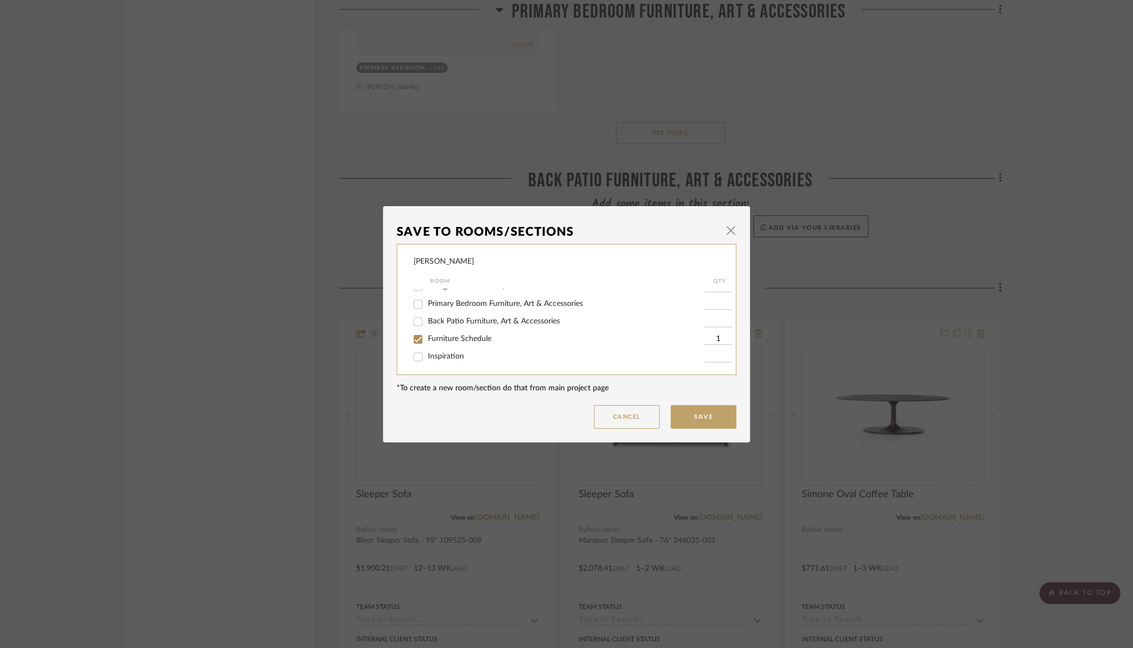
scroll to position [200, 0]
click at [414, 295] on input "Living Room Furniture, Art & Accessories" at bounding box center [418, 289] width 18 height 18
checkbox input "true"
type input "1"
click at [413, 351] on input "Furniture Schedule" at bounding box center [418, 342] width 18 height 18
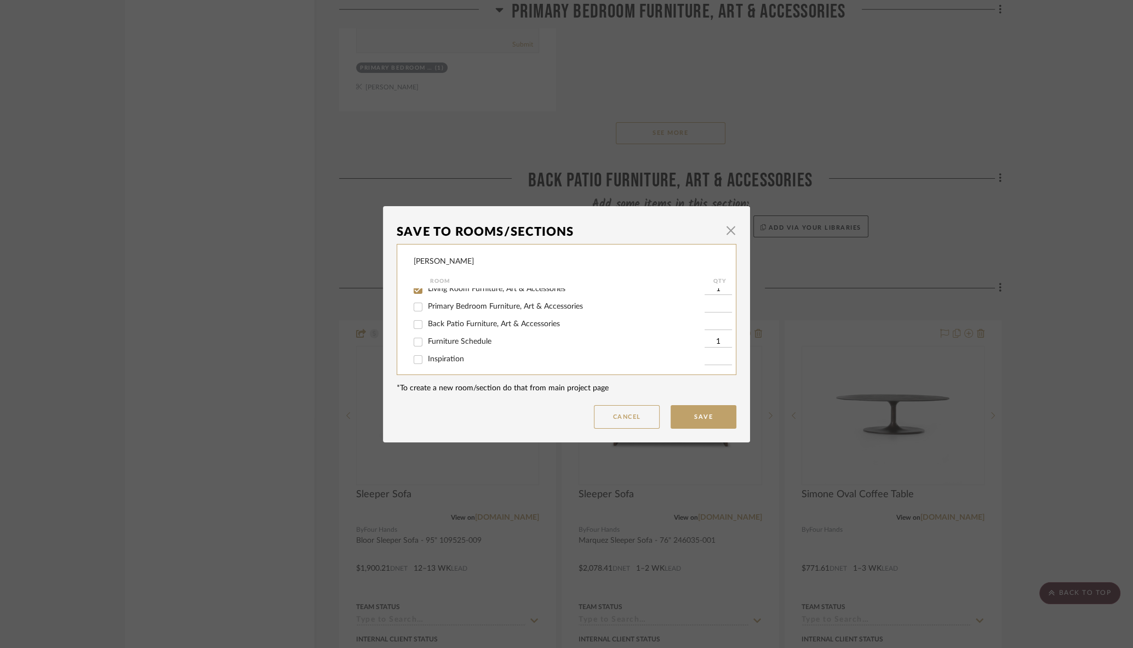
checkbox input "false"
click at [690, 410] on button "Save" at bounding box center [704, 417] width 66 height 24
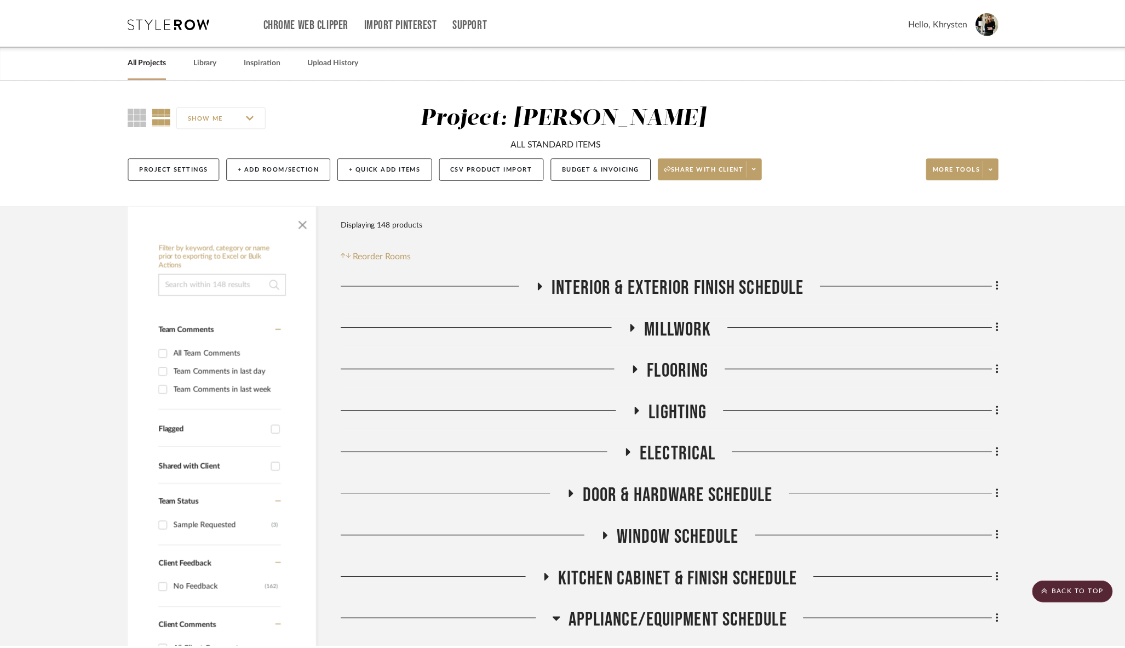
scroll to position [6713, 0]
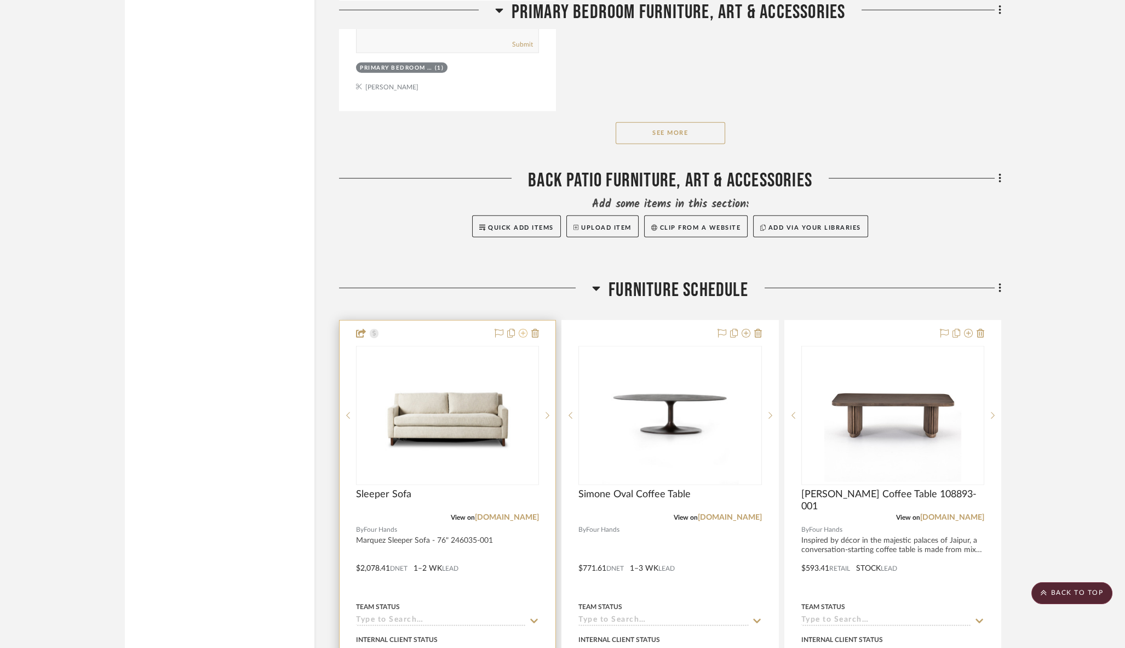
click at [522, 329] on icon at bounding box center [523, 333] width 9 height 9
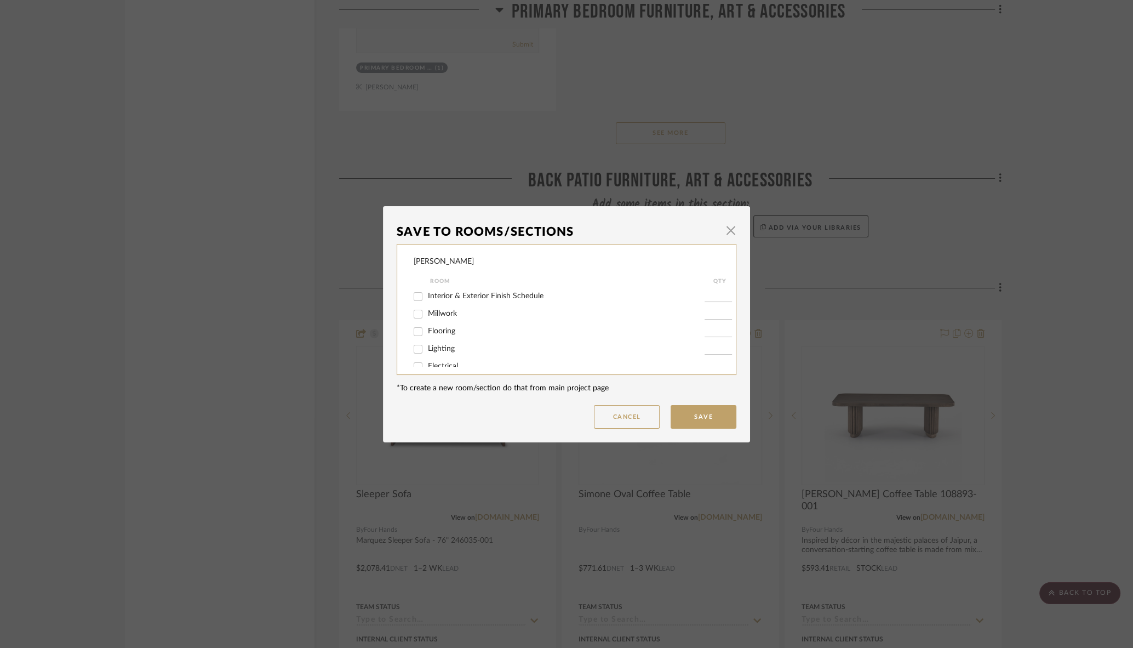
scroll to position [214, 0]
click at [411, 335] on input "Furniture Schedule" at bounding box center [418, 337] width 18 height 18
checkbox input "false"
click at [417, 310] on input "Living Room Furniture, Art & Accessories" at bounding box center [418, 304] width 18 height 18
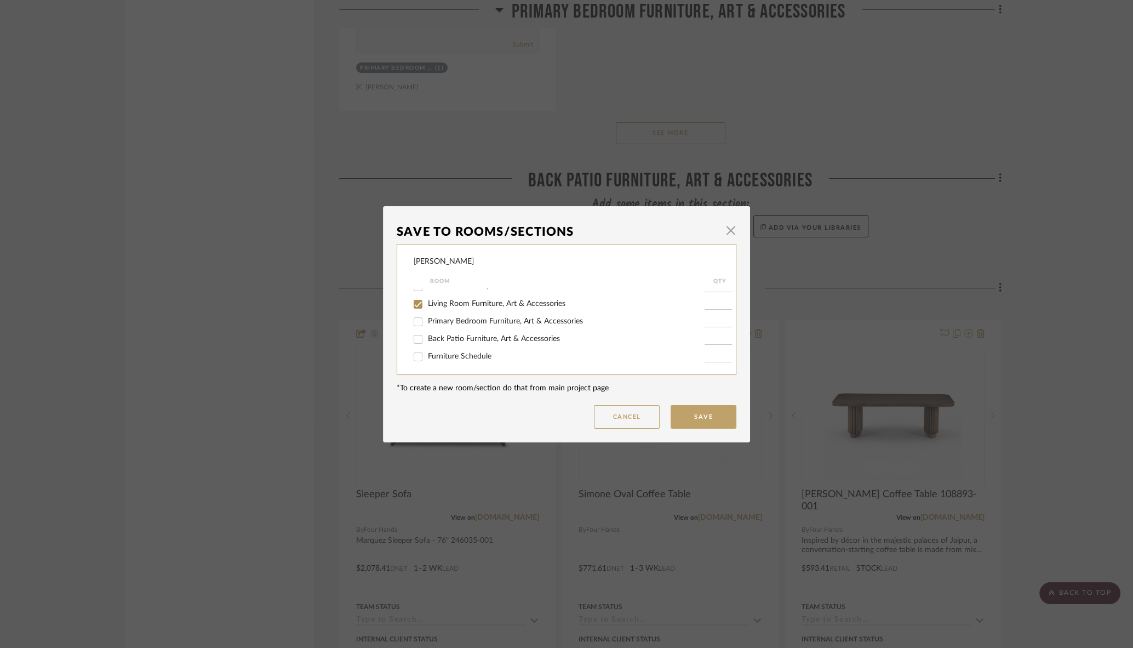
checkbox input "true"
type input "1"
click at [696, 415] on button "Save" at bounding box center [704, 417] width 66 height 24
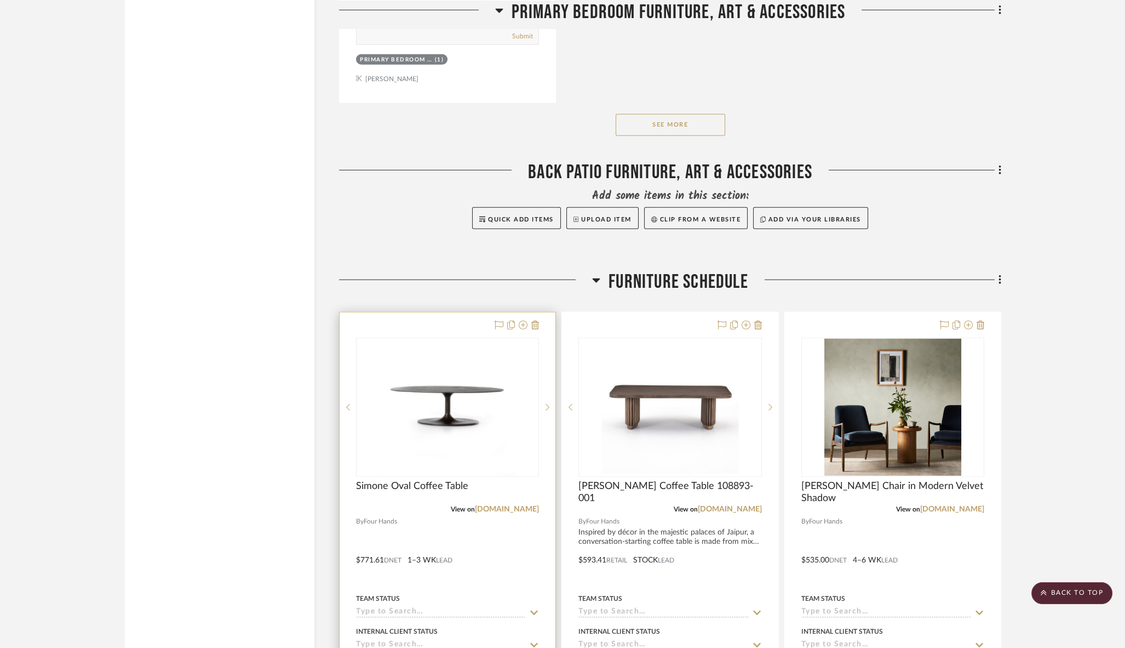
scroll to position [7209, 0]
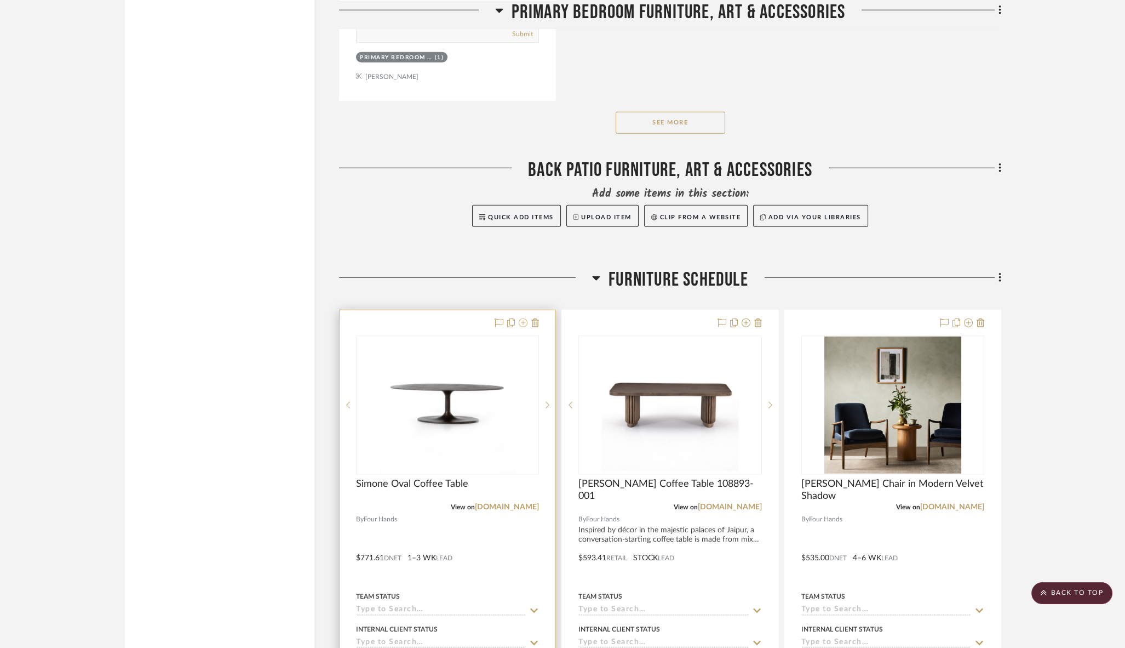
click at [521, 318] on icon at bounding box center [523, 322] width 9 height 9
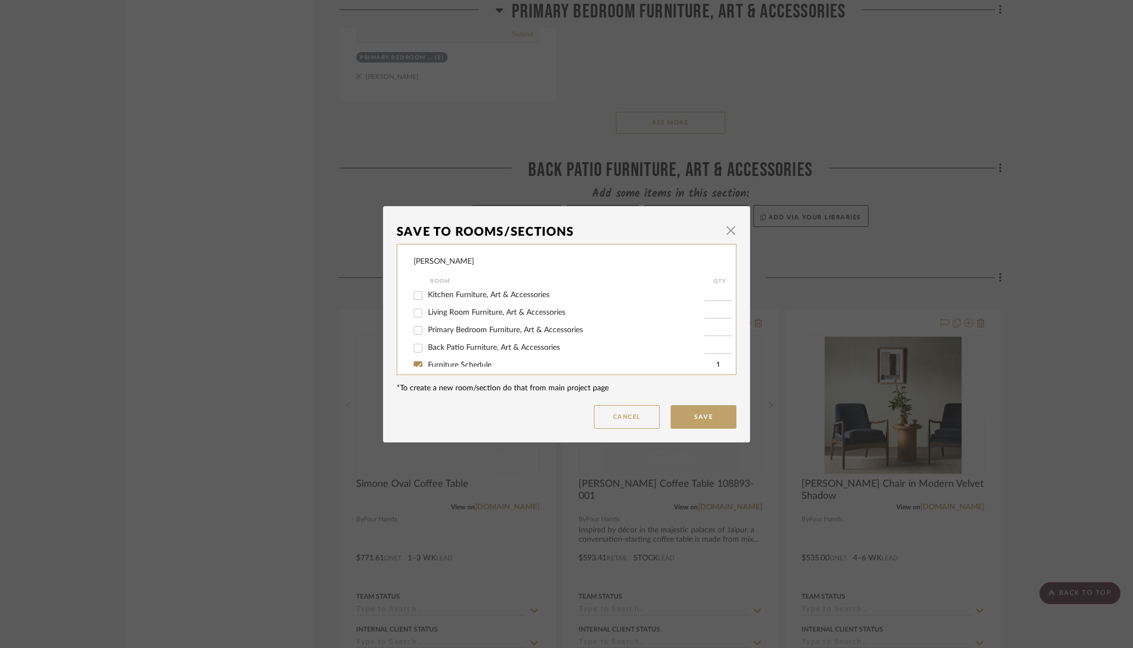
scroll to position [178, 0]
drag, startPoint x: 414, startPoint y: 318, endPoint x: 420, endPoint y: 321, distance: 6.9
click at [414, 318] on input "Living Room Furniture, Art & Accessories" at bounding box center [418, 311] width 18 height 18
checkbox input "true"
type input "1"
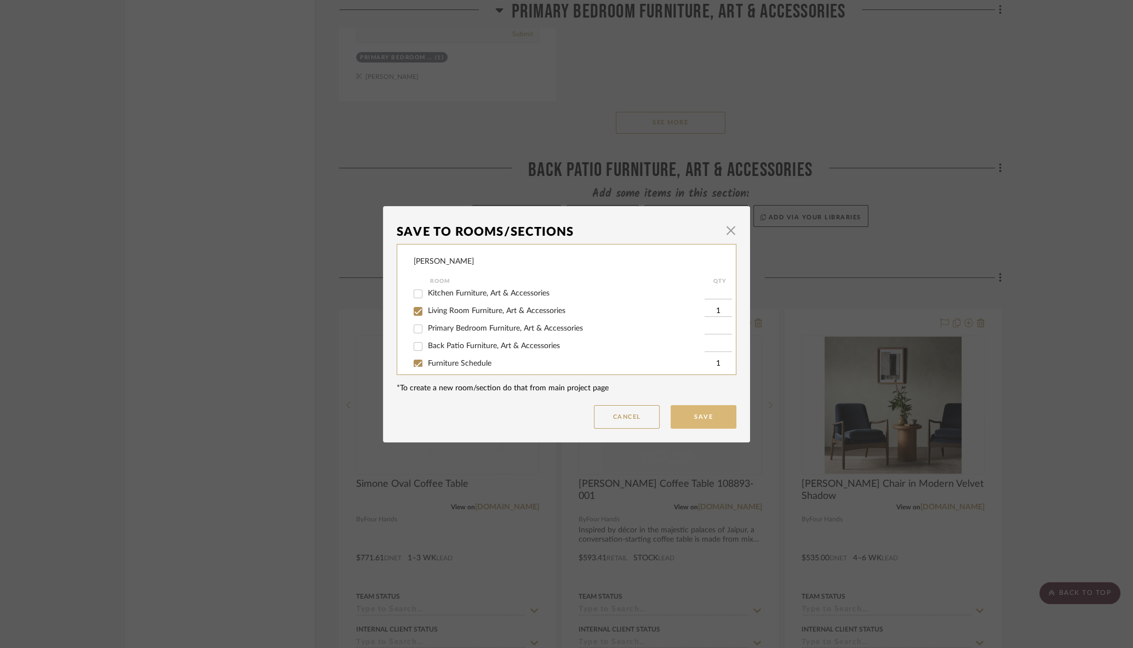
click at [711, 421] on button "Save" at bounding box center [704, 417] width 66 height 24
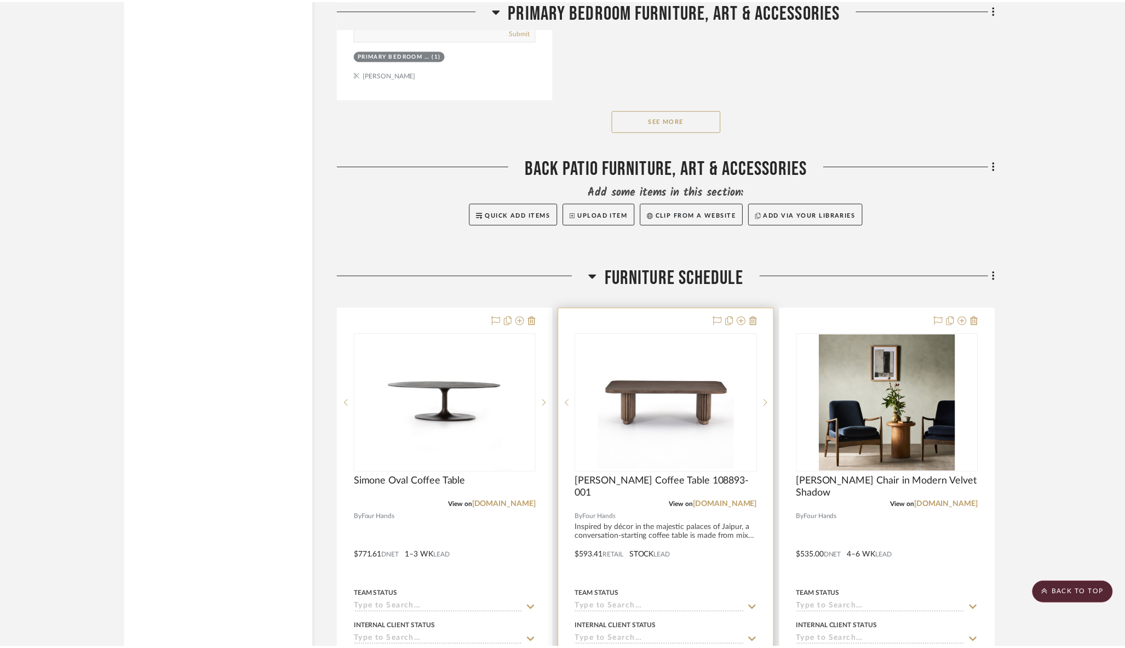
scroll to position [7209, 0]
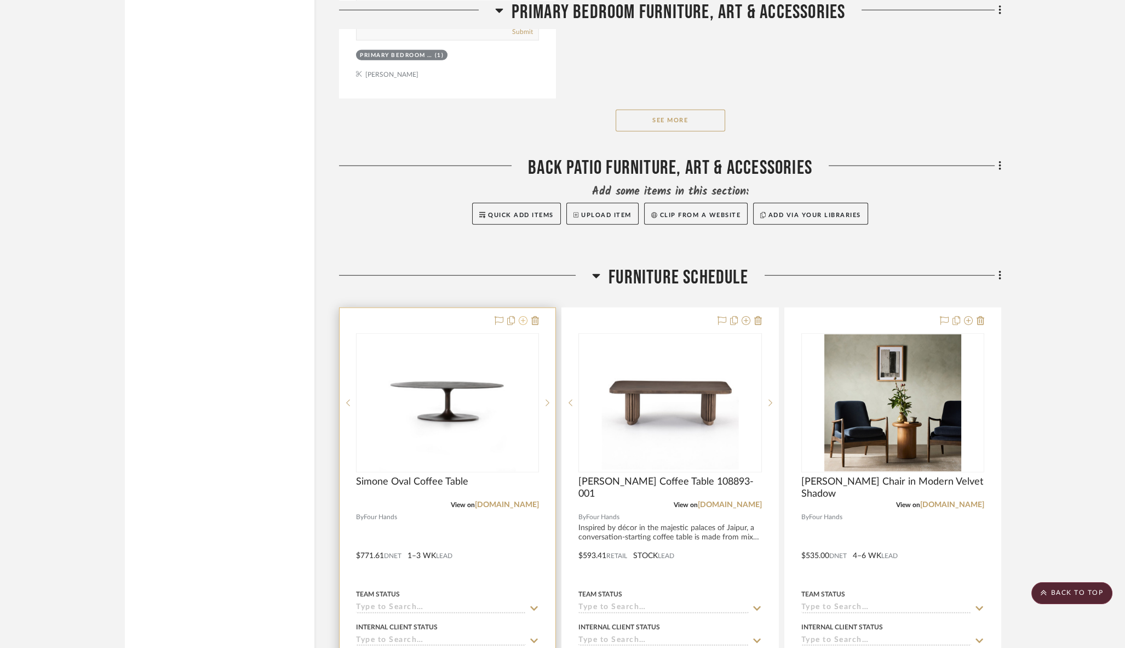
click at [525, 316] on icon at bounding box center [523, 320] width 9 height 9
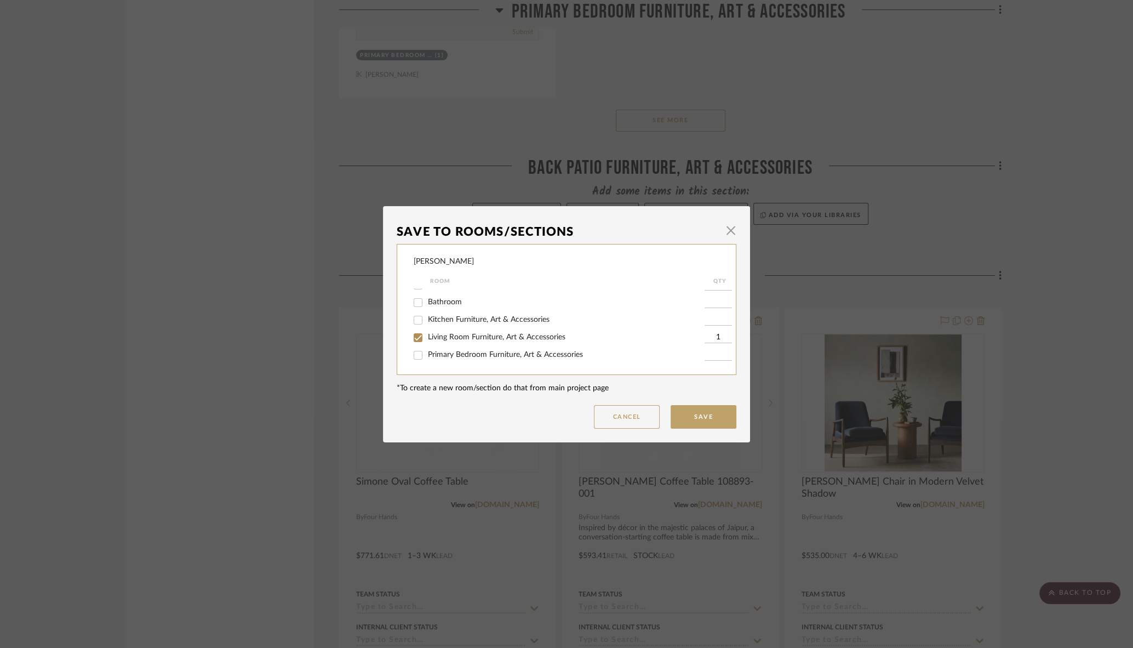
scroll to position [214, 0]
click at [417, 337] on input "Furniture Schedule" at bounding box center [418, 337] width 18 height 18
checkbox input "false"
click at [693, 414] on button "Save" at bounding box center [704, 417] width 66 height 24
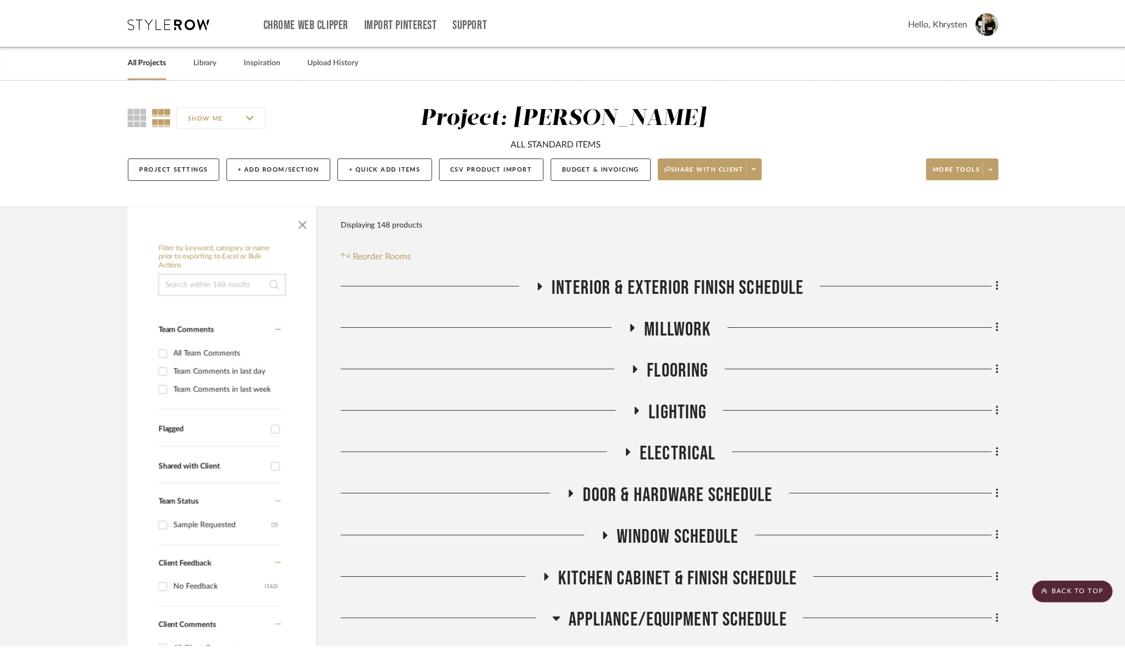
scroll to position [7209, 0]
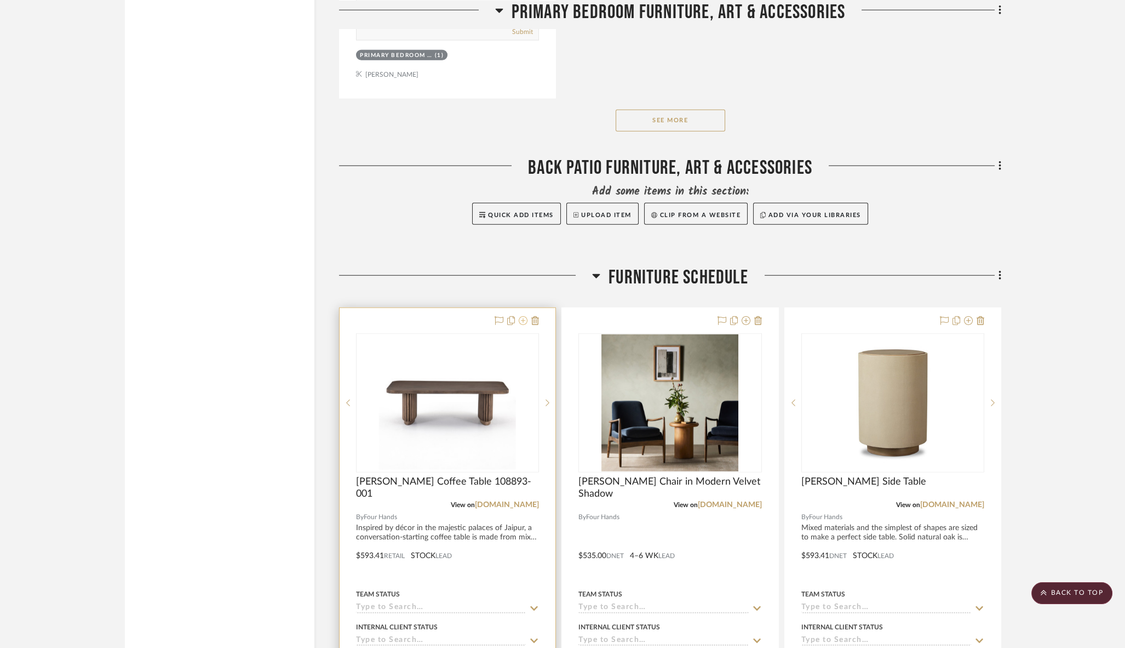
click at [523, 316] on icon at bounding box center [523, 320] width 9 height 9
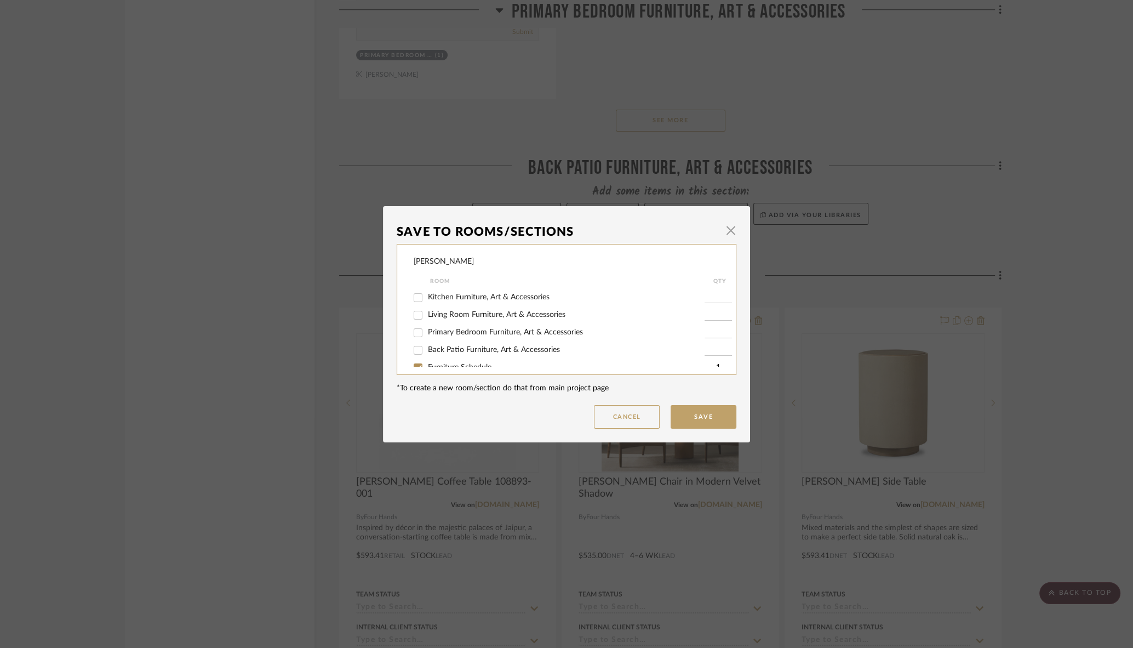
scroll to position [179, 0]
click at [412, 313] on input "Living Room Furniture, Art & Accessories" at bounding box center [418, 311] width 18 height 18
checkbox input "true"
type input "1"
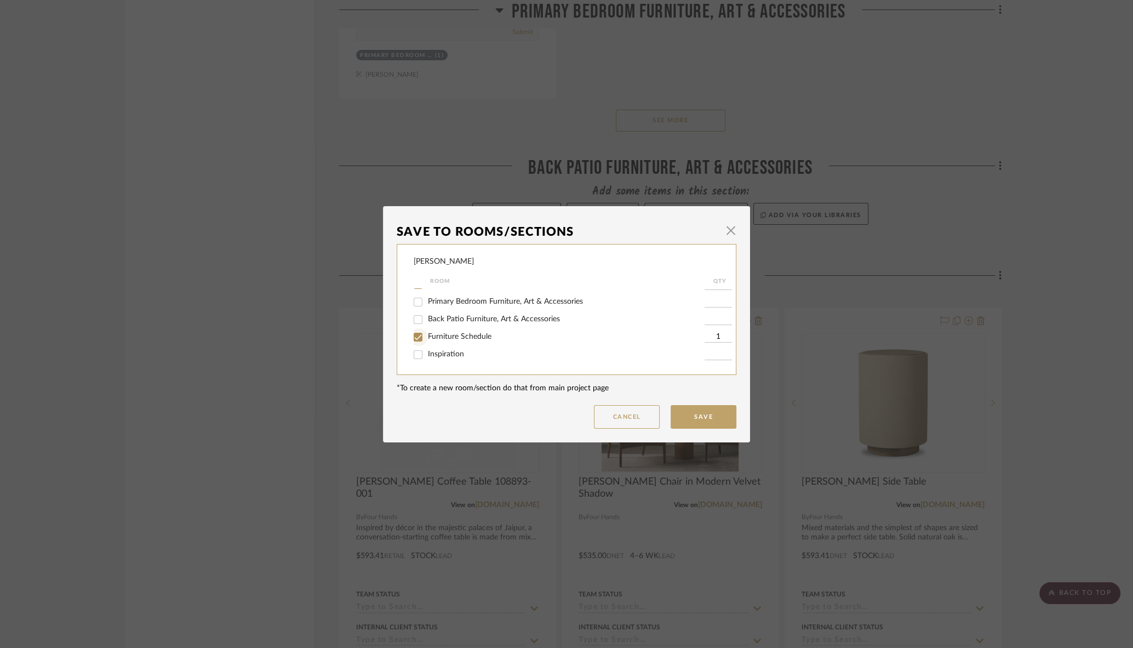
click at [415, 337] on input "Furniture Schedule" at bounding box center [418, 337] width 18 height 18
checkbox input "false"
click at [682, 413] on button "Save" at bounding box center [704, 417] width 66 height 24
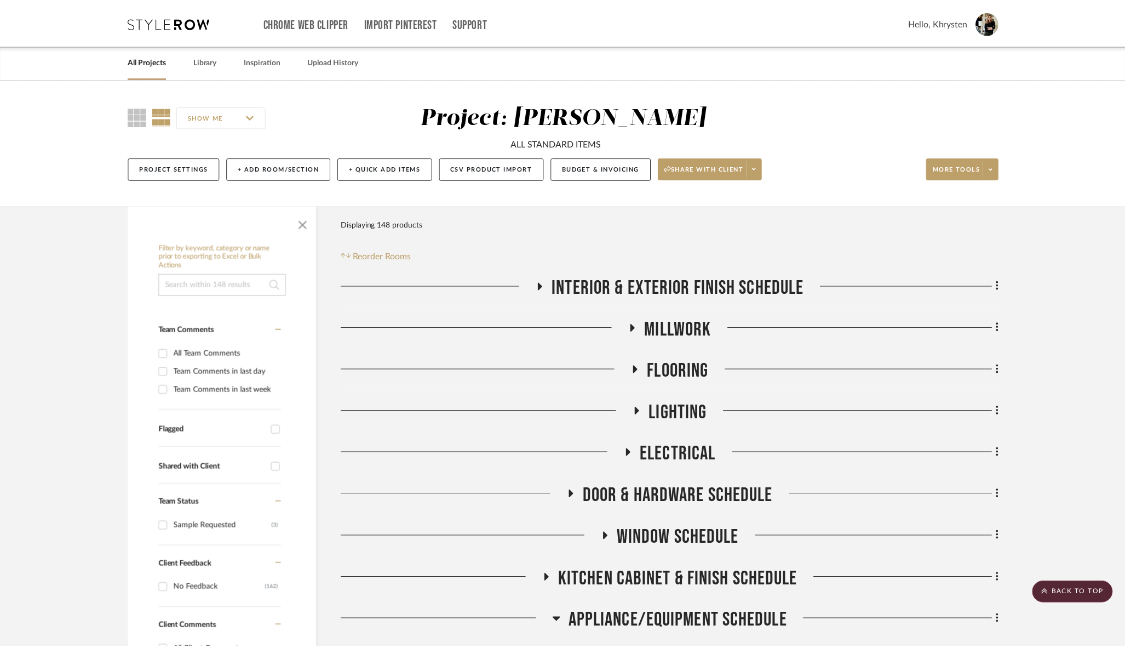
scroll to position [7209, 0]
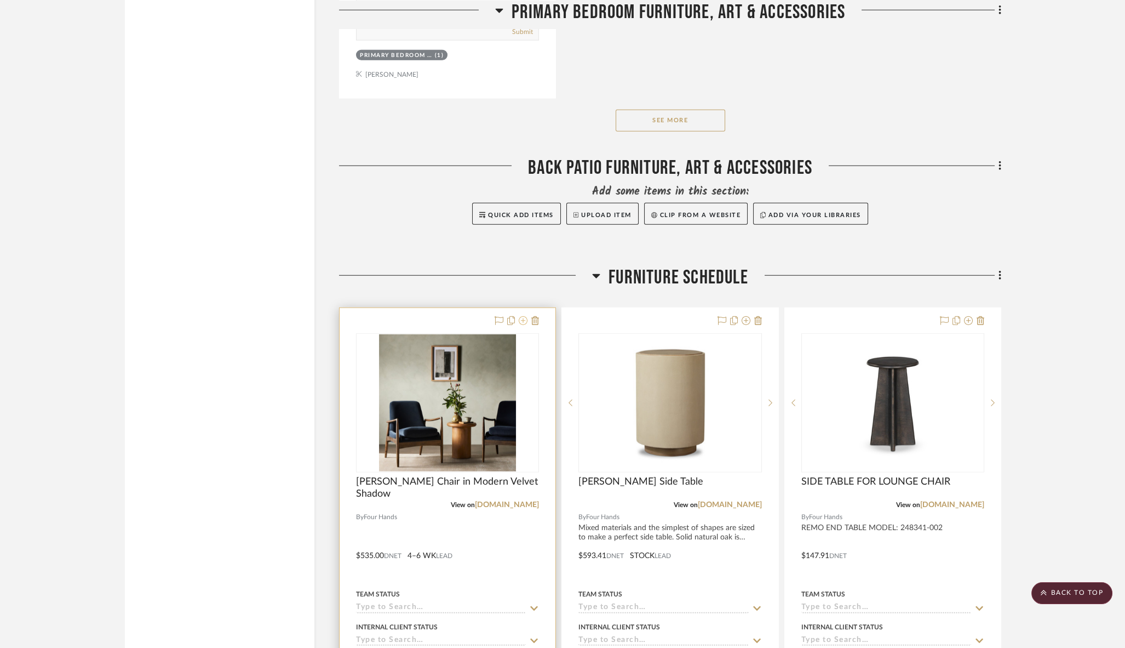
click at [522, 316] on icon at bounding box center [523, 320] width 9 height 9
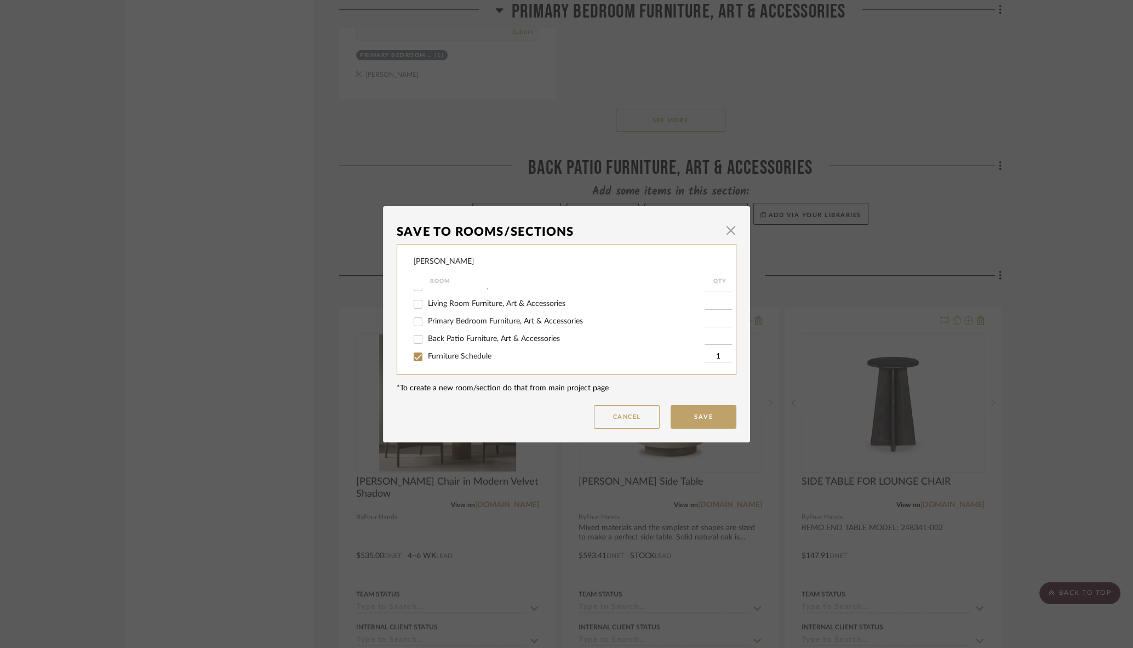
scroll to position [181, 0]
click at [415, 313] on input "Living Room Furniture, Art & Accessories" at bounding box center [418, 308] width 18 height 18
checkbox input "true"
type input "1"
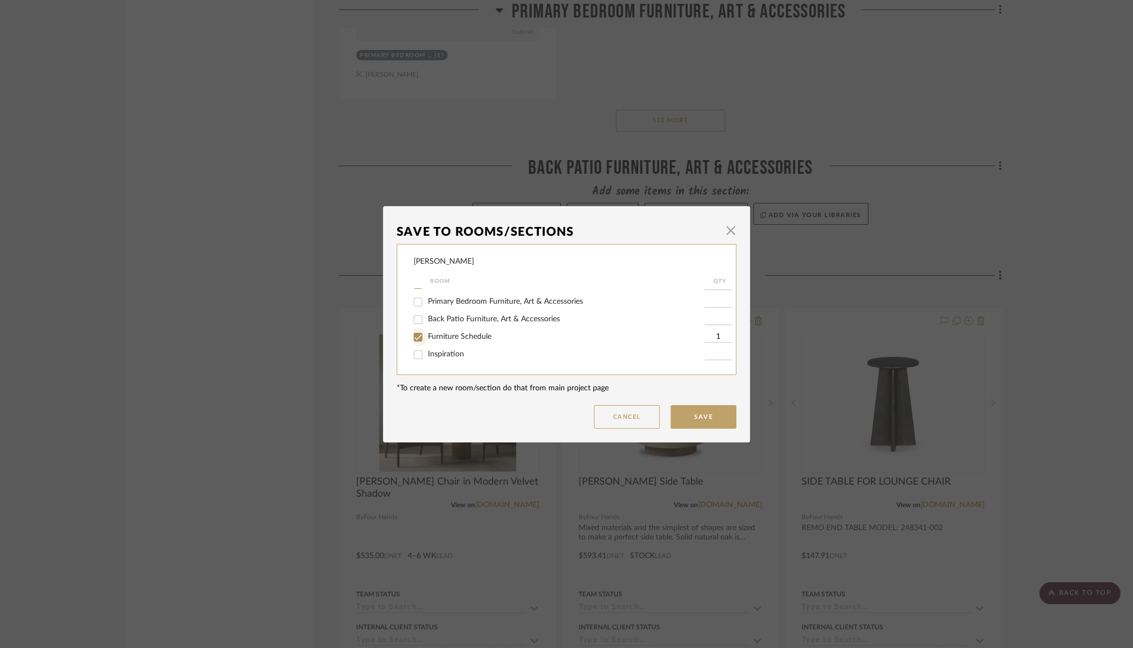
click at [412, 336] on input "Furniture Schedule" at bounding box center [418, 337] width 18 height 18
checkbox input "false"
click at [692, 417] on button "Save" at bounding box center [704, 417] width 66 height 24
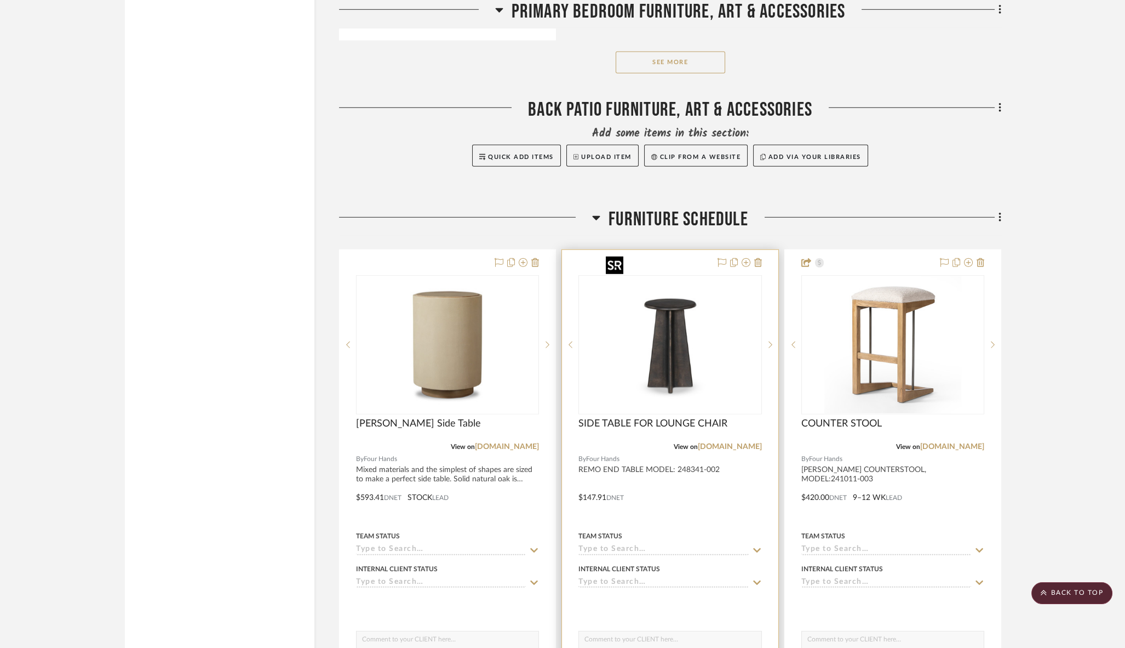
scroll to position [7979, 0]
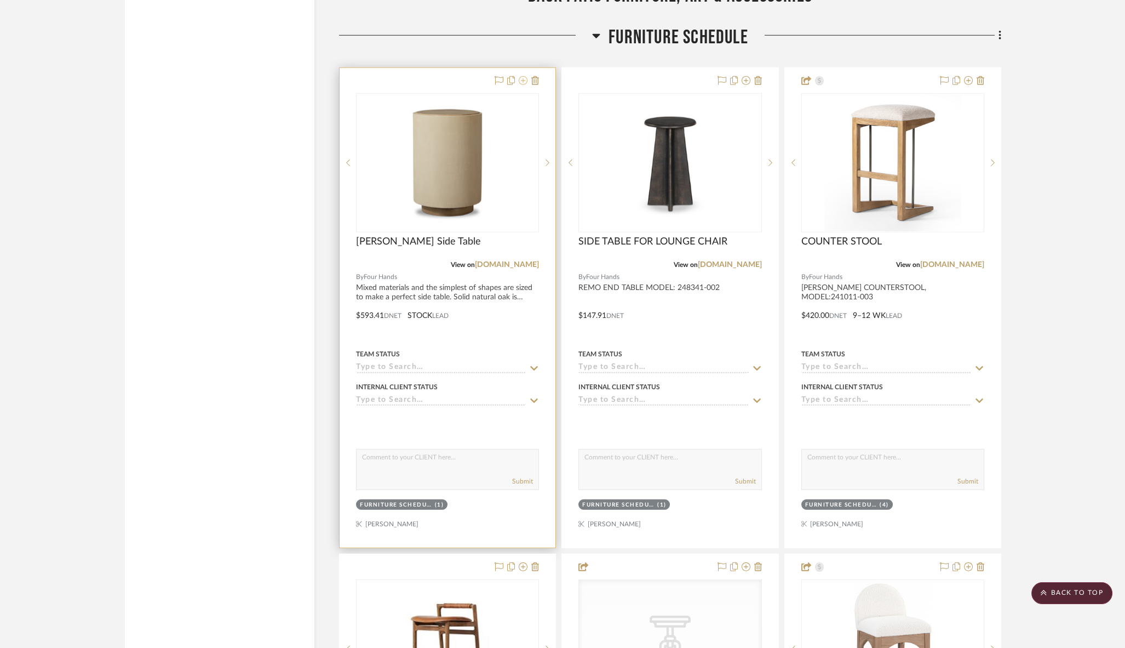
click at [523, 76] on icon at bounding box center [523, 80] width 9 height 9
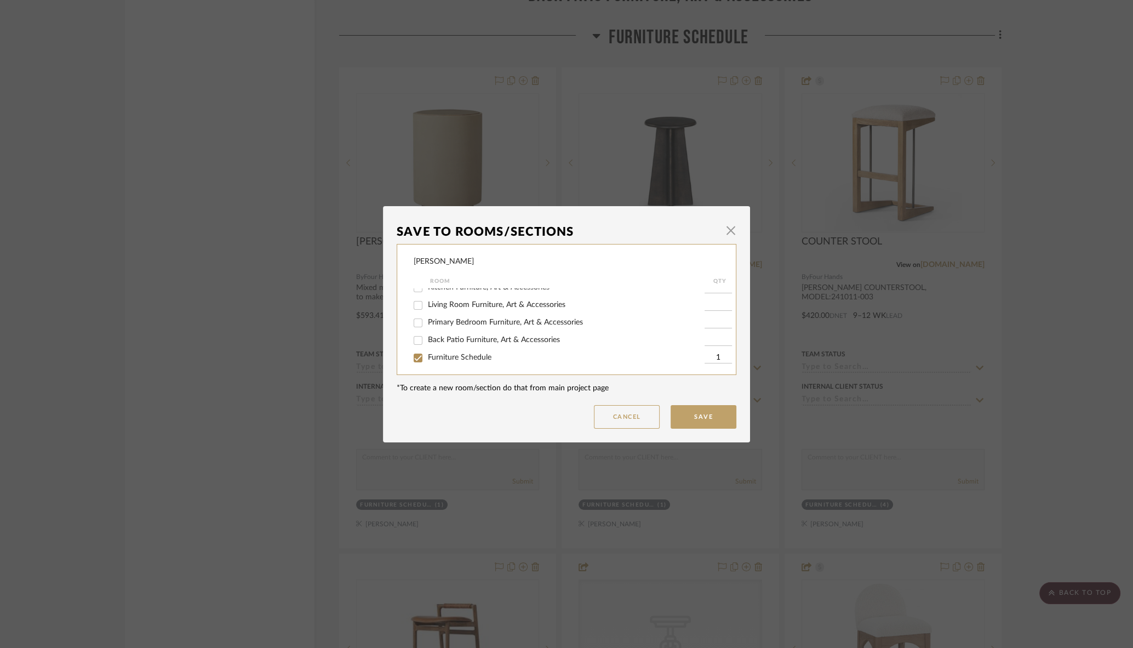
scroll to position [187, 0]
click at [414, 305] on input "Living Room Furniture, Art & Accessories" at bounding box center [418, 302] width 18 height 18
checkbox input "true"
type input "1"
drag, startPoint x: 684, startPoint y: 411, endPoint x: 669, endPoint y: 411, distance: 14.8
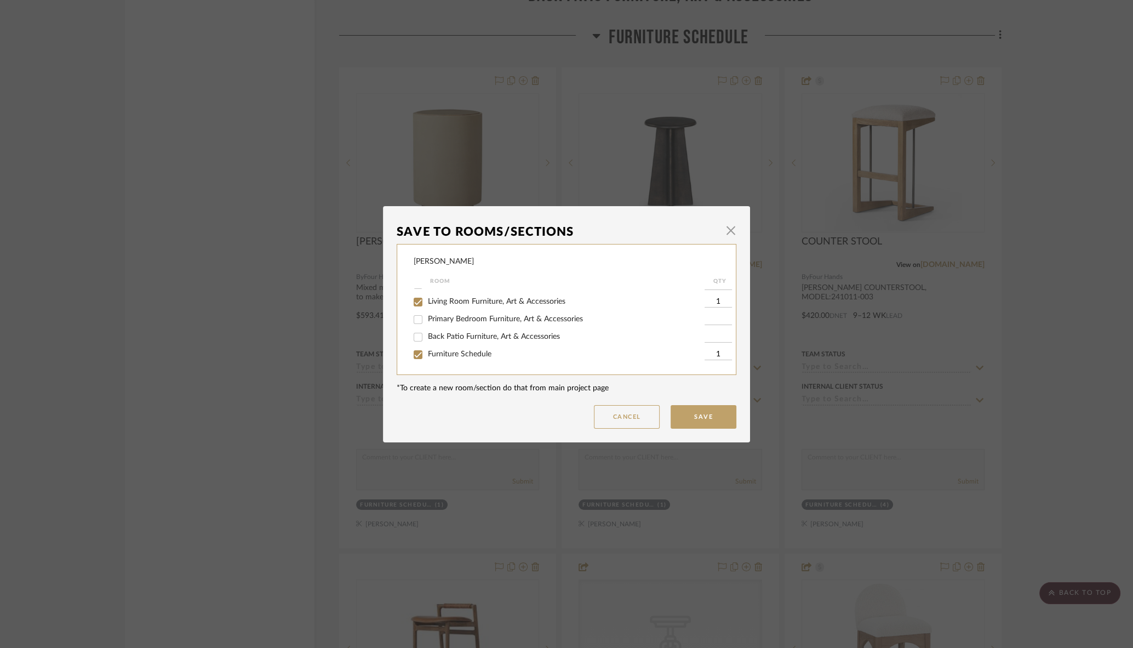
click at [684, 411] on button "Save" at bounding box center [704, 417] width 66 height 24
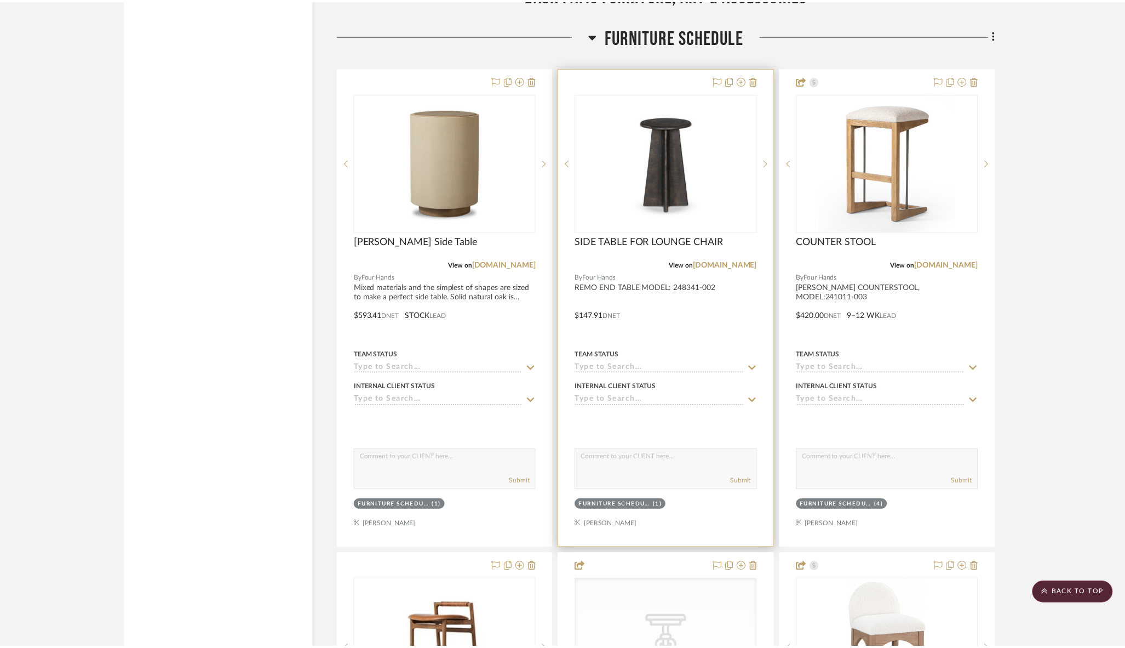
scroll to position [7979, 0]
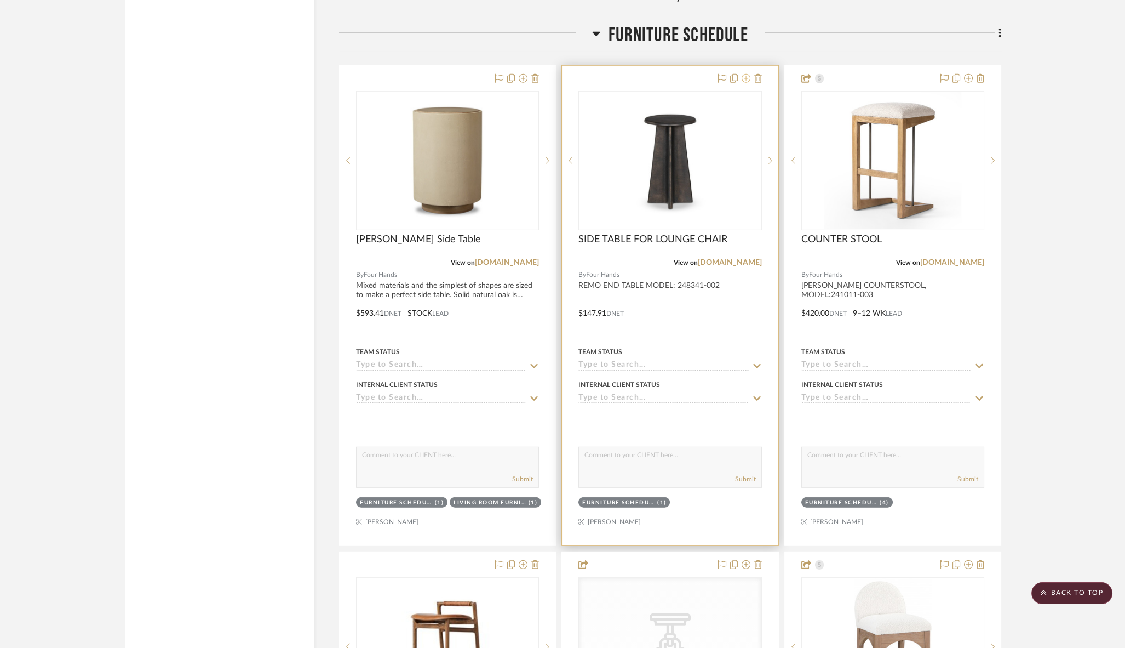
click at [749, 74] on icon at bounding box center [746, 78] width 9 height 9
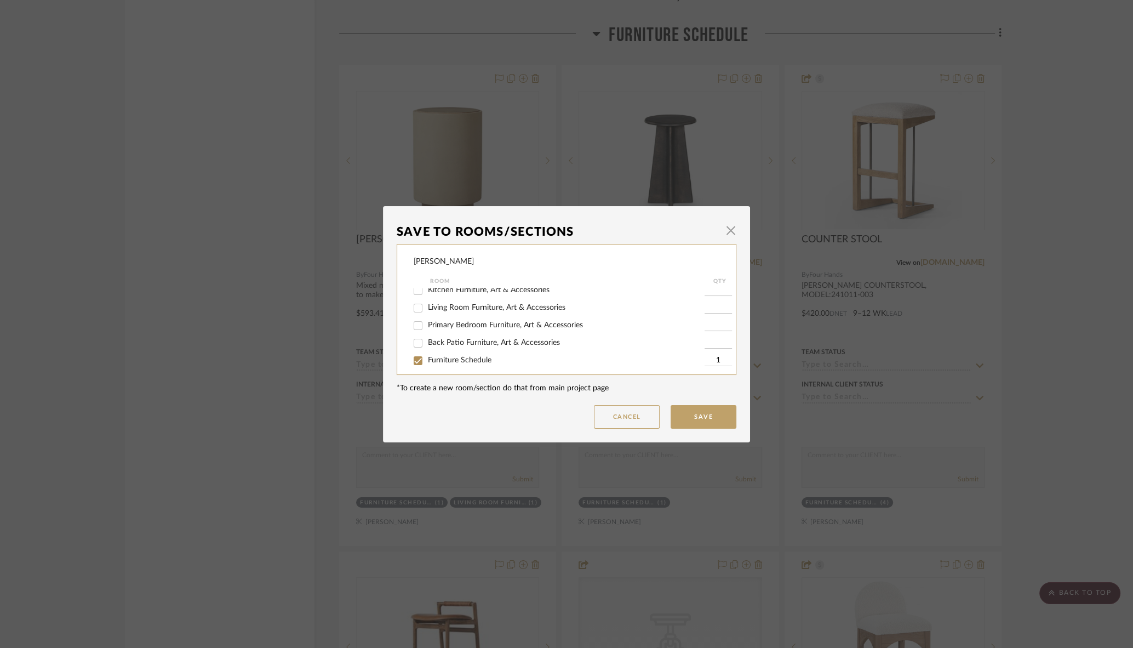
scroll to position [183, 0]
click at [412, 311] on input "Living Room Furniture, Art & Accessories" at bounding box center [418, 306] width 18 height 18
checkbox input "true"
type input "1"
click at [691, 416] on button "Save" at bounding box center [704, 417] width 66 height 24
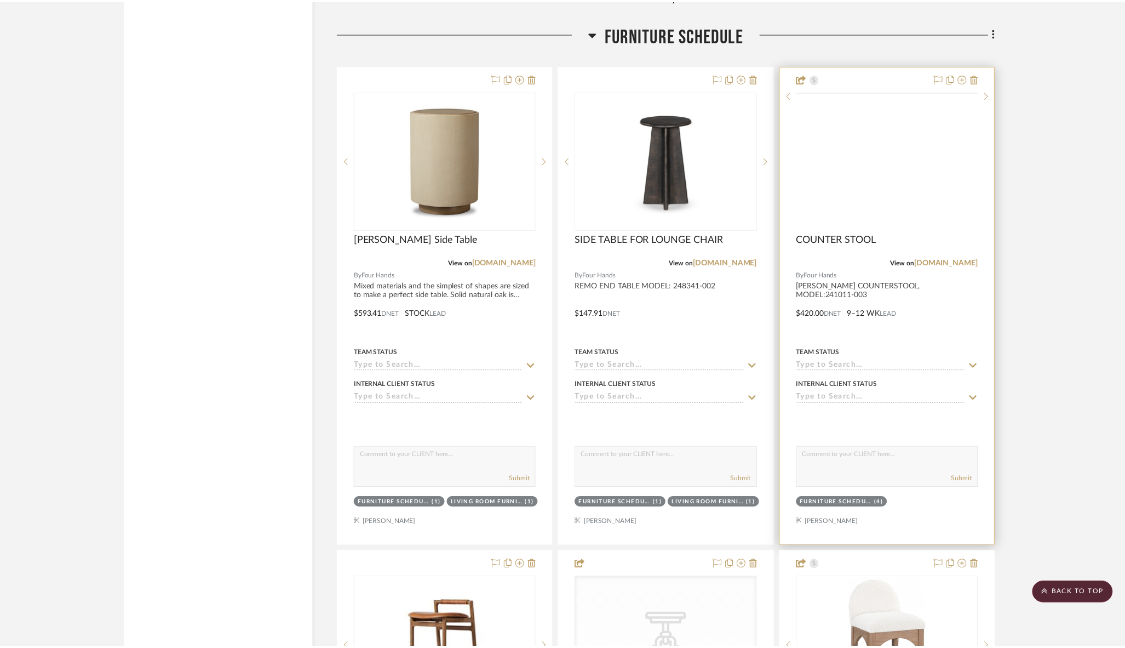
scroll to position [7979, 0]
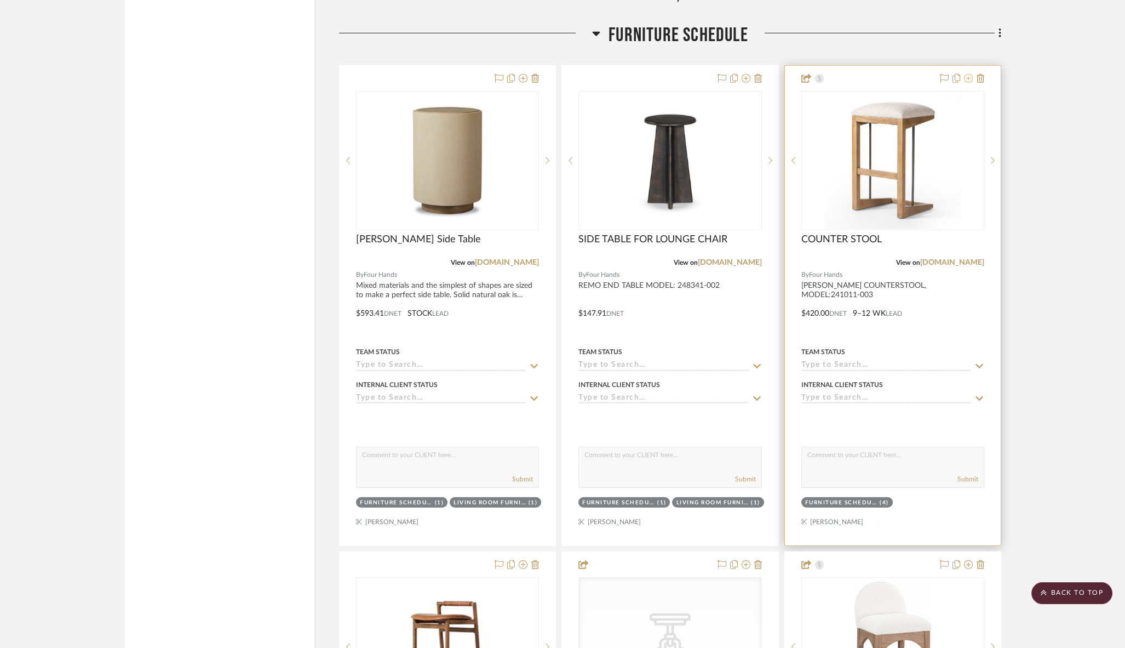
click at [971, 74] on icon at bounding box center [968, 78] width 9 height 9
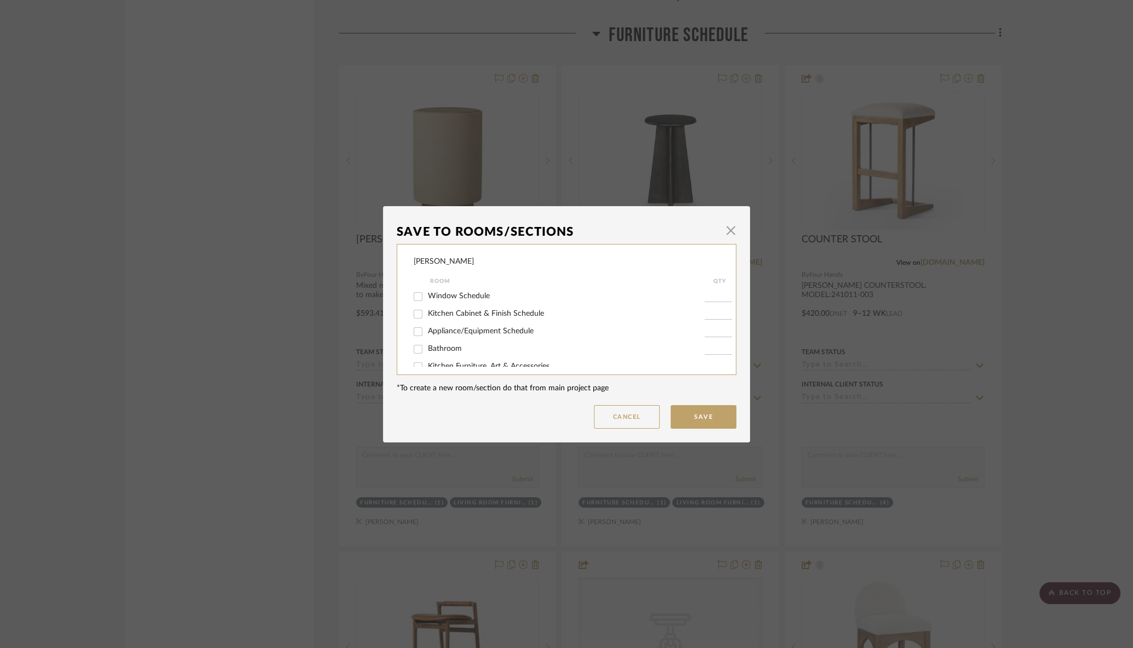
scroll to position [110, 0]
click at [412, 312] on input "Kitchen Cabinet & Finish Schedule" at bounding box center [418, 309] width 18 height 18
checkbox input "true"
click at [704, 314] on input "1" at bounding box center [717, 308] width 27 height 11
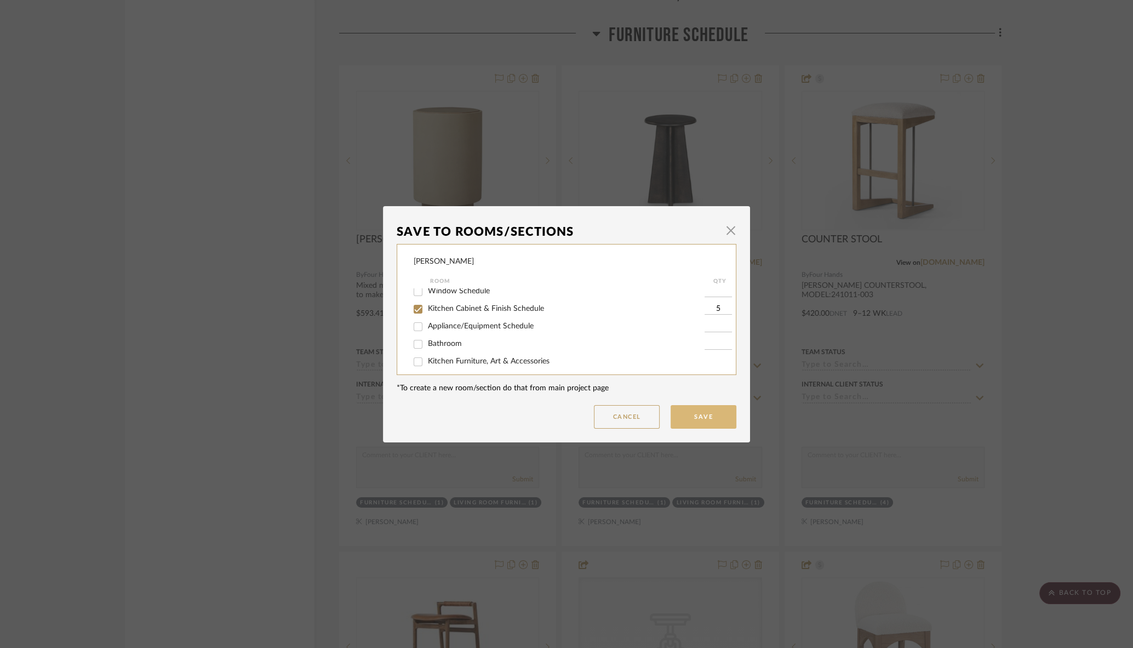
type input "5"
click at [708, 422] on button "Save" at bounding box center [704, 417] width 66 height 24
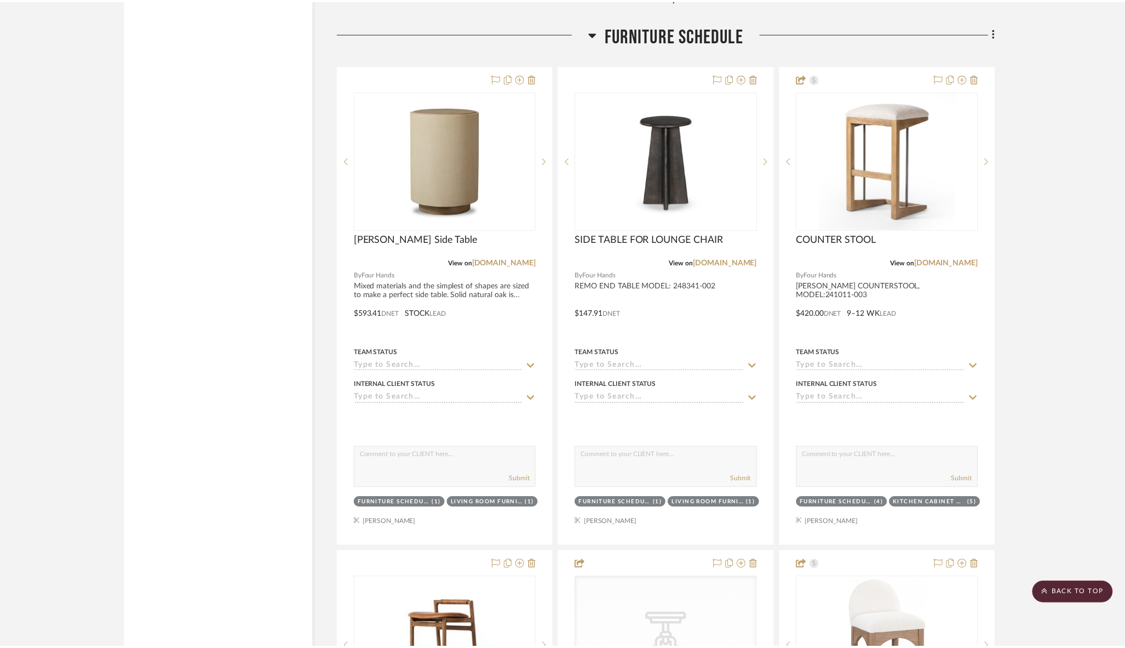
scroll to position [7979, 0]
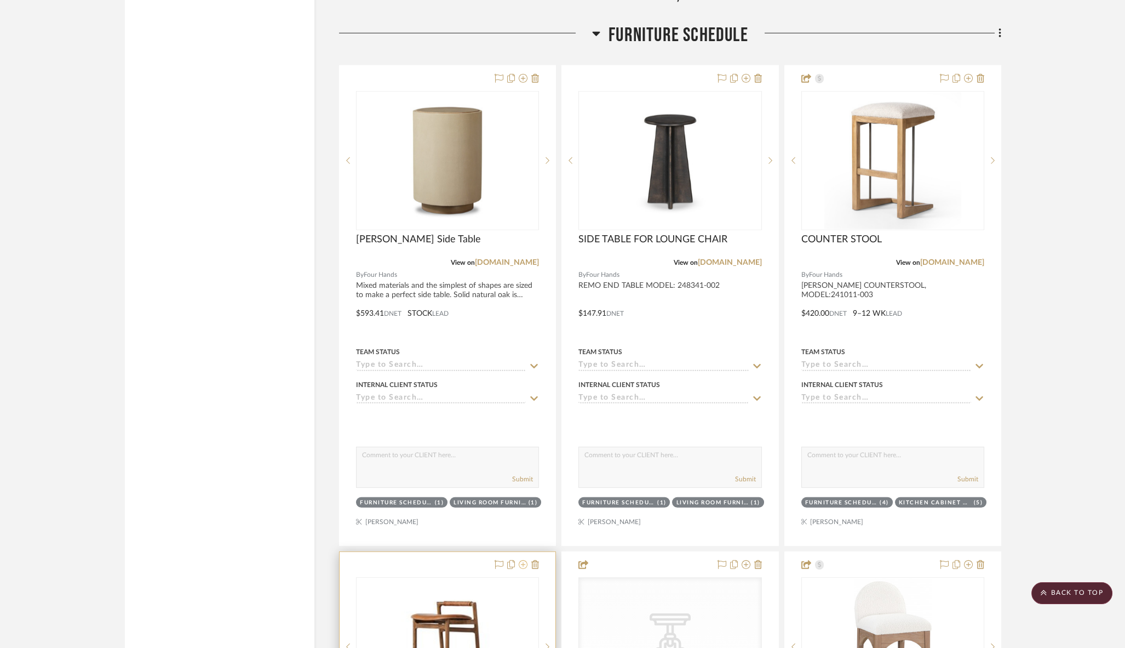
click at [525, 560] on icon at bounding box center [523, 564] width 9 height 9
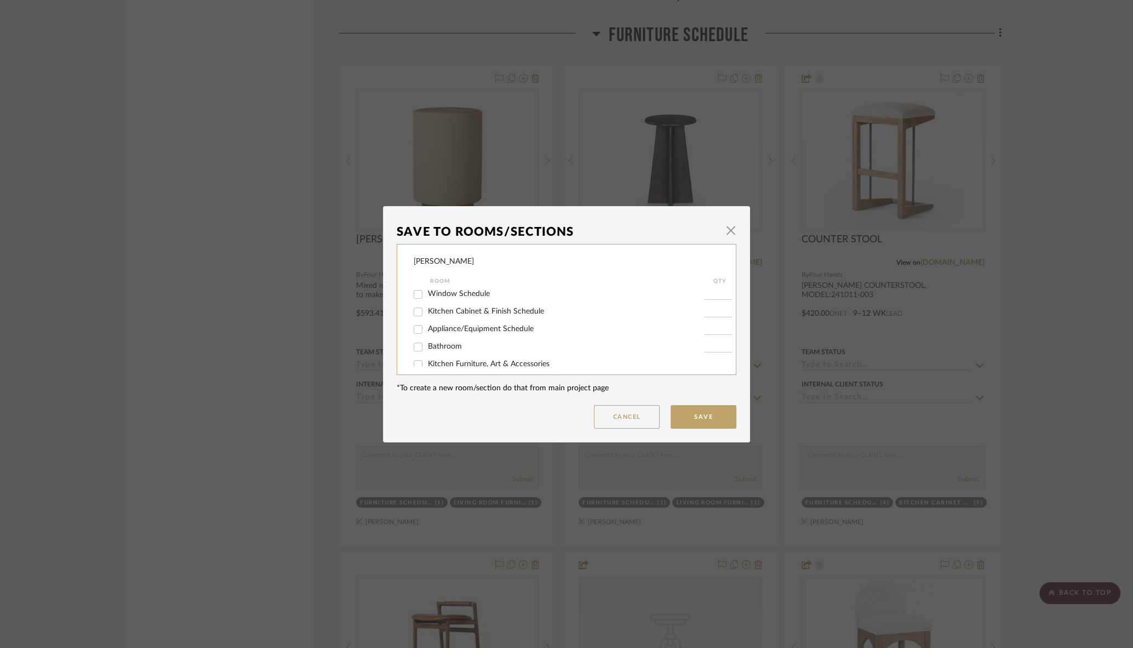
scroll to position [117, 0]
click at [415, 305] on input "Kitchen Cabinet & Finish Schedule" at bounding box center [418, 302] width 18 height 18
checkbox input "true"
click at [709, 306] on input "1" at bounding box center [717, 301] width 27 height 11
type input "5"
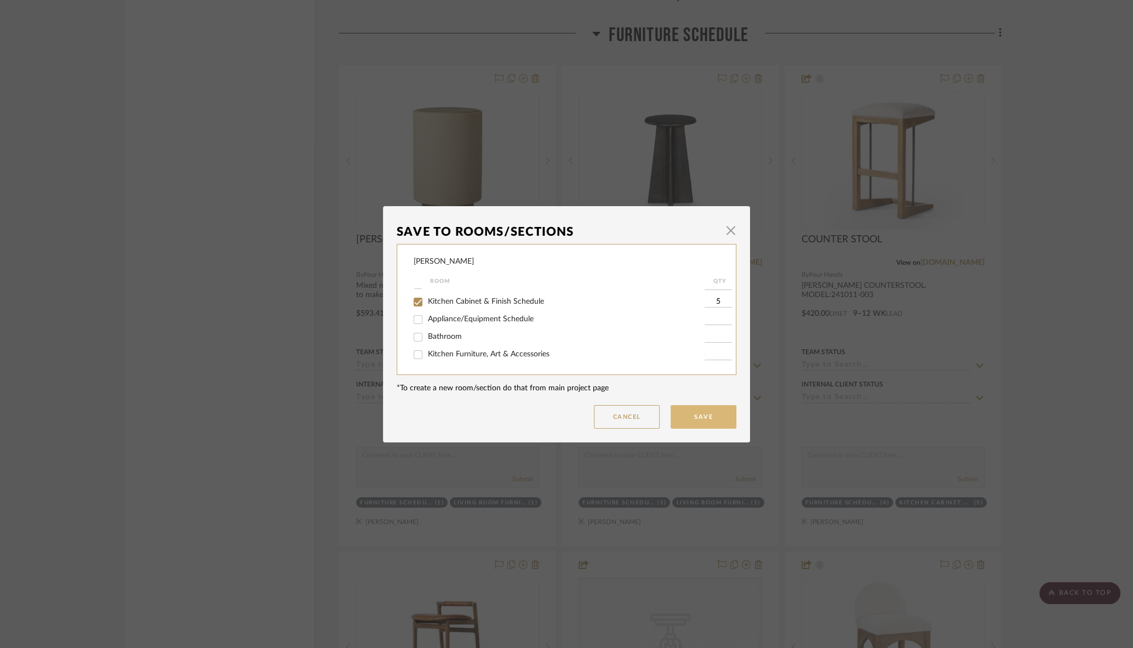
click at [704, 411] on button "Save" at bounding box center [704, 417] width 66 height 24
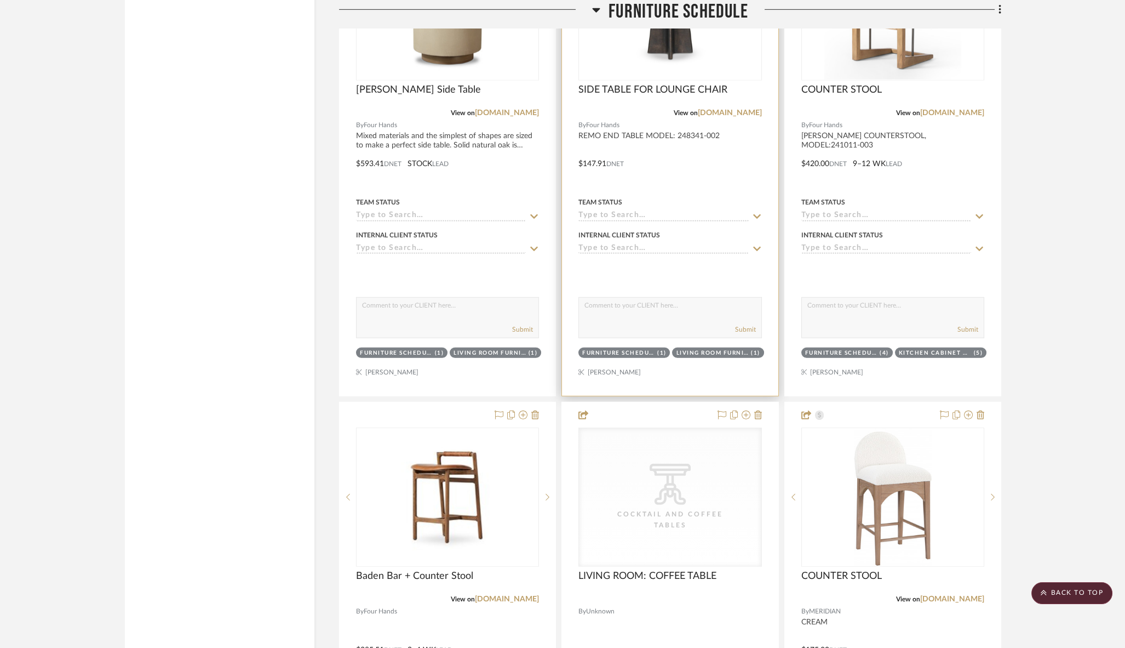
scroll to position [8171, 0]
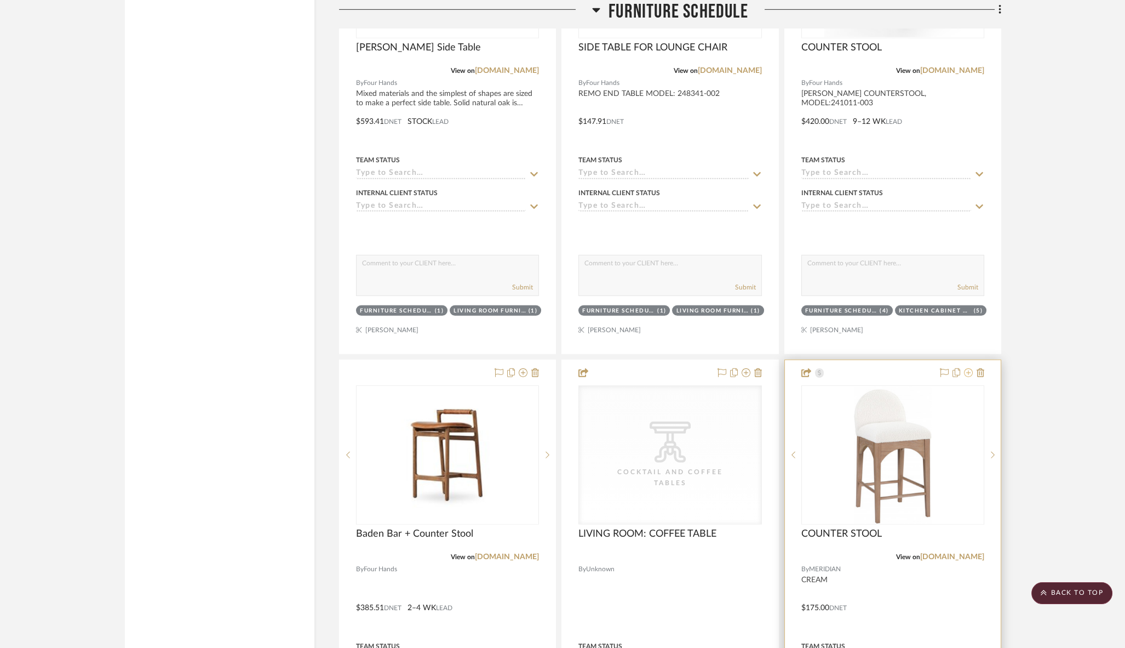
click at [969, 368] on icon at bounding box center [968, 372] width 9 height 9
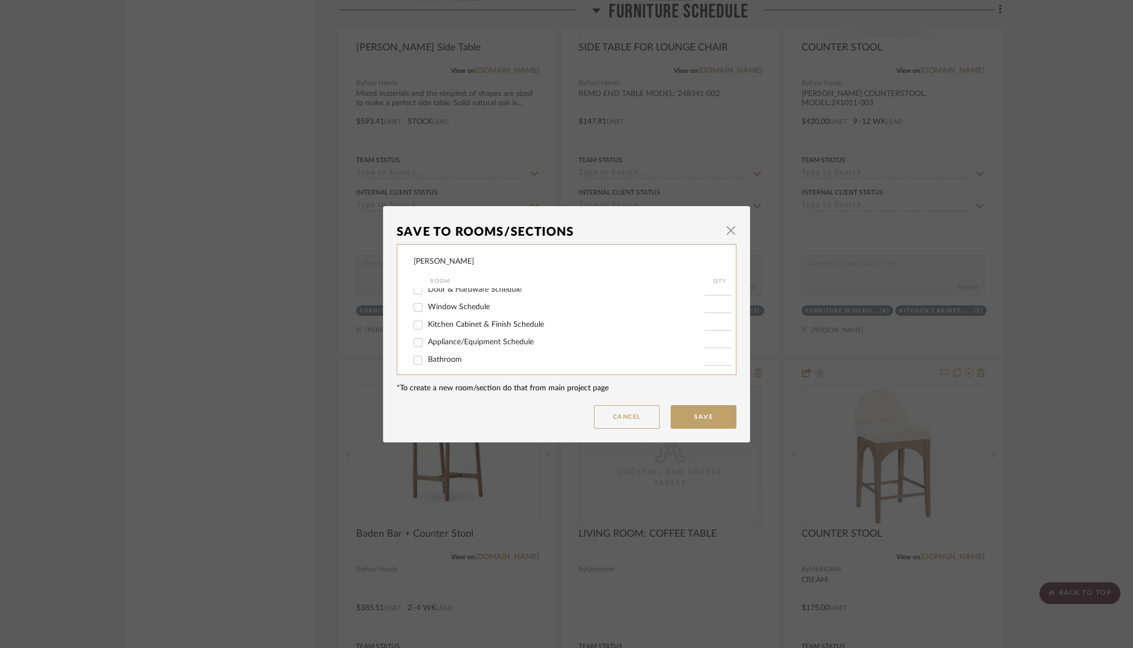
scroll to position [100, 0]
click at [711, 324] on input at bounding box center [717, 318] width 27 height 11
type input "5"
click at [413, 322] on input "Kitchen Cabinet & Finish Schedule" at bounding box center [418, 319] width 18 height 18
checkbox input "true"
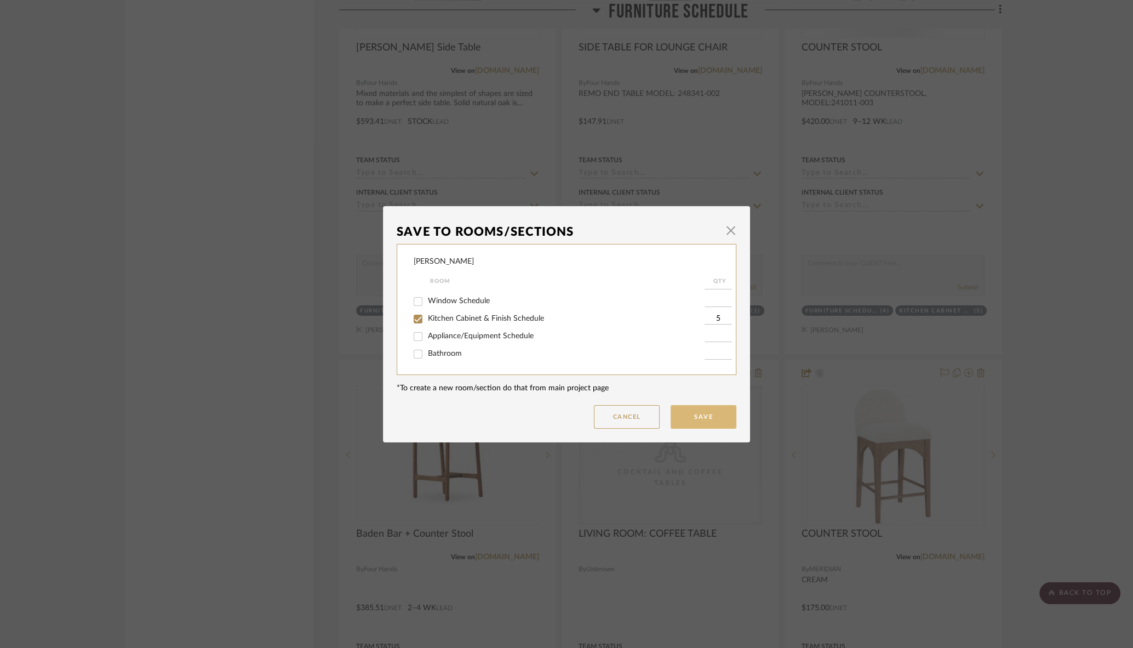
click at [690, 411] on button "Save" at bounding box center [704, 417] width 66 height 24
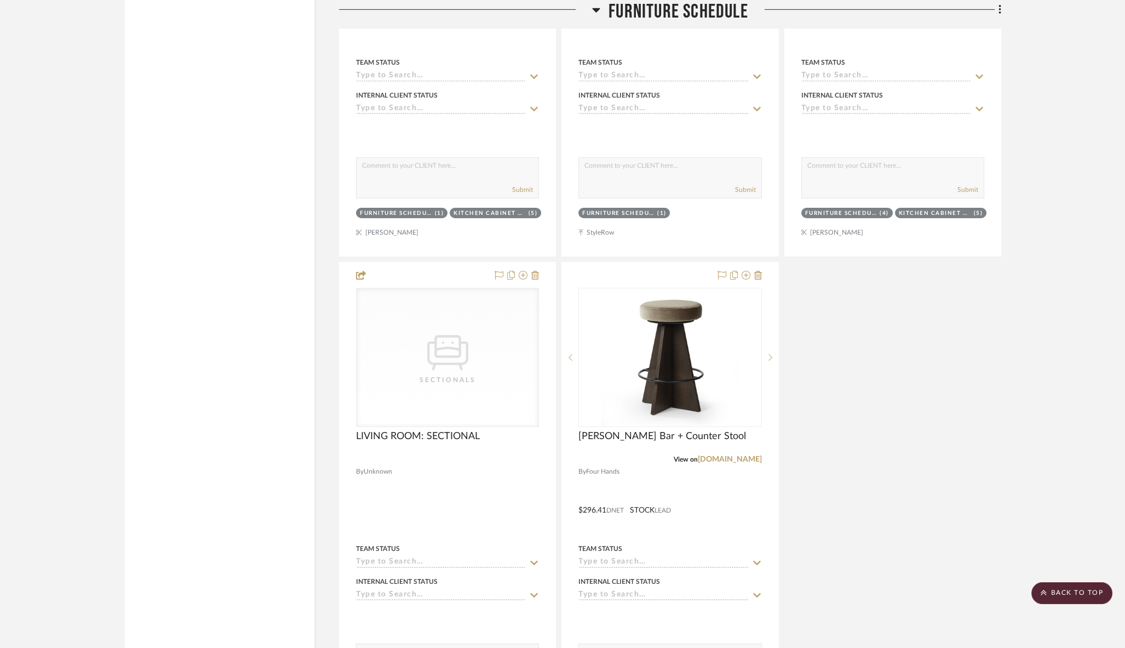
scroll to position [8758, 0]
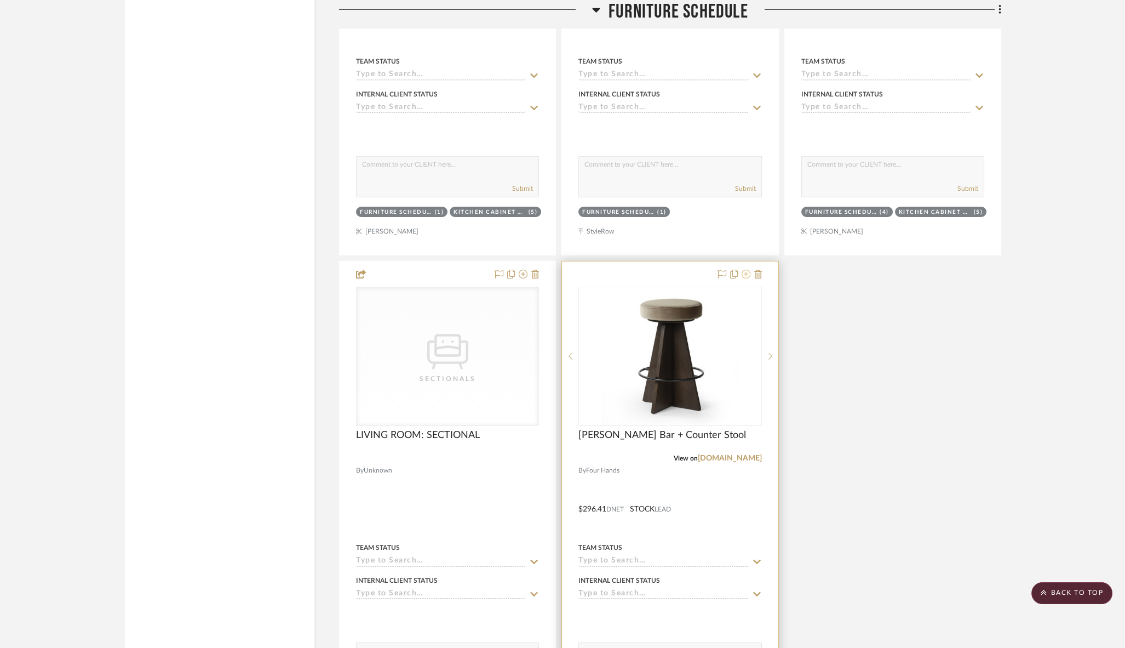
click at [747, 270] on icon at bounding box center [746, 274] width 9 height 9
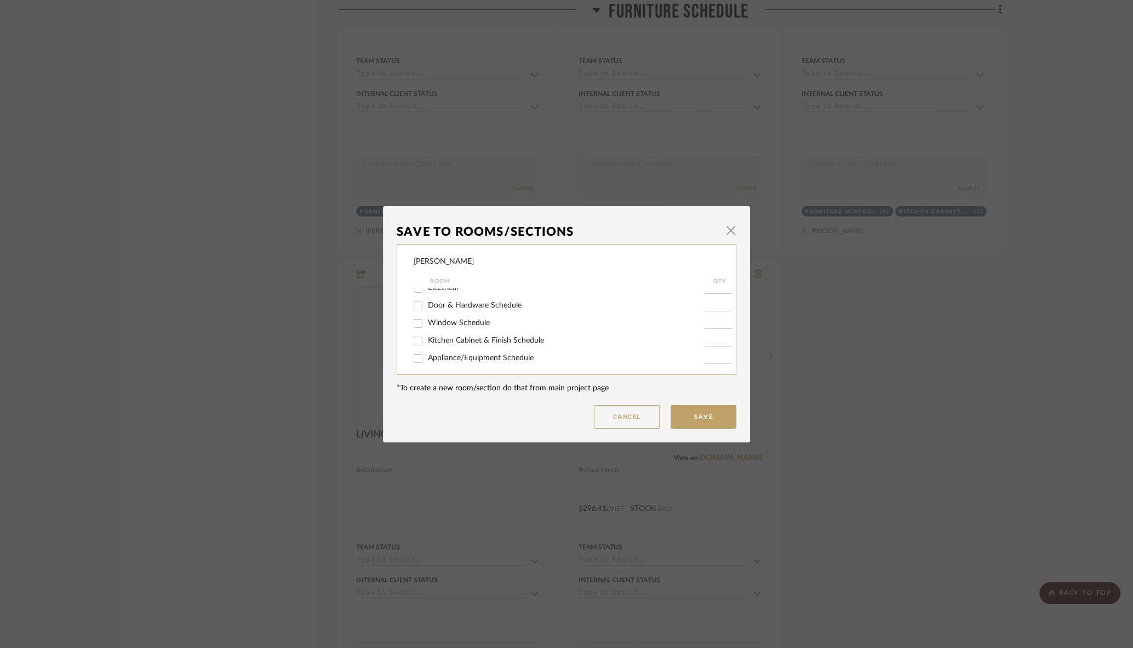
scroll to position [79, 0]
click at [414, 345] on input "Kitchen Cabinet & Finish Schedule" at bounding box center [418, 340] width 18 height 18
checkbox input "true"
type input "1"
click at [697, 342] on label "Kitchen Cabinet & Finish Schedule" at bounding box center [566, 339] width 277 height 9
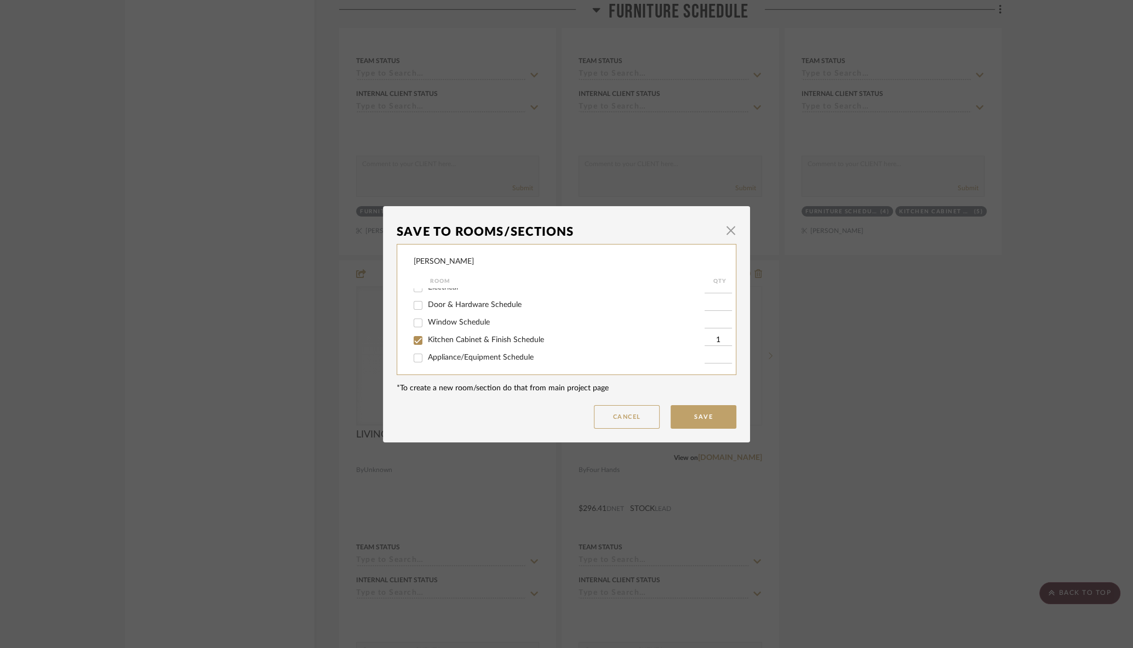
click at [427, 342] on input "Kitchen Cabinet & Finish Schedule" at bounding box center [418, 340] width 18 height 18
checkbox input "false"
click at [708, 343] on input at bounding box center [717, 340] width 27 height 11
type input "5"
click at [648, 345] on label "Kitchen Cabinet & Finish Schedule" at bounding box center [566, 339] width 277 height 9
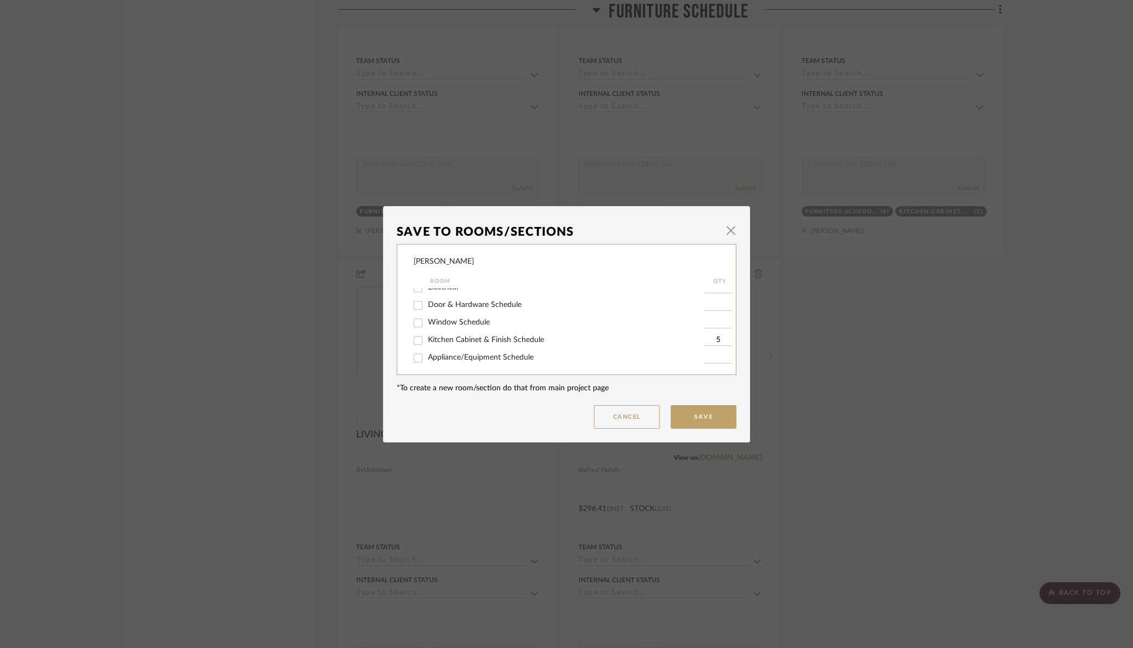
click at [427, 345] on input "Kitchen Cabinet & Finish Schedule" at bounding box center [418, 340] width 18 height 18
checkbox input "true"
click at [695, 410] on button "Save" at bounding box center [704, 417] width 66 height 24
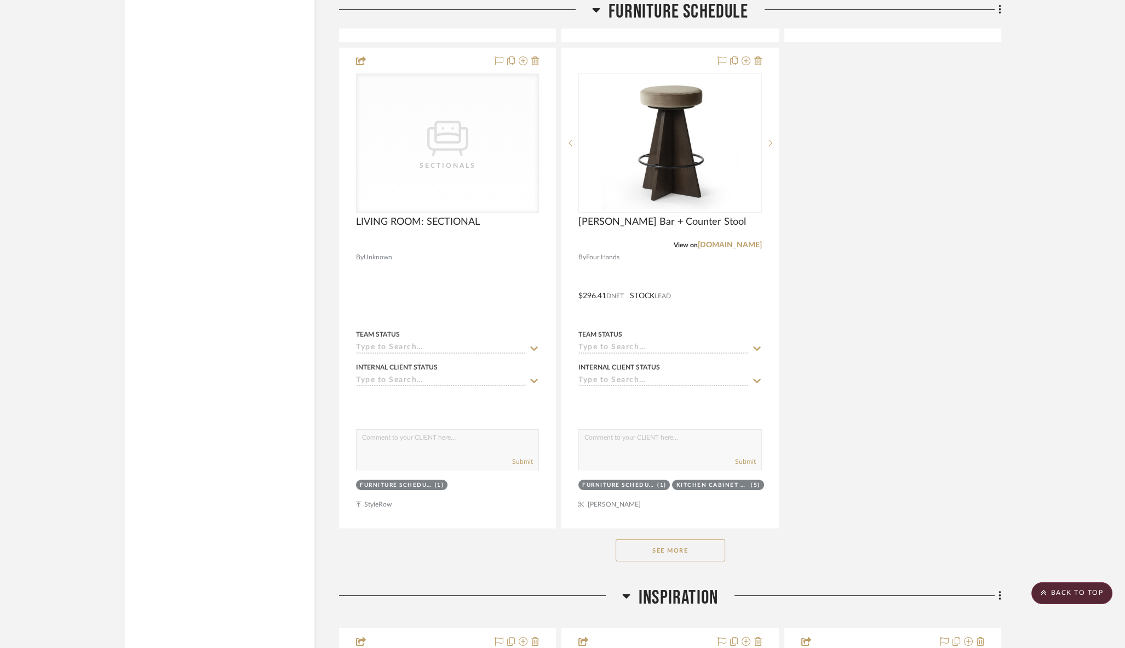
scroll to position [8974, 0]
click at [669, 537] on button "See More" at bounding box center [671, 548] width 110 height 22
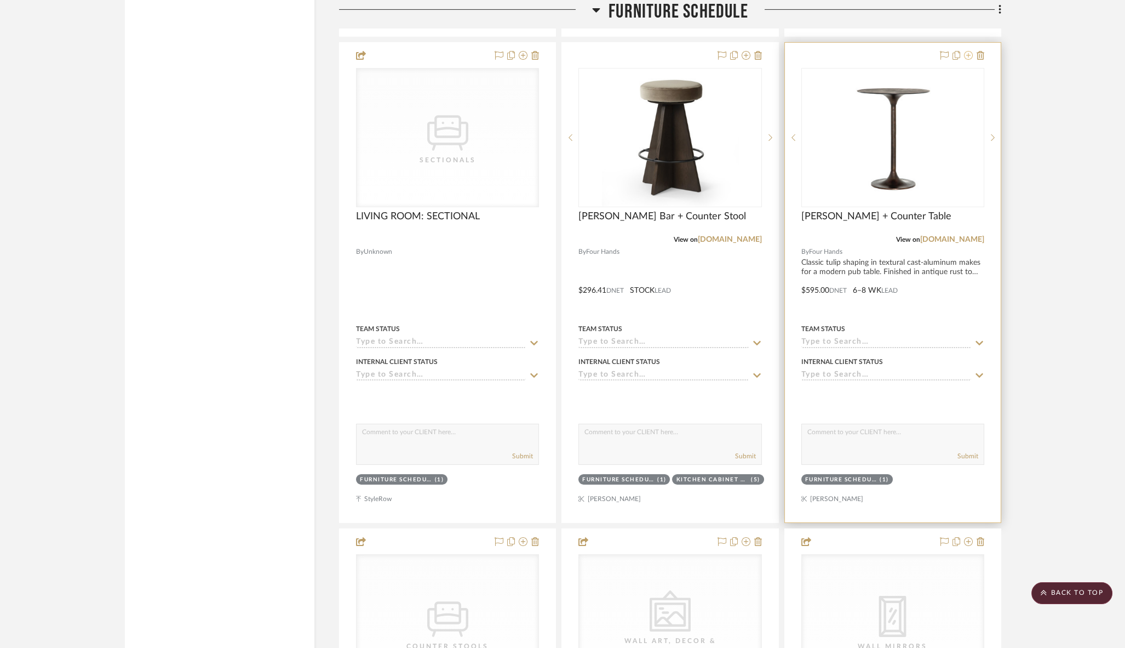
click at [970, 51] on icon at bounding box center [968, 55] width 9 height 9
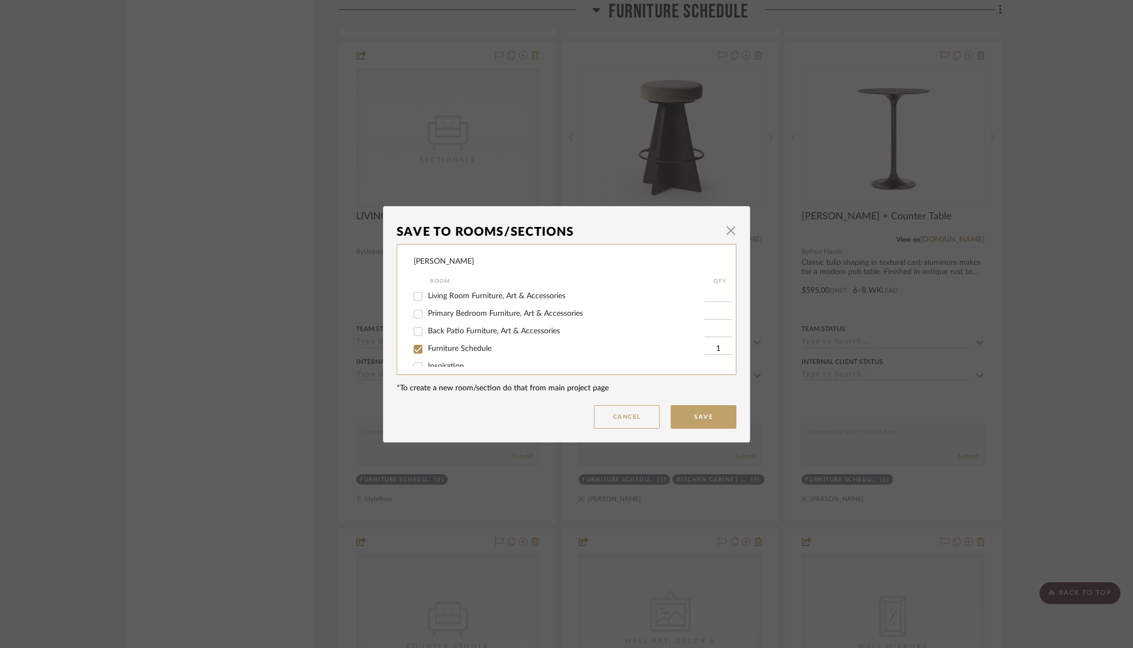
scroll to position [194, 0]
click at [411, 337] on input "Back Patio Furniture, Art & Accessories" at bounding box center [418, 331] width 18 height 18
checkbox input "true"
type input "1"
click at [412, 357] on input "Furniture Schedule" at bounding box center [418, 348] width 18 height 18
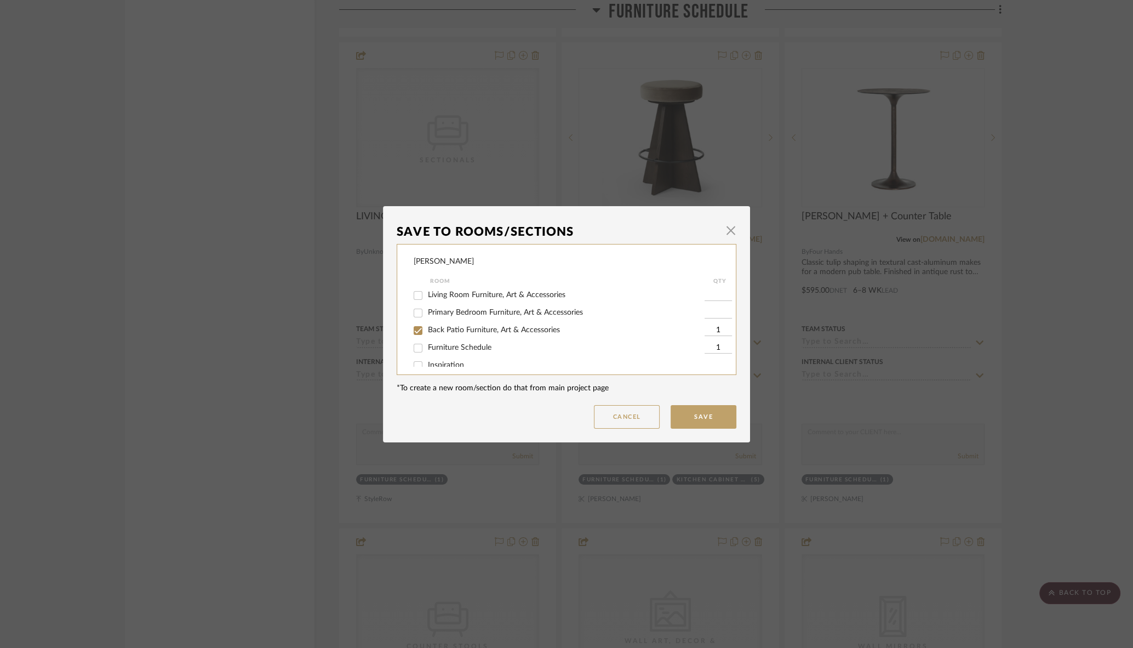
checkbox input "false"
click at [706, 336] on input "1" at bounding box center [717, 330] width 27 height 11
type input "2"
click at [695, 415] on button "Save" at bounding box center [704, 417] width 66 height 24
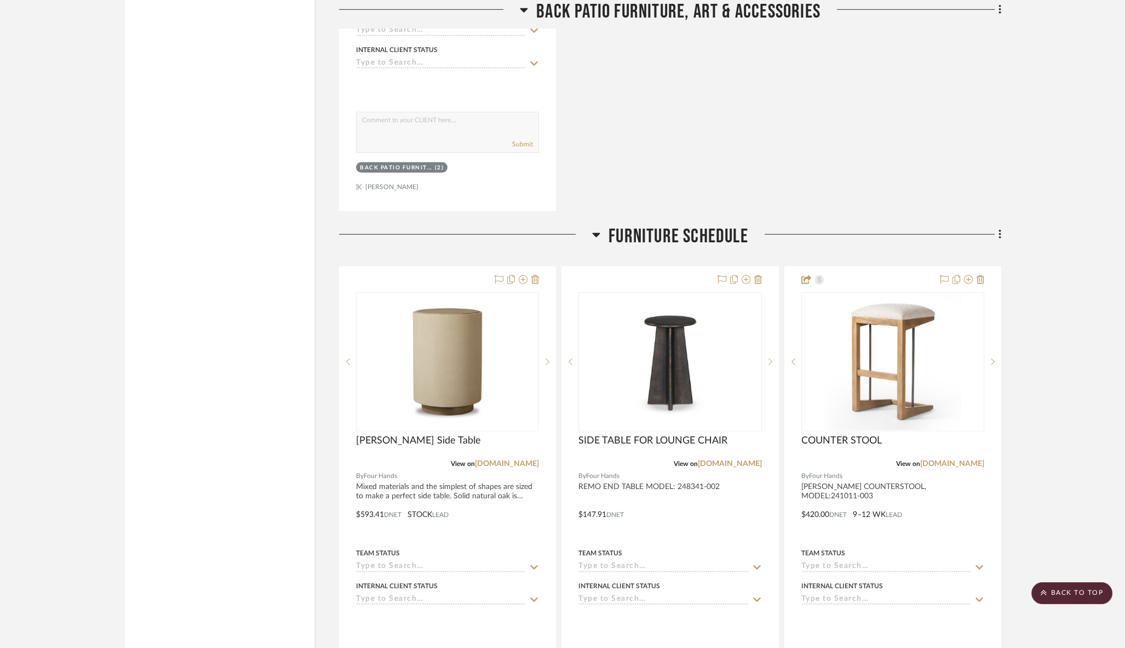
scroll to position [8206, 0]
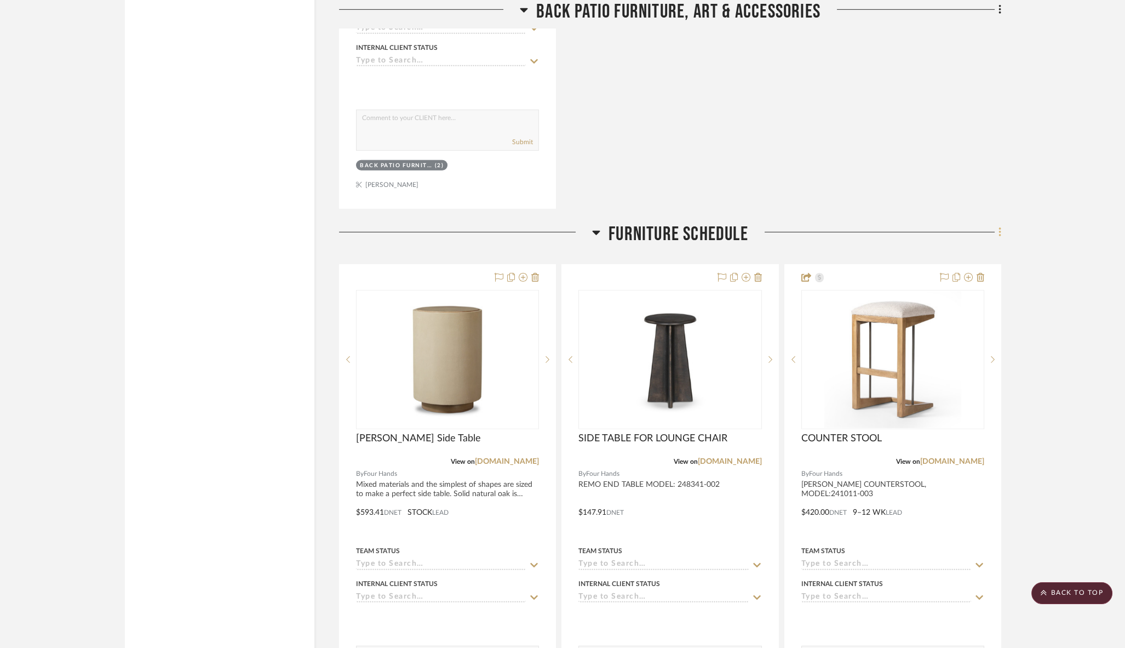
click at [999, 226] on icon at bounding box center [1000, 232] width 3 height 12
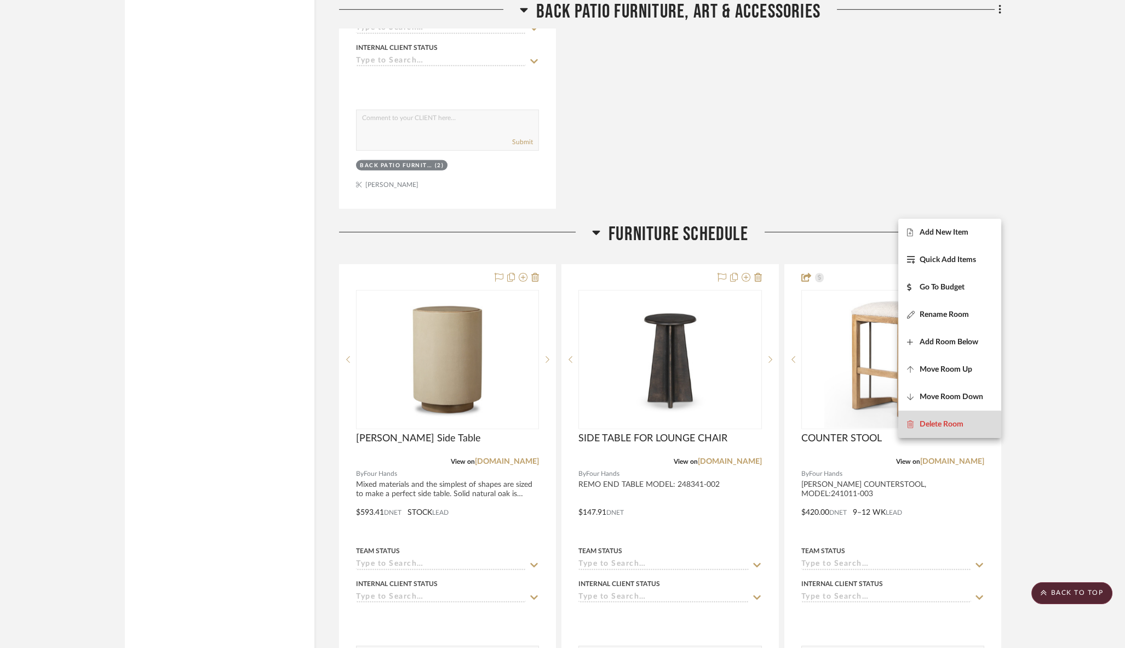
click at [949, 426] on span "Delete Room" at bounding box center [942, 424] width 44 height 9
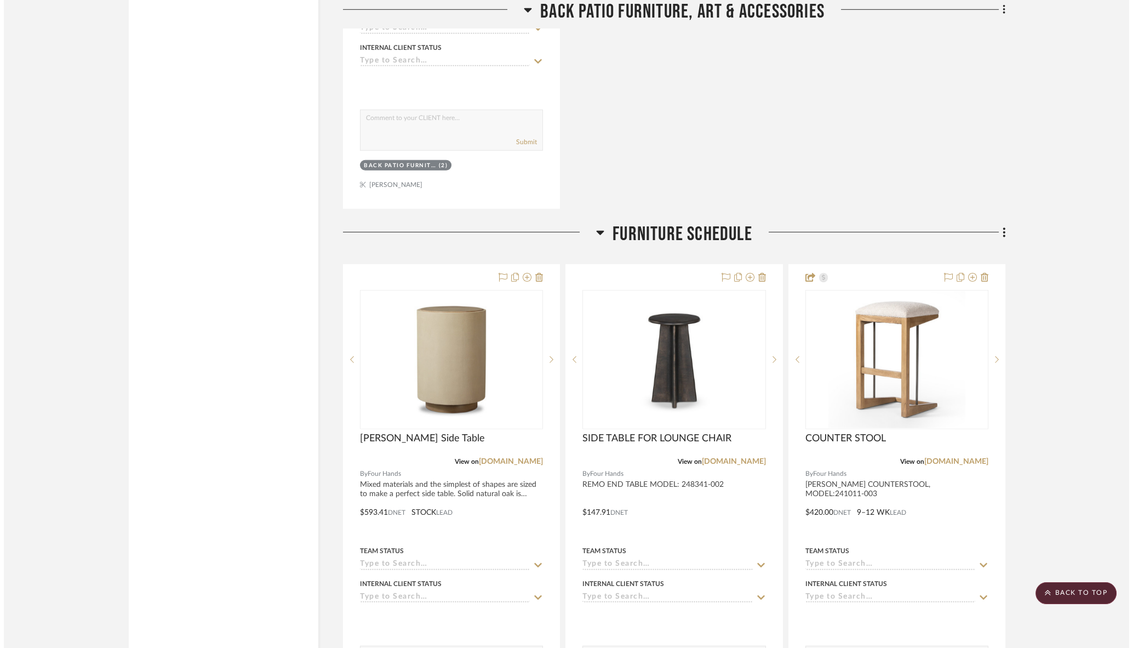
scroll to position [0, 0]
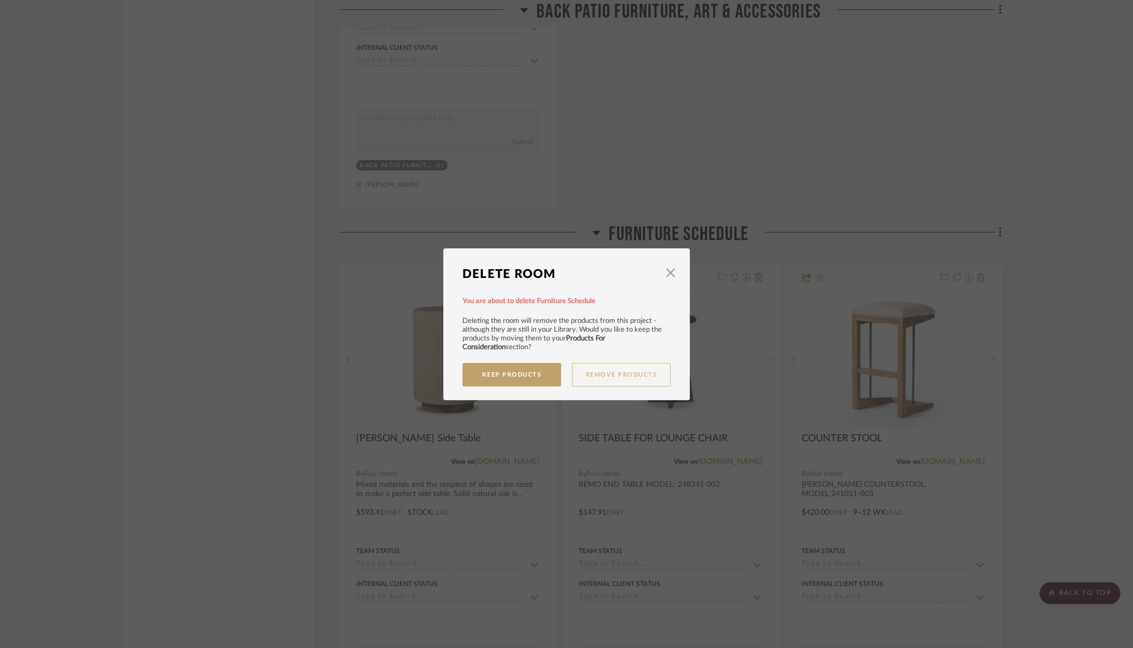
click at [620, 372] on button "Remove Products" at bounding box center [621, 375] width 99 height 24
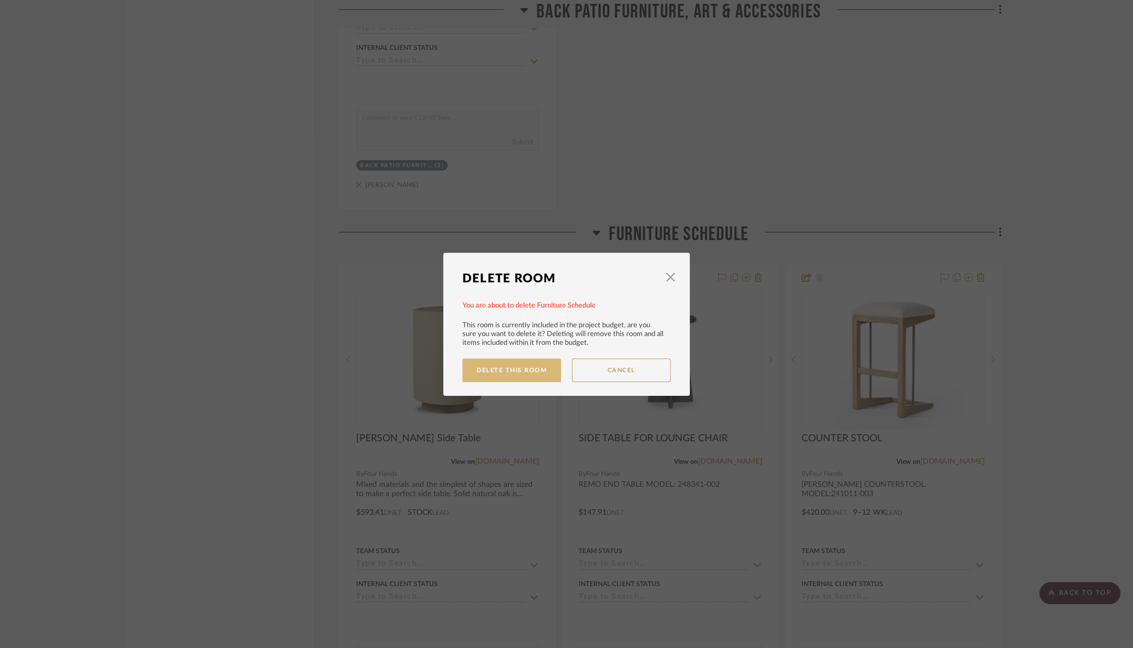
click at [475, 370] on button "Delete This Room" at bounding box center [511, 370] width 99 height 24
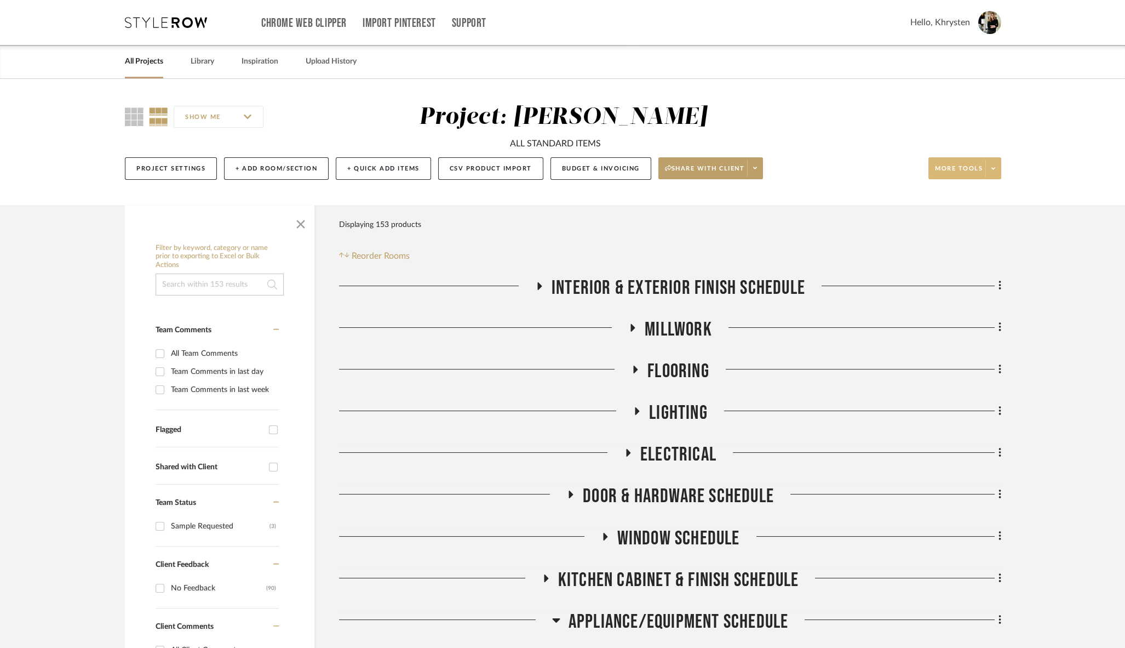
click at [953, 170] on span "More tools" at bounding box center [959, 172] width 48 height 16
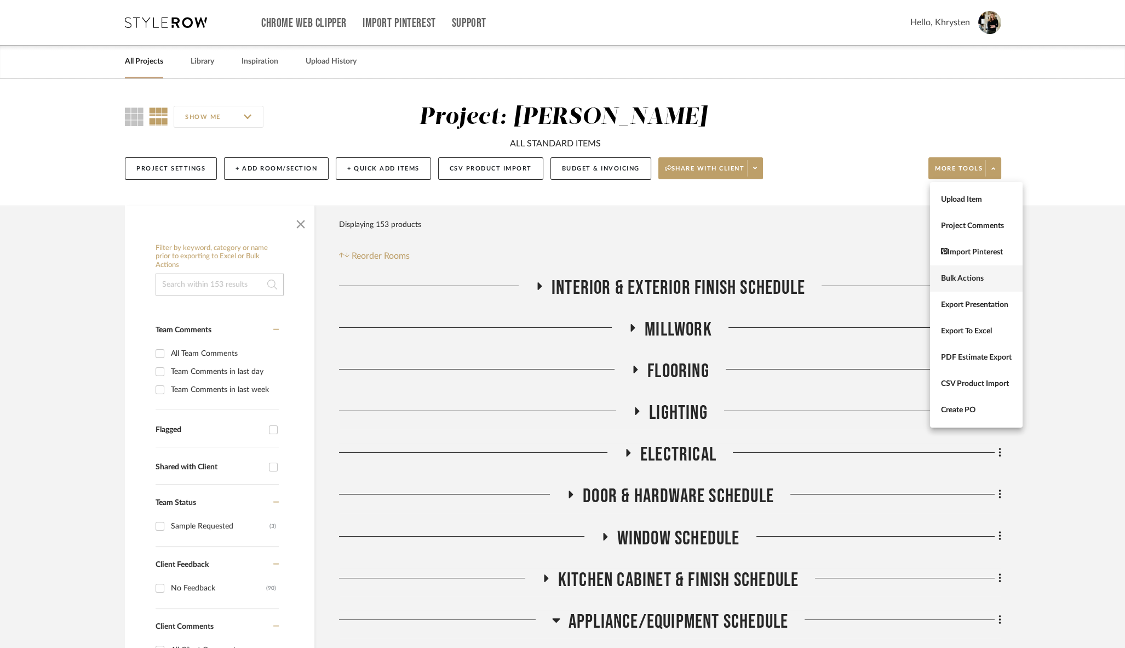
click at [947, 272] on button "Bulk Actions" at bounding box center [976, 278] width 93 height 26
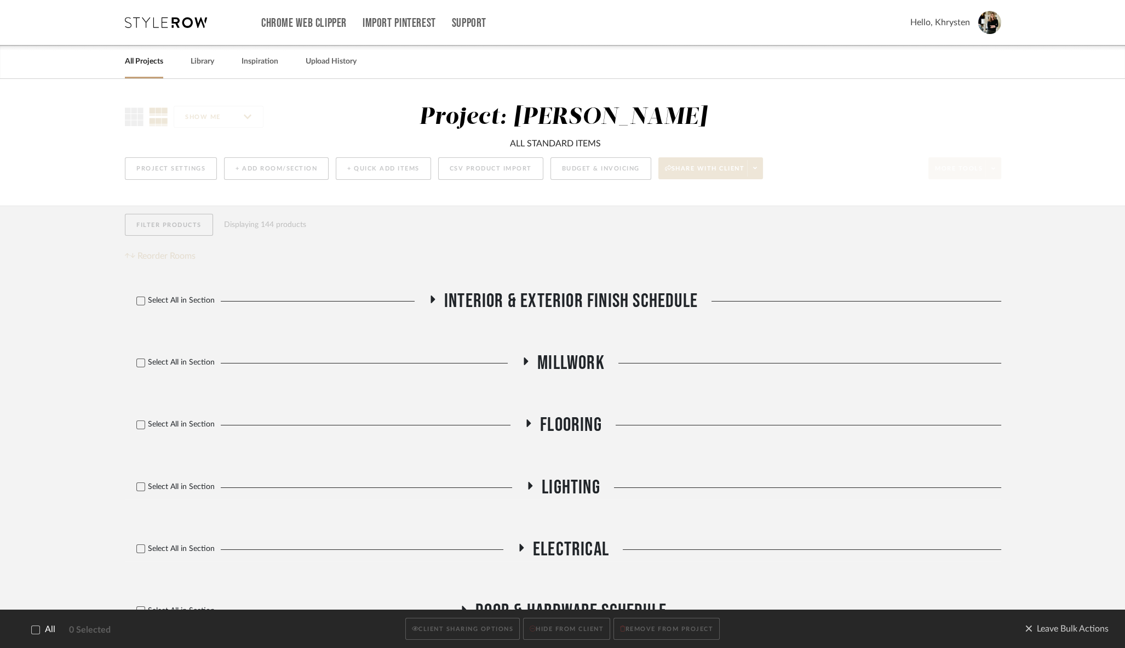
click at [36, 629] on icon at bounding box center [36, 629] width 8 height 8
click at [442, 630] on button "CLIENT SHARING OPTIONS" at bounding box center [462, 628] width 114 height 22
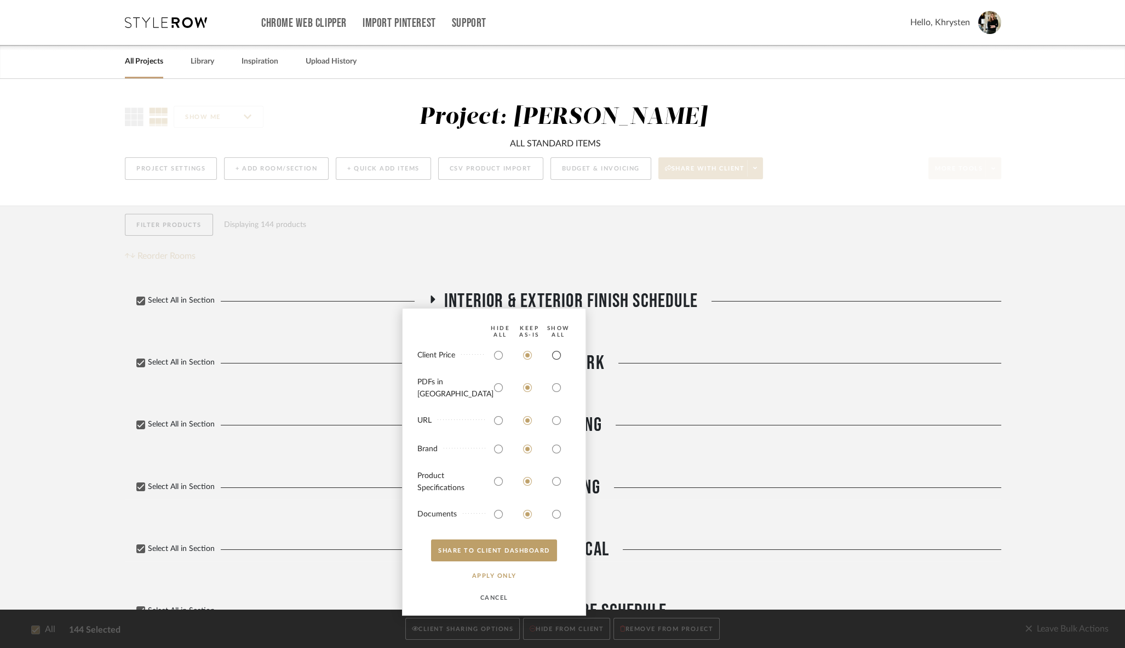
drag, startPoint x: 558, startPoint y: 364, endPoint x: 556, endPoint y: 381, distance: 17.7
click at [558, 364] on input "radio" at bounding box center [557, 355] width 18 height 18
radio input "true"
drag, startPoint x: 558, startPoint y: 390, endPoint x: 569, endPoint y: 454, distance: 65.1
click at [558, 392] on input "radio" at bounding box center [557, 388] width 18 height 18
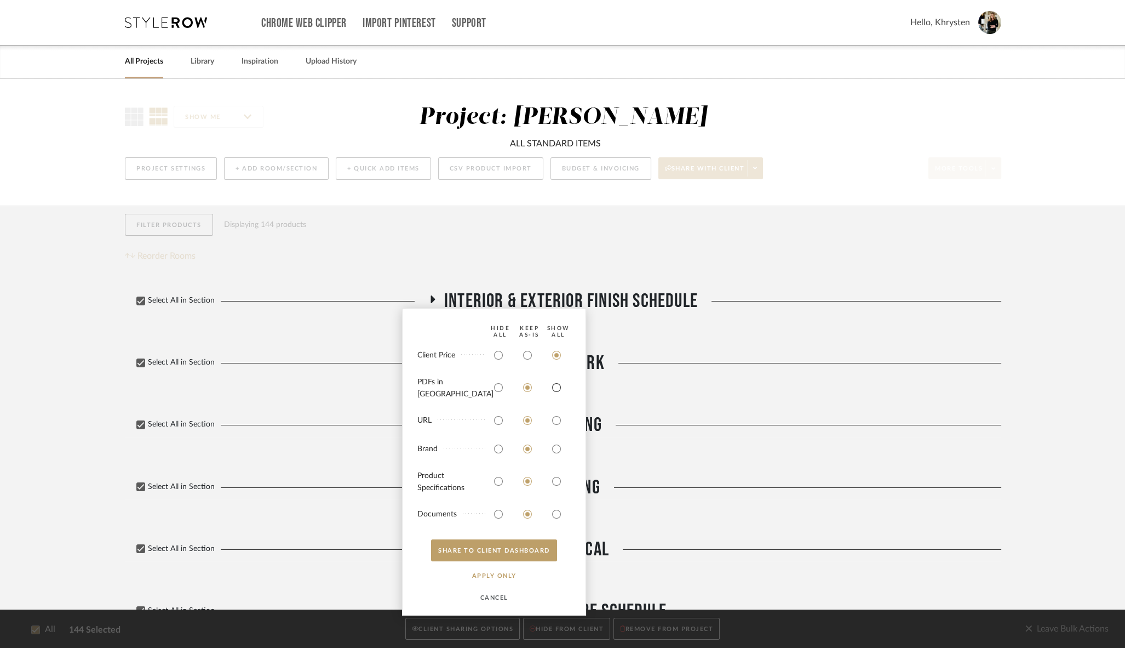
radio input "true"
click at [551, 480] on input "radio" at bounding box center [557, 481] width 18 height 18
radio input "true"
drag, startPoint x: 559, startPoint y: 509, endPoint x: 553, endPoint y: 541, distance: 31.8
click at [559, 509] on input "radio" at bounding box center [557, 514] width 18 height 18
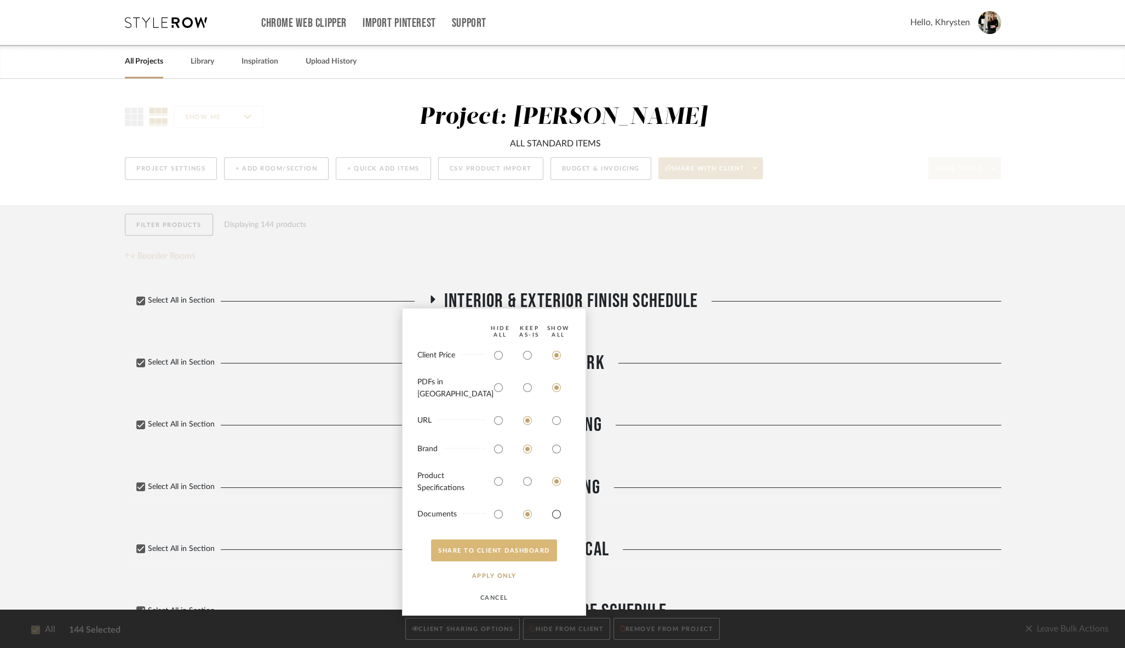
radio input "true"
click at [546, 551] on button "SHARE TO CLIENT Dashboard" at bounding box center [494, 550] width 126 height 22
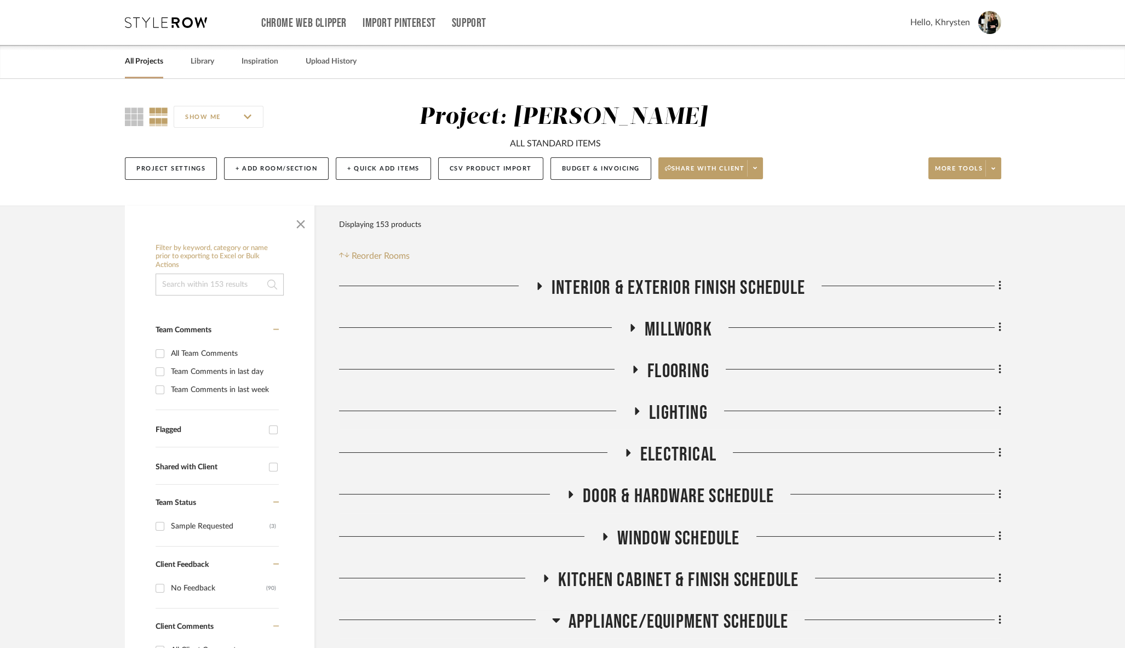
click at [211, 287] on input at bounding box center [220, 284] width 128 height 22
type input "stool"
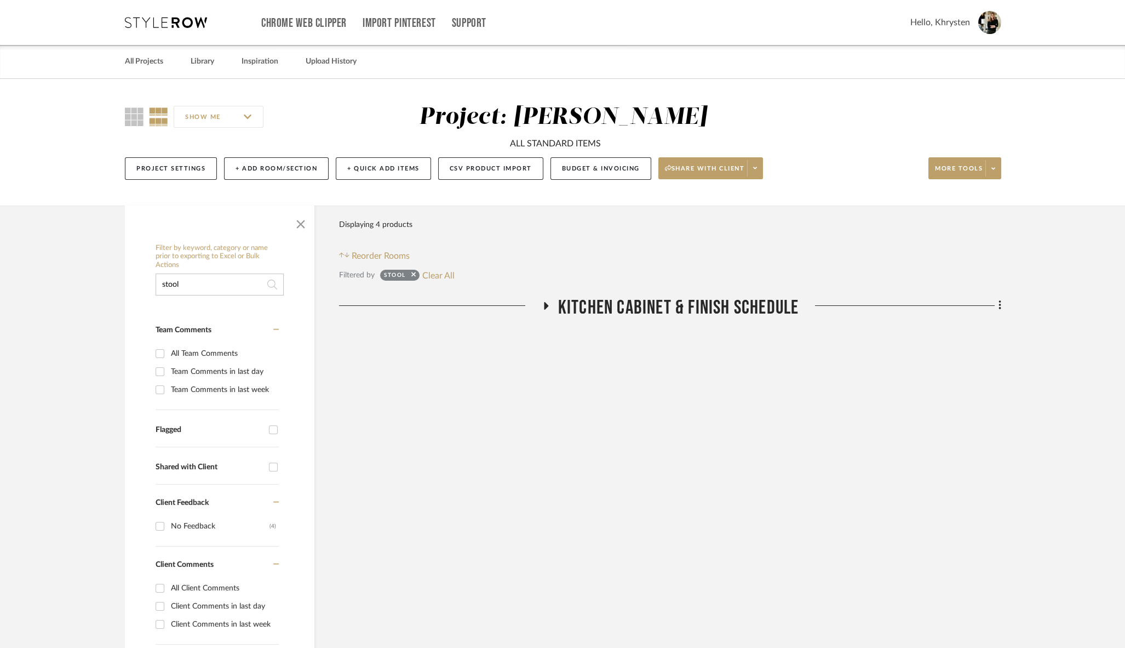
click at [544, 305] on icon at bounding box center [546, 306] width 4 height 8
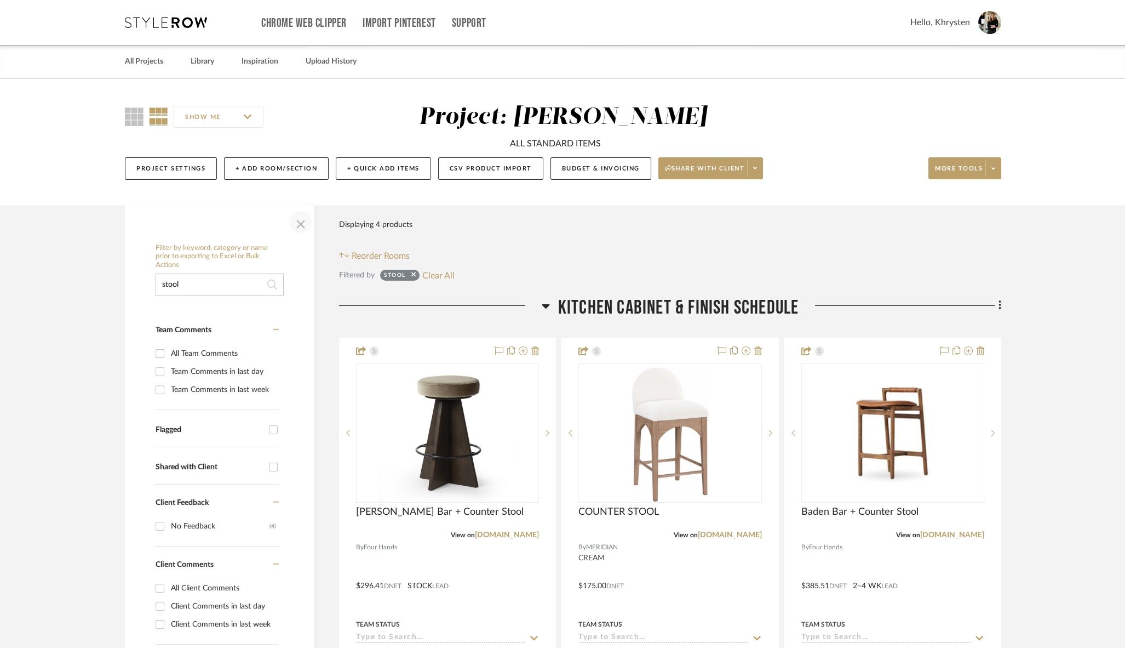
click at [302, 224] on span "button" at bounding box center [301, 222] width 26 height 26
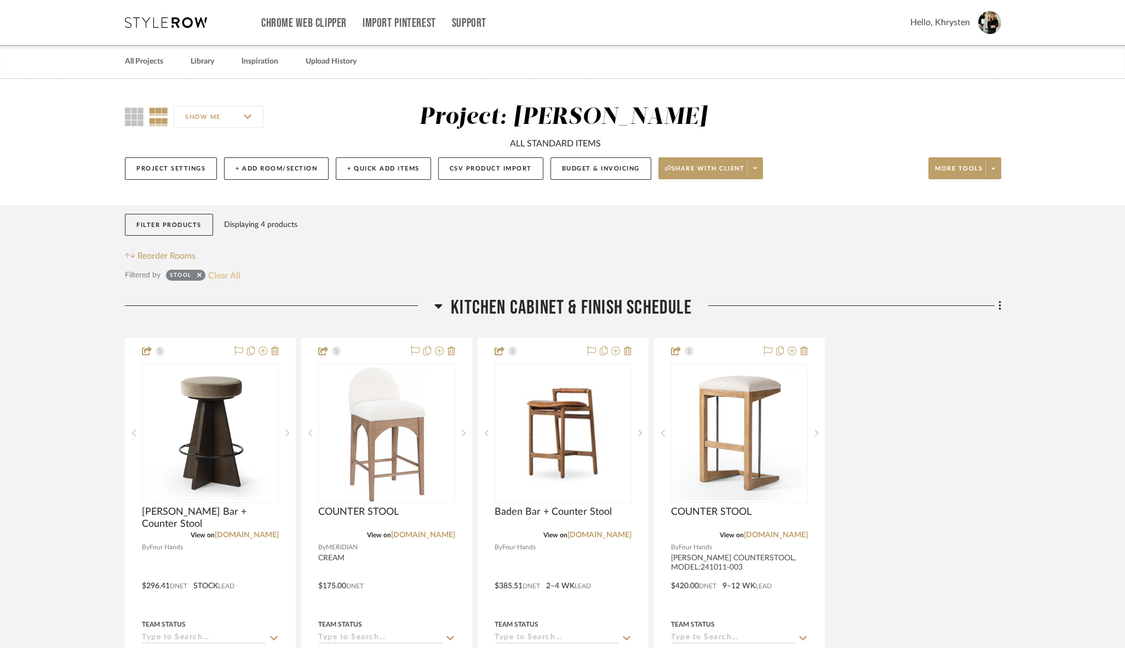
click at [219, 273] on button "Clear All" at bounding box center [224, 275] width 32 height 14
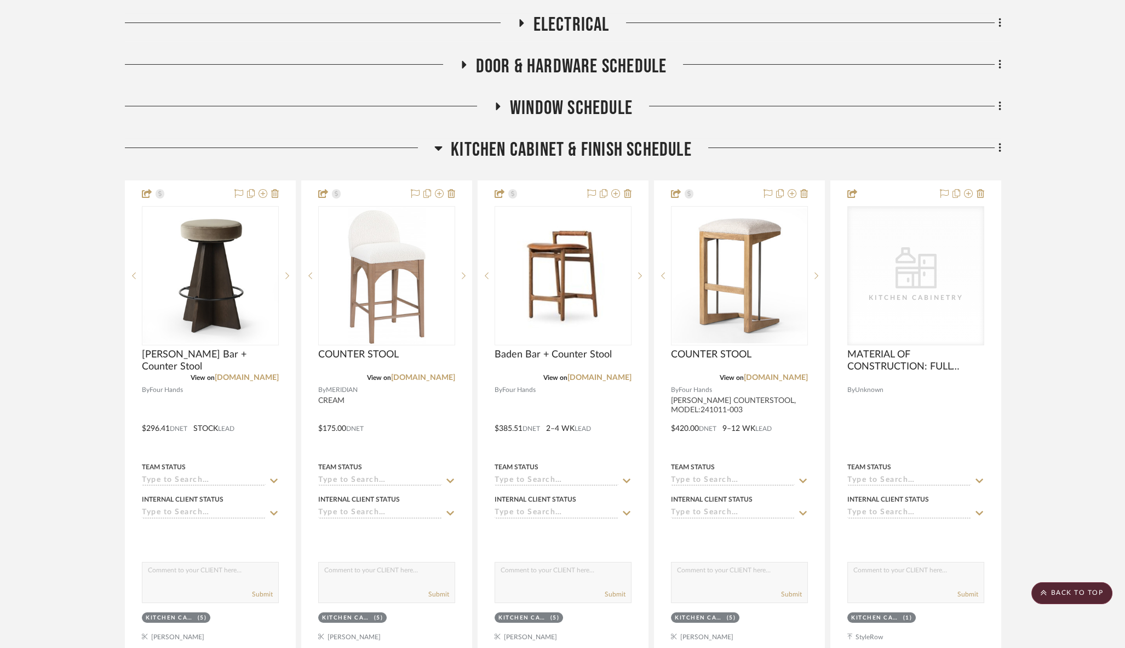
scroll to position [294, 0]
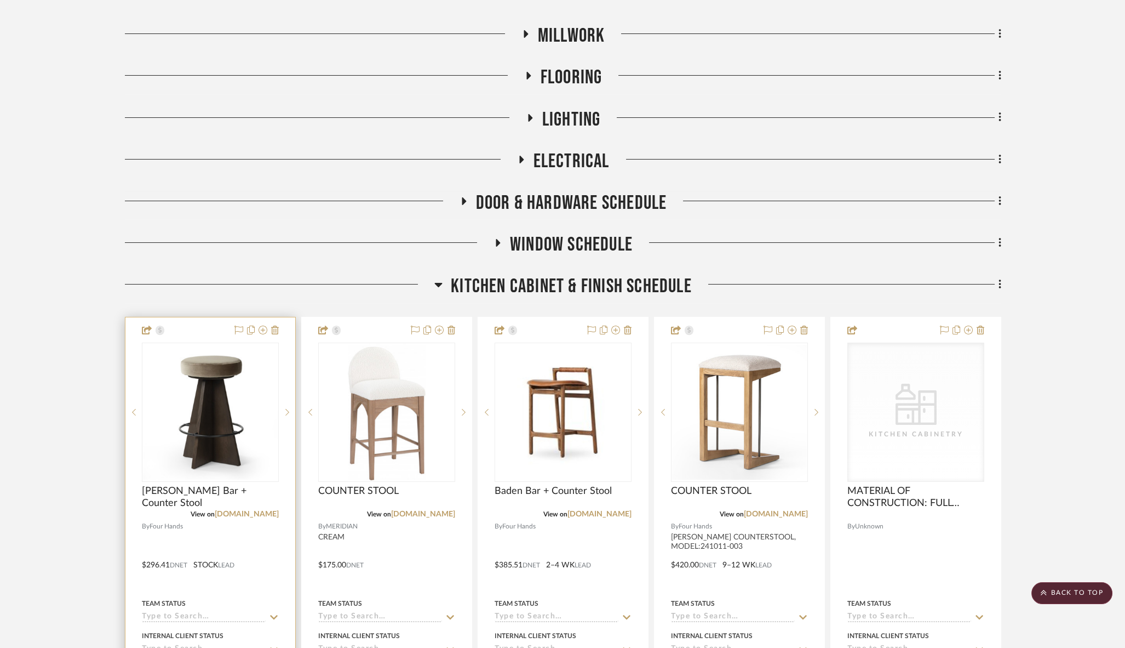
click at [200, 333] on div at bounding box center [210, 556] width 170 height 479
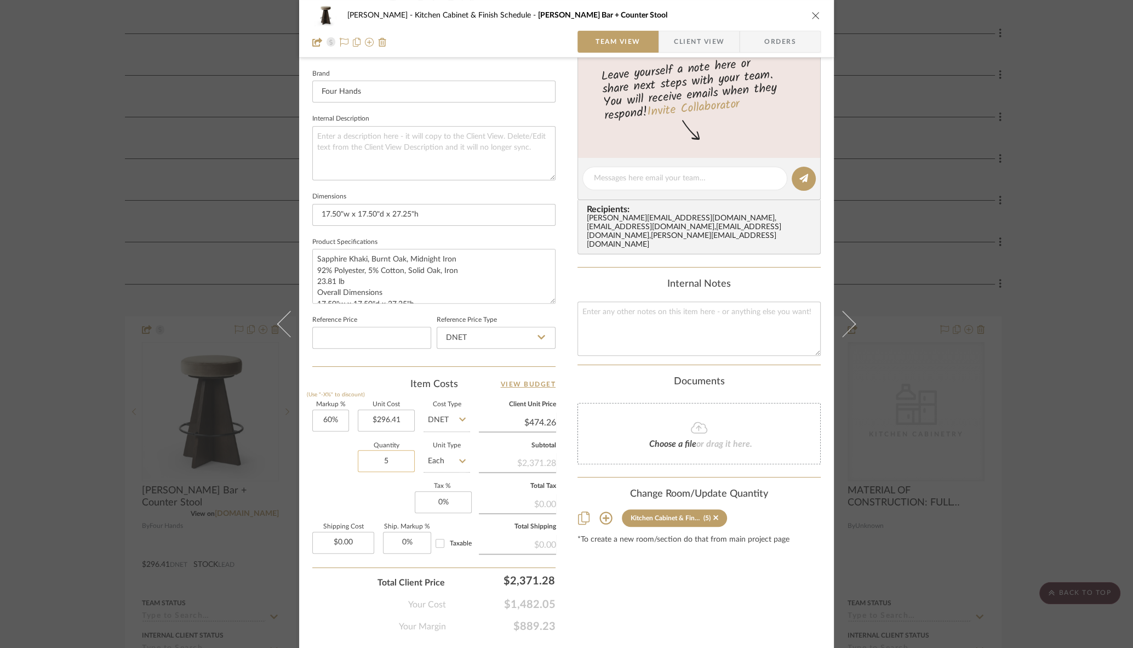
scroll to position [344, 0]
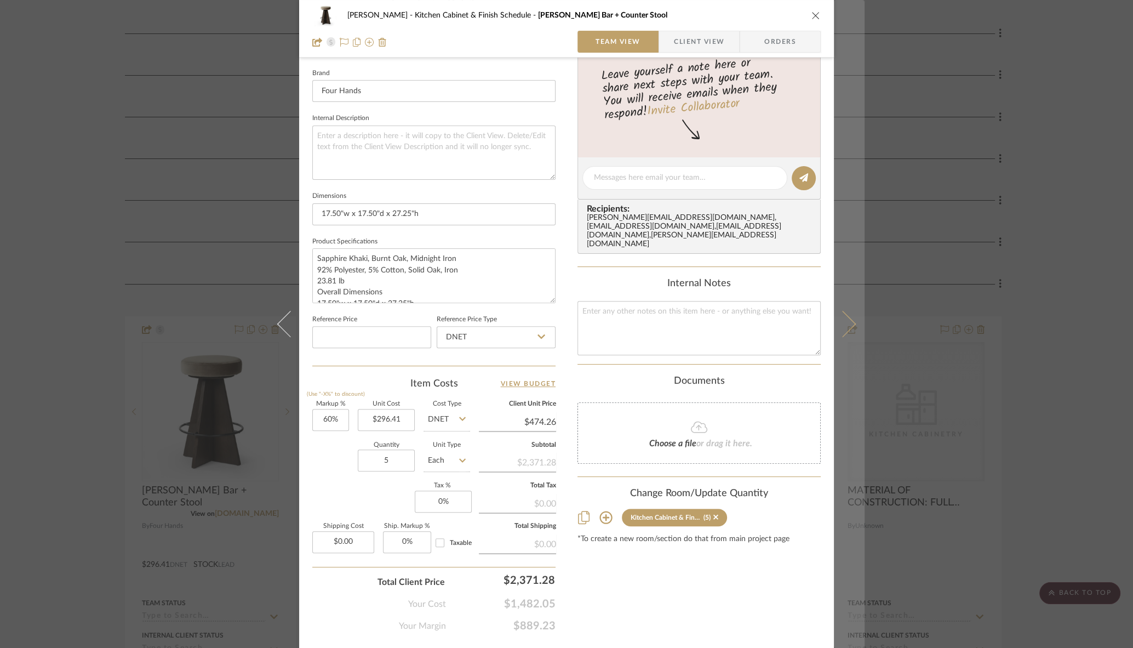
click at [846, 323] on icon at bounding box center [842, 324] width 26 height 26
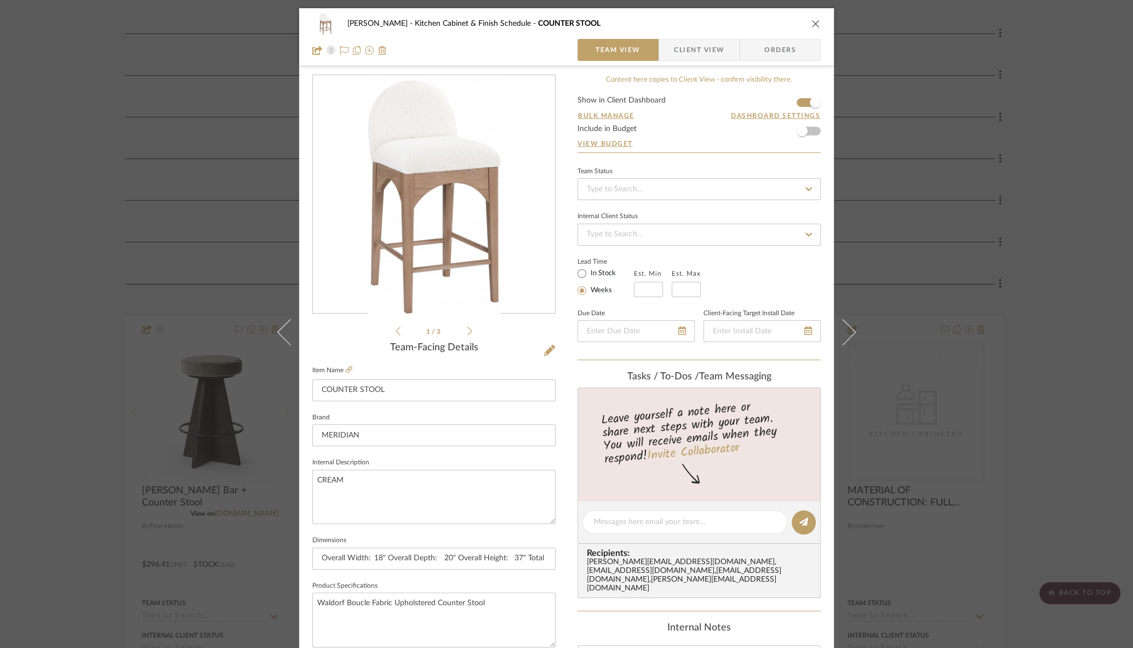
scroll to position [370, 0]
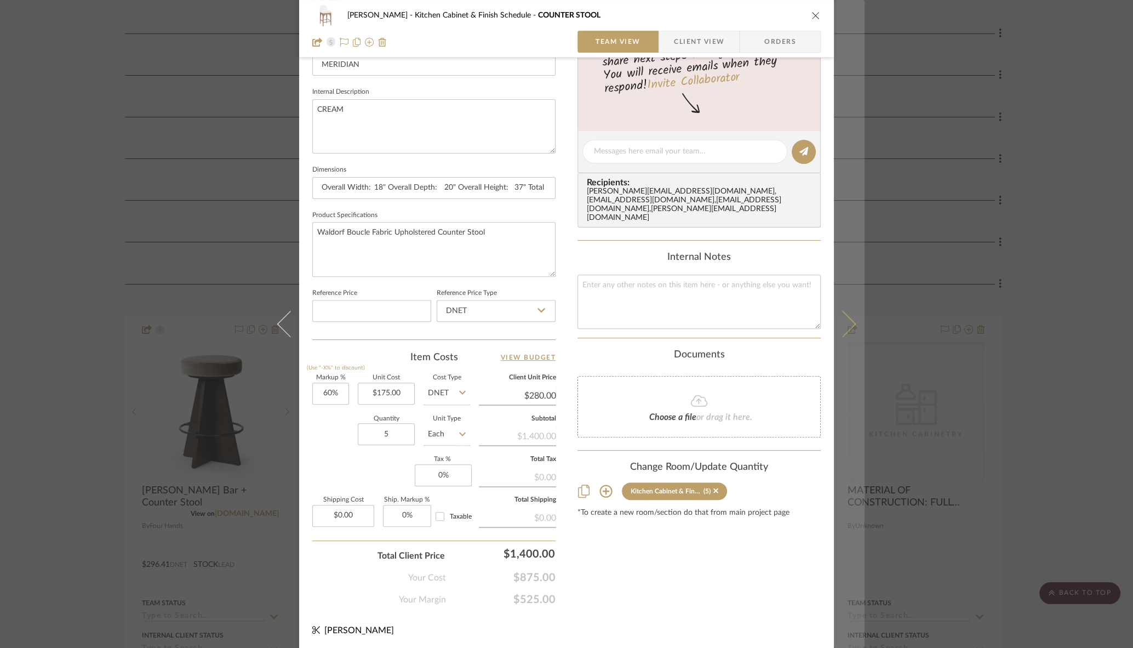
click at [840, 326] on icon at bounding box center [842, 324] width 26 height 26
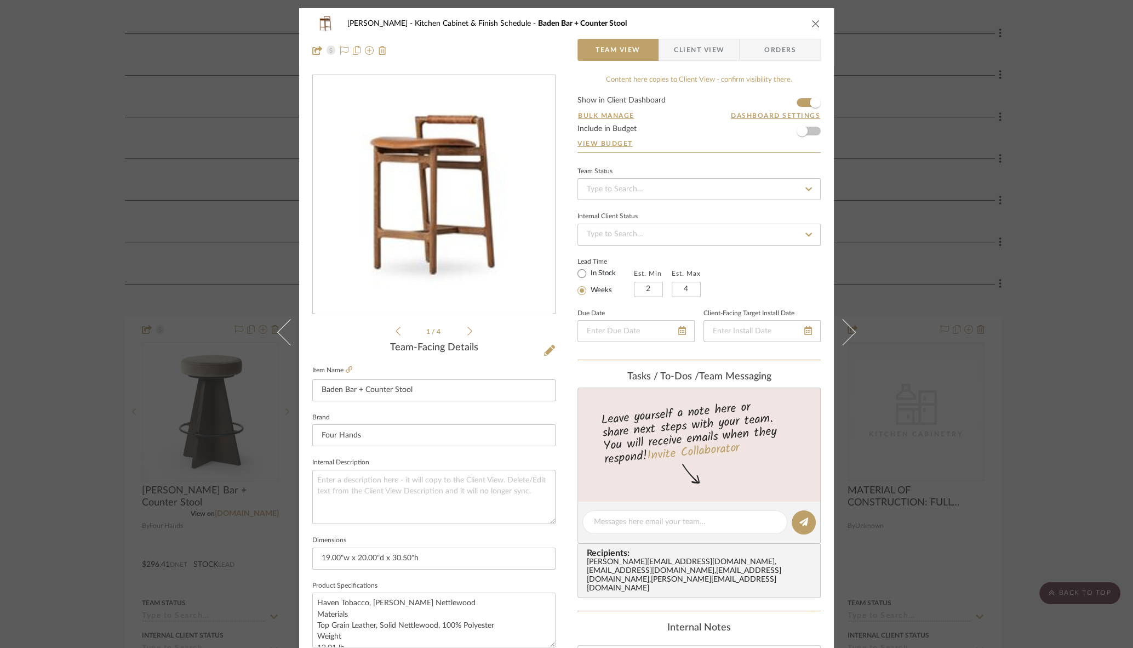
click at [816, 21] on button "close" at bounding box center [816, 24] width 10 height 10
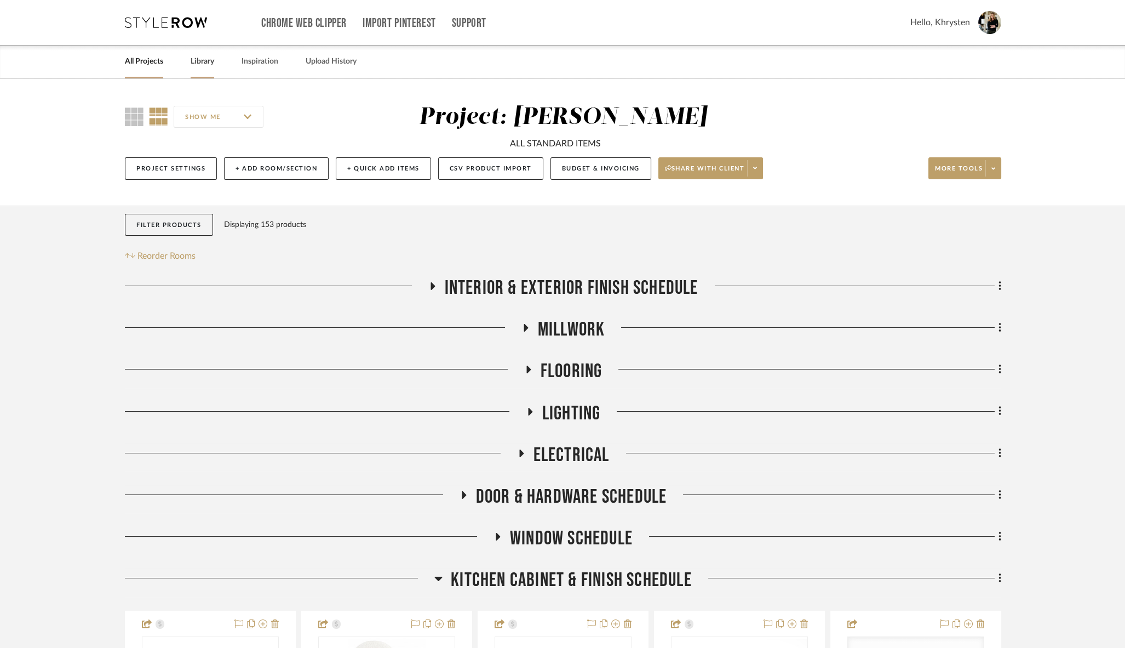
click at [205, 61] on link "Library" at bounding box center [203, 61] width 24 height 15
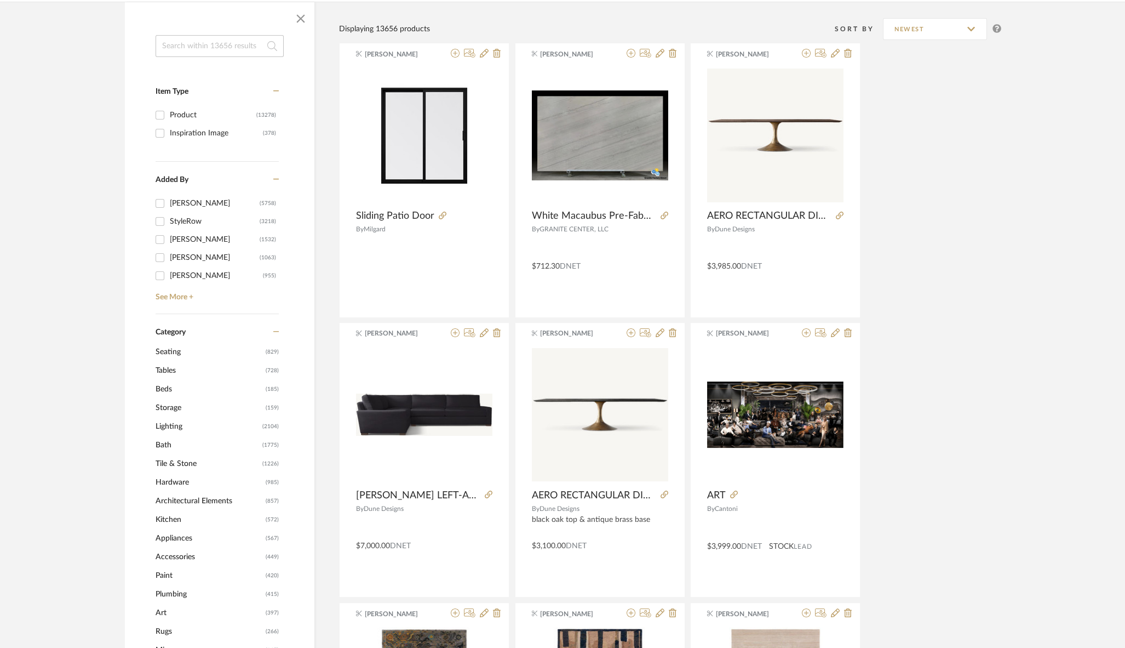
scroll to position [169, 0]
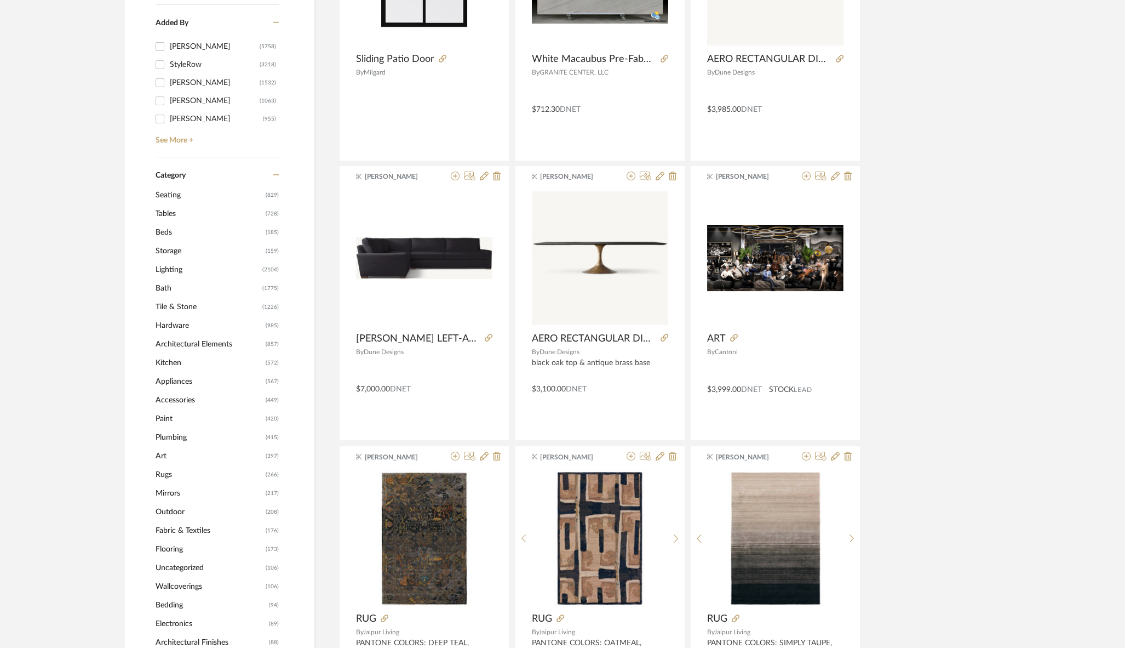
click at [166, 474] on span "Rugs" at bounding box center [209, 474] width 107 height 19
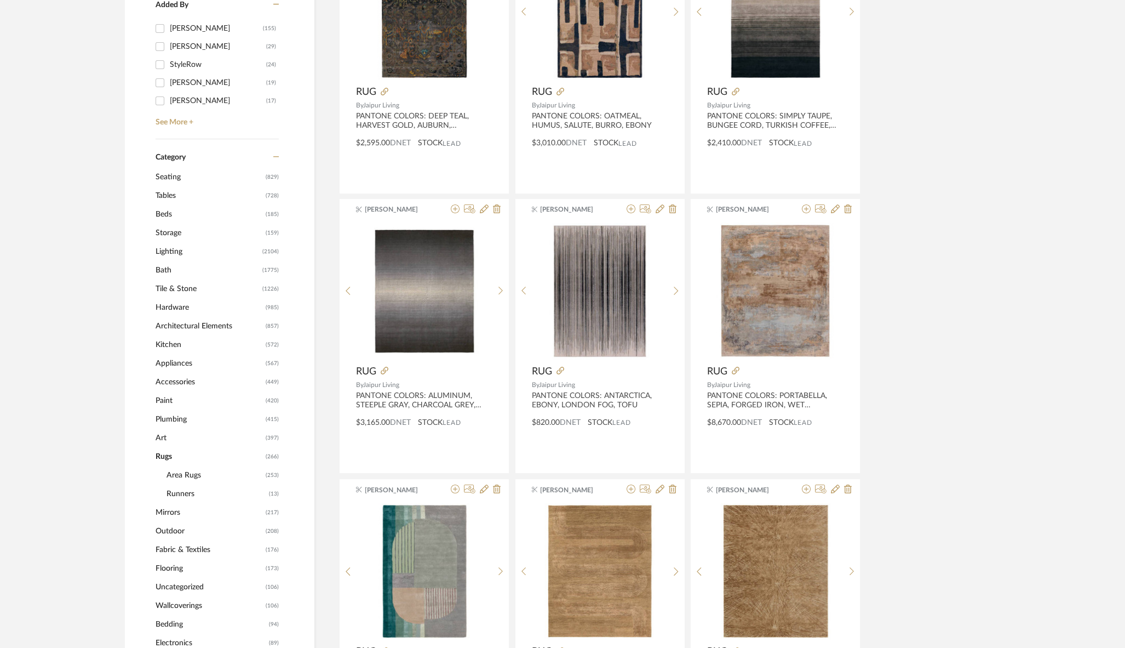
click at [160, 437] on span "Art" at bounding box center [209, 437] width 107 height 19
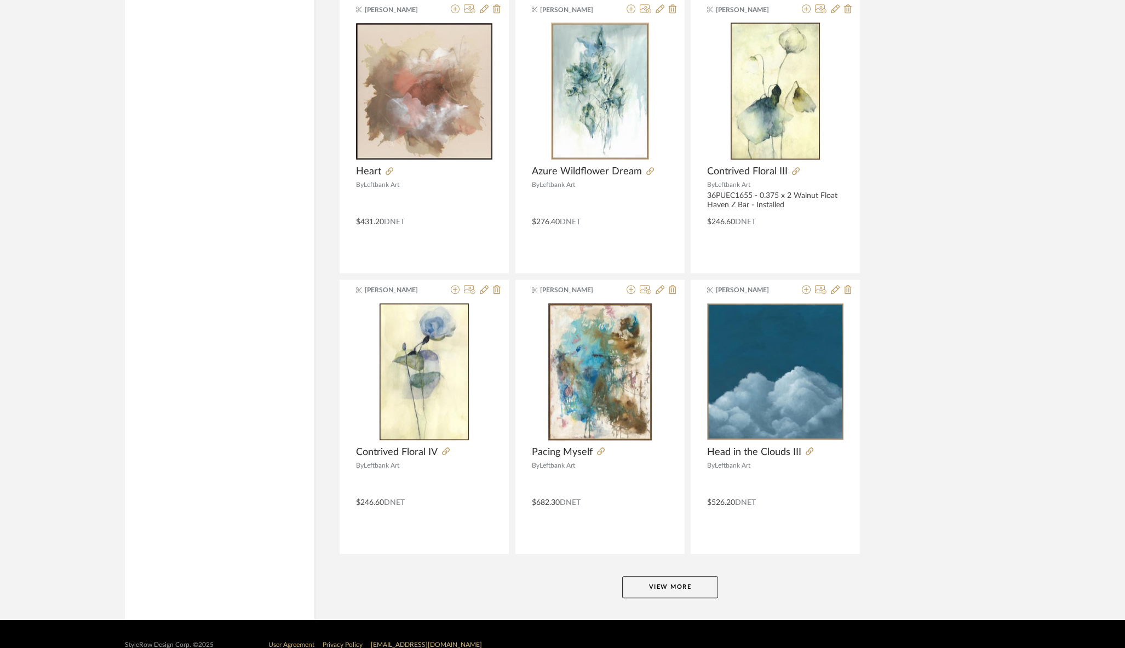
scroll to position [3078, 0]
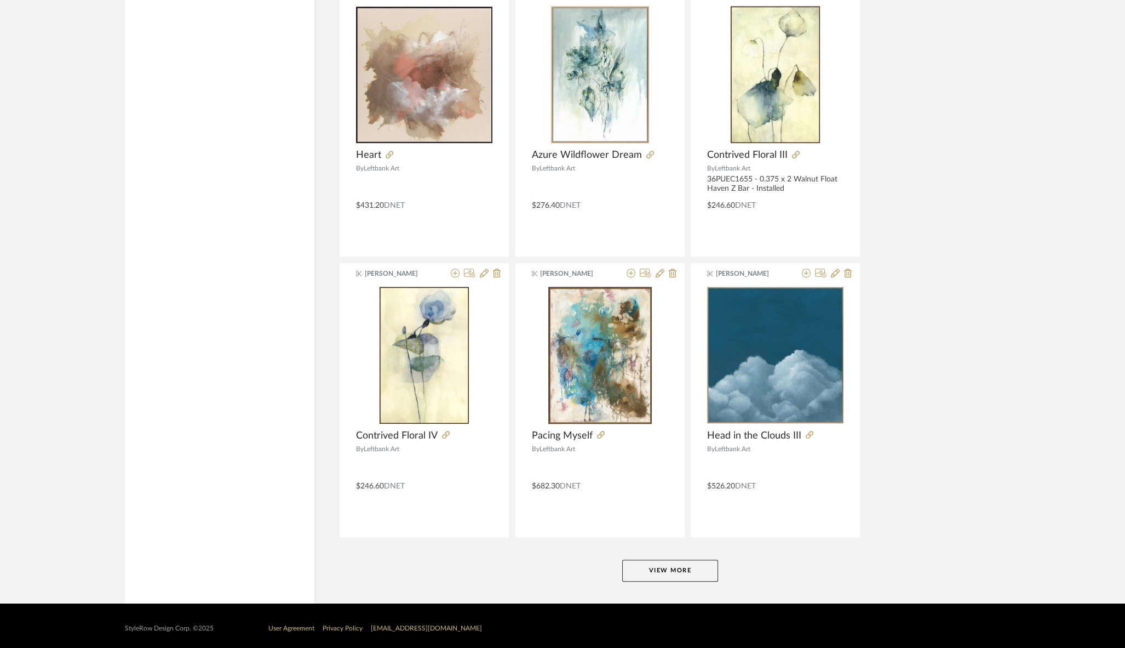
click at [650, 563] on button "View More" at bounding box center [670, 570] width 96 height 22
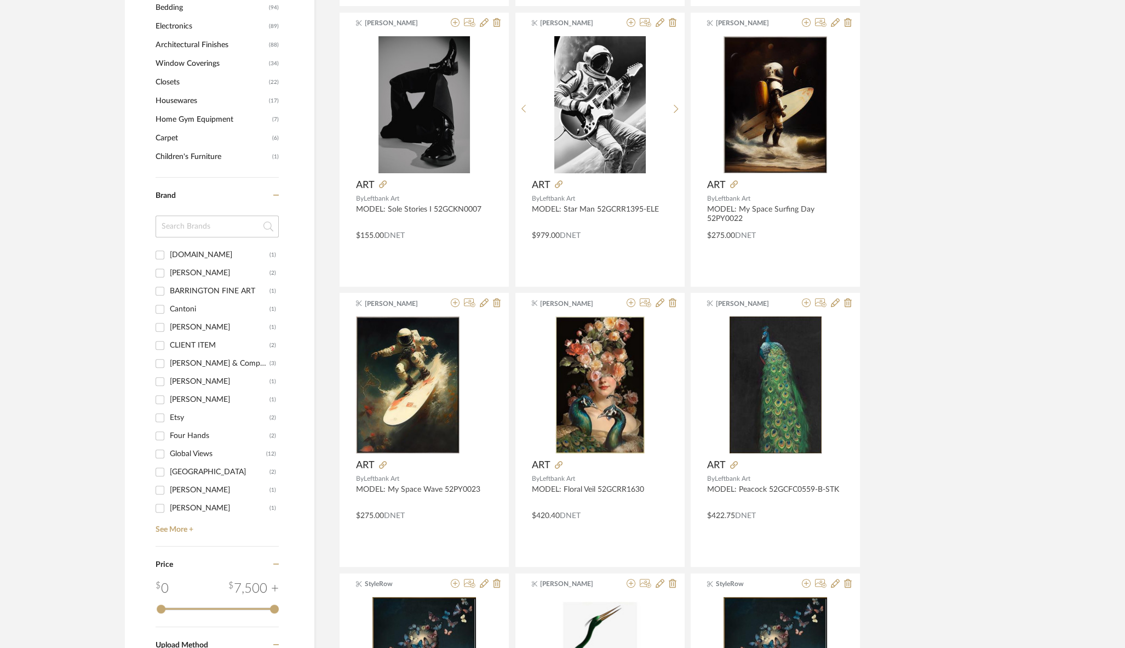
scroll to position [0, 0]
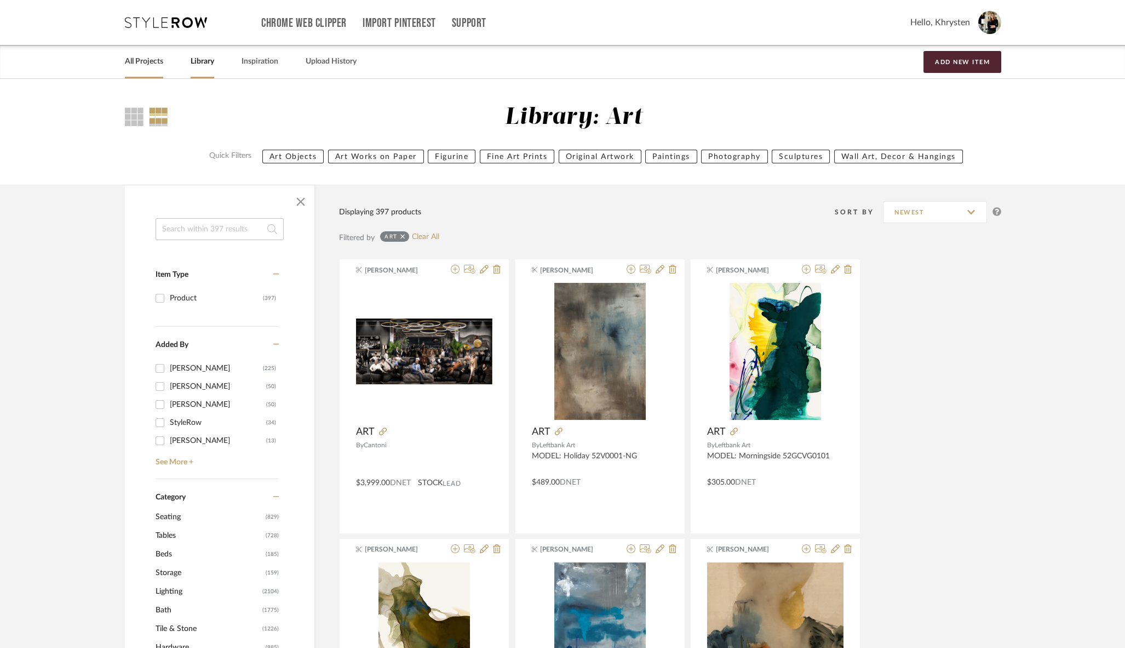
click at [147, 61] on link "All Projects" at bounding box center [144, 61] width 38 height 15
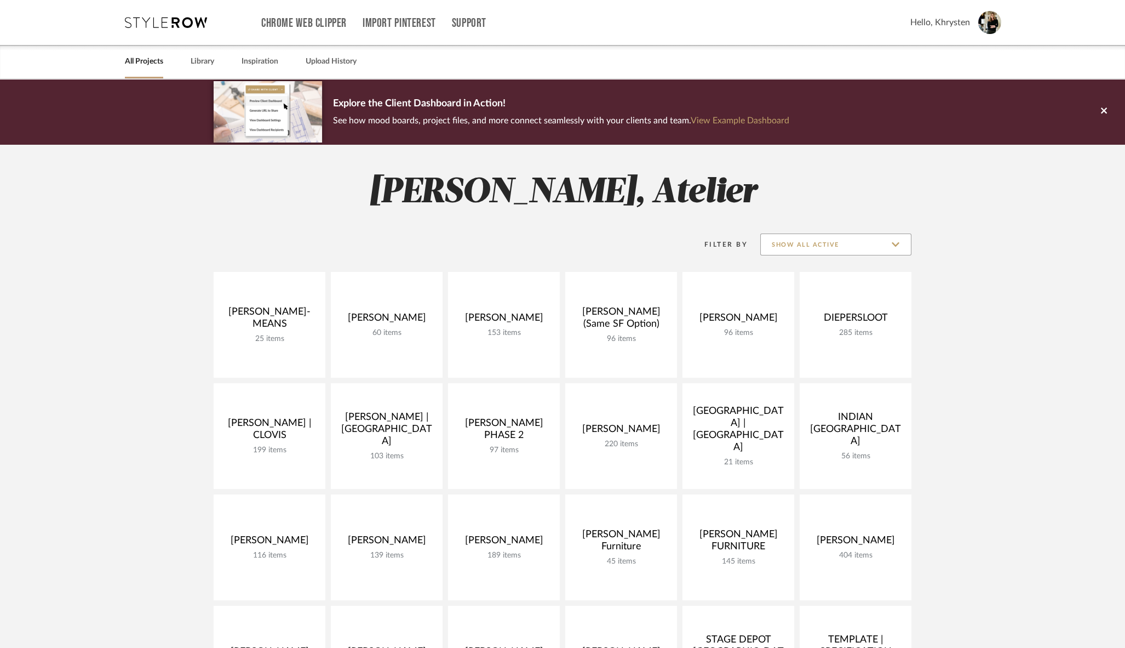
click at [851, 241] on input "Show All Active" at bounding box center [835, 244] width 151 height 22
click at [792, 320] on span "Archived" at bounding box center [837, 323] width 130 height 9
type input "Archived"
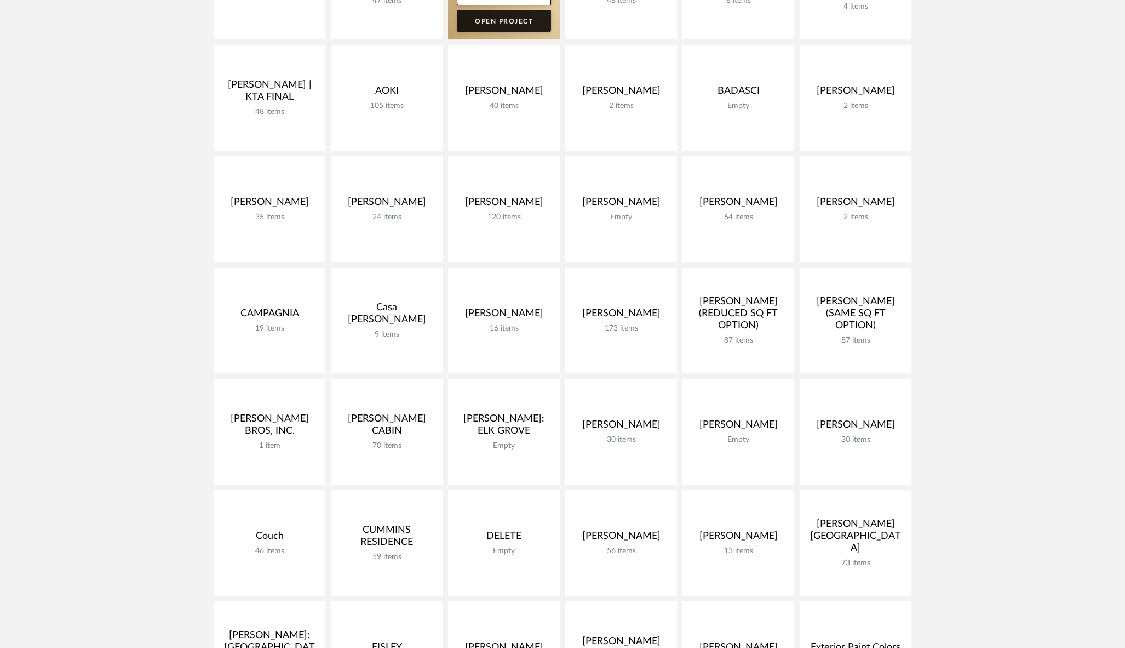
scroll to position [450, 0]
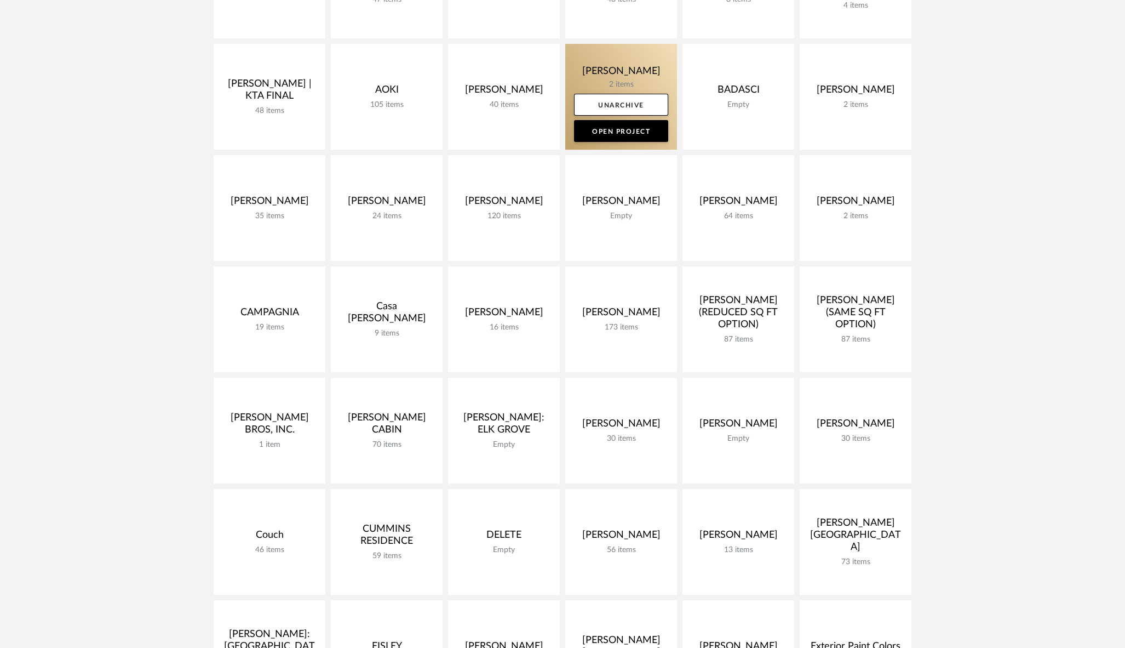
click at [652, 65] on link at bounding box center [621, 97] width 112 height 106
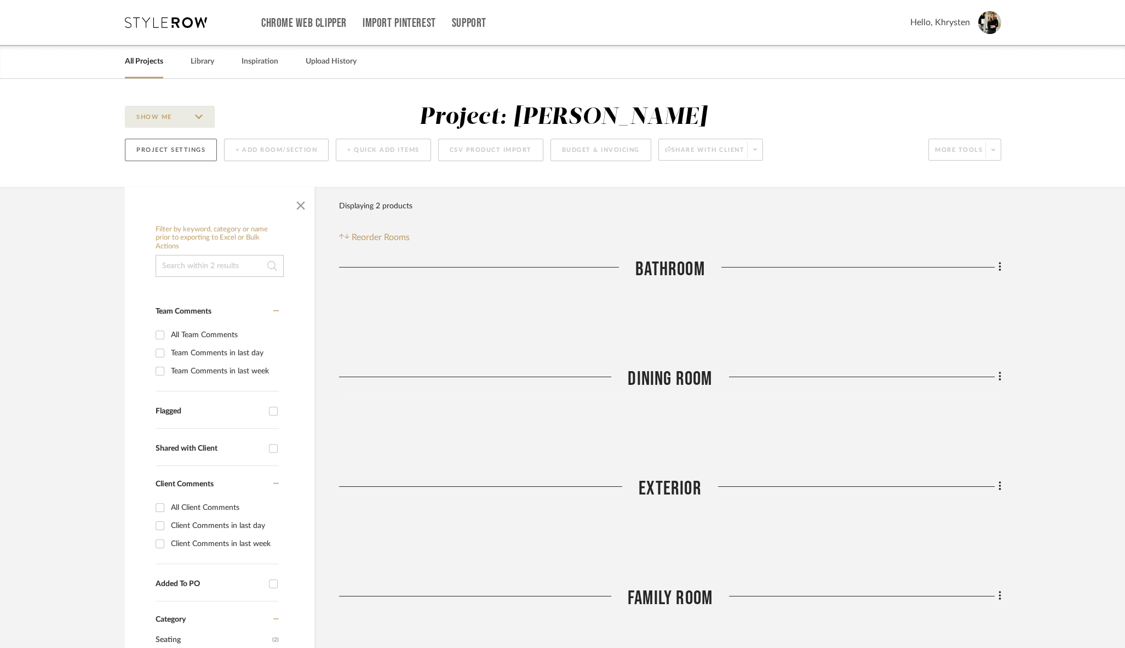
click at [171, 145] on button "Project Settings" at bounding box center [171, 150] width 92 height 22
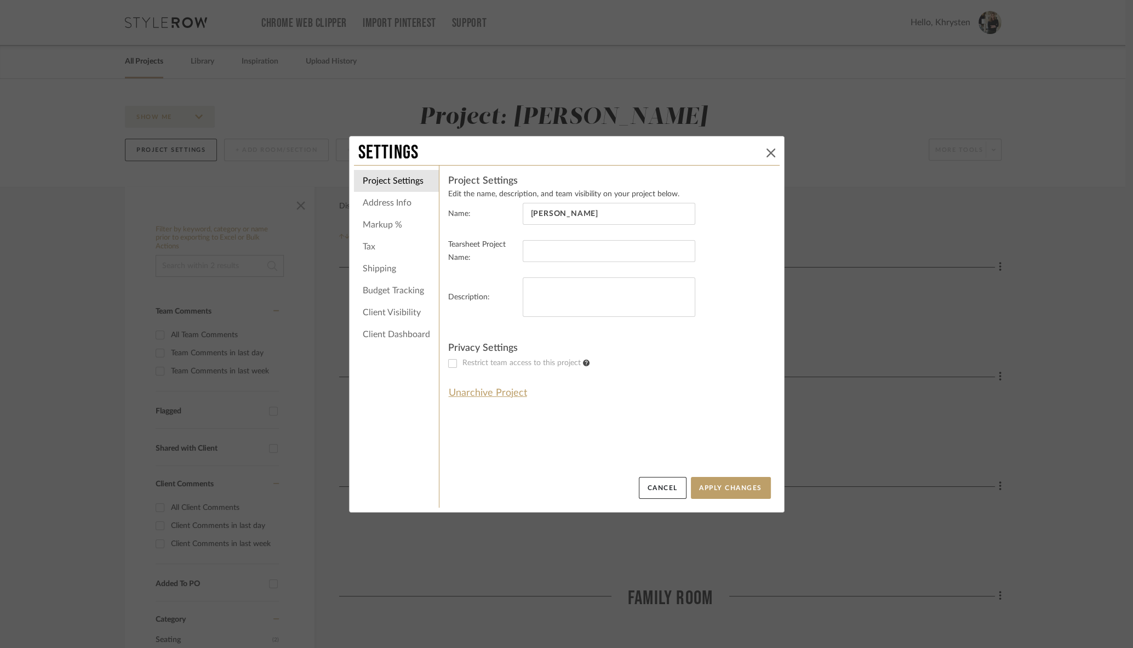
click at [770, 148] on icon at bounding box center [770, 152] width 9 height 9
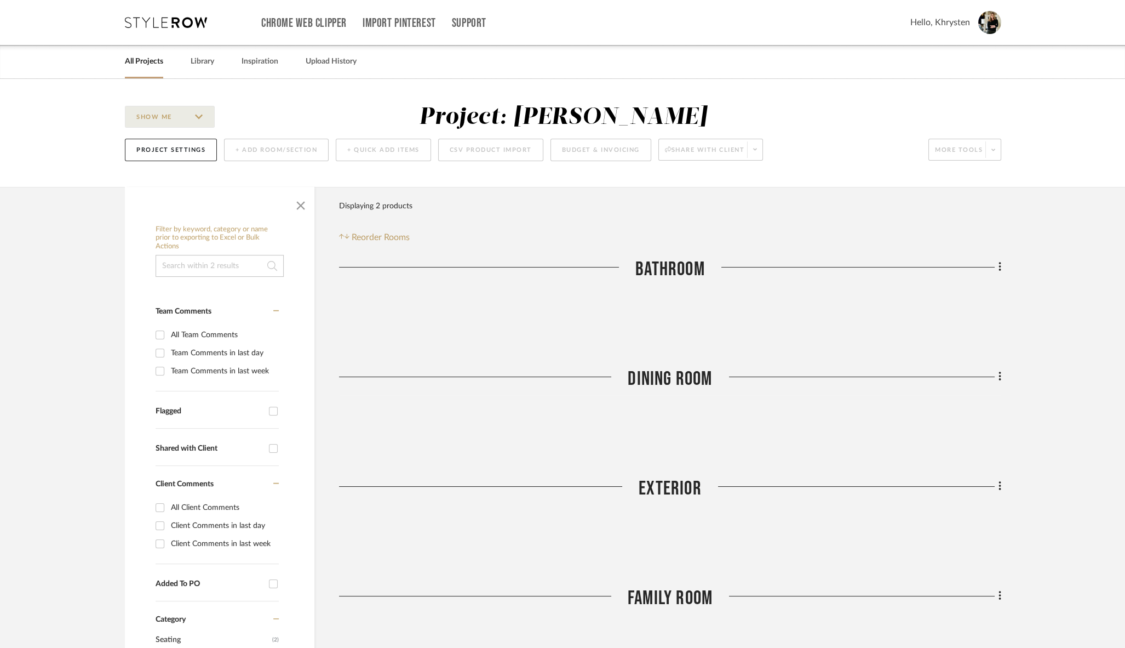
click at [139, 63] on link "All Projects" at bounding box center [144, 61] width 38 height 15
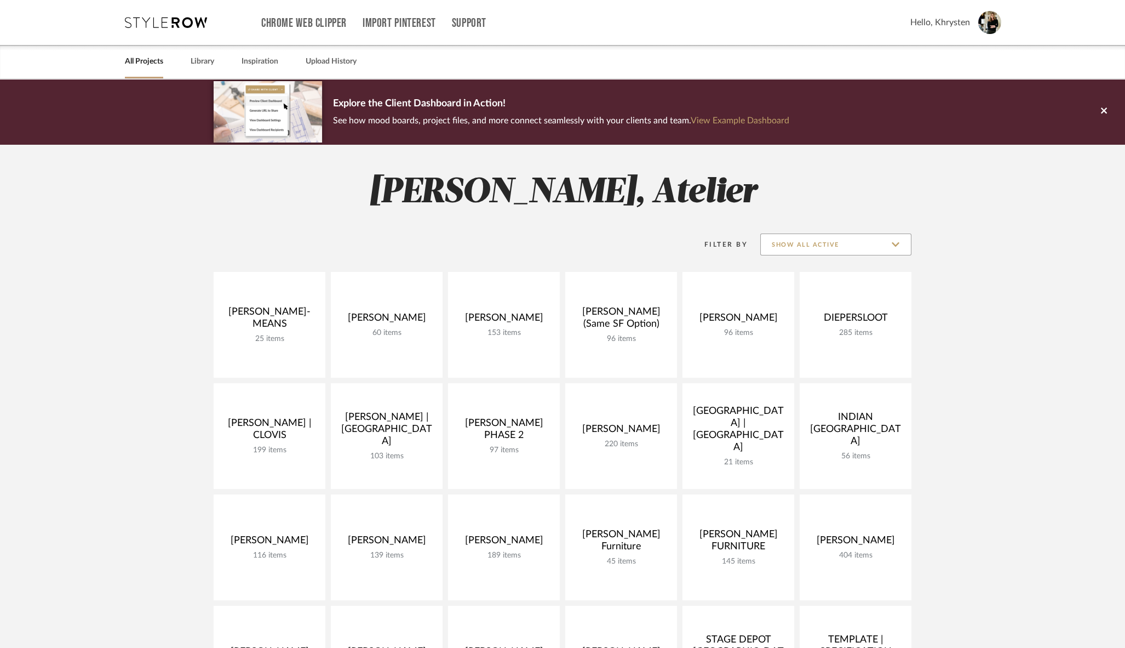
click at [863, 248] on input "Show All Active" at bounding box center [835, 244] width 151 height 22
click at [785, 323] on span "Archived" at bounding box center [837, 323] width 130 height 9
type input "Archived"
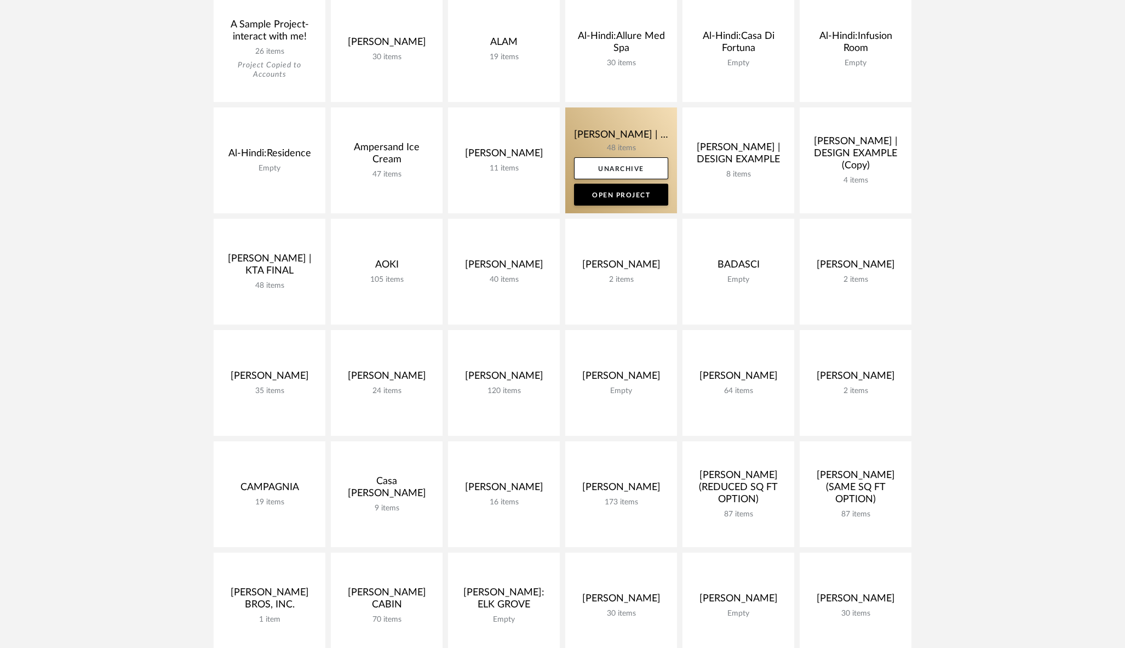
scroll to position [492, 0]
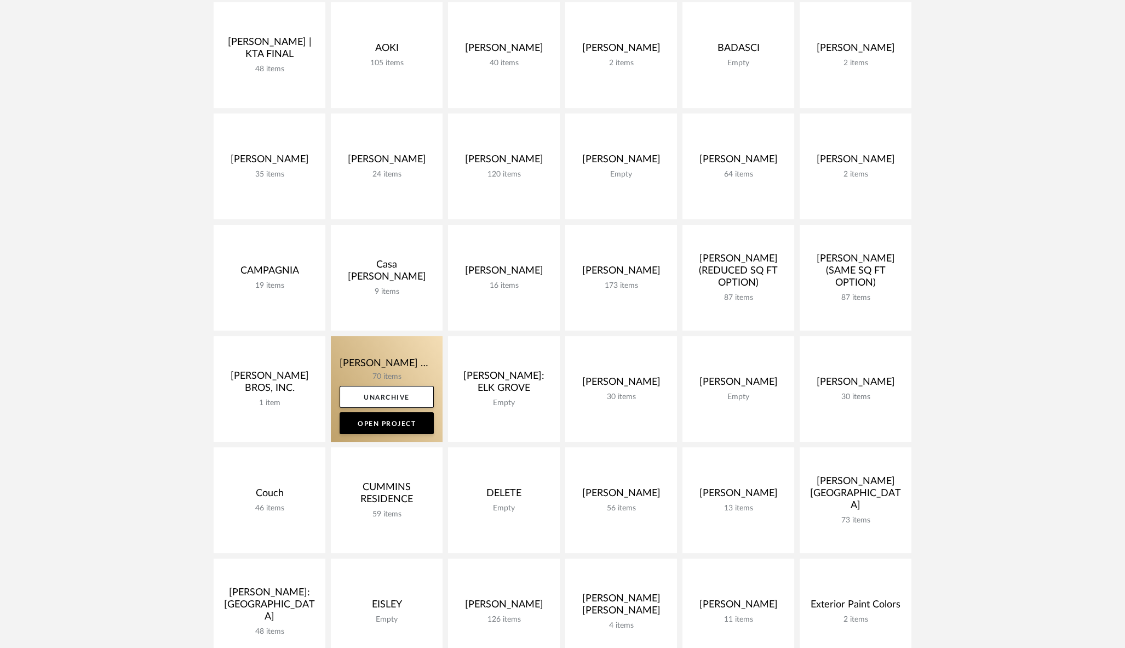
click at [376, 358] on link at bounding box center [387, 389] width 112 height 106
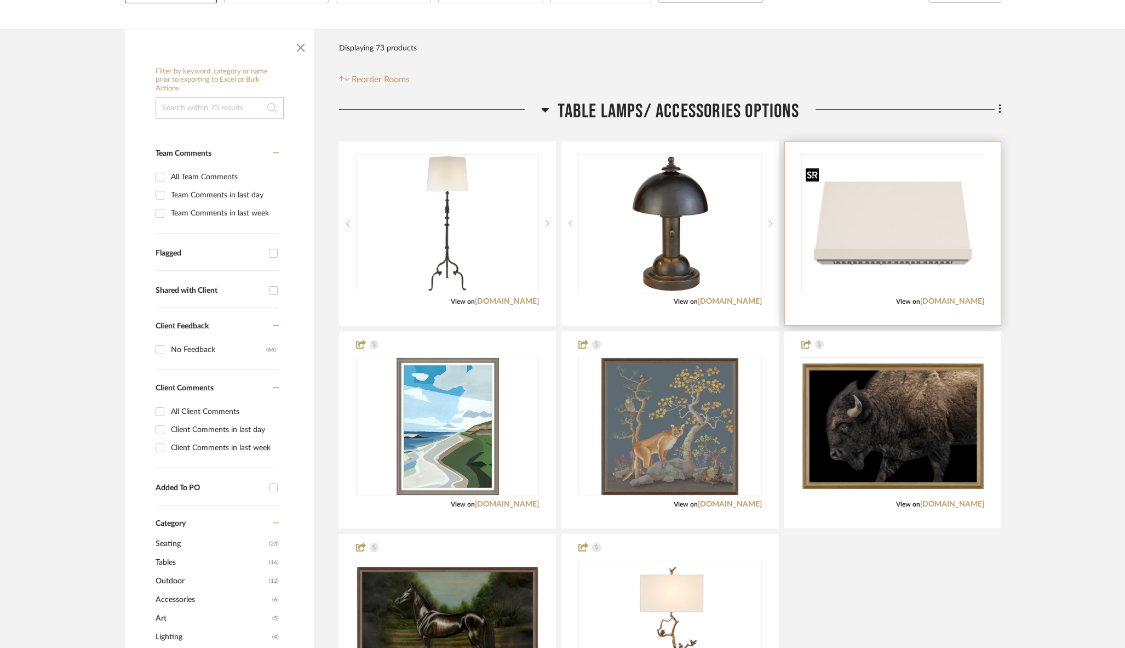
scroll to position [252, 0]
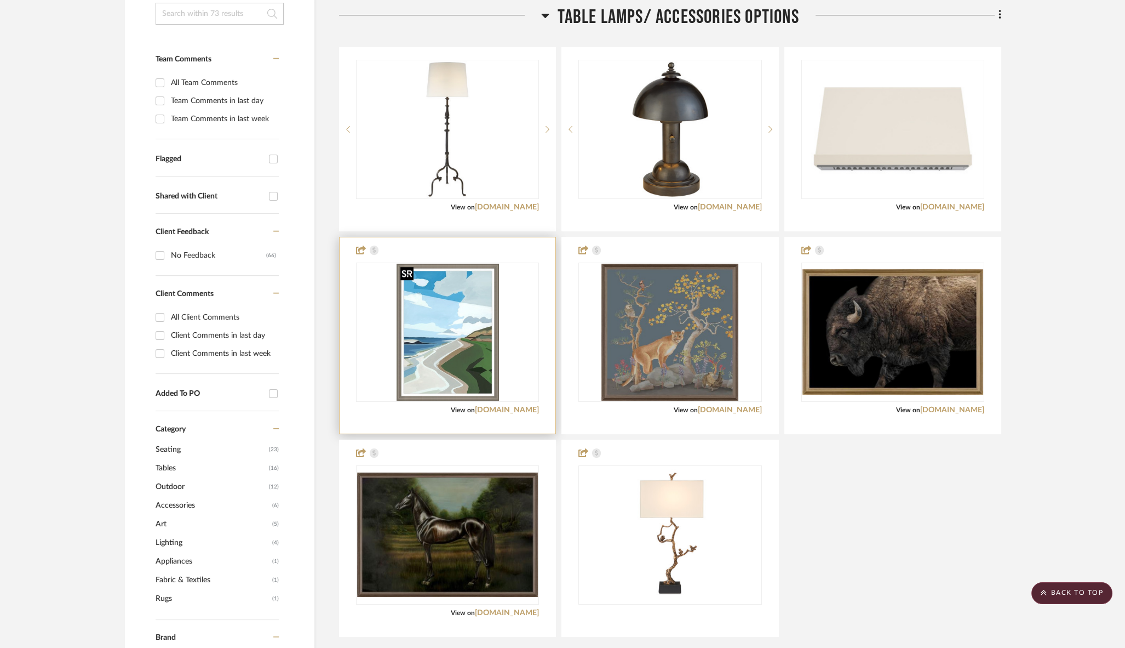
click at [441, 363] on img "0" at bounding box center [448, 331] width 102 height 137
click at [440, 348] on img "0" at bounding box center [448, 331] width 102 height 137
click at [702, 351] on img "0" at bounding box center [669, 331] width 137 height 137
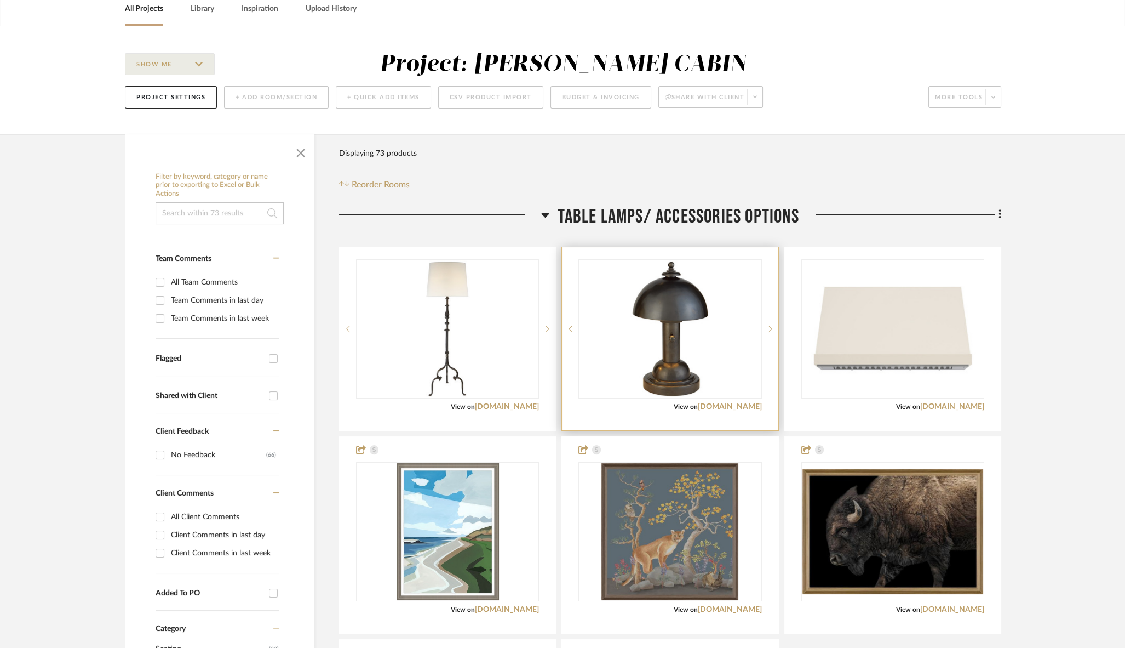
scroll to position [0, 0]
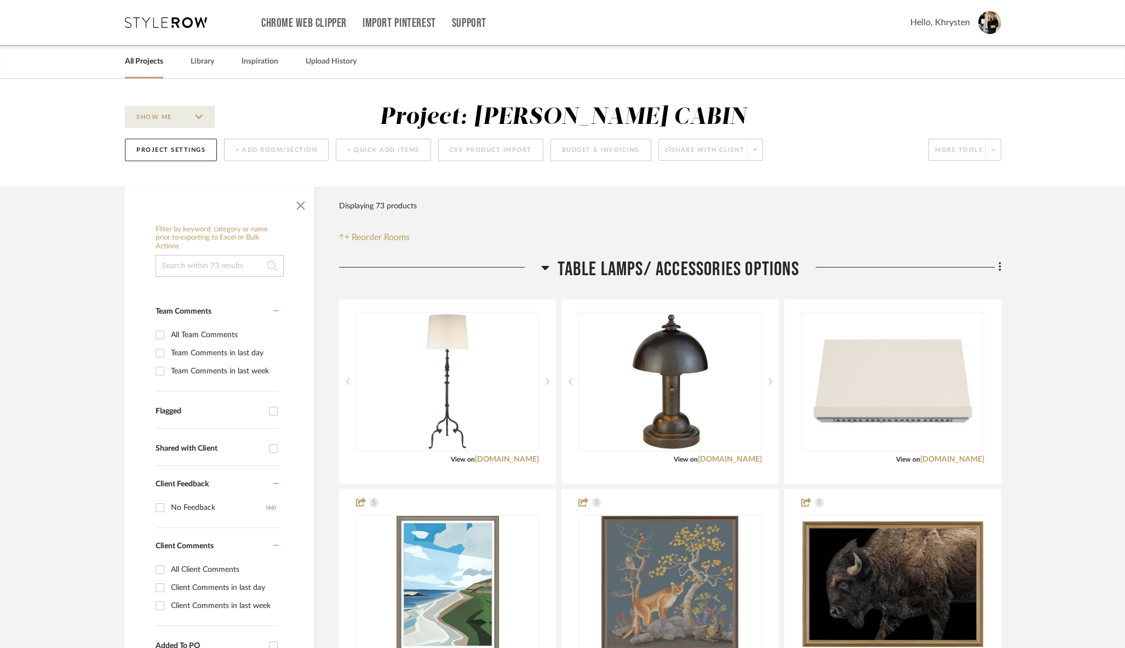
click at [546, 266] on icon at bounding box center [546, 268] width 8 height 4
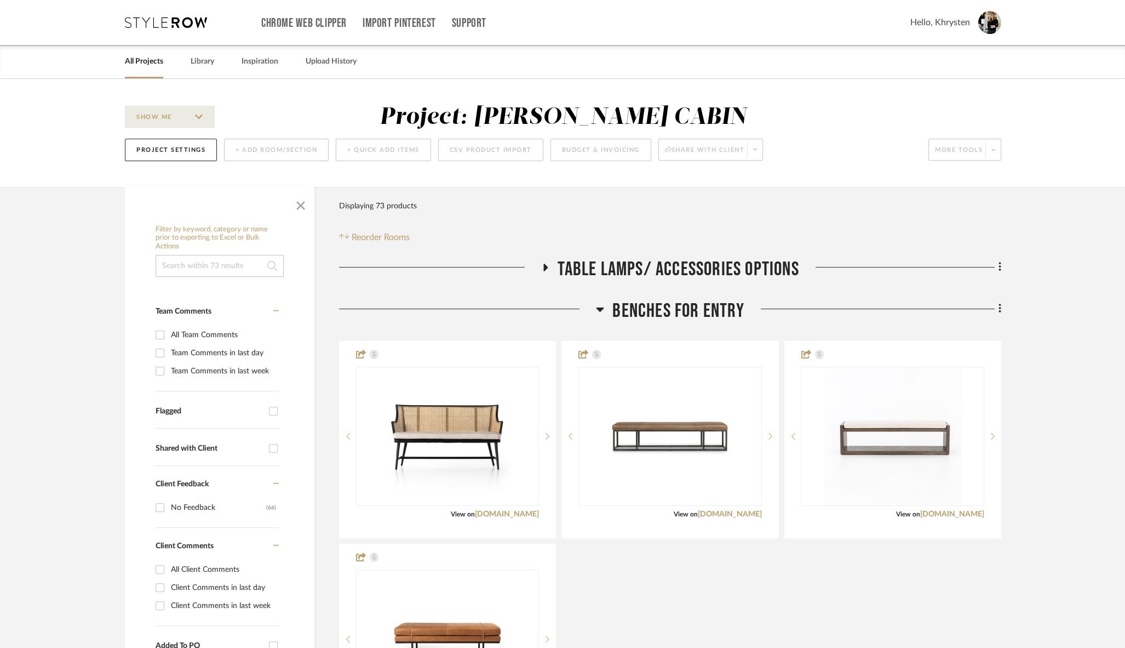
click at [546, 266] on icon at bounding box center [545, 267] width 13 height 8
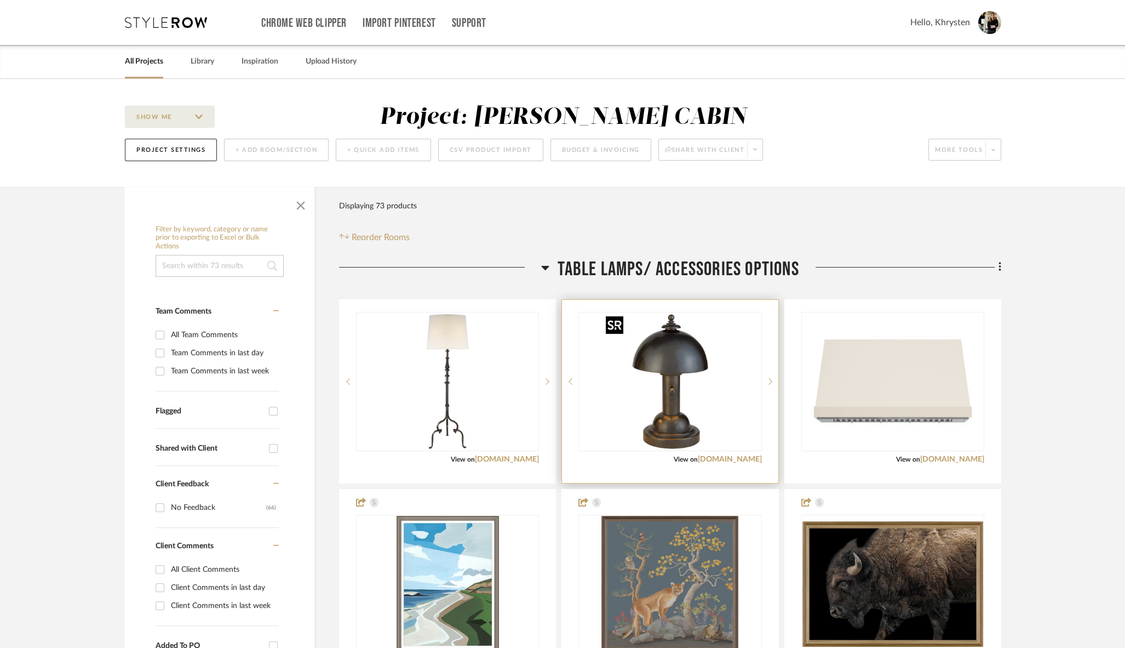
click at [672, 383] on img "0" at bounding box center [669, 381] width 137 height 137
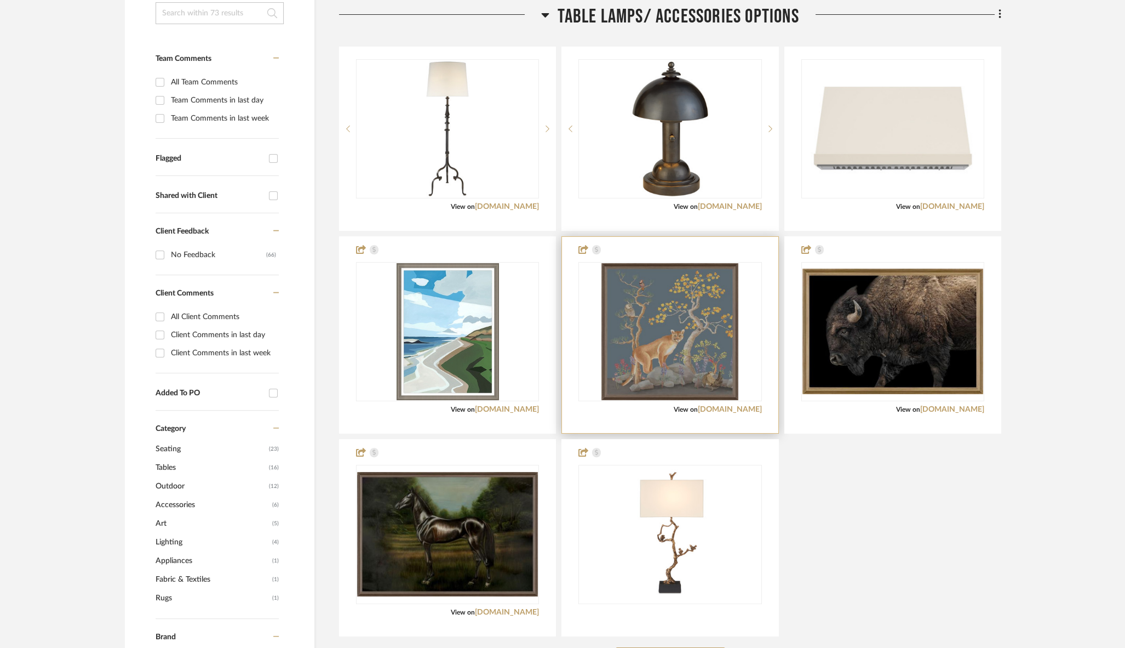
scroll to position [260, 0]
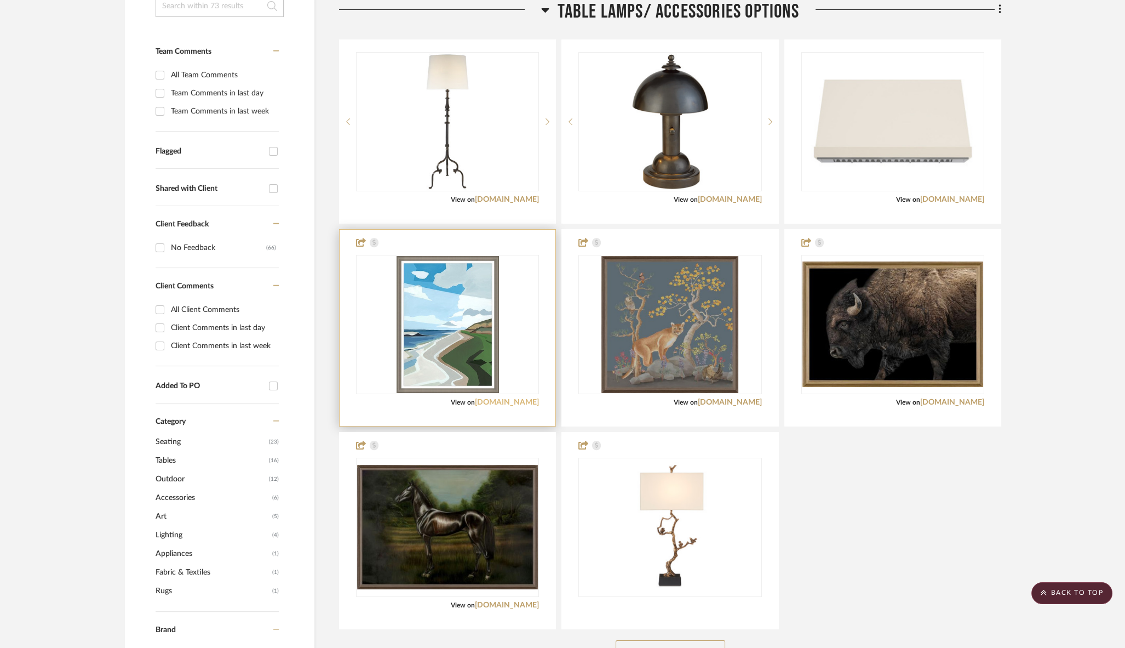
click at [514, 400] on link "leftbankart.com" at bounding box center [507, 402] width 64 height 8
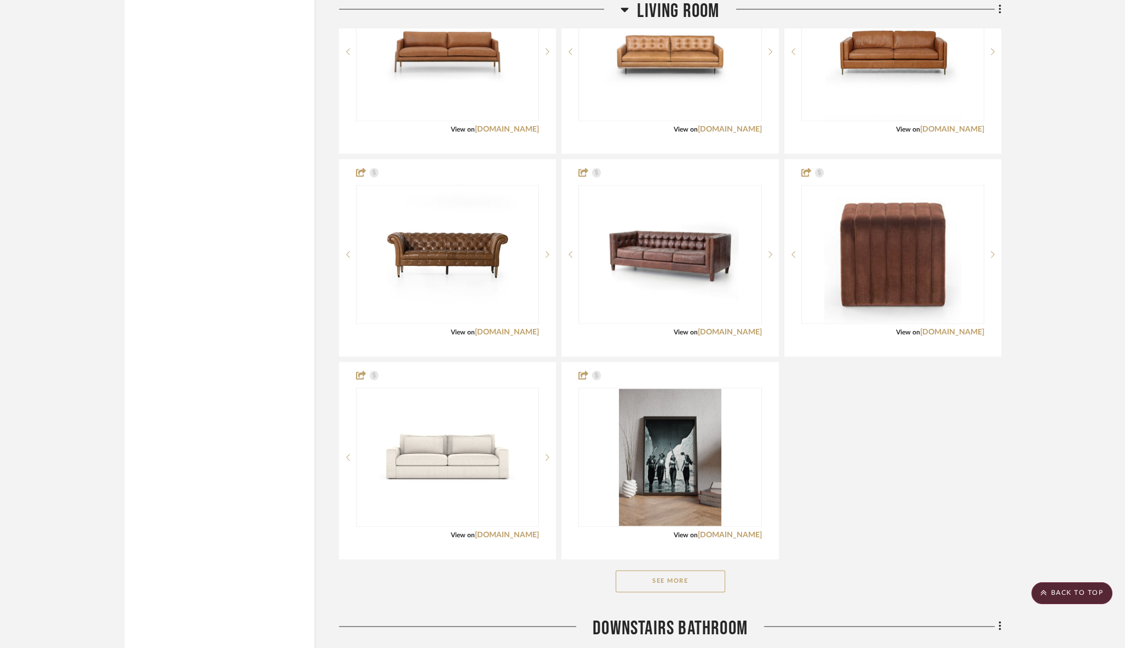
scroll to position [3347, 0]
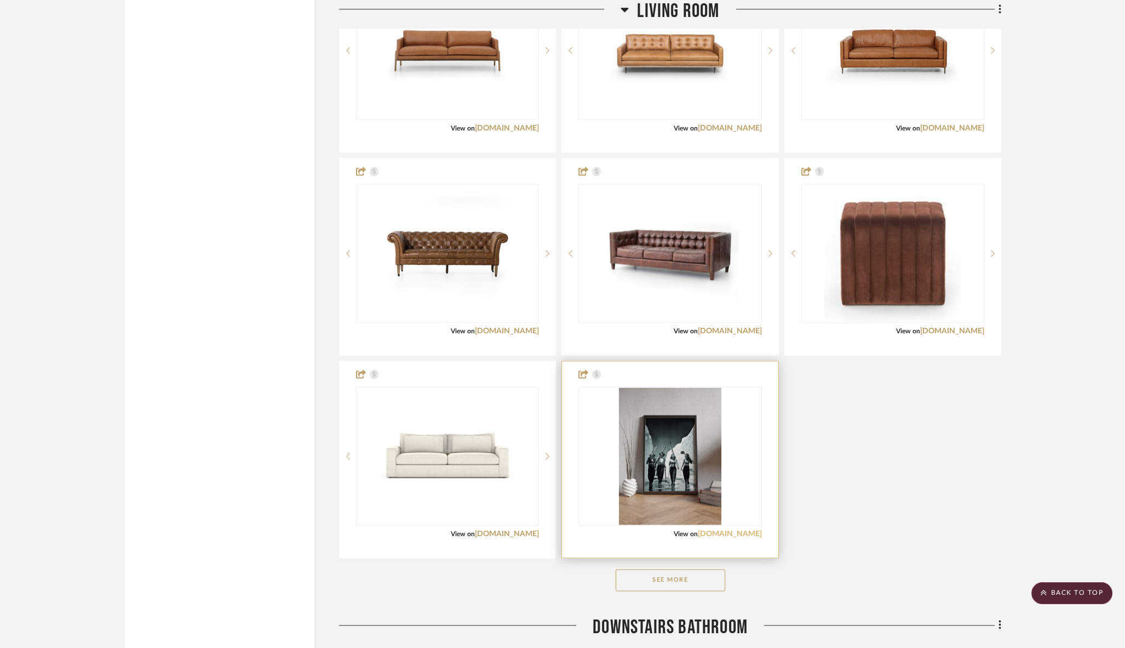
click at [746, 530] on link "etsy.com" at bounding box center [730, 534] width 64 height 8
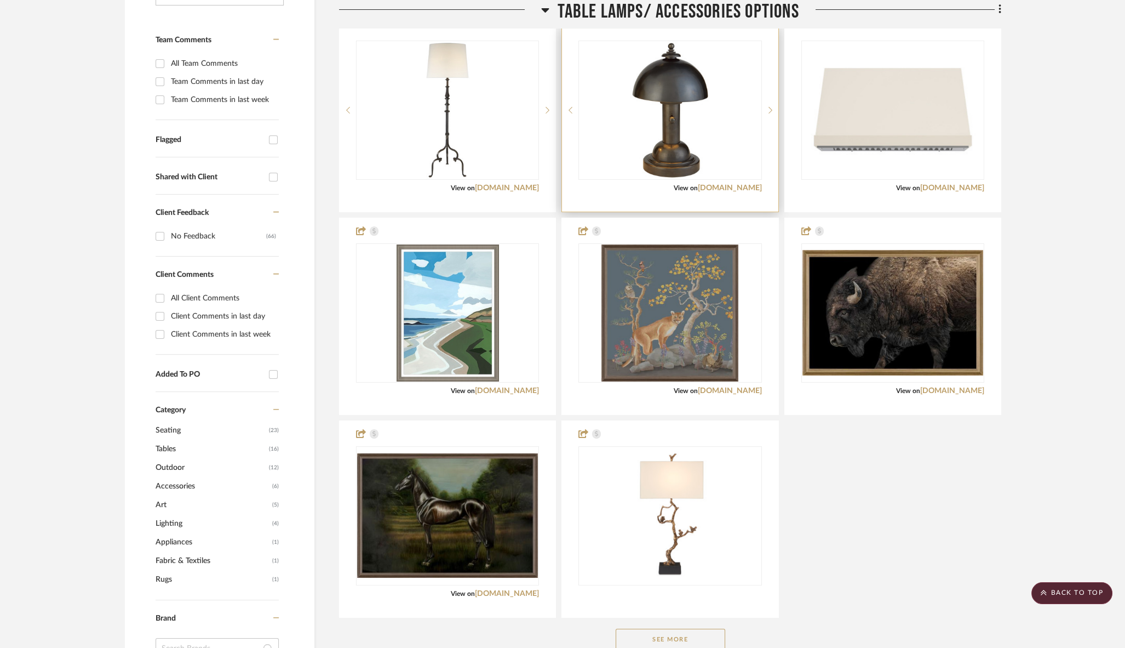
scroll to position [0, 0]
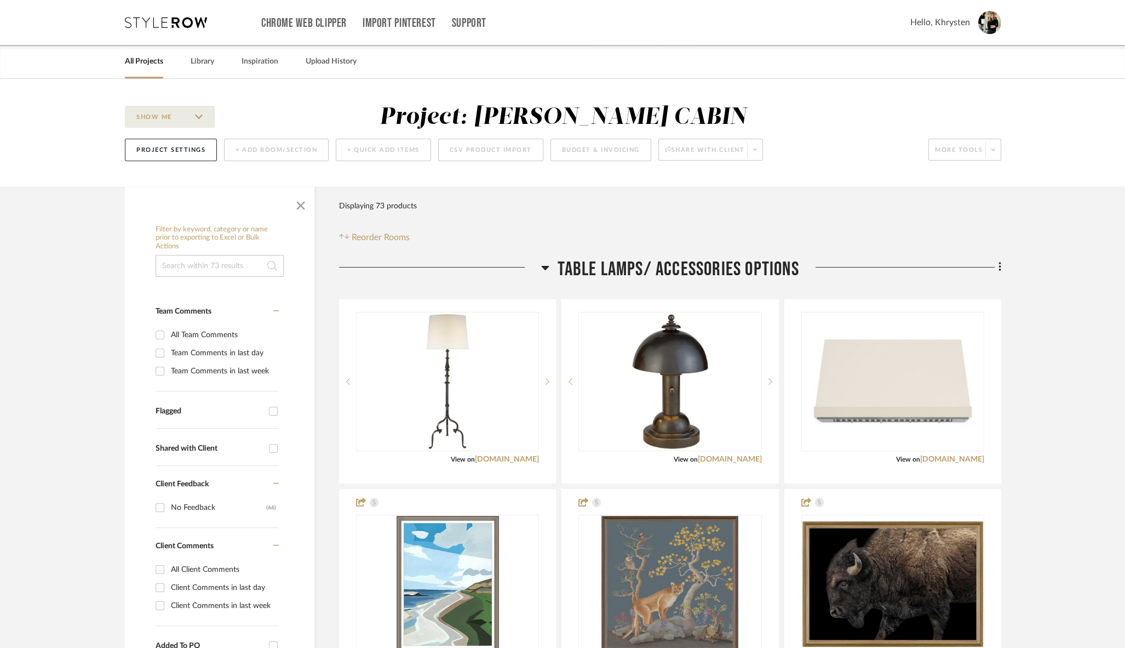
click at [135, 57] on link "All Projects" at bounding box center [144, 61] width 38 height 15
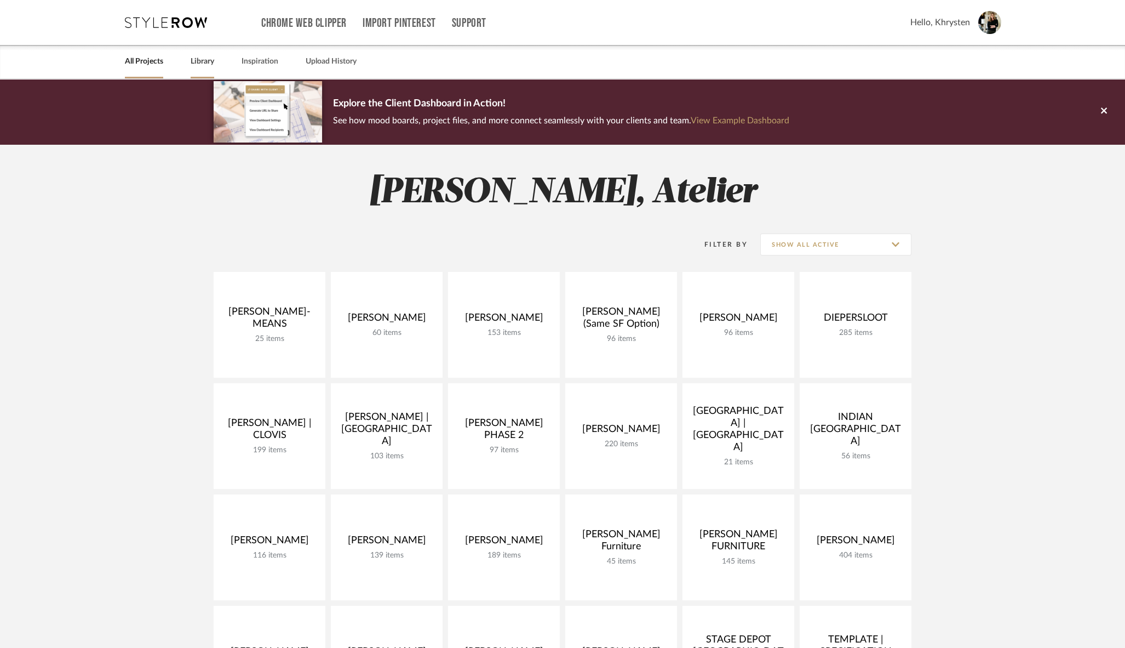
click at [203, 63] on link "Library" at bounding box center [203, 61] width 24 height 15
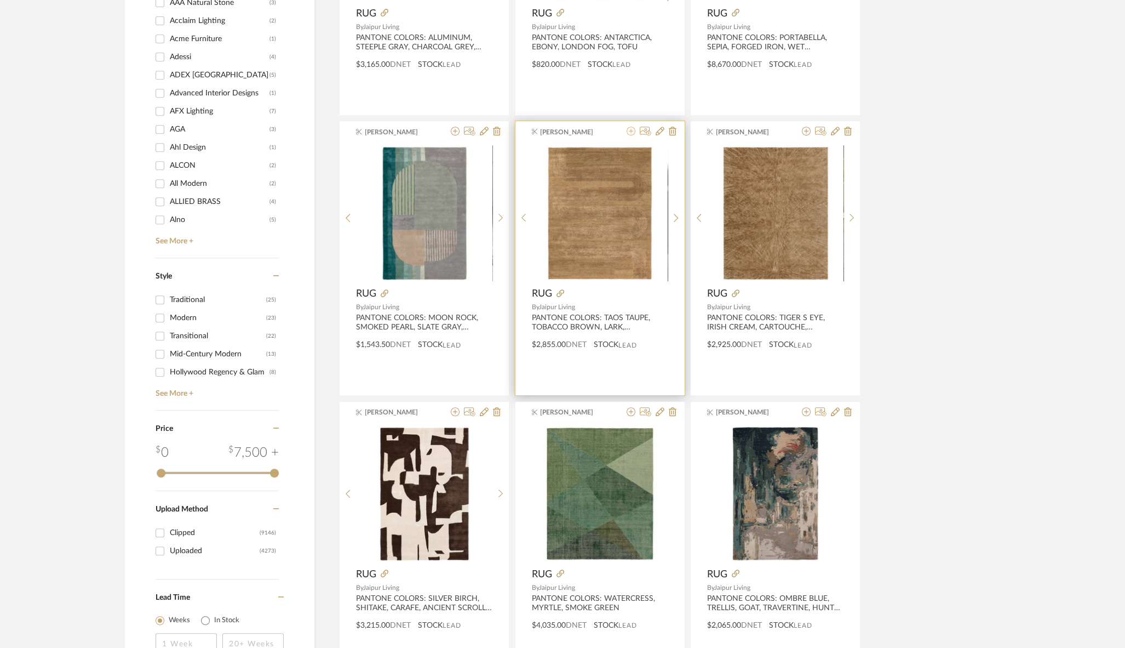
scroll to position [1211, 0]
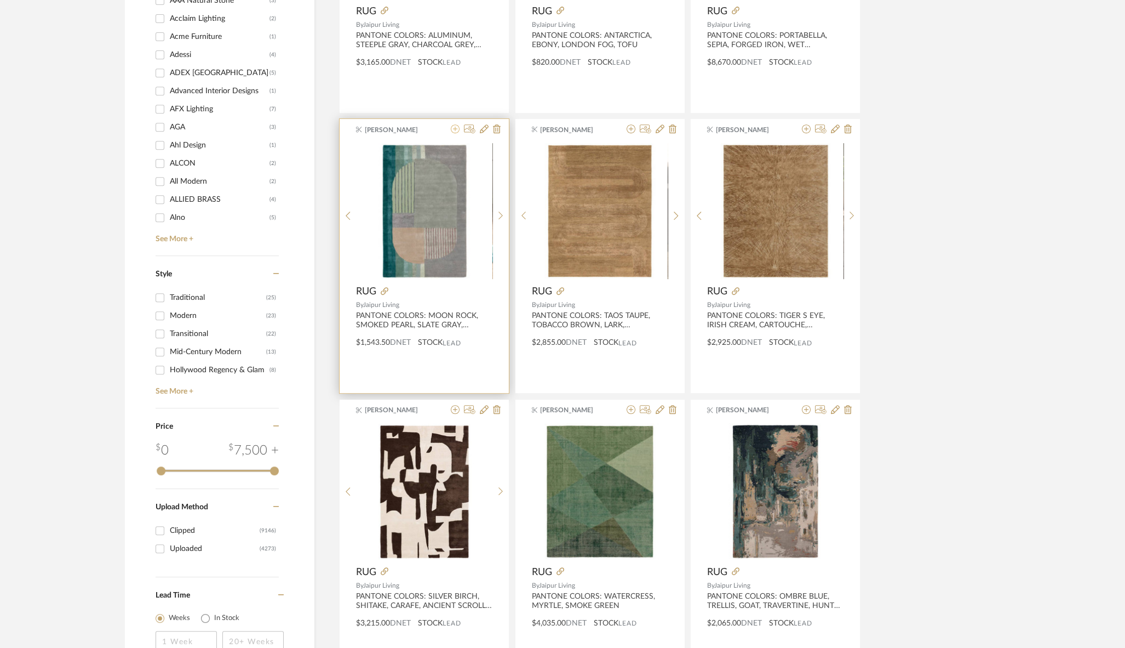
click at [456, 129] on icon at bounding box center [455, 128] width 9 height 9
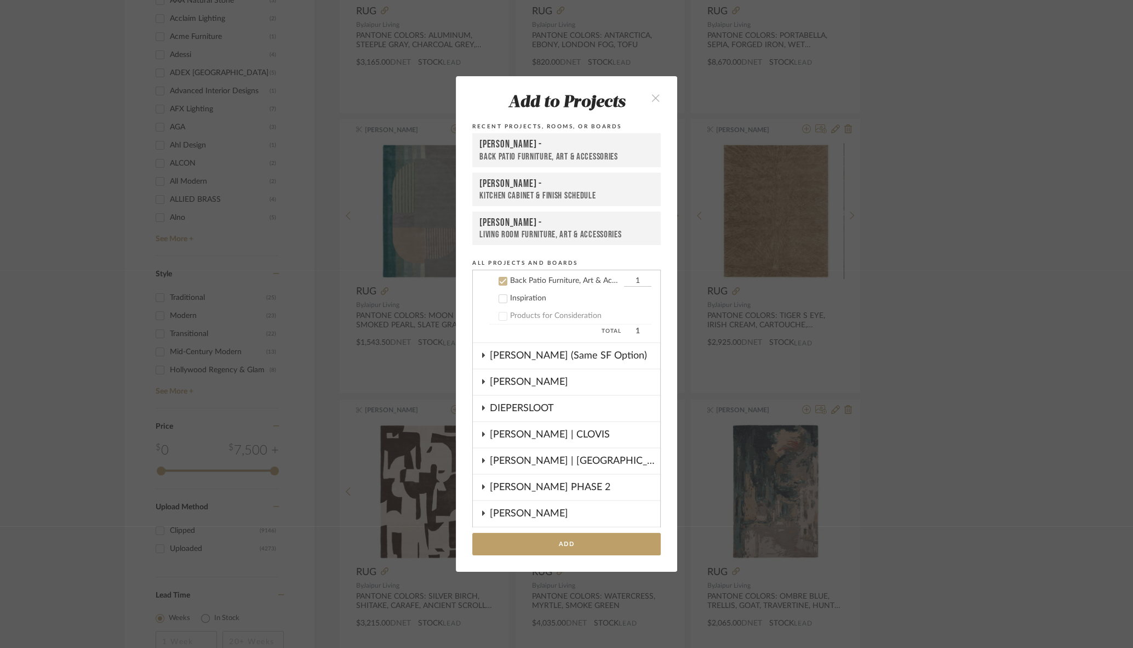
scroll to position [324, 0]
click at [501, 228] on div "[PERSON_NAME] -" at bounding box center [566, 222] width 174 height 13
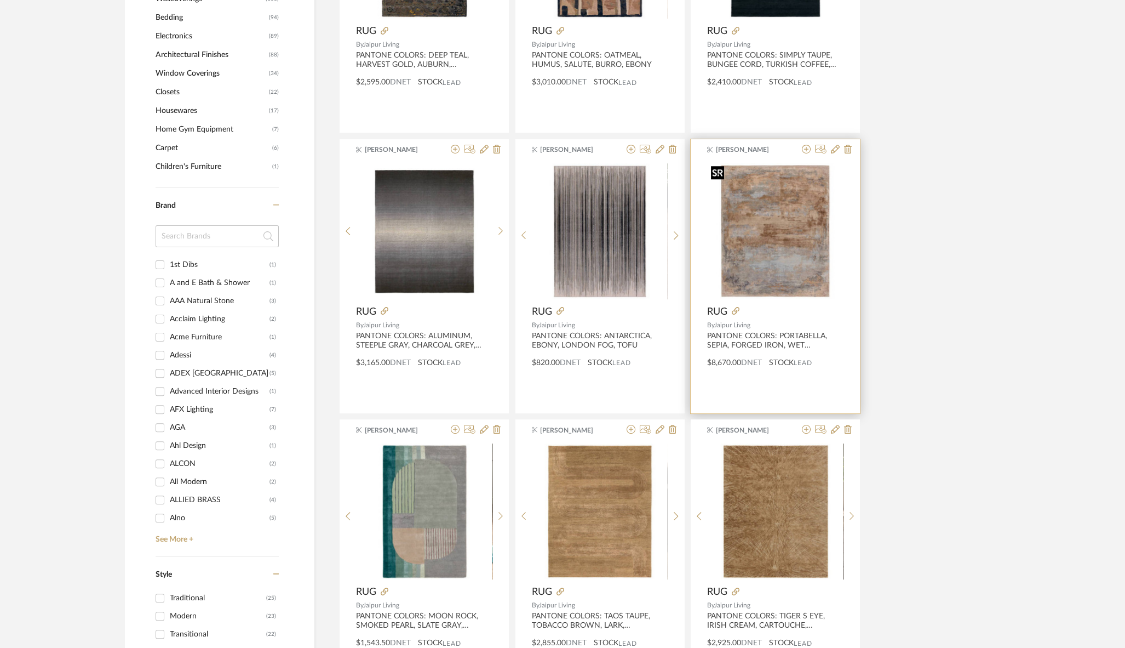
scroll to position [917, 0]
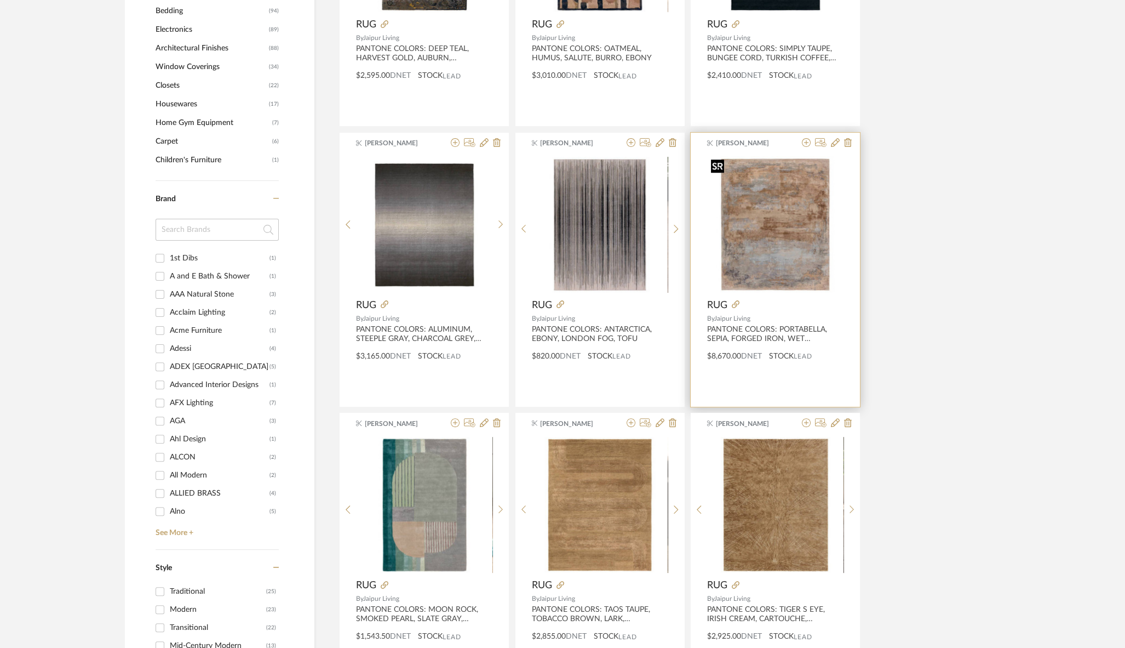
click at [778, 235] on img "0" at bounding box center [775, 224] width 136 height 136
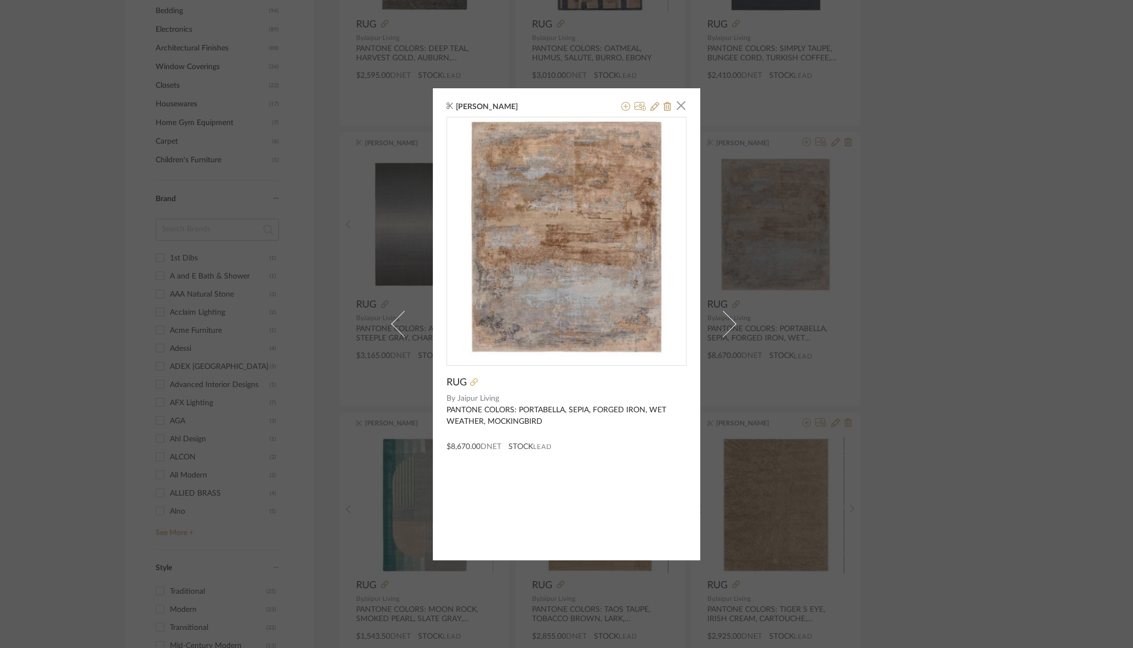
click at [470, 381] on icon at bounding box center [474, 382] width 8 height 8
click at [664, 105] on icon at bounding box center [667, 106] width 8 height 9
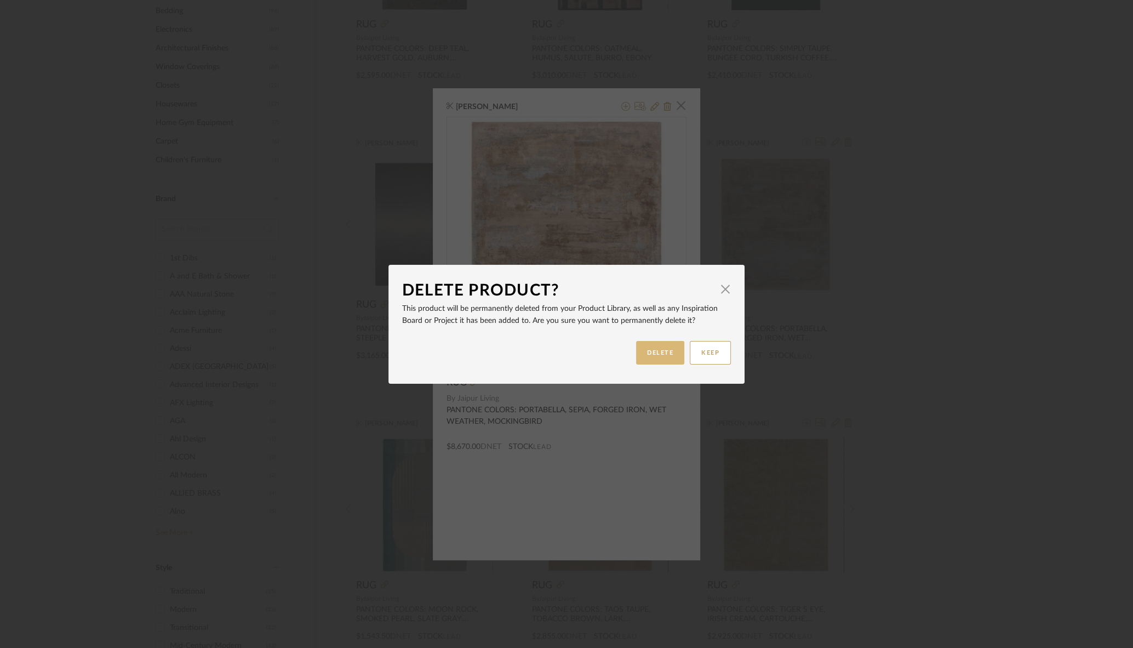
click at [654, 355] on button "DELETE" at bounding box center [660, 353] width 48 height 24
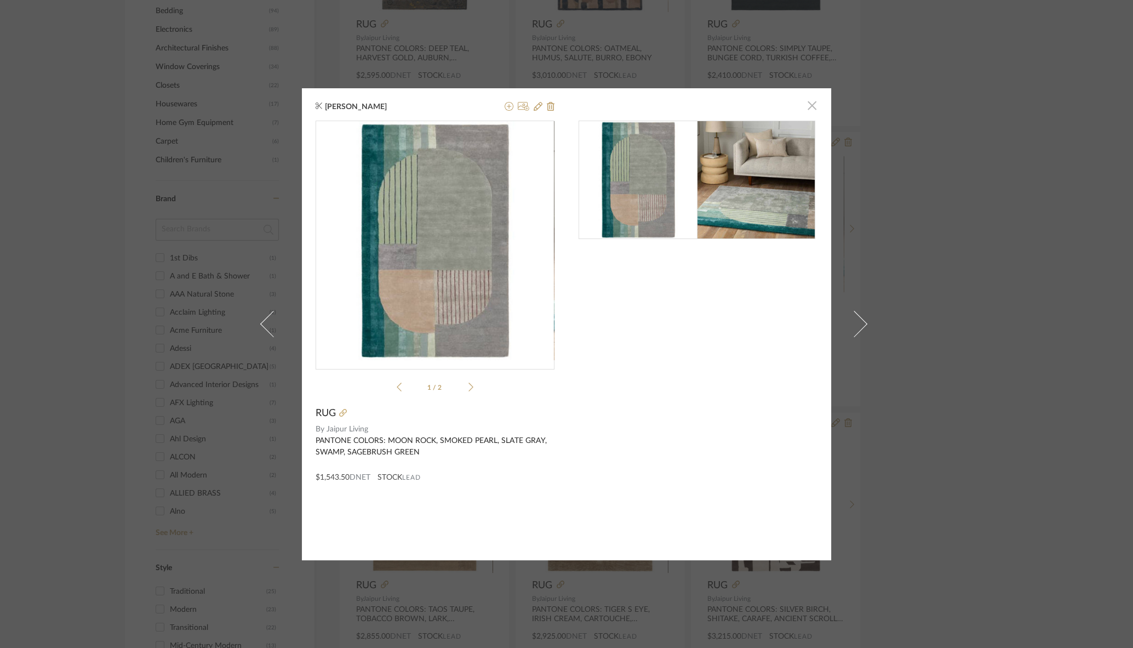
click at [810, 105] on span "button" at bounding box center [812, 106] width 22 height 22
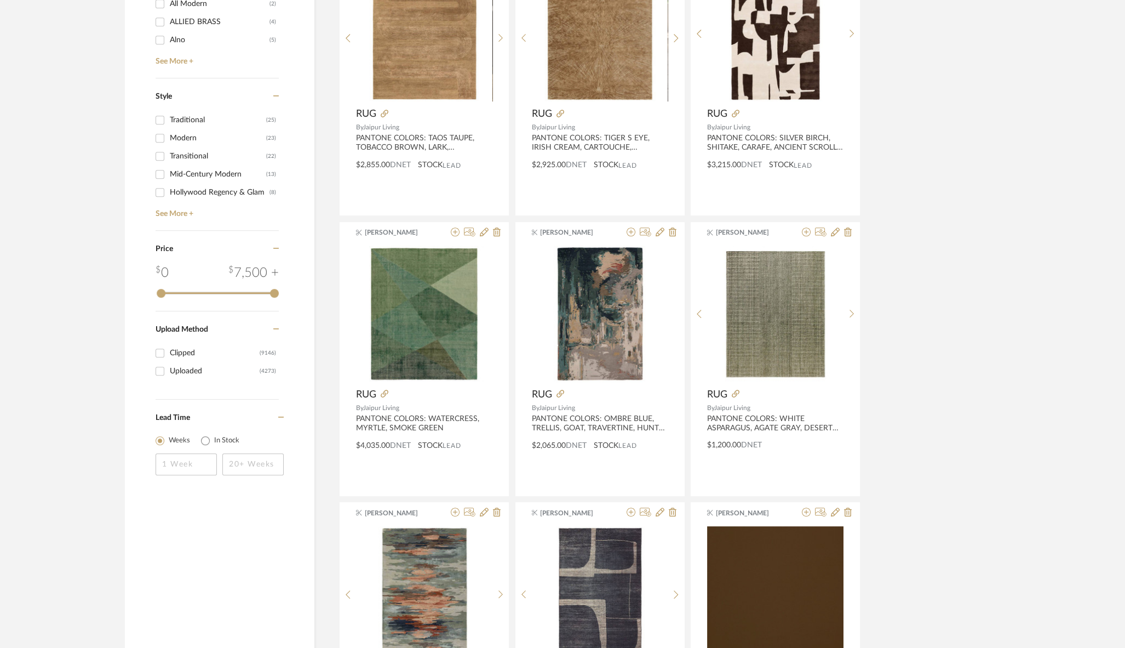
scroll to position [1389, 0]
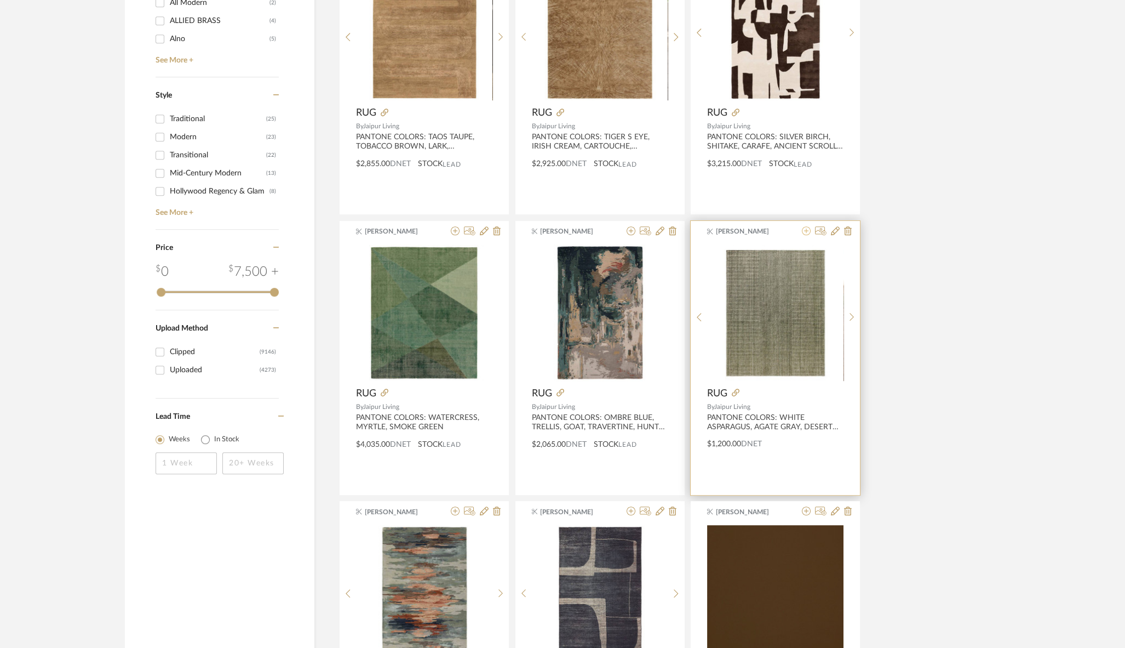
click at [807, 228] on icon at bounding box center [806, 230] width 9 height 9
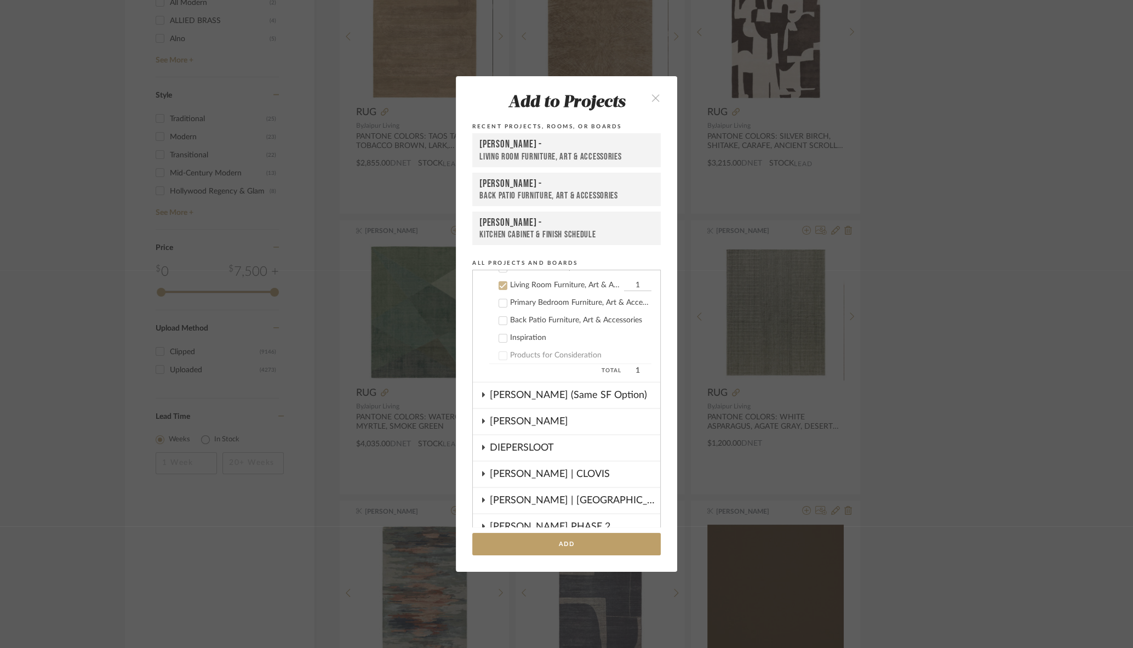
scroll to position [289, 0]
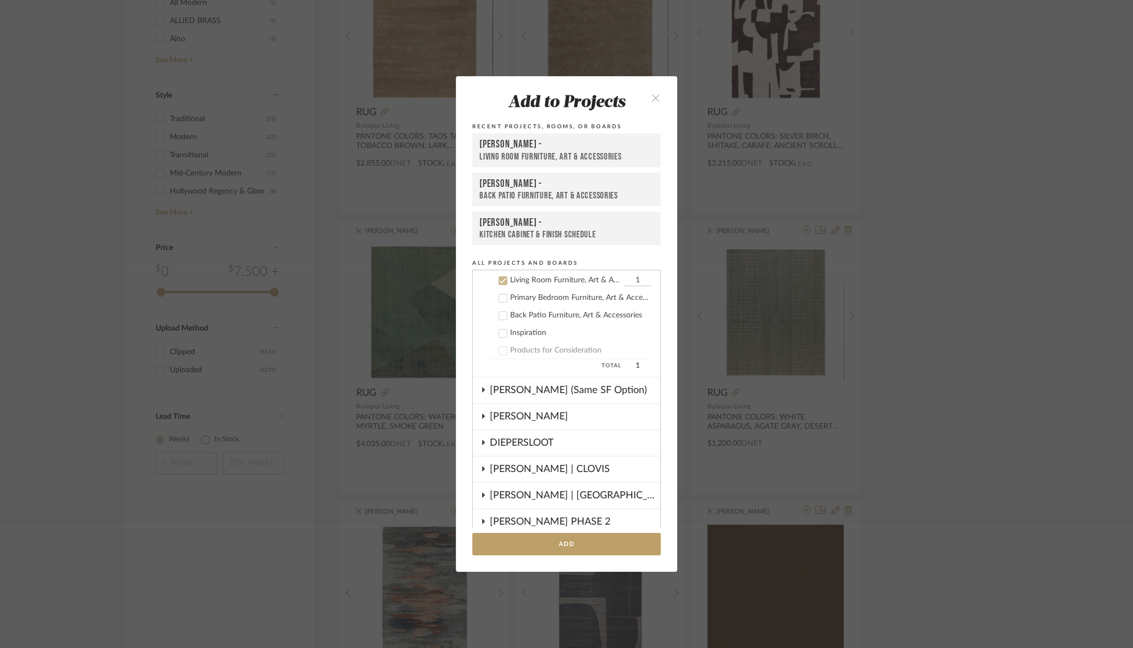
click at [542, 147] on div "[PERSON_NAME] -" at bounding box center [566, 144] width 174 height 13
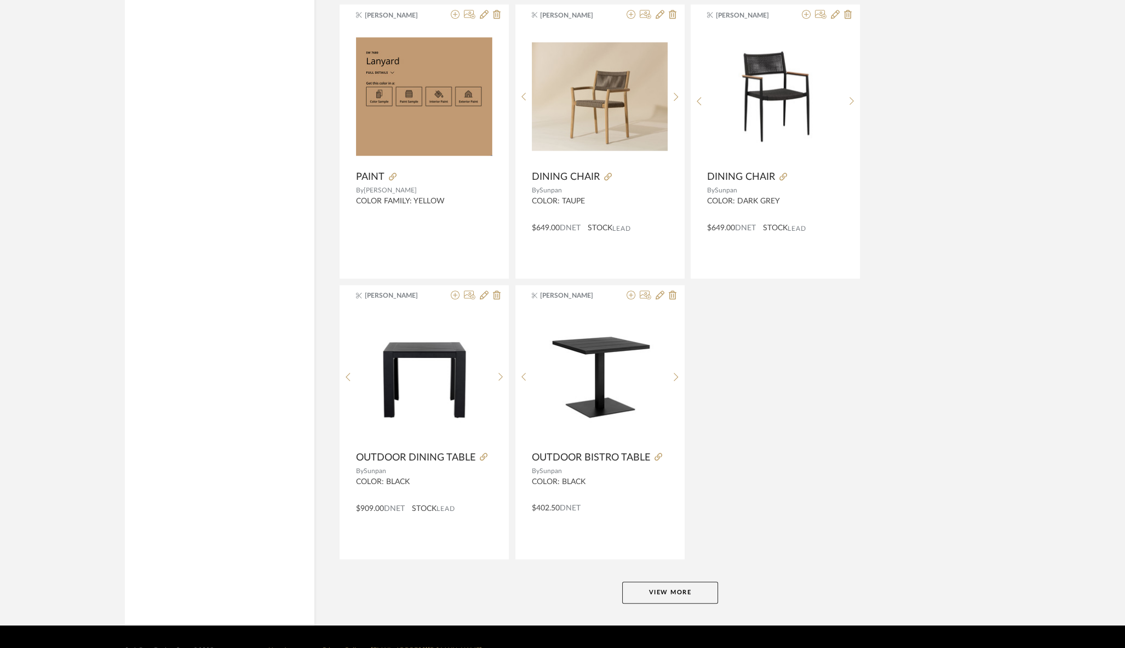
scroll to position [2469, 0]
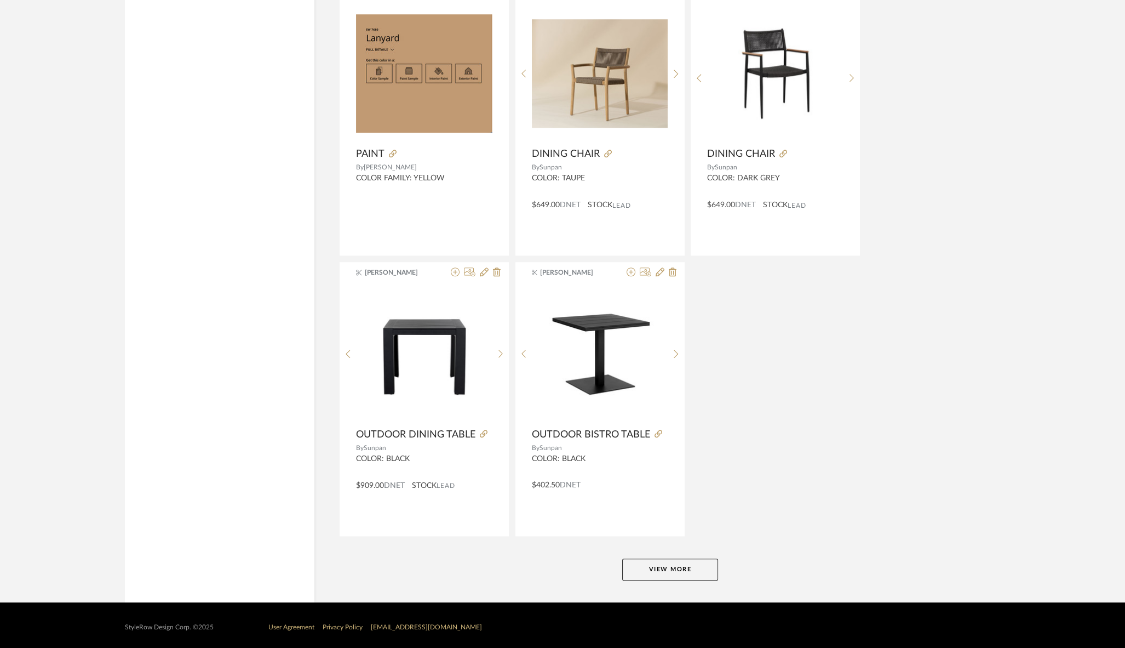
click at [666, 569] on button "View More" at bounding box center [670, 569] width 96 height 22
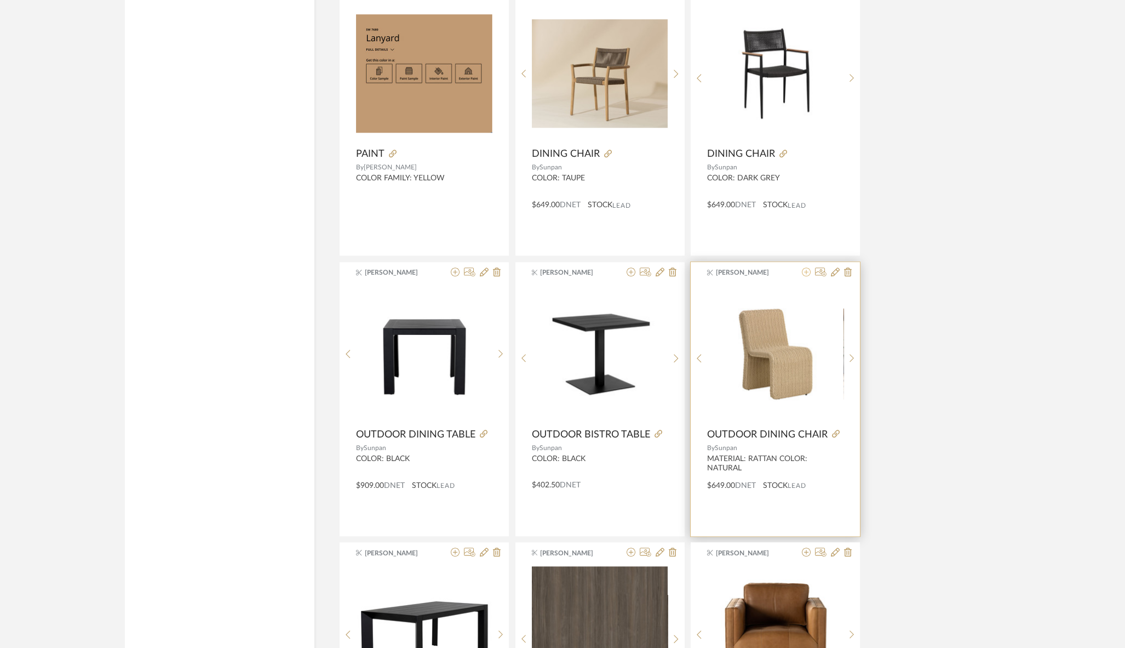
click at [807, 268] on icon at bounding box center [806, 271] width 9 height 9
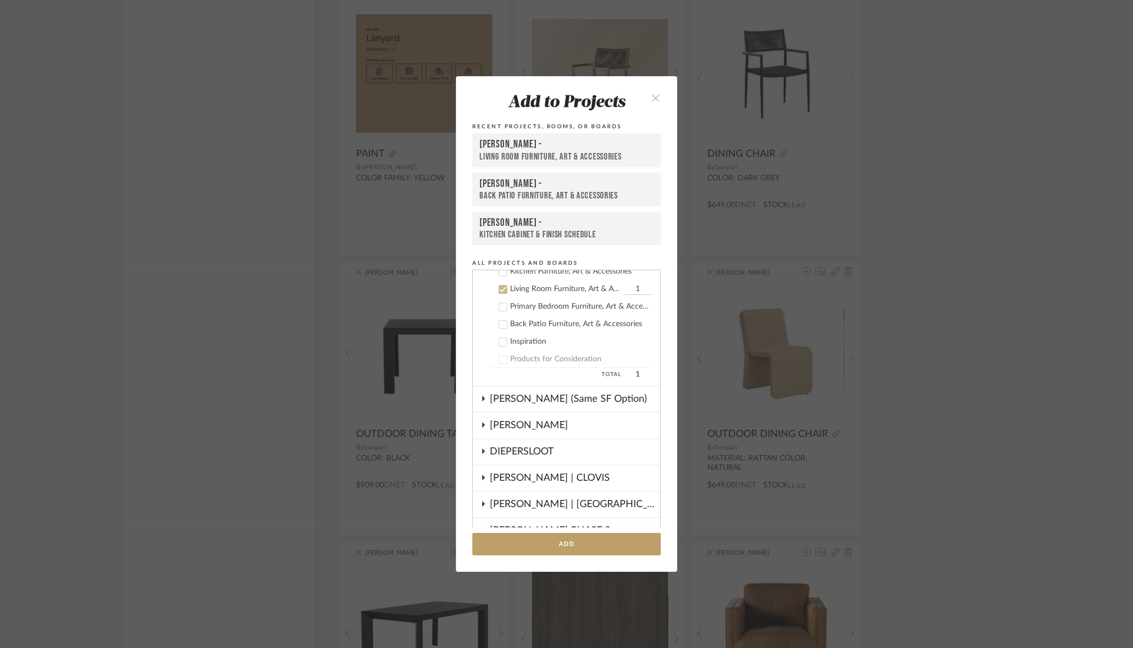
scroll to position [289, 0]
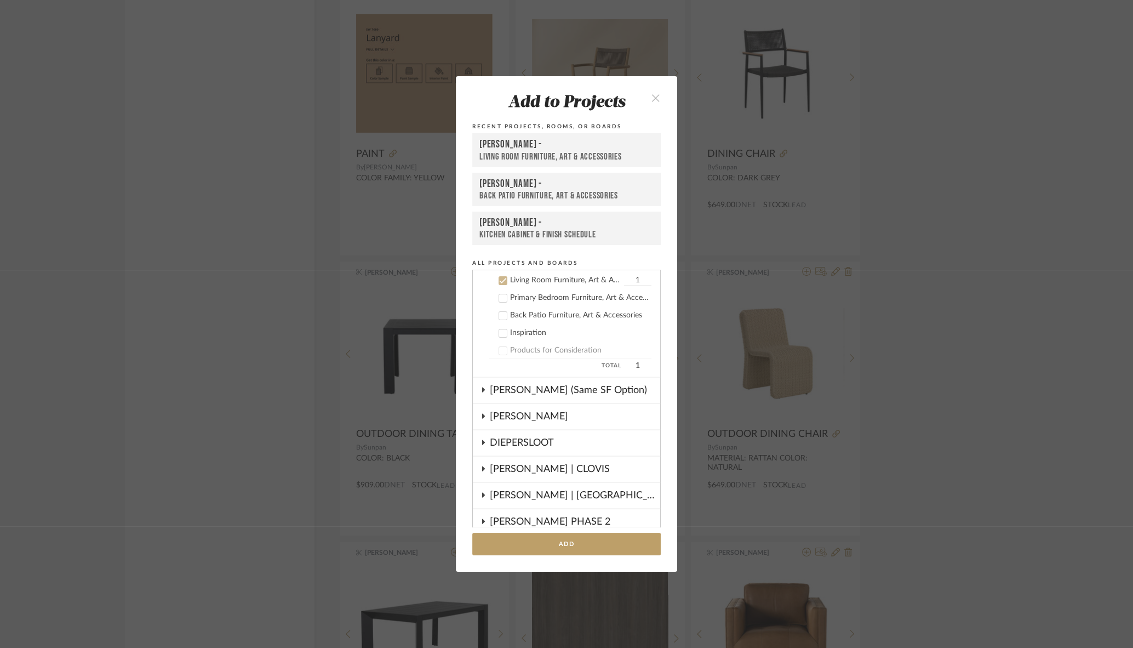
click at [505, 188] on div "[PERSON_NAME] -" at bounding box center [566, 183] width 174 height 13
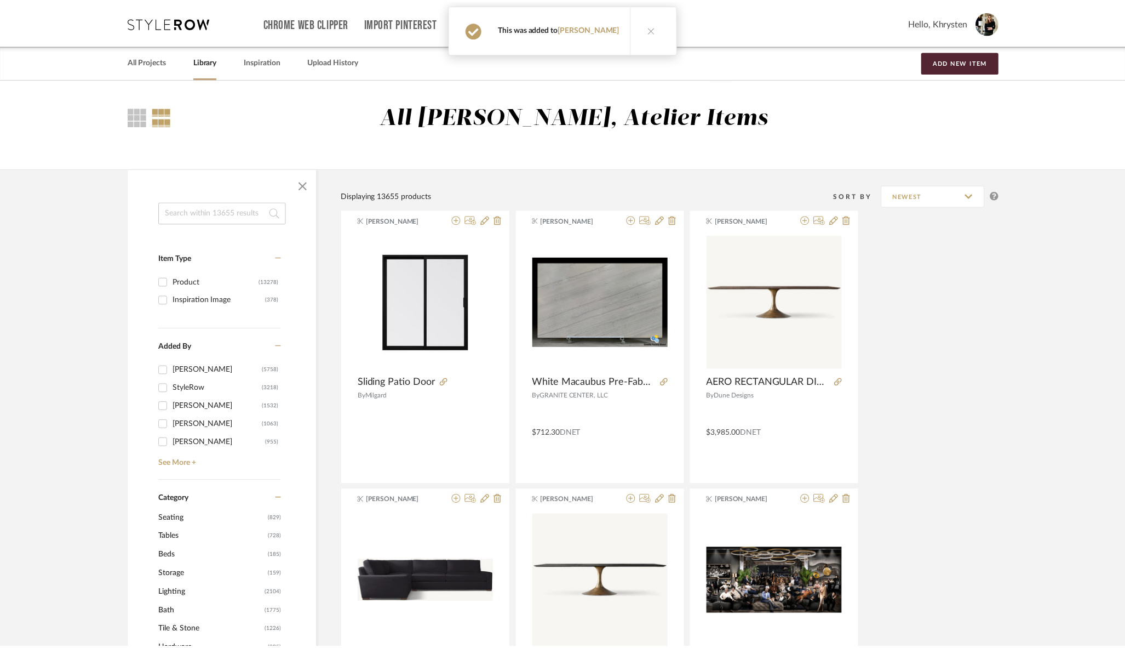
scroll to position [2469, 0]
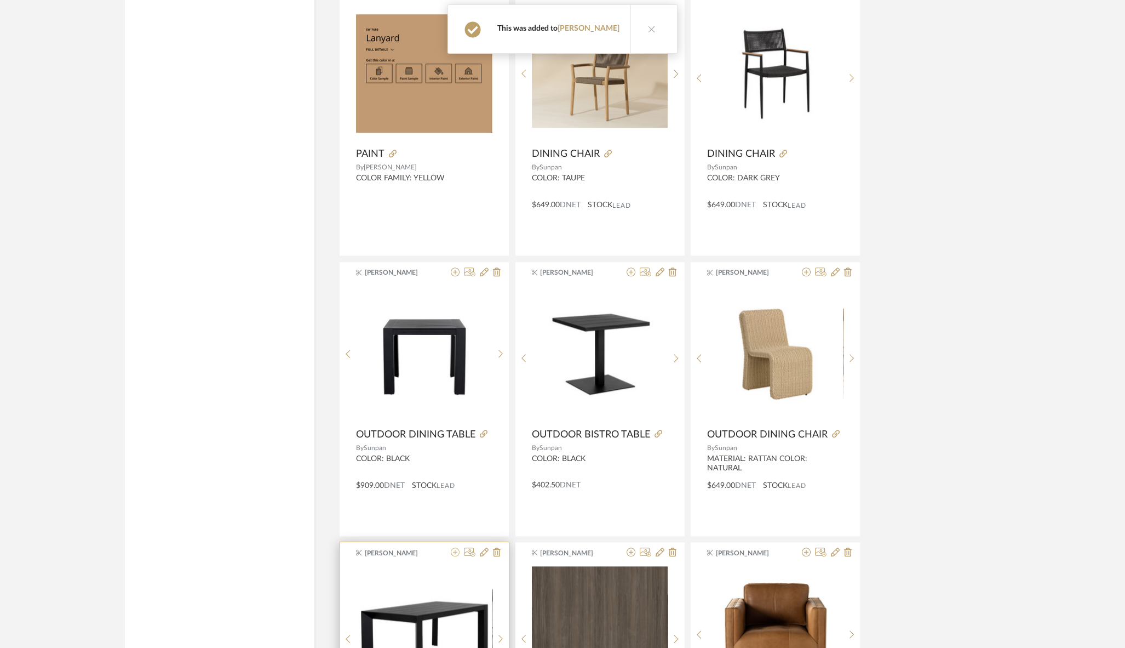
click at [455, 548] on icon at bounding box center [455, 551] width 9 height 9
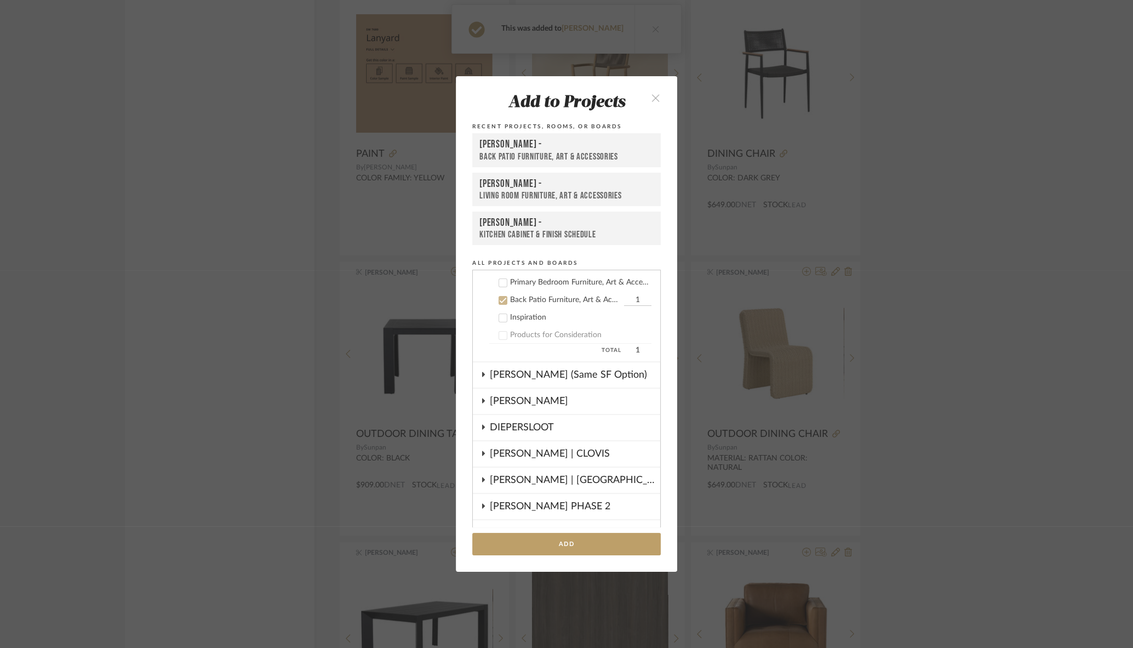
scroll to position [324, 0]
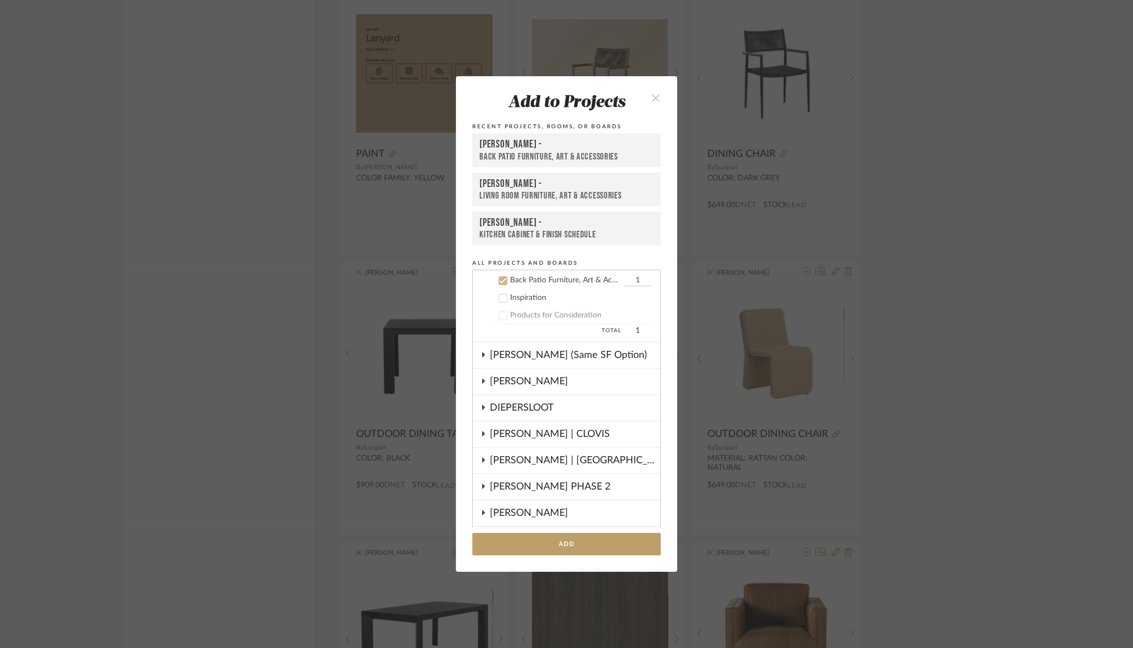
click at [600, 159] on div "Back Patio Furniture, Art & Accessories" at bounding box center [566, 157] width 174 height 12
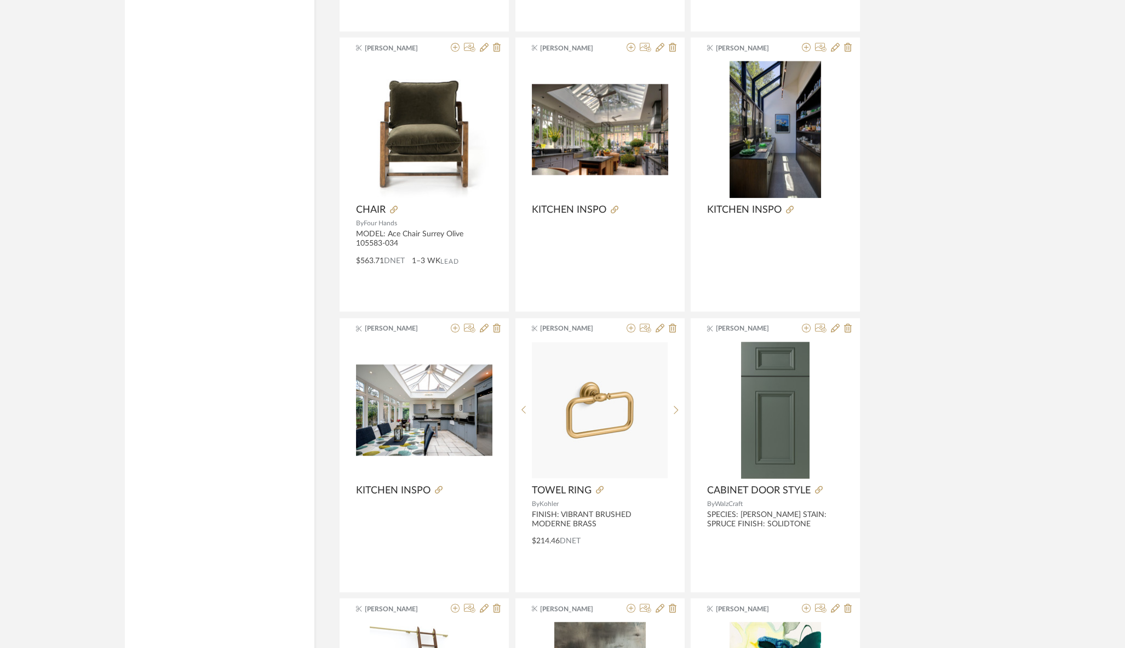
scroll to position [3548, 0]
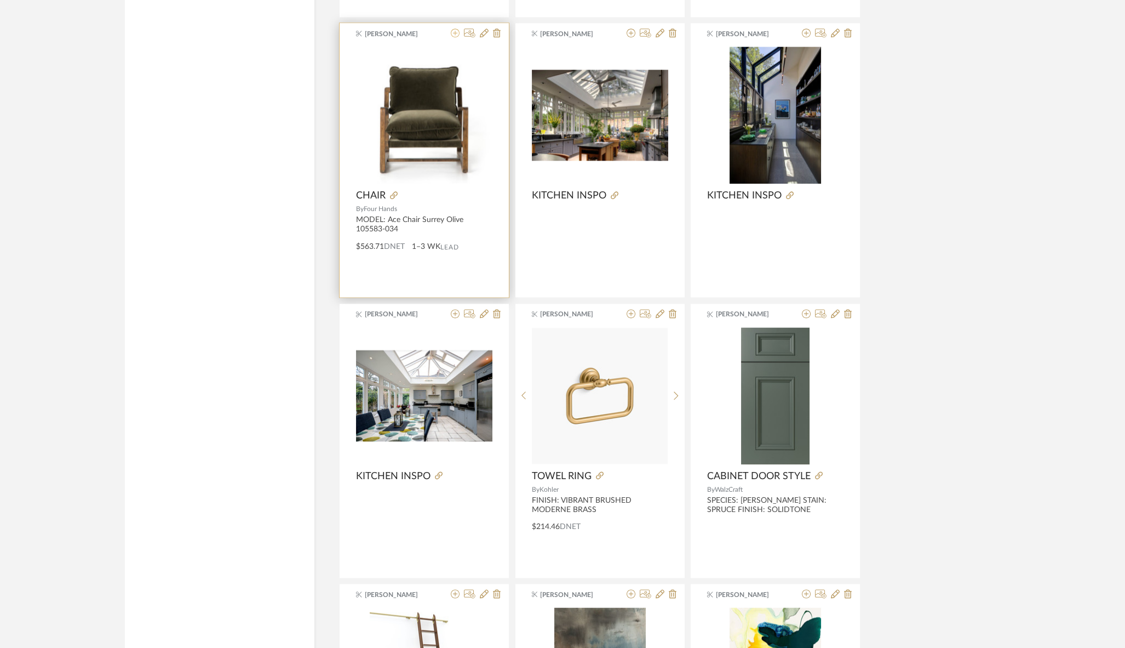
click at [454, 30] on icon at bounding box center [455, 32] width 9 height 9
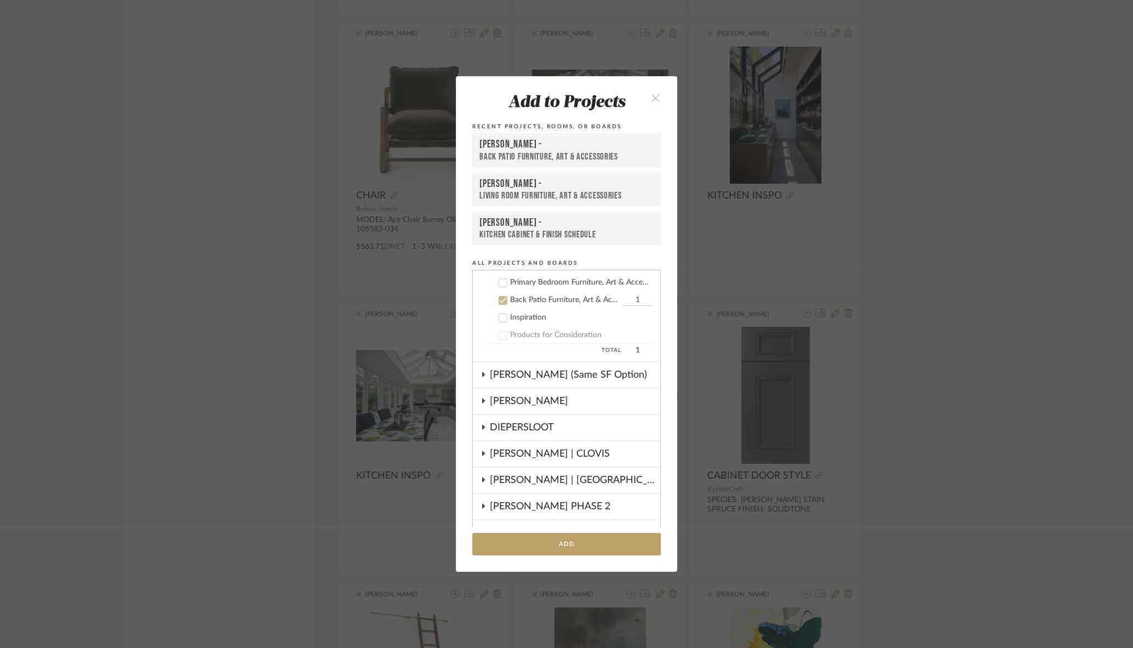
scroll to position [324, 0]
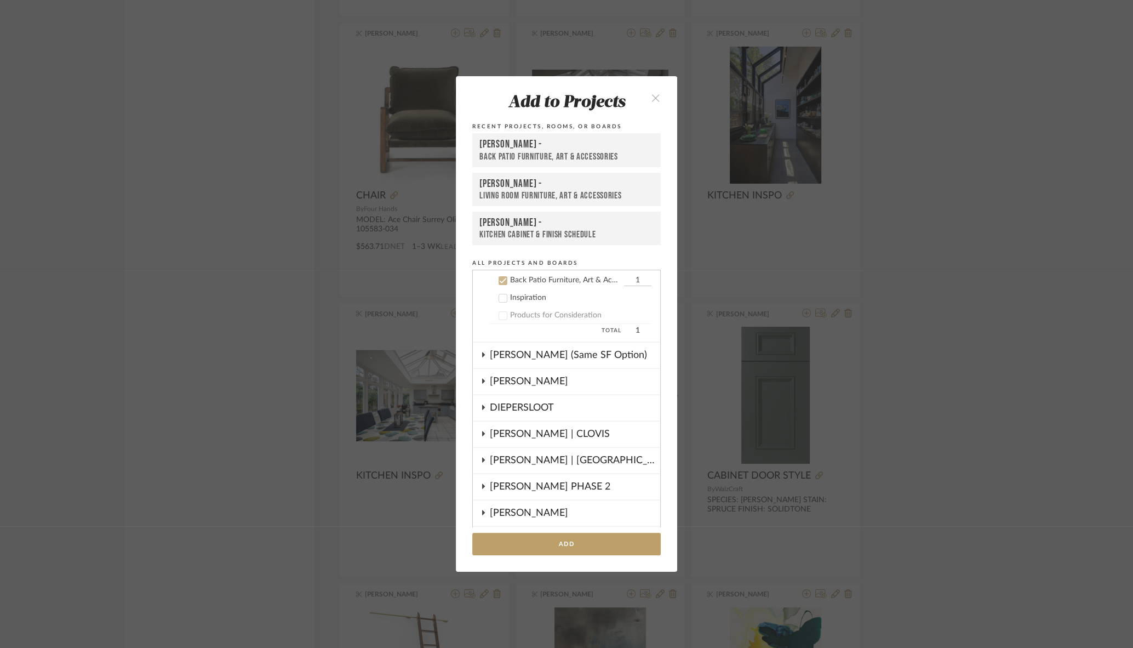
click at [487, 188] on div "[PERSON_NAME] -" at bounding box center [566, 183] width 174 height 13
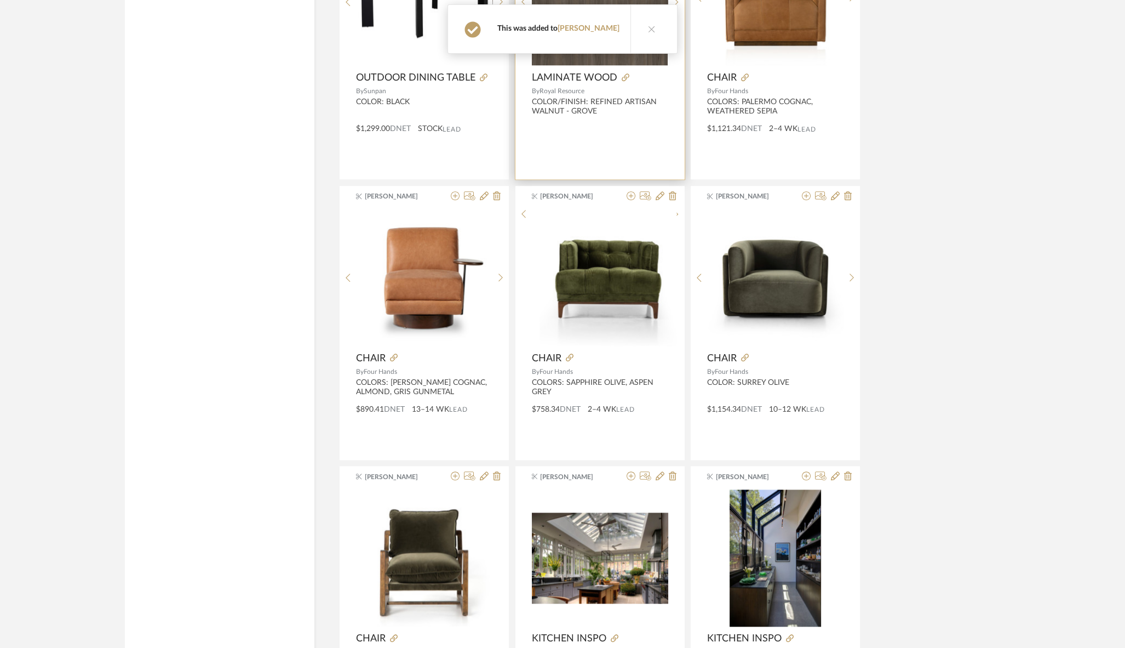
scroll to position [3011, 0]
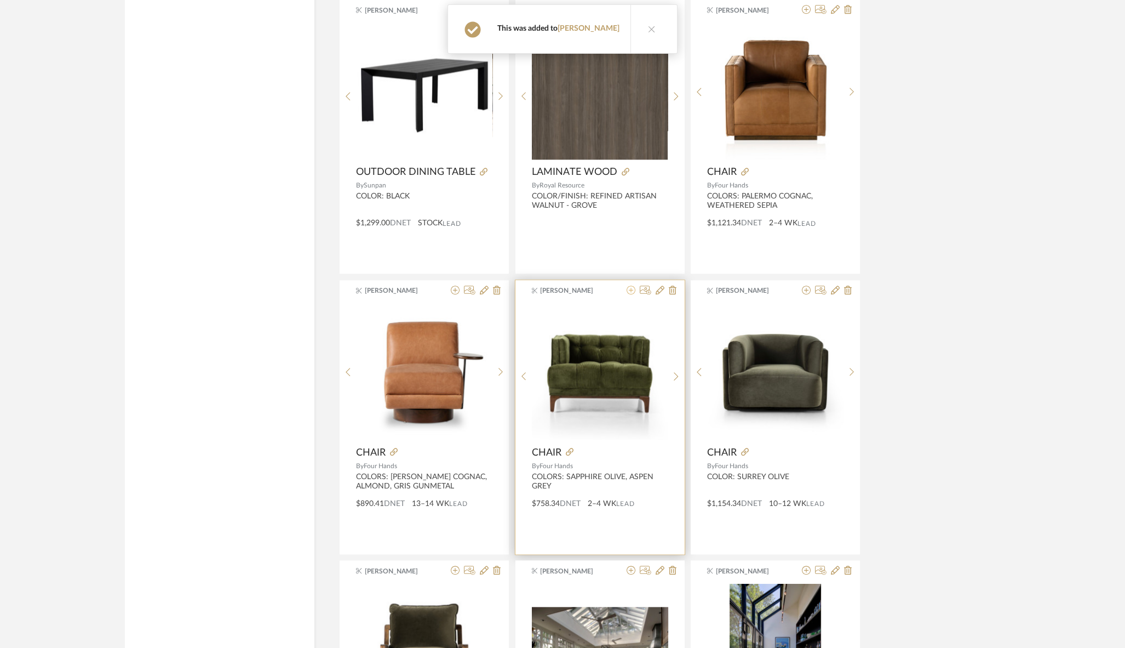
click at [632, 285] on icon at bounding box center [631, 289] width 9 height 9
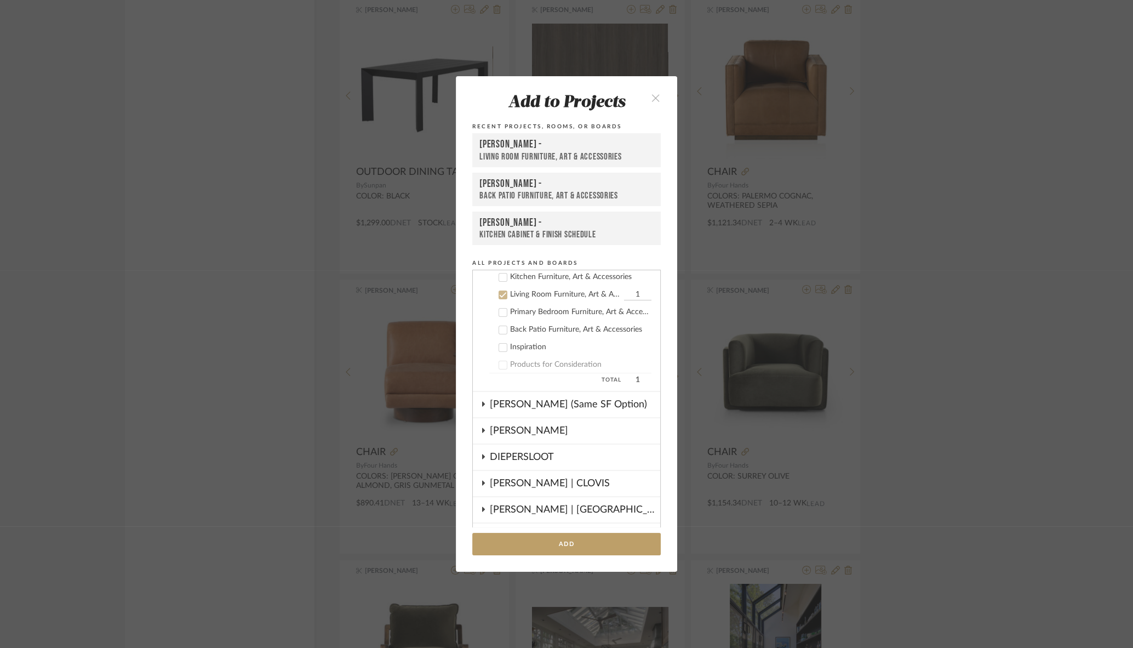
scroll to position [289, 0]
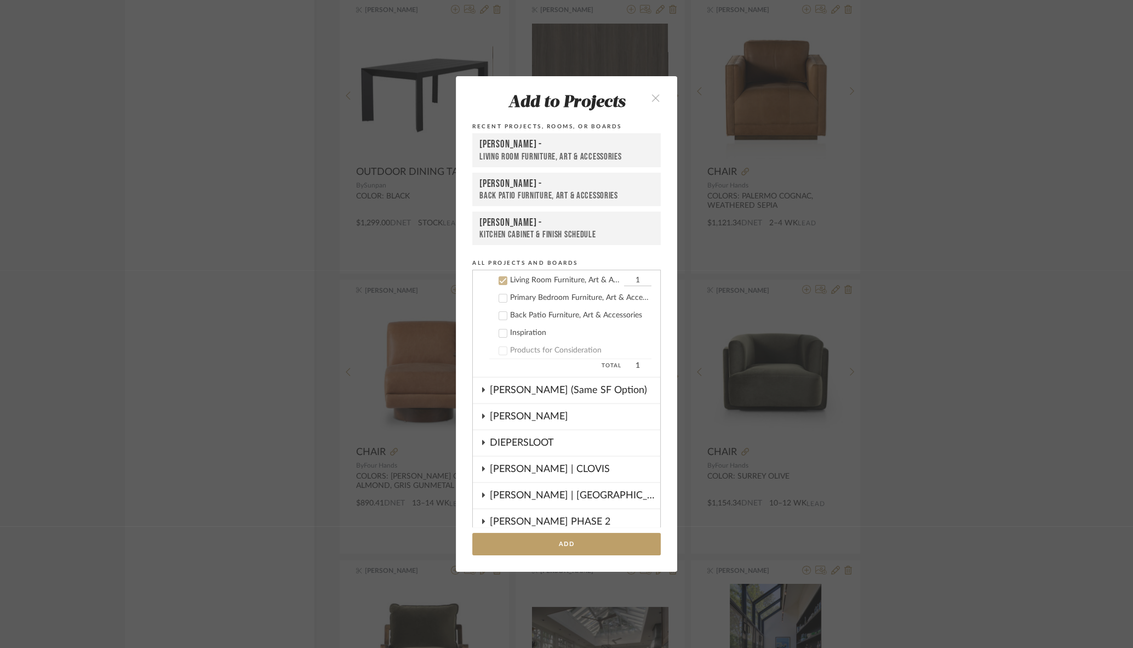
click at [505, 150] on div "[PERSON_NAME] -" at bounding box center [566, 144] width 174 height 13
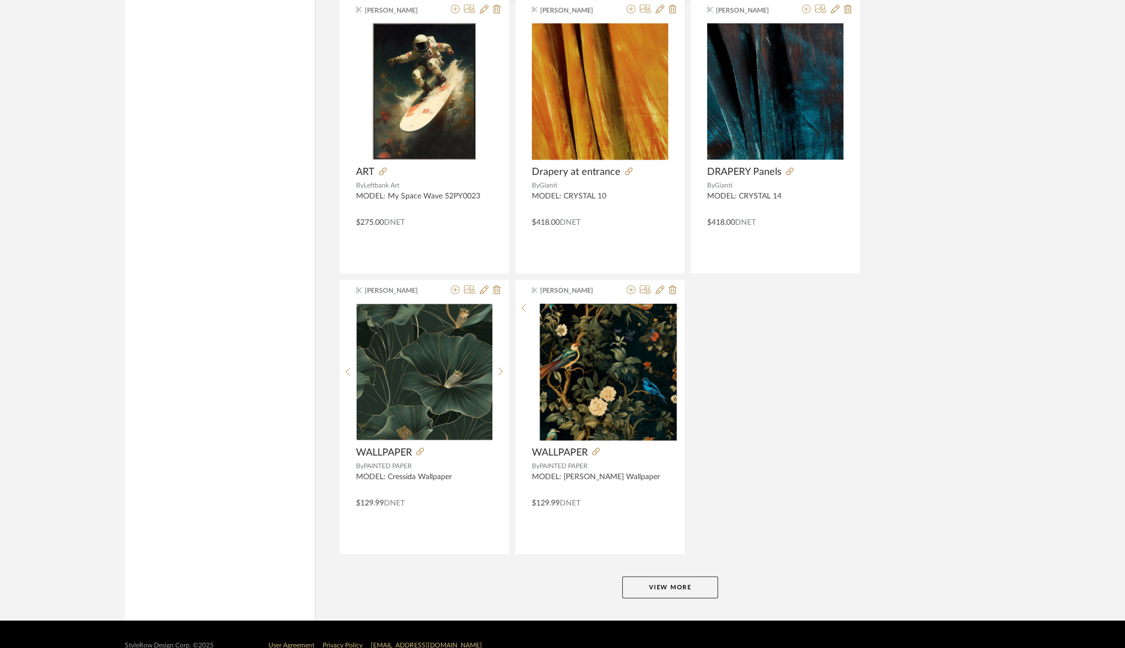
scroll to position [5266, 0]
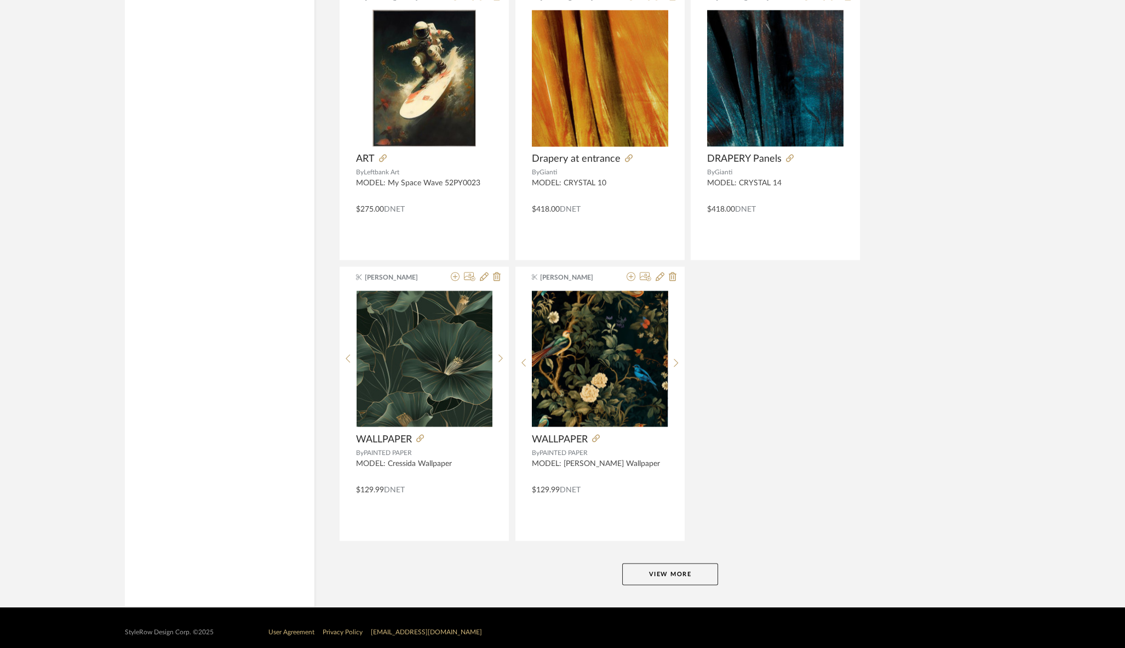
click at [633, 563] on button "View More" at bounding box center [670, 574] width 96 height 22
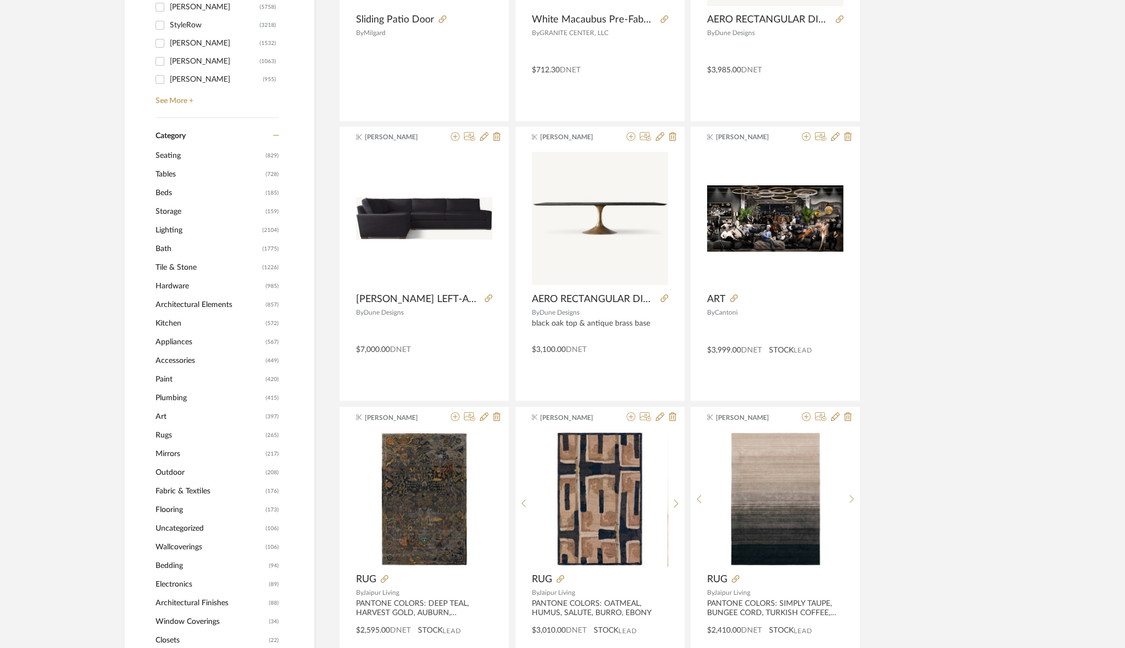
scroll to position [601, 0]
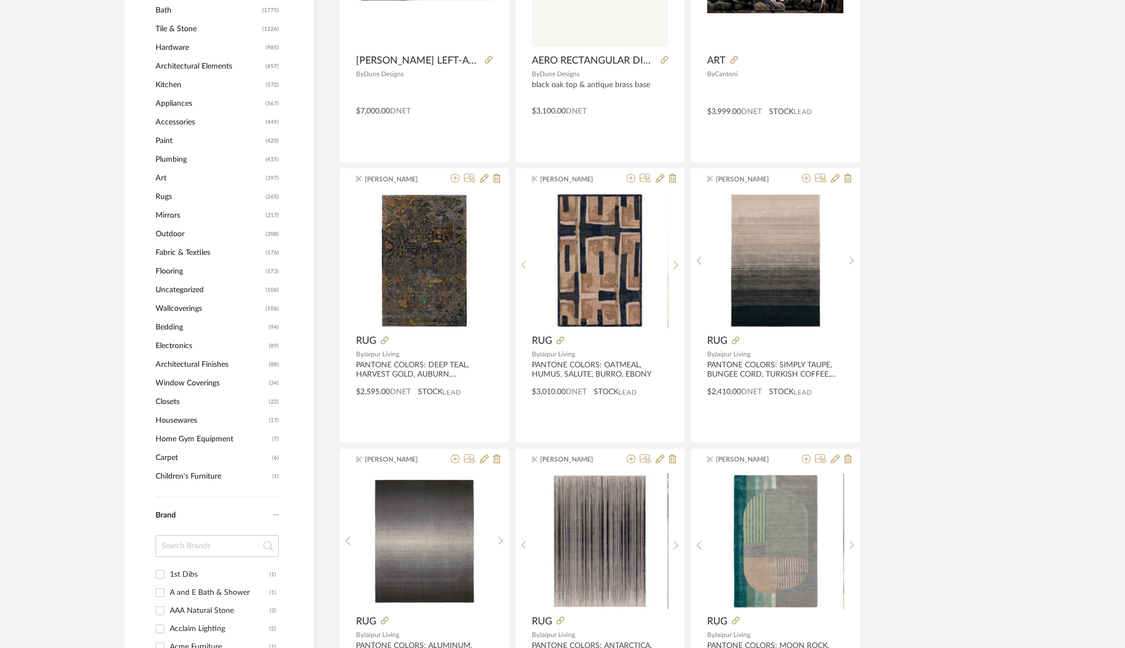
click at [161, 188] on span "Rugs" at bounding box center [209, 196] width 107 height 19
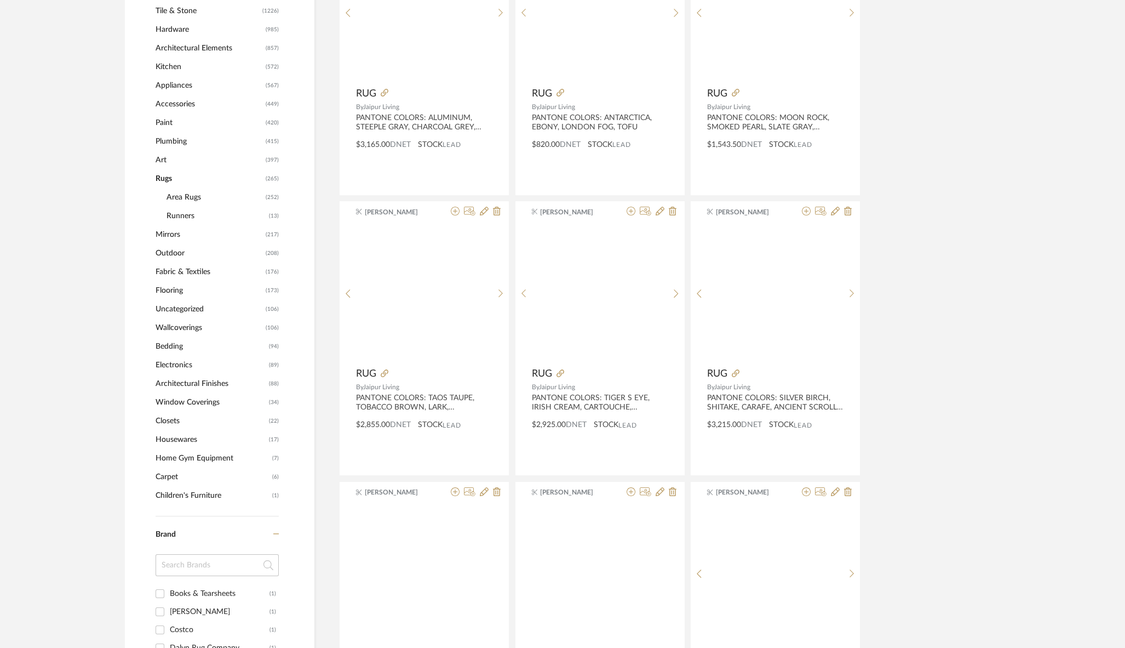
scroll to position [600, 0]
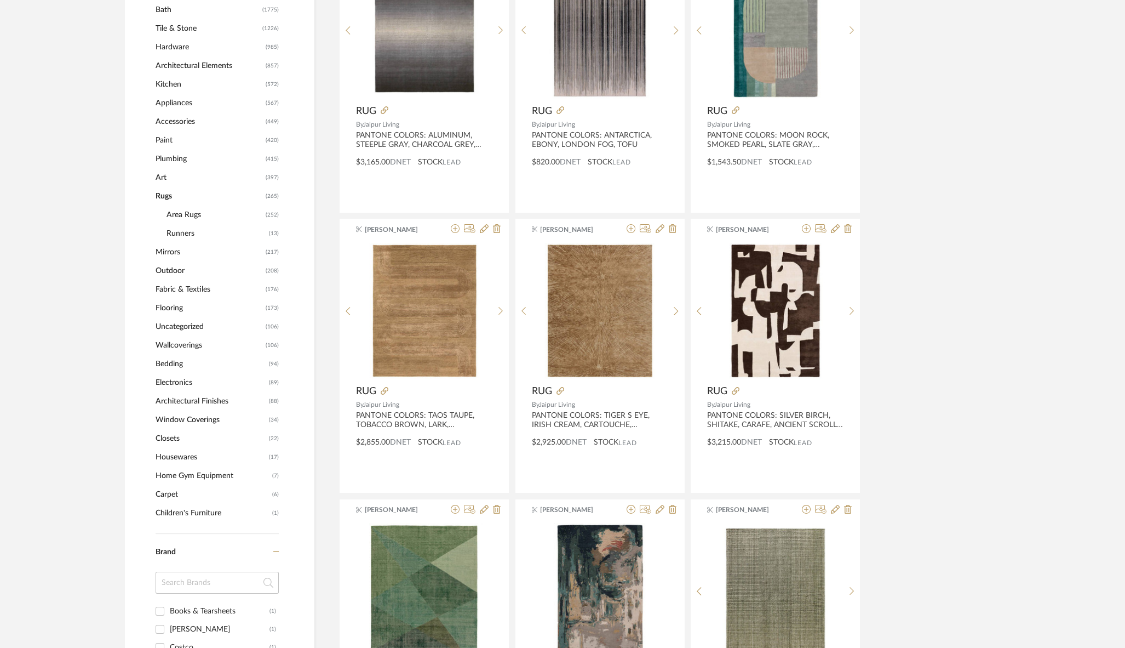
click at [197, 214] on span "Area Rugs" at bounding box center [215, 214] width 96 height 19
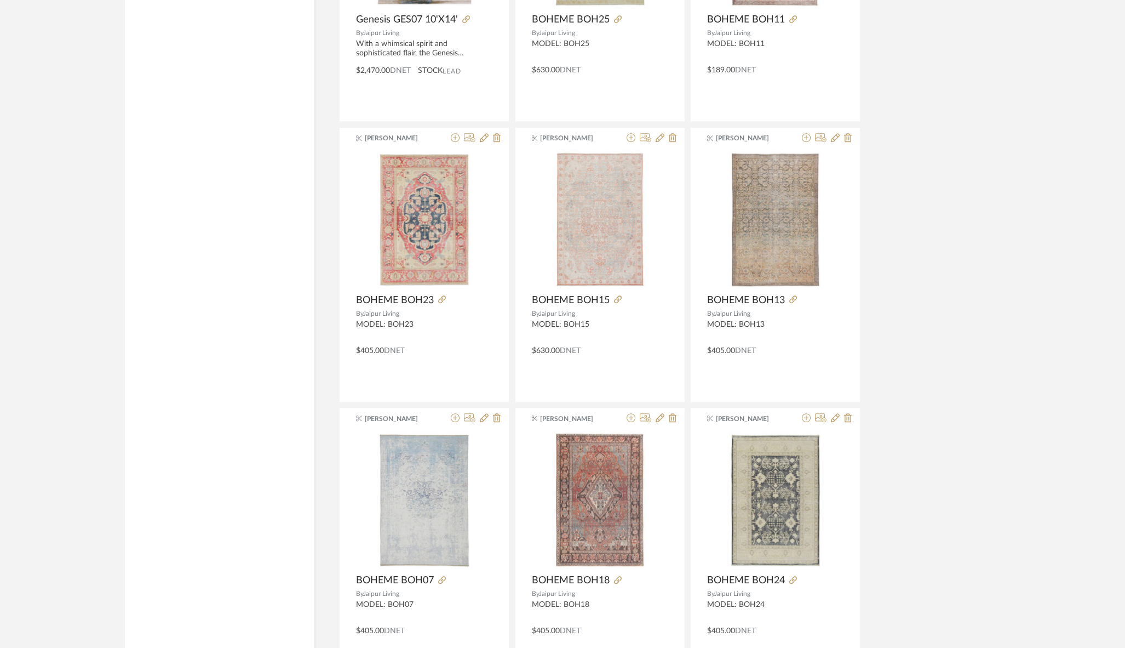
scroll to position [2093, 0]
click at [807, 134] on icon at bounding box center [806, 137] width 9 height 9
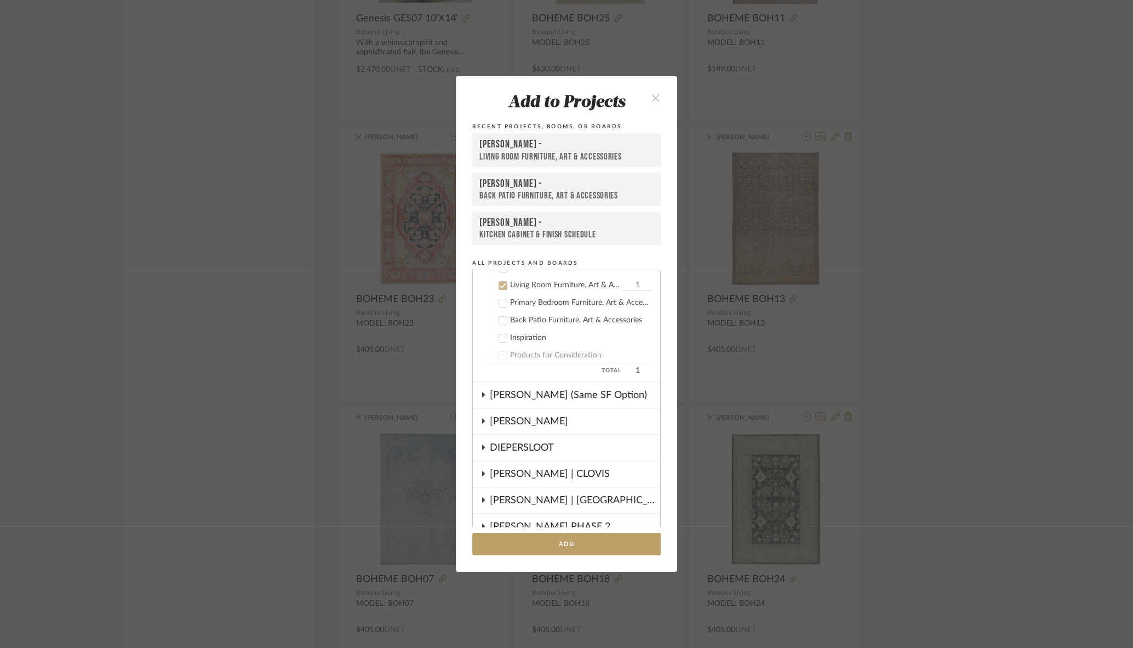
scroll to position [289, 0]
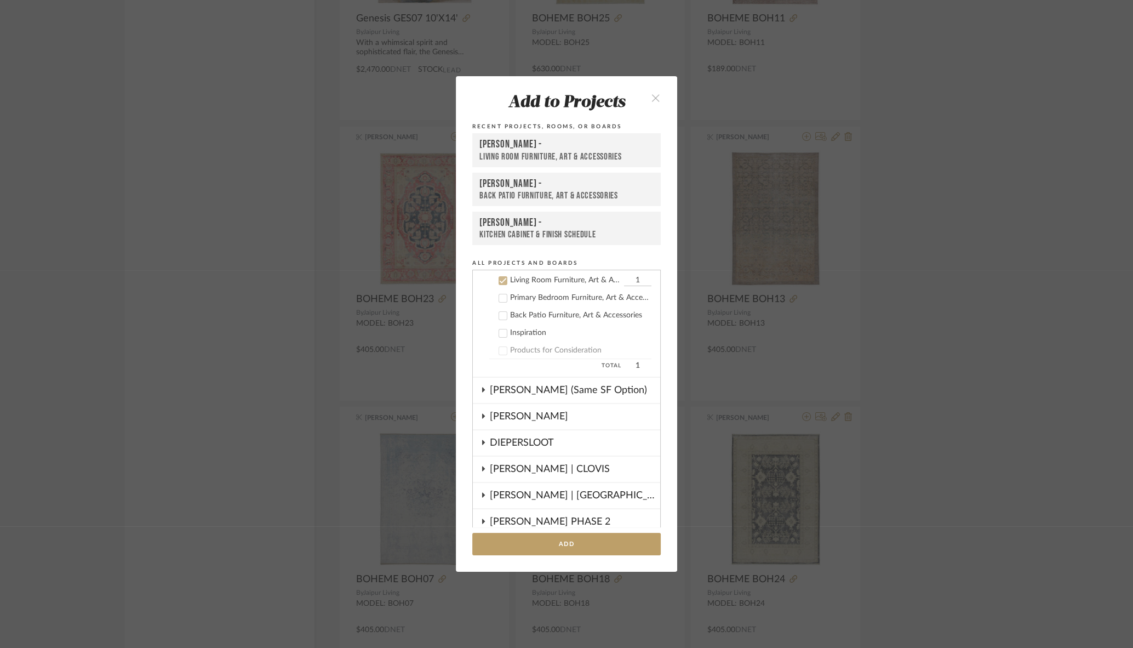
click at [513, 147] on div "[PERSON_NAME] -" at bounding box center [566, 144] width 174 height 13
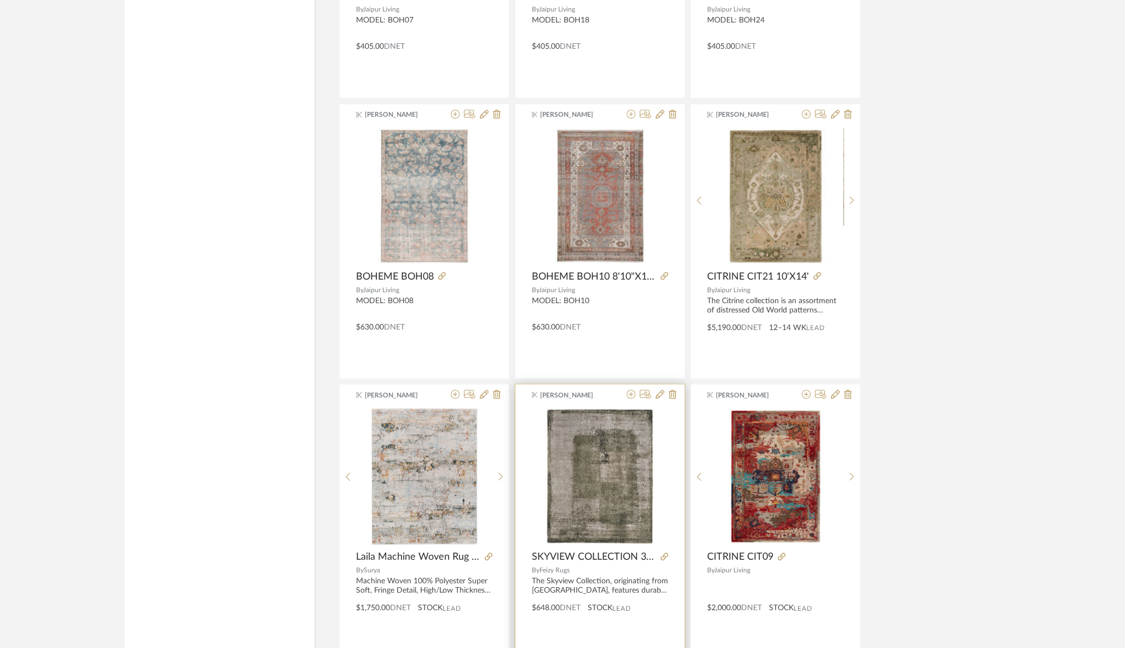
scroll to position [2677, 0]
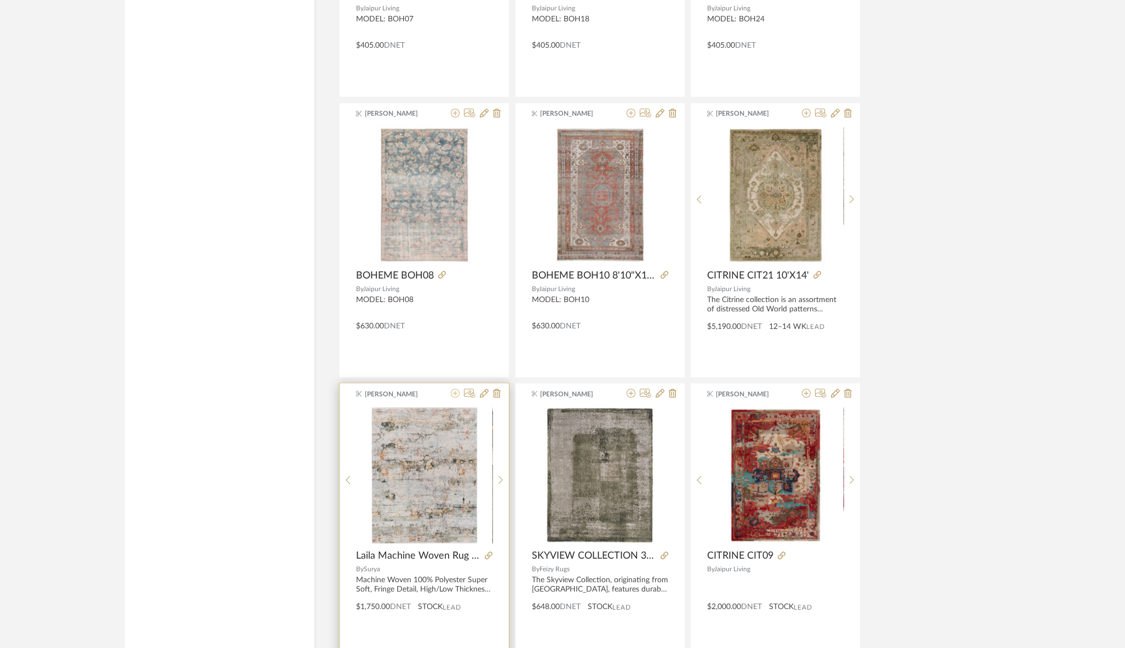
click at [456, 389] on icon at bounding box center [455, 392] width 9 height 9
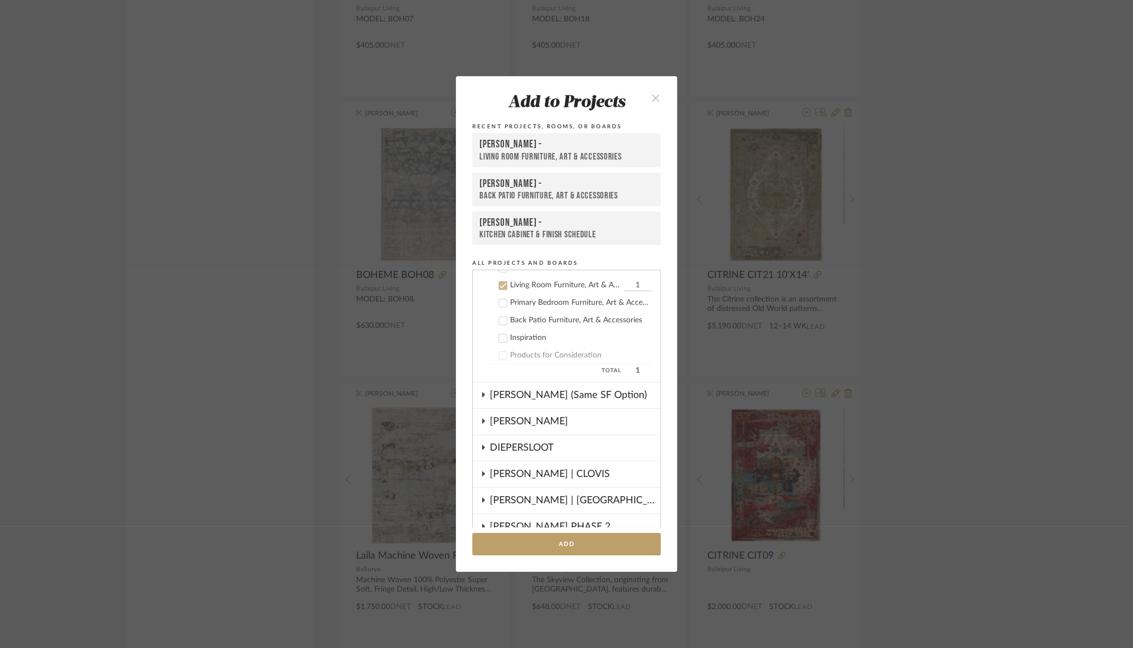
scroll to position [289, 0]
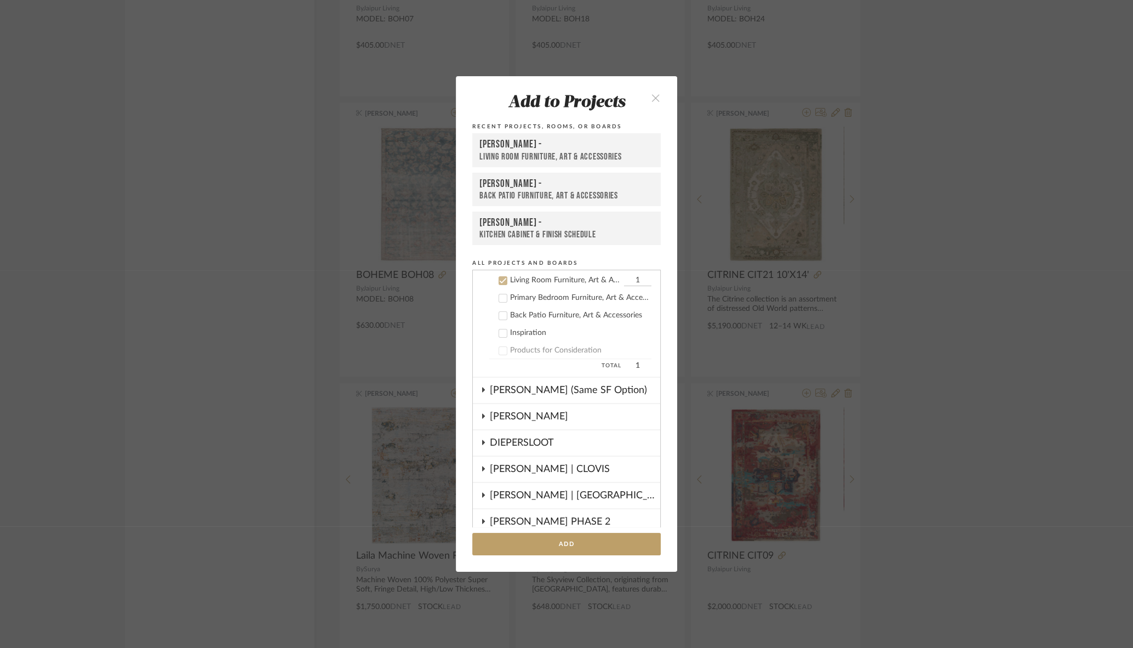
click at [594, 154] on div "Living Room Furniture, Art & Accessories" at bounding box center [566, 157] width 174 height 12
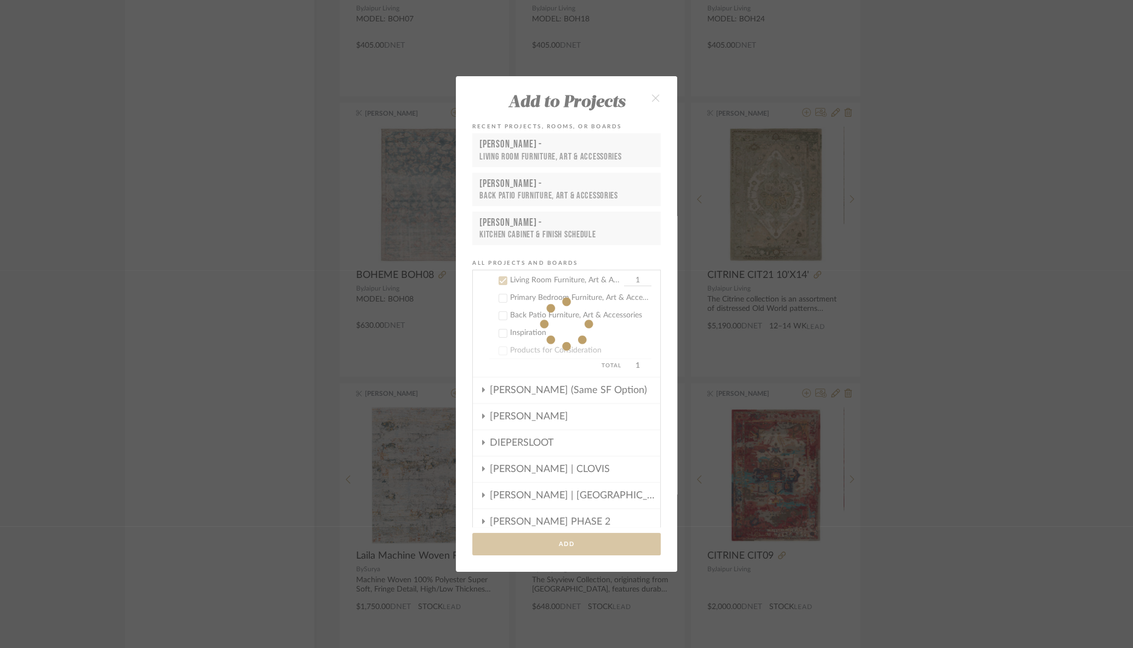
click at [919, 414] on div "Add to Projects Recent Projects, Rooms, or Boards CHANG - Living Room Furniture…" at bounding box center [566, 324] width 1133 height 648
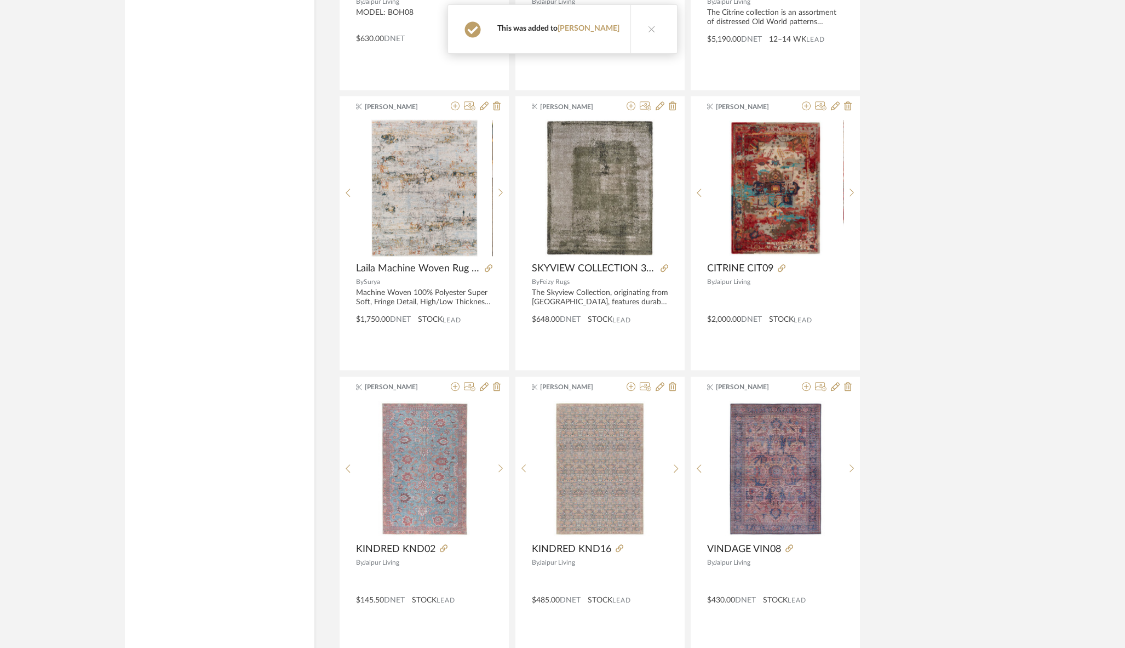
scroll to position [3078, 0]
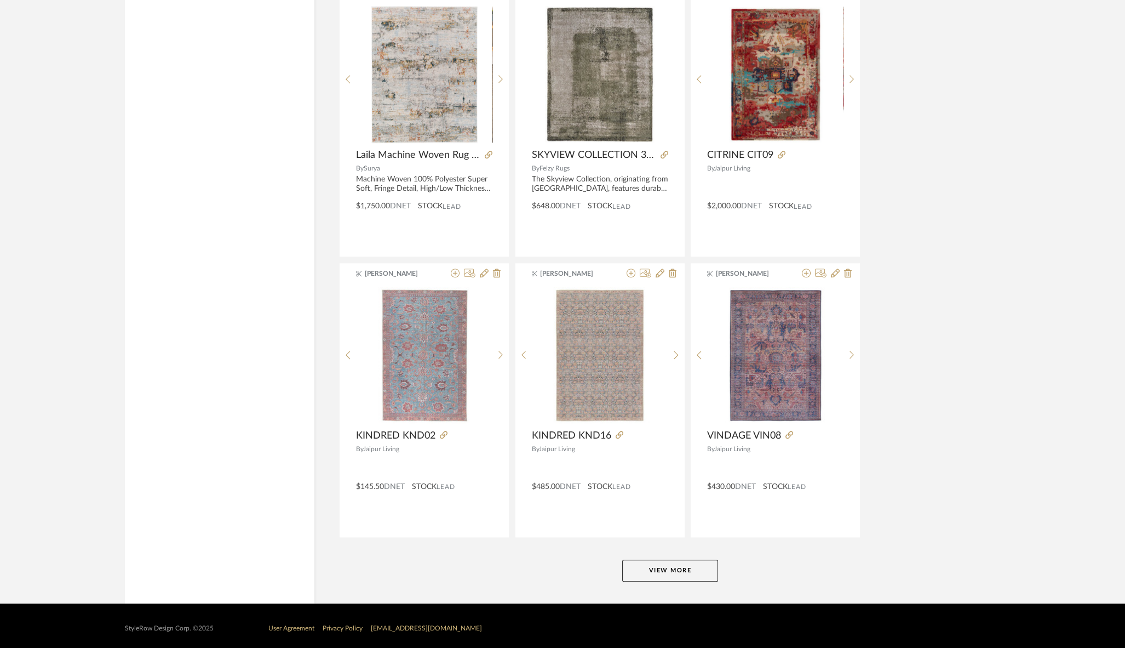
click at [673, 565] on button "View More" at bounding box center [670, 570] width 96 height 22
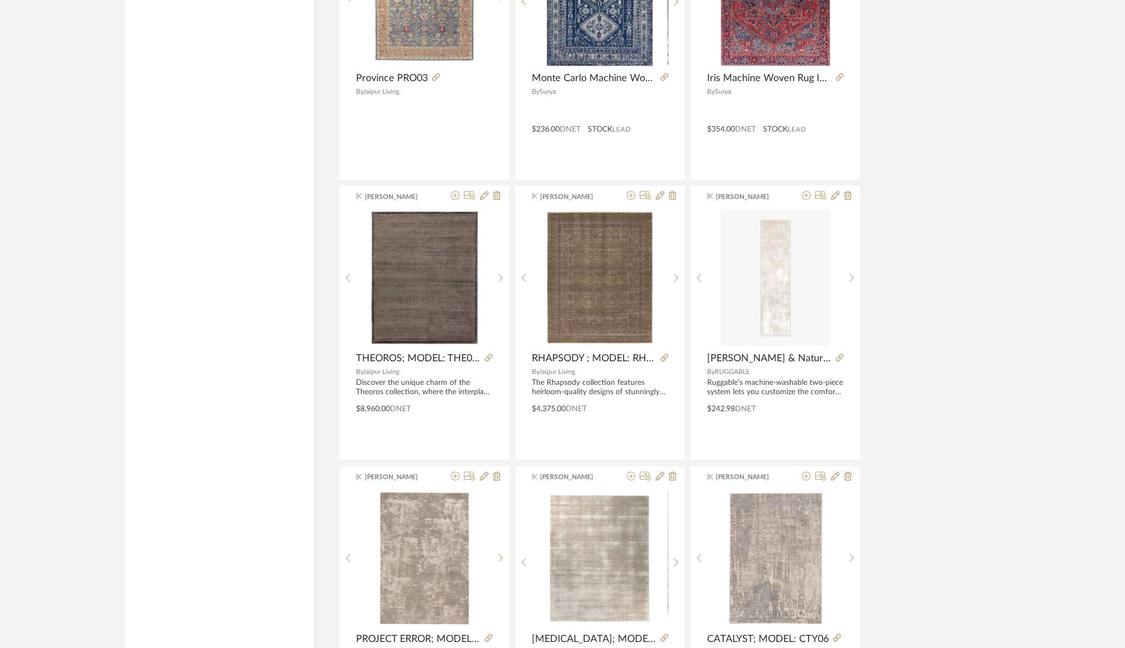
scroll to position [5121, 0]
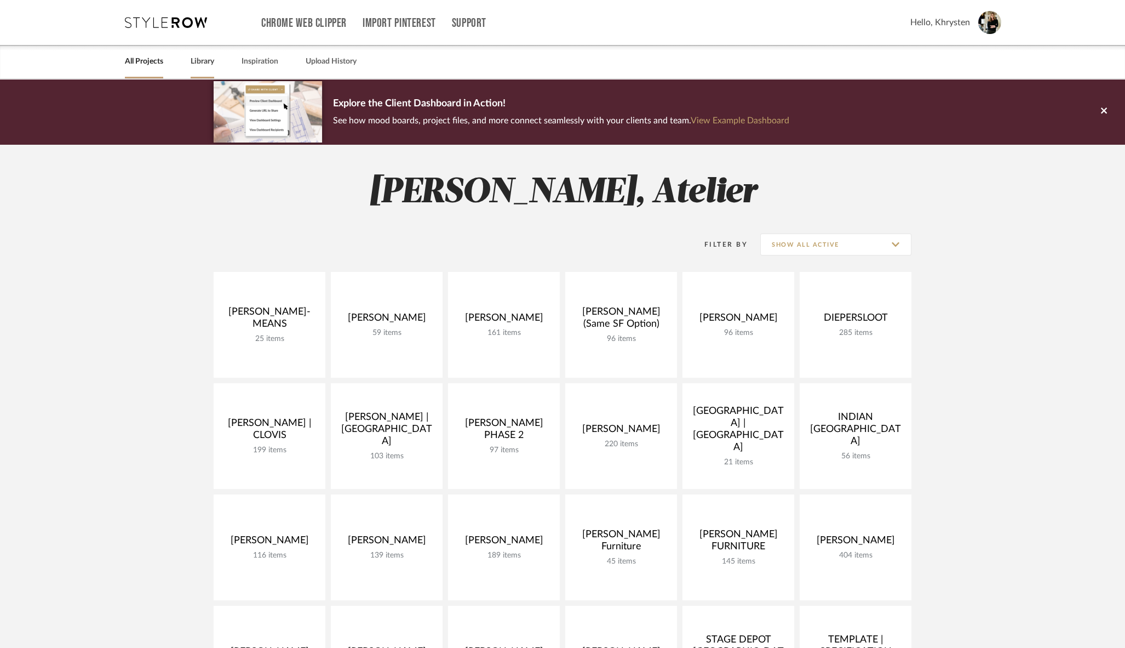
click at [207, 61] on link "Library" at bounding box center [203, 61] width 24 height 15
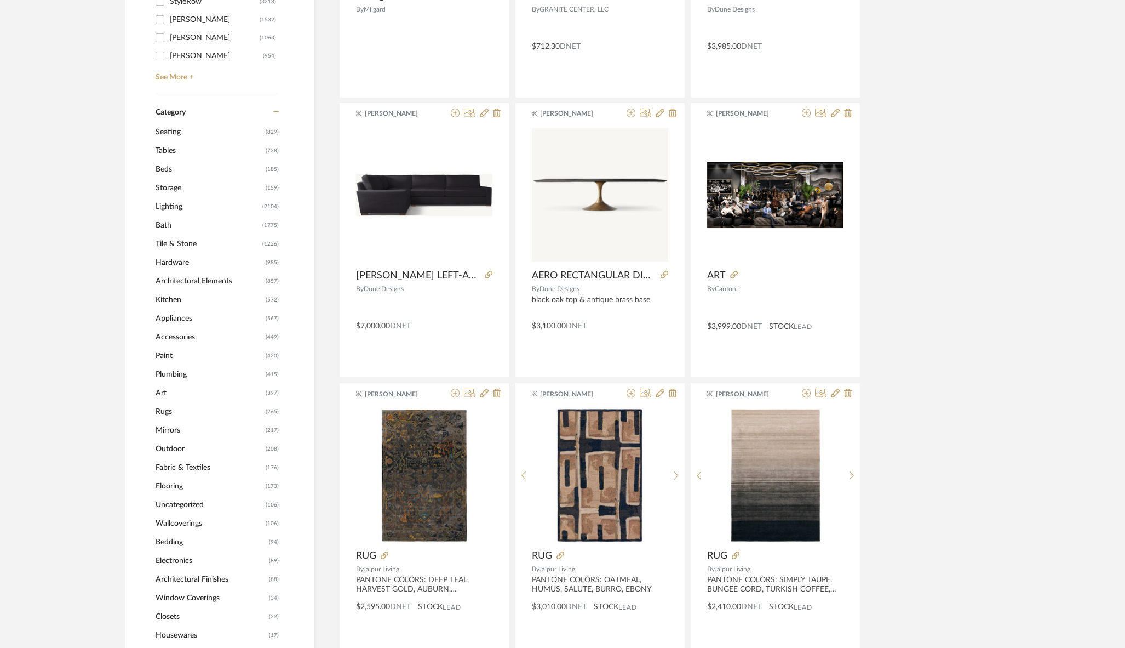
click at [160, 411] on span "Rugs" at bounding box center [209, 411] width 107 height 19
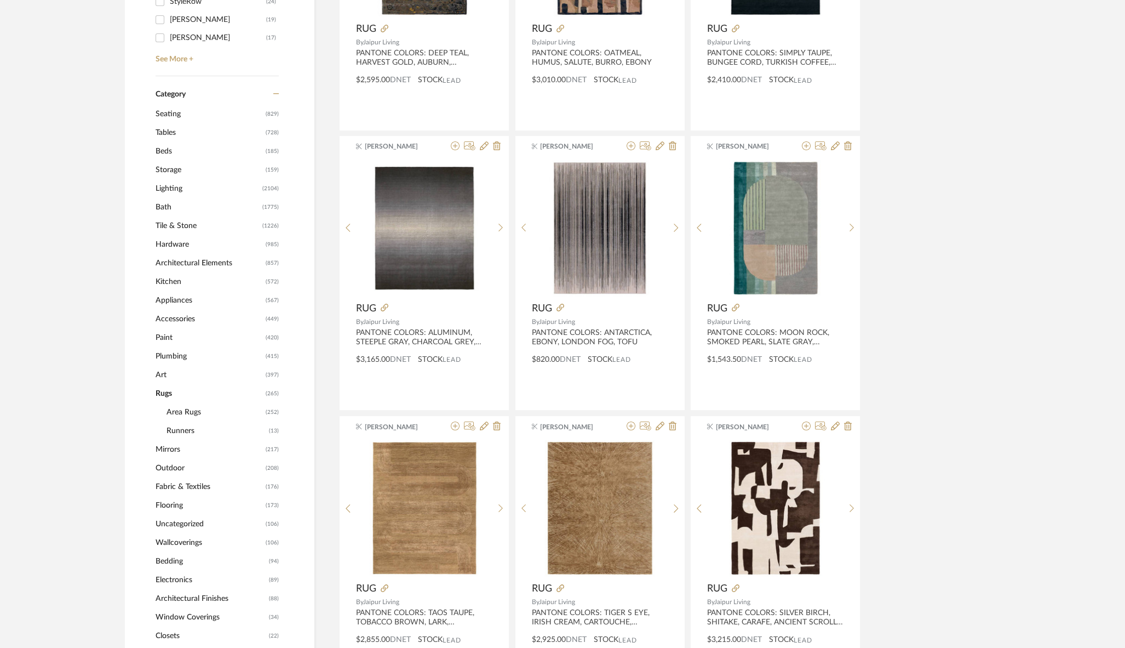
click at [179, 411] on span "Area Rugs" at bounding box center [215, 412] width 96 height 19
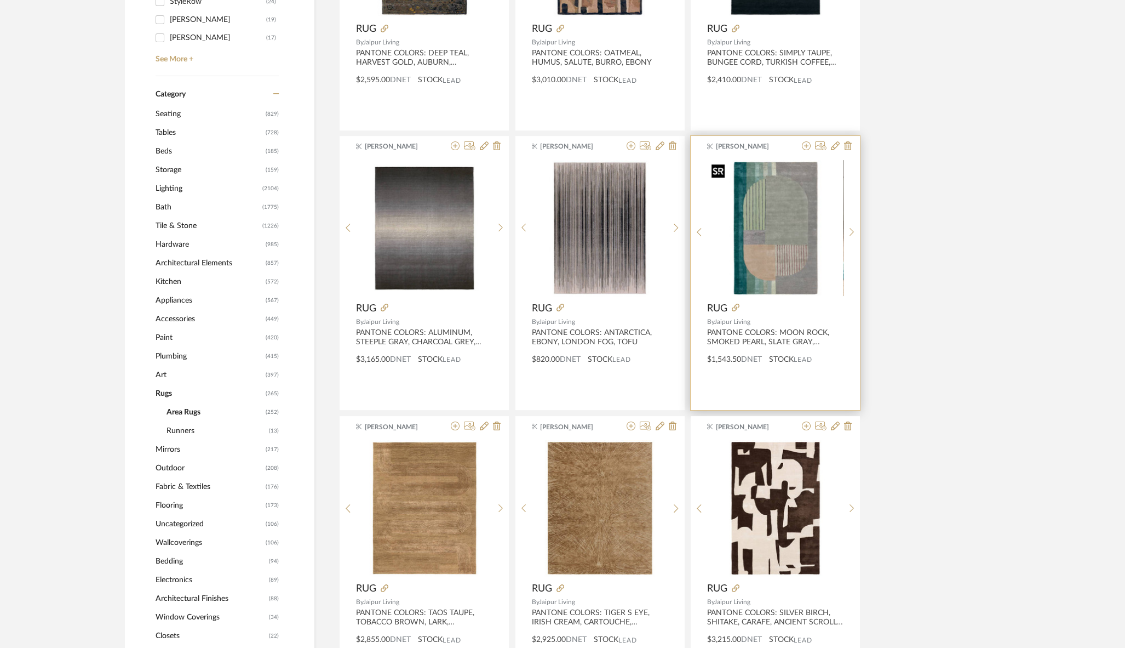
click at [774, 247] on img "0" at bounding box center [776, 228] width 136 height 136
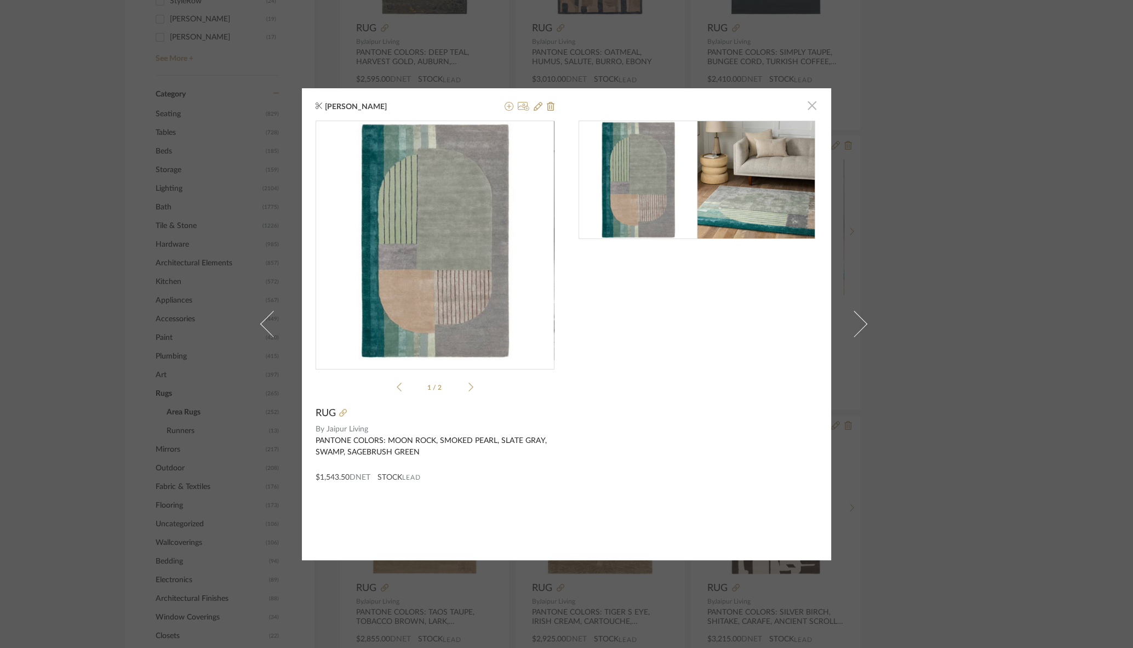
click at [808, 106] on span "button" at bounding box center [812, 106] width 22 height 22
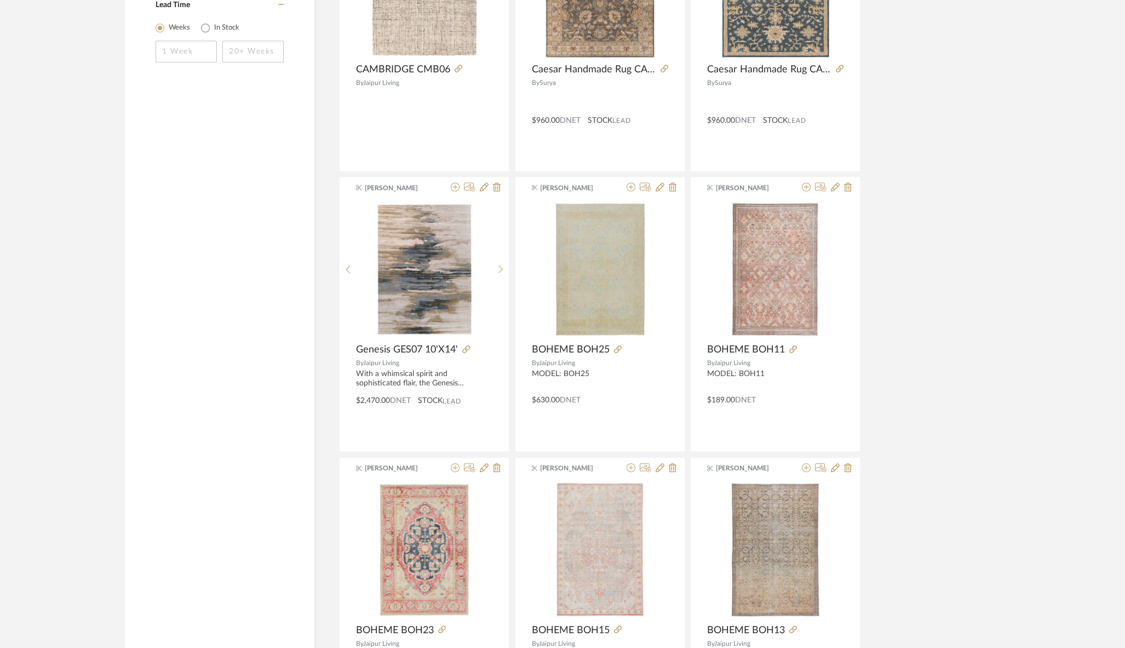
scroll to position [1763, 0]
click at [620, 345] on icon at bounding box center [618, 349] width 8 height 8
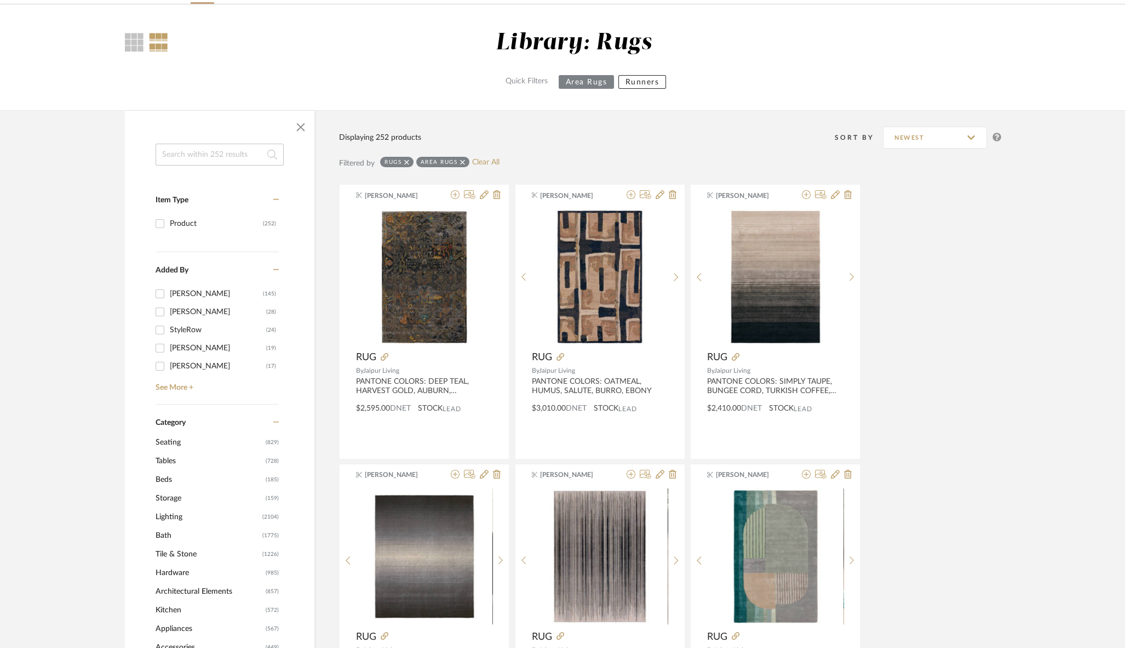
scroll to position [0, 0]
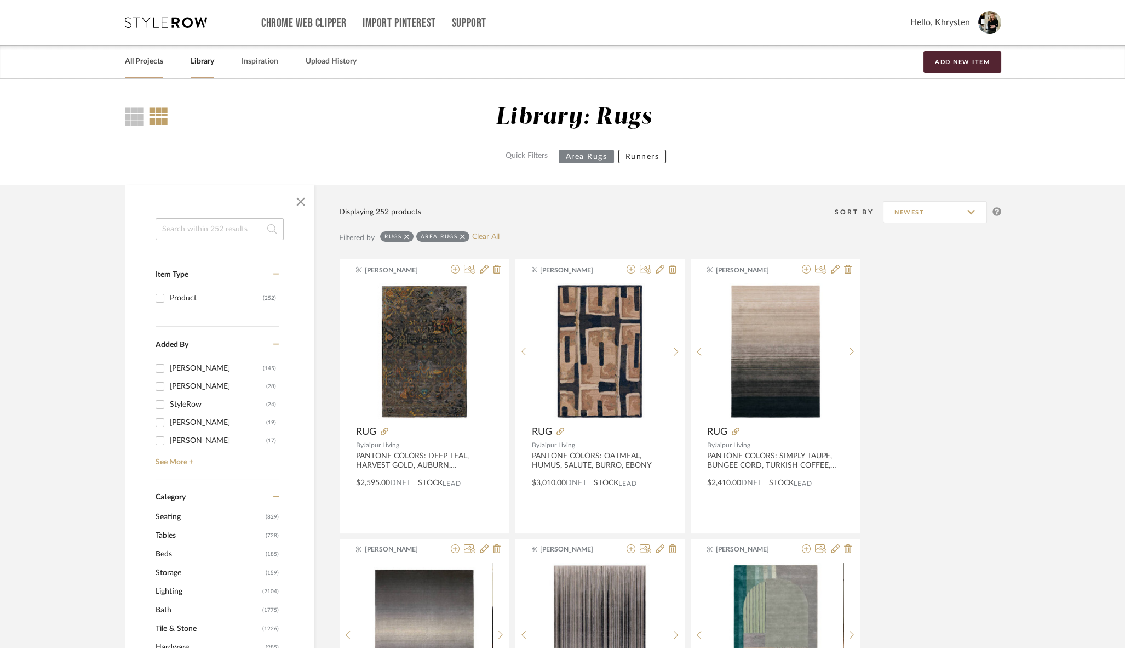
click at [141, 62] on link "All Projects" at bounding box center [144, 61] width 38 height 15
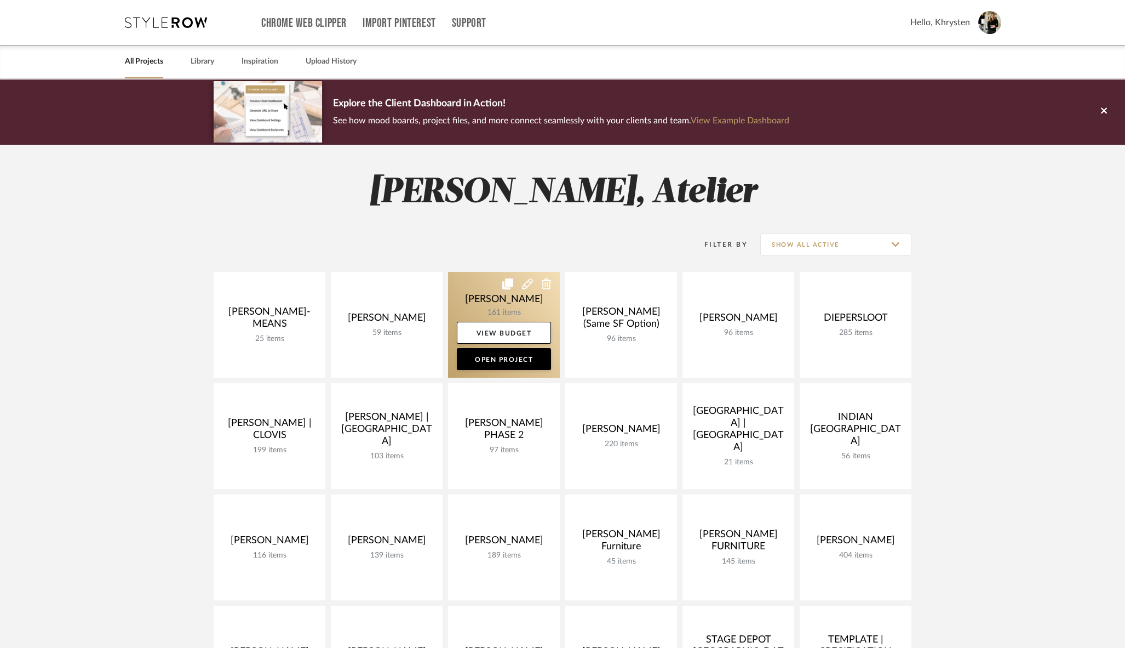
click at [497, 285] on link at bounding box center [504, 325] width 112 height 106
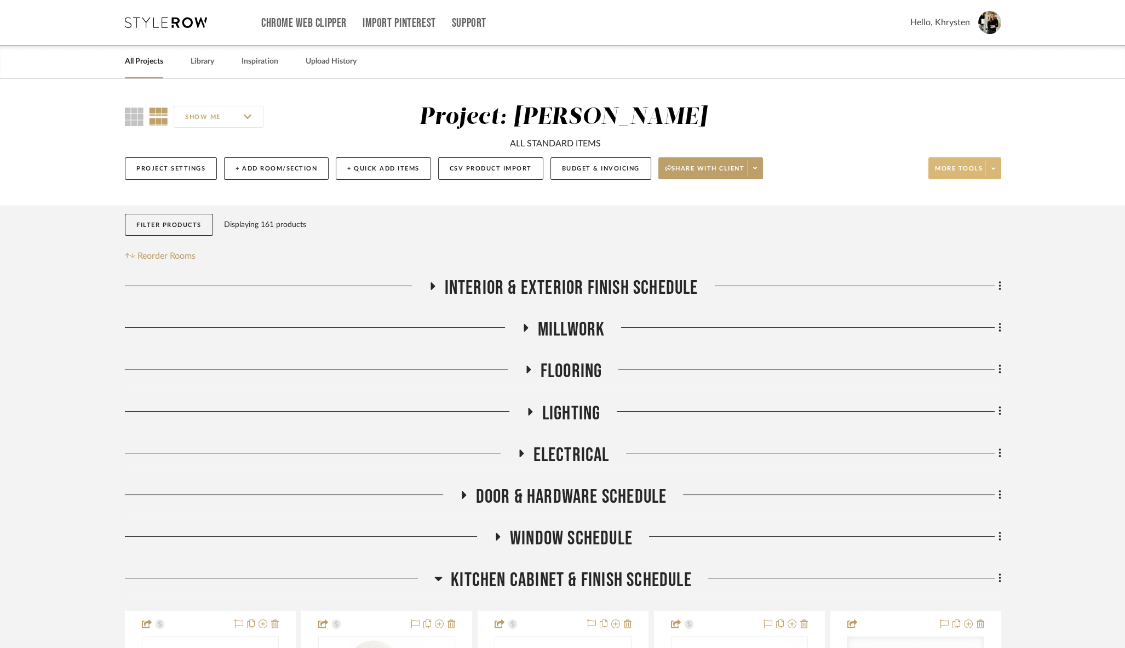
click at [959, 167] on span "More tools" at bounding box center [959, 172] width 48 height 16
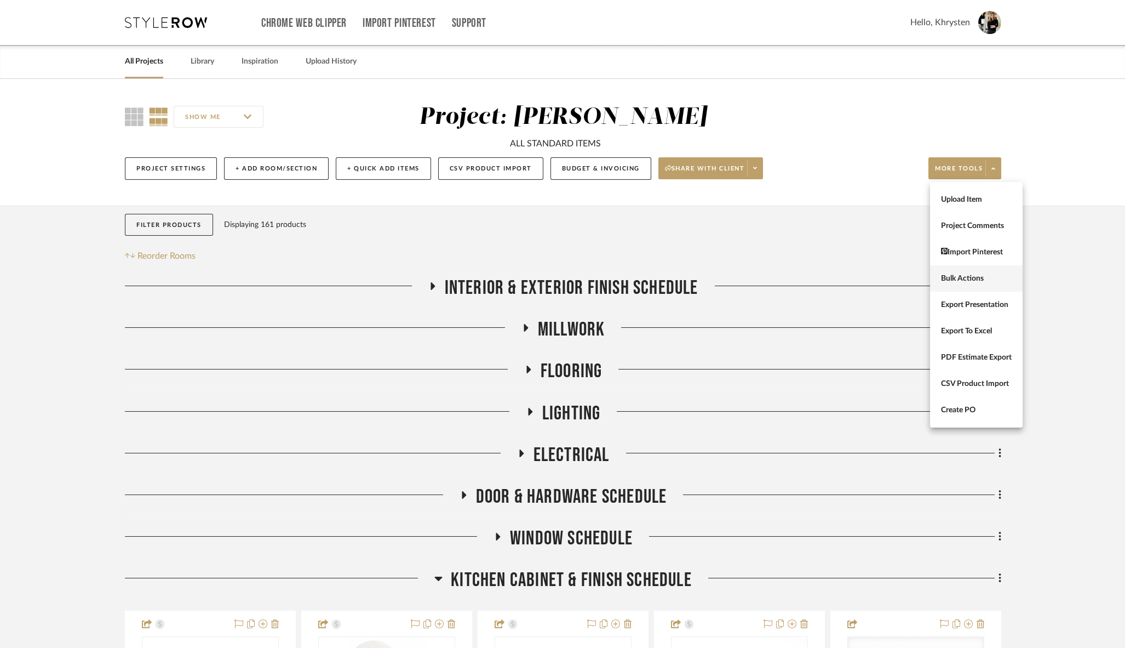
click at [961, 278] on span "Bulk Actions" at bounding box center [976, 278] width 71 height 9
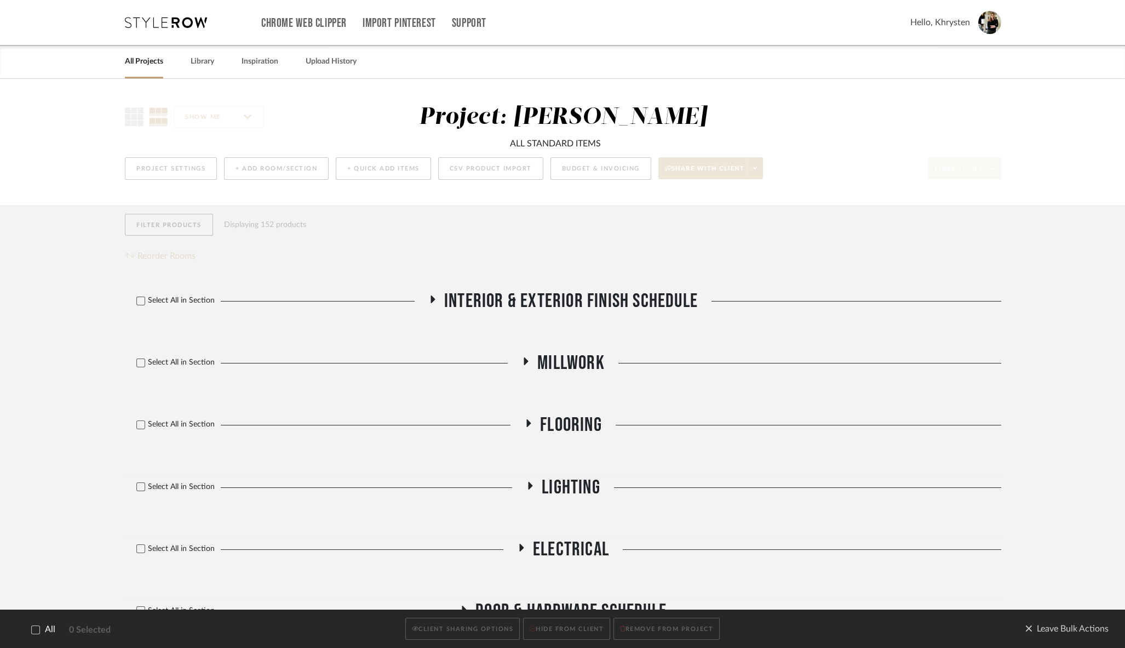
click at [39, 627] on icon at bounding box center [35, 628] width 7 height 5
click at [468, 624] on button "CLIENT SHARING OPTIONS" at bounding box center [462, 628] width 114 height 22
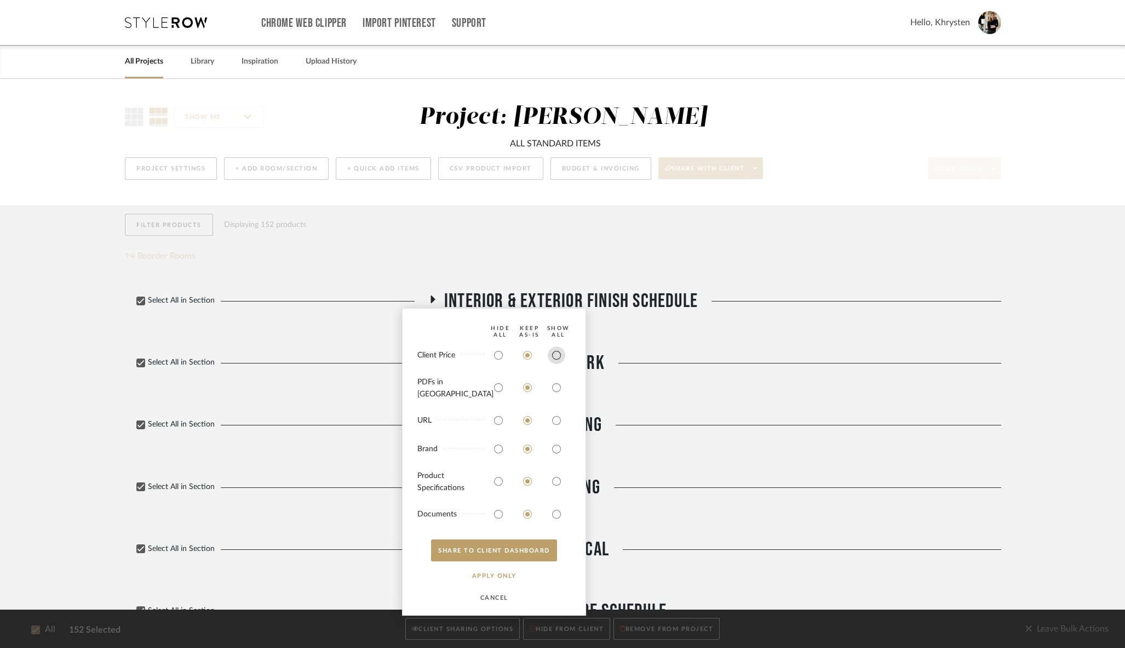
click at [552, 362] on input "radio" at bounding box center [557, 355] width 18 height 18
radio input "true"
drag, startPoint x: 555, startPoint y: 385, endPoint x: 552, endPoint y: 408, distance: 23.2
click at [555, 385] on input "radio" at bounding box center [557, 388] width 18 height 18
radio input "true"
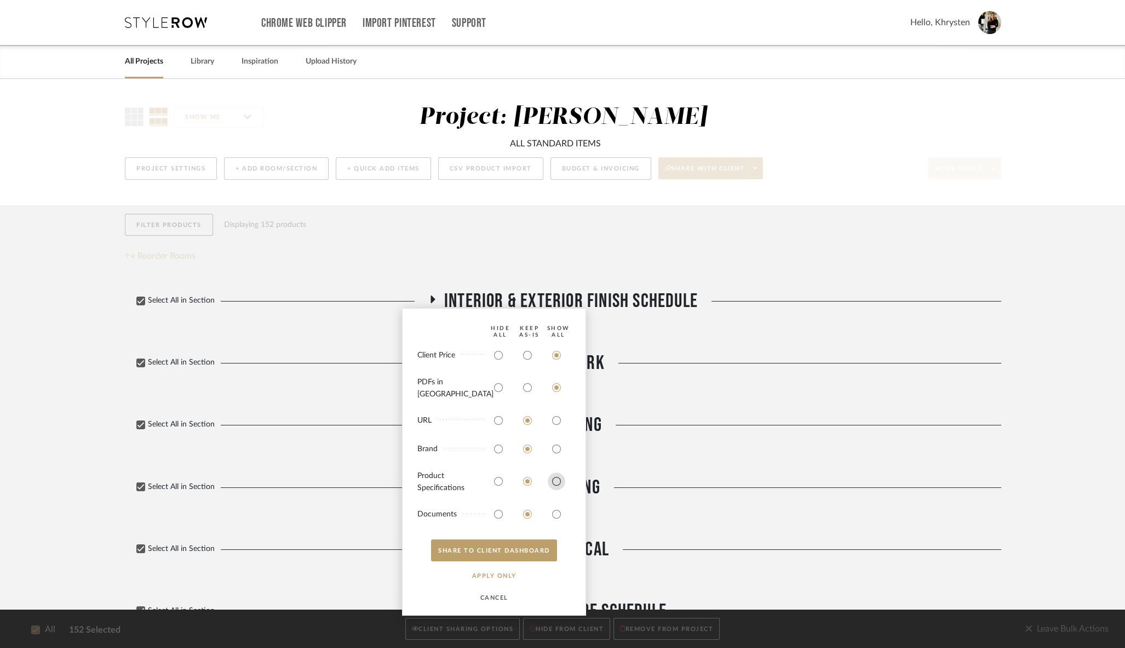
drag, startPoint x: 554, startPoint y: 474, endPoint x: 557, endPoint y: 485, distance: 11.2
click at [554, 475] on input "radio" at bounding box center [557, 481] width 18 height 18
radio input "true"
click at [557, 509] on input "radio" at bounding box center [557, 514] width 18 height 18
radio input "true"
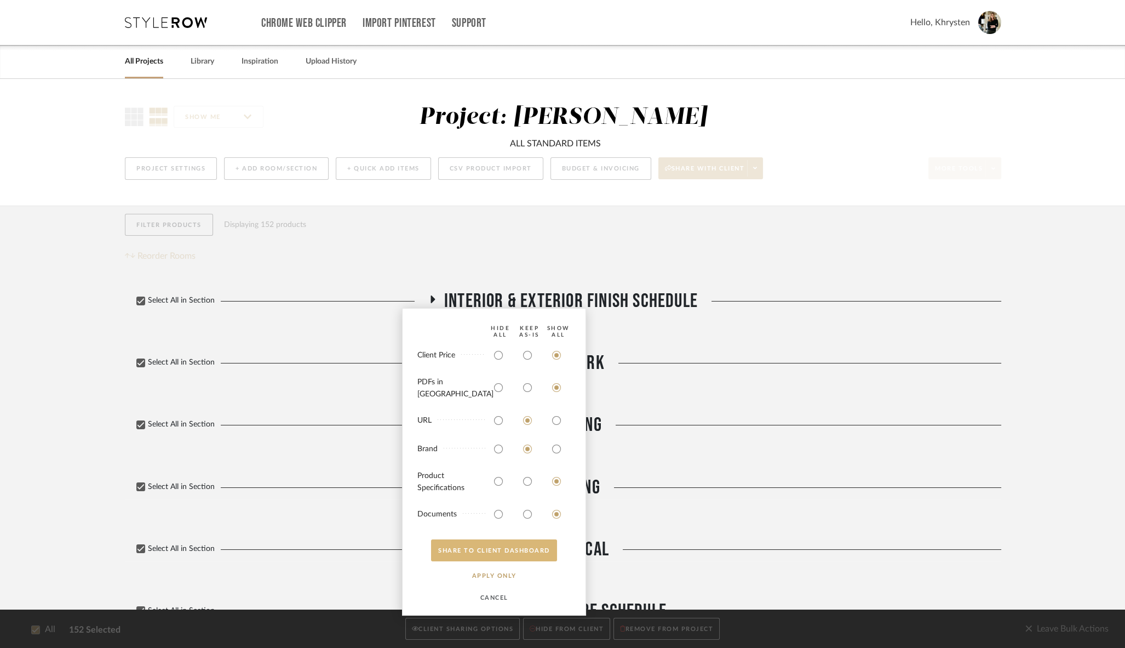
click at [534, 542] on button "SHARE TO CLIENT Dashboard" at bounding box center [494, 550] width 126 height 22
